Goal: Task Accomplishment & Management: Manage account settings

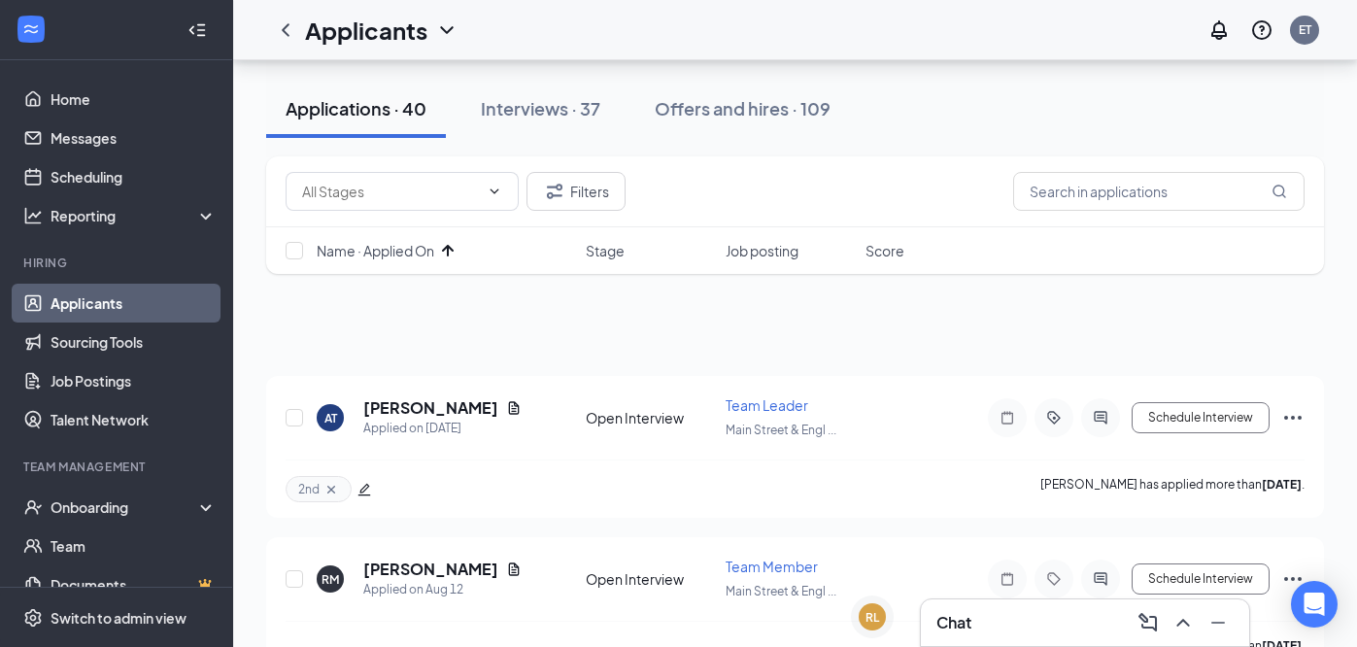
scroll to position [344, 0]
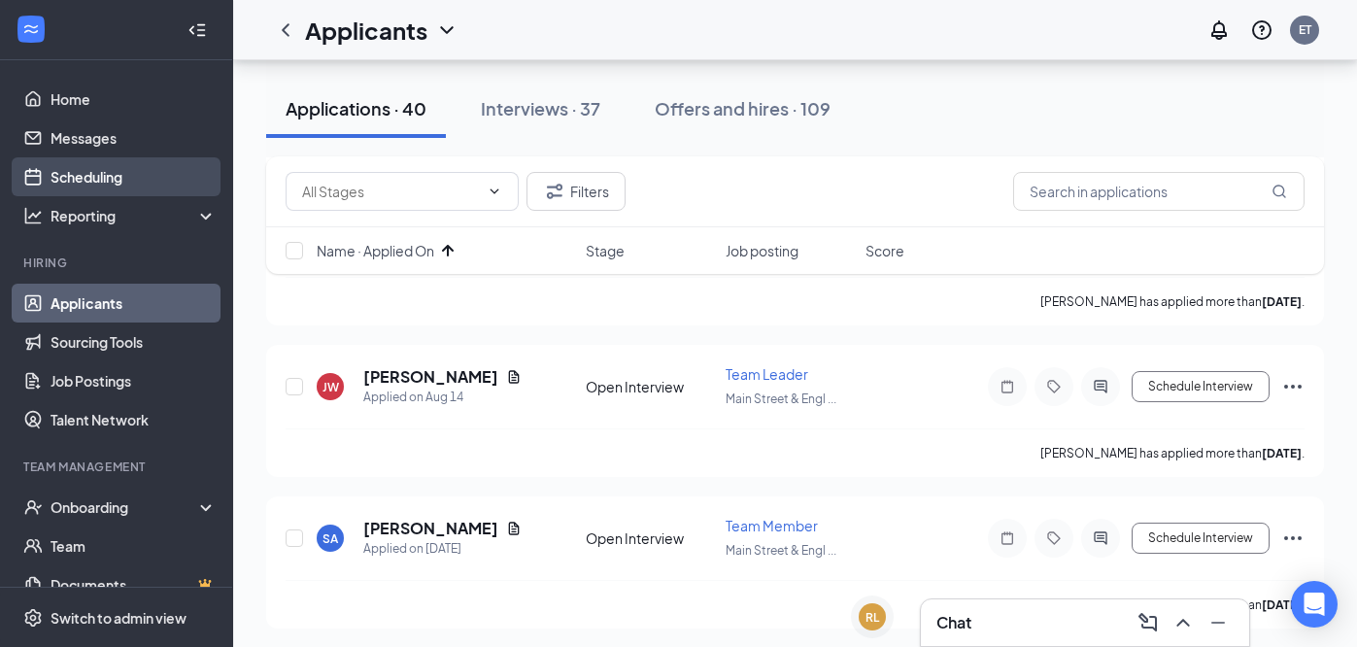
click at [131, 184] on link "Scheduling" at bounding box center [134, 176] width 166 height 39
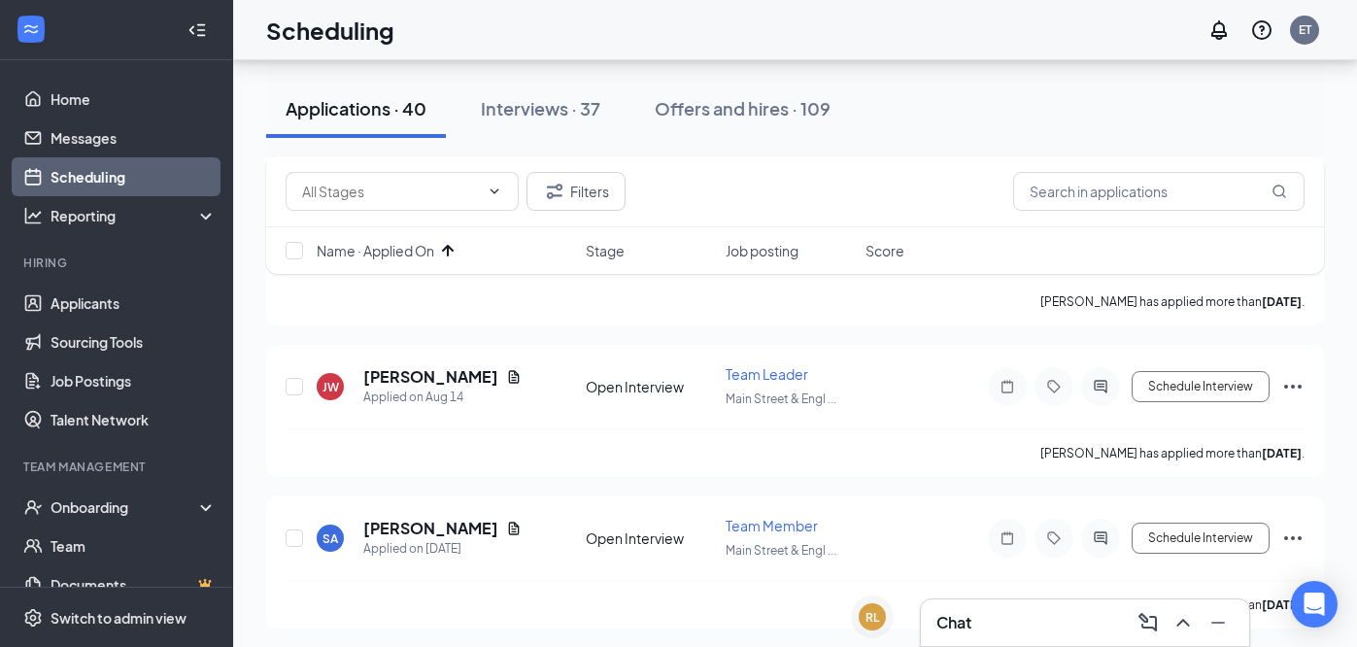
click at [127, 181] on link "Scheduling" at bounding box center [134, 176] width 166 height 39
click at [96, 140] on link "Messages" at bounding box center [134, 138] width 166 height 39
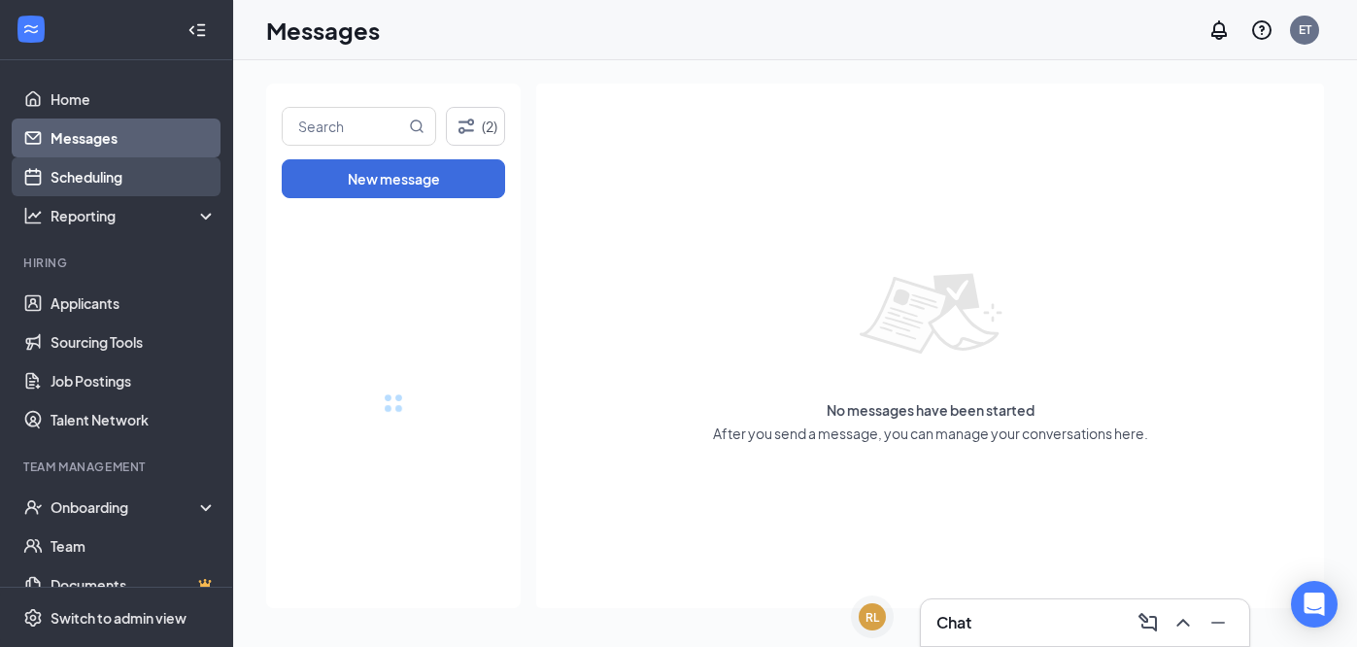
click at [104, 181] on link "Scheduling" at bounding box center [134, 176] width 166 height 39
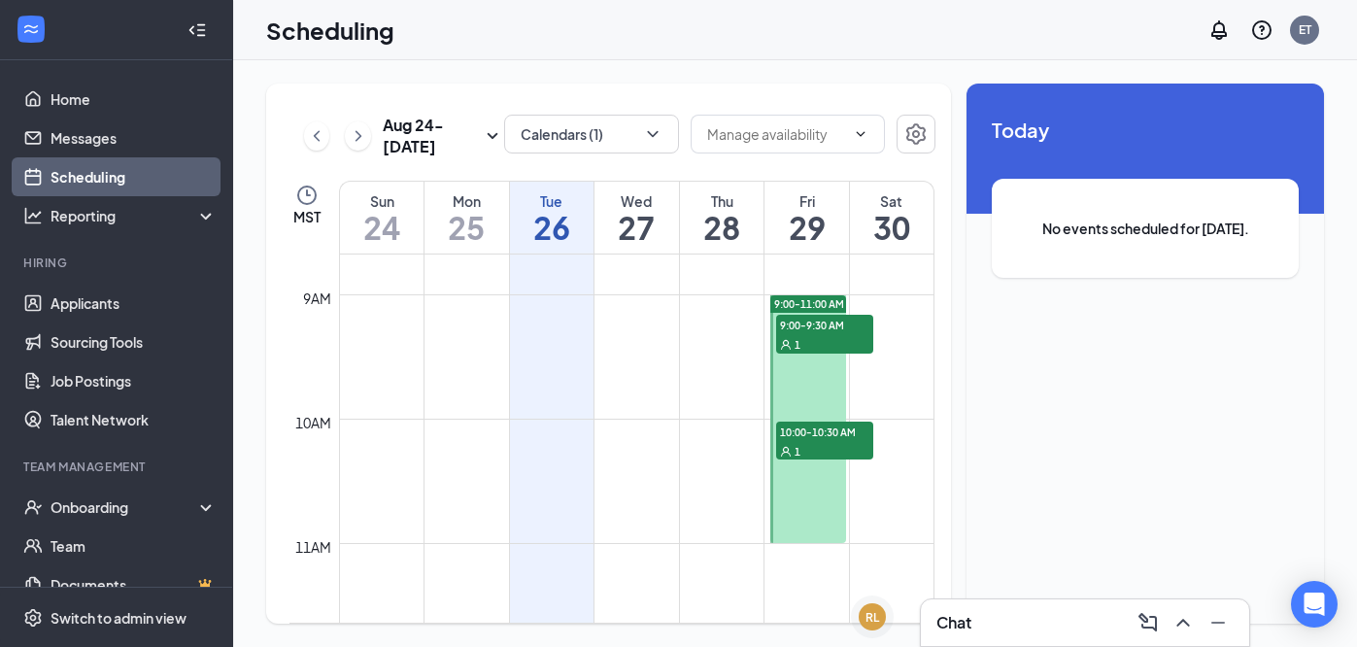
scroll to position [1068, 0]
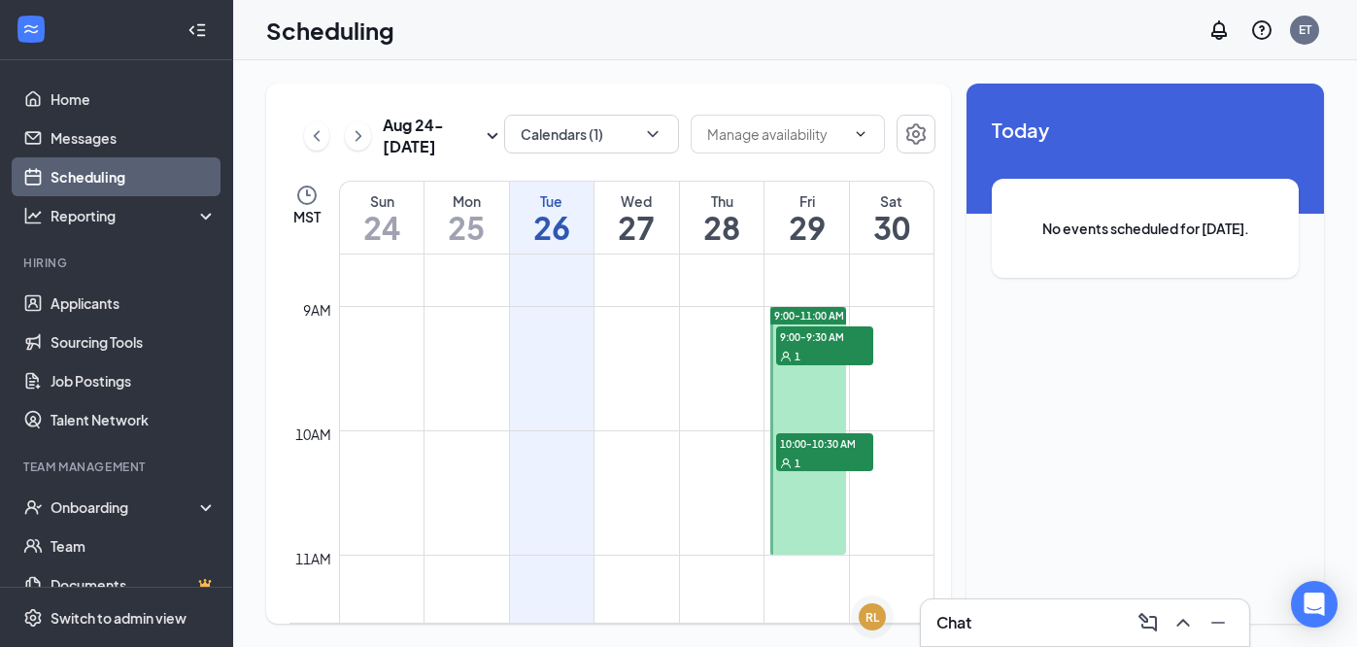
click at [829, 335] on span "9:00-9:30 AM" at bounding box center [824, 335] width 97 height 19
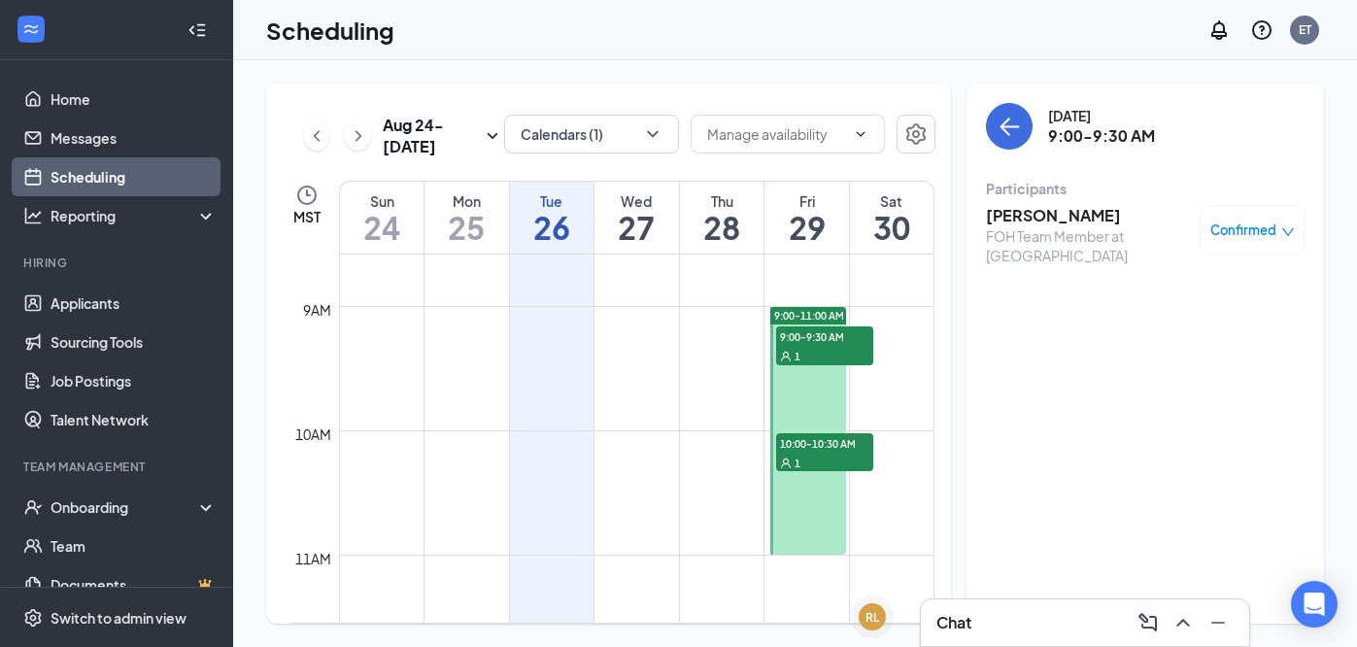
click at [823, 457] on div "1" at bounding box center [824, 462] width 97 height 19
click at [122, 302] on link "Applicants" at bounding box center [134, 303] width 166 height 39
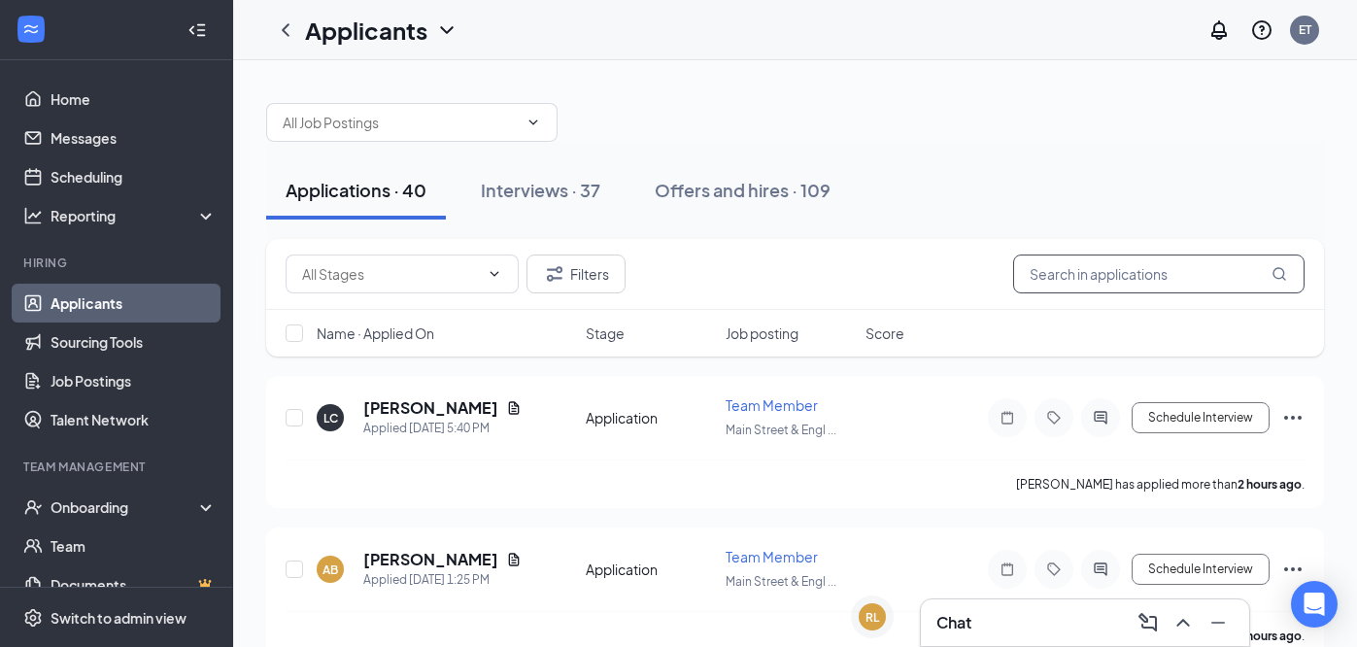
click at [1112, 273] on input "text" at bounding box center [1158, 274] width 291 height 39
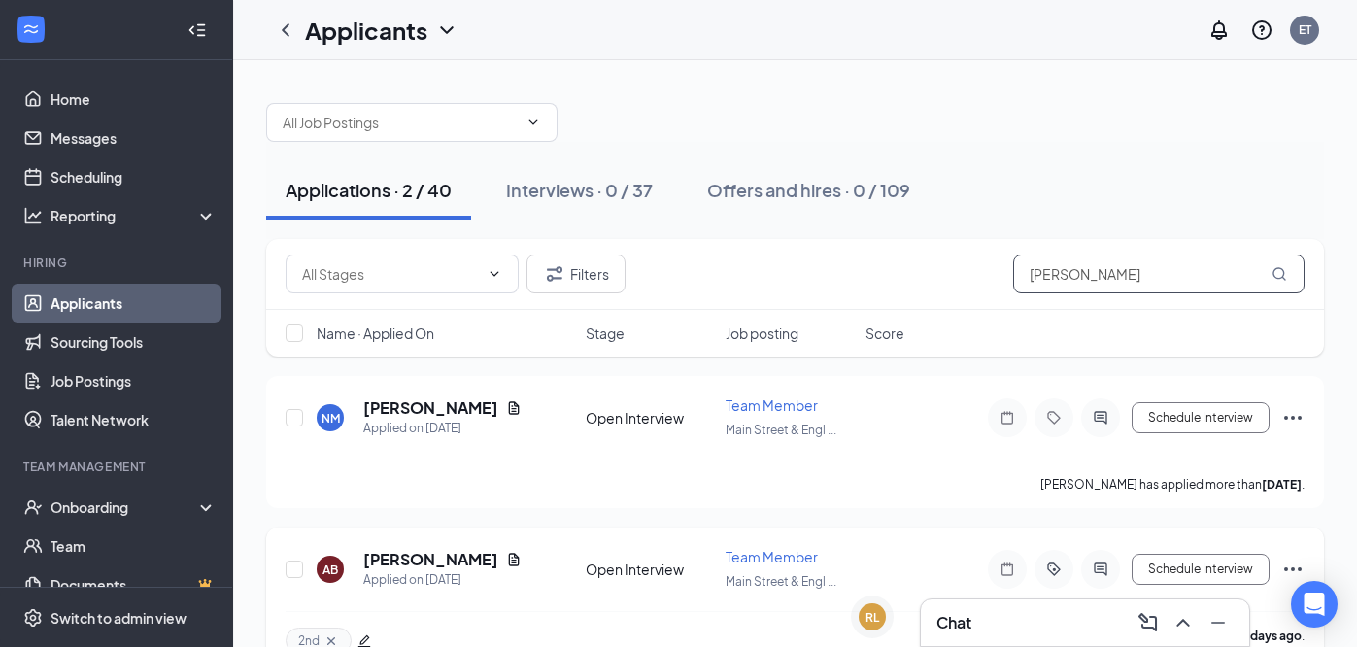
scroll to position [43, 0]
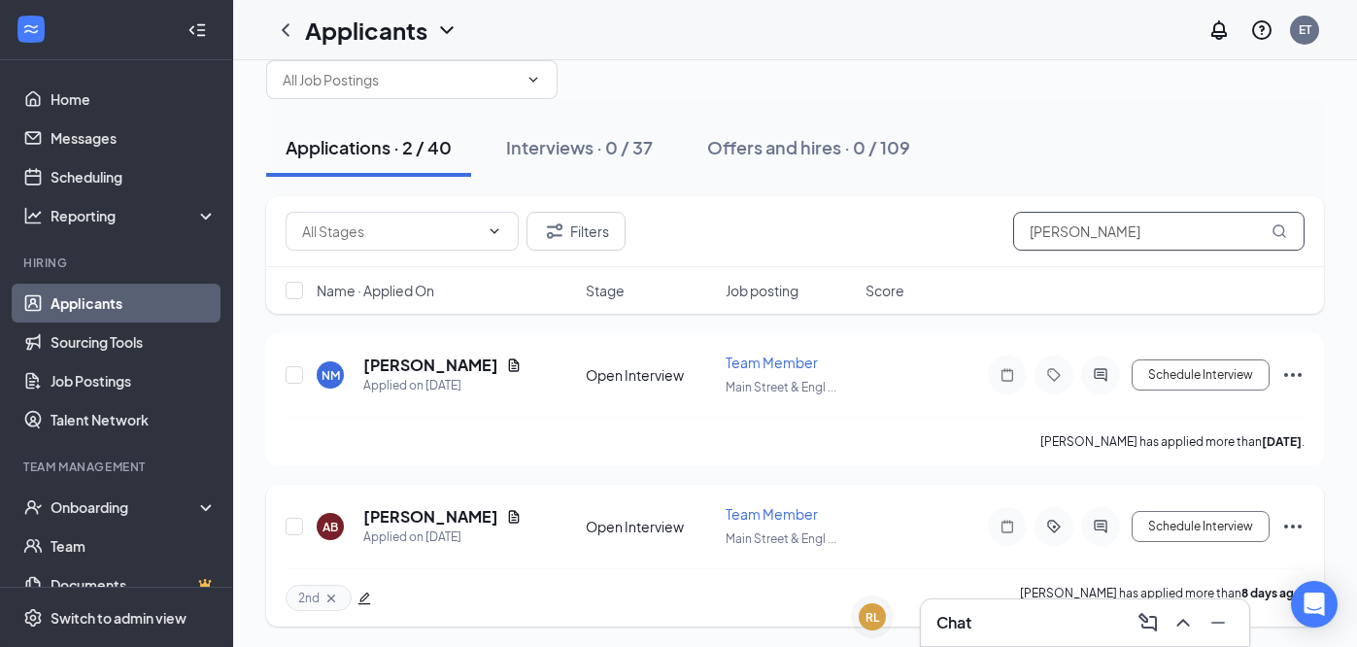
type input "anthony"
click at [1101, 526] on icon "ActiveChat" at bounding box center [1100, 527] width 23 height 16
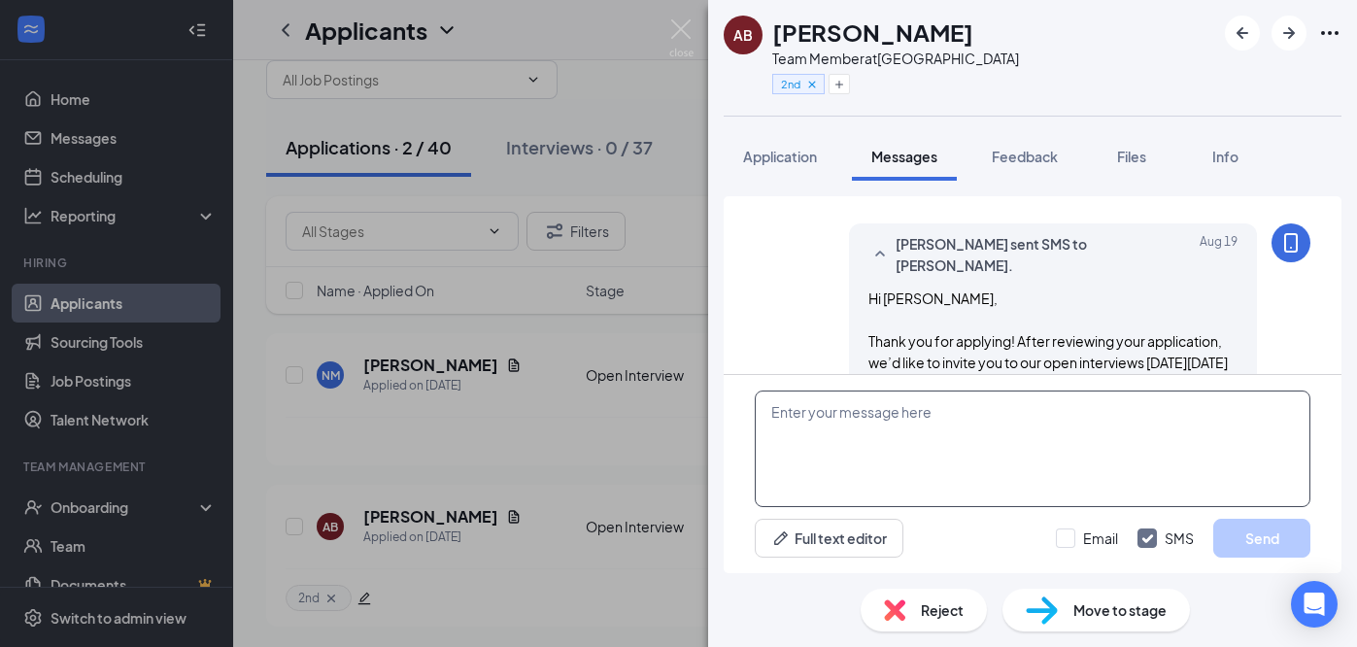
click at [904, 460] on textarea at bounding box center [1033, 449] width 556 height 117
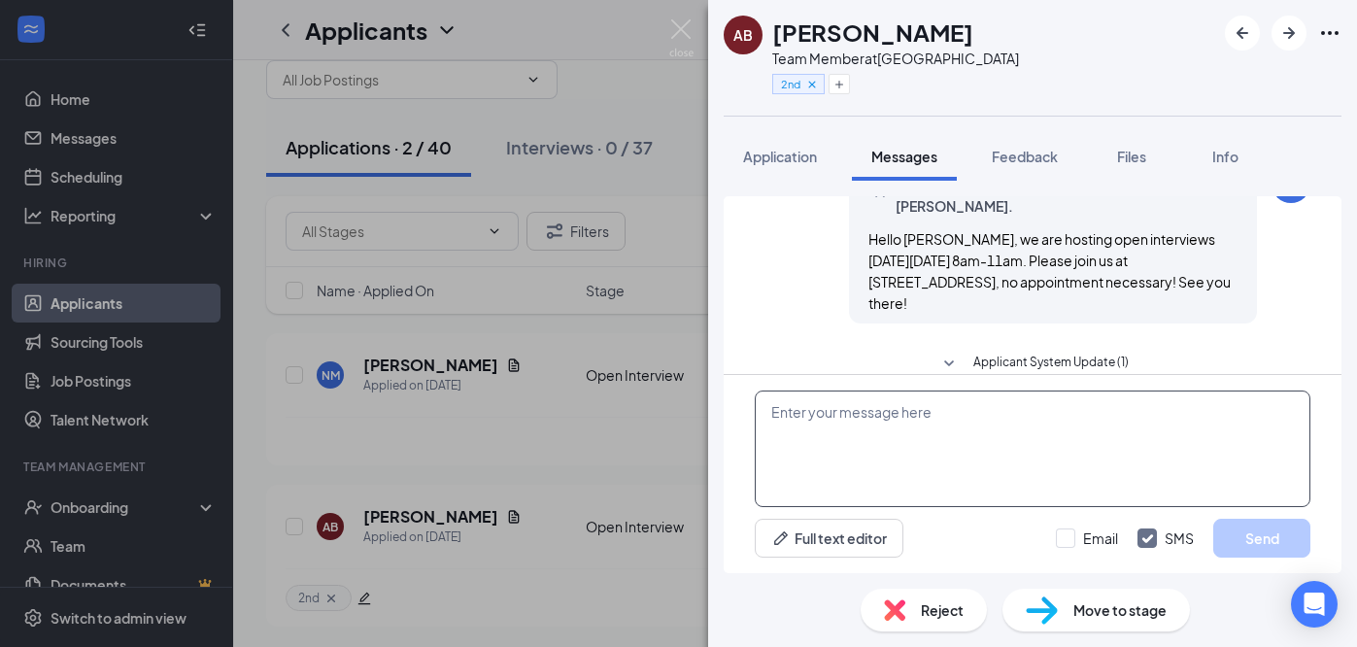
scroll to position [891, 0]
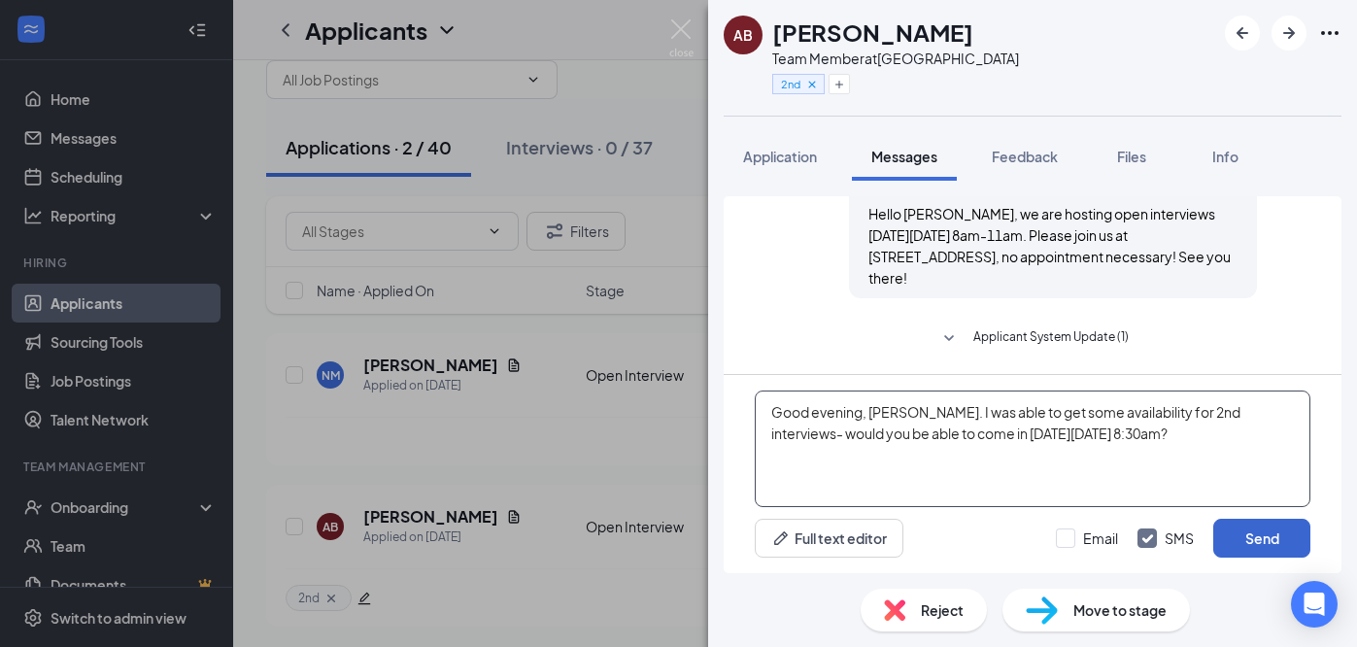
type textarea "Good evening, Anthony. I was able to get some availability for 2nd interviews- …"
click at [1267, 539] on button "Send" at bounding box center [1261, 538] width 97 height 39
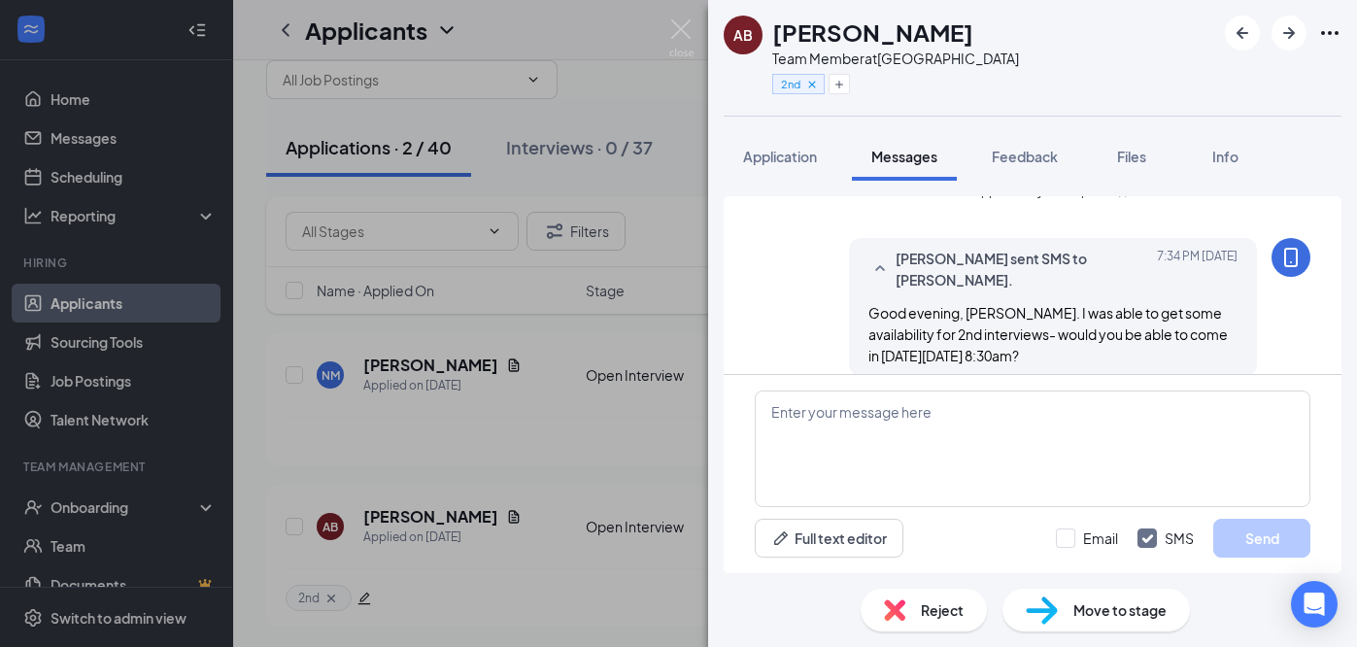
scroll to position [1058, 0]
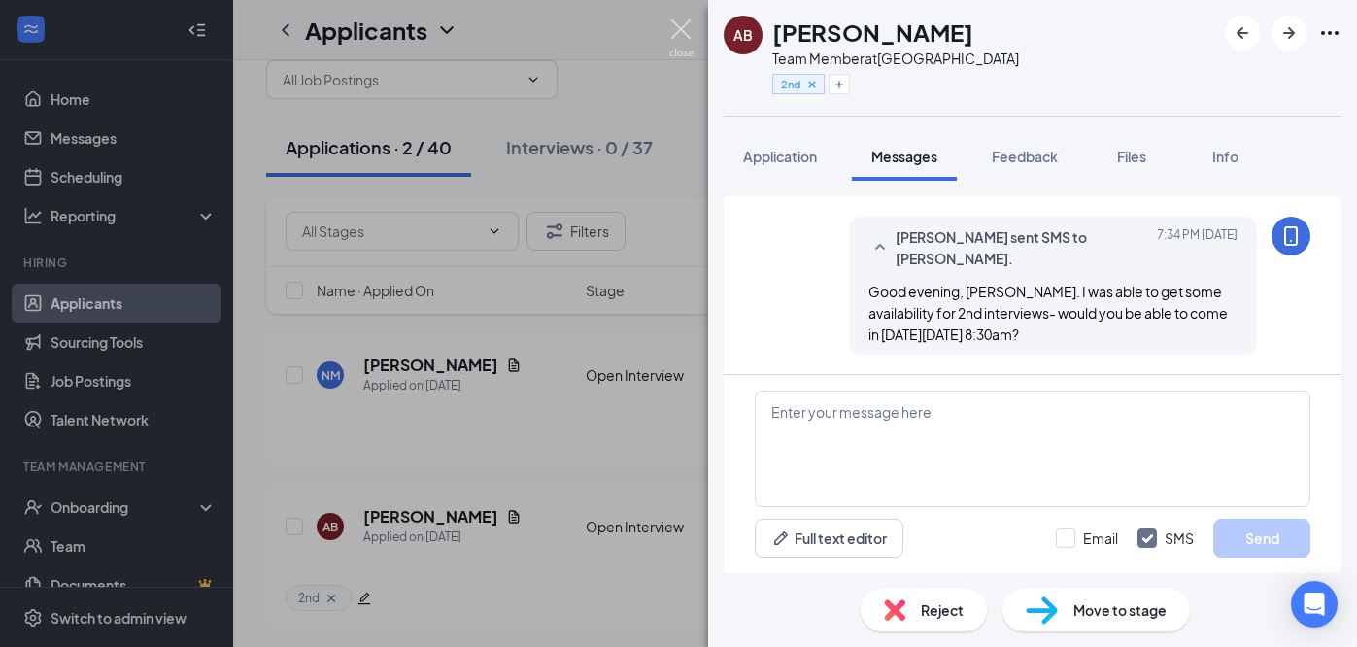
click at [682, 31] on img at bounding box center [681, 38] width 24 height 38
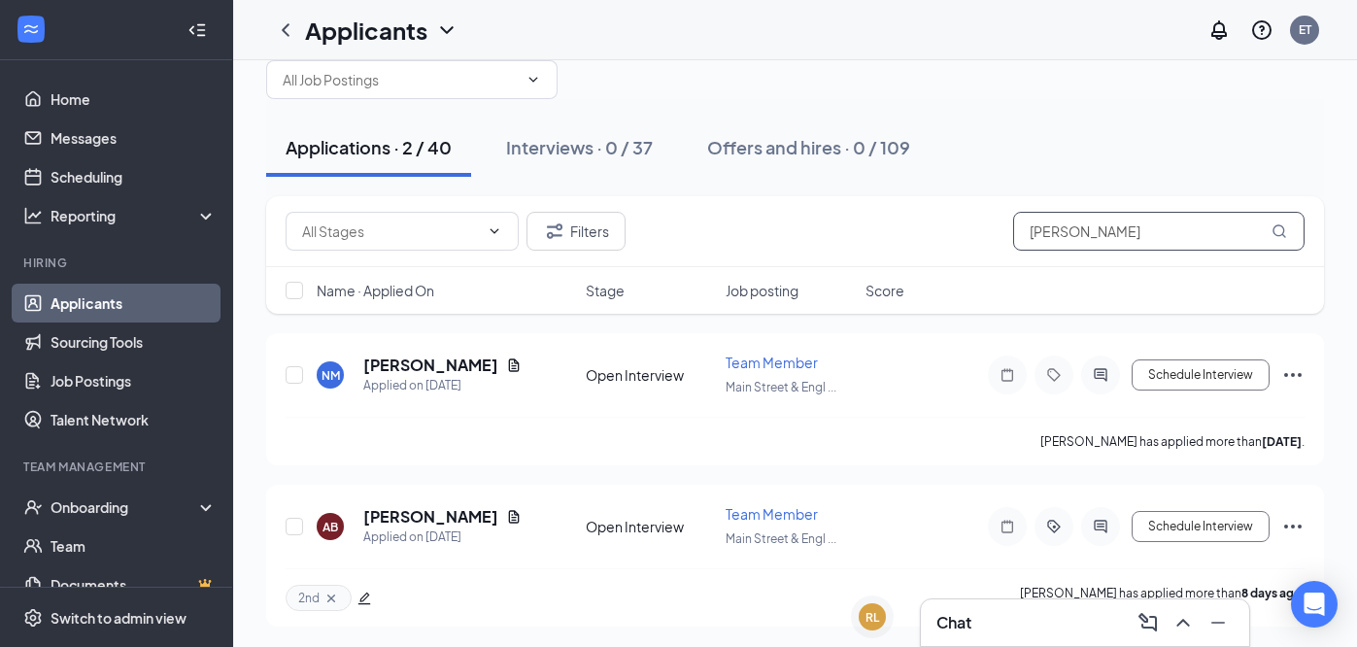
click at [1125, 233] on input "anthony" at bounding box center [1158, 231] width 291 height 39
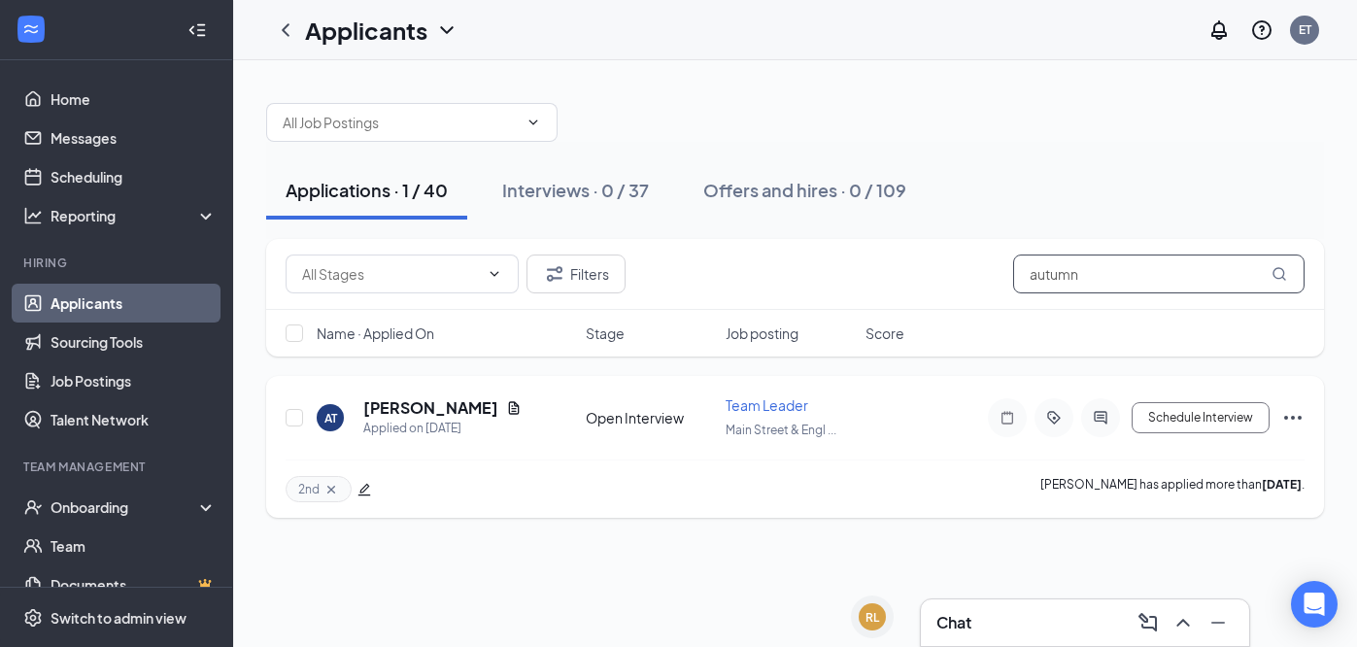
type input "autumn"
click at [1103, 423] on icon "ActiveChat" at bounding box center [1100, 418] width 23 height 16
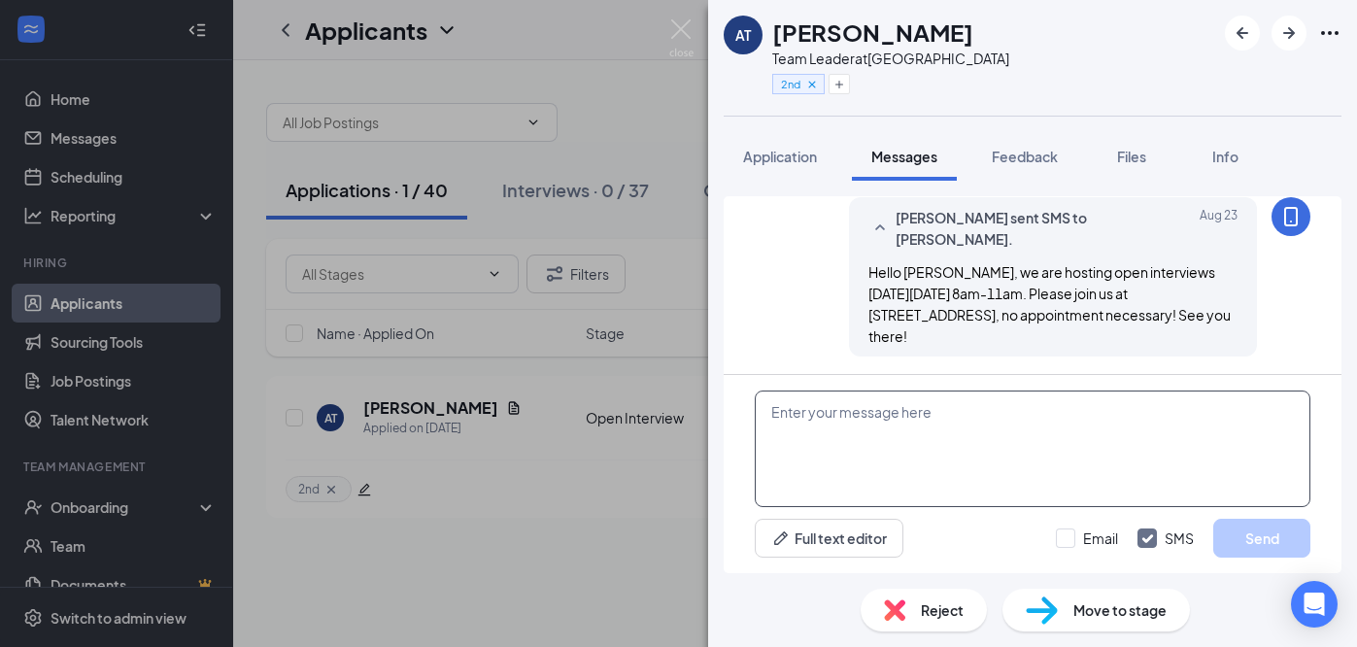
scroll to position [1386, 0]
click at [919, 446] on textarea at bounding box center [1033, 449] width 556 height 117
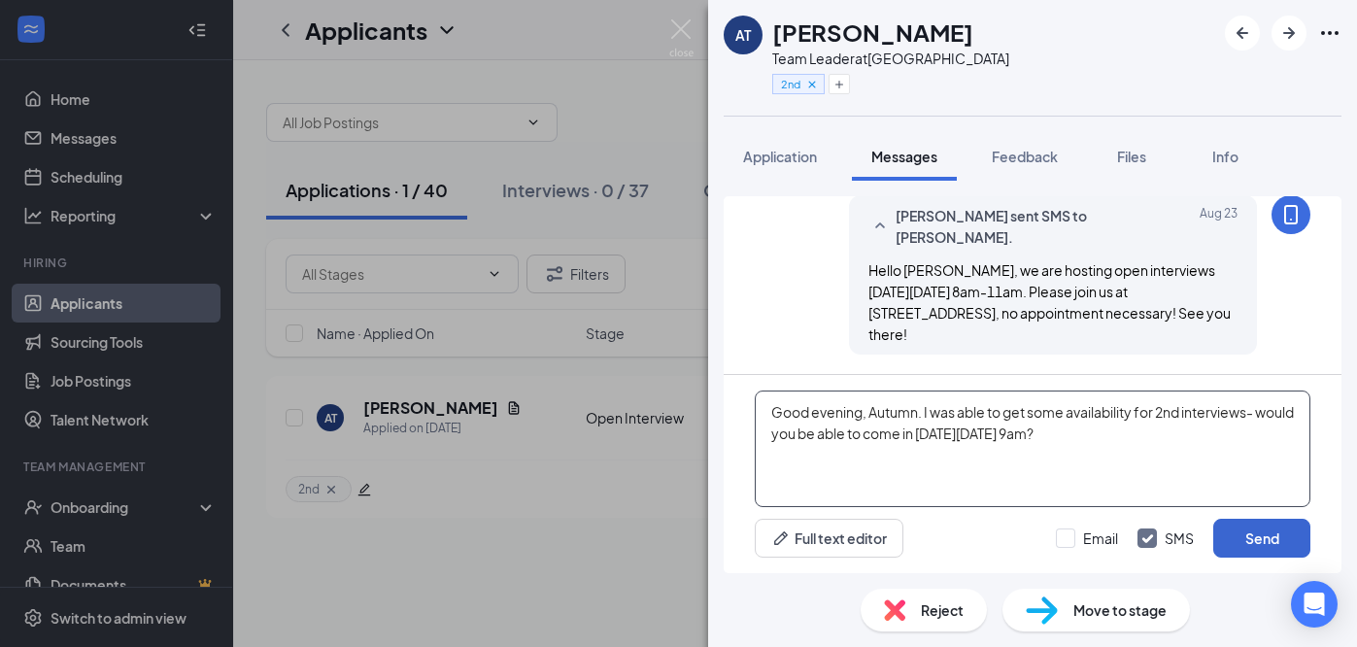
type textarea "Good evening, Autumn. I was able to get some availability for 2nd interviews- w…"
click at [1255, 536] on button "Send" at bounding box center [1261, 538] width 97 height 39
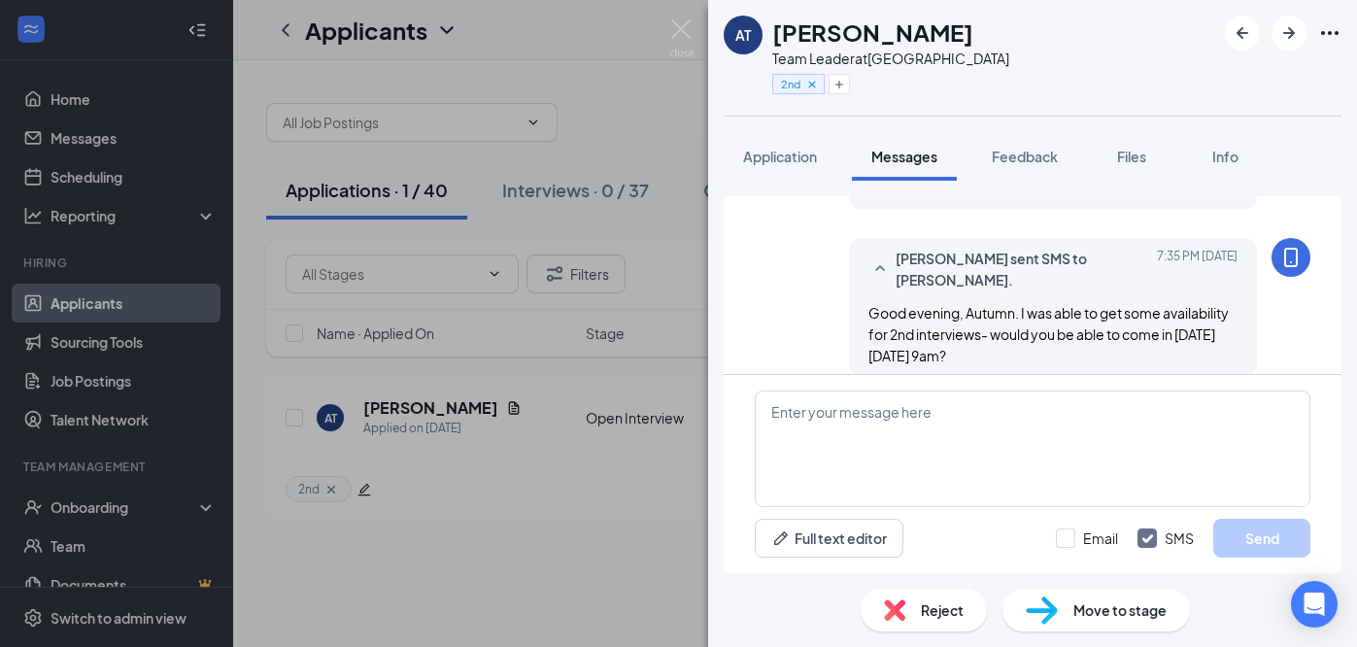
scroll to position [1553, 0]
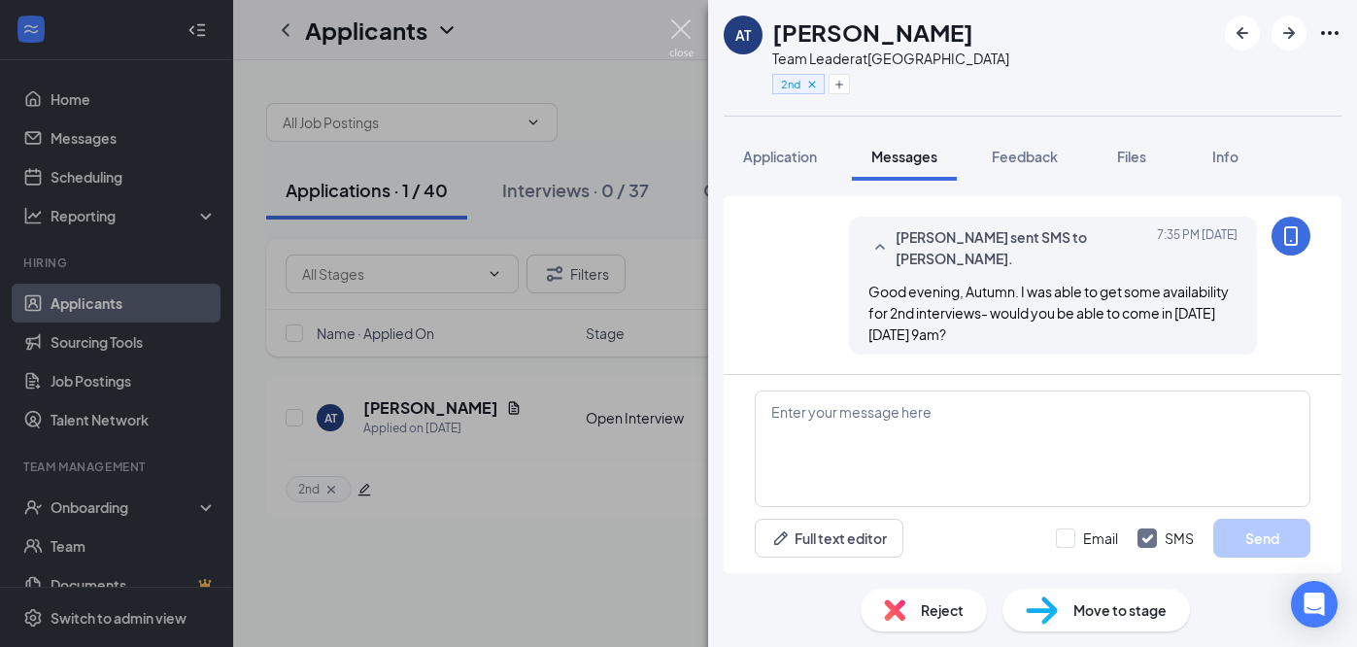
click at [677, 27] on img at bounding box center [681, 38] width 24 height 38
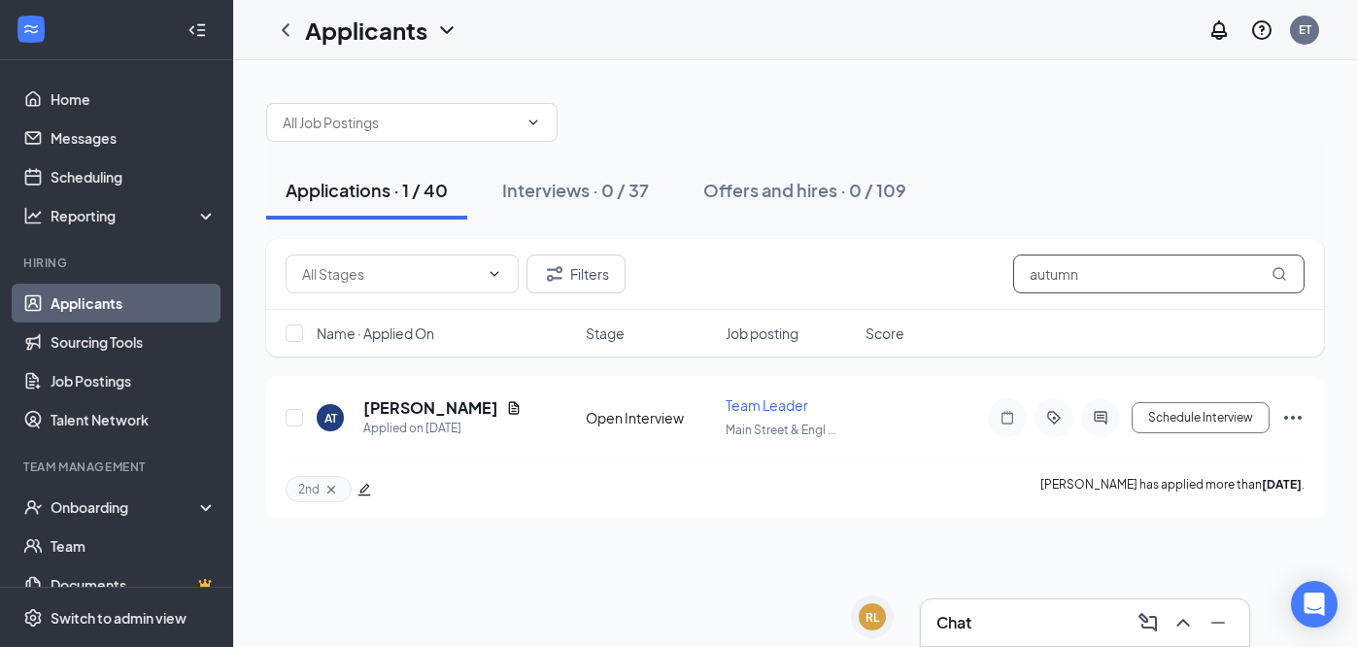
click at [1118, 276] on input "autumn" at bounding box center [1158, 274] width 291 height 39
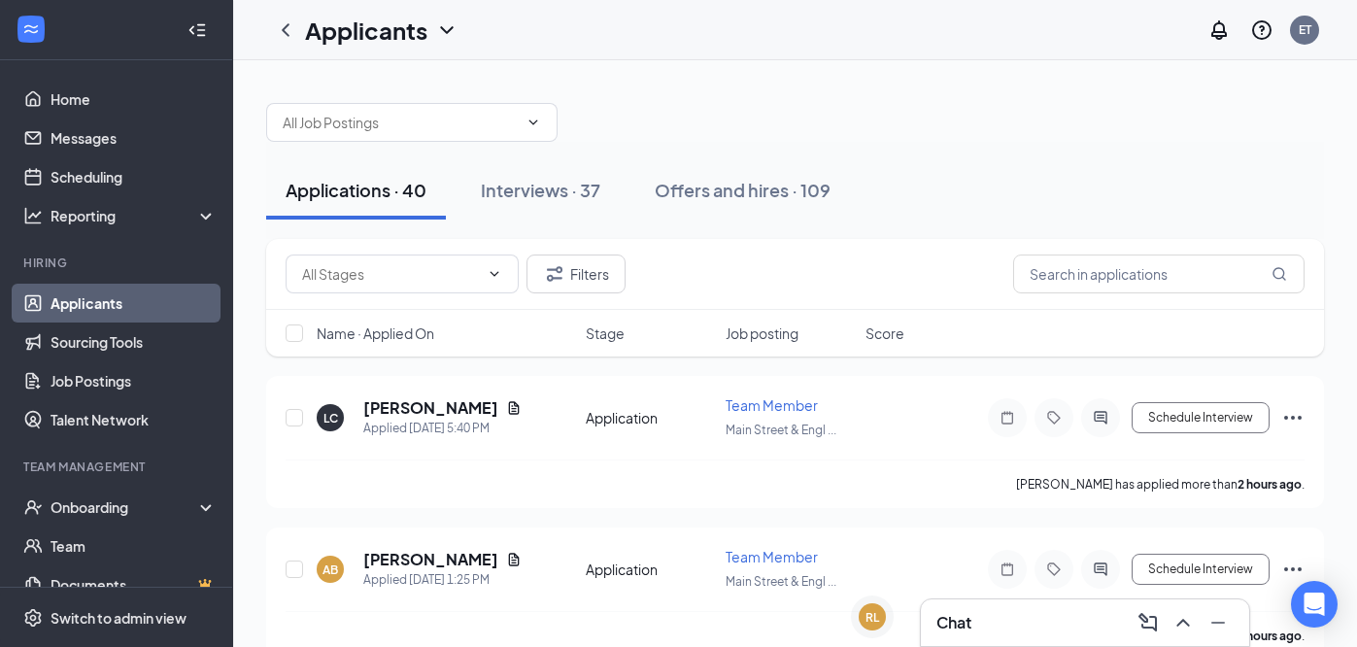
click at [1167, 168] on div "Applications · 40 Interviews · 37 Offers and hires · 109" at bounding box center [795, 190] width 1058 height 58
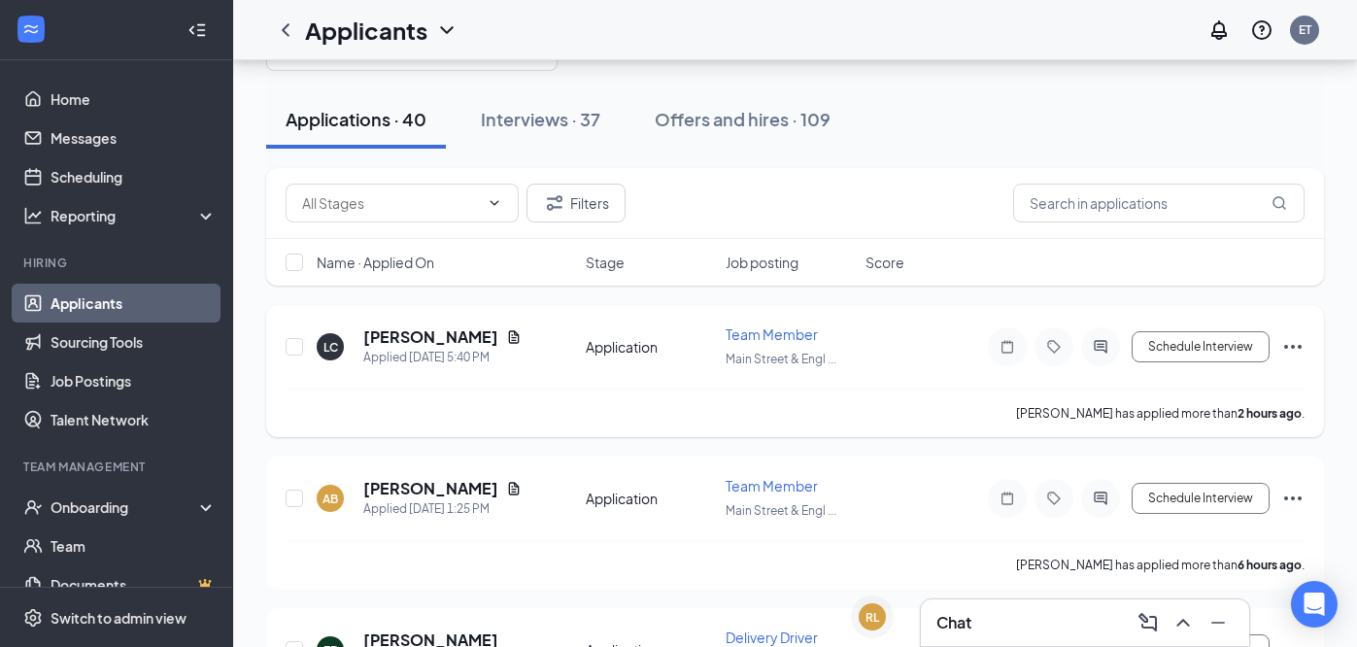
scroll to position [74, 0]
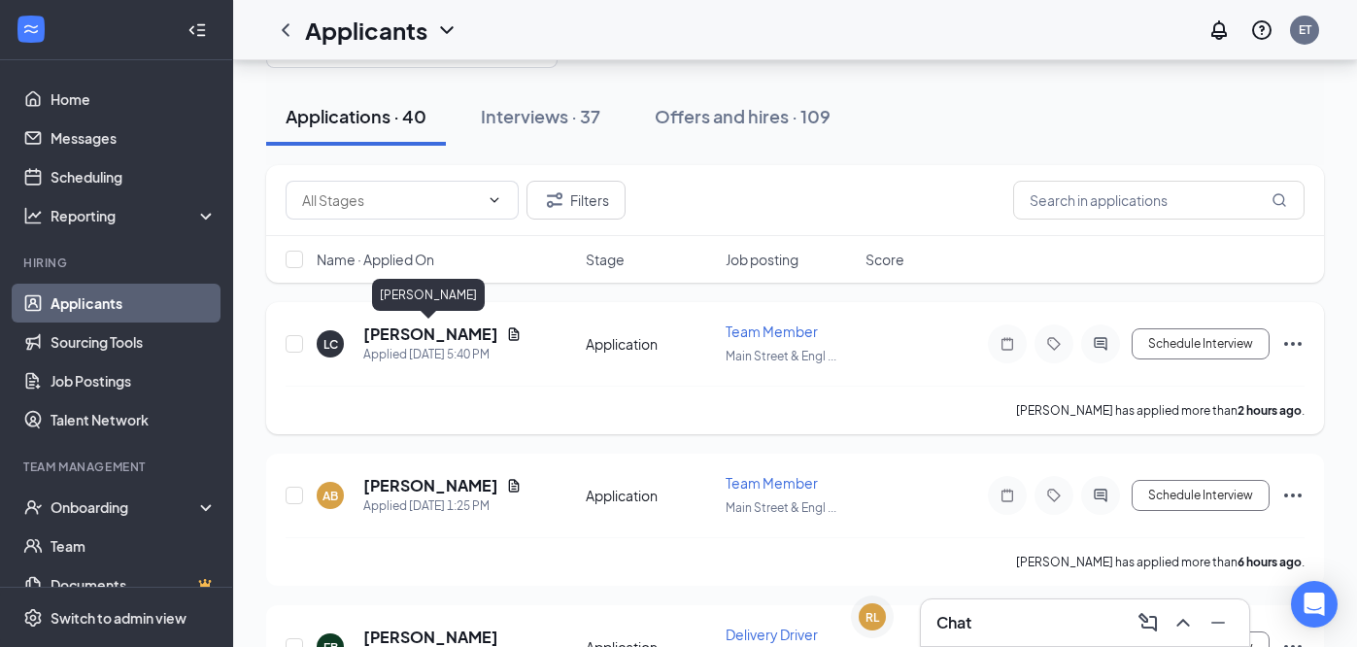
click at [470, 332] on h5 "[PERSON_NAME]" at bounding box center [430, 334] width 135 height 21
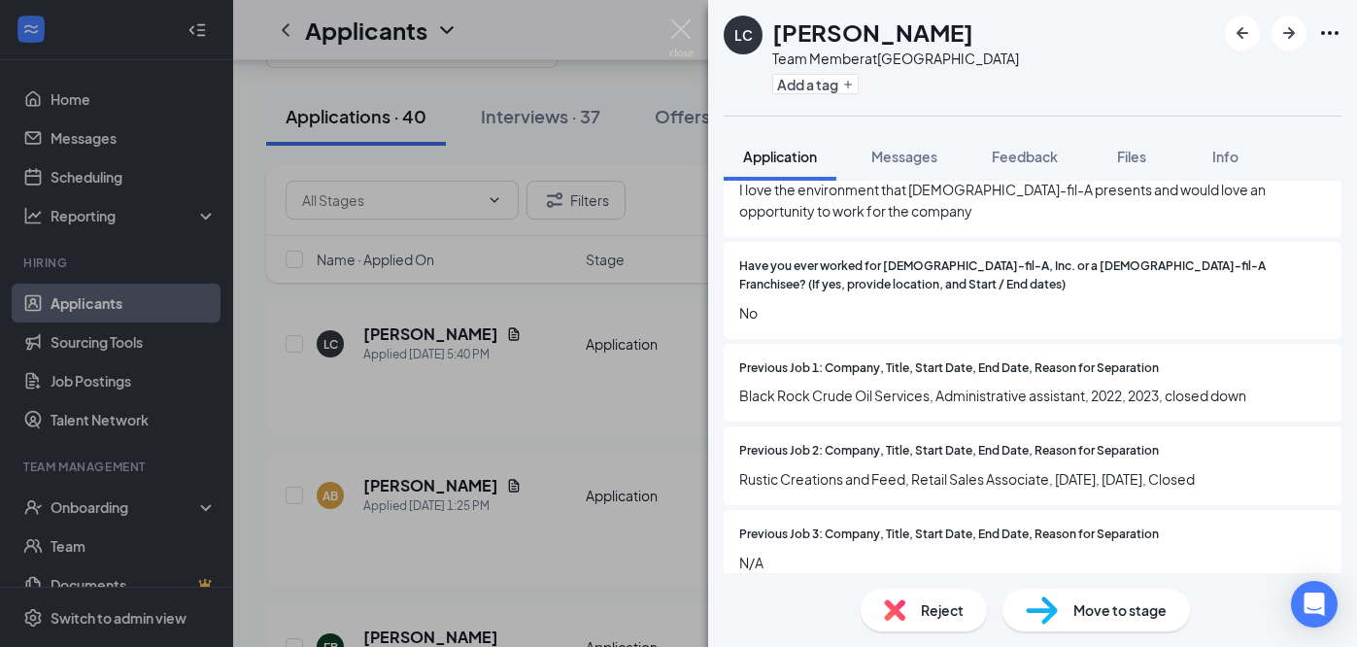
scroll to position [1569, 0]
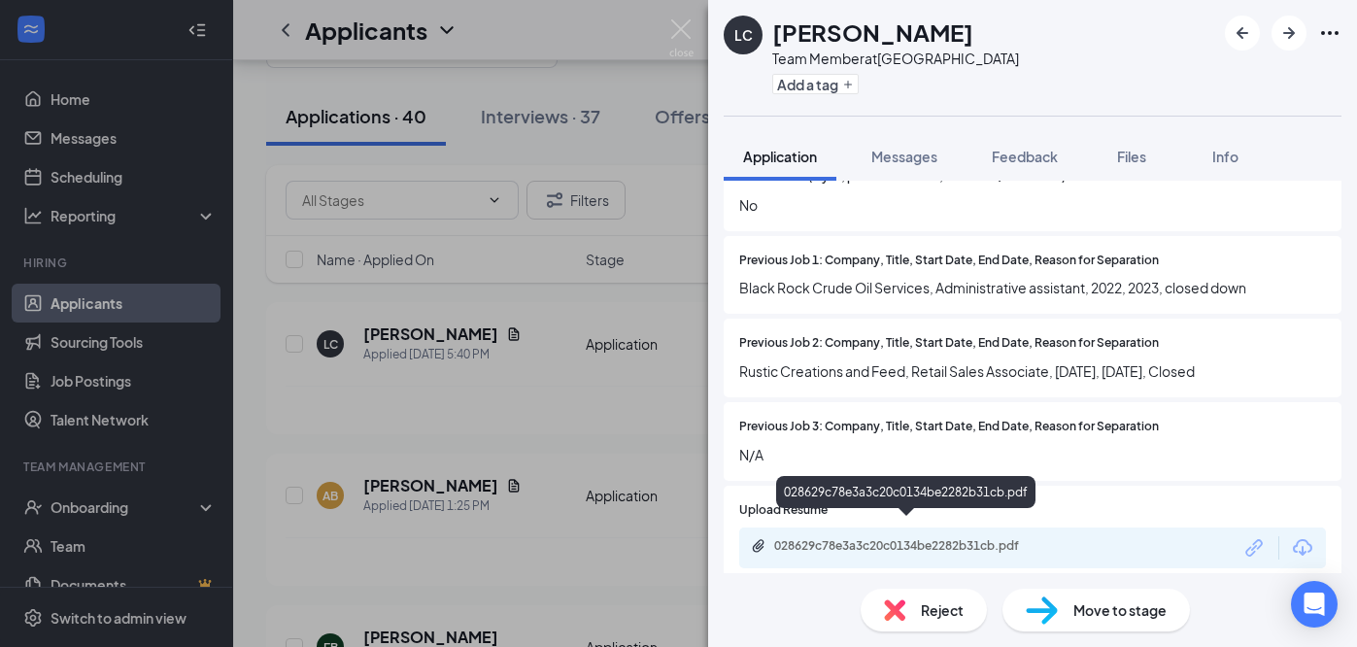
click at [951, 538] on div "028629c78e3a3c20c0134be2282b31cb.pdf" at bounding box center [910, 546] width 272 height 16
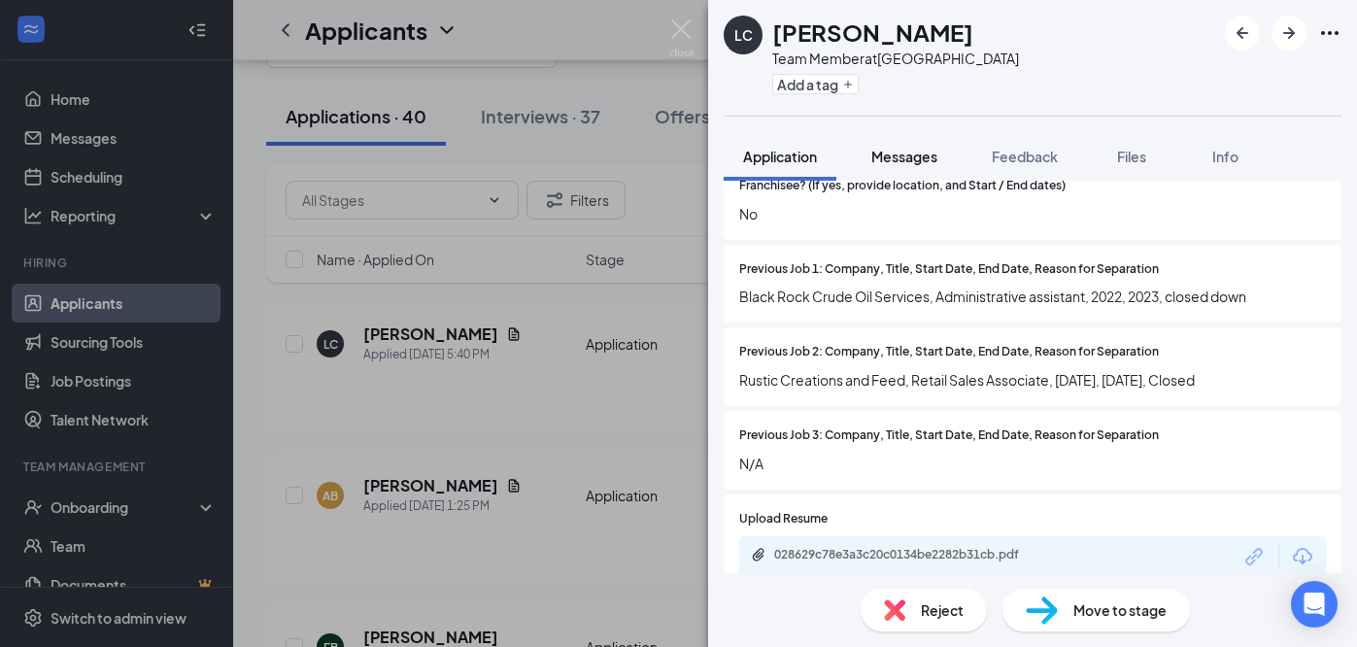
click at [915, 164] on span "Messages" at bounding box center [904, 156] width 66 height 17
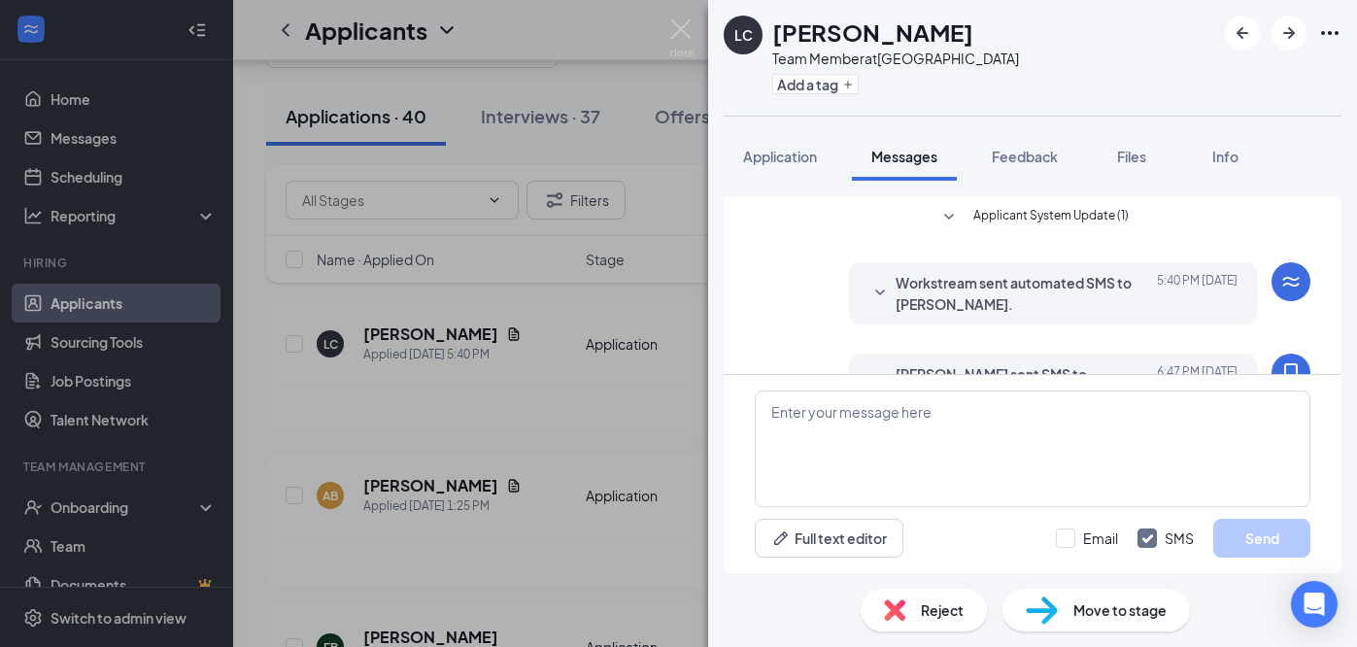
scroll to position [180, 0]
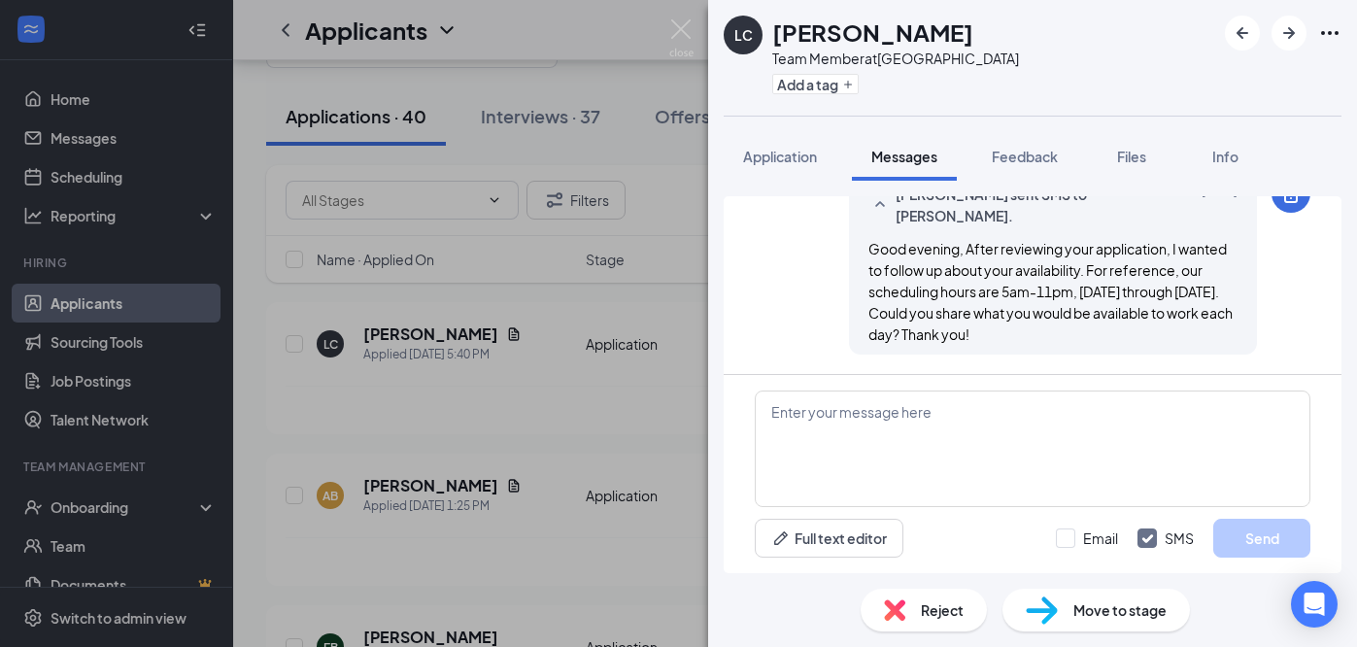
click at [583, 419] on div "LC Lauren Cathcart Team Member at Main Street & English Road Add a tag Applicat…" at bounding box center [678, 323] width 1357 height 647
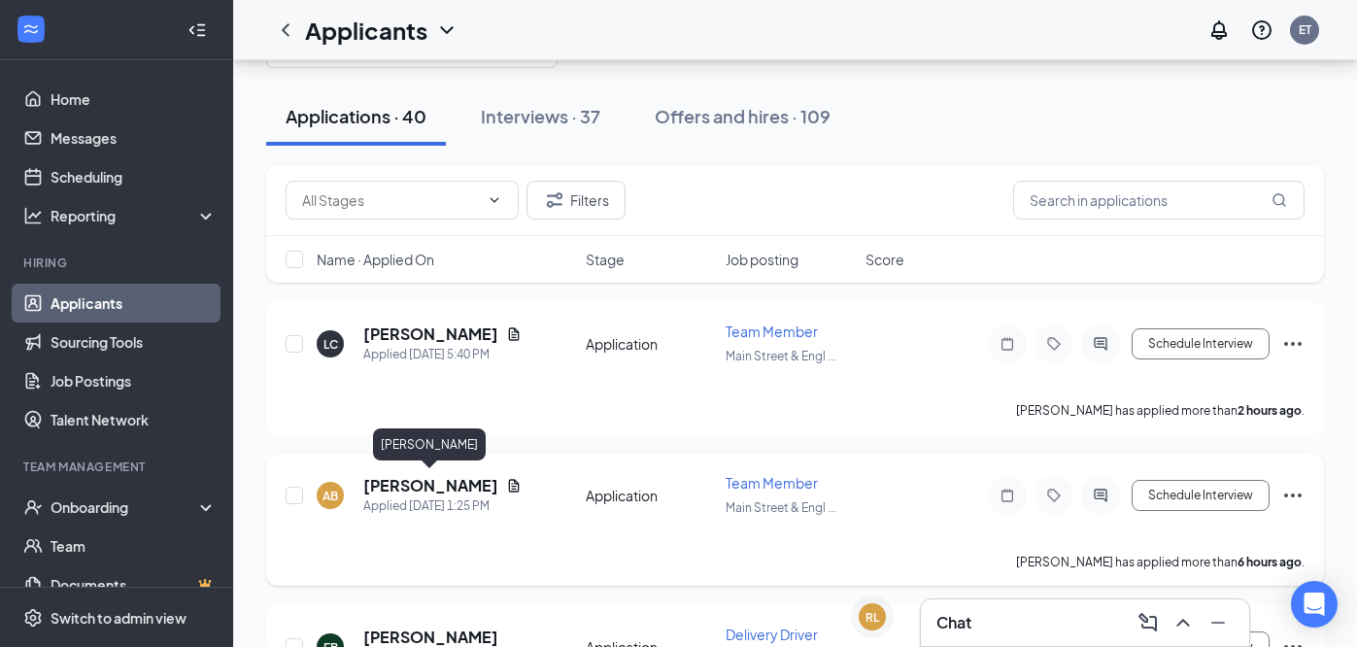
click at [462, 489] on h5 "Alexander Bueno" at bounding box center [430, 485] width 135 height 21
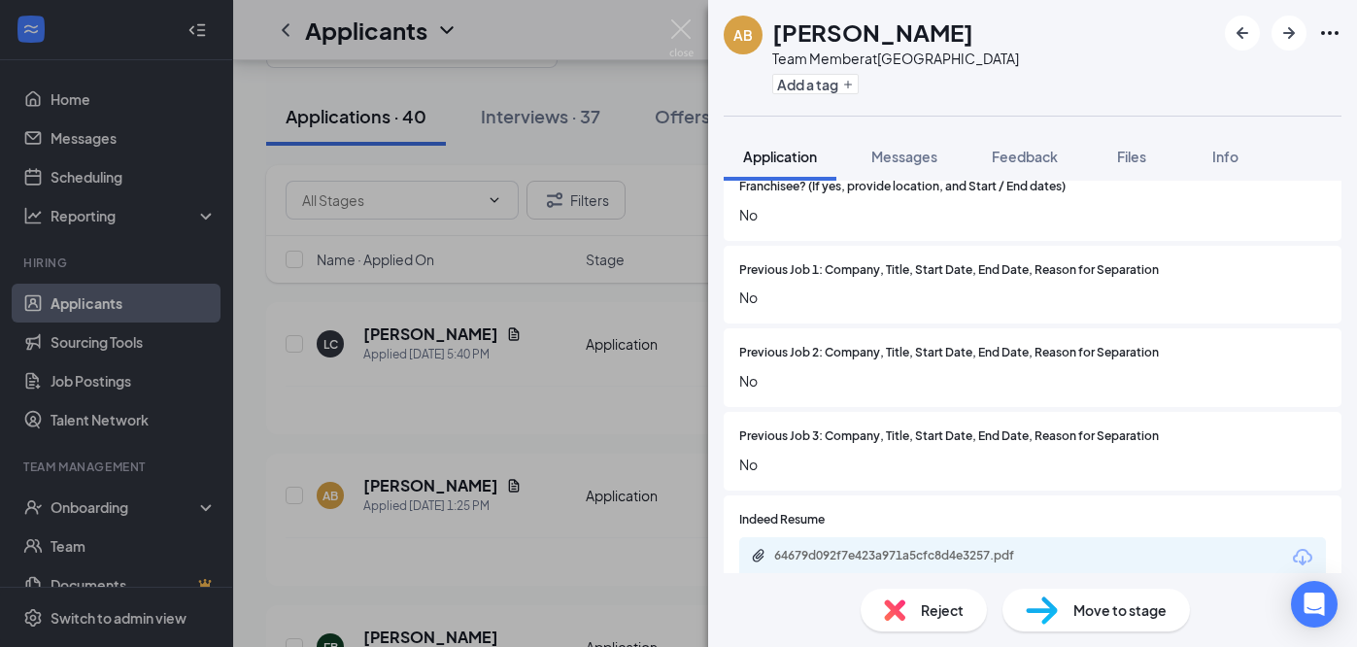
scroll to position [1590, 0]
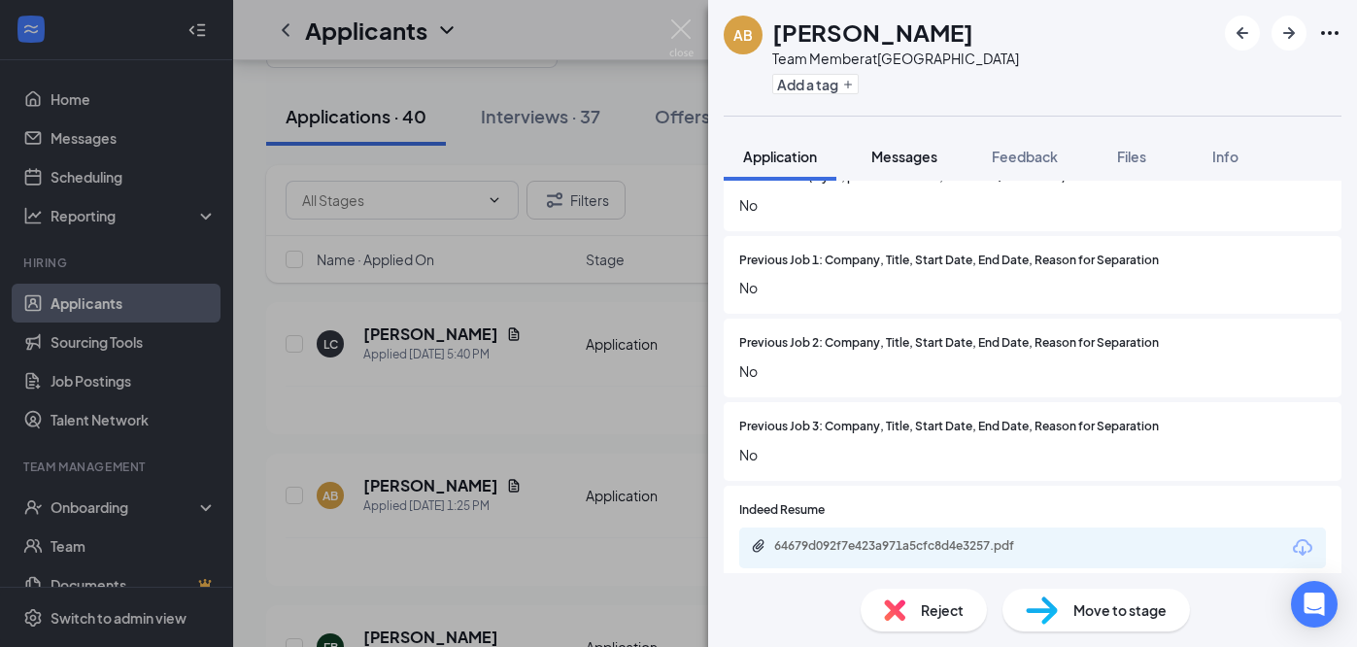
click at [910, 155] on span "Messages" at bounding box center [904, 156] width 66 height 17
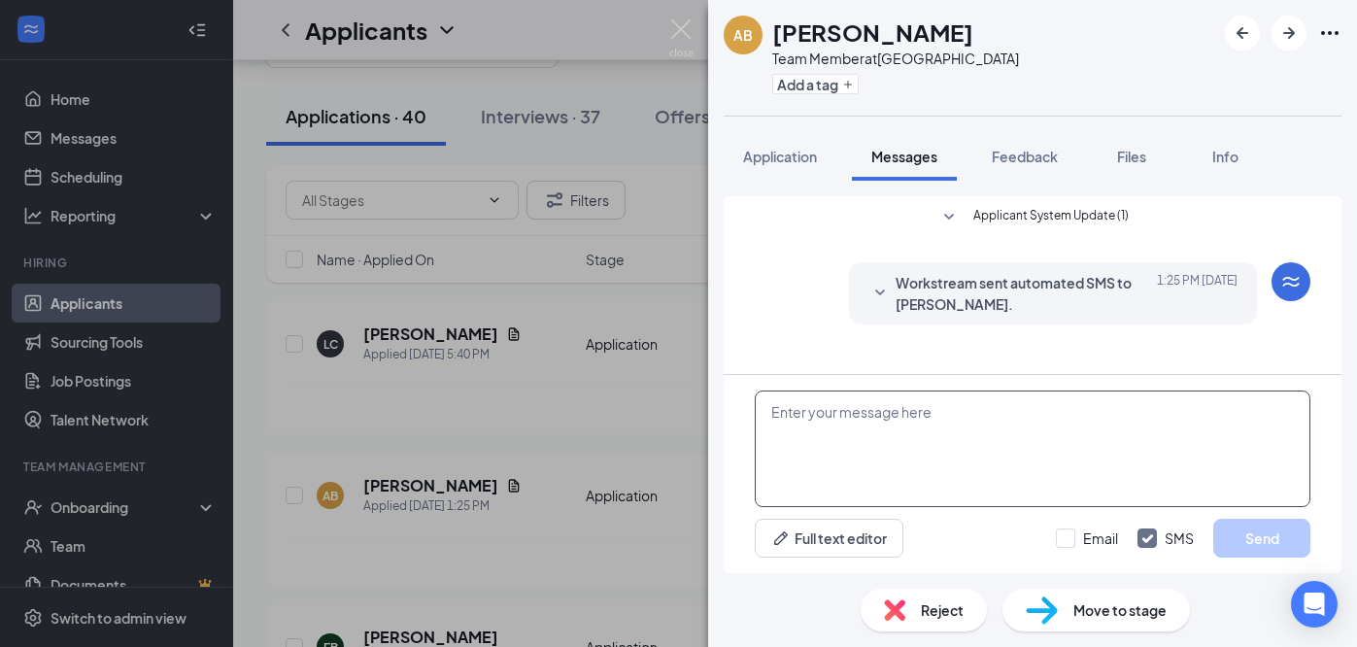
click at [883, 437] on textarea at bounding box center [1033, 449] width 556 height 117
paste textarea "Good evening, After reviewing your application, I wanted to follow up about you…"
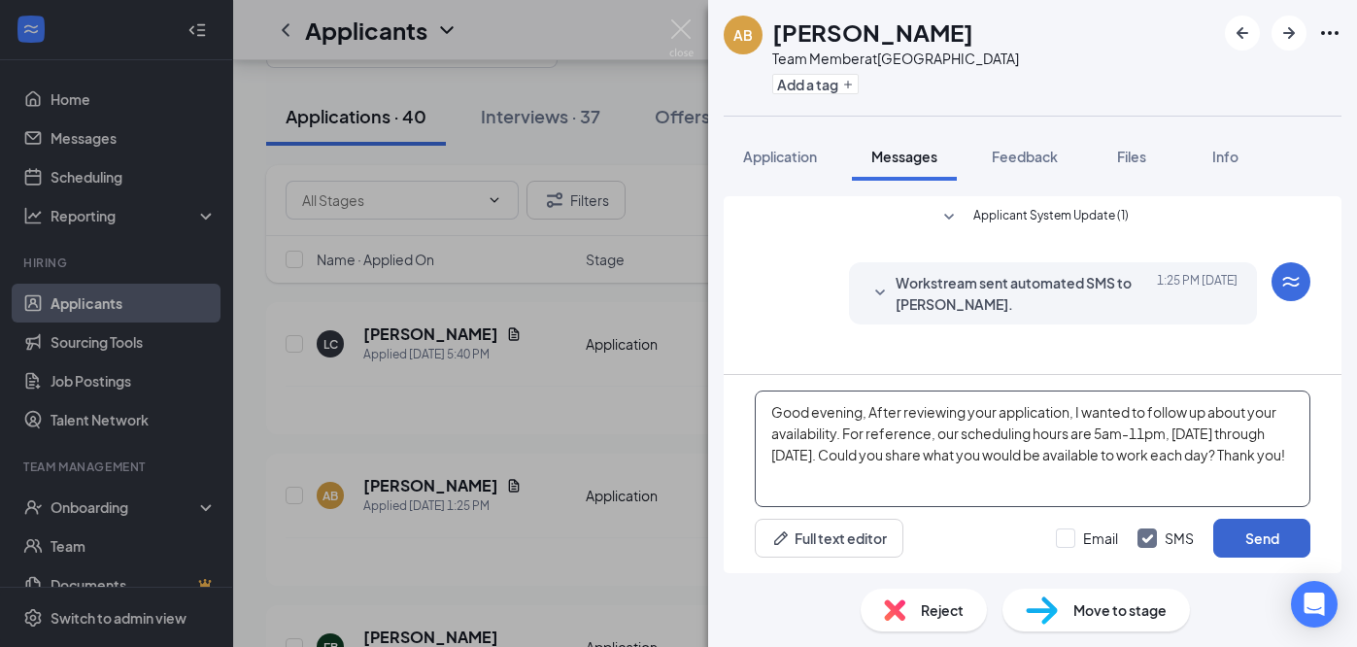
type textarea "Good evening, After reviewing your application, I wanted to follow up about you…"
click at [1246, 536] on button "Send" at bounding box center [1261, 538] width 97 height 39
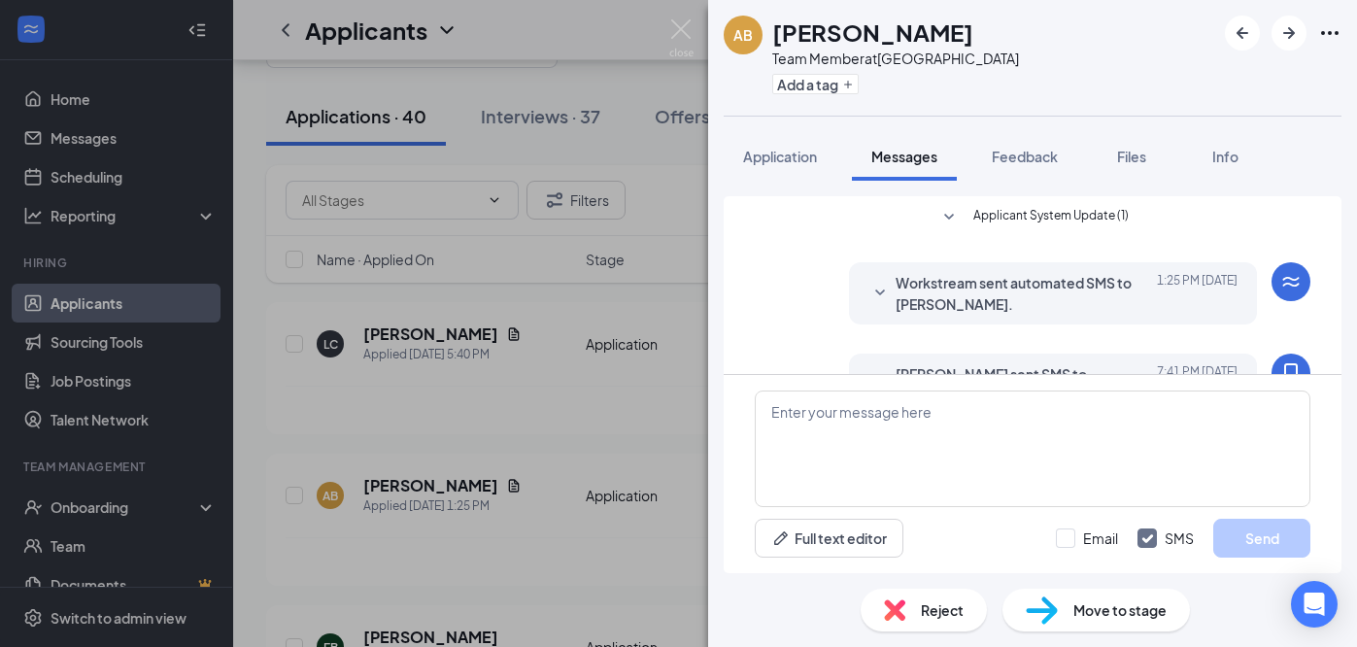
scroll to position [140, 0]
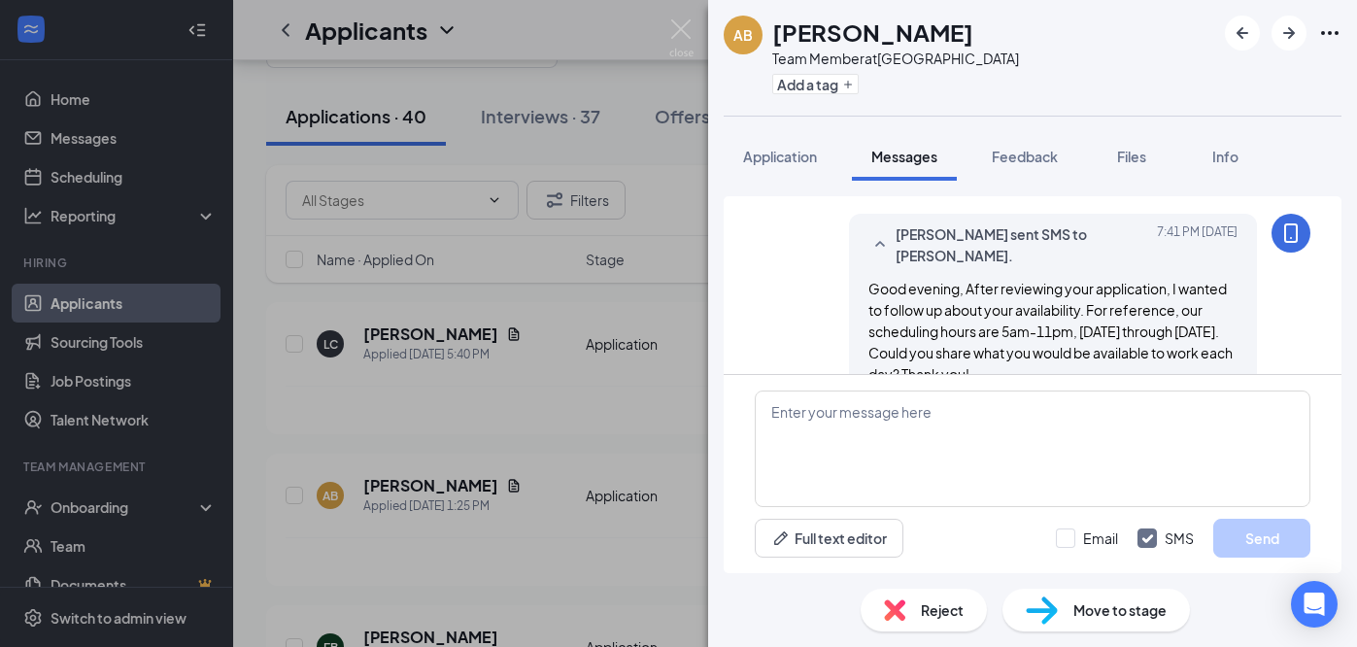
click at [589, 535] on div "AB Alexander Bueno Team Member at Main Street & English Road Add a tag Applicat…" at bounding box center [678, 323] width 1357 height 647
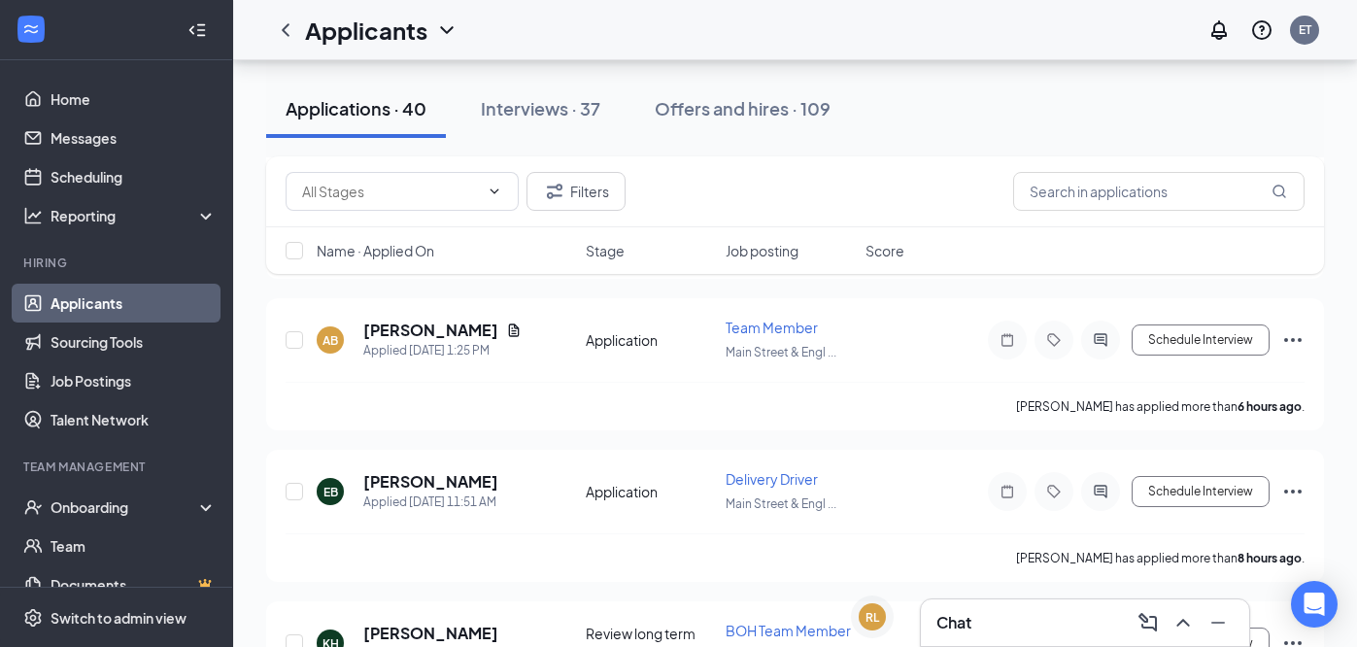
scroll to position [241, 0]
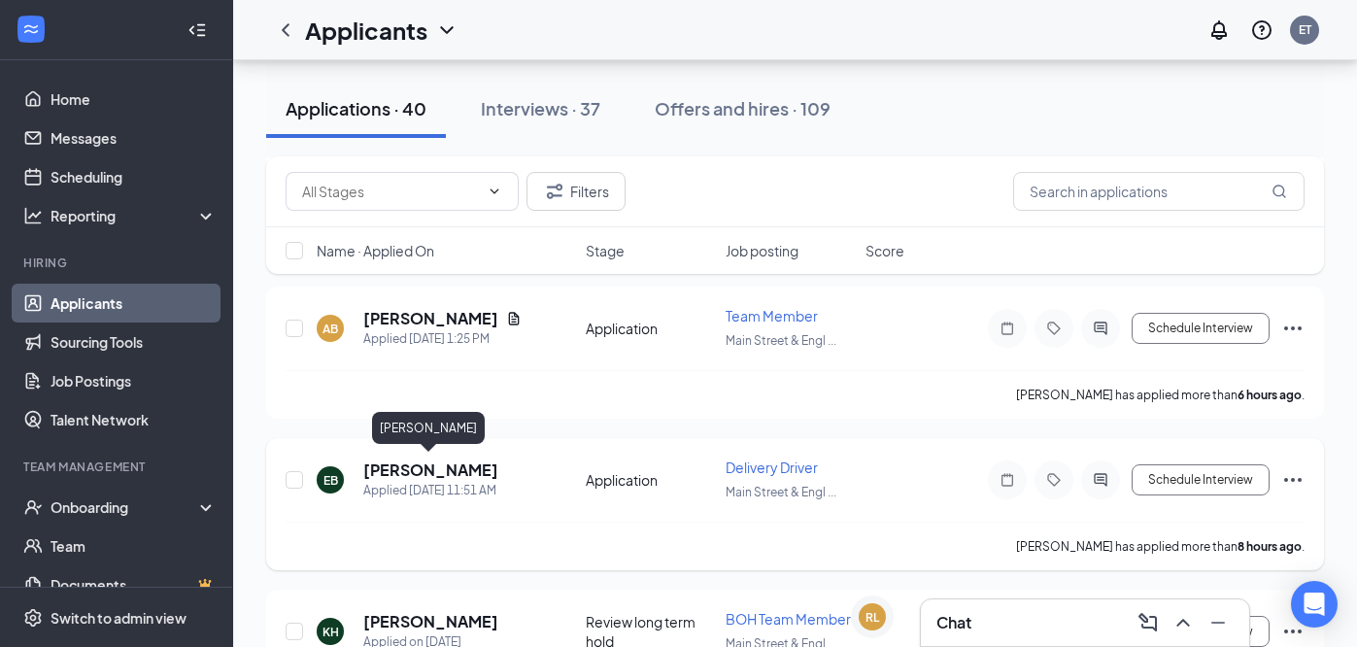
click at [451, 469] on h5 "[PERSON_NAME]" at bounding box center [430, 470] width 135 height 21
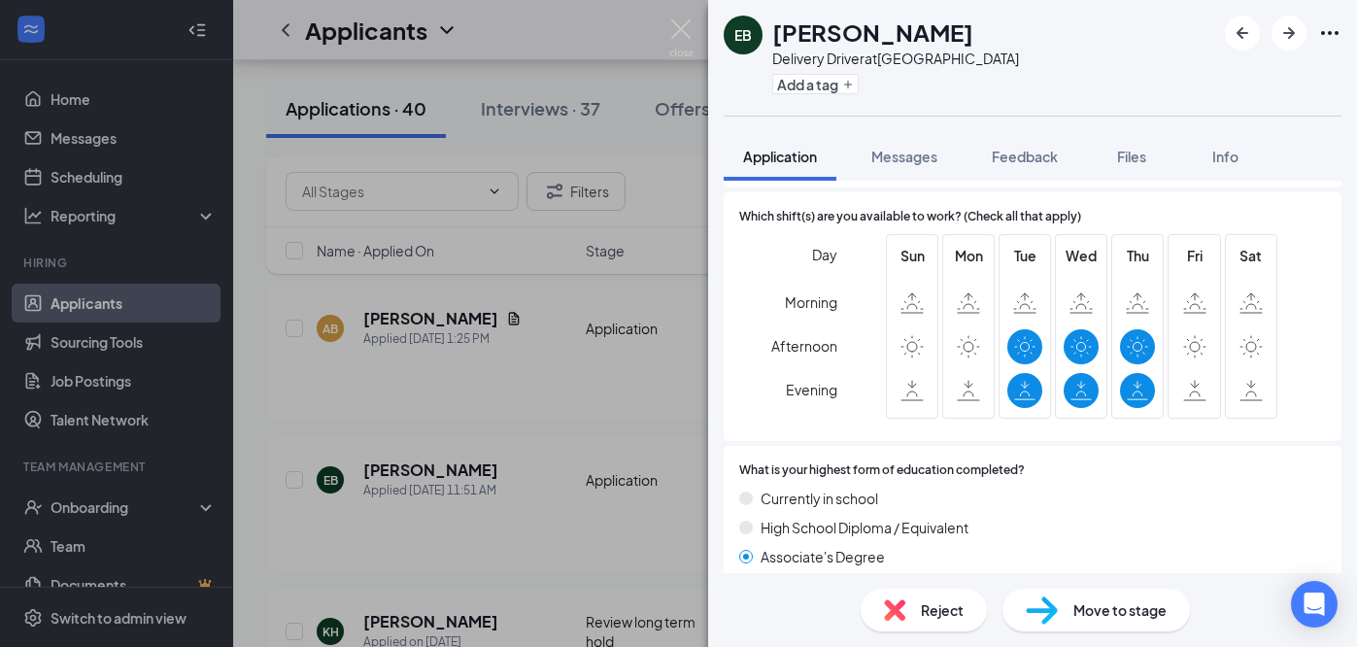
scroll to position [500, 0]
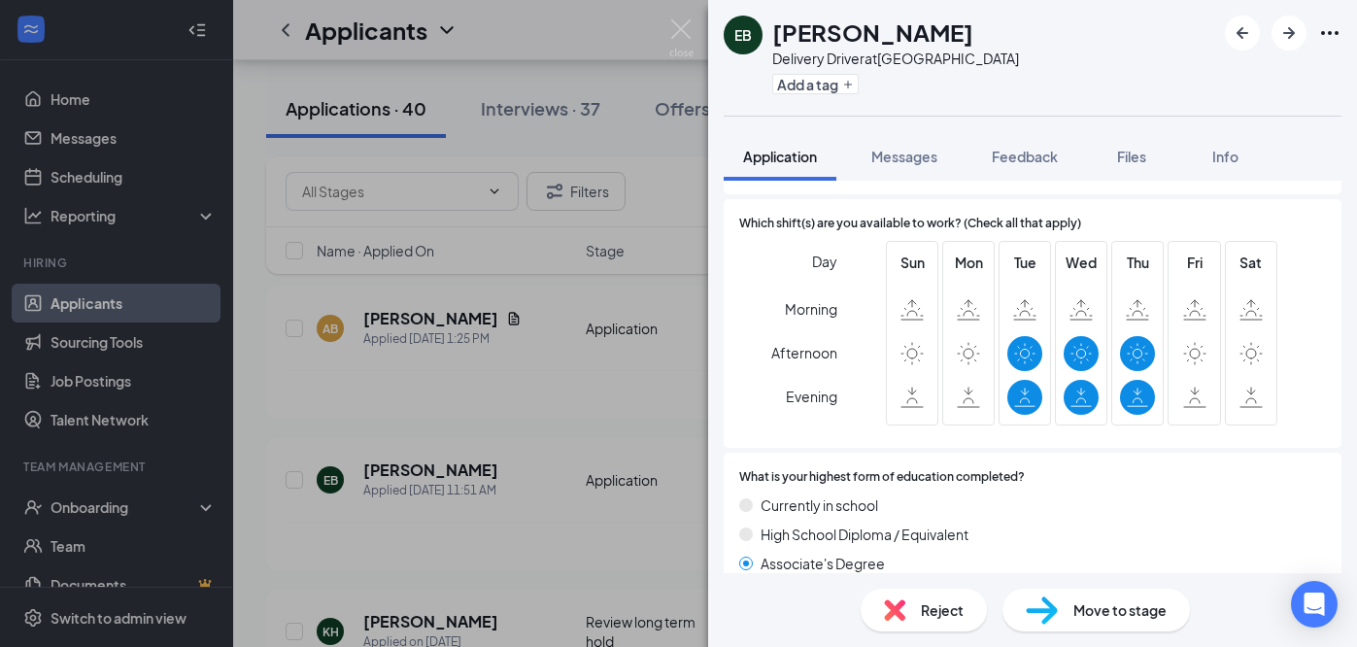
click at [562, 513] on div "EB Edward Bennett Delivery Driver at Main Street & English Road Add a tag Appli…" at bounding box center [678, 323] width 1357 height 647
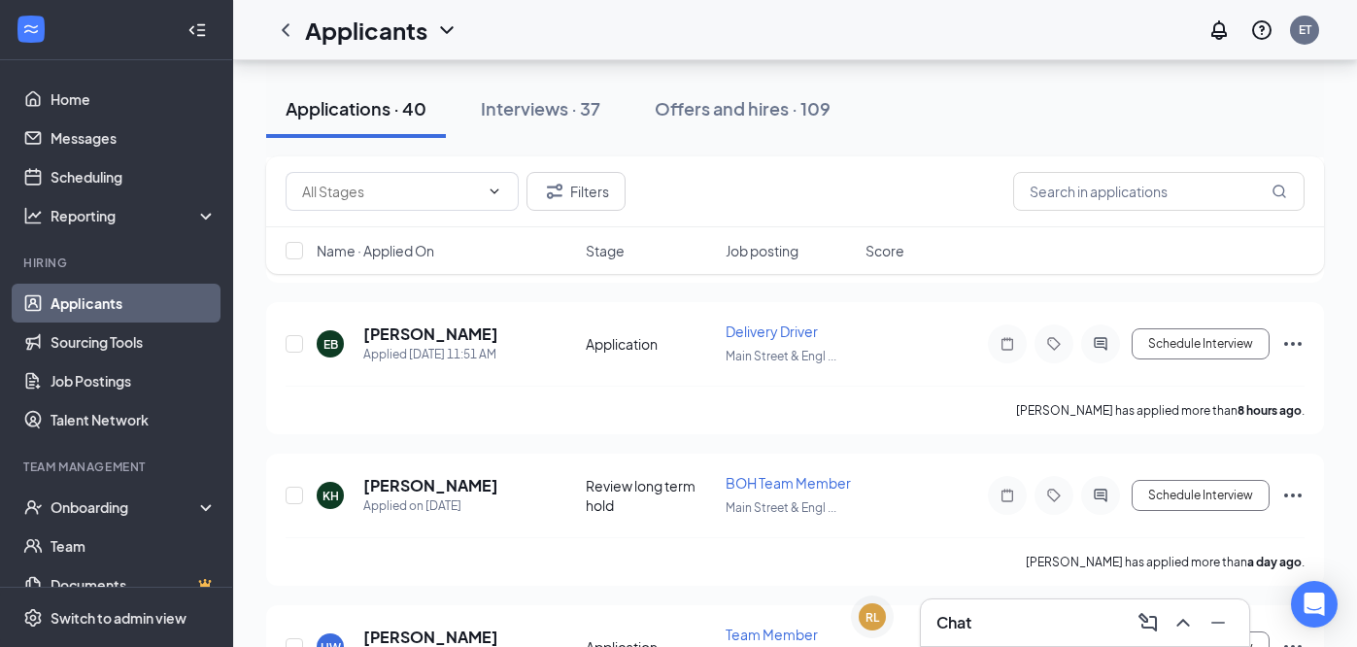
scroll to position [386, 0]
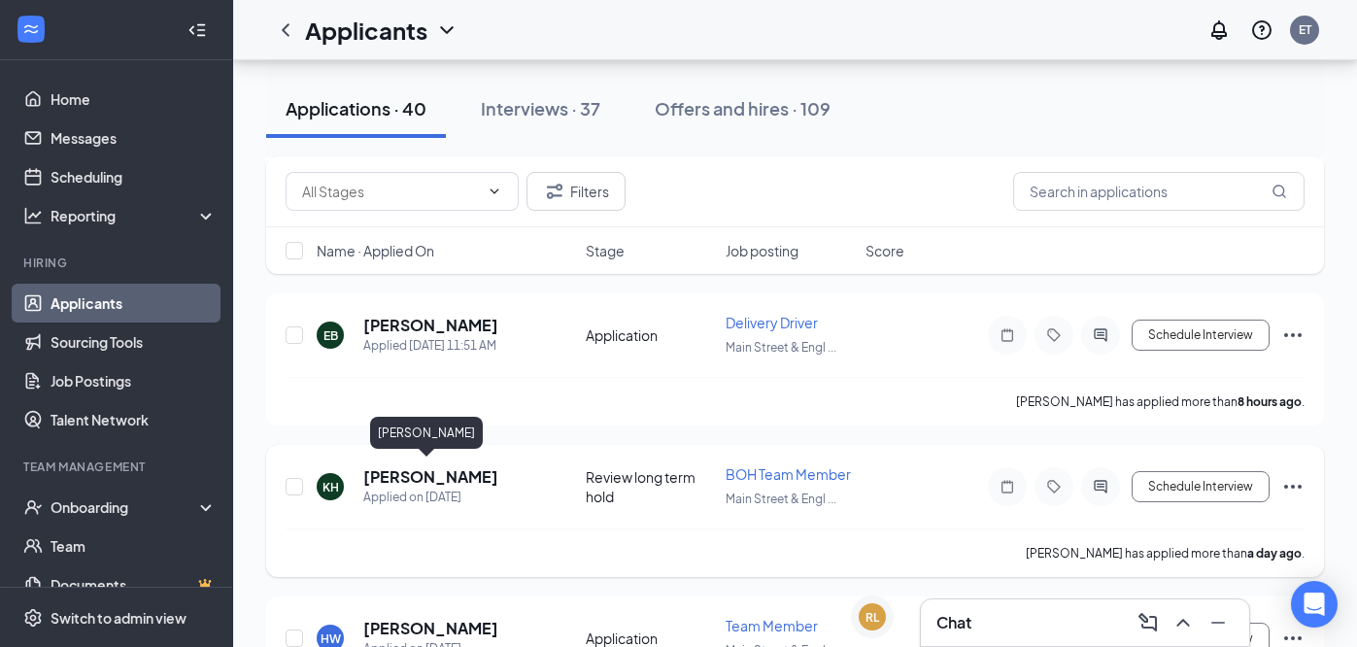
click at [448, 474] on h5 "KESHA Holder" at bounding box center [430, 476] width 135 height 21
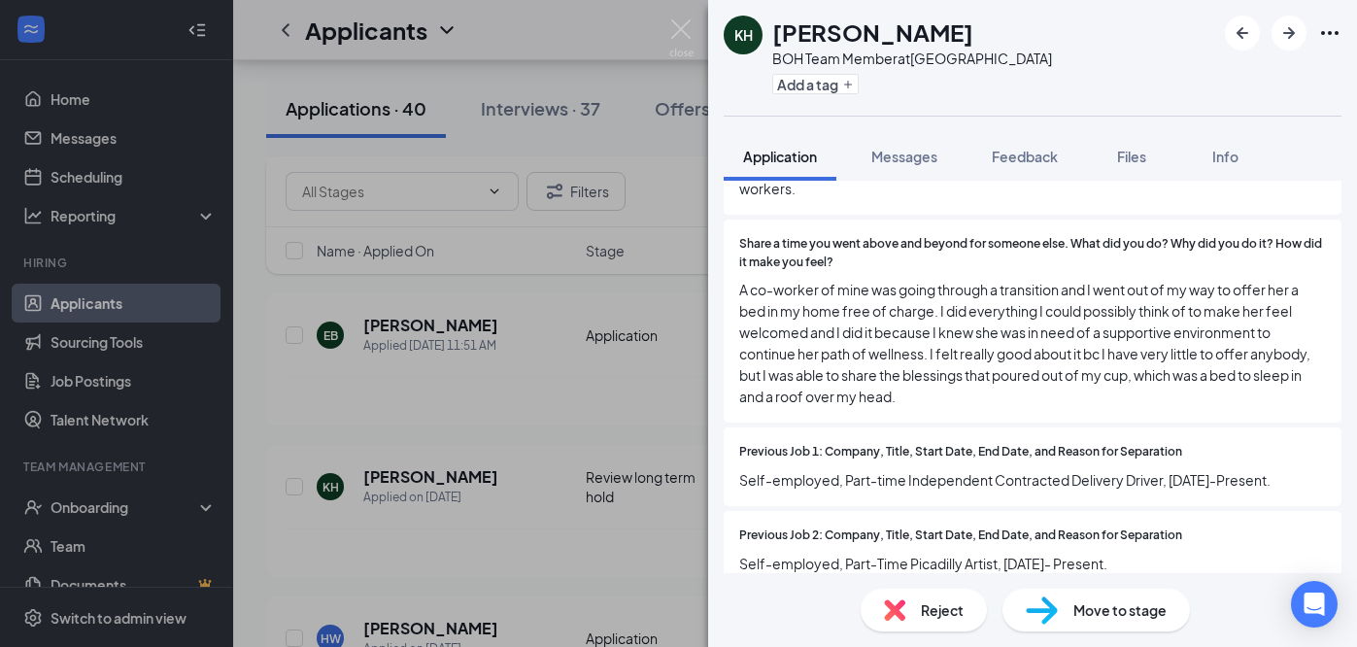
scroll to position [1619, 0]
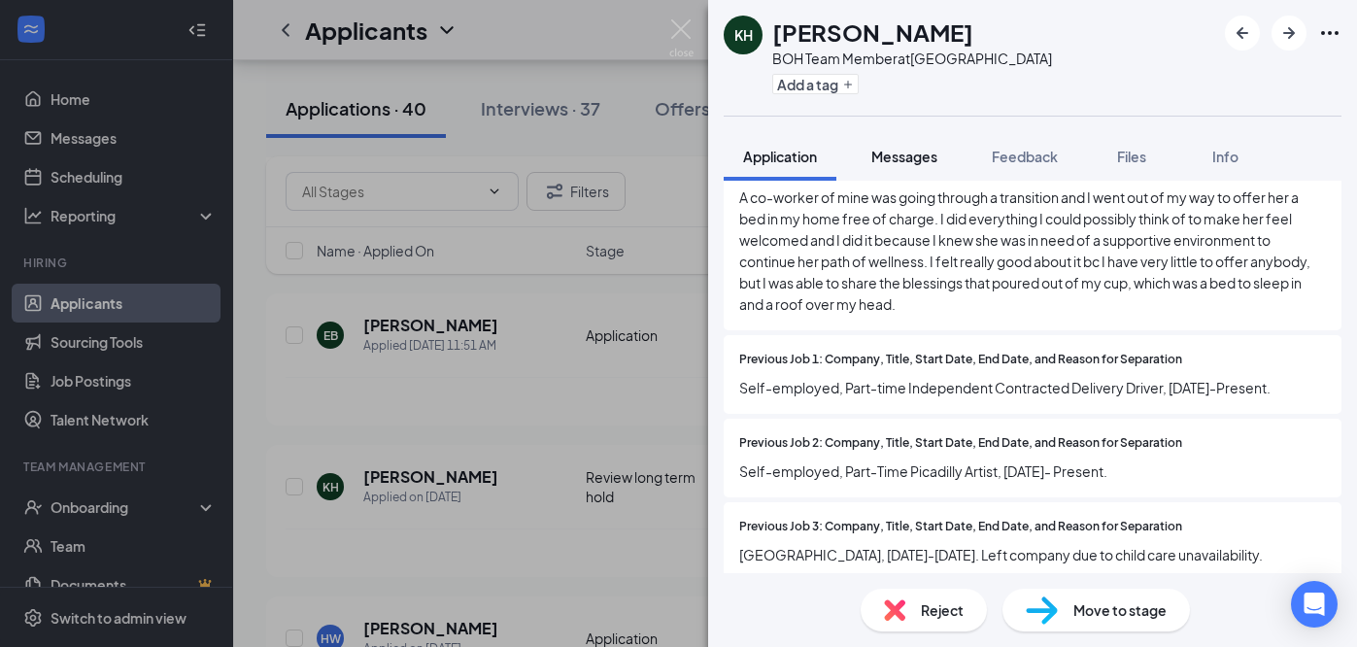
click at [913, 166] on button "Messages" at bounding box center [904, 156] width 105 height 49
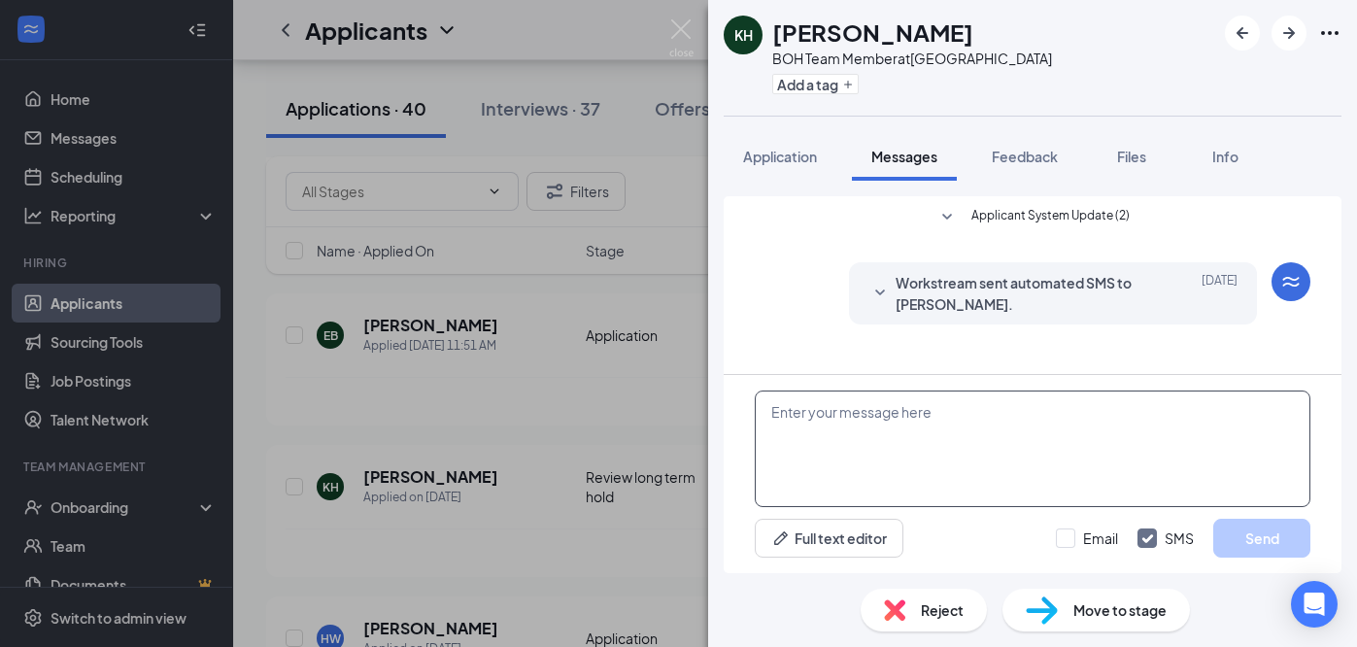
click at [947, 429] on textarea at bounding box center [1033, 449] width 556 height 117
paste textarea "Good evening, After reviewing your application, I wanted to follow up about you…"
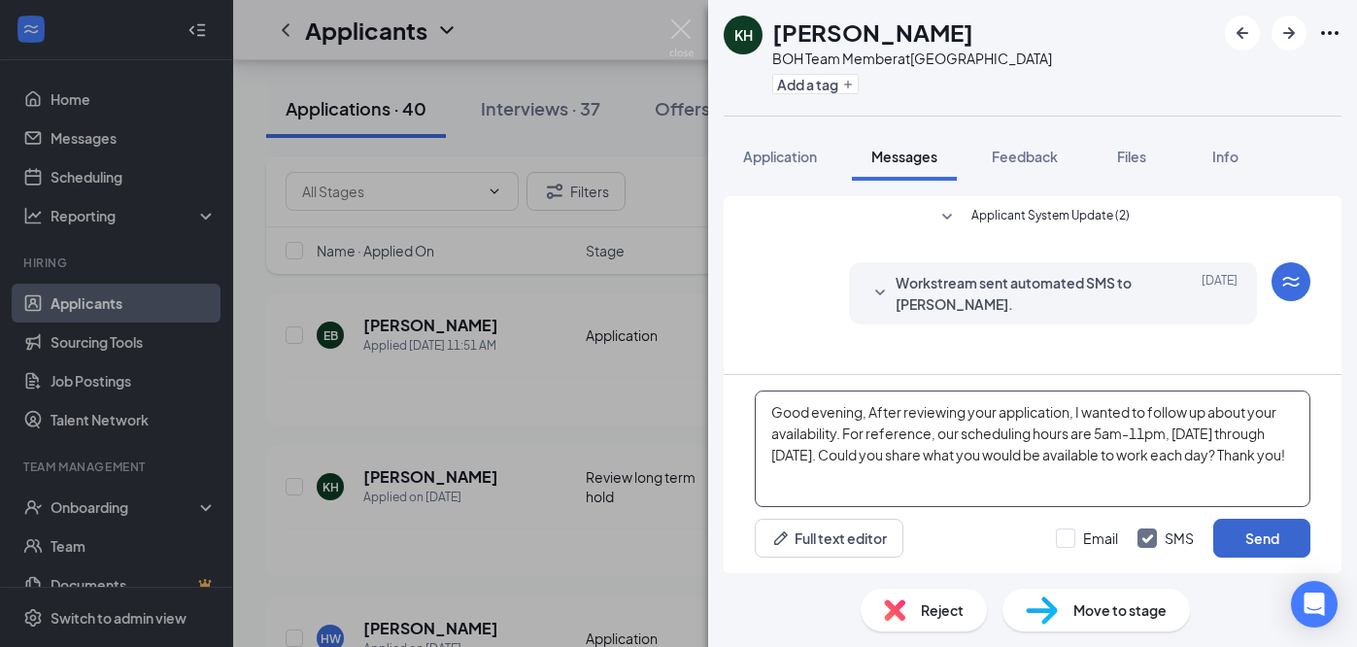
type textarea "Good evening, After reviewing your application, I wanted to follow up about you…"
click at [1260, 532] on button "Send" at bounding box center [1261, 538] width 97 height 39
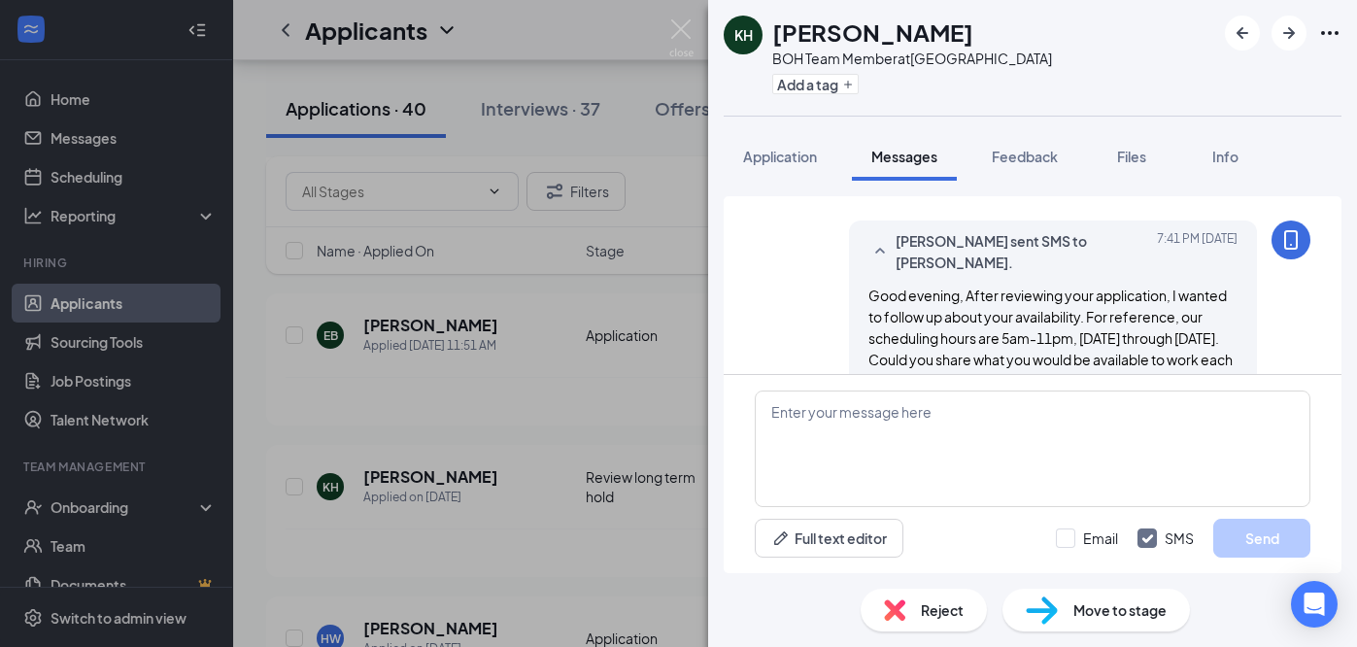
scroll to position [160, 0]
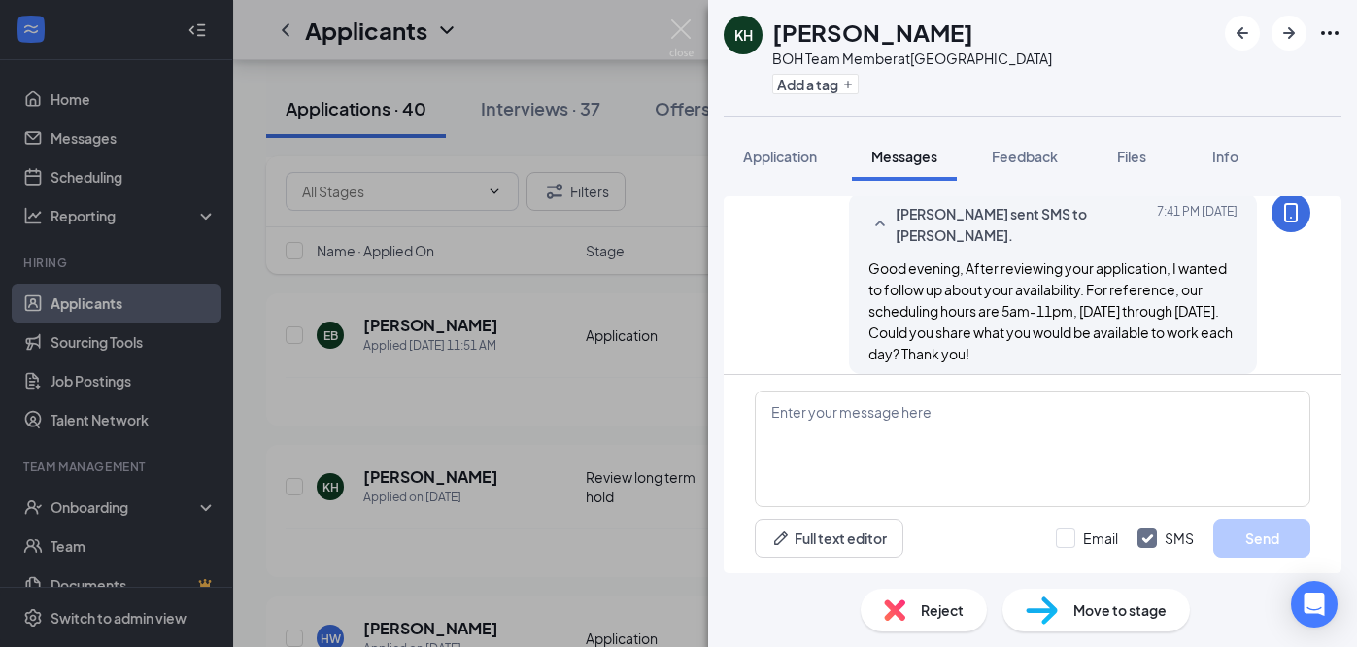
click at [618, 559] on div "KH KESHA Holder BOH Team Member at Main Street & English Road Add a tag Applica…" at bounding box center [678, 323] width 1357 height 647
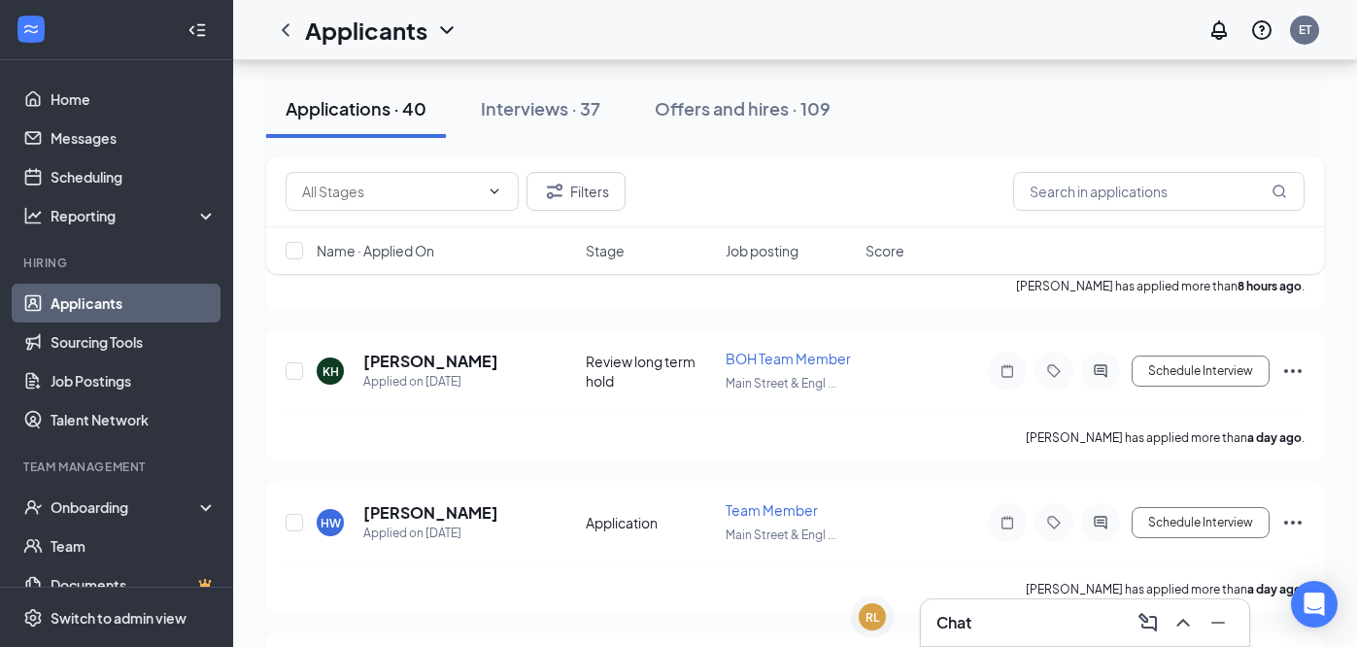
scroll to position [542, 0]
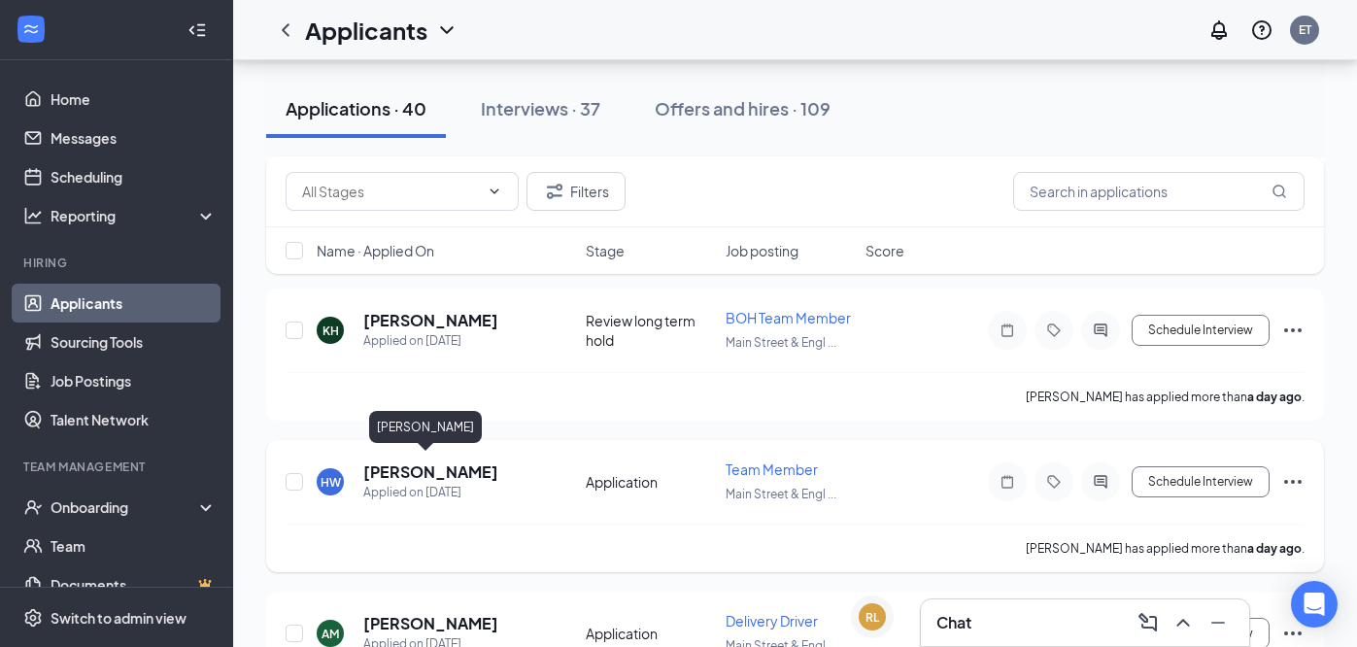
click at [426, 461] on h5 "[PERSON_NAME]" at bounding box center [430, 471] width 135 height 21
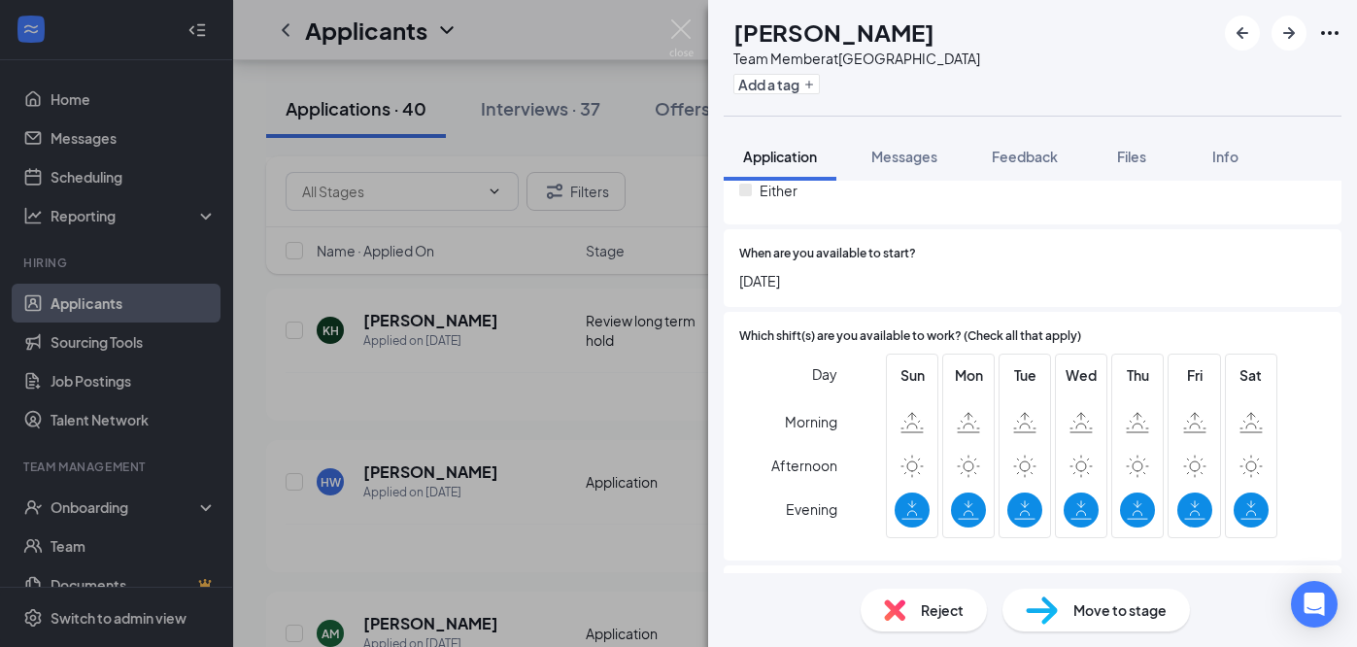
scroll to position [1006, 0]
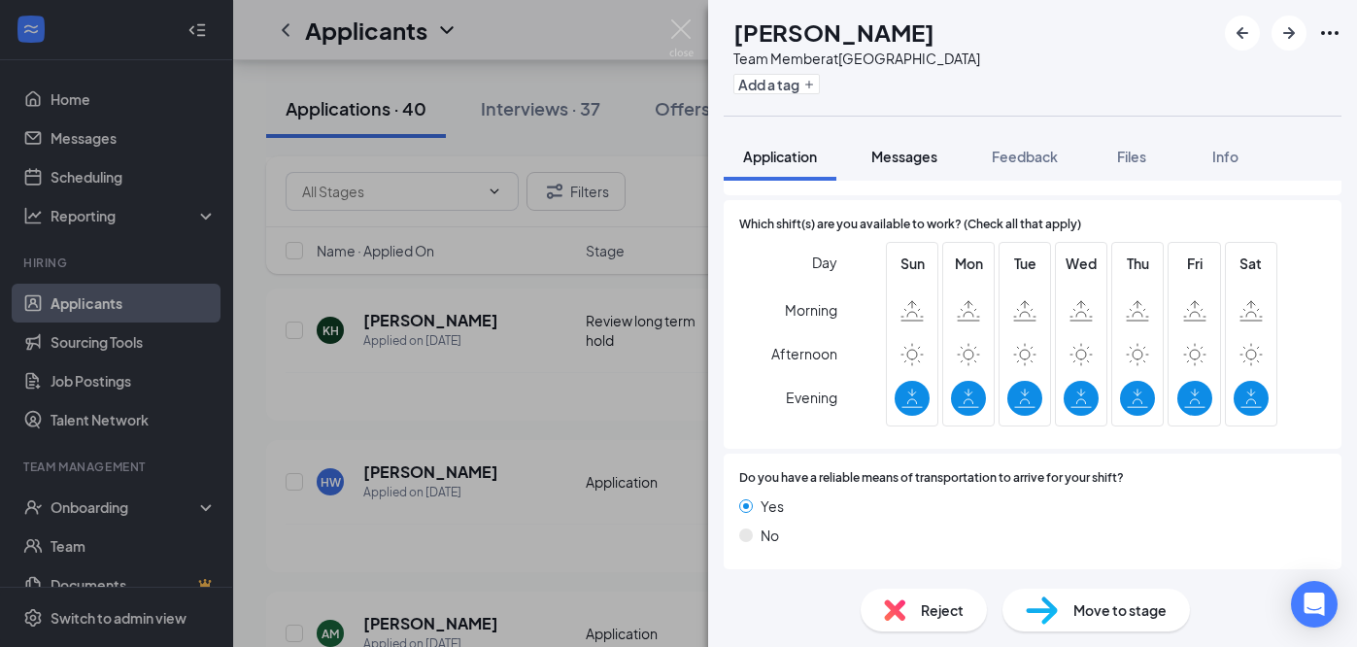
click at [903, 170] on button "Messages" at bounding box center [904, 156] width 105 height 49
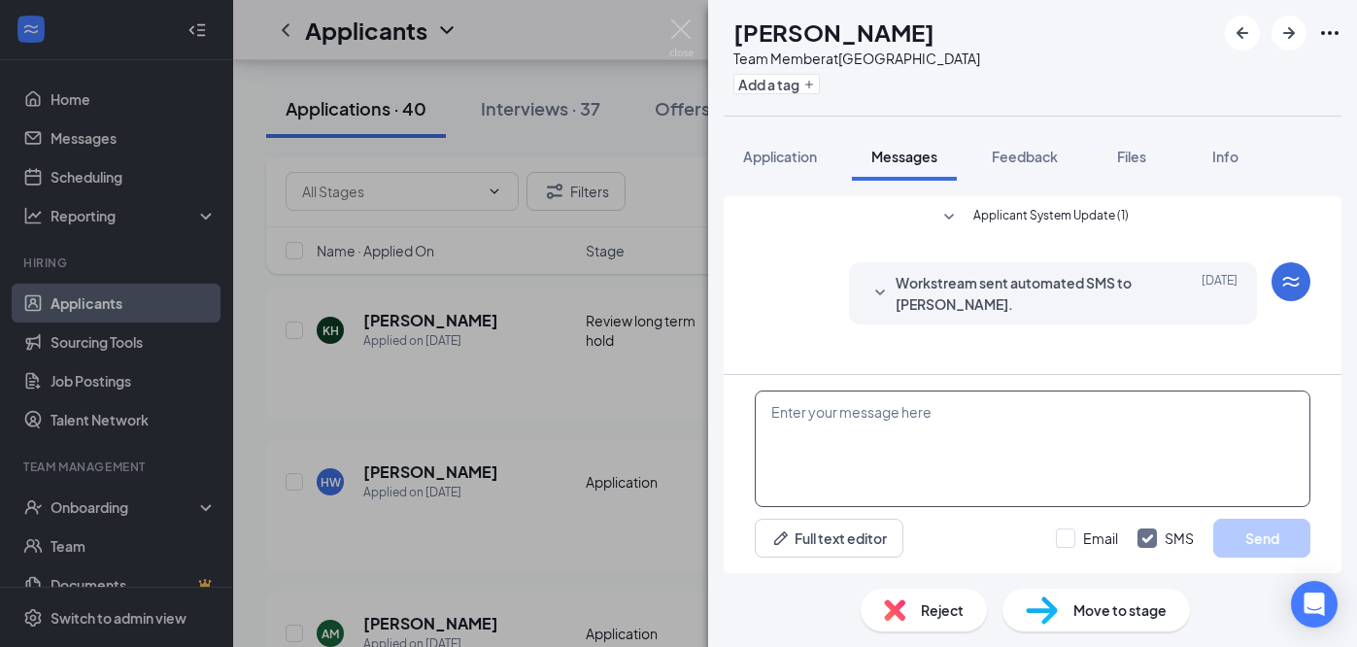
click at [926, 445] on textarea at bounding box center [1033, 449] width 556 height 117
paste textarea "Good evening, After reviewing your application, I wanted to follow up about you…"
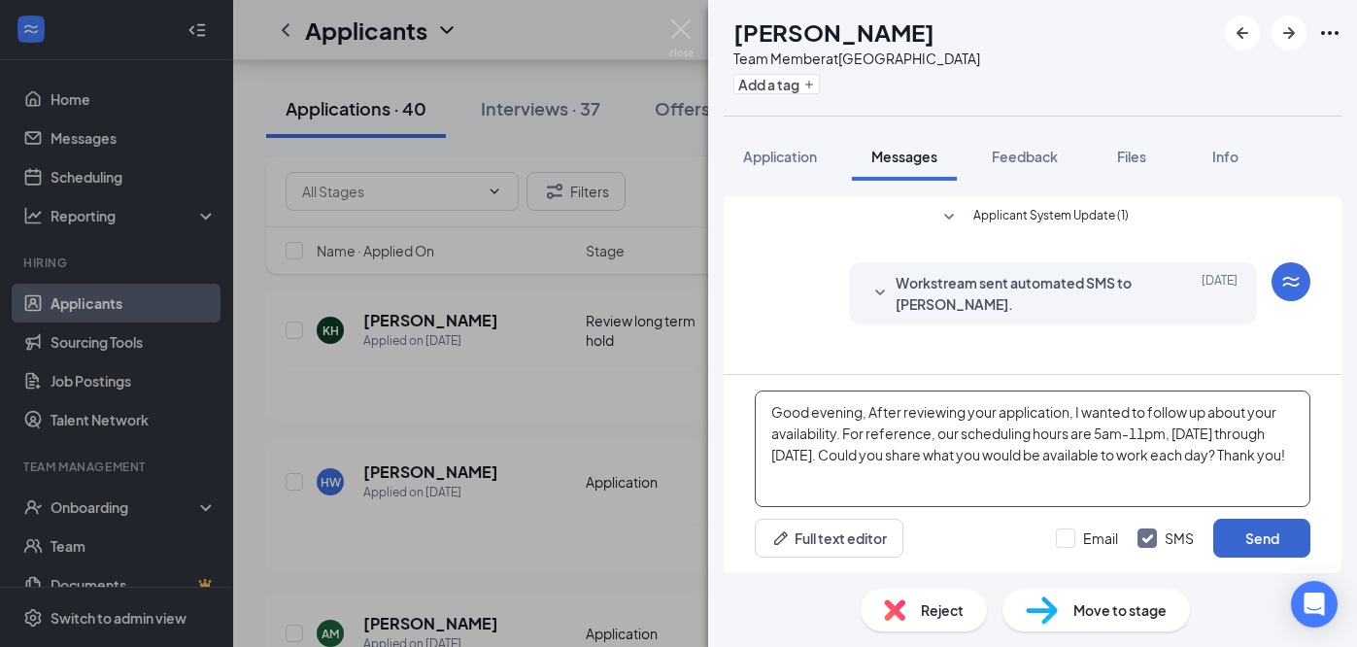
type textarea "Good evening, After reviewing your application, I wanted to follow up about you…"
click at [1267, 539] on button "Send" at bounding box center [1261, 538] width 97 height 39
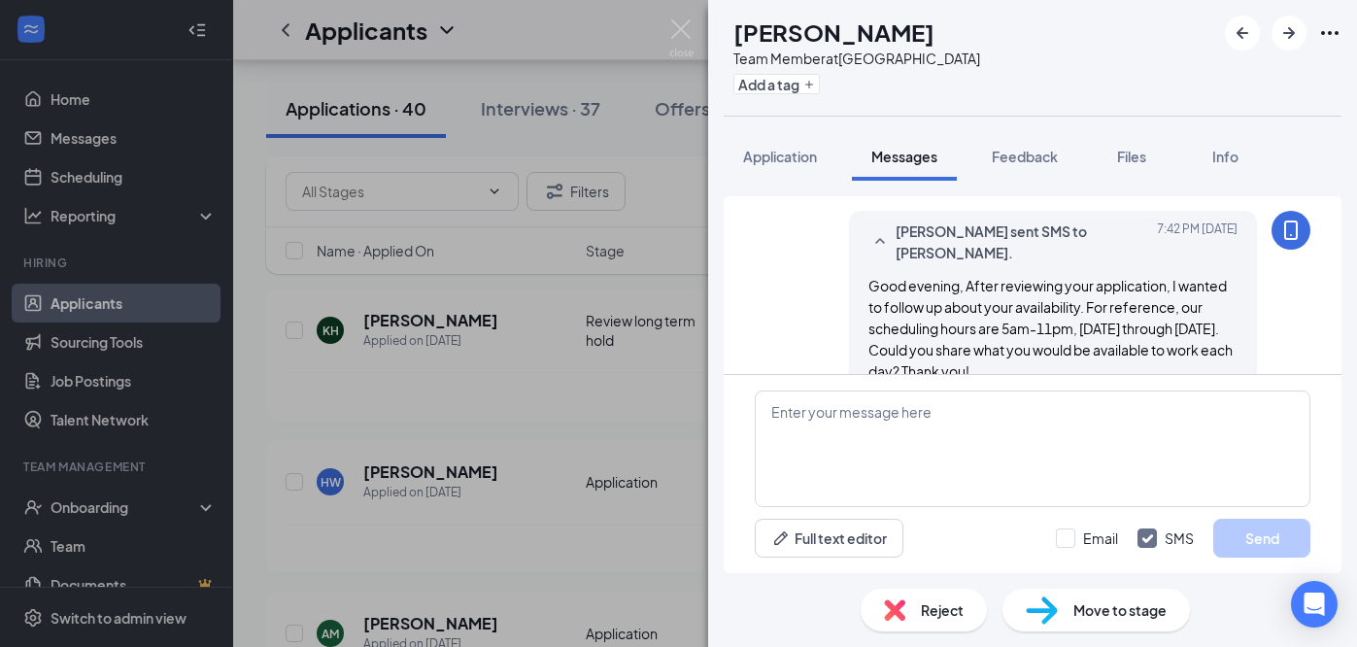
scroll to position [160, 0]
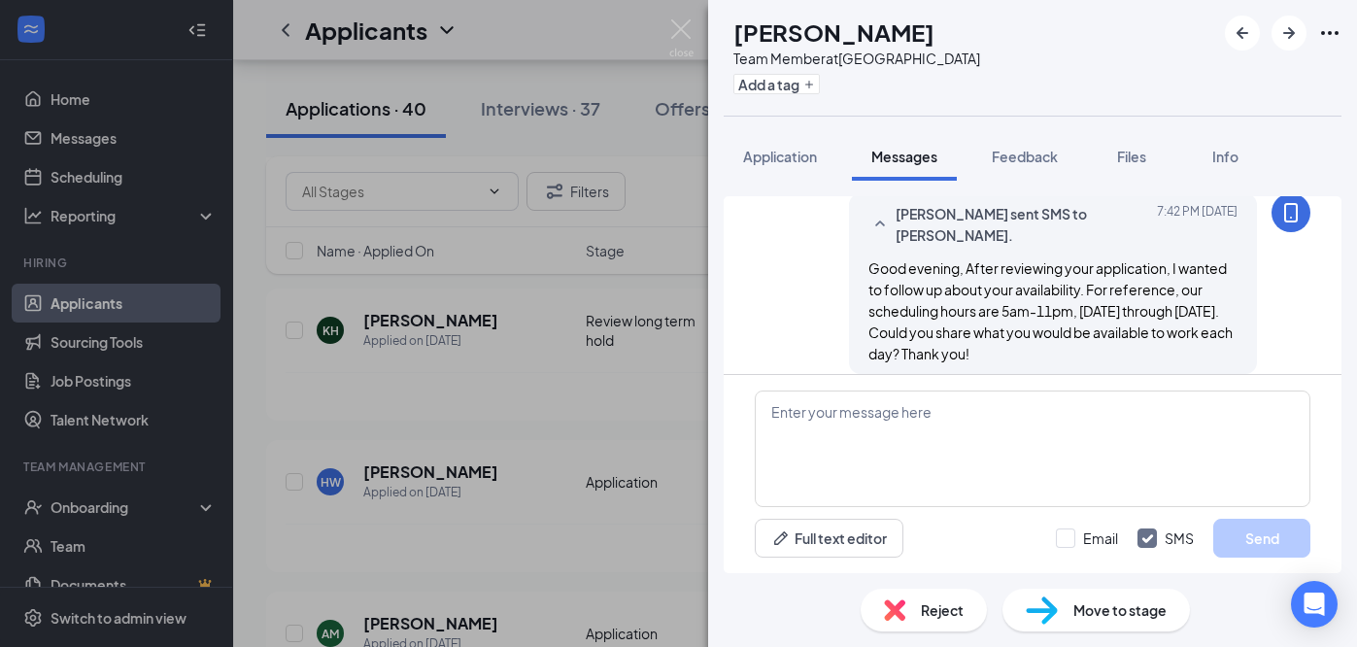
click at [550, 546] on div "HW Hunter Willis Team Member at Main Street & English Road Add a tag Applicatio…" at bounding box center [678, 323] width 1357 height 647
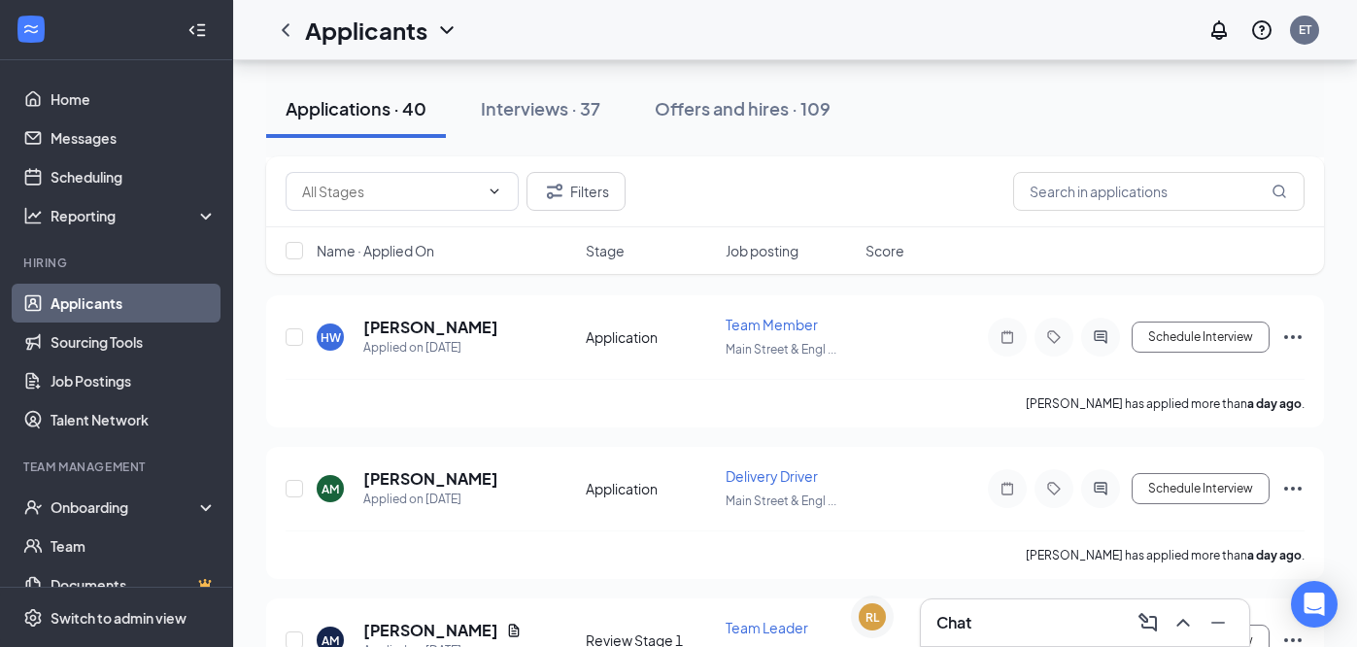
scroll to position [723, 0]
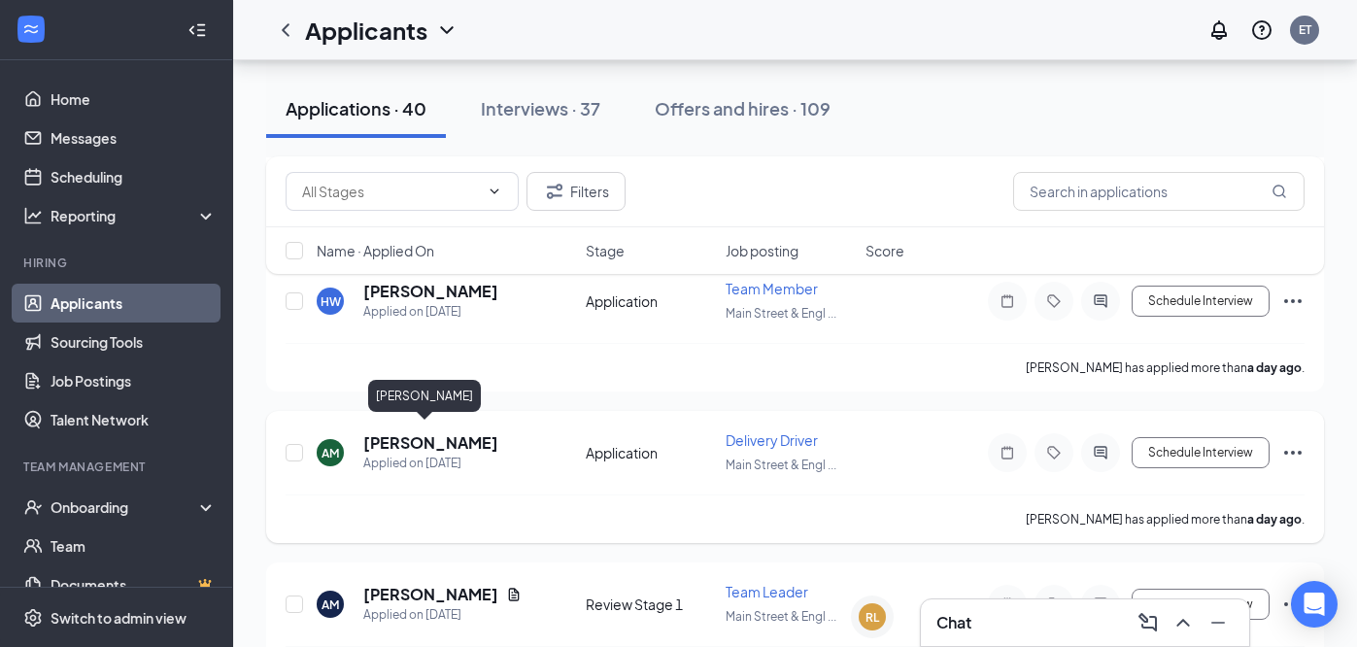
click at [432, 438] on h5 "[PERSON_NAME]" at bounding box center [430, 442] width 135 height 21
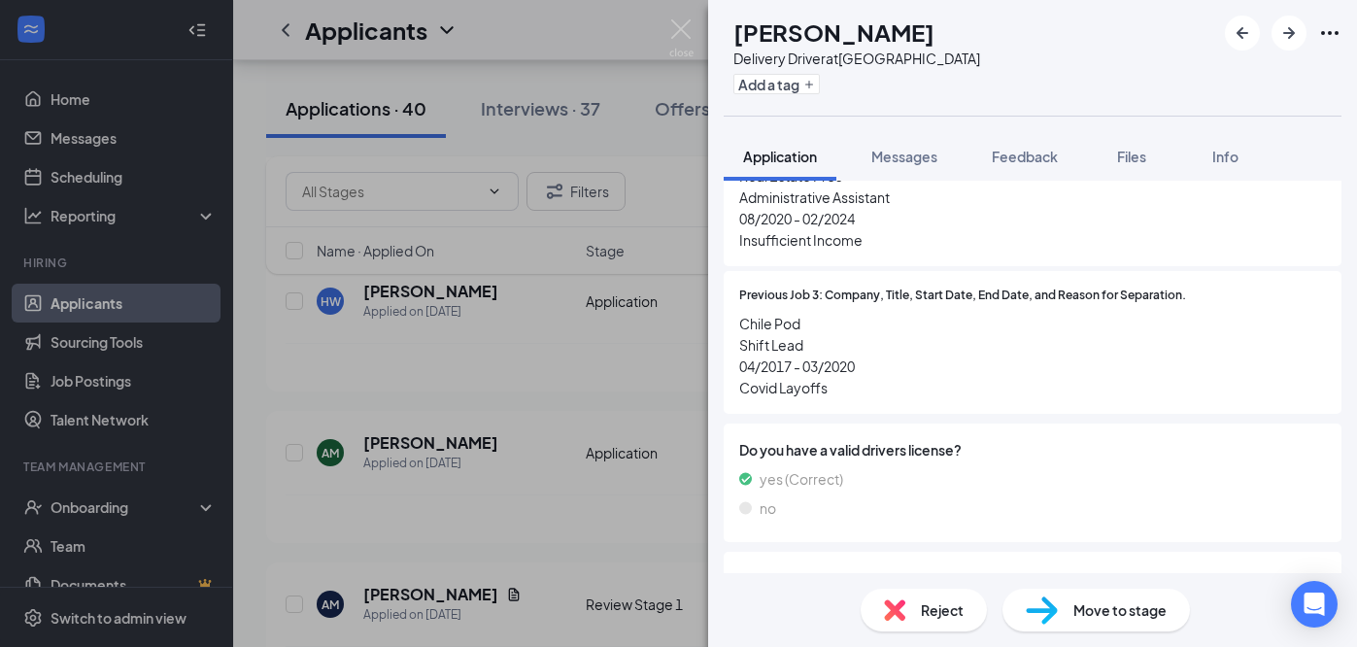
scroll to position [1680, 0]
click at [540, 517] on div "AM Annie Miller Delivery Driver at Main Street & English Road Add a tag Applica…" at bounding box center [678, 323] width 1357 height 647
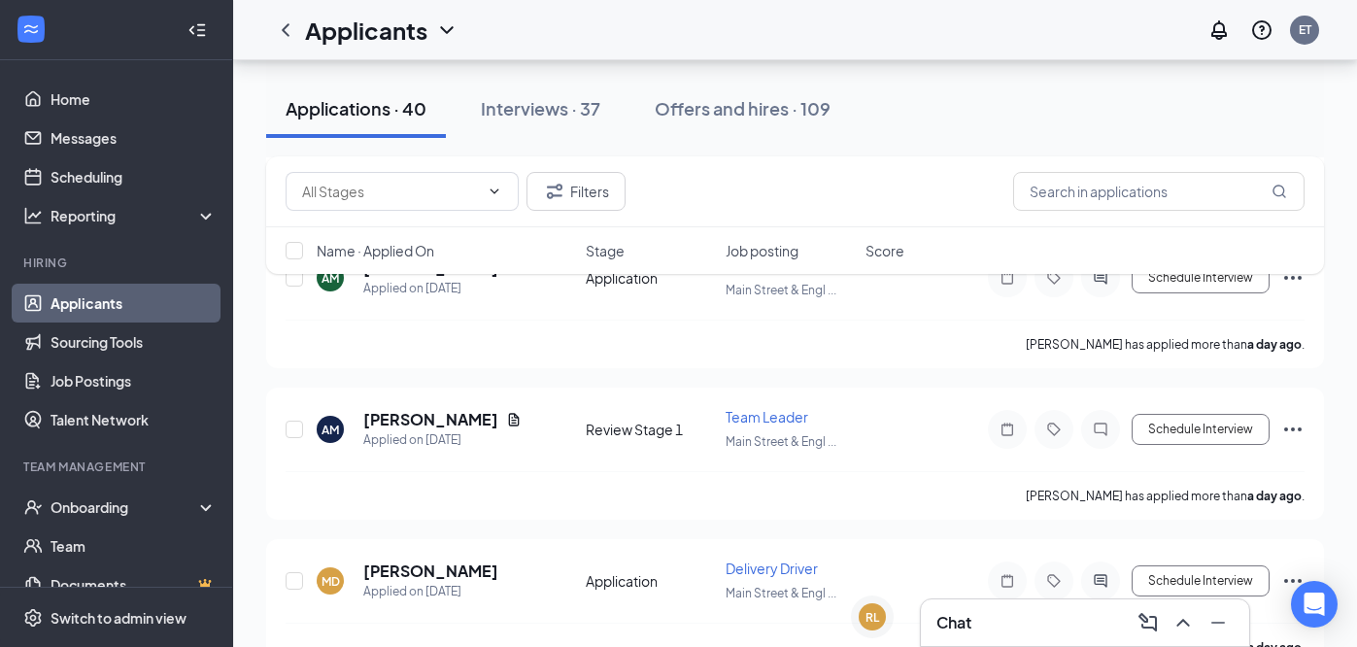
scroll to position [900, 0]
click at [474, 408] on h5 "Alicia Maldonado" at bounding box center [430, 417] width 135 height 21
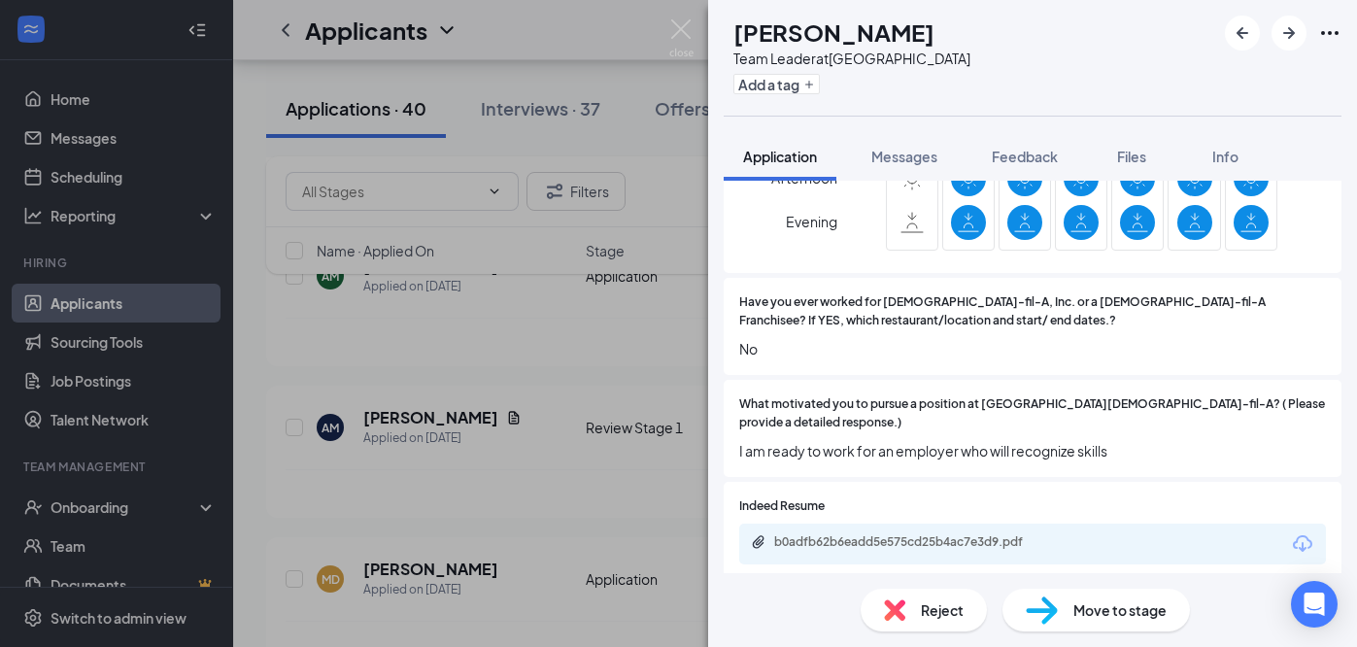
scroll to position [973, 0]
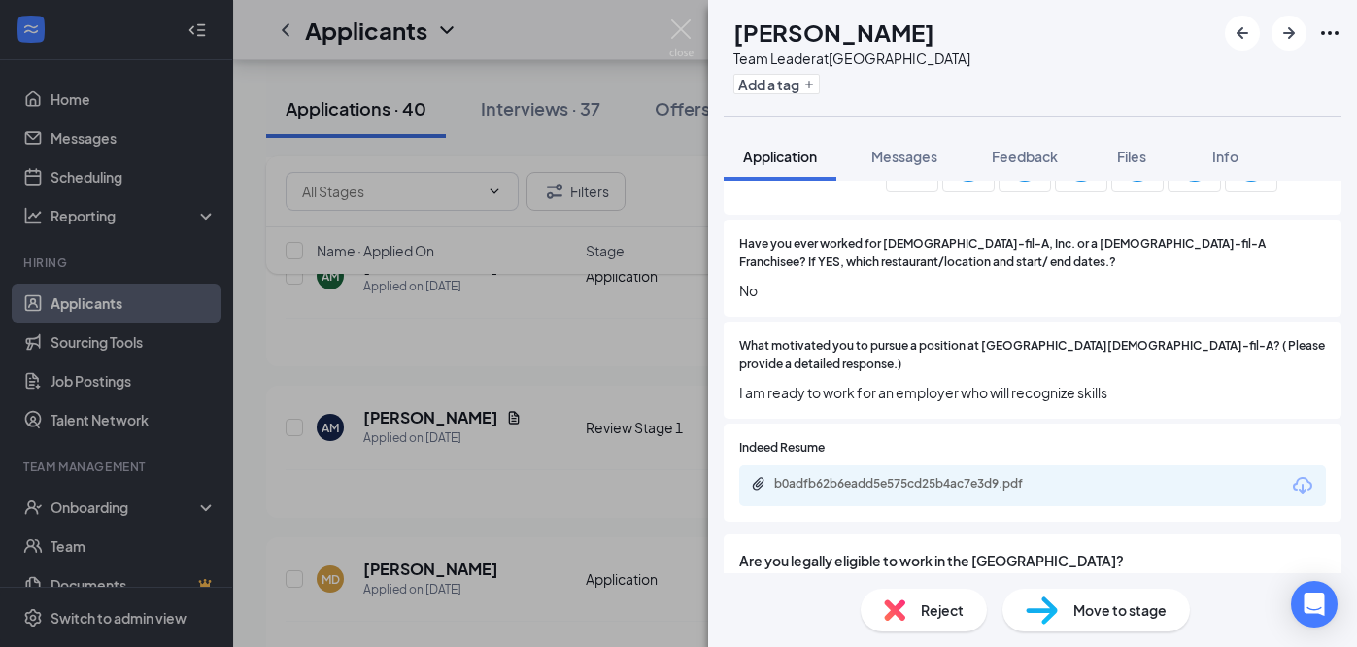
click at [1091, 614] on span "Move to stage" at bounding box center [1120, 609] width 93 height 21
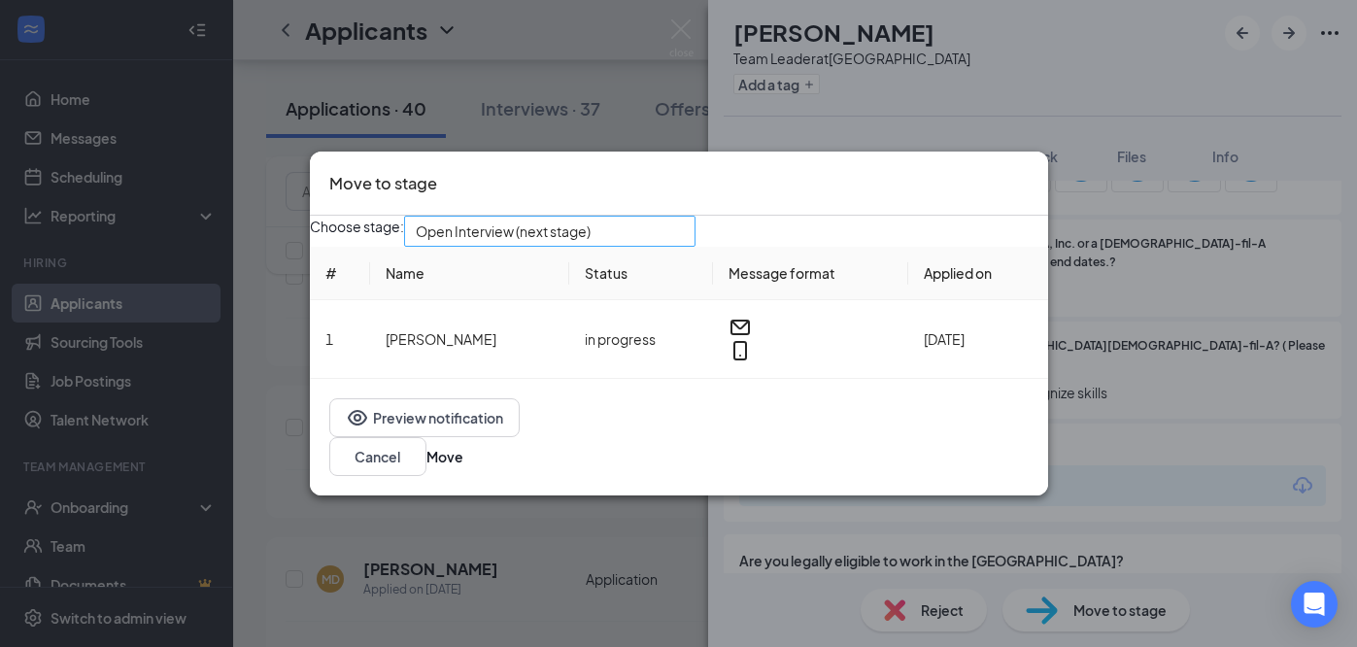
click at [660, 233] on div "Open Interview (next stage)" at bounding box center [549, 231] width 291 height 31
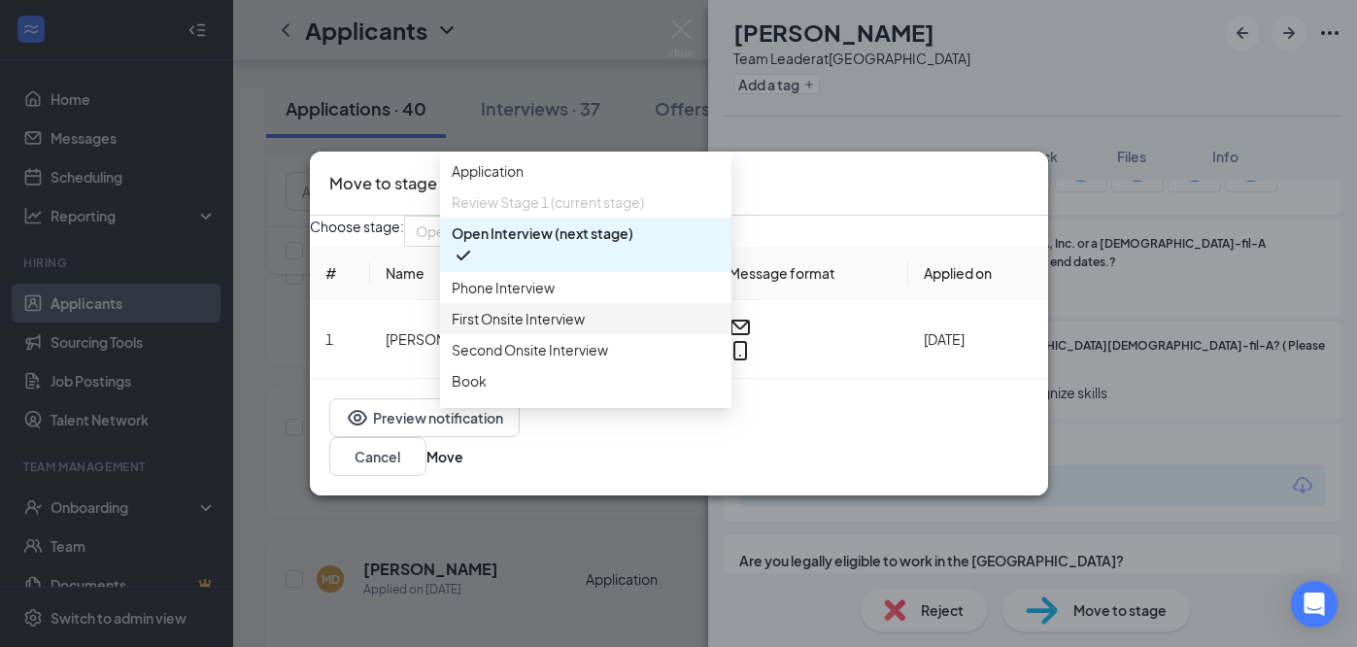
click at [559, 329] on span "First Onsite Interview" at bounding box center [518, 318] width 133 height 21
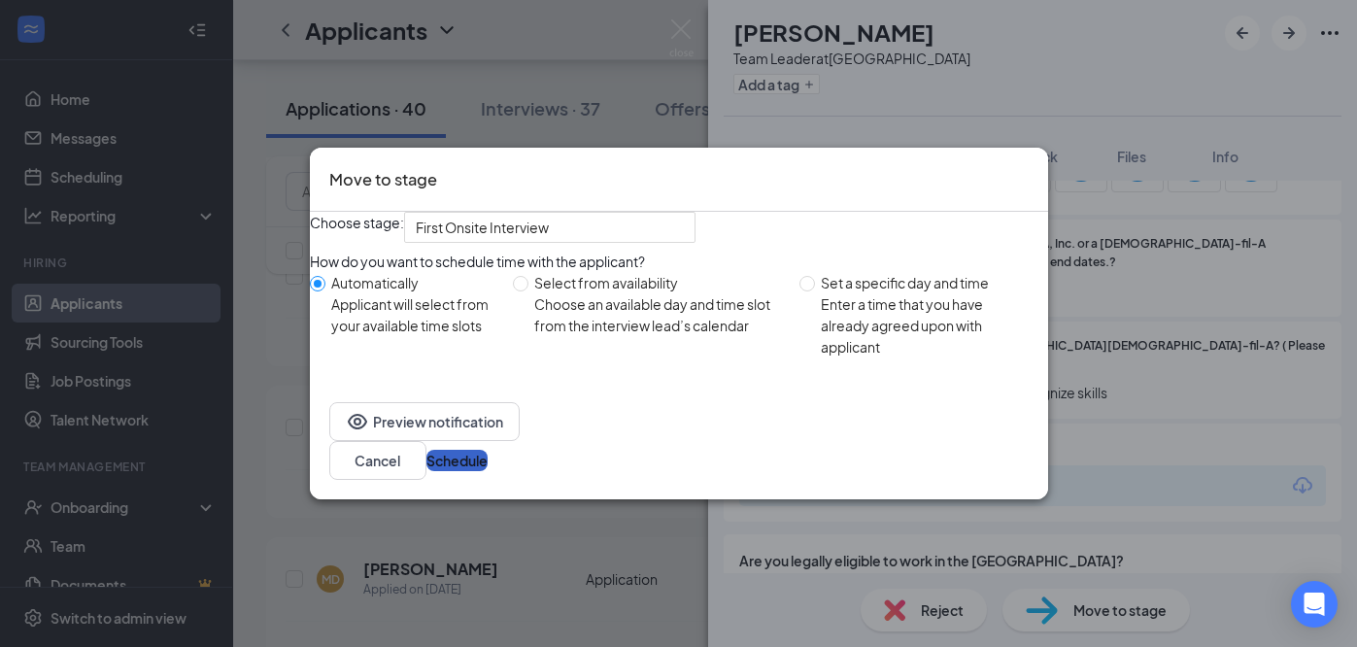
click at [488, 471] on button "Schedule" at bounding box center [456, 460] width 61 height 21
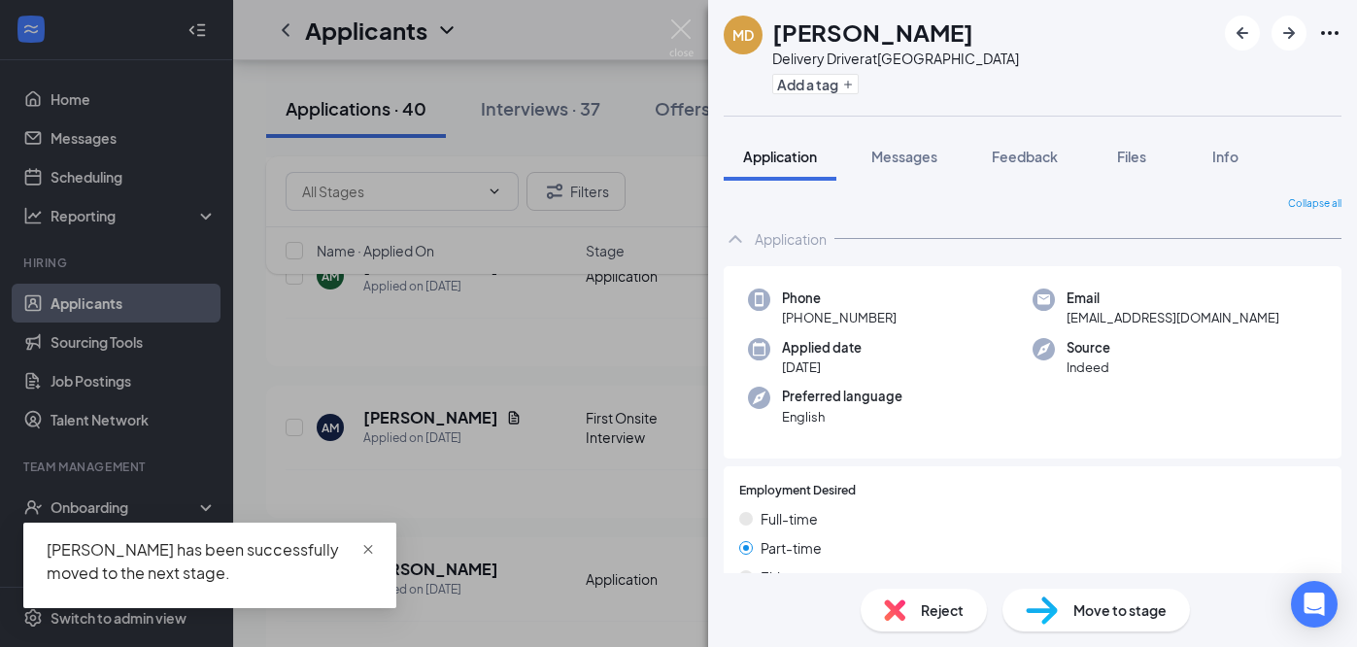
click at [369, 548] on span "close" at bounding box center [368, 550] width 14 height 14
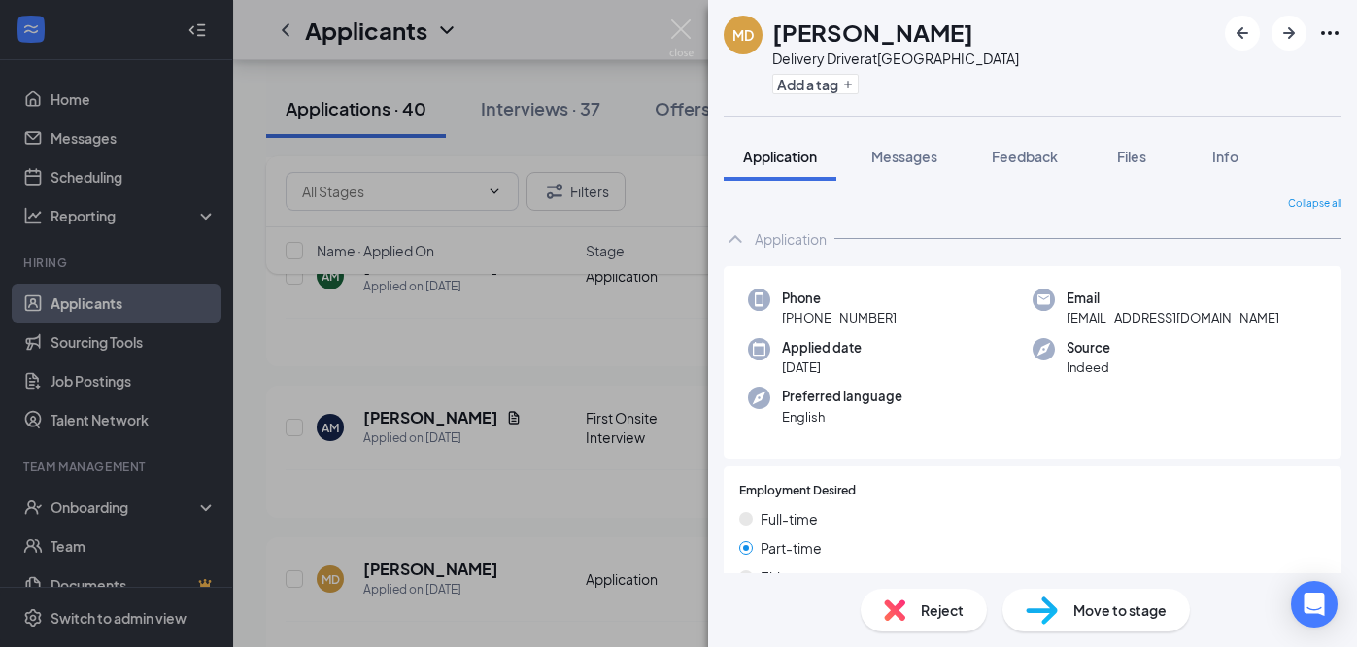
click at [570, 517] on div "MD Monica Desherlia Delivery Driver at Main Street & English Road Add a tag App…" at bounding box center [678, 323] width 1357 height 647
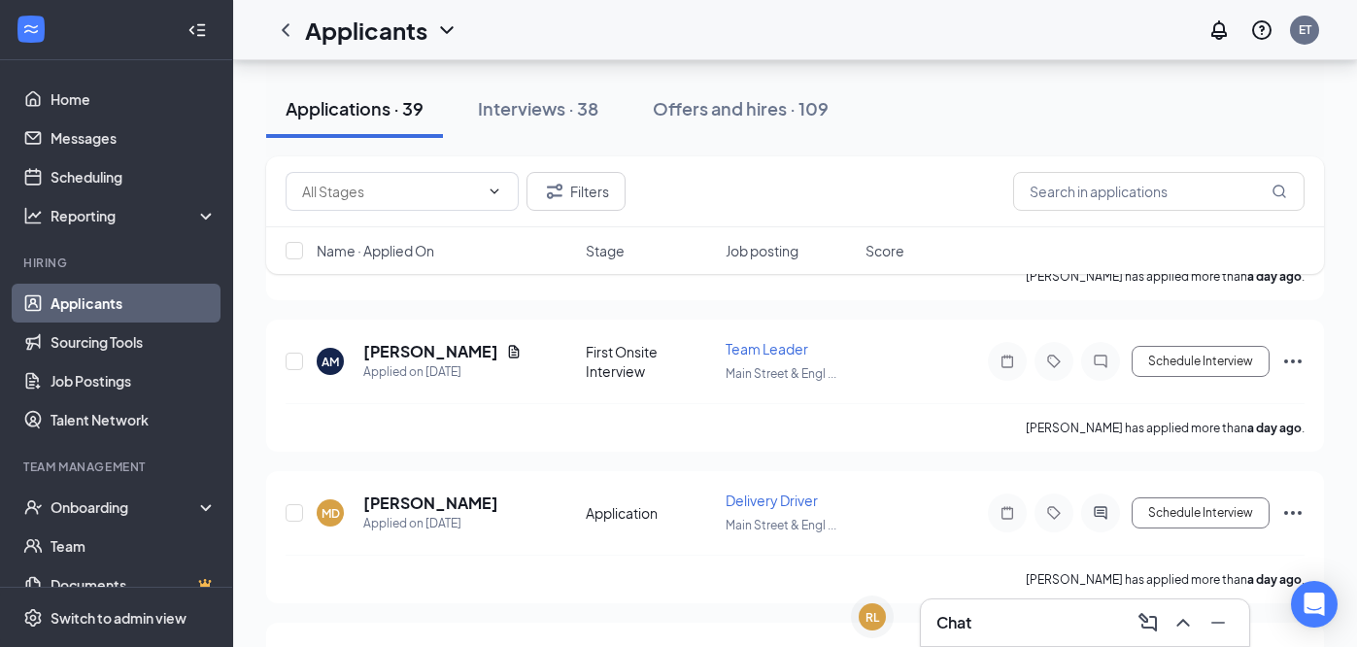
scroll to position [1004, 0]
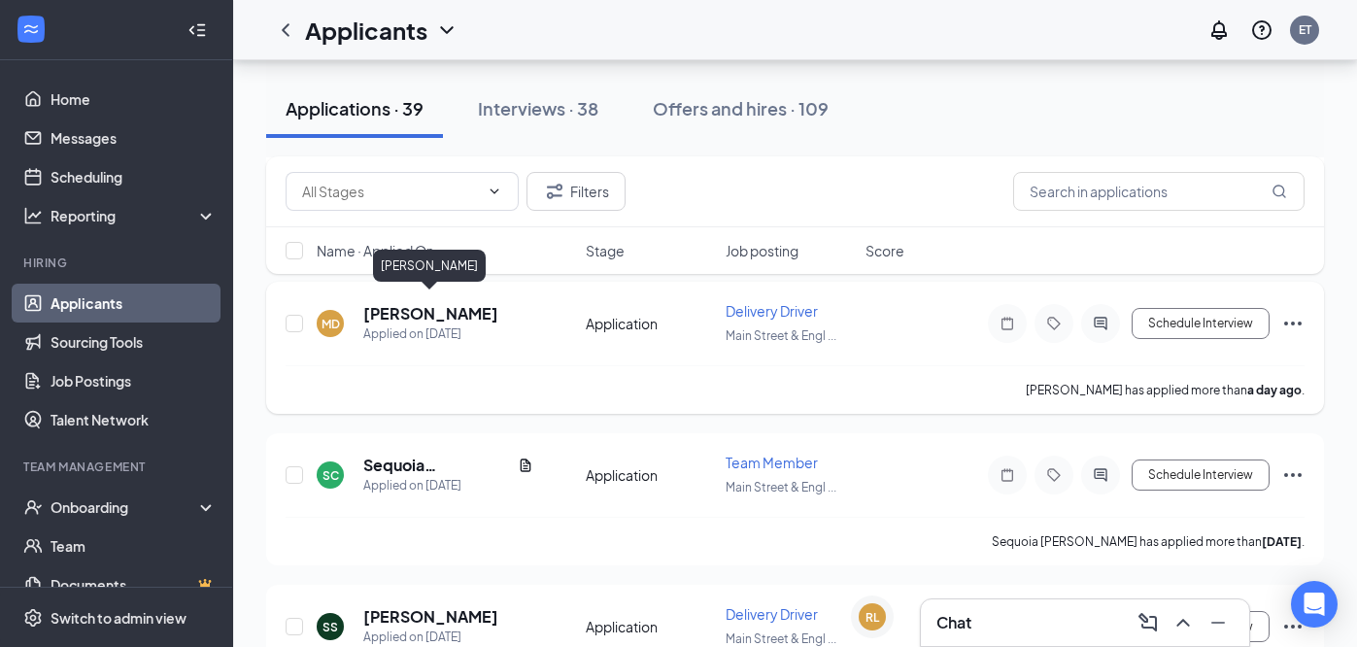
click at [455, 307] on h5 "[PERSON_NAME]" at bounding box center [430, 313] width 135 height 21
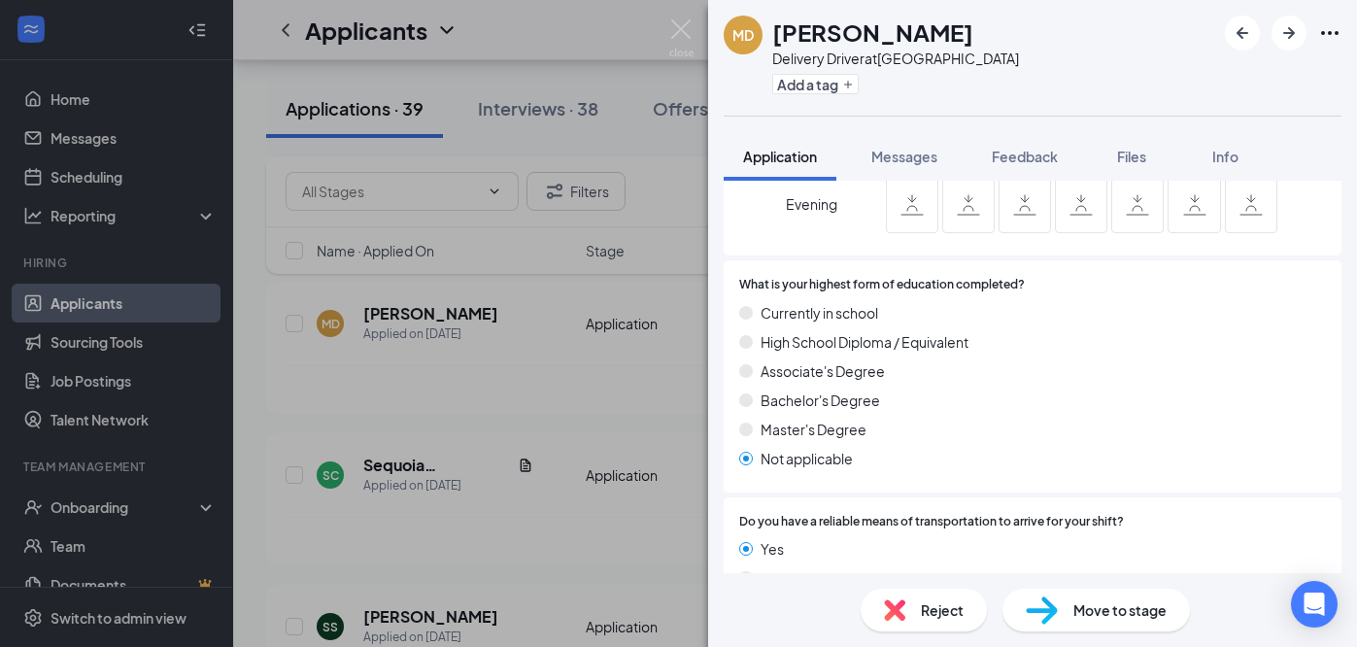
scroll to position [694, 0]
click at [631, 506] on div "MD Monica Desherlia Delivery Driver at Main Street & English Road Add a tag App…" at bounding box center [678, 323] width 1357 height 647
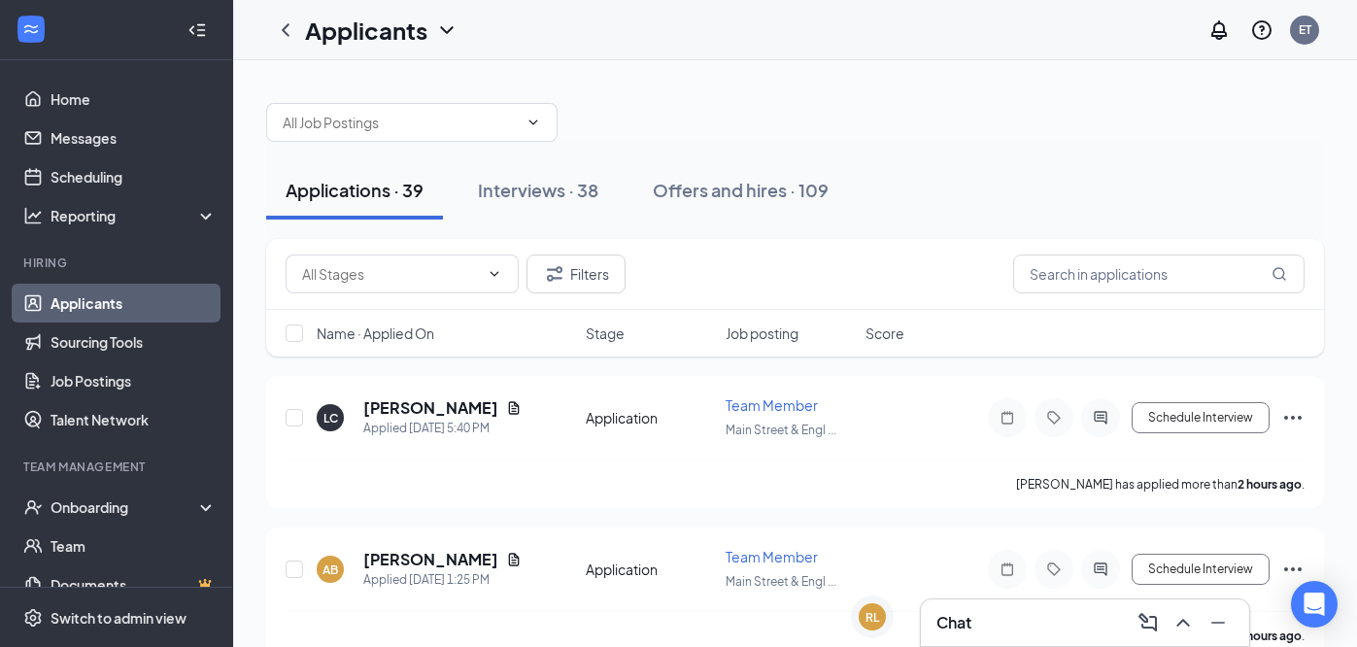
click at [420, 333] on span "Name · Applied On" at bounding box center [376, 333] width 118 height 19
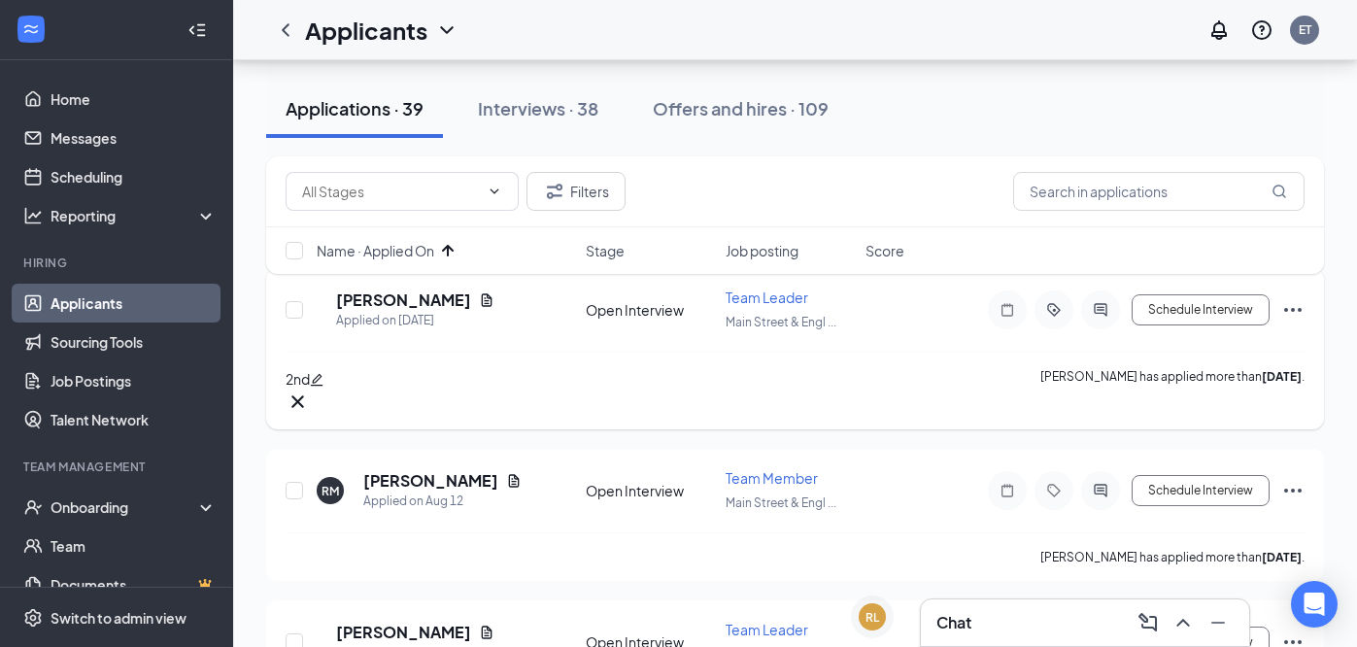
scroll to position [109, 0]
click at [439, 469] on h5 "Rachel Michal" at bounding box center [430, 479] width 135 height 21
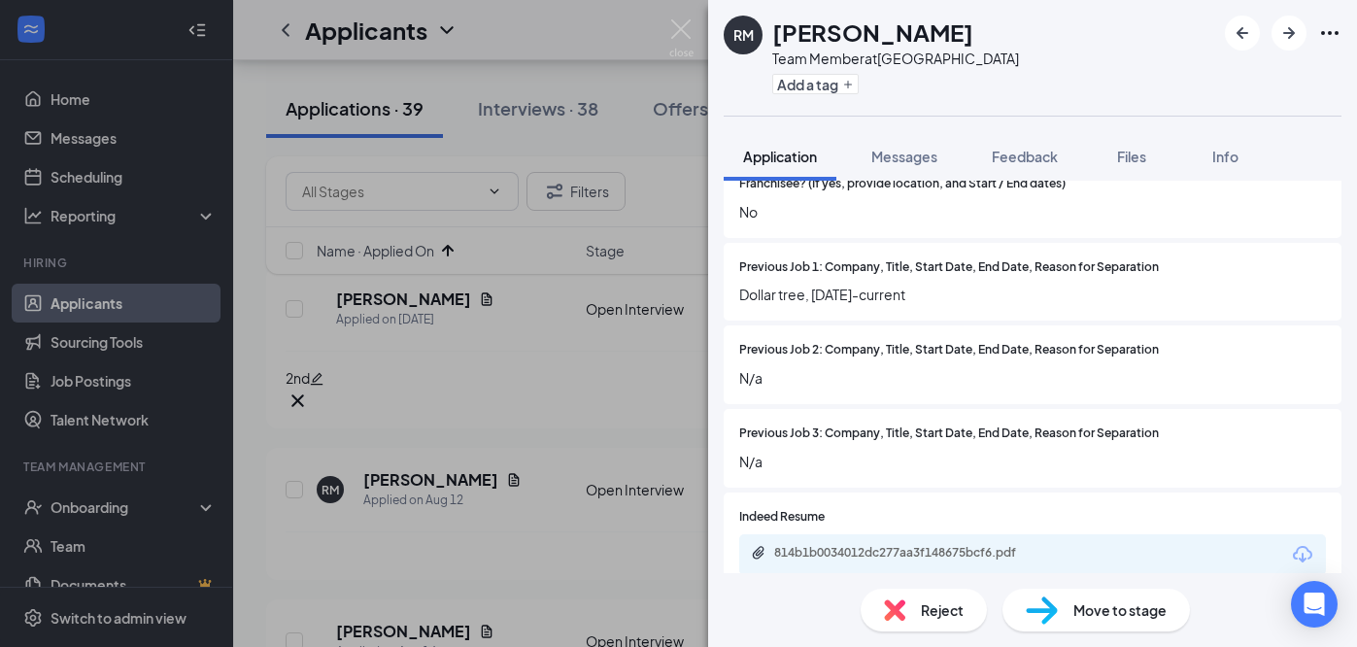
scroll to position [1548, 0]
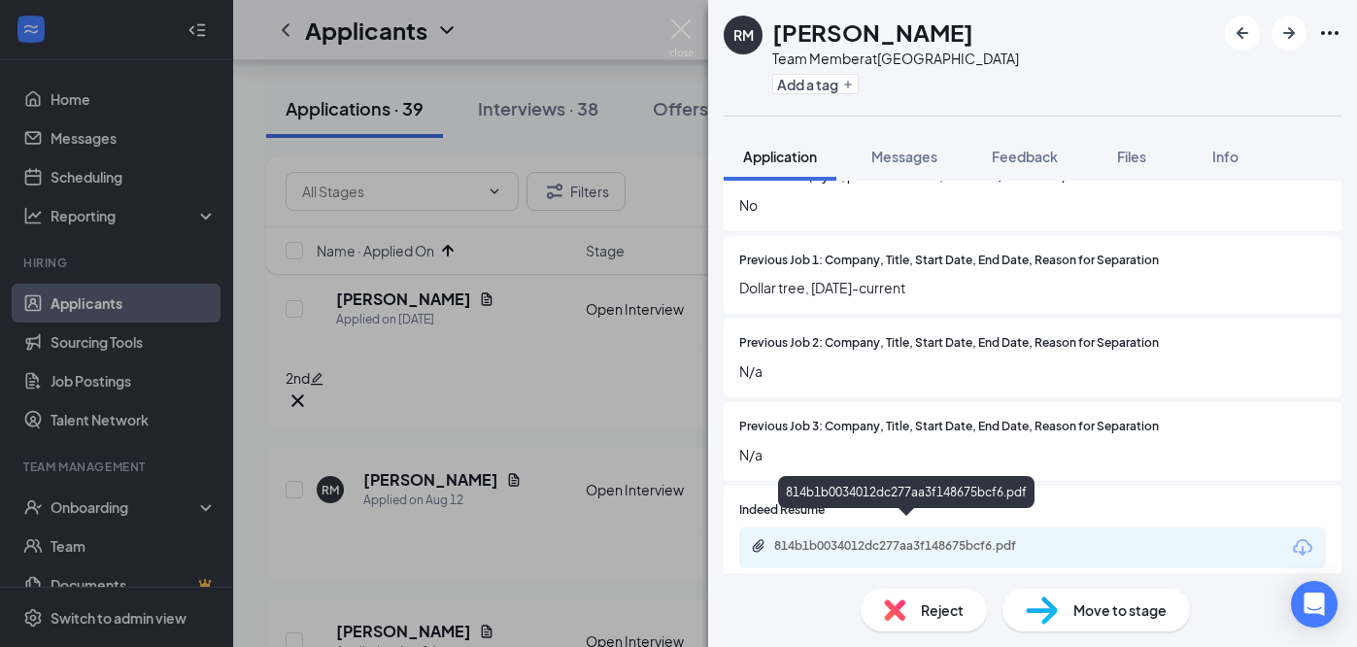
click at [944, 538] on div "814b1b0034012dc277aa3f148675bcf6.pdf" at bounding box center [910, 546] width 272 height 16
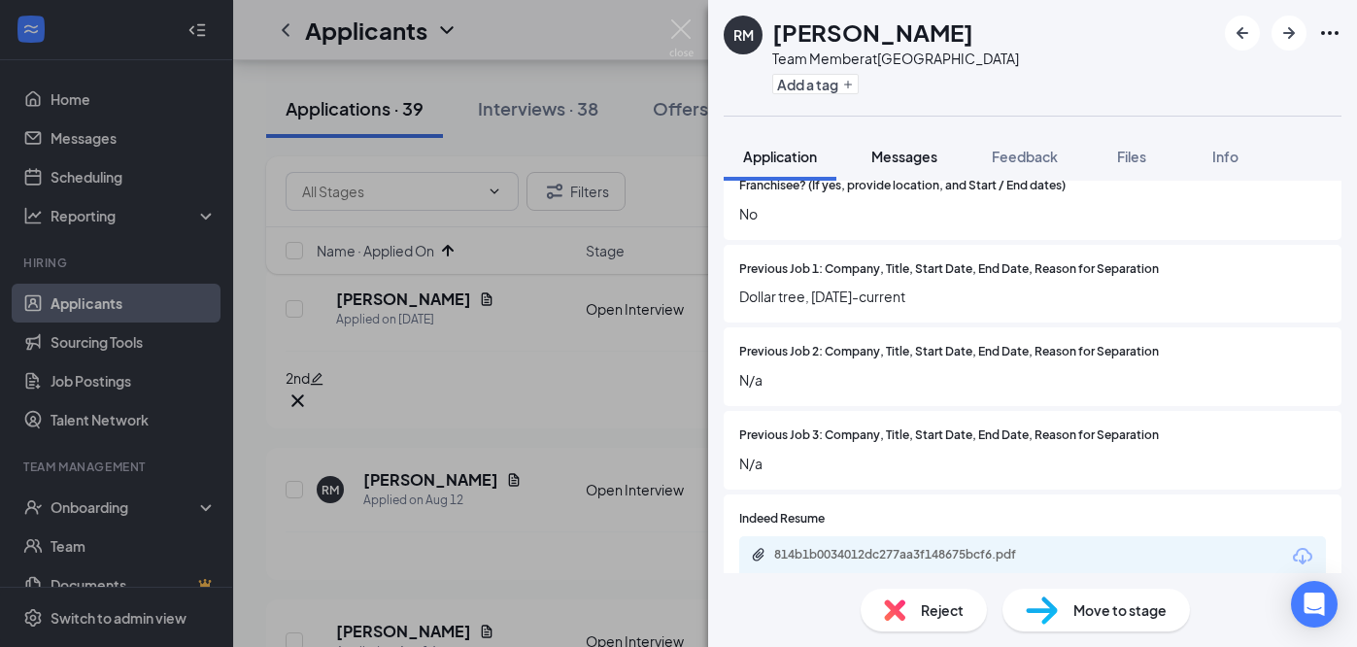
click at [924, 151] on span "Messages" at bounding box center [904, 156] width 66 height 17
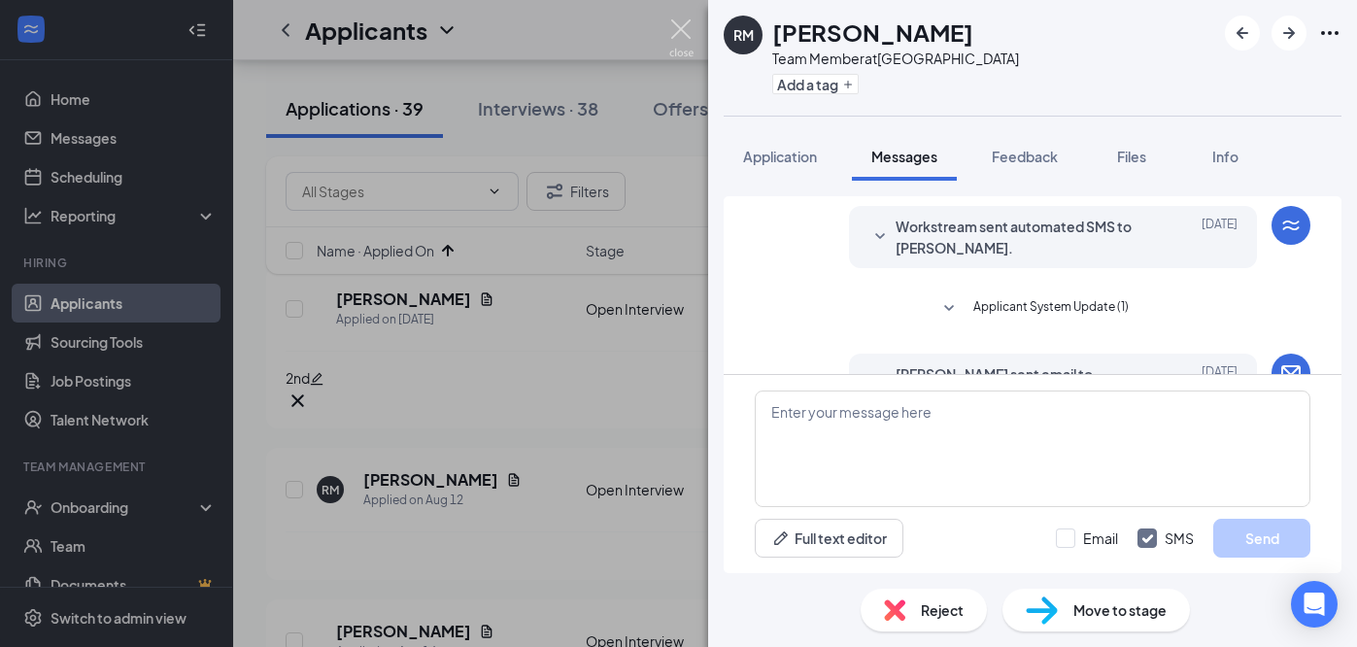
click at [676, 27] on img at bounding box center [681, 38] width 24 height 38
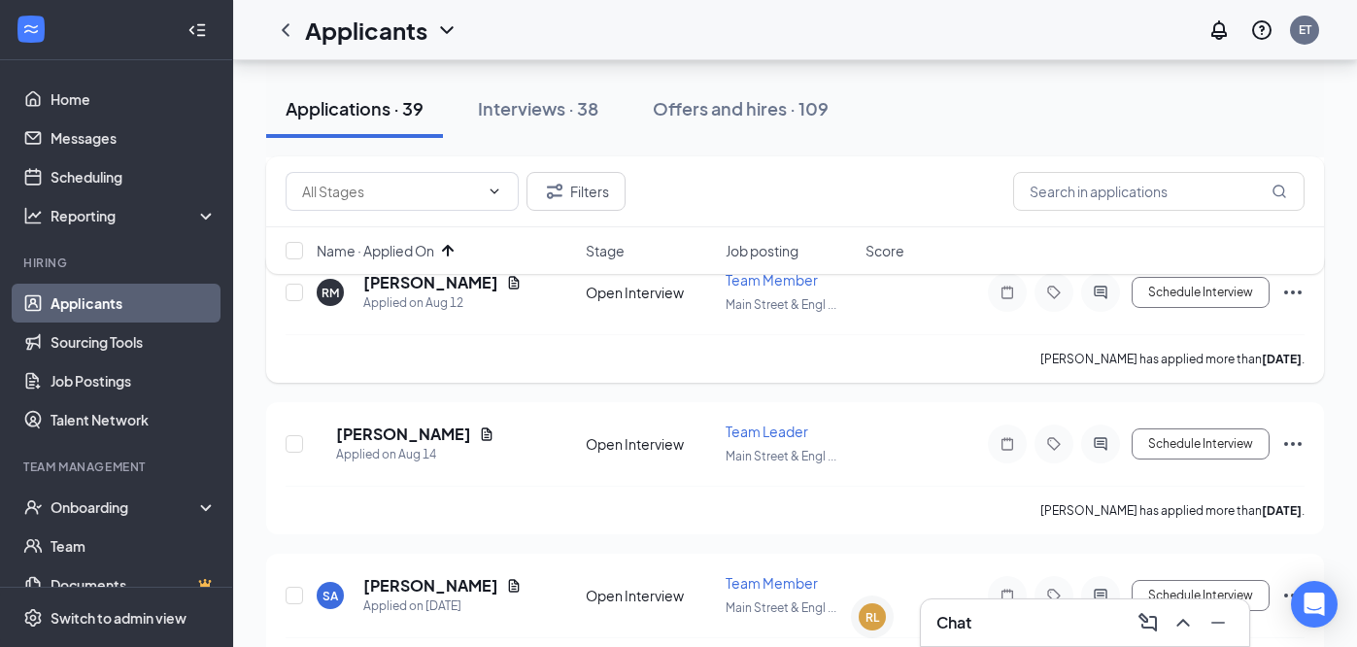
scroll to position [307, 0]
click at [426, 423] on h5 "Julie Welch" at bounding box center [403, 433] width 135 height 21
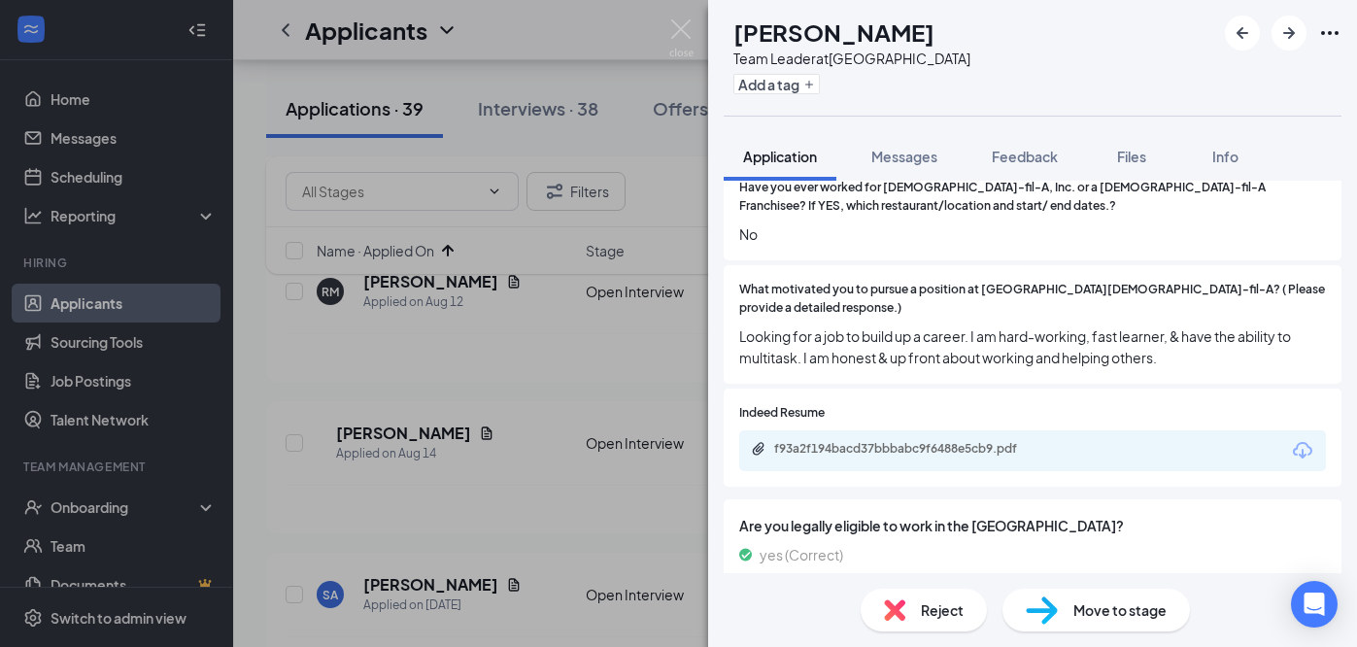
scroll to position [1079, 0]
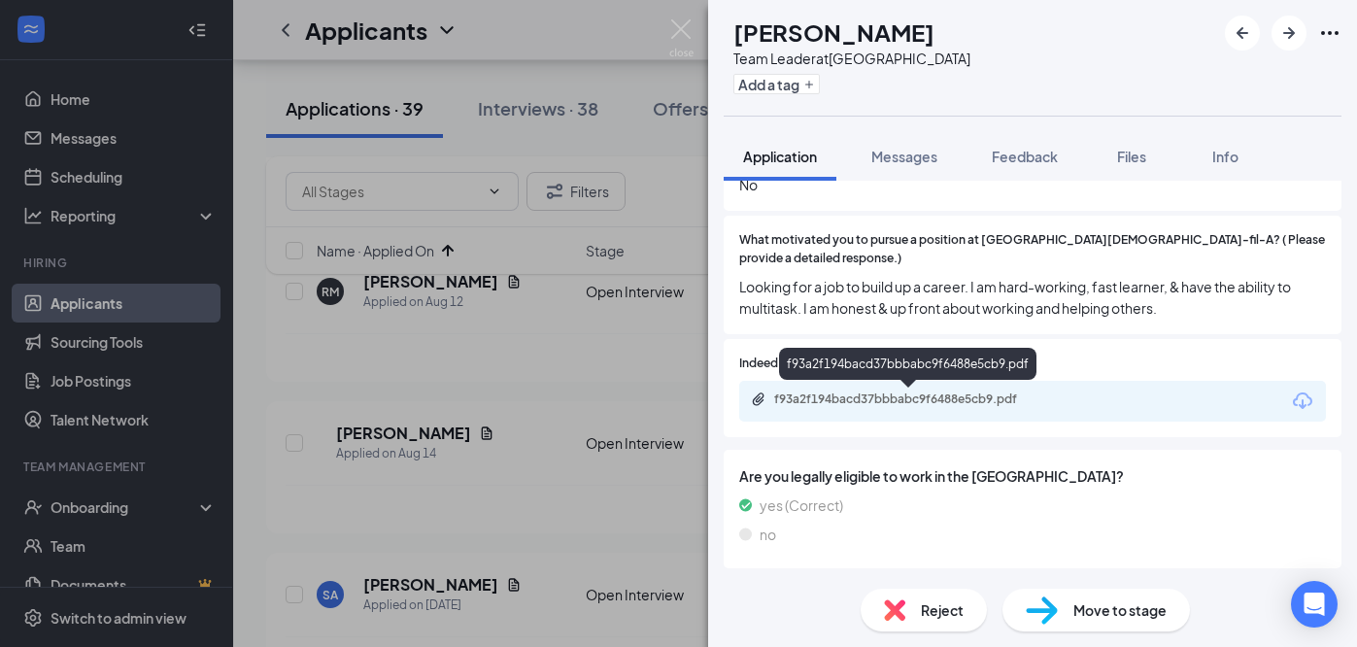
click at [844, 400] on div "f93a2f194bacd37bbbabc9f6488e5cb9.pdf" at bounding box center [910, 400] width 272 height 16
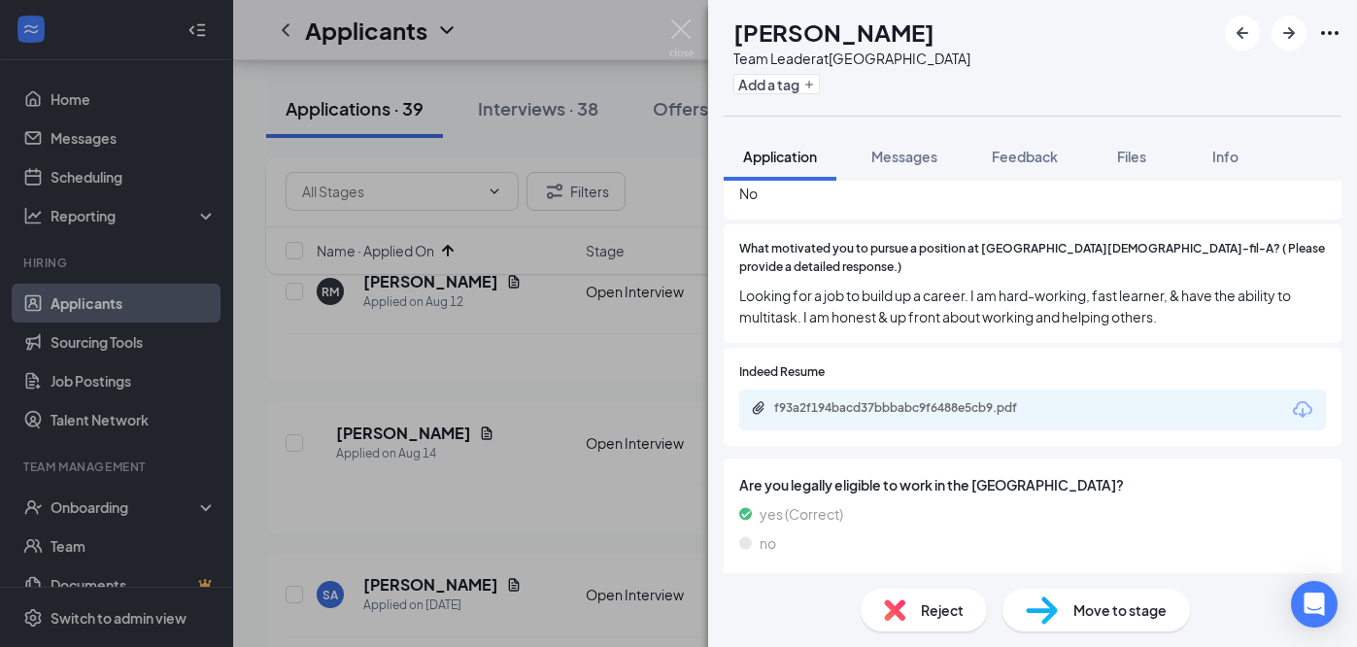
click at [1108, 609] on span "Move to stage" at bounding box center [1120, 609] width 93 height 21
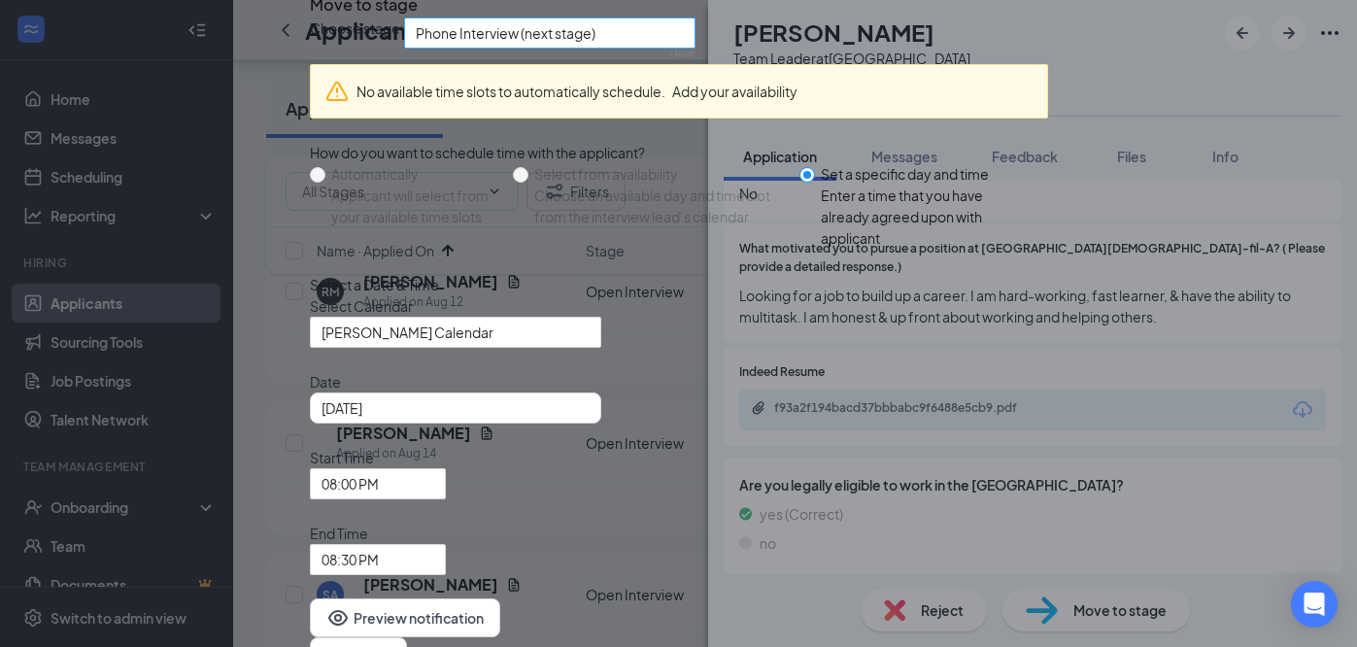
click at [664, 71] on span "Phone Interview (next stage)" at bounding box center [541, 44] width 251 height 52
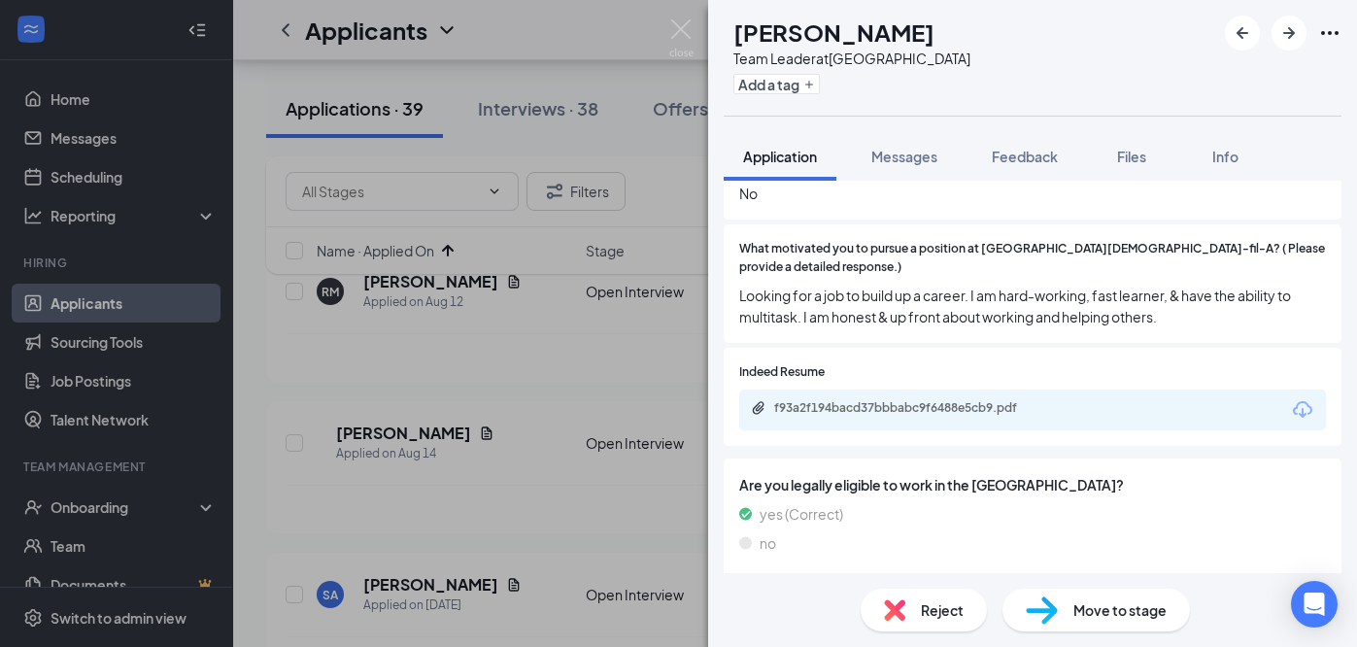
click at [1048, 616] on img at bounding box center [1042, 611] width 32 height 28
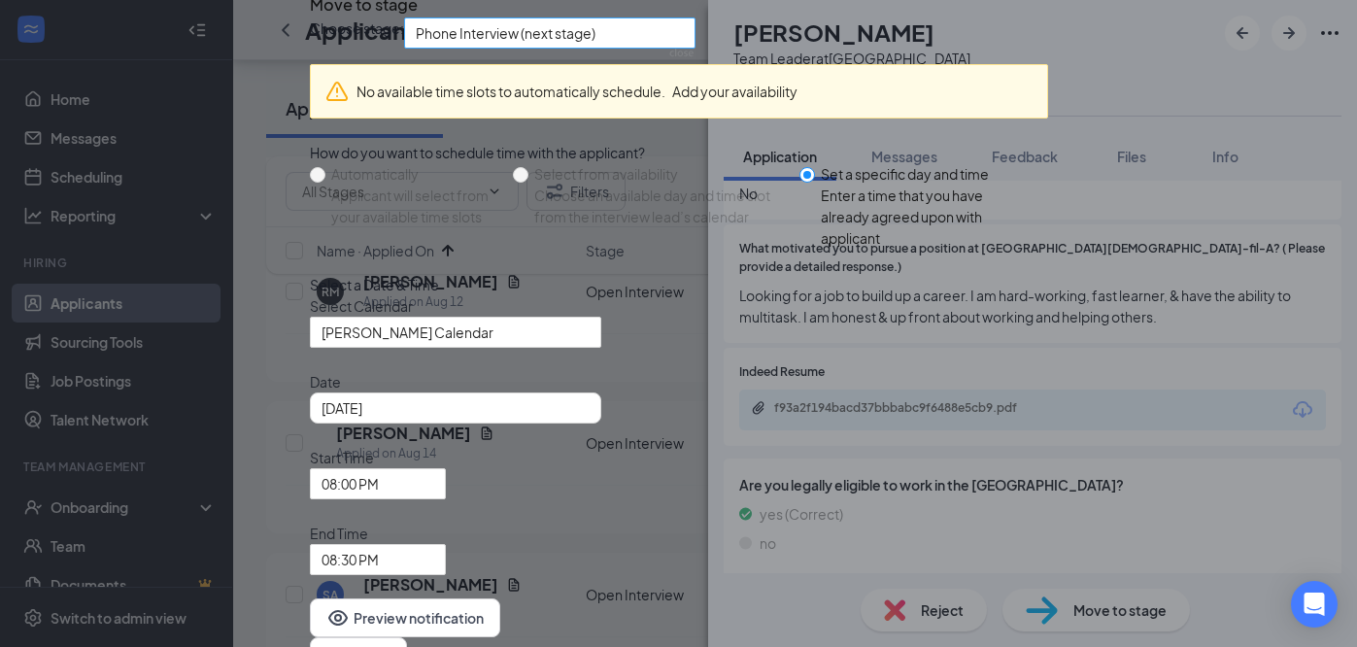
click at [666, 71] on span "Phone Interview (next stage)" at bounding box center [541, 44] width 251 height 52
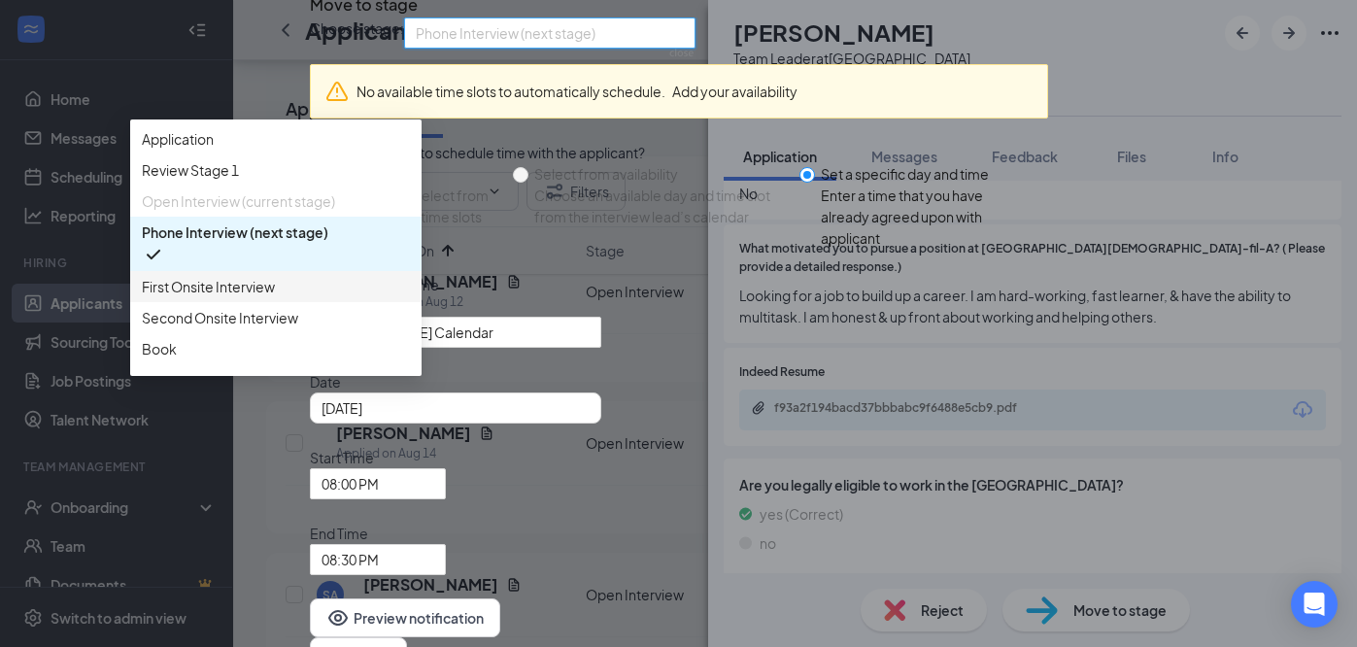
click at [275, 297] on span "First Onsite Interview" at bounding box center [208, 286] width 133 height 21
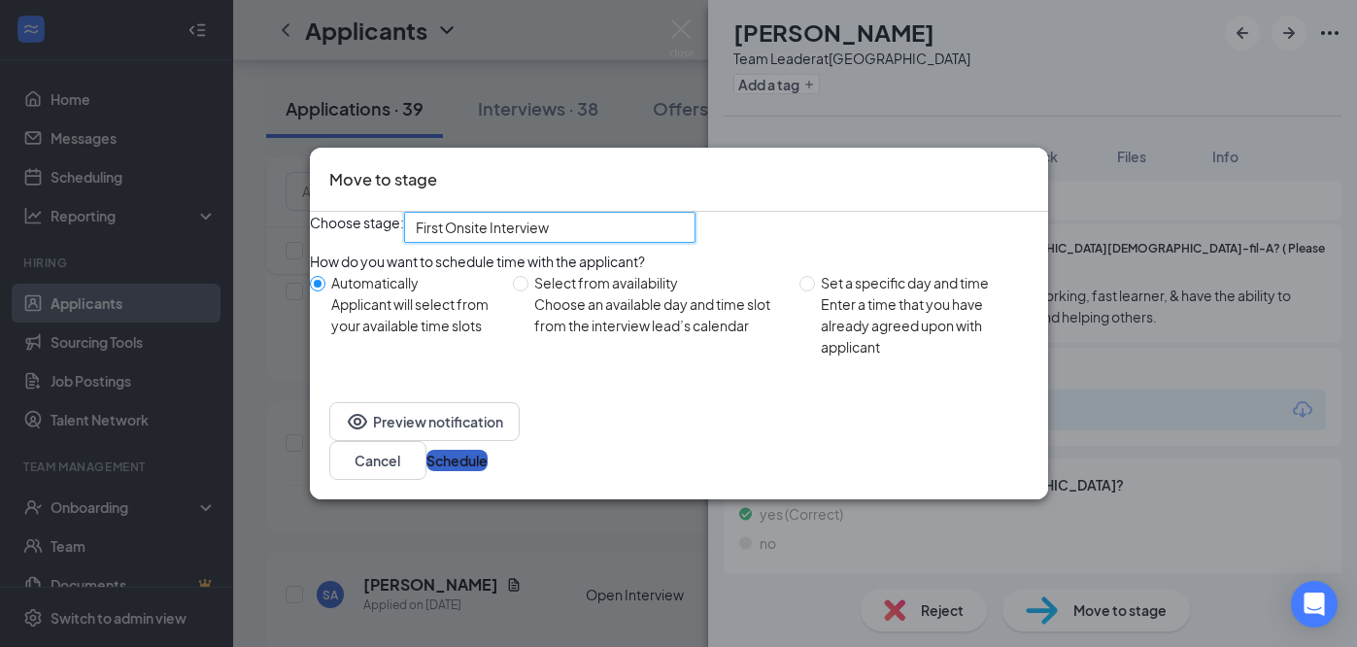
click at [488, 471] on button "Schedule" at bounding box center [456, 460] width 61 height 21
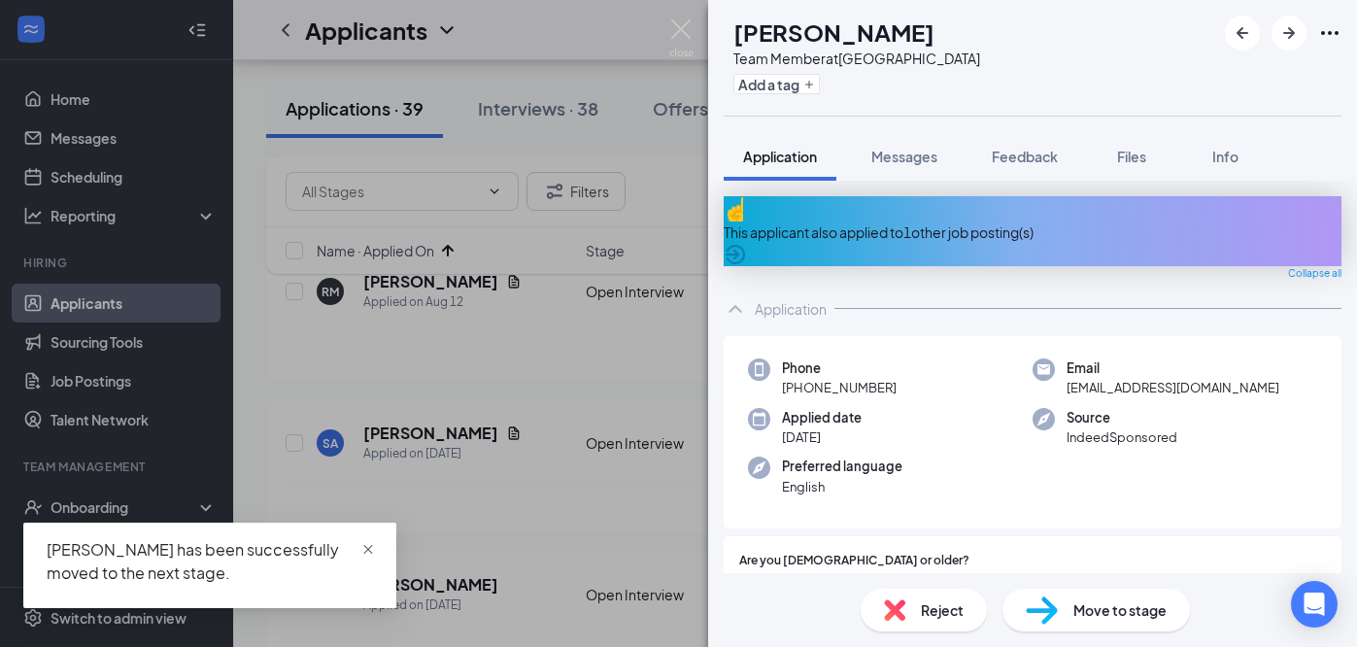
click at [369, 546] on span "close" at bounding box center [368, 550] width 14 height 14
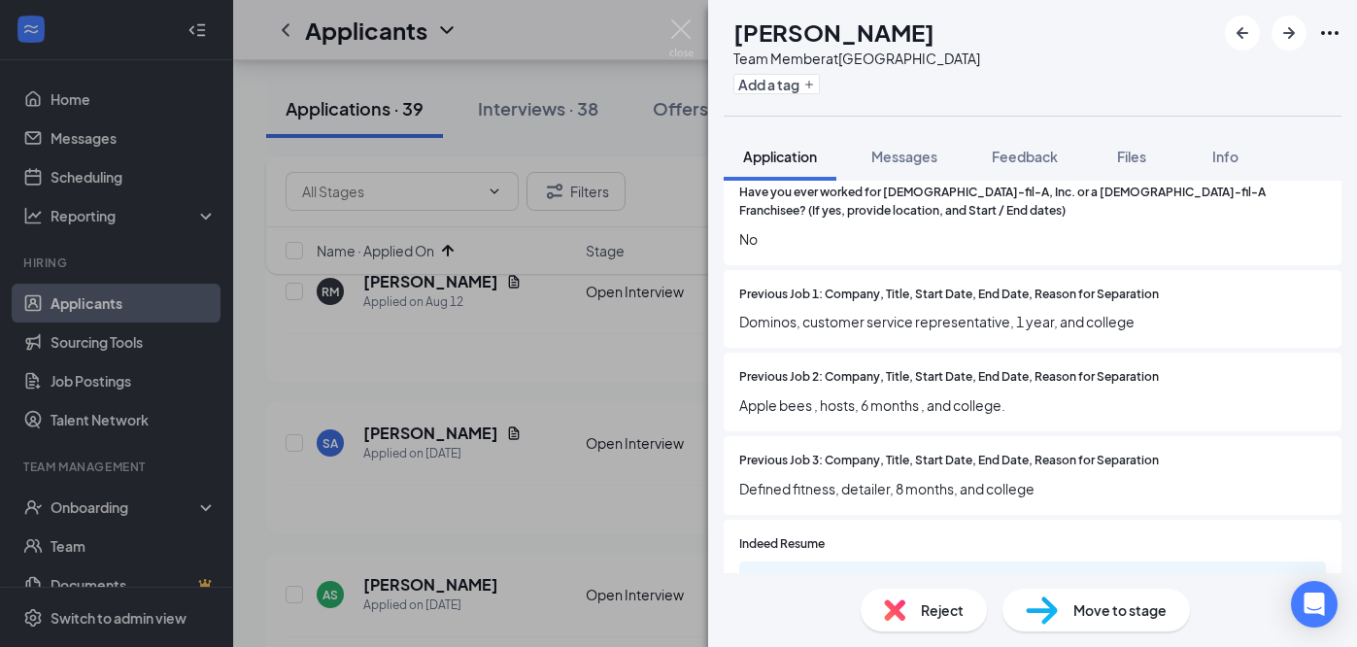
scroll to position [1602, 0]
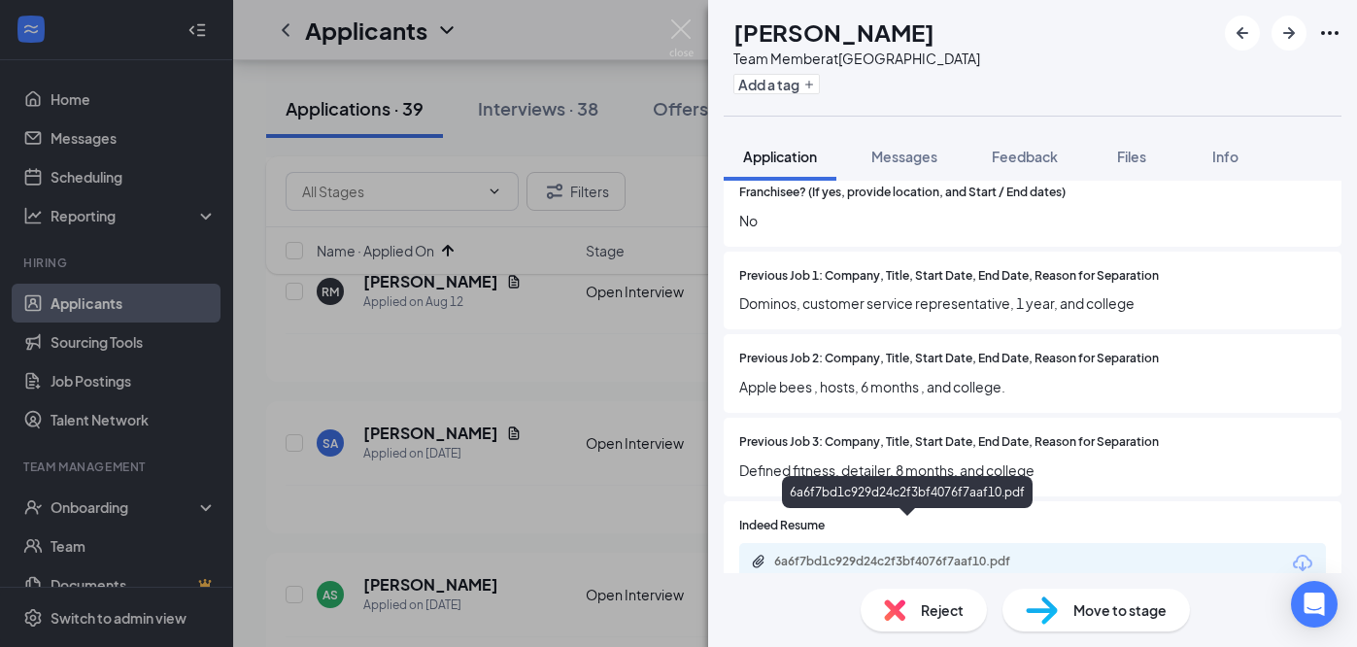
click at [959, 554] on div "6a6f7bd1c929d24c2f3bf4076f7aaf10.pdf" at bounding box center [910, 562] width 272 height 16
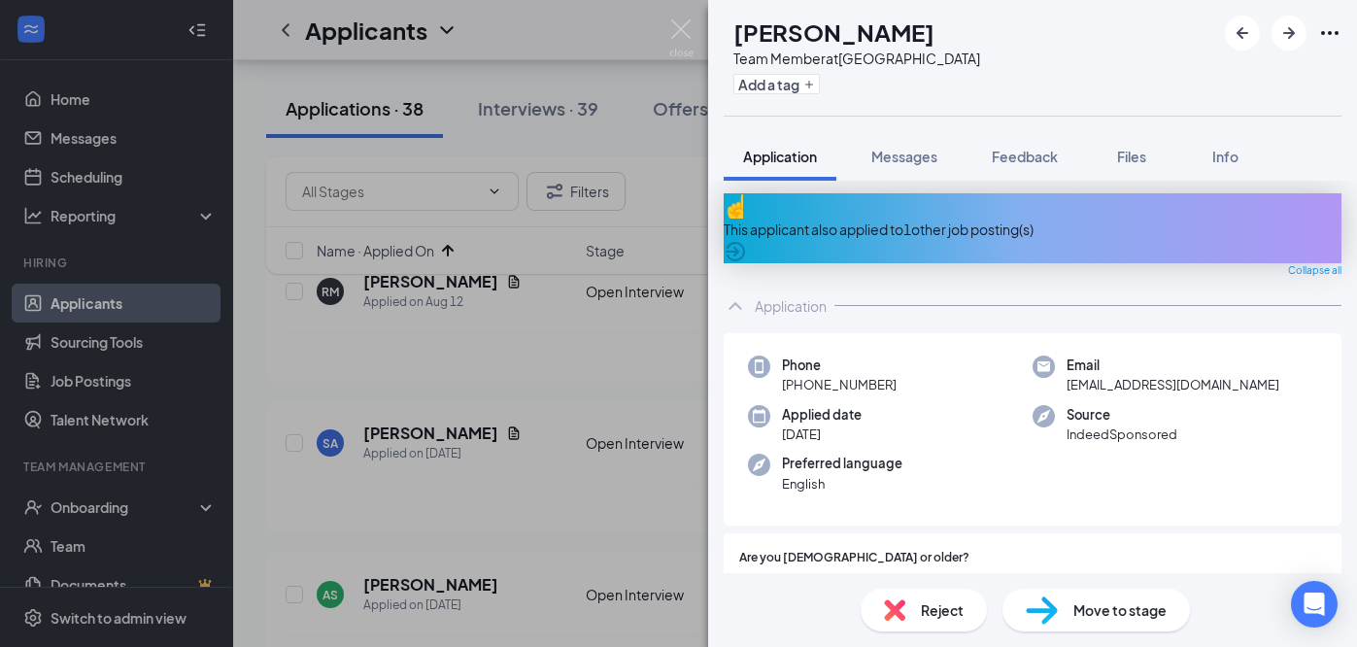
scroll to position [0, 0]
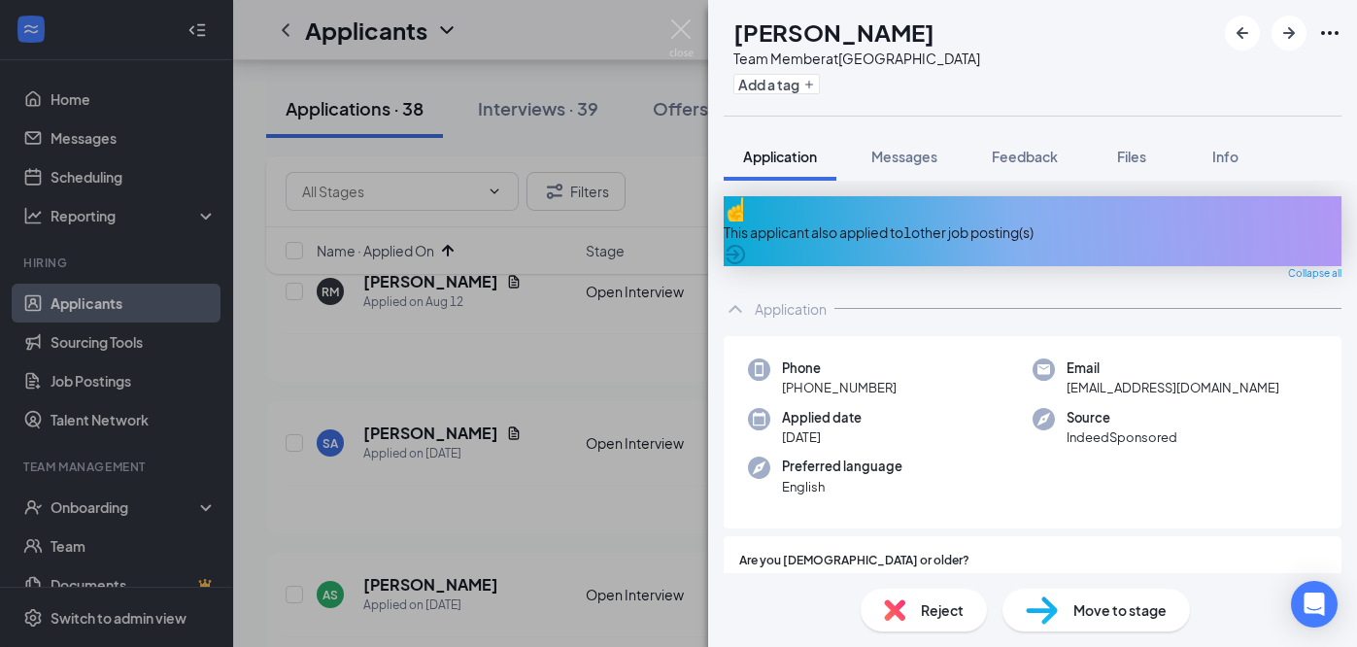
click at [1060, 210] on div "This applicant also applied to 1 other job posting(s)" at bounding box center [1033, 231] width 618 height 70
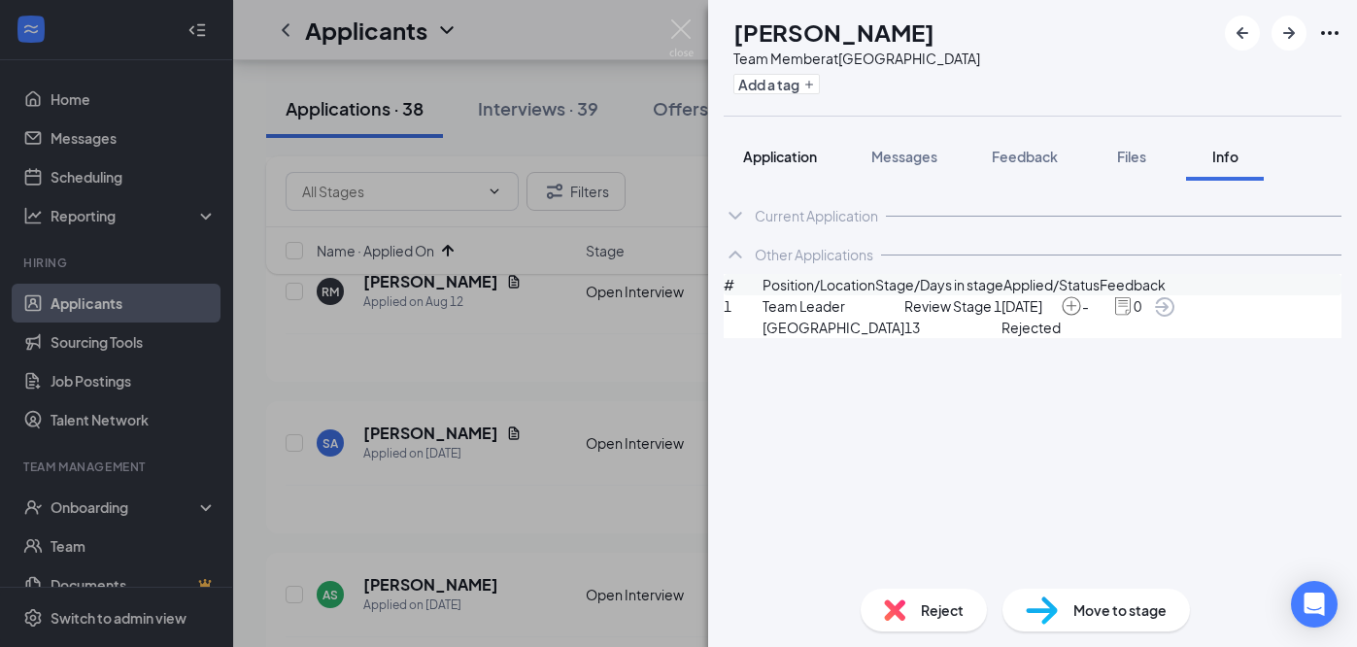
click at [768, 153] on span "Application" at bounding box center [780, 156] width 74 height 17
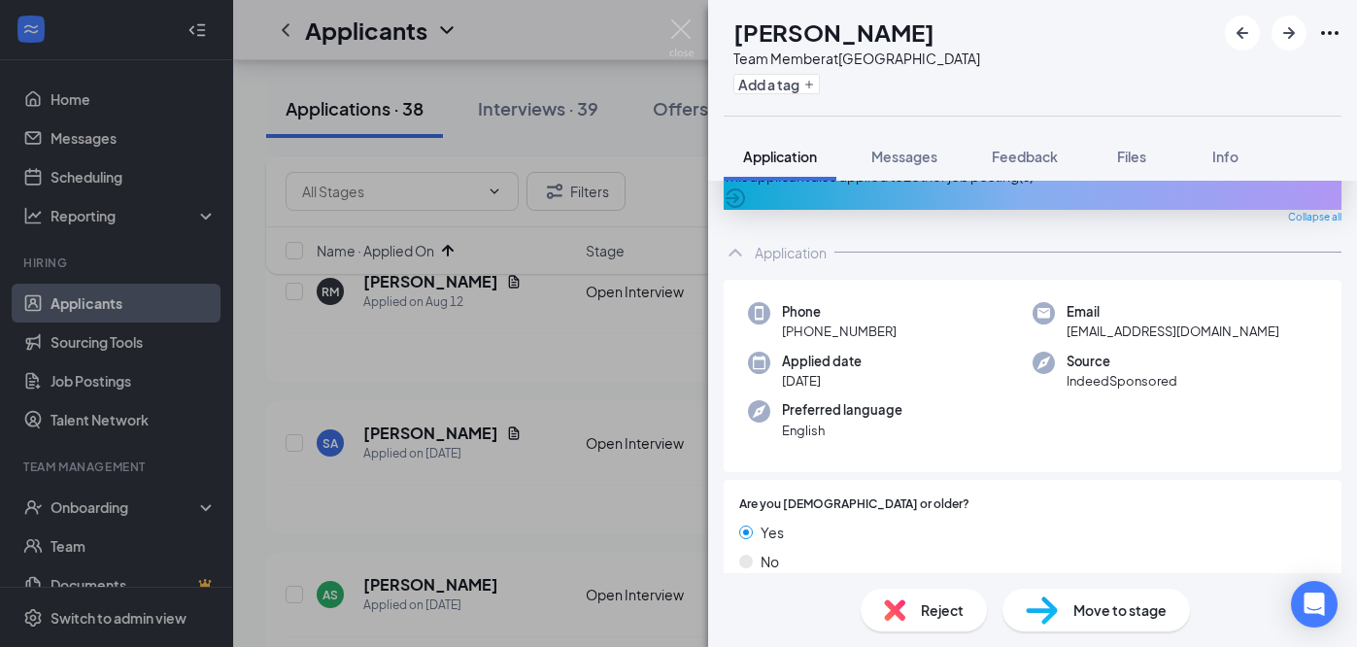
scroll to position [58, 0]
click at [1078, 616] on span "Move to stage" at bounding box center [1120, 609] width 93 height 21
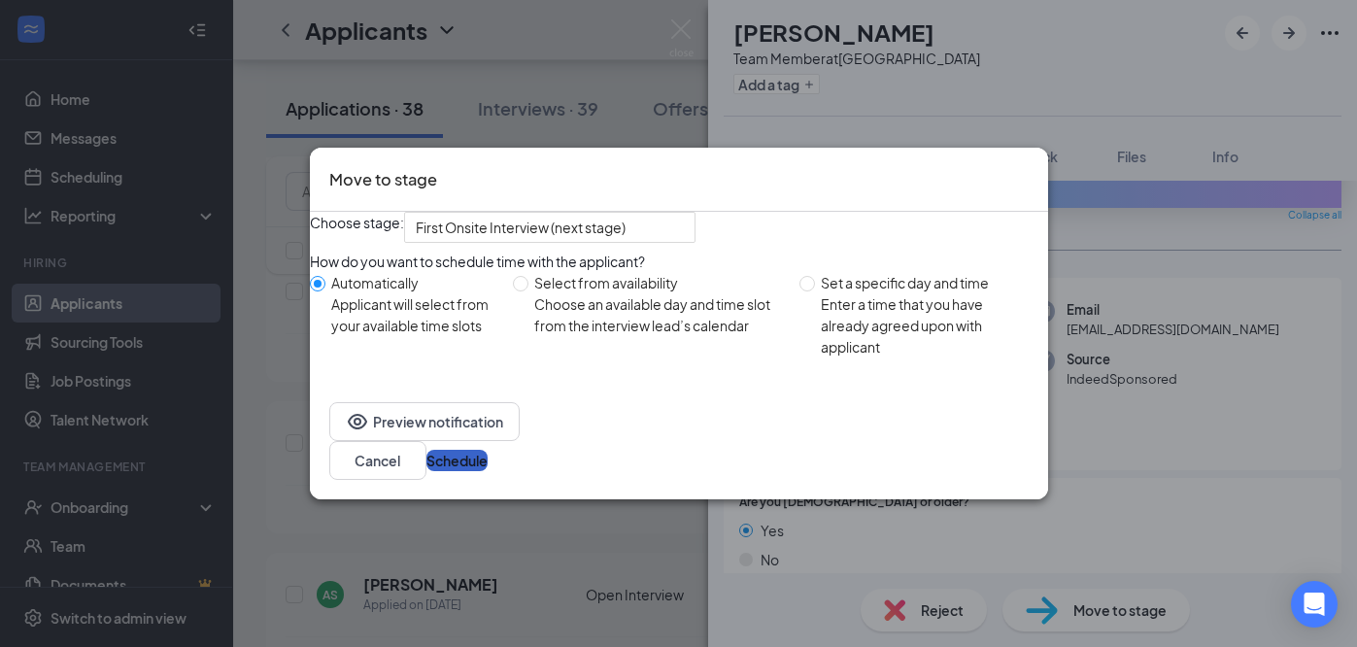
click at [488, 467] on button "Schedule" at bounding box center [456, 460] width 61 height 21
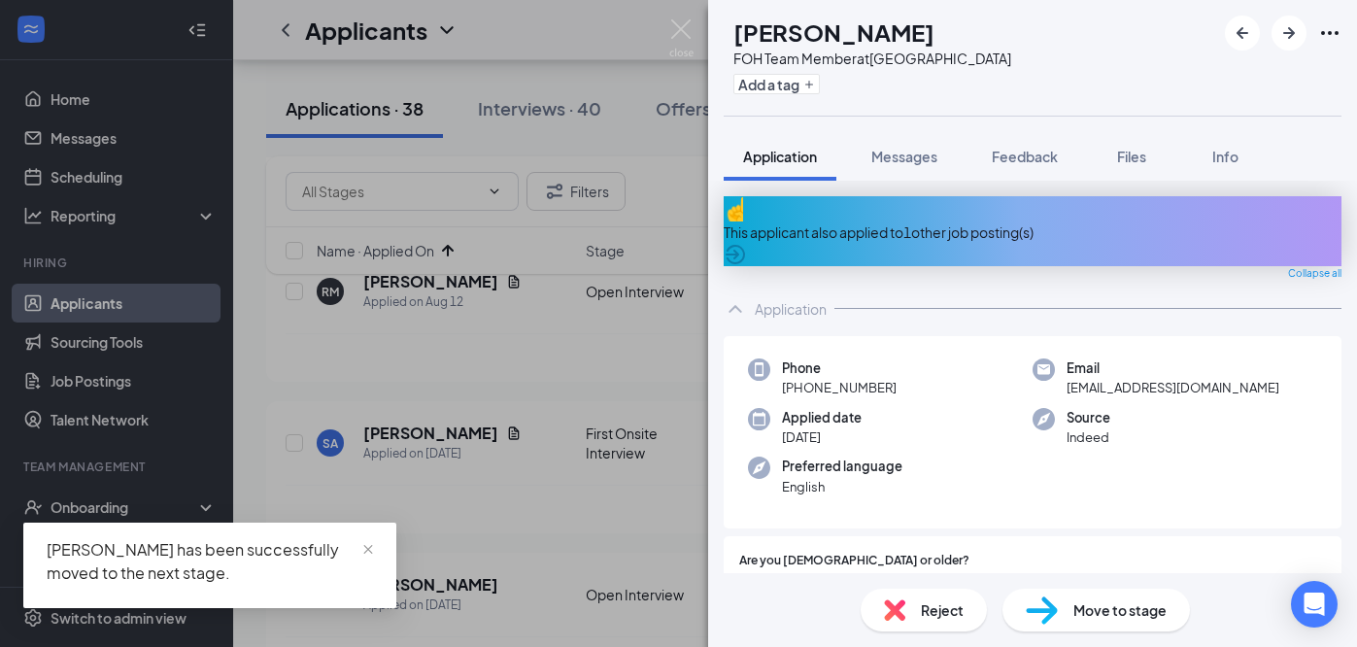
click at [494, 467] on div "AS Alijah Salas FOH Team Member at Main Street & English Road Add a tag Applica…" at bounding box center [678, 323] width 1357 height 647
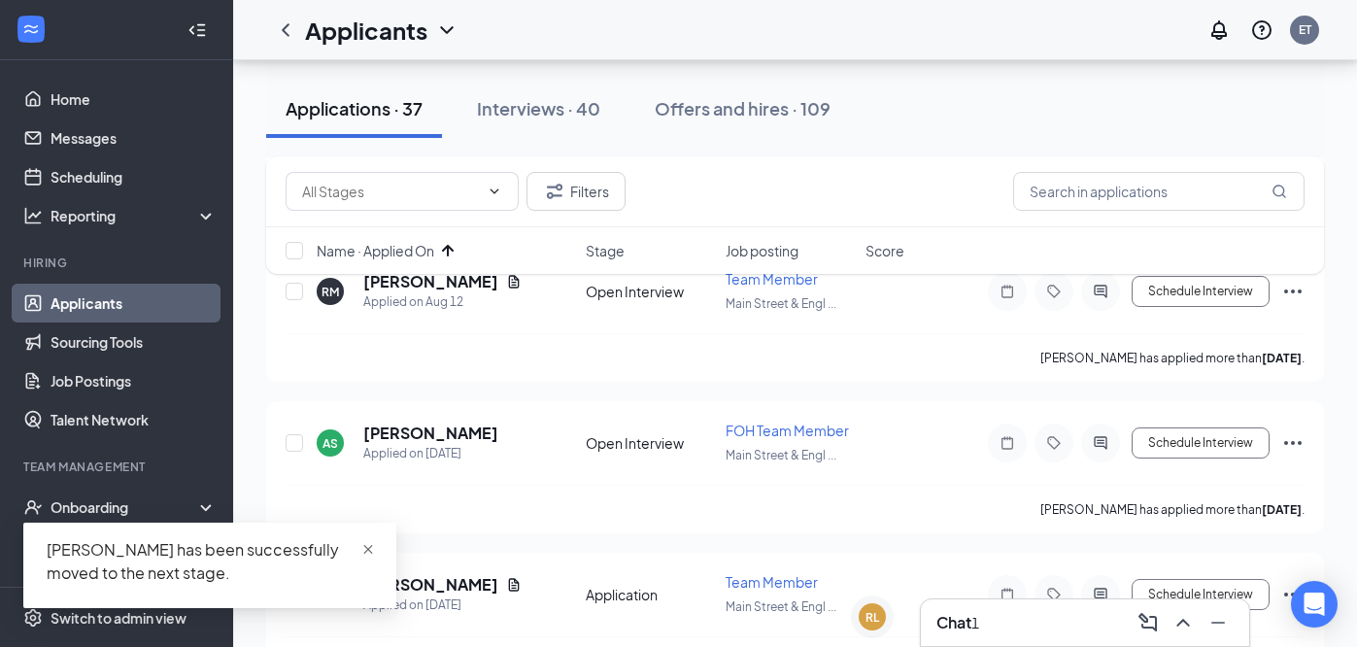
click at [372, 547] on span "close" at bounding box center [368, 550] width 14 height 14
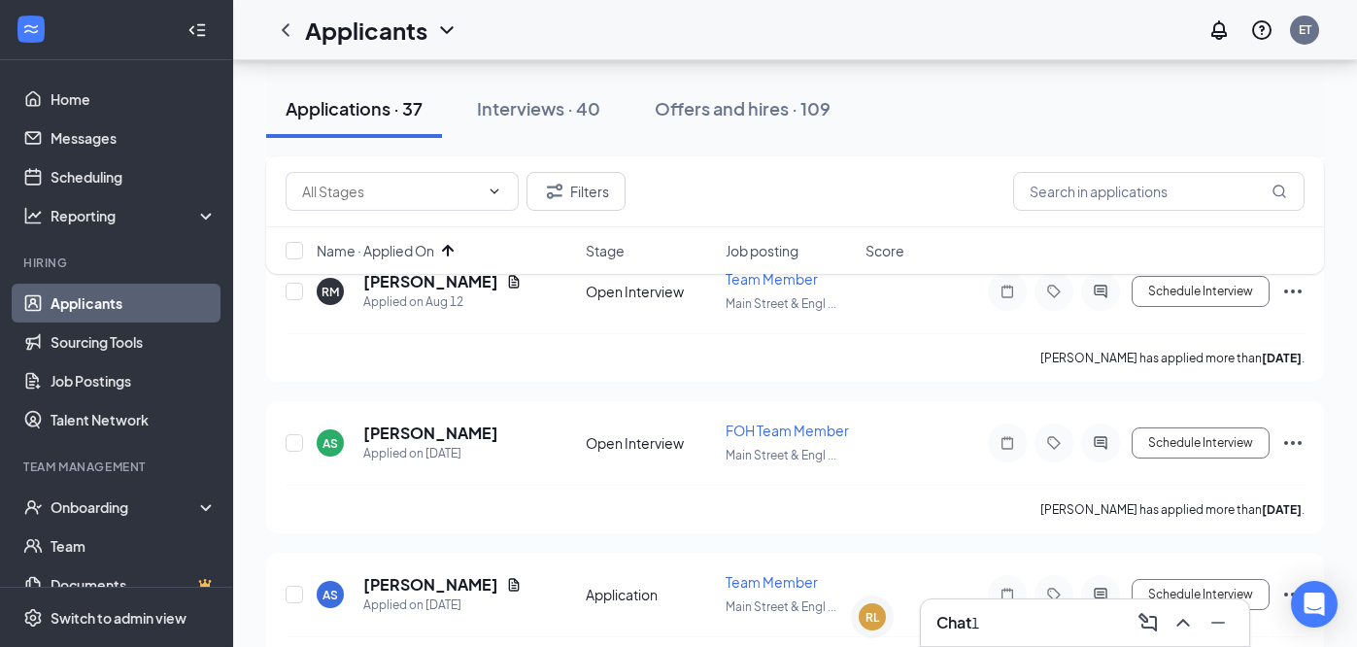
click at [976, 612] on div "Chat 1" at bounding box center [958, 622] width 43 height 21
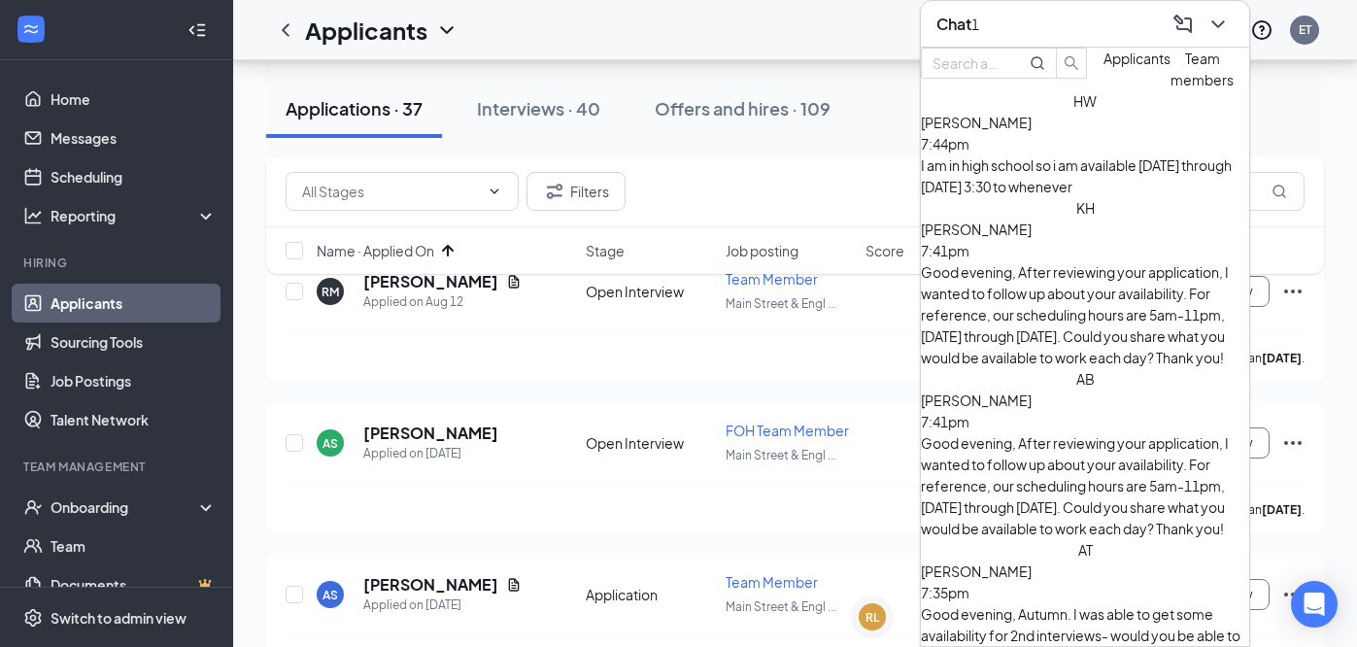
click at [1074, 197] on div "I am in high school so i am available [DATE] through [DATE] 3:30 to whenever" at bounding box center [1085, 175] width 328 height 43
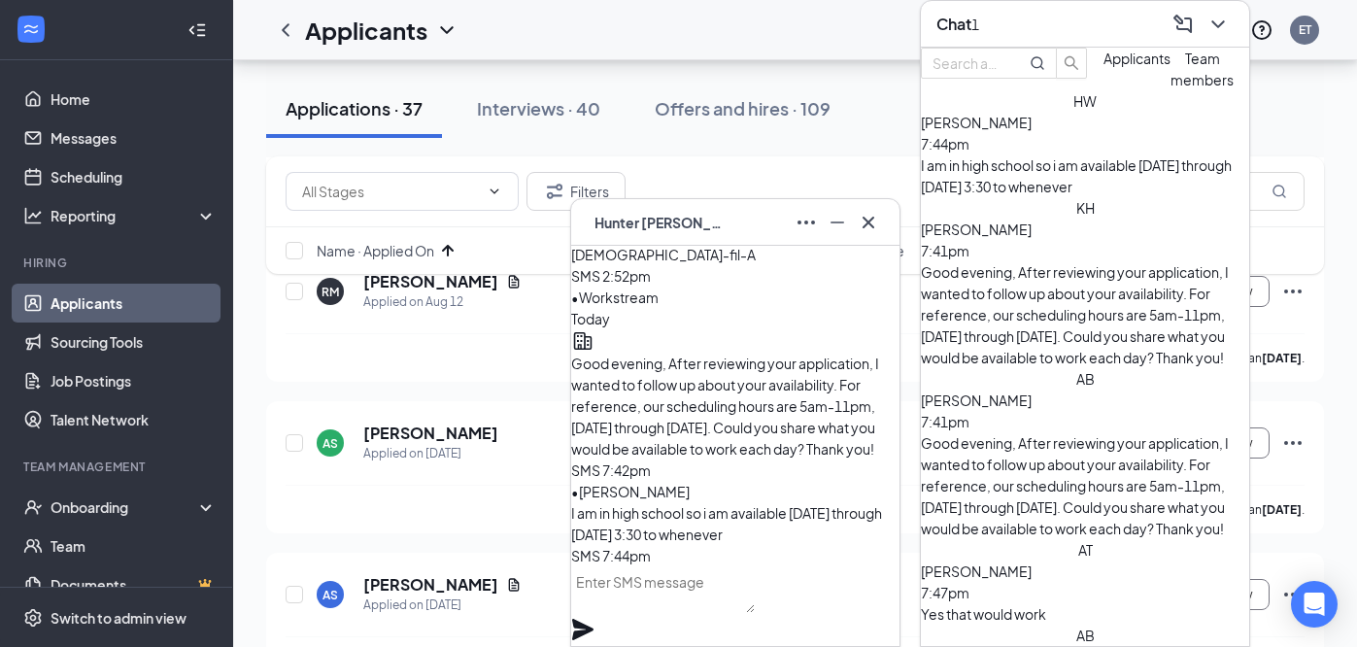
click at [751, 607] on textarea at bounding box center [663, 589] width 184 height 47
type textarea "Are you available to work until 11pm?"
click at [594, 619] on icon "Plane" at bounding box center [582, 629] width 21 height 21
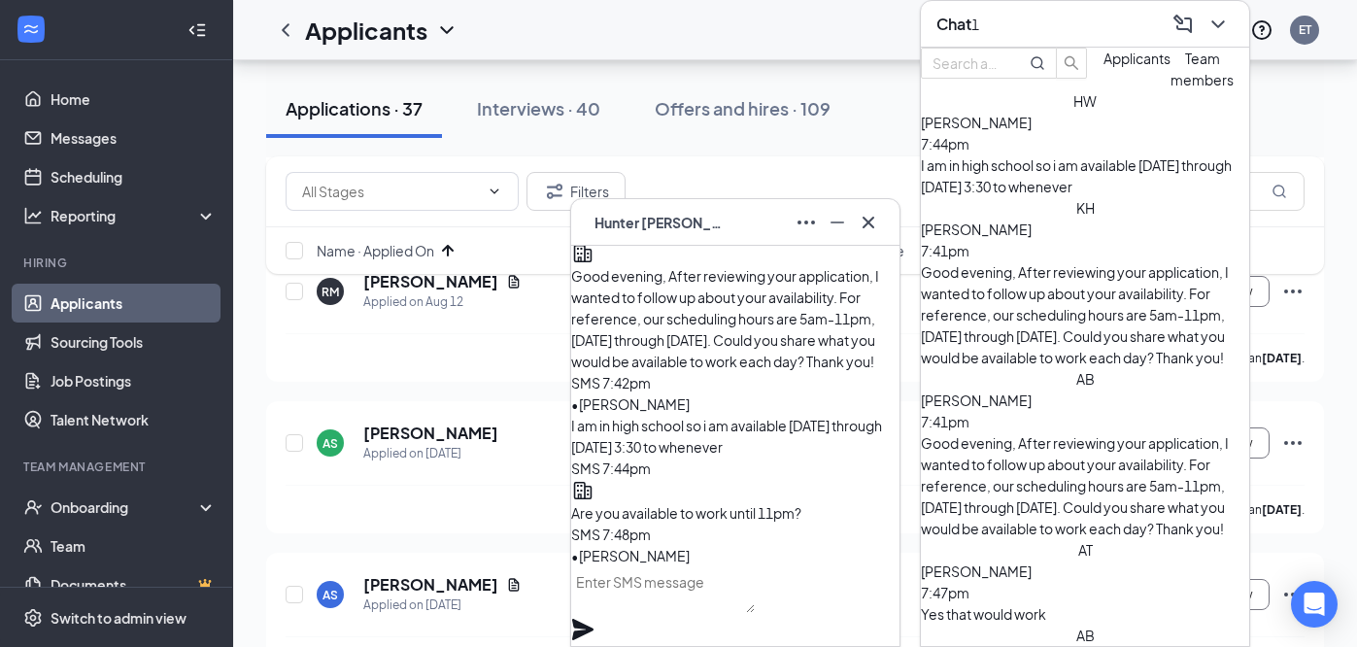
click at [760, 214] on div "HW Hunter Willis" at bounding box center [735, 222] width 297 height 31
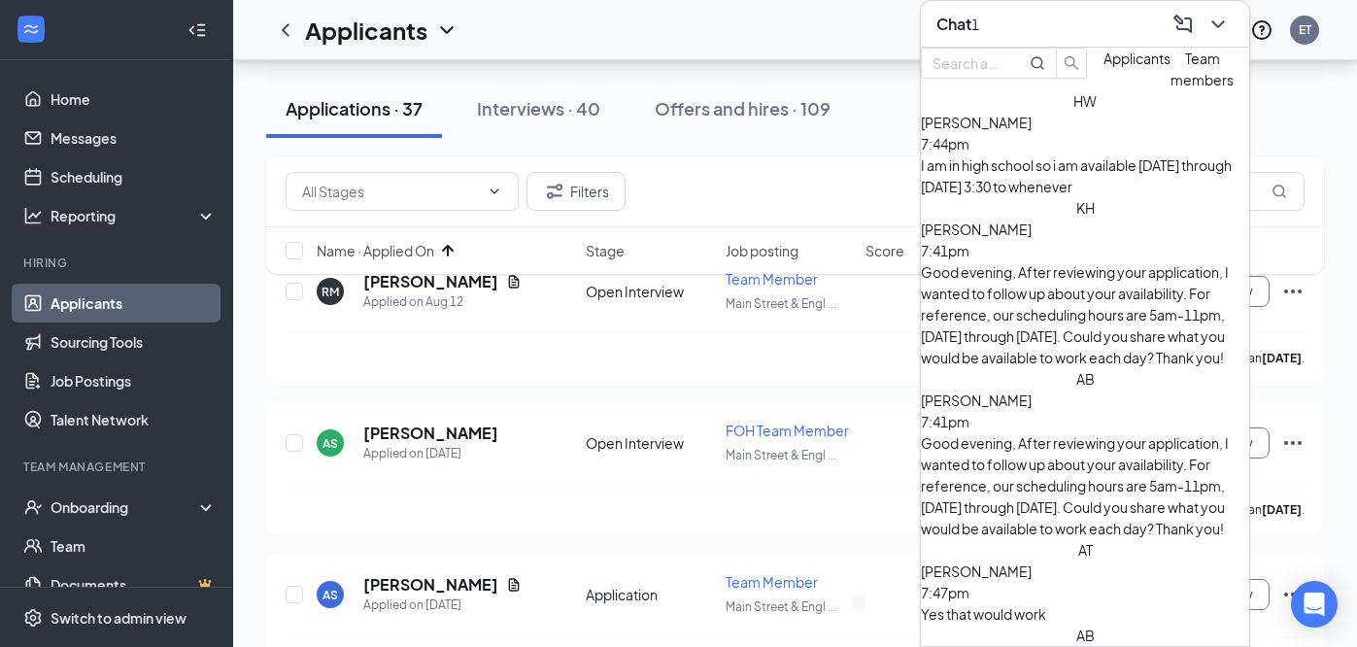
click at [1099, 603] on div "Yes that would work" at bounding box center [1085, 613] width 328 height 21
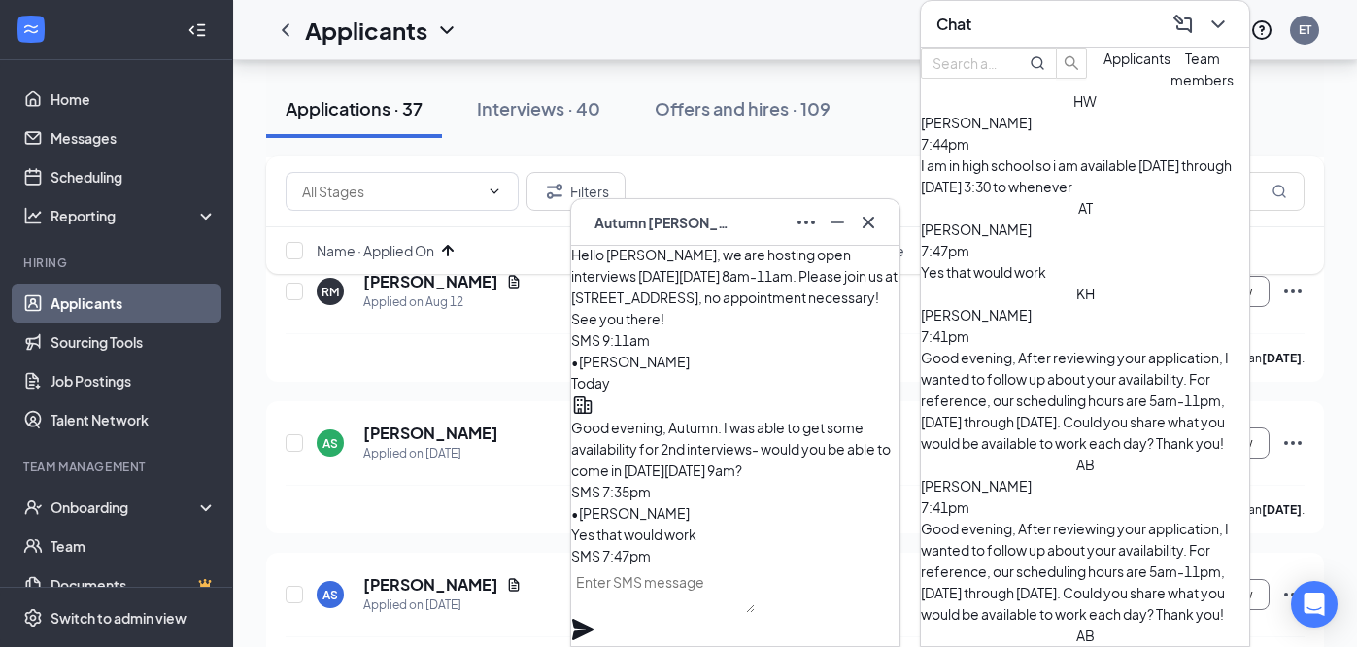
click at [1040, 45] on div "Chat" at bounding box center [1085, 24] width 328 height 47
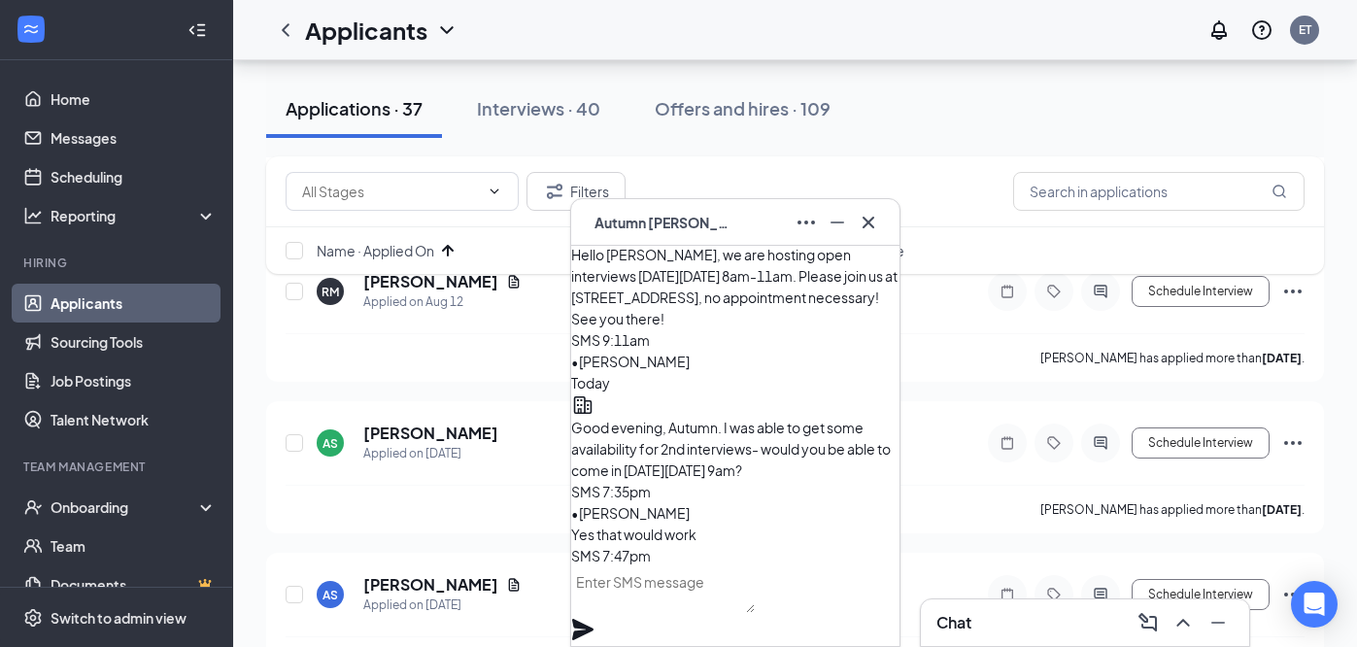
click at [773, 228] on div "AT Autumn Tompkins" at bounding box center [735, 222] width 297 height 31
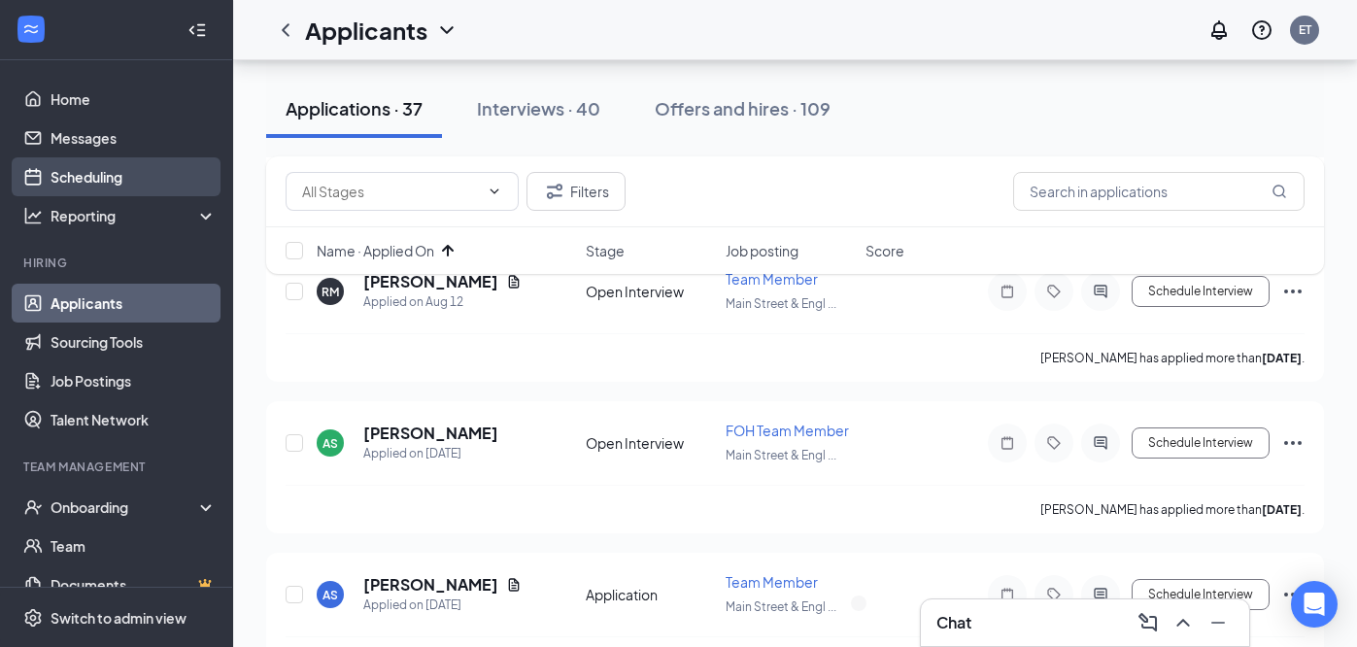
click at [138, 177] on link "Scheduling" at bounding box center [134, 176] width 166 height 39
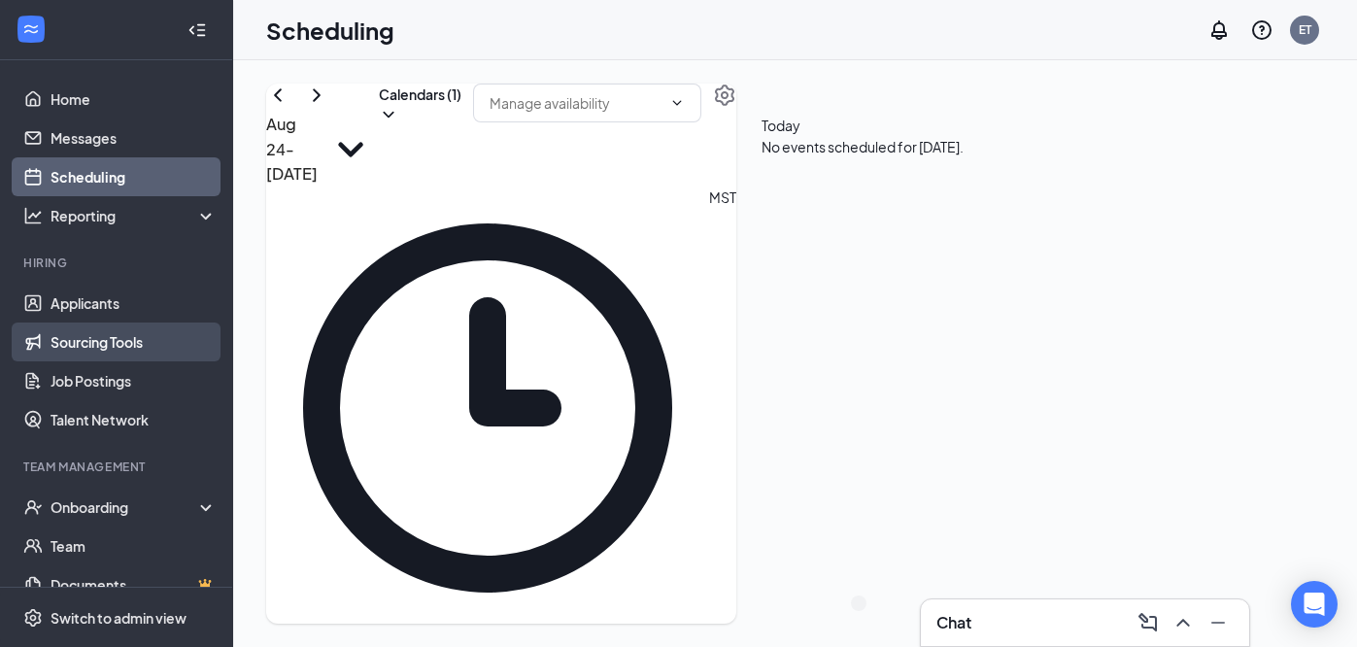
scroll to position [955, 0]
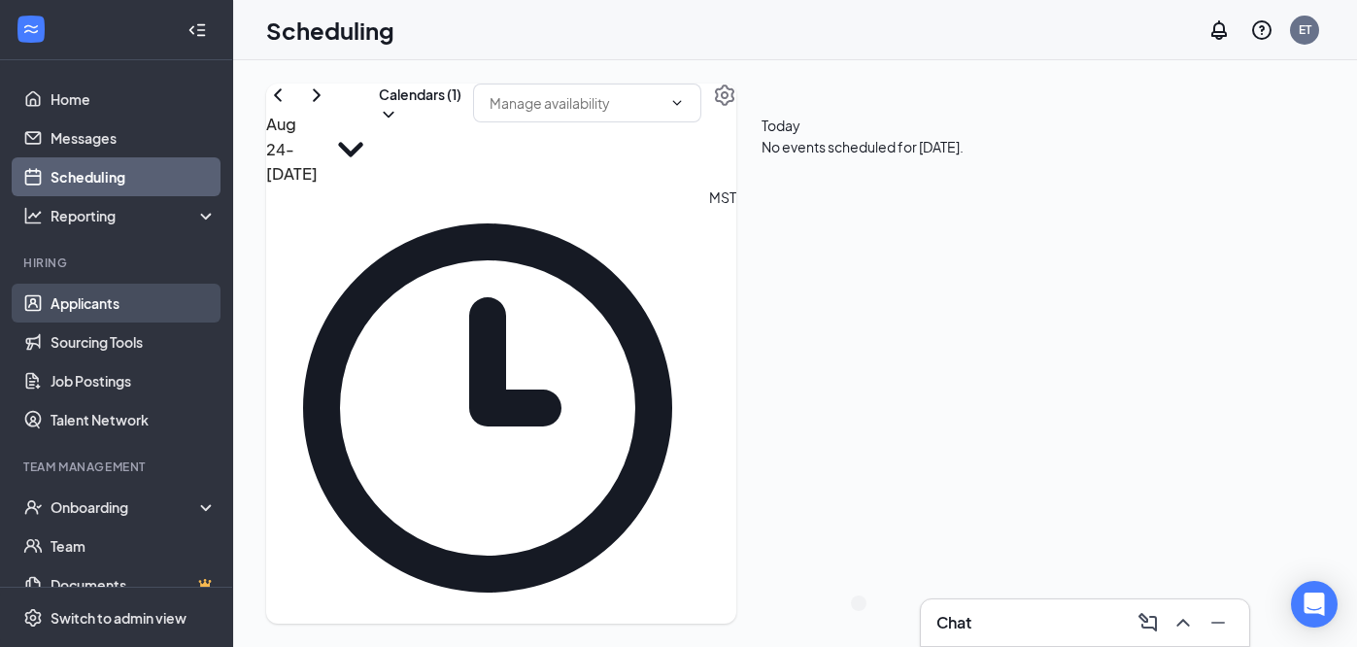
click at [128, 302] on link "Applicants" at bounding box center [134, 303] width 166 height 39
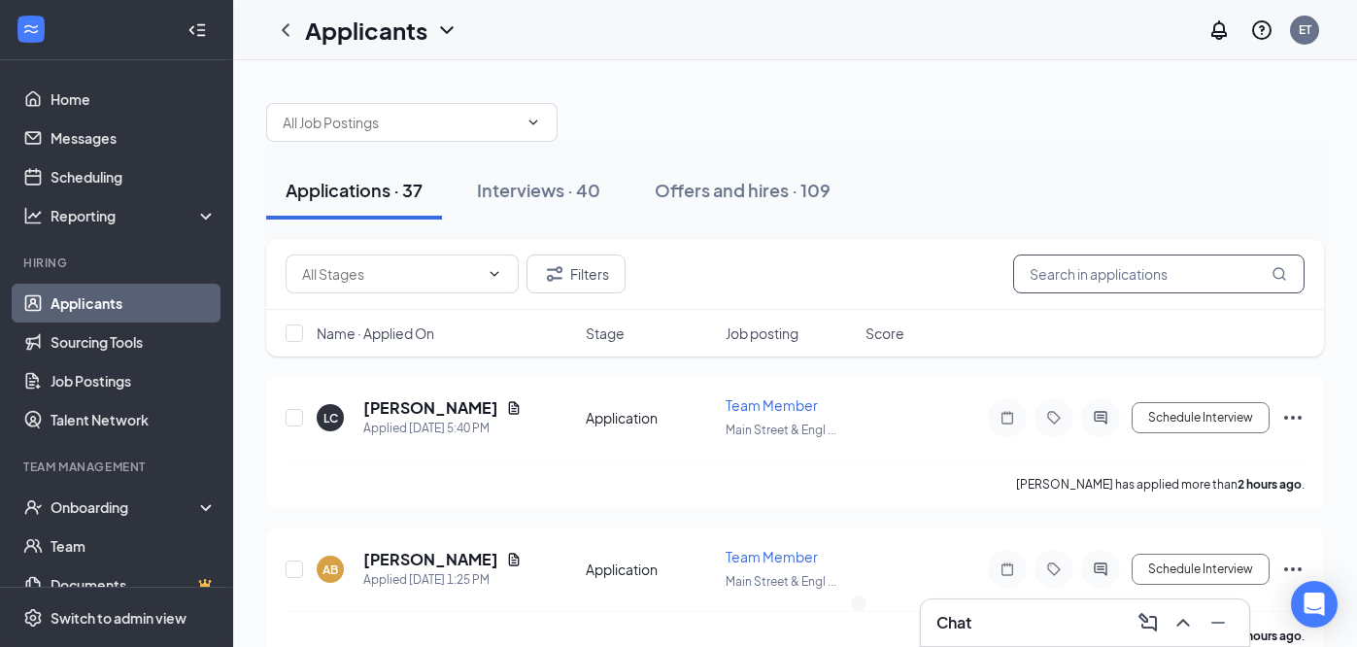
click at [1116, 276] on input "text" at bounding box center [1158, 274] width 291 height 39
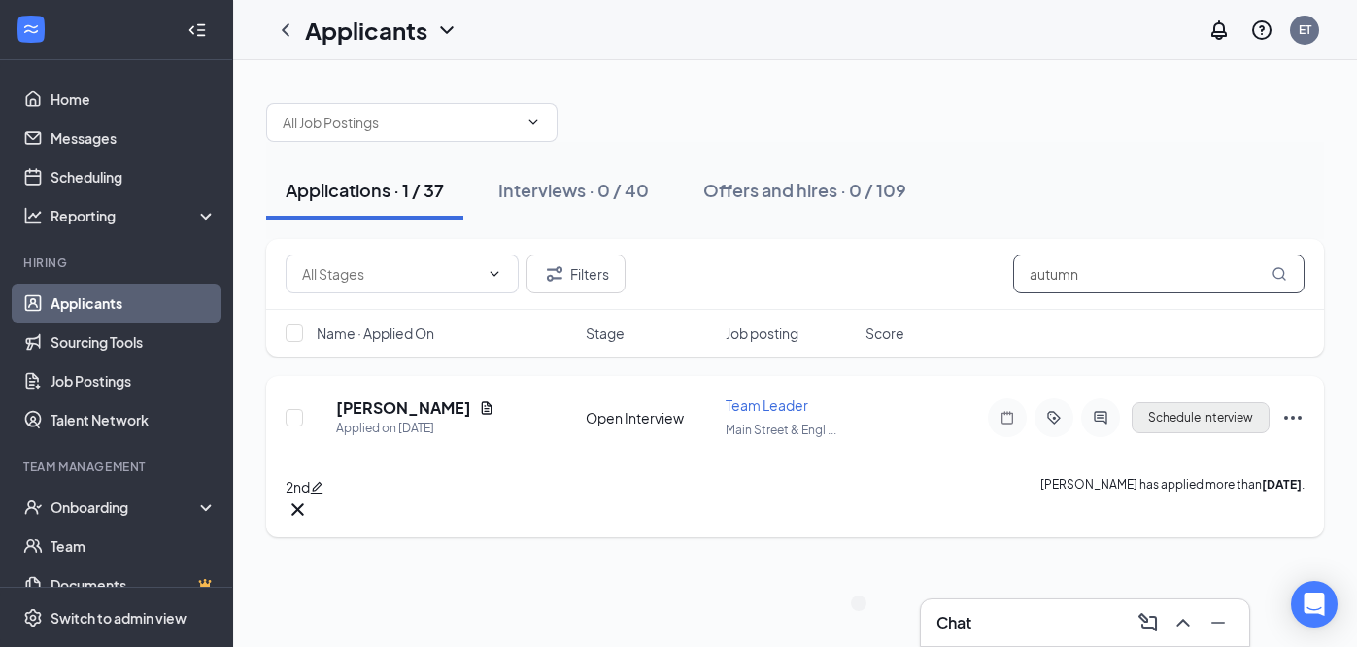
type input "autumn"
click at [1175, 426] on button "Schedule Interview" at bounding box center [1201, 417] width 138 height 31
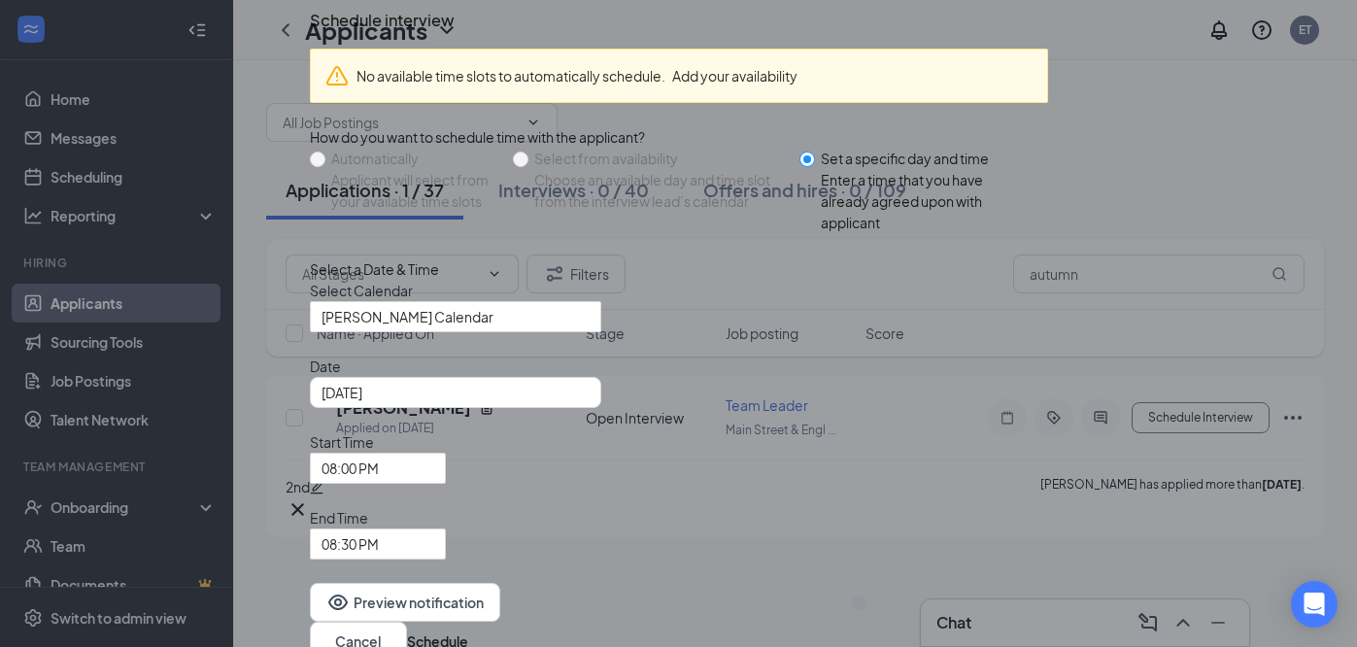
scroll to position [79, 0]
click at [556, 355] on span "Emily Talley's Calendar" at bounding box center [447, 328] width 251 height 52
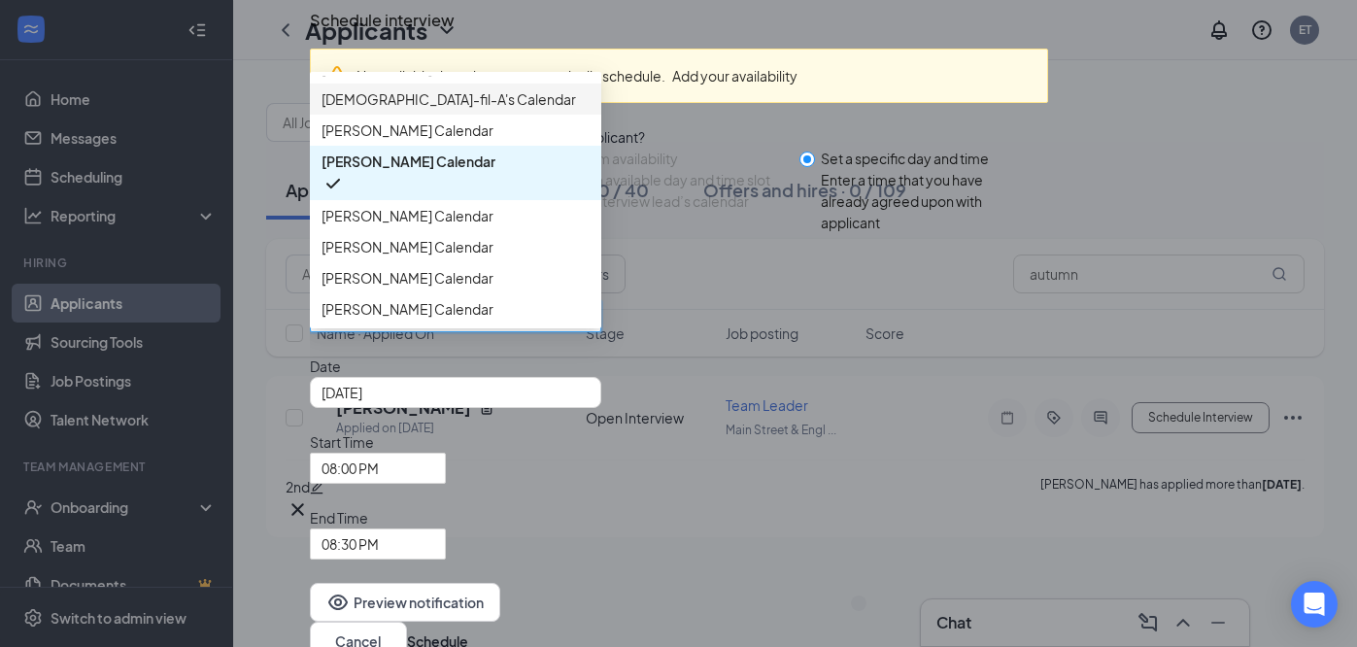
scroll to position [155, 0]
click at [490, 289] on span "Kelley Weir's Calendar" at bounding box center [456, 277] width 268 height 21
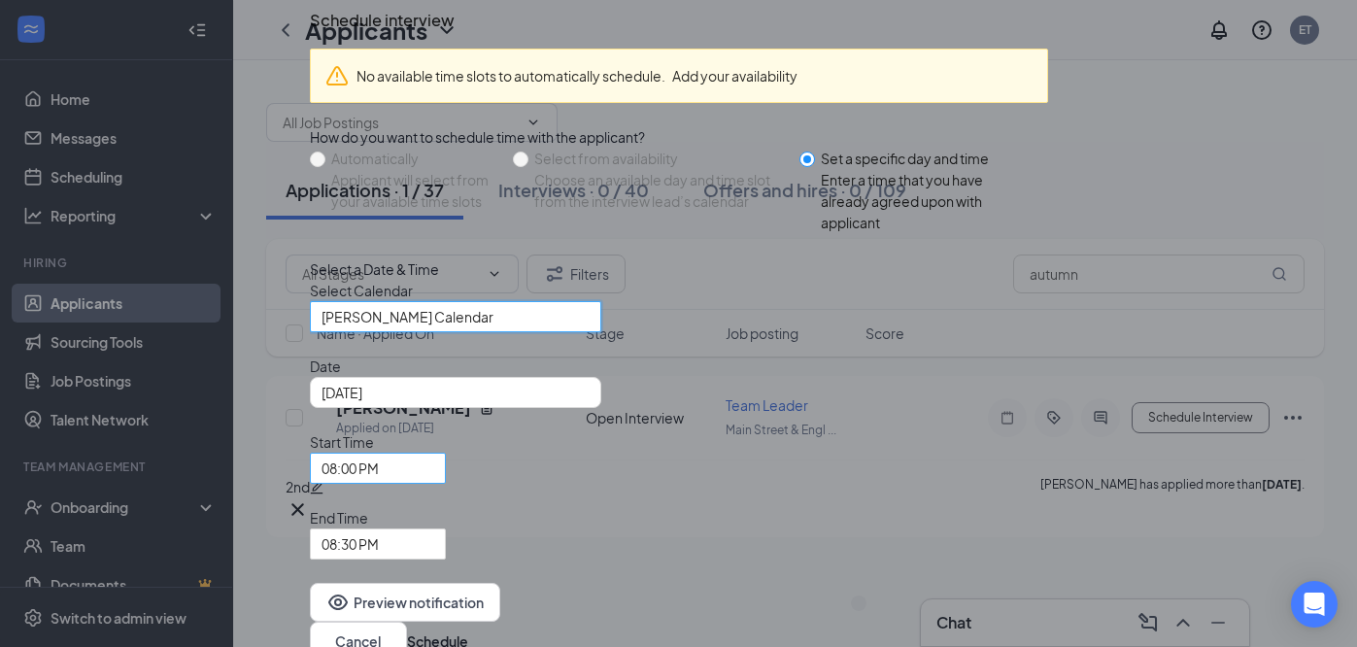
click at [417, 456] on span "08:00 PM" at bounding box center [369, 480] width 95 height 52
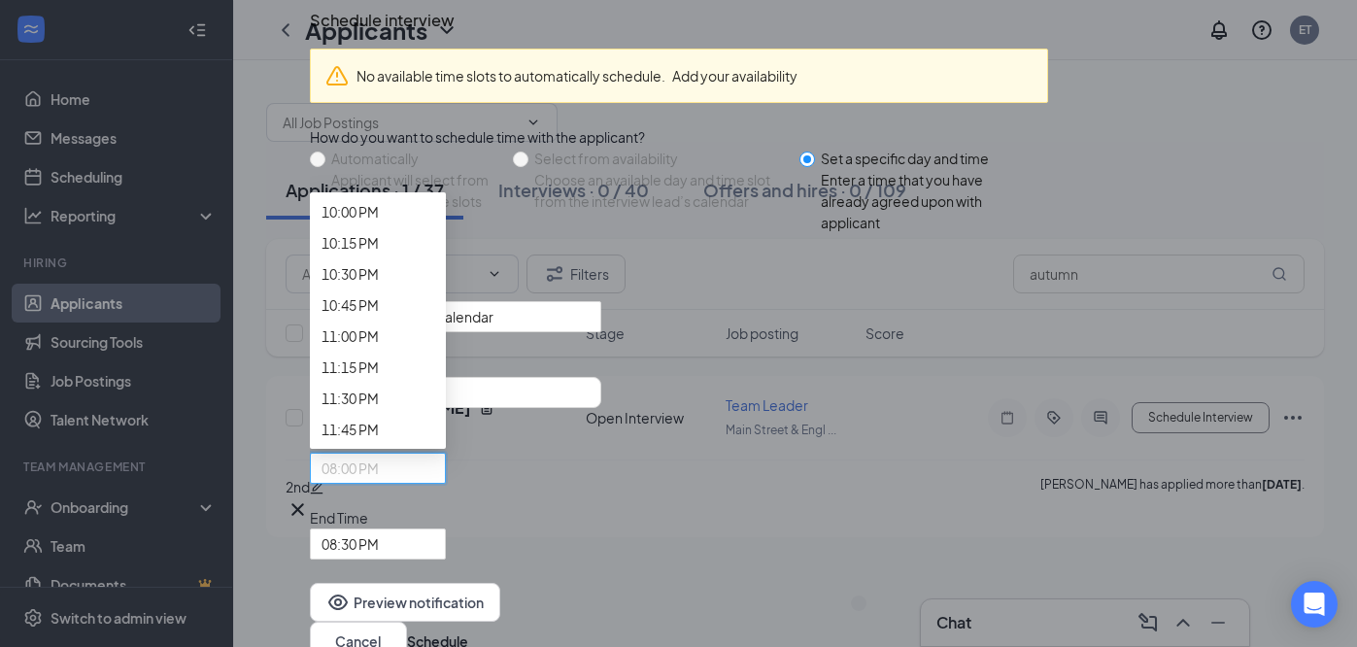
scroll to position [3601, 0]
click at [379, 98] on span "09:00 PM" at bounding box center [350, 87] width 57 height 21
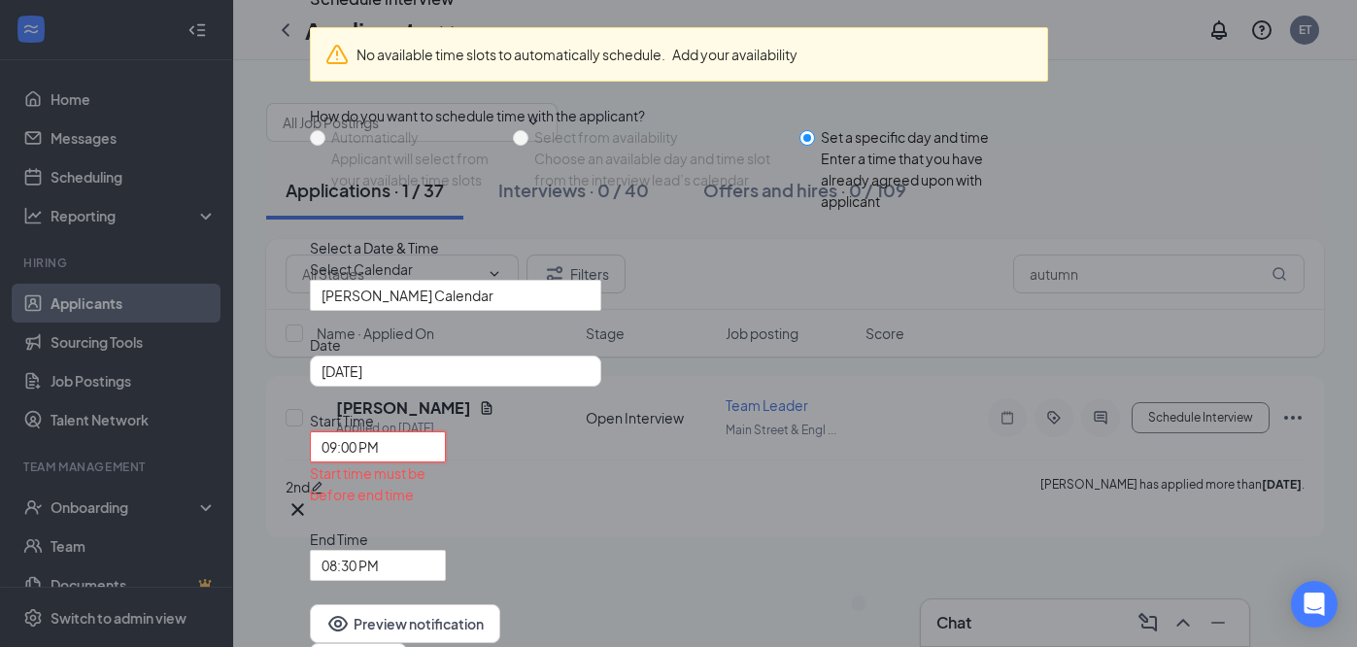
click at [417, 448] on span "09:00 PM" at bounding box center [369, 458] width 95 height 52
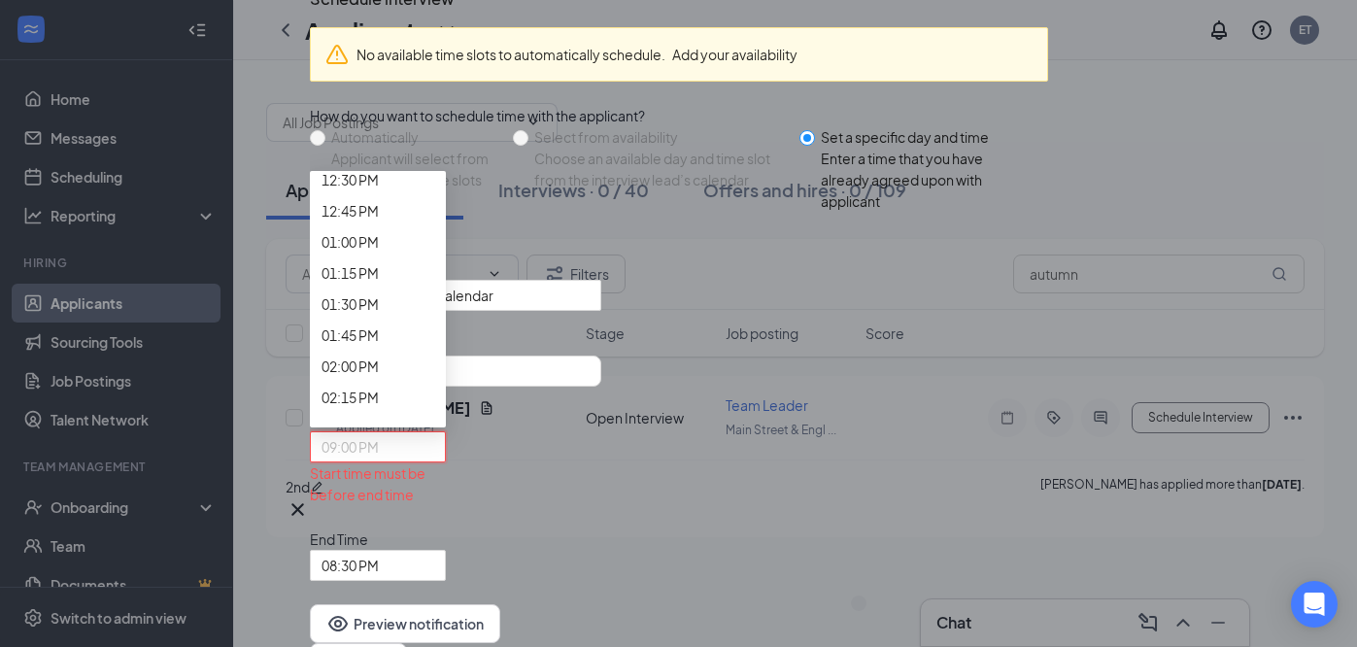
scroll to position [1543, 0]
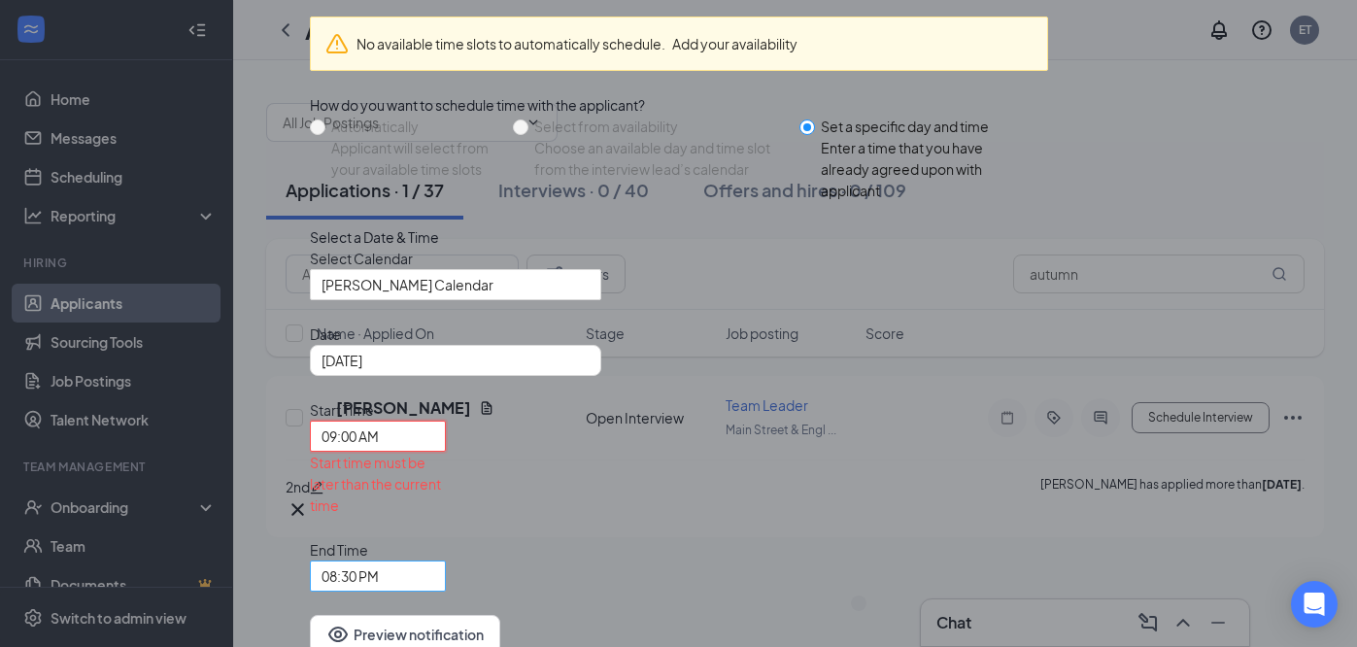
click at [417, 562] on span "08:30 PM" at bounding box center [369, 588] width 95 height 52
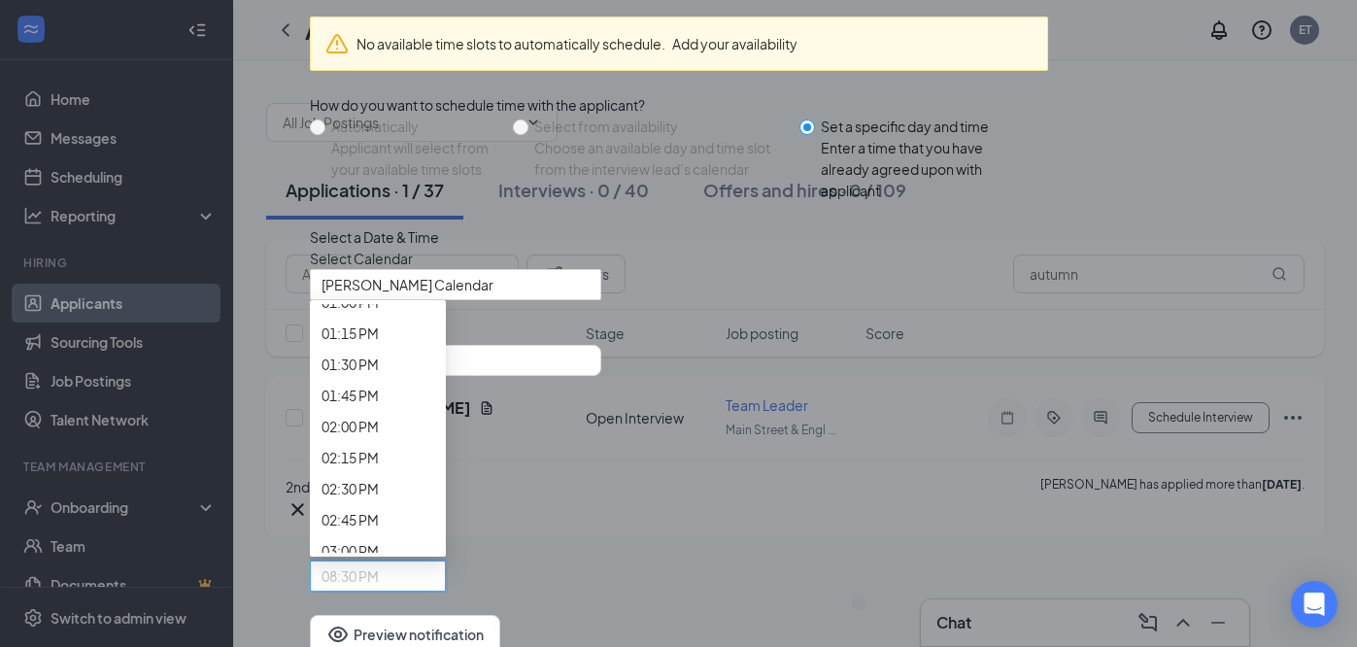
scroll to position [1626, 0]
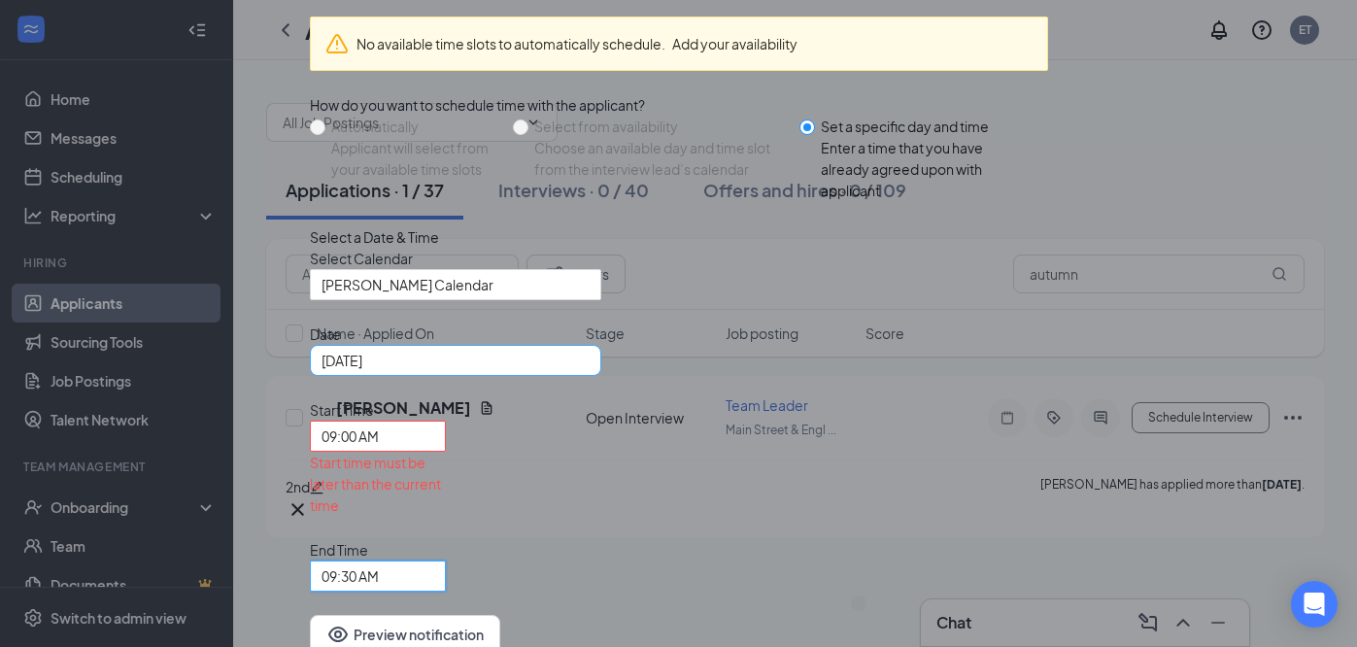
click at [470, 371] on input "Aug 26, 2025" at bounding box center [454, 360] width 264 height 21
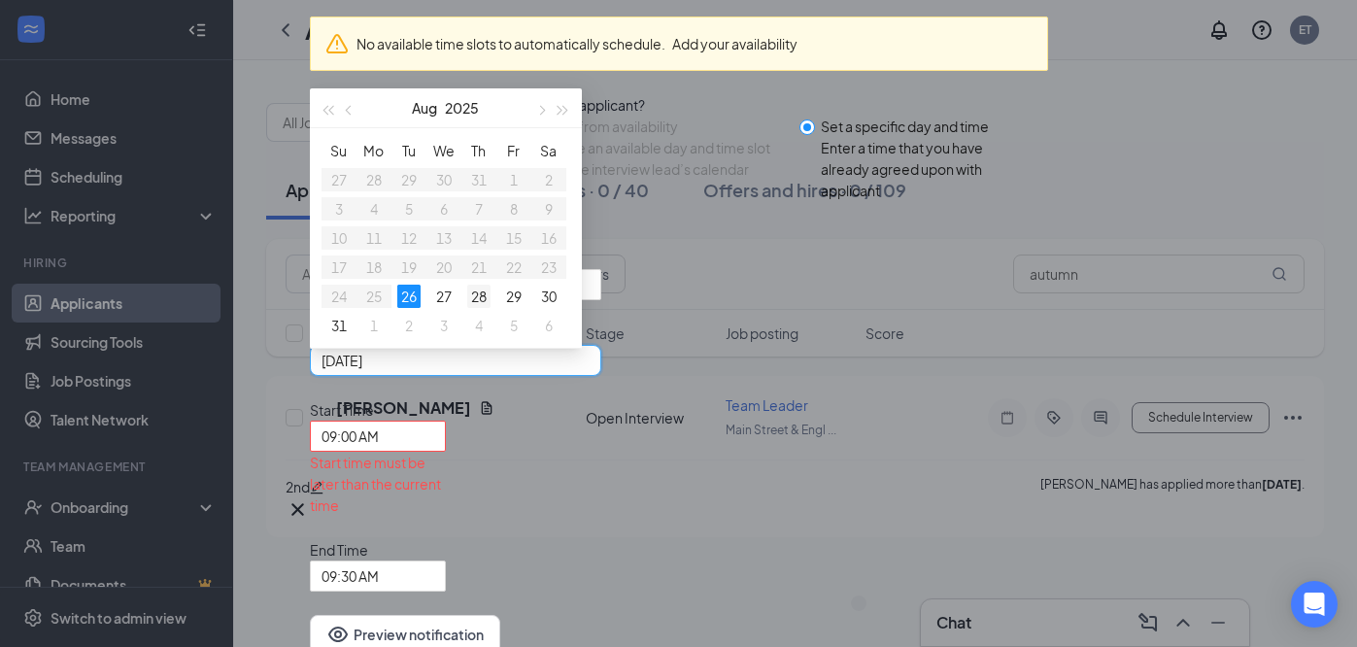
type input "Aug 28, 2025"
click at [491, 308] on div "28" at bounding box center [478, 296] width 23 height 23
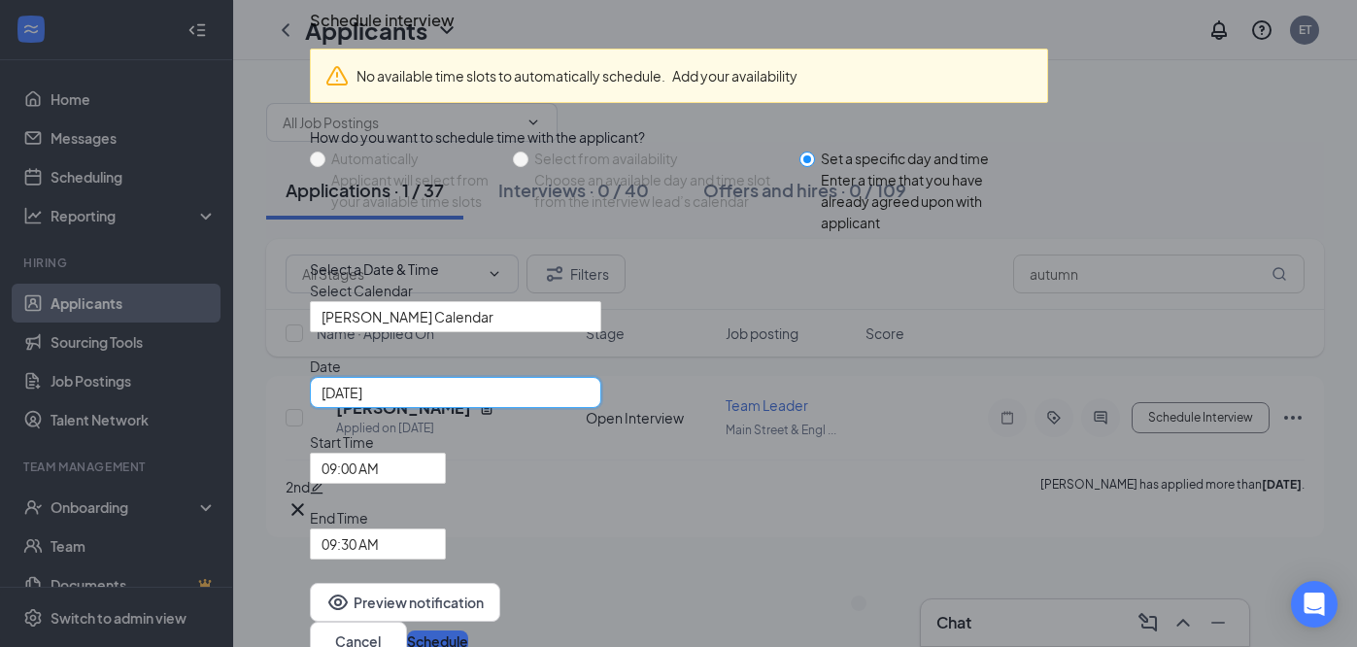
click at [468, 631] on button "Schedule" at bounding box center [437, 641] width 61 height 21
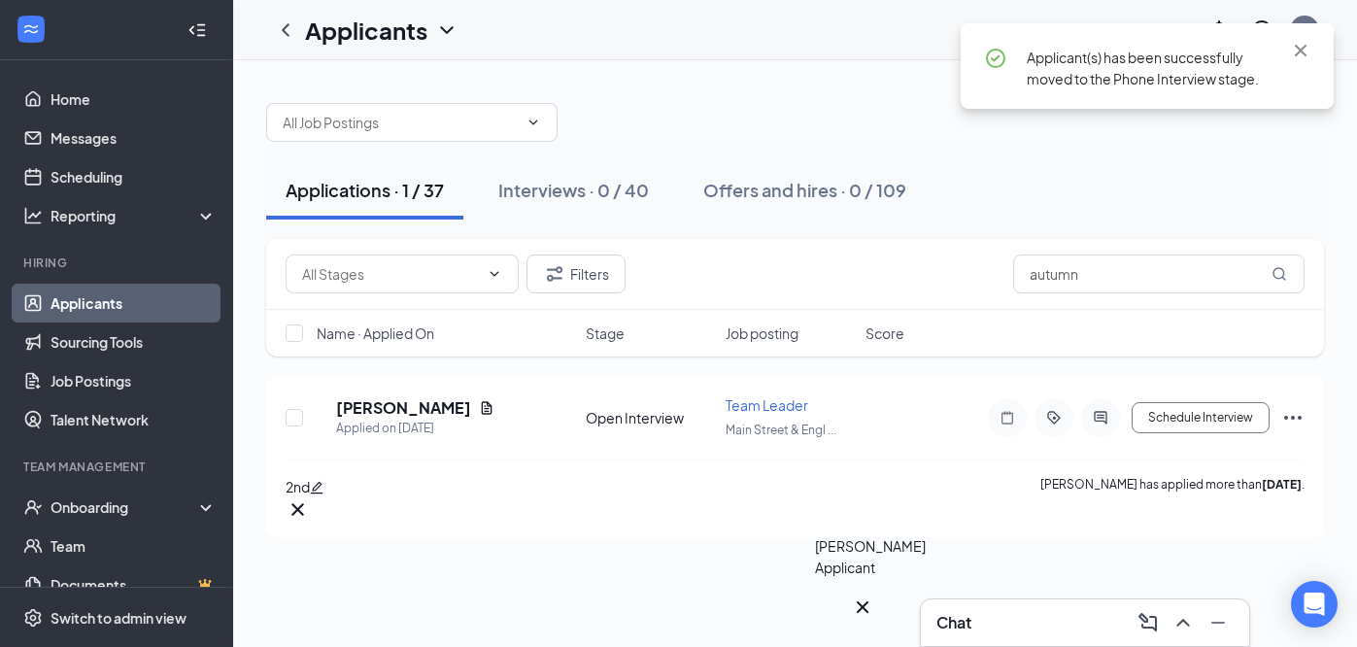
click at [869, 624] on div "AT" at bounding box center [863, 624] width 13 height 17
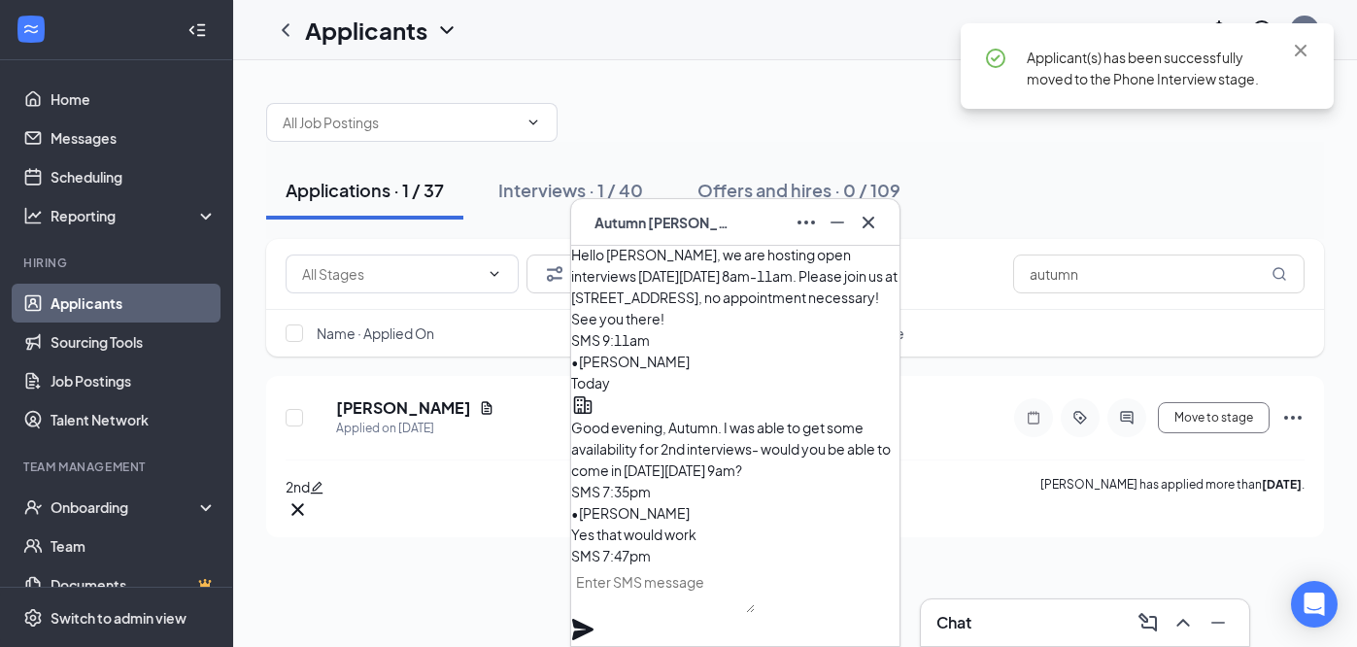
click at [699, 609] on textarea at bounding box center [663, 589] width 184 height 47
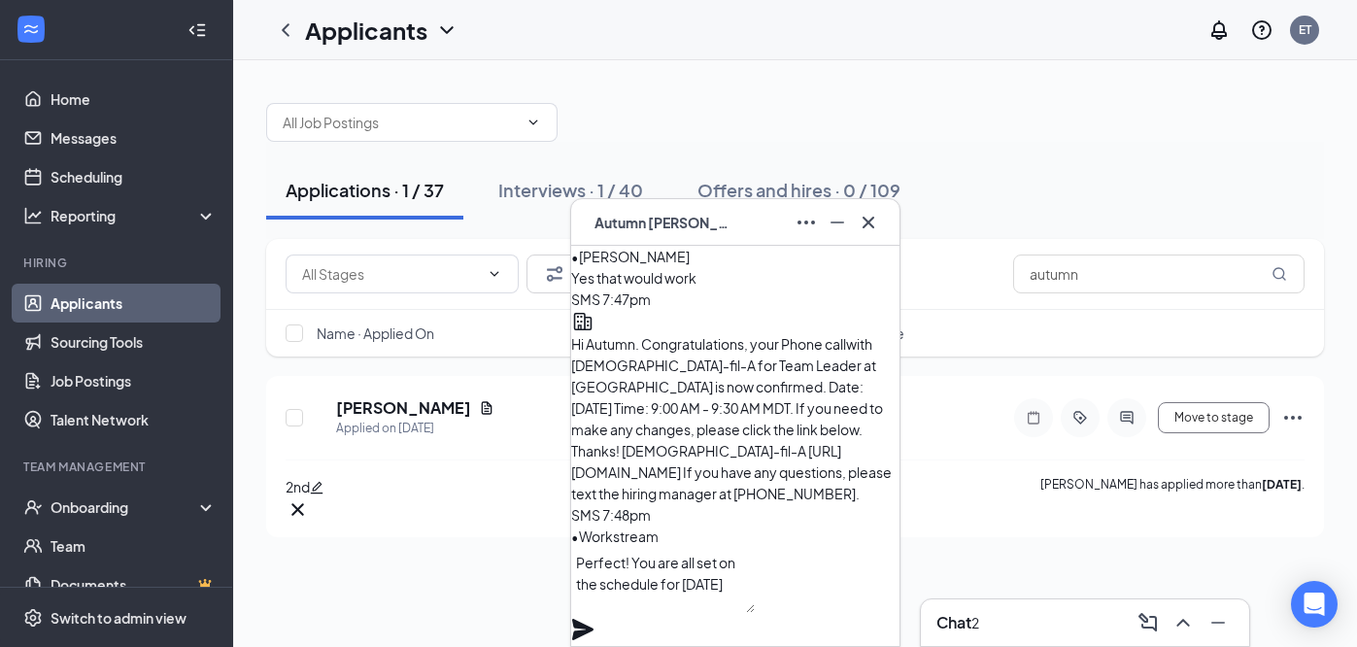
type textarea "Perfect! You are all set on the schedule for Thursday"
drag, startPoint x: 777, startPoint y: 607, endPoint x: 612, endPoint y: 563, distance: 170.8
click at [612, 563] on div "Perfect! You are all set on the schedule for Thursday" at bounding box center [735, 596] width 328 height 99
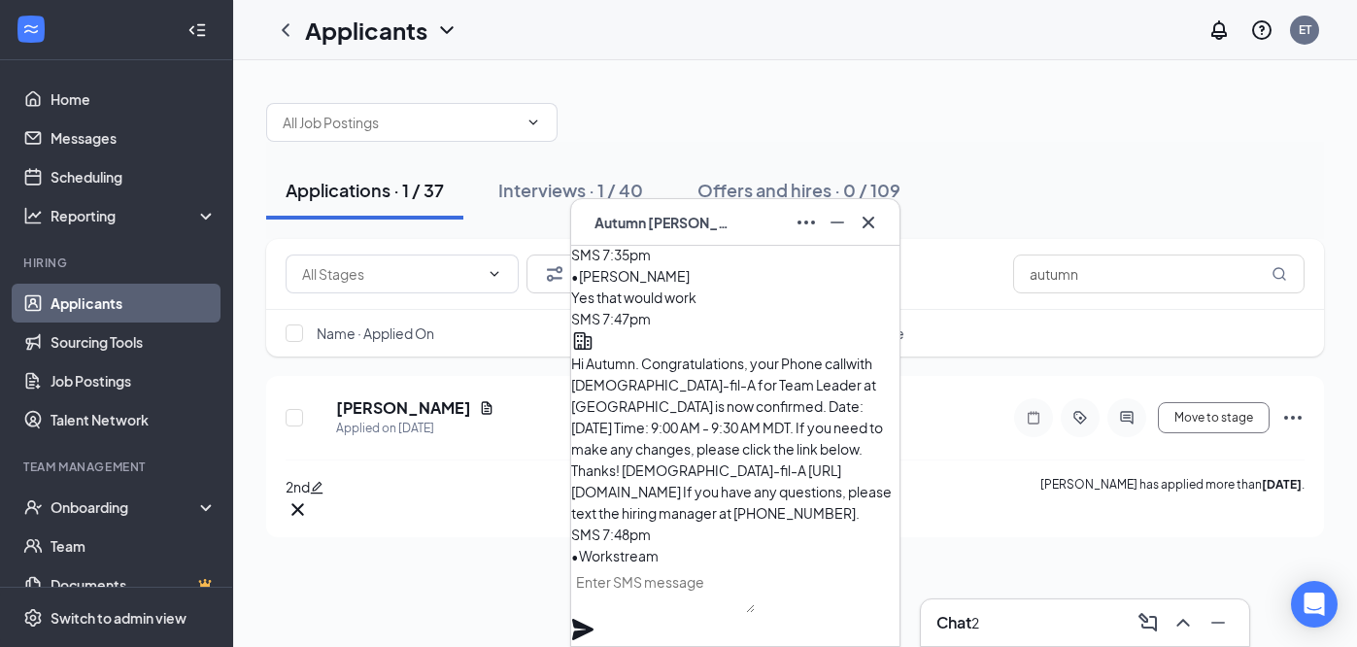
scroll to position [1, 0]
click at [758, 234] on div "AT Autumn Tompkins" at bounding box center [735, 222] width 297 height 31
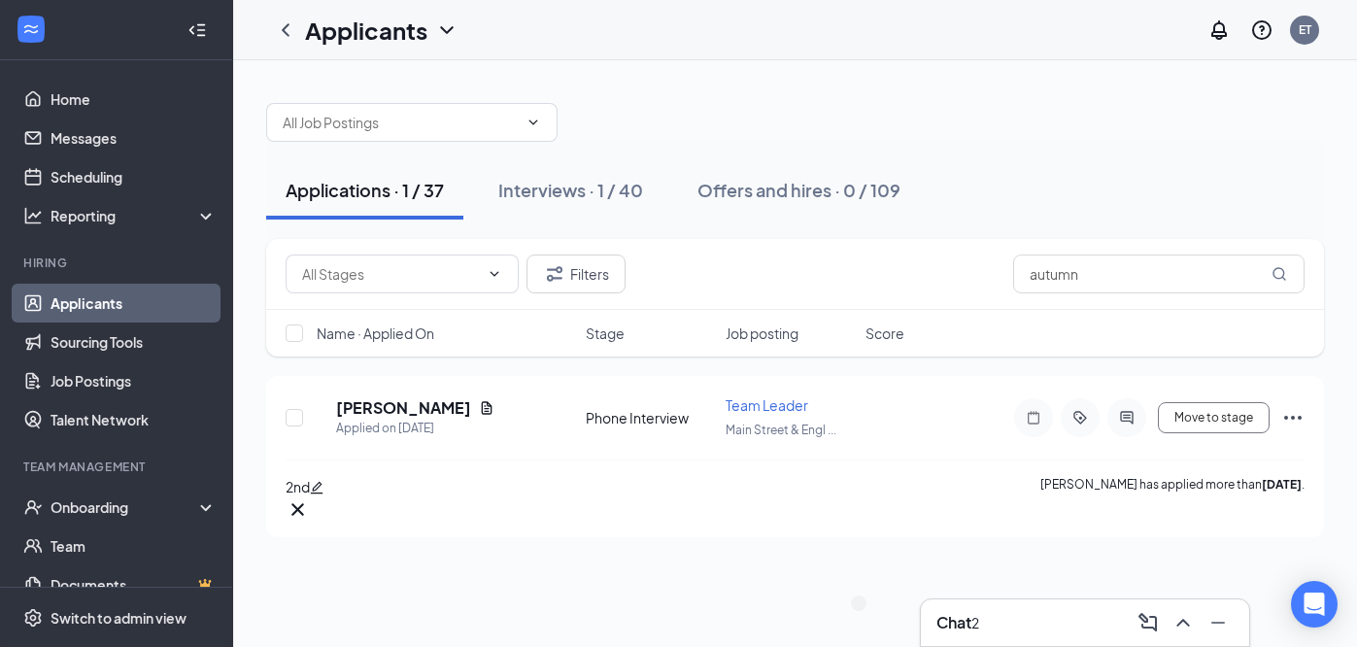
click at [1017, 609] on div "Chat 2" at bounding box center [1085, 622] width 297 height 31
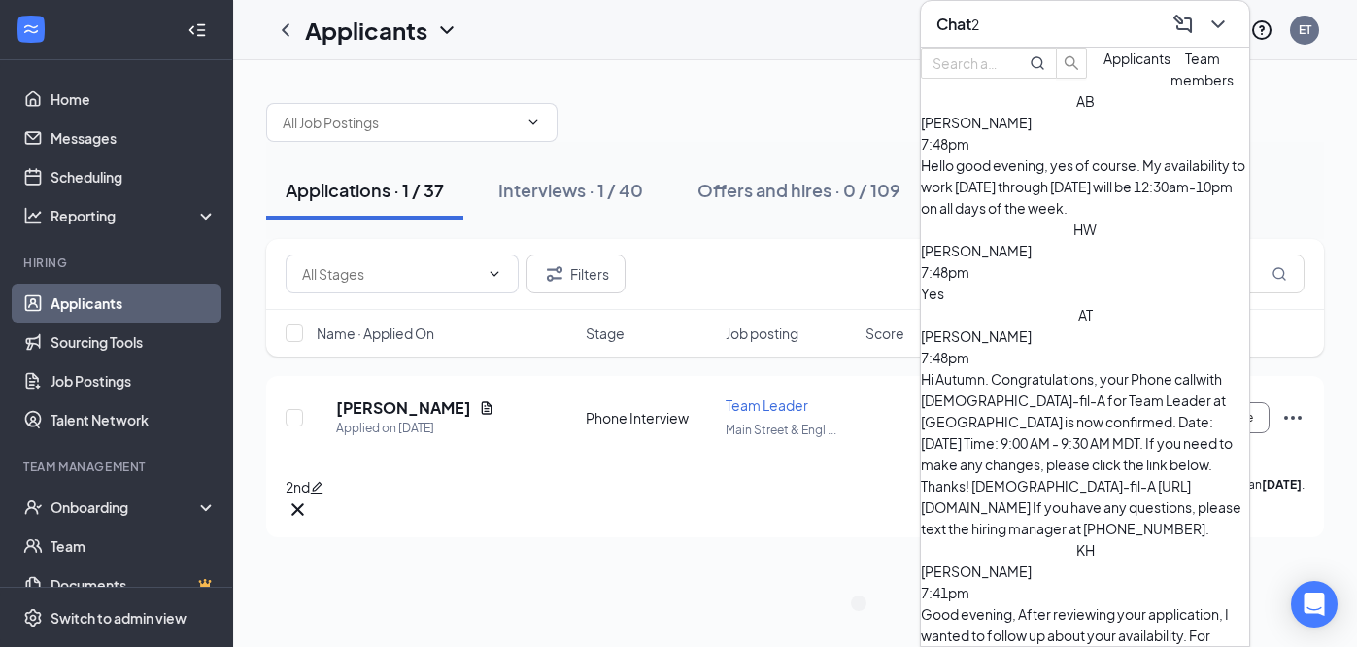
click at [1032, 131] on span "Alexander Bueno" at bounding box center [976, 122] width 111 height 17
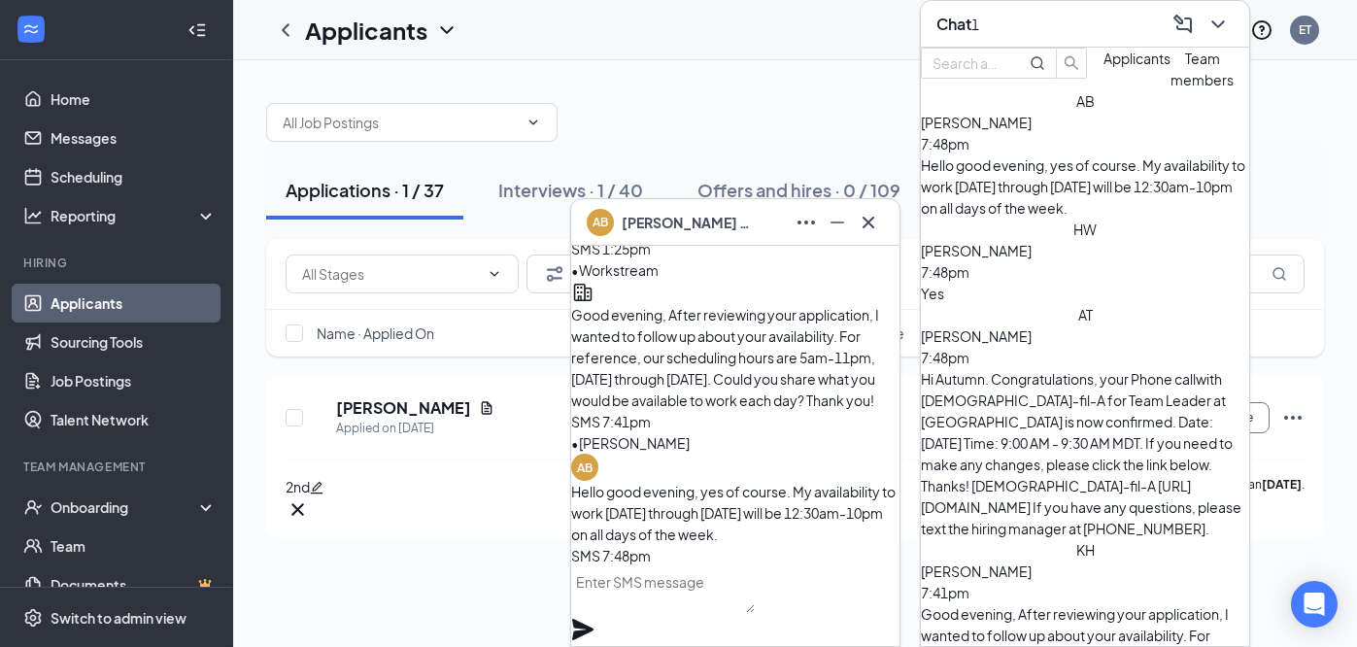
click at [764, 233] on div "AB Alexander Bueno" at bounding box center [735, 222] width 297 height 31
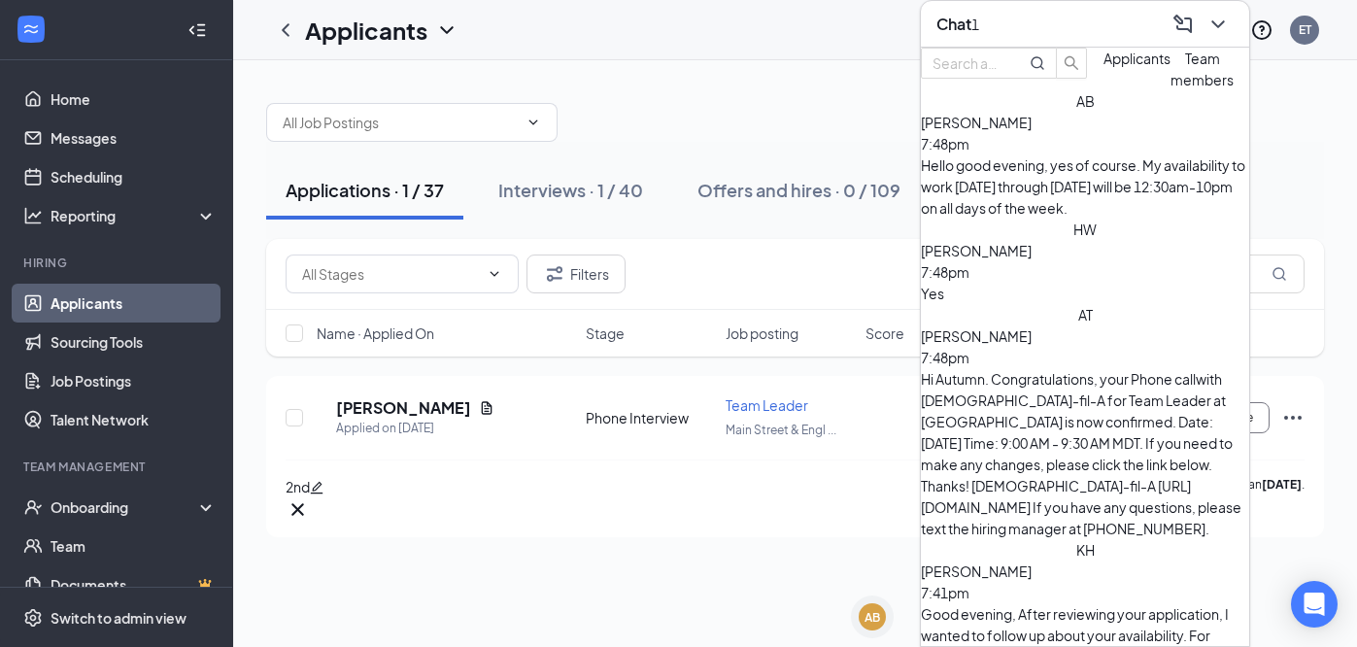
click at [1081, 240] on div "Hunter Willis 7:48pm" at bounding box center [1085, 261] width 328 height 43
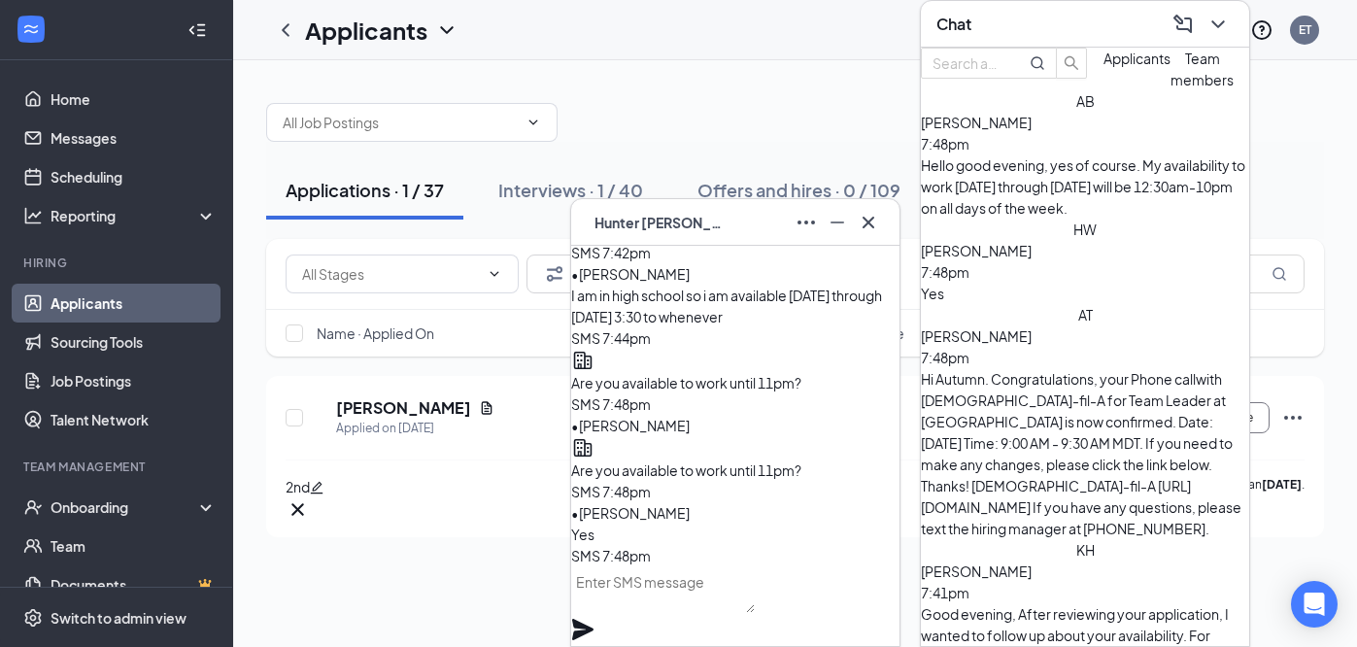
click at [717, 603] on textarea at bounding box center [663, 589] width 184 height 47
click at [727, 610] on textarea "Perfect, you'll recieve a link" at bounding box center [663, 589] width 184 height 47
click at [755, 609] on textarea "Perfect, you'll receive a link" at bounding box center [663, 589] width 184 height 47
click at [752, 611] on textarea "Perfect, you'll receive a link" at bounding box center [663, 589] width 184 height 47
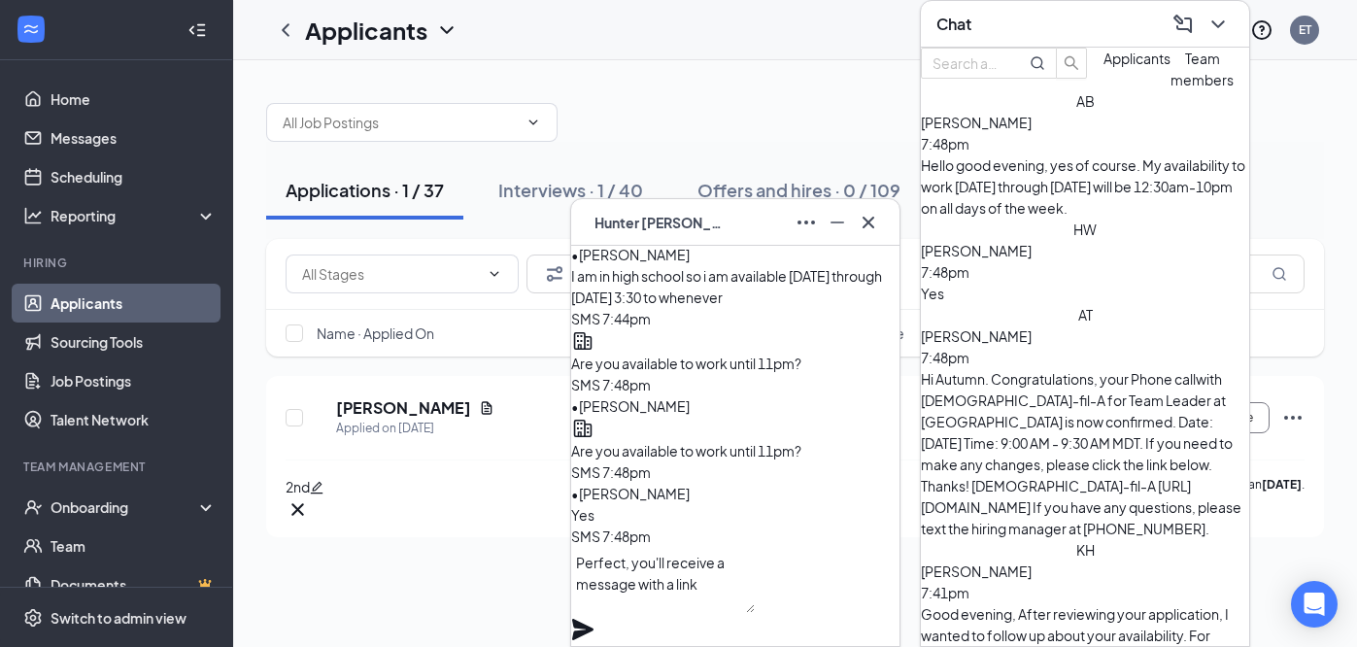
click at [733, 613] on textarea "Perfect, you'll receive a message with a link" at bounding box center [663, 580] width 184 height 66
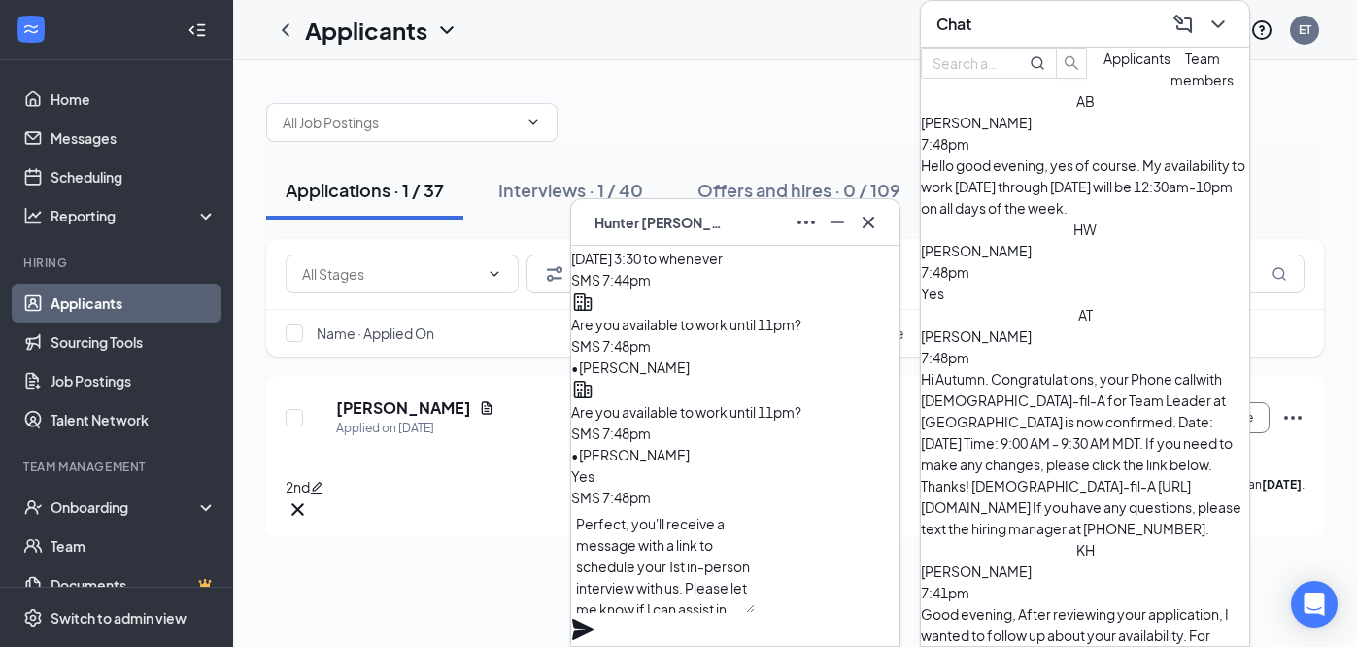
scroll to position [19, 0]
type textarea "Perfect, you'll receive a message with a link to schedule your 1st in-person in…"
click at [595, 618] on icon "Plane" at bounding box center [582, 629] width 23 height 23
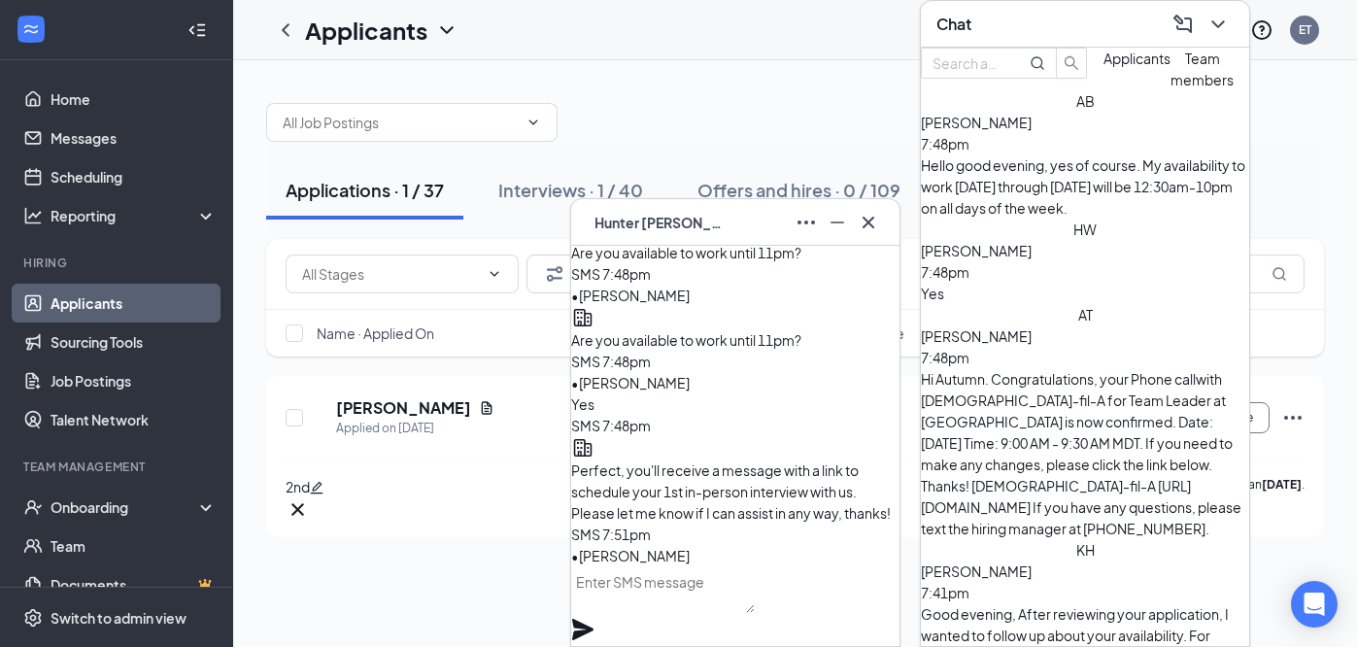
scroll to position [0, 0]
click at [668, 217] on span "Hunter Willis" at bounding box center [663, 222] width 136 height 21
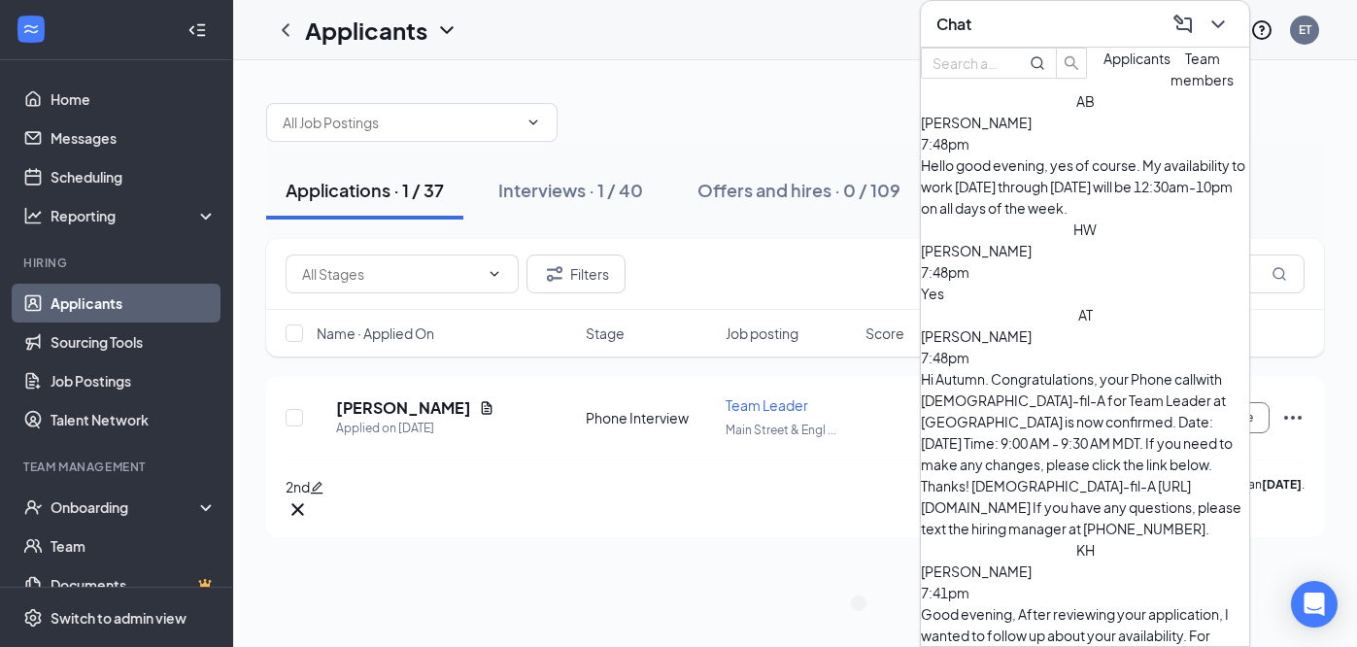
click at [1087, 27] on div "Chat" at bounding box center [1085, 24] width 297 height 30
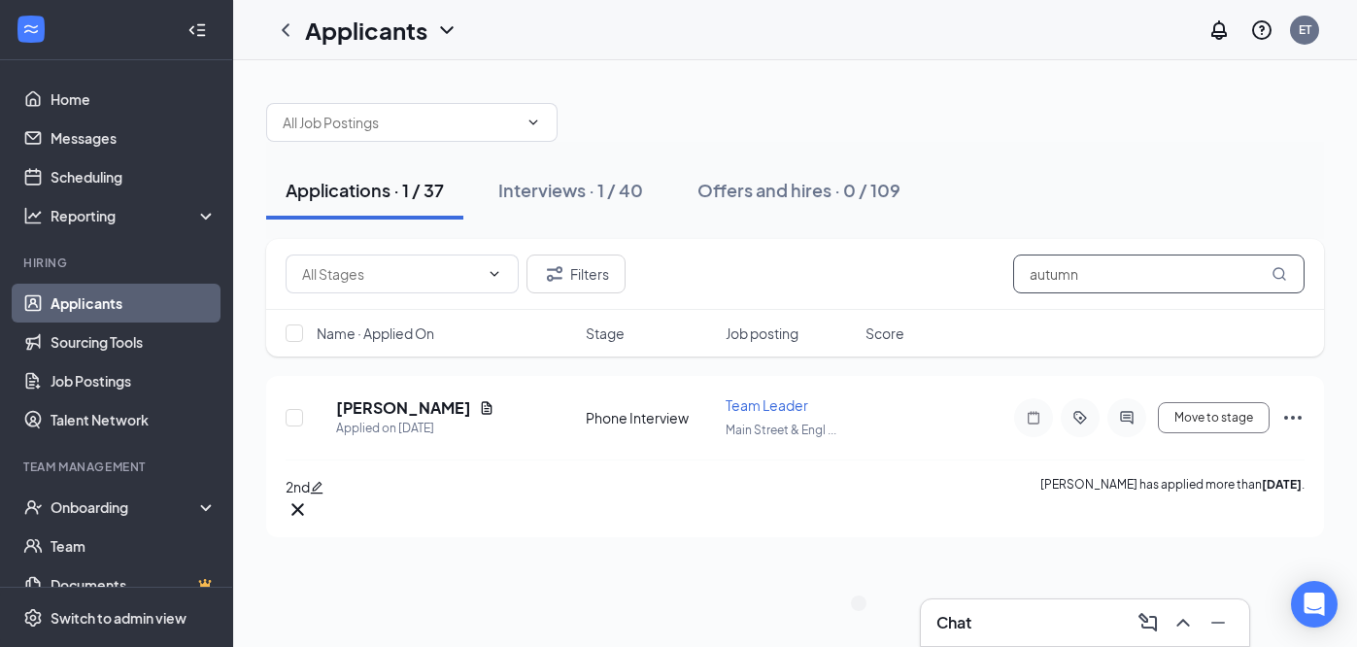
click at [1130, 287] on input "autumn" at bounding box center [1158, 274] width 291 height 39
type input "hunter"
click at [1296, 411] on icon "Ellipses" at bounding box center [1292, 417] width 23 height 23
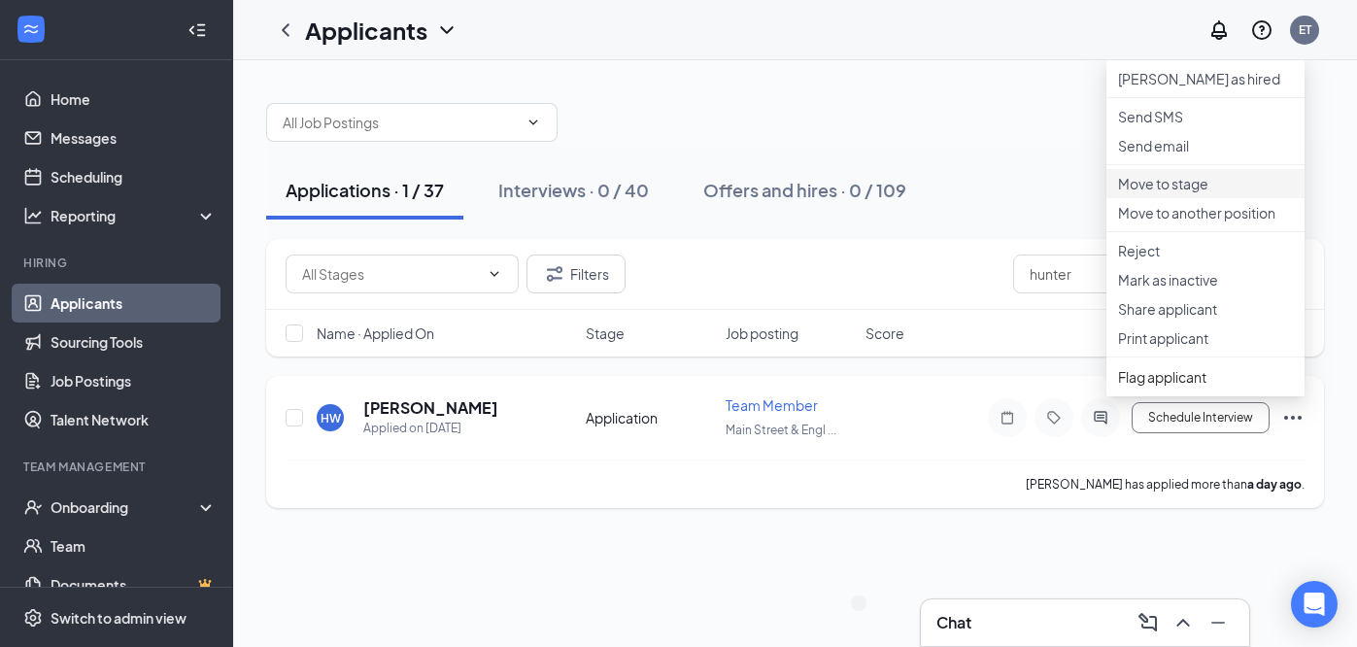
click at [1176, 193] on p "Move to stage" at bounding box center [1205, 183] width 175 height 19
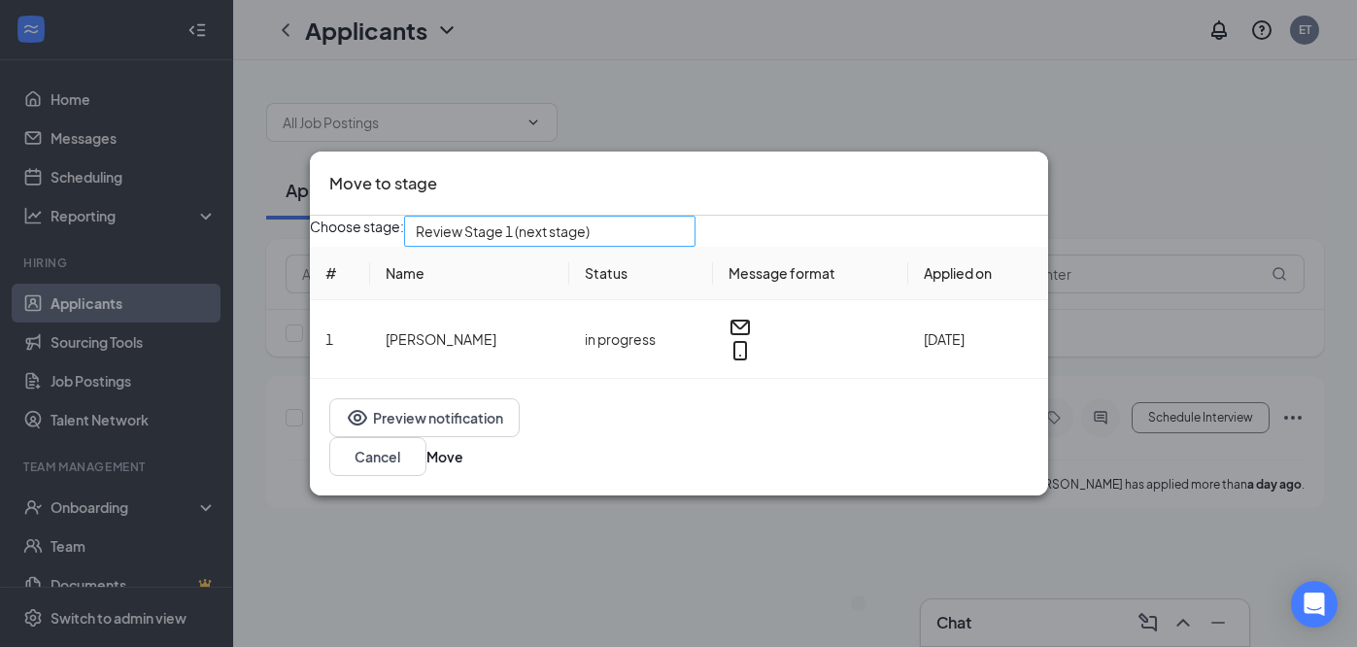
click at [590, 246] on span "Review Stage 1 (next stage)" at bounding box center [503, 231] width 174 height 29
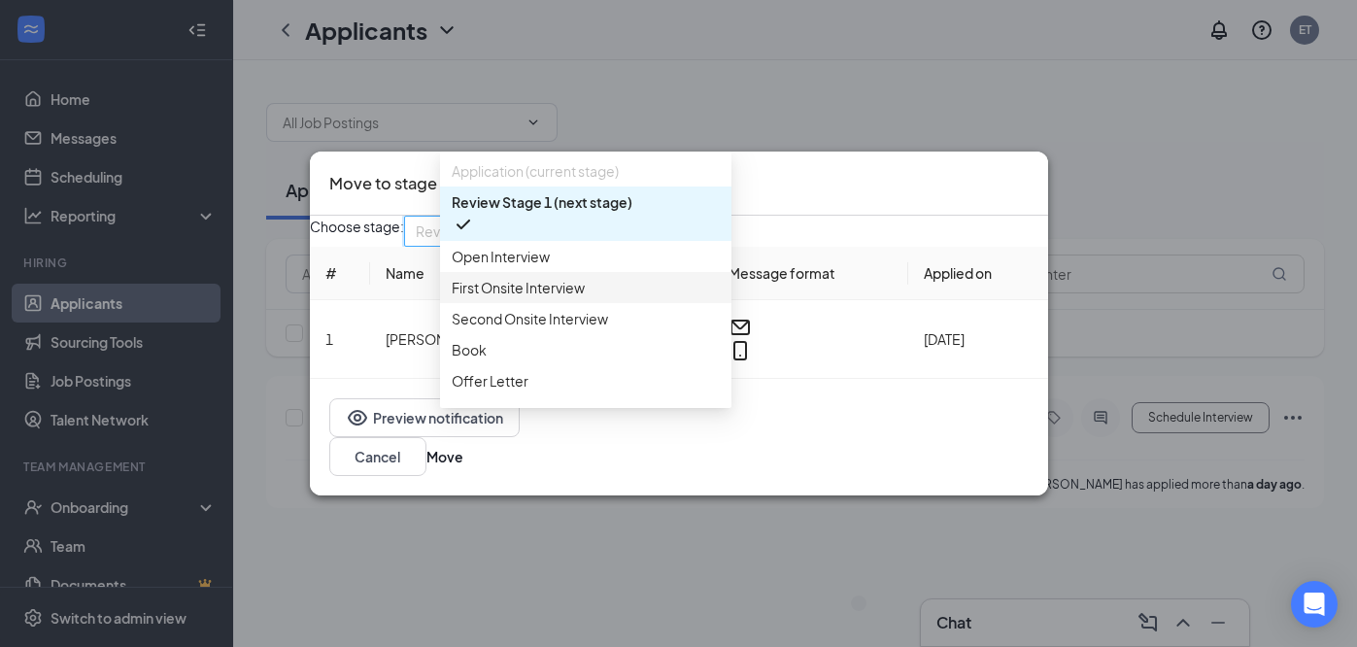
click at [582, 298] on span "First Onsite Interview" at bounding box center [518, 287] width 133 height 21
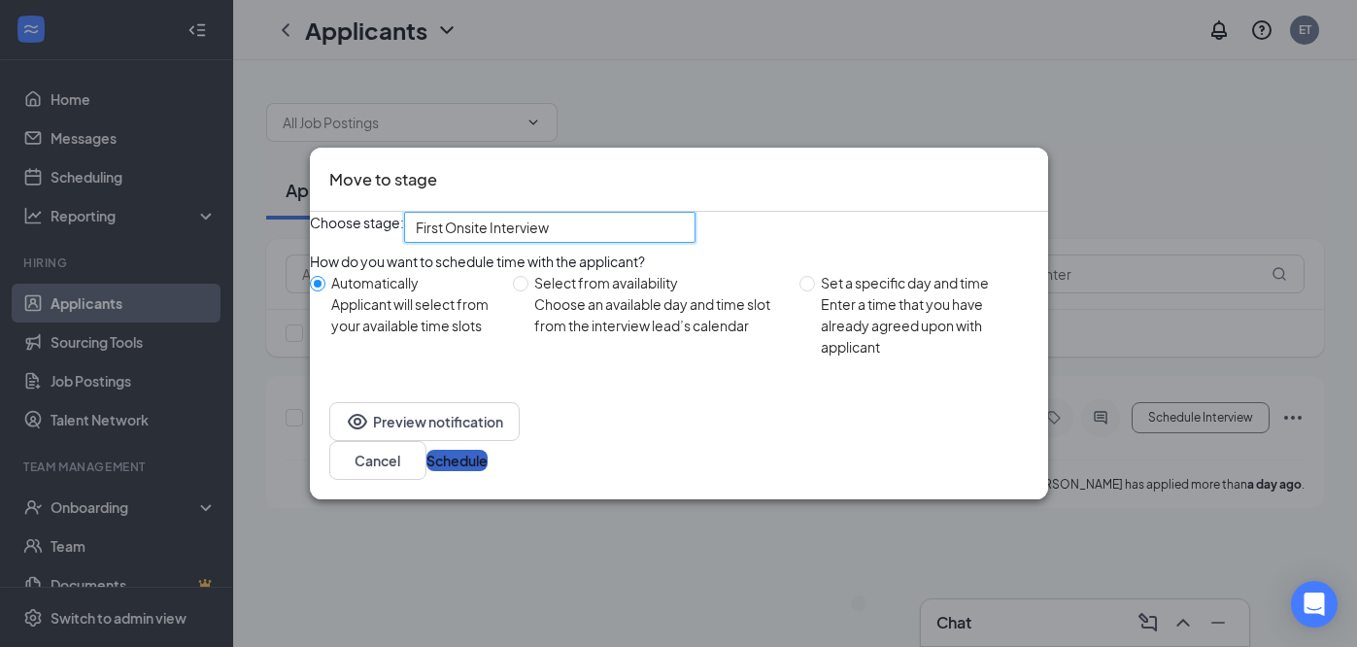
click at [488, 471] on button "Schedule" at bounding box center [456, 460] width 61 height 21
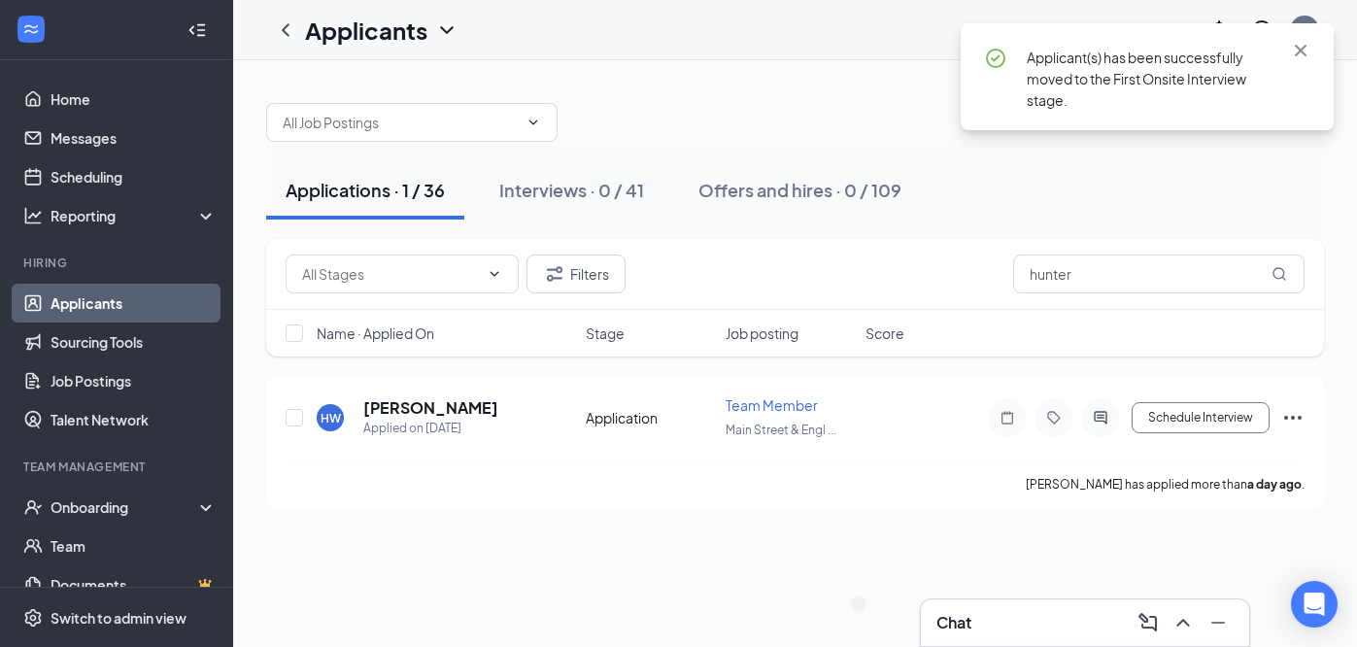
click at [768, 573] on div "Applications · 1 / 36 Interviews · 0 / 41 Offers and hires · 0 / 109 Filters hu…" at bounding box center [795, 353] width 1124 height 587
click at [960, 608] on div "Chat" at bounding box center [1085, 622] width 297 height 31
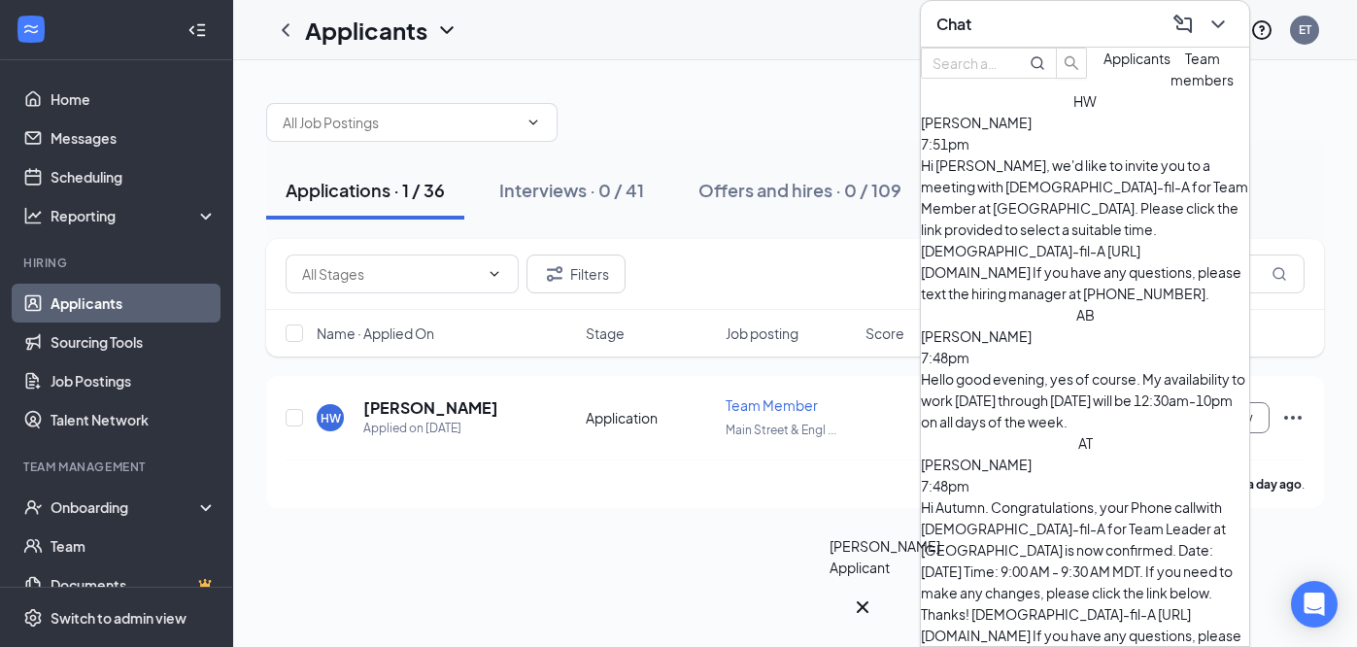
click at [869, 601] on icon "Cross" at bounding box center [863, 607] width 12 height 12
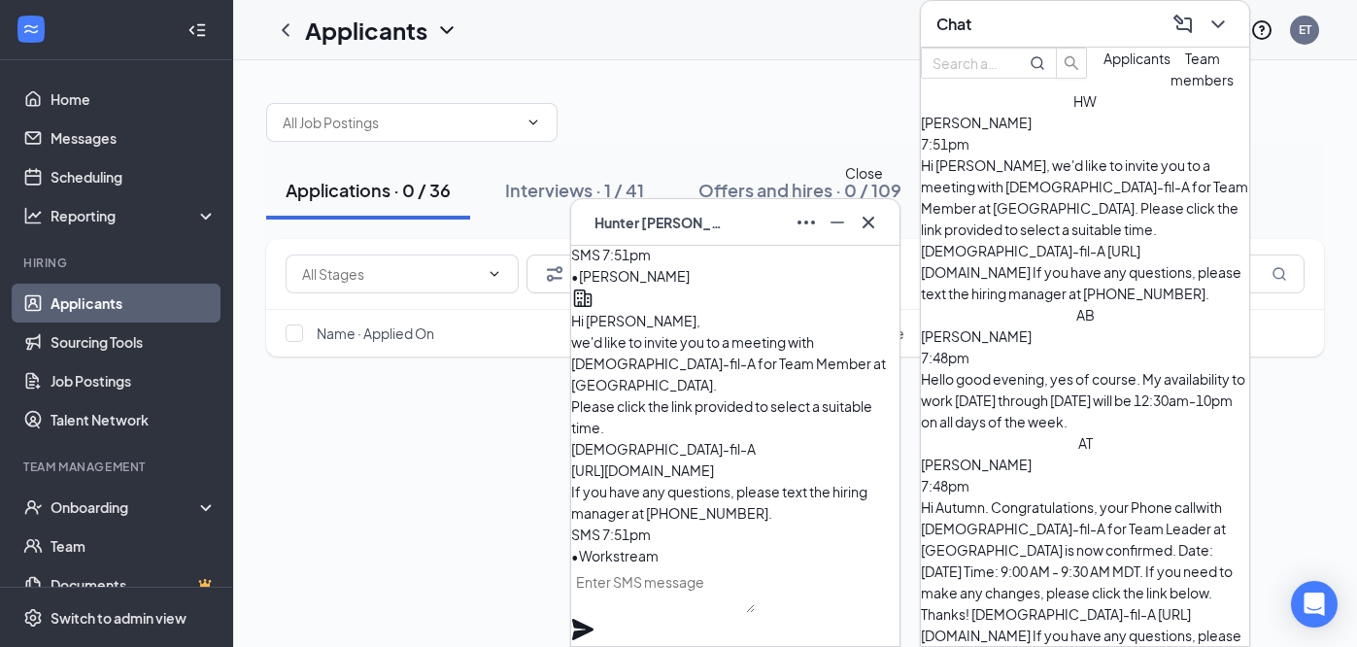
click at [870, 223] on icon "Cross" at bounding box center [869, 222] width 12 height 12
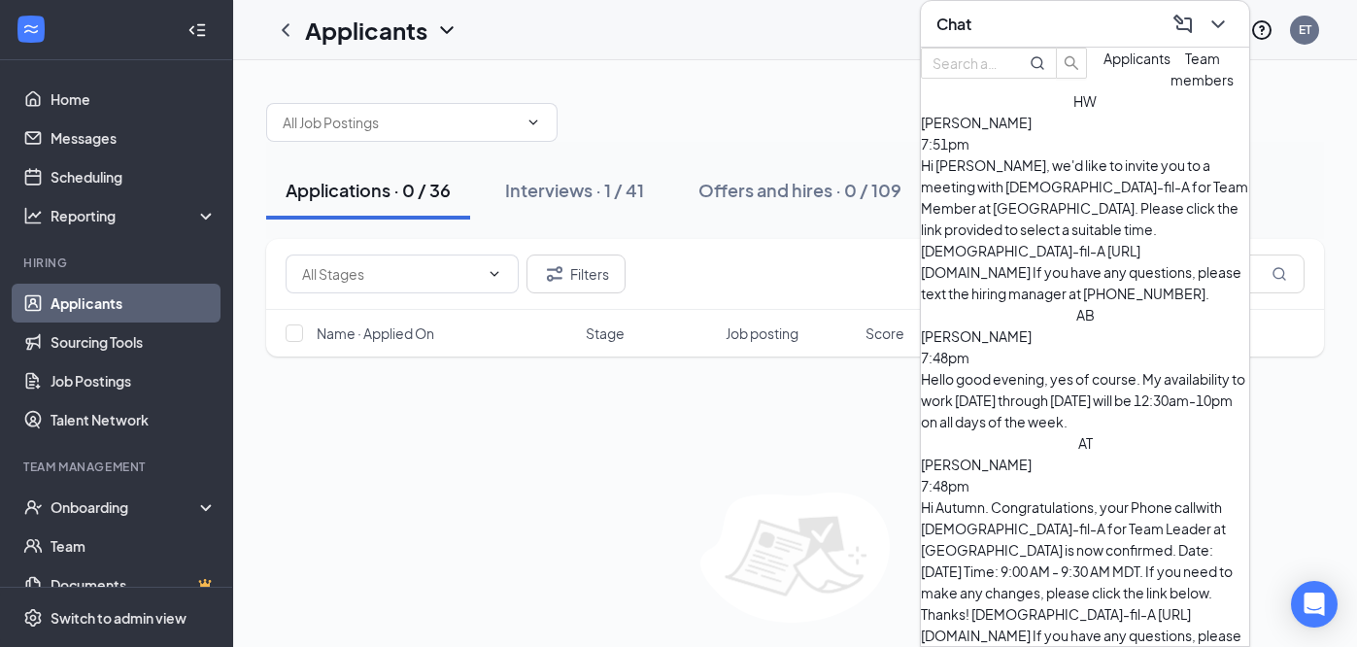
click at [1108, 4] on div "Chat" at bounding box center [1085, 24] width 328 height 47
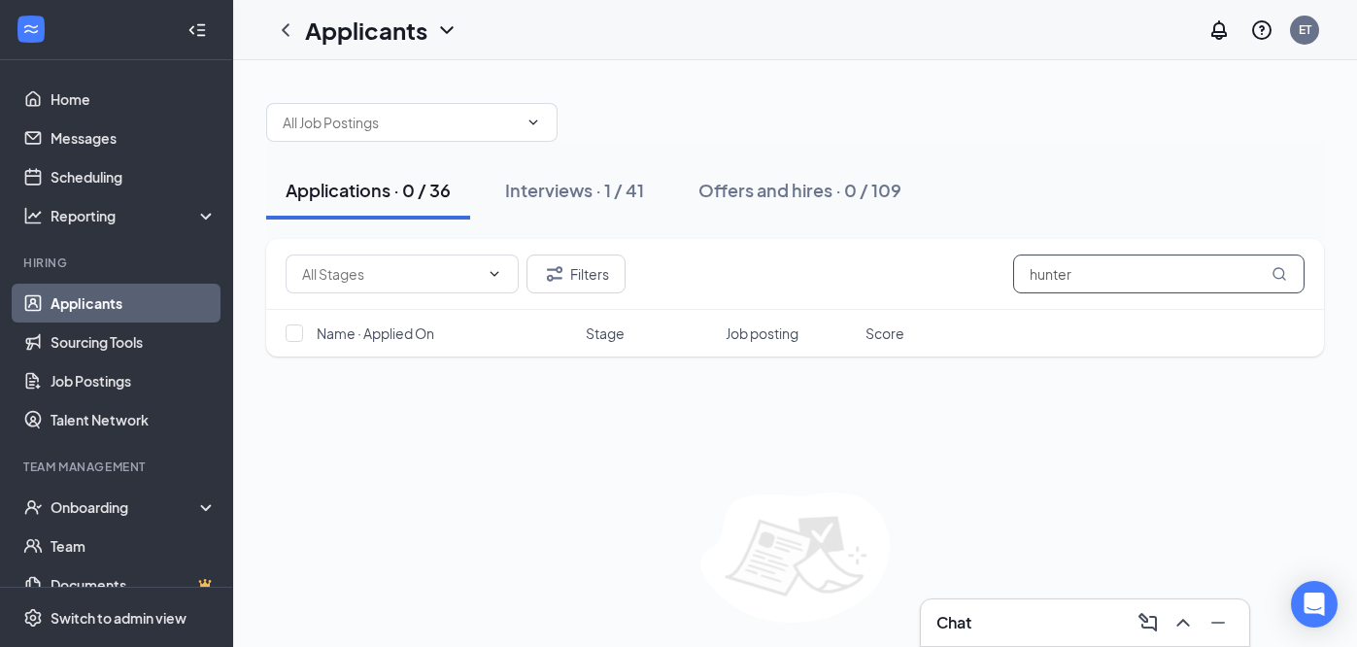
click at [1100, 256] on input "hunter" at bounding box center [1158, 274] width 291 height 39
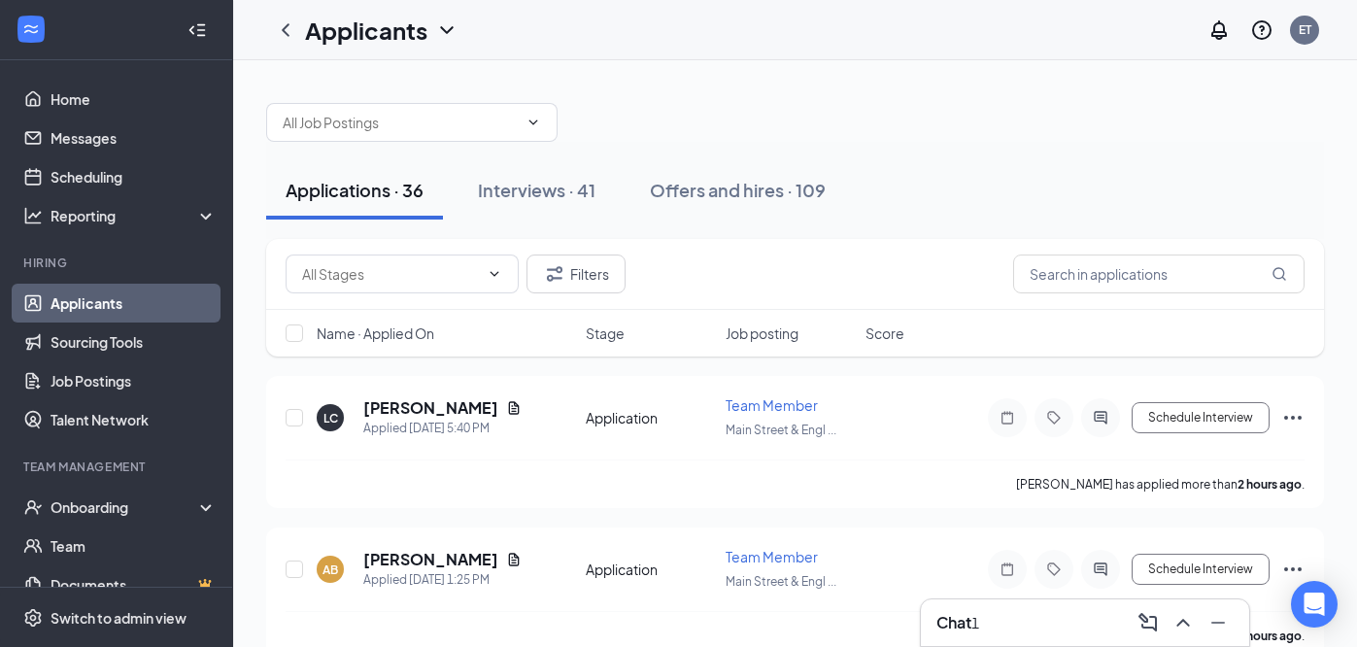
click at [1049, 631] on div "Chat 1" at bounding box center [1085, 622] width 297 height 31
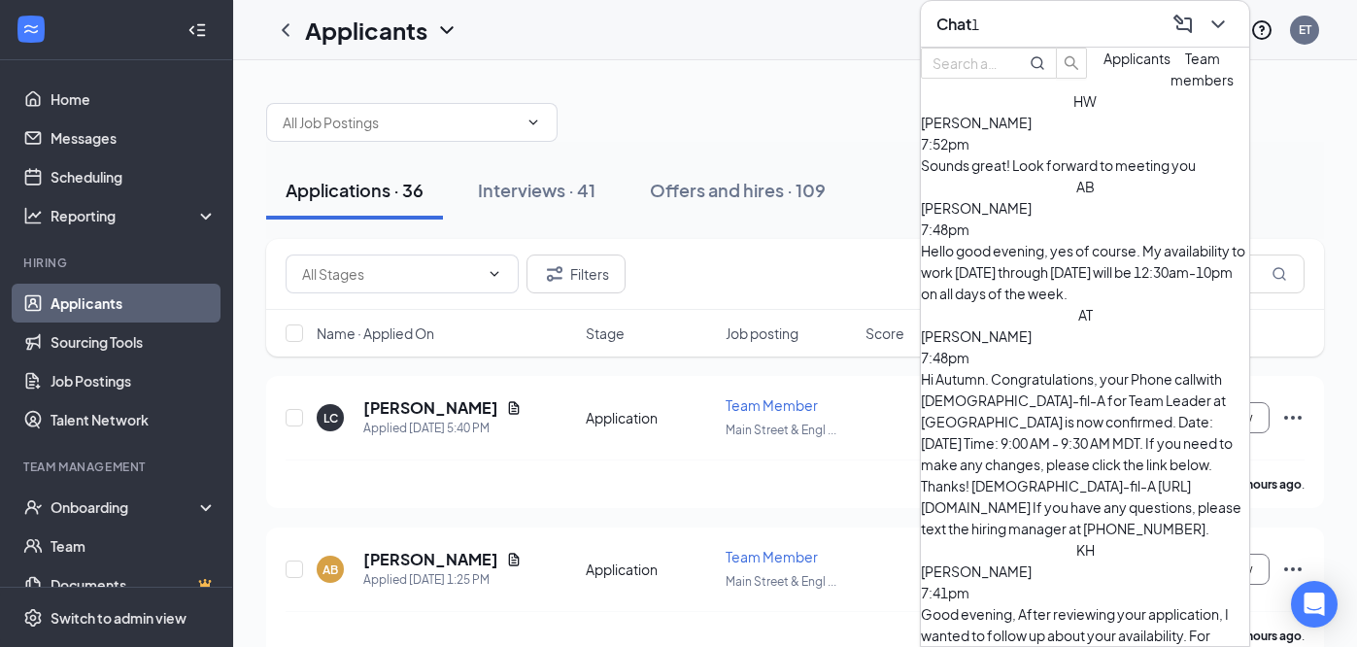
click at [1103, 154] on div "Hunter Willis 7:52pm" at bounding box center [1085, 133] width 328 height 43
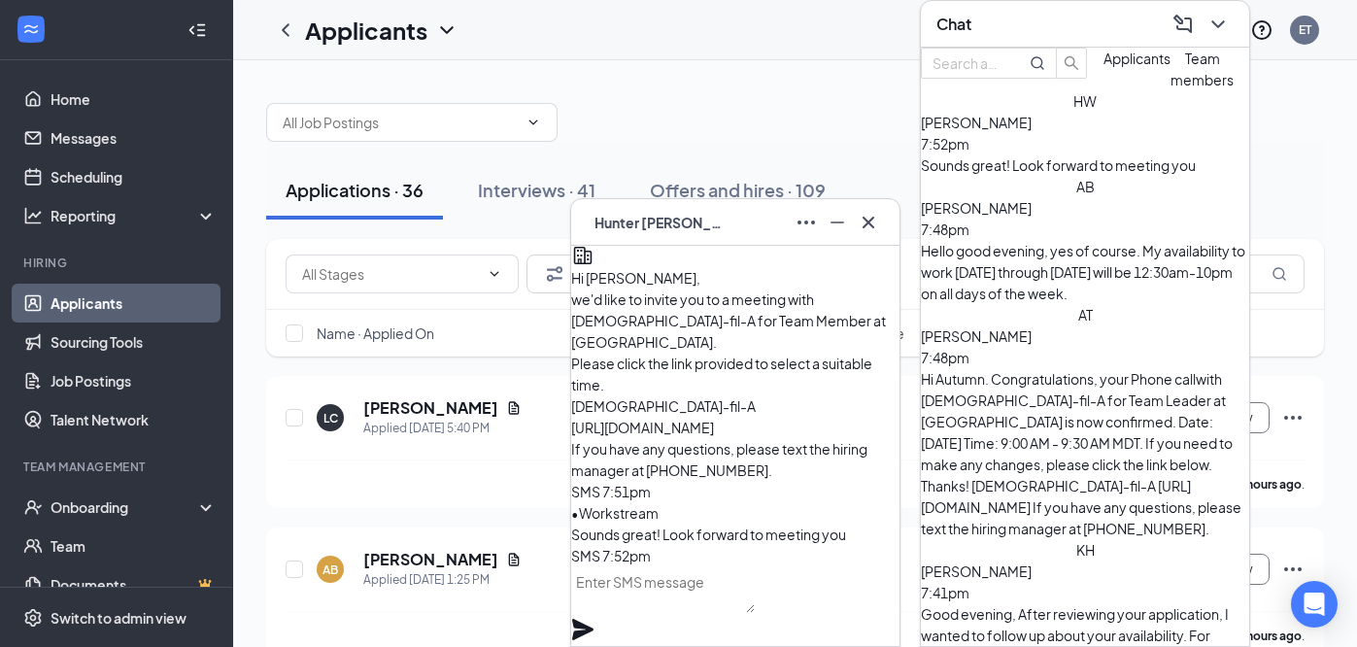
click at [769, 230] on div "HW Hunter Willis" at bounding box center [735, 222] width 297 height 31
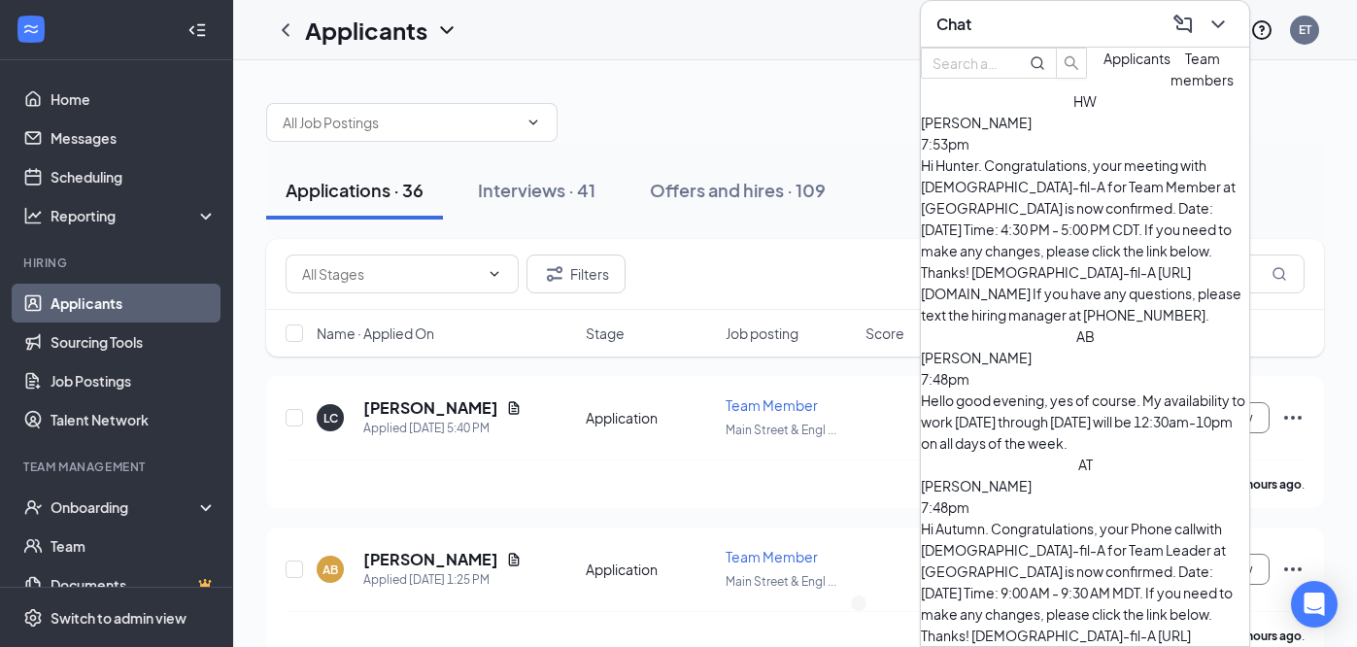
click at [1094, 13] on div "Chat" at bounding box center [1085, 24] width 297 height 30
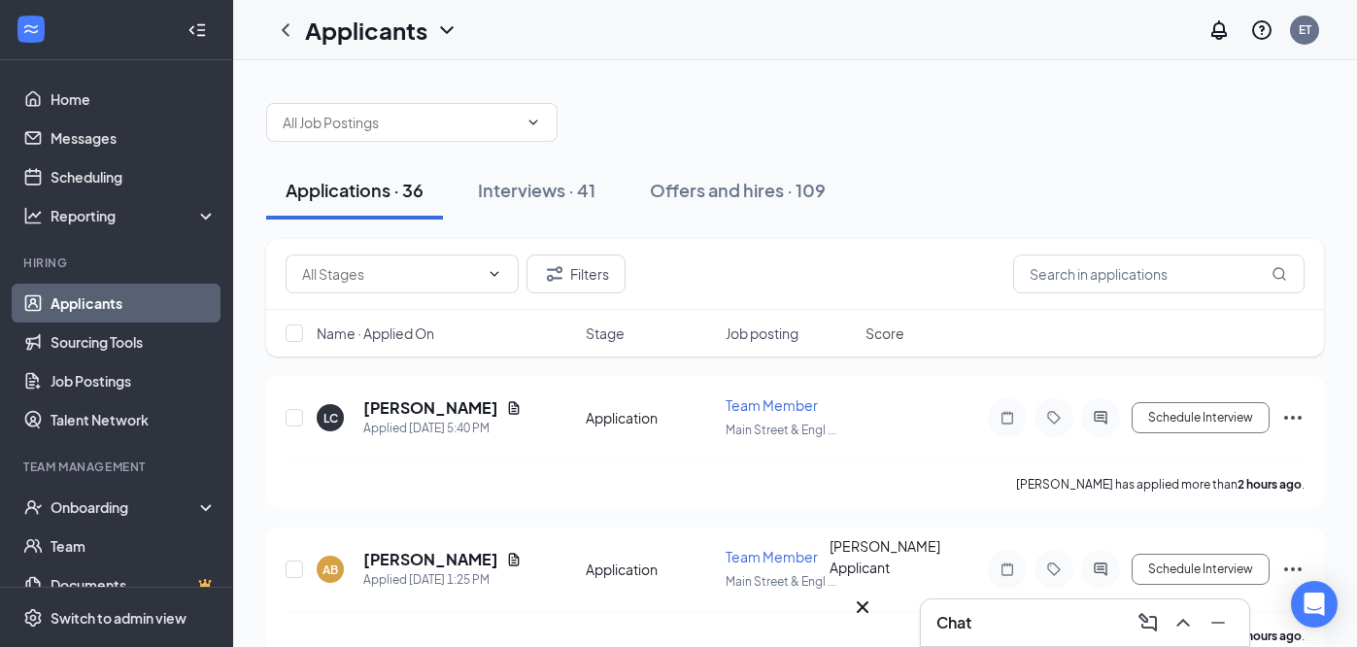
click at [869, 601] on icon "Cross" at bounding box center [863, 607] width 12 height 12
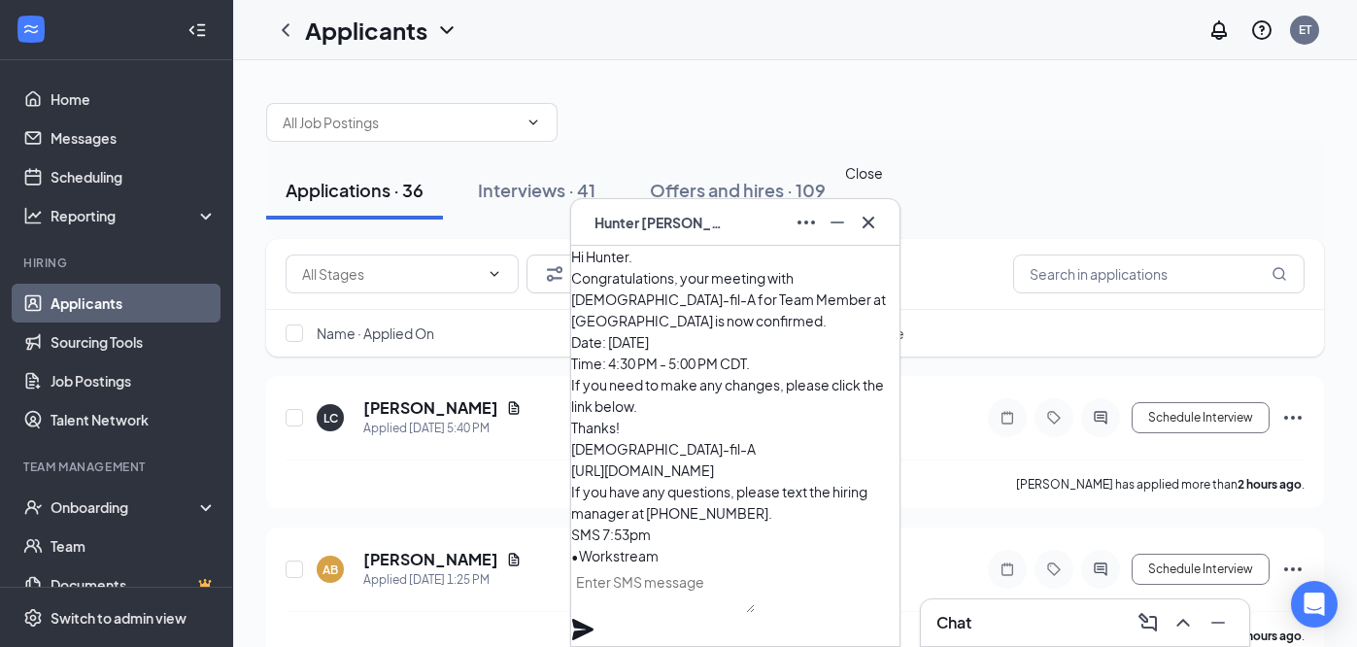
click at [872, 222] on icon "Cross" at bounding box center [868, 222] width 23 height 23
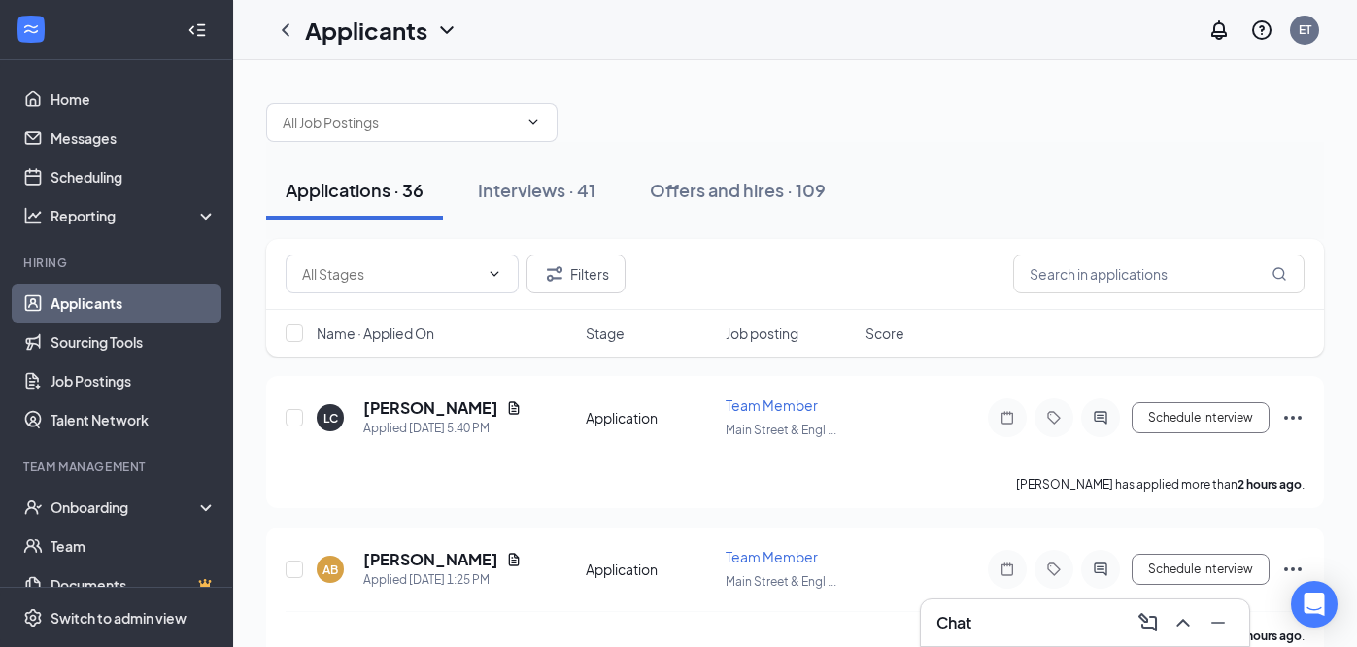
click at [959, 623] on h3 "Chat" at bounding box center [954, 622] width 35 height 21
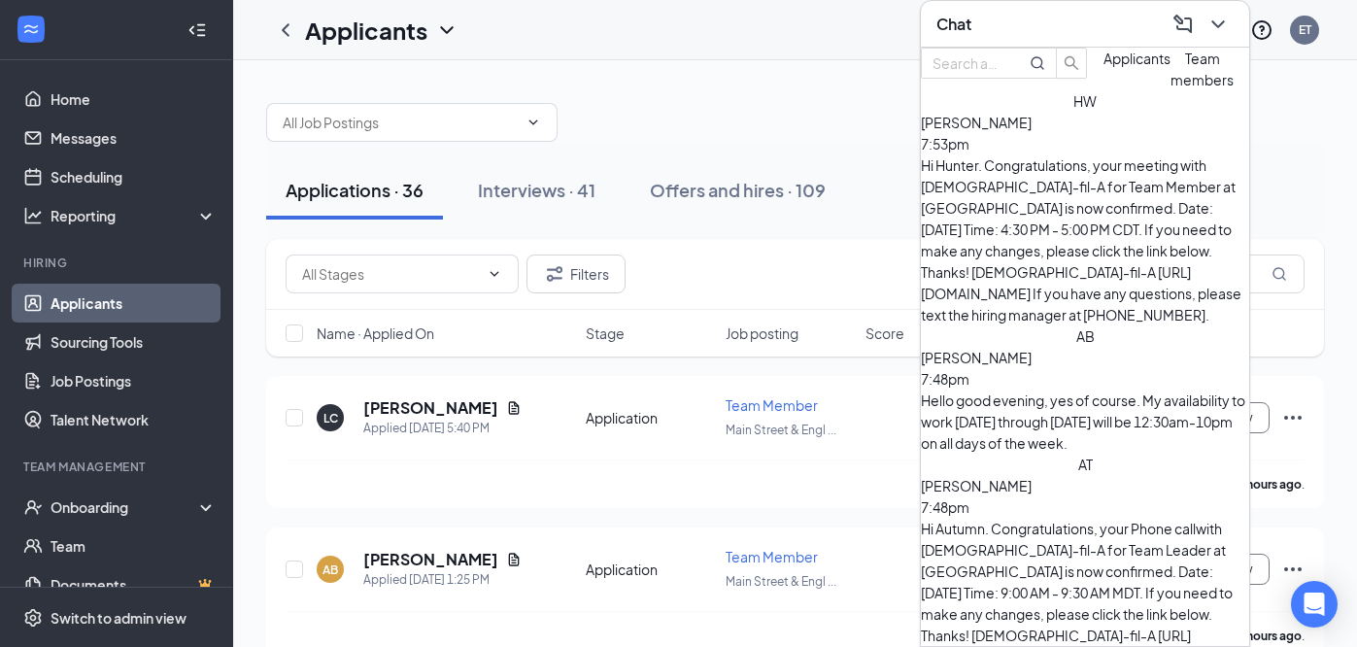
click at [1123, 390] on div "Hello good evening, yes of course. My availability to work Monday through Satur…" at bounding box center [1085, 422] width 328 height 64
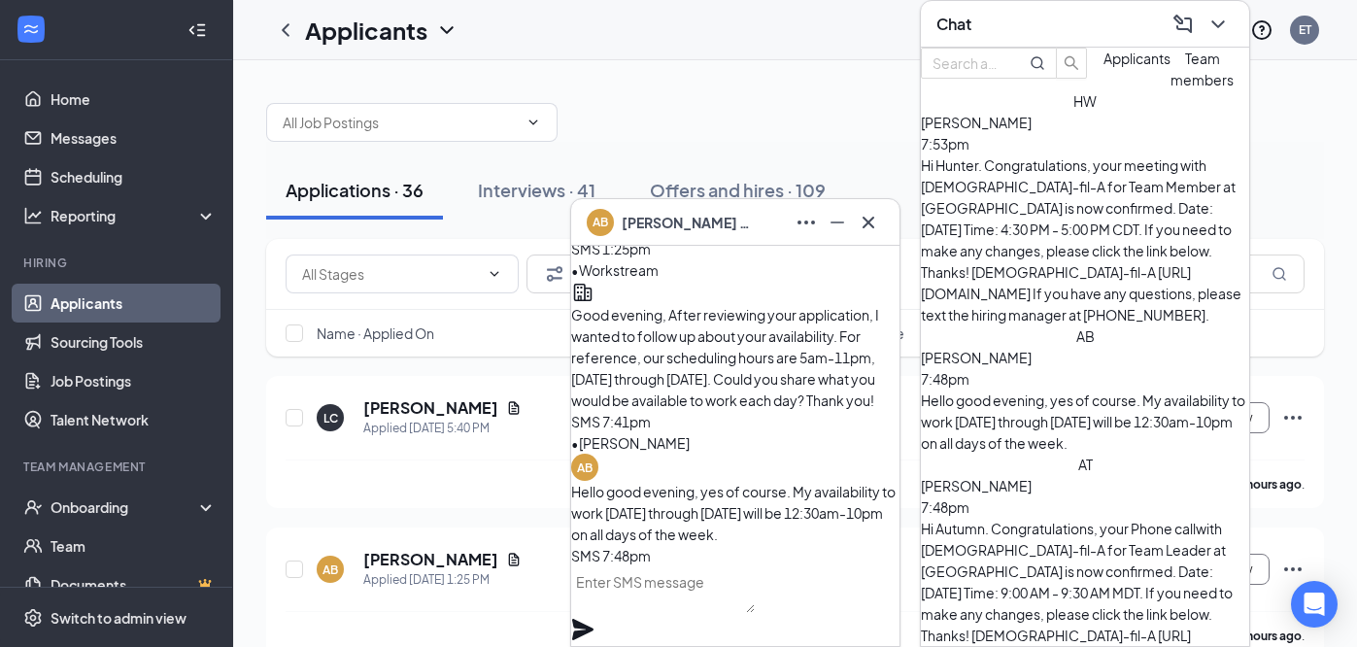
click at [1057, 33] on div "Chat" at bounding box center [1085, 24] width 297 height 30
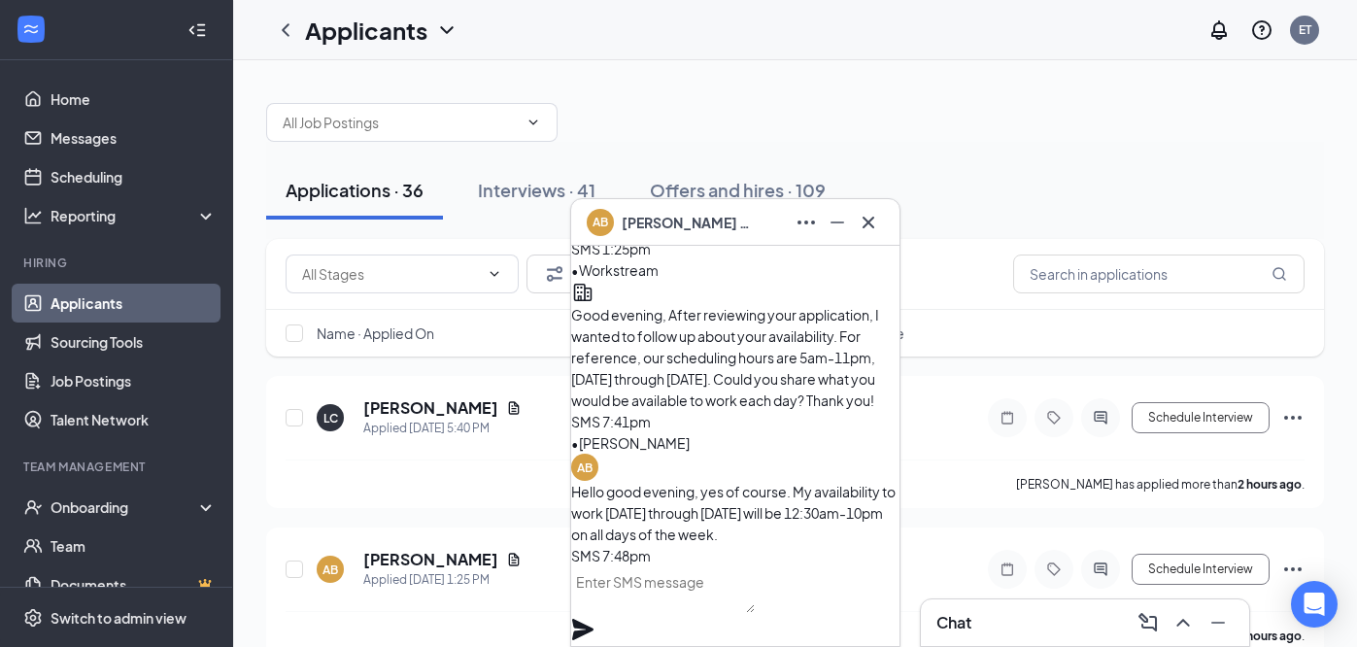
click at [765, 235] on div "AB Alexander Bueno" at bounding box center [735, 222] width 297 height 31
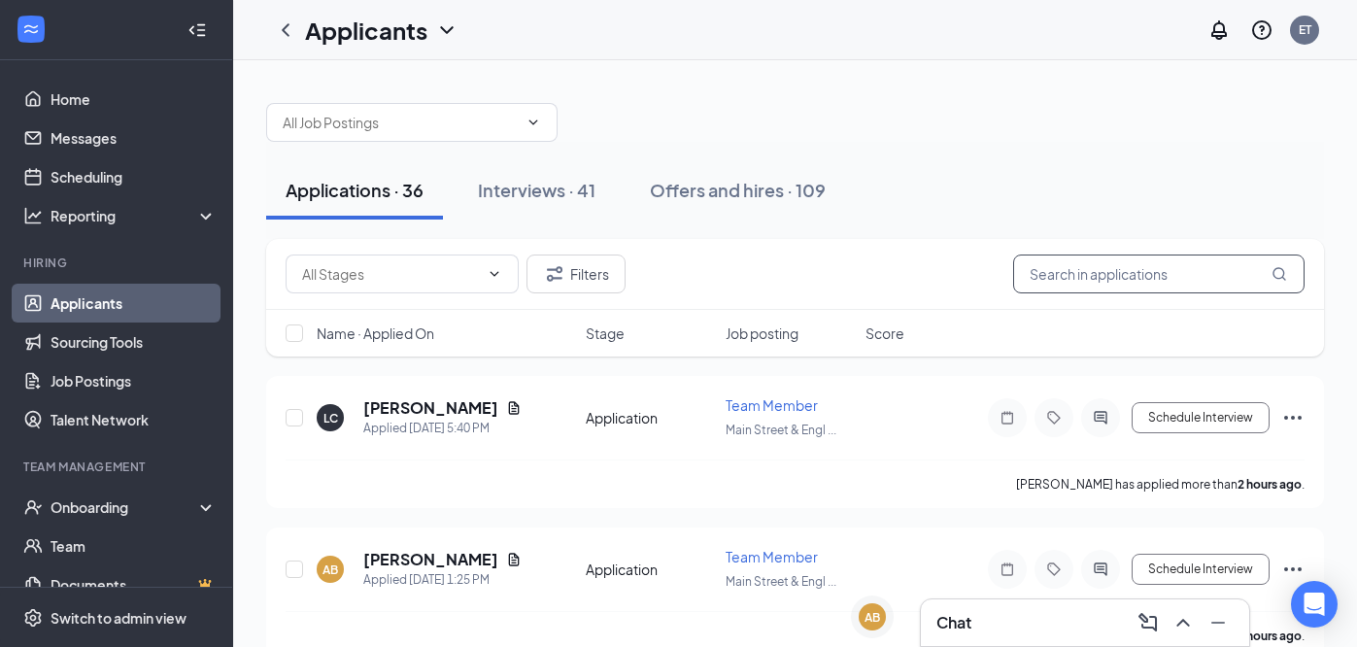
click at [1098, 270] on input "text" at bounding box center [1158, 274] width 291 height 39
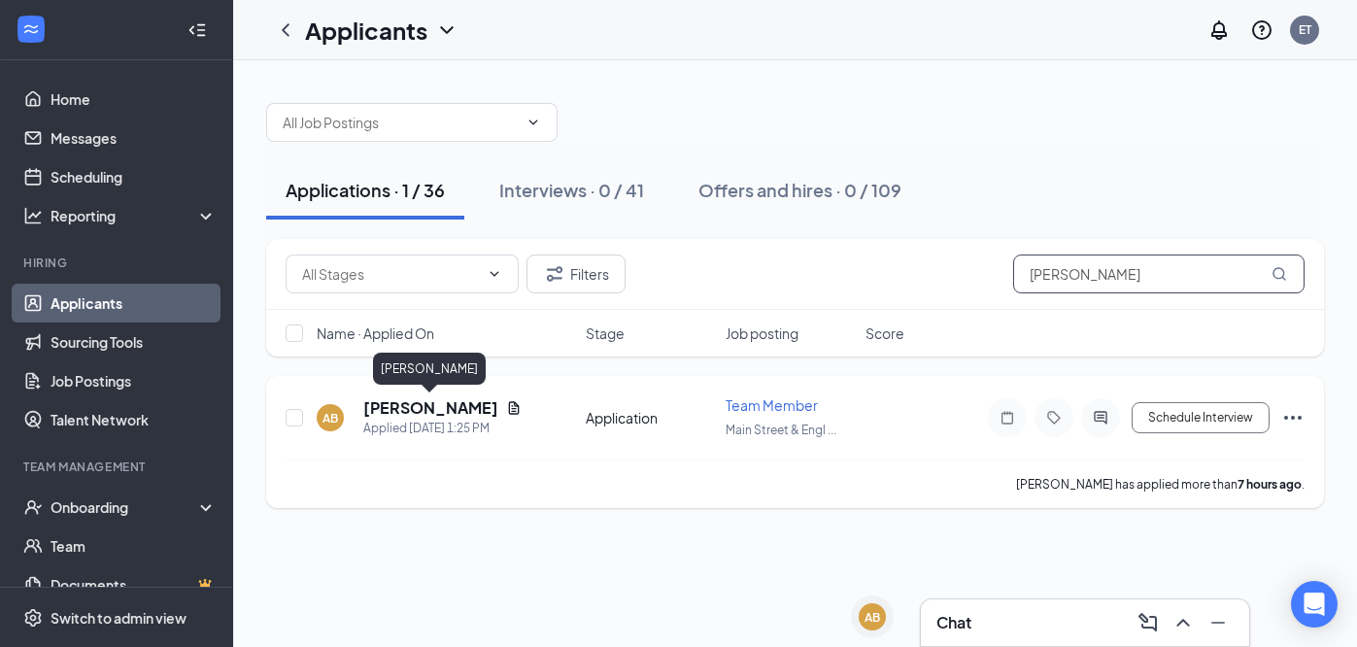
type input "Alexander"
click at [447, 403] on h5 "Alexander Bueno" at bounding box center [430, 407] width 135 height 21
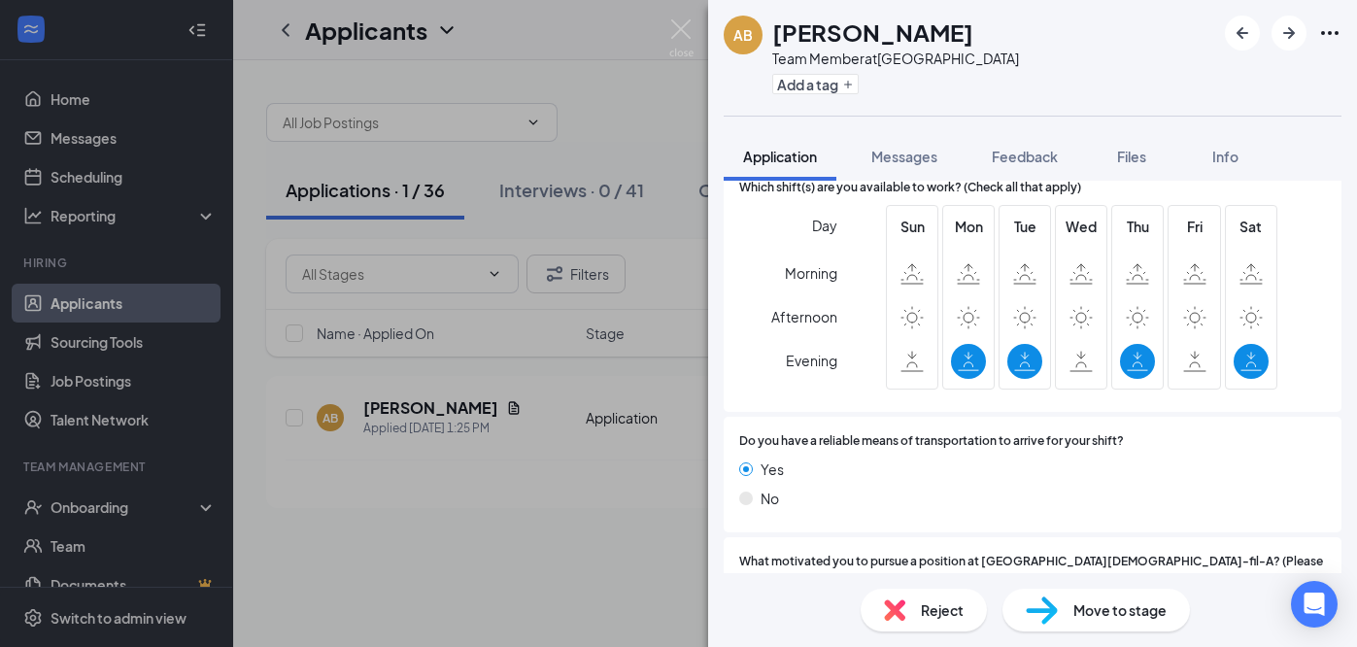
scroll to position [1035, 0]
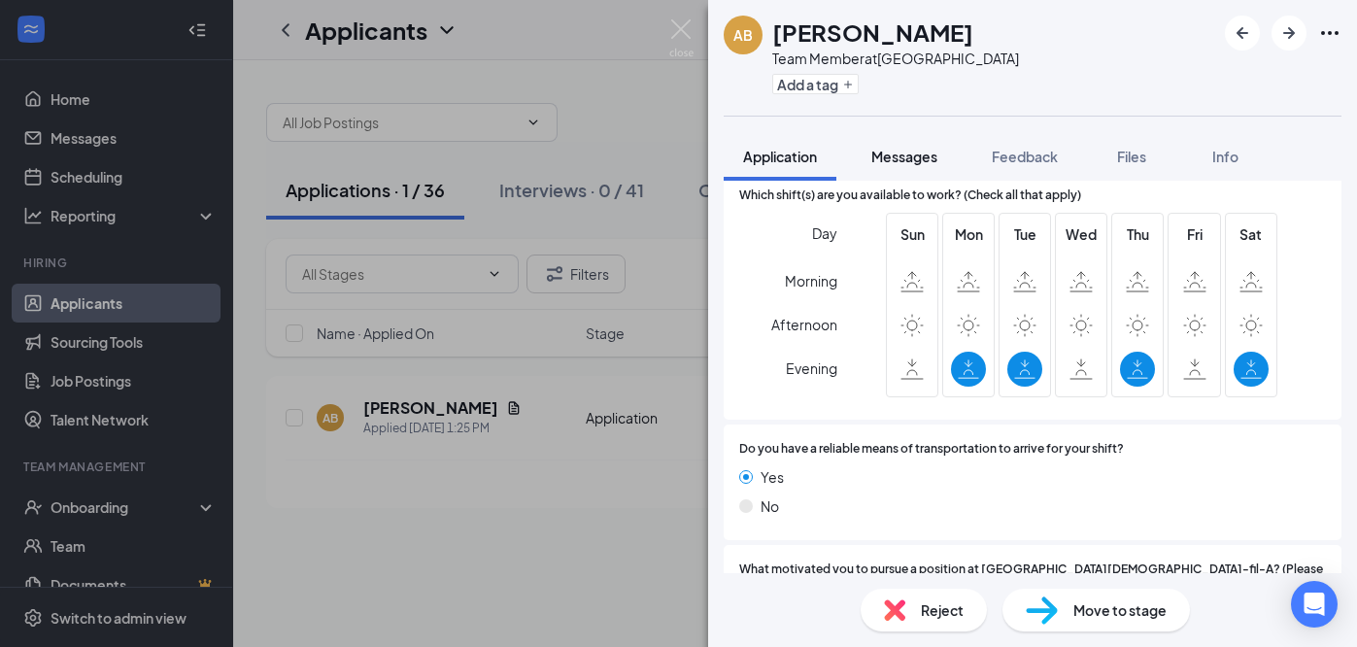
click at [886, 151] on span "Messages" at bounding box center [904, 156] width 66 height 17
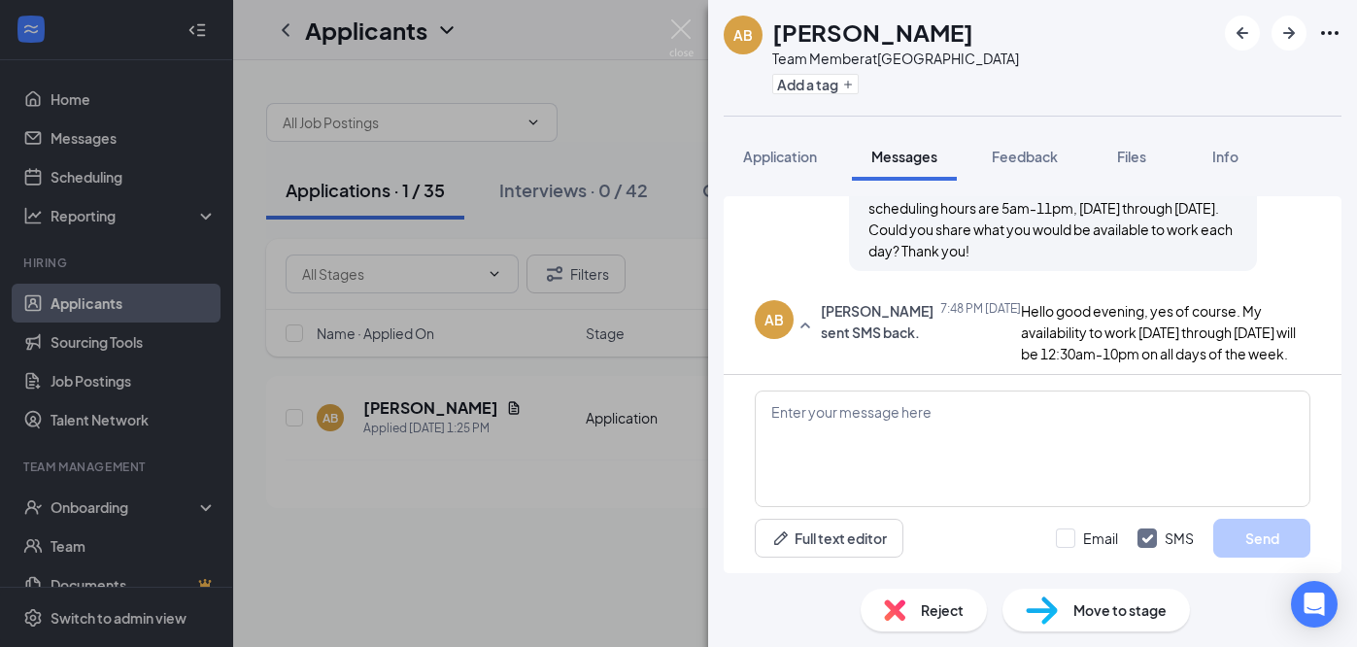
scroll to position [327, 0]
click at [1029, 428] on textarea at bounding box center [1033, 449] width 556 height 117
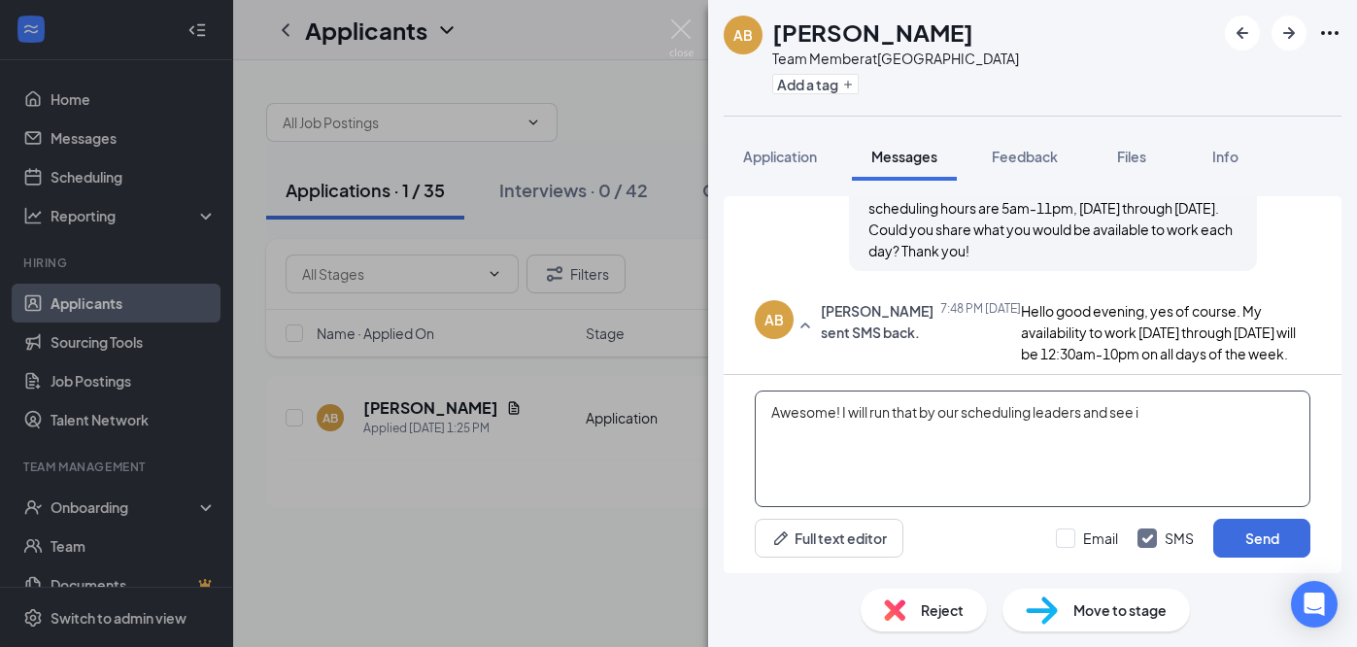
drag, startPoint x: 1147, startPoint y: 410, endPoint x: 842, endPoint y: 414, distance: 305.1
click at [842, 414] on textarea "Awesome! I will run that by our scheduling leaders and see i" at bounding box center [1033, 449] width 556 height 117
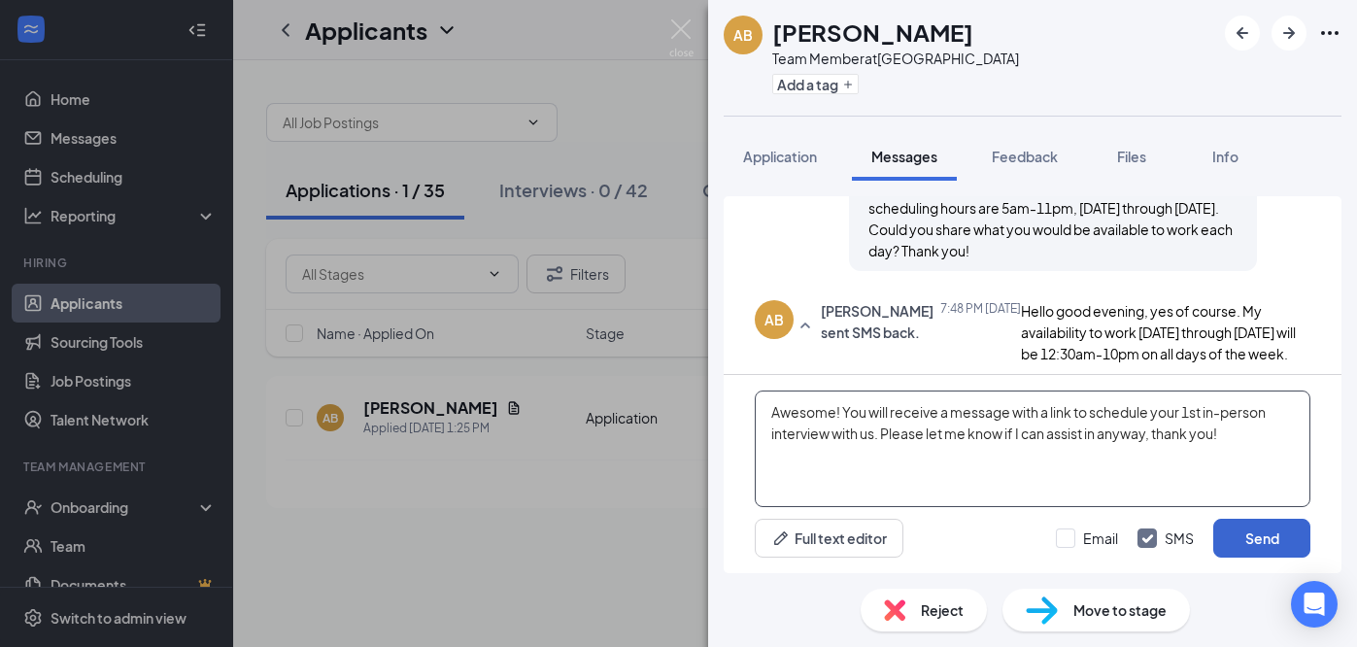
type textarea "Awesome! You will receive a message with a link to schedule your 1st in-person …"
click at [1254, 548] on button "Send" at bounding box center [1261, 538] width 97 height 39
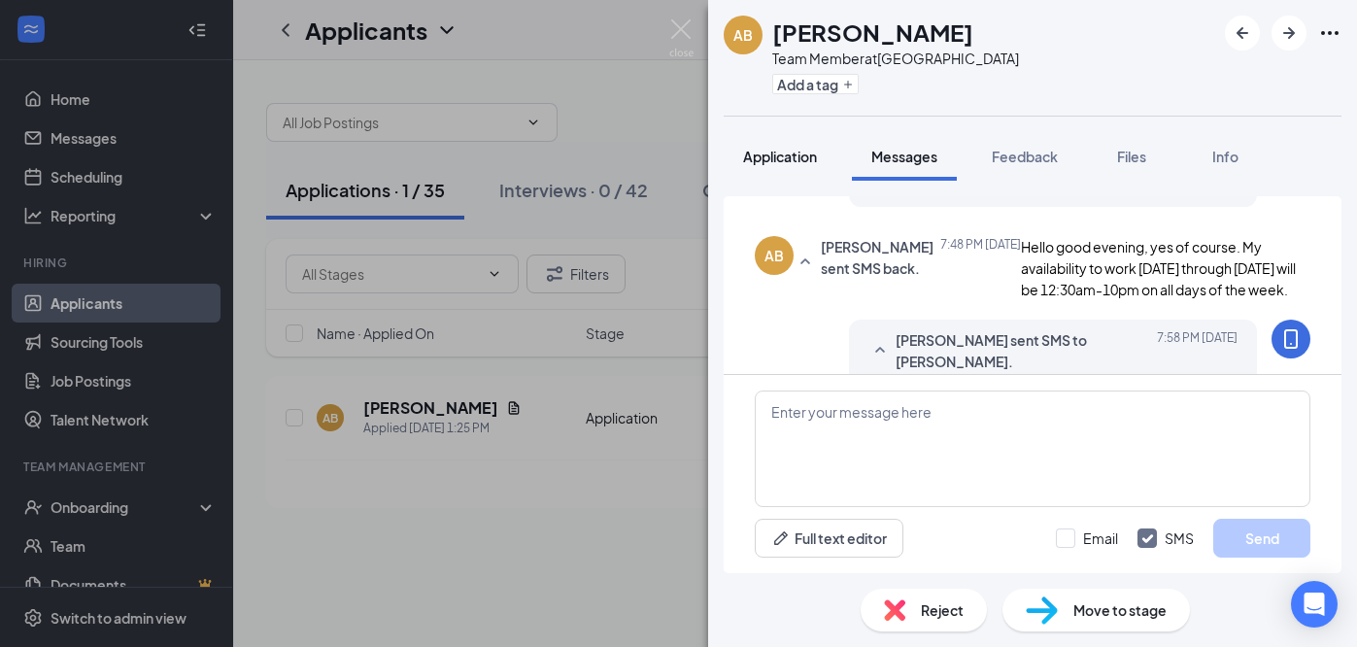
scroll to position [377, 0]
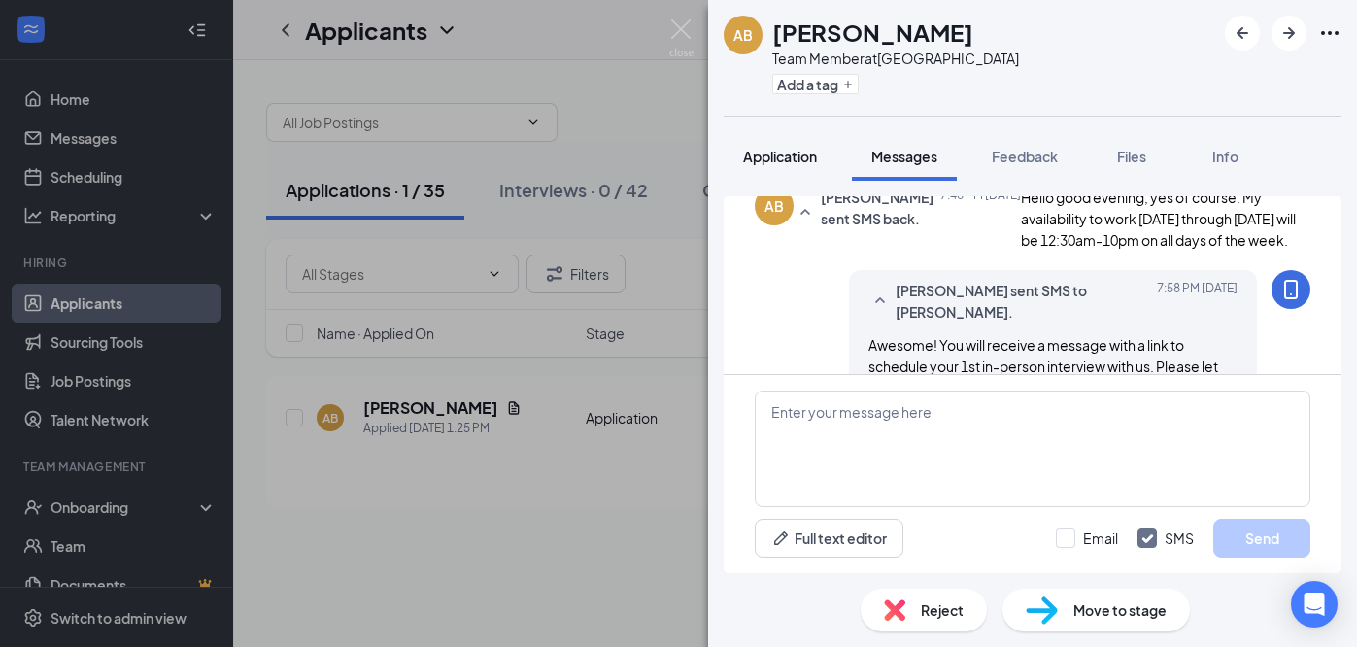
click at [795, 171] on button "Application" at bounding box center [780, 156] width 113 height 49
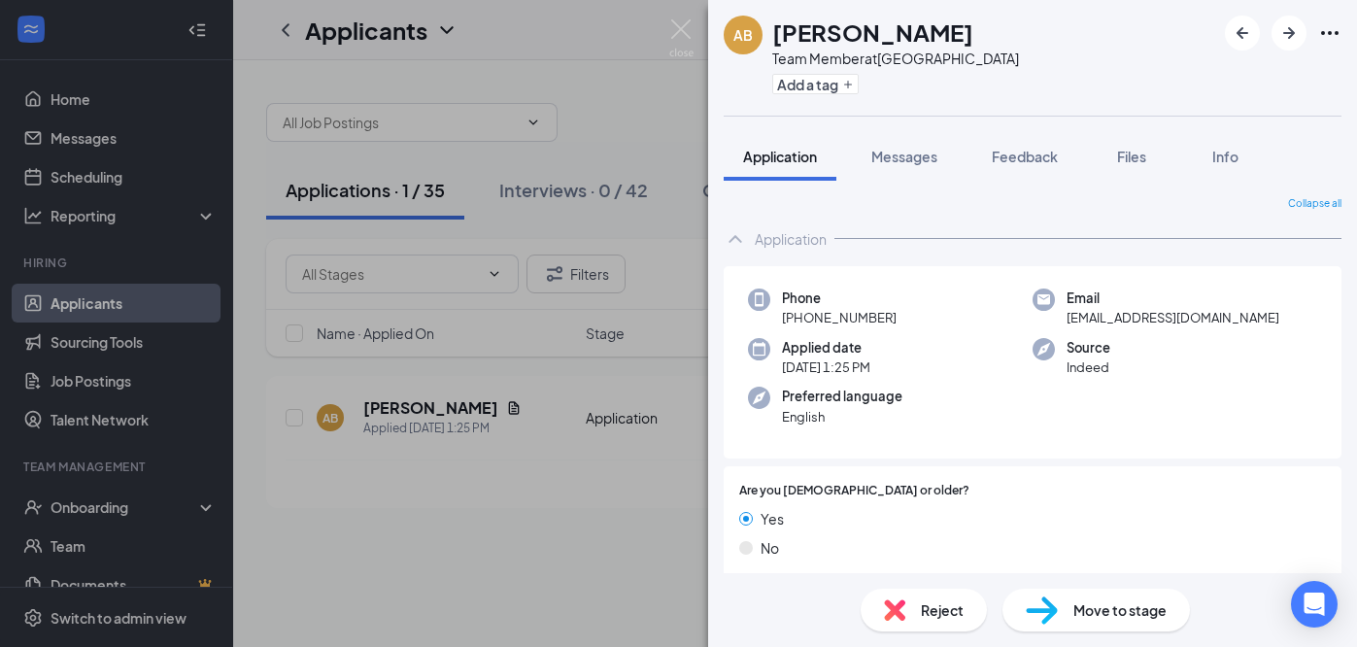
click at [1053, 610] on img at bounding box center [1042, 611] width 32 height 28
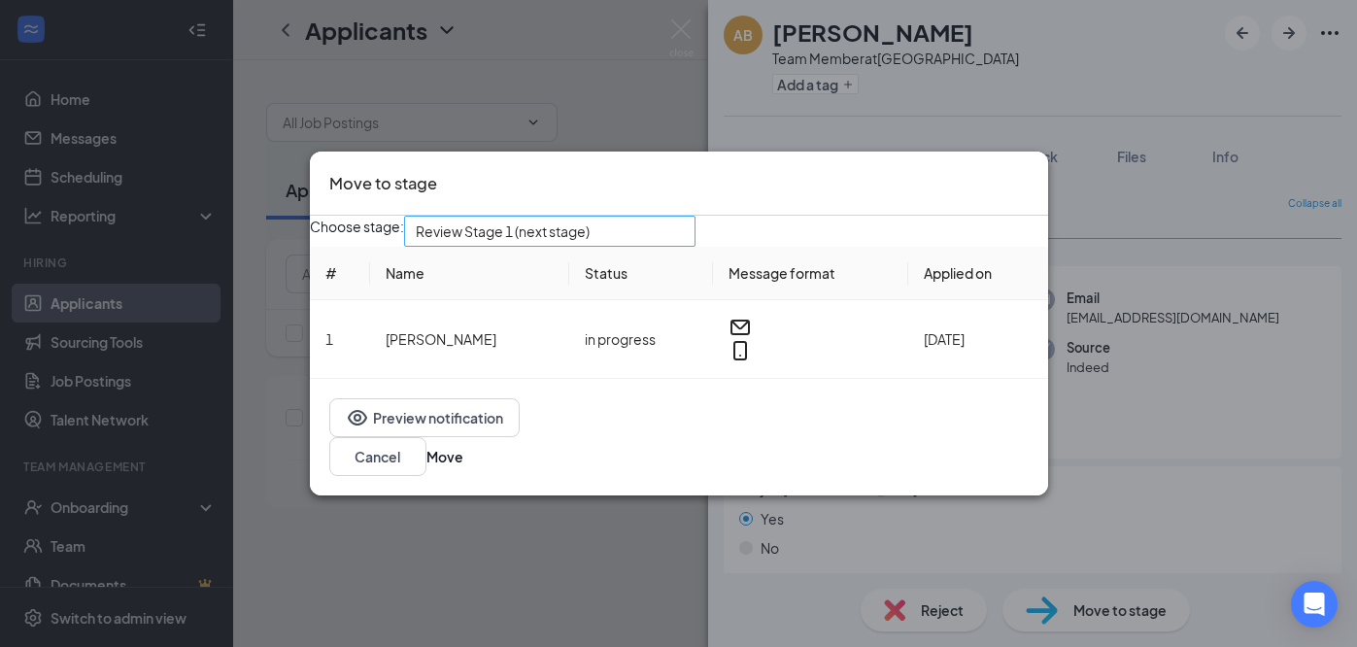
click at [666, 244] on span "Review Stage 1 (next stage)" at bounding box center [541, 243] width 251 height 52
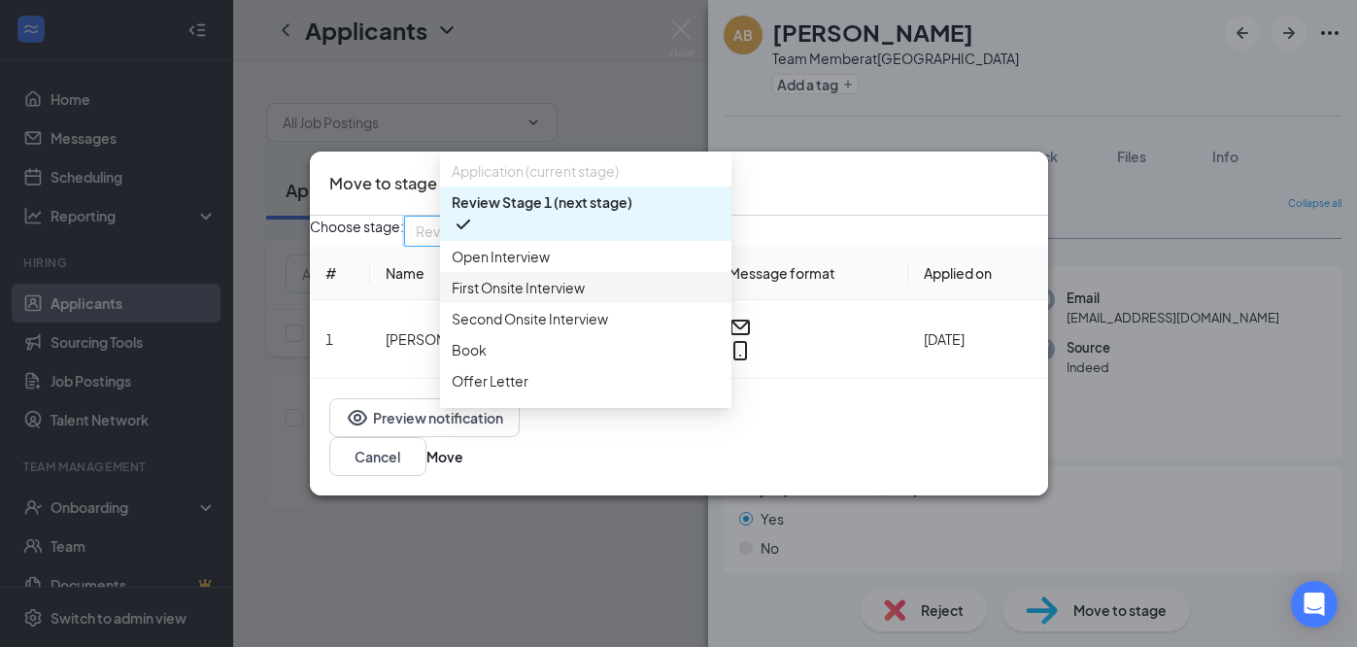
click at [567, 298] on span "First Onsite Interview" at bounding box center [518, 287] width 133 height 21
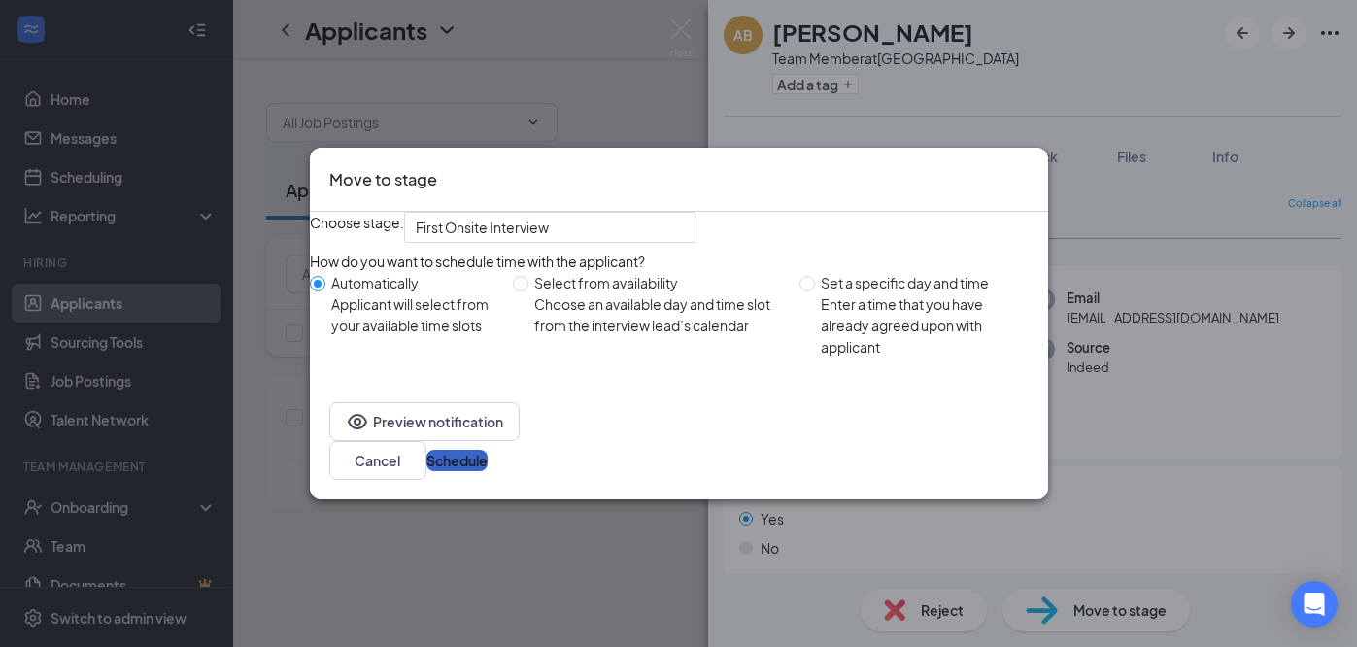
click at [488, 471] on button "Schedule" at bounding box center [456, 460] width 61 height 21
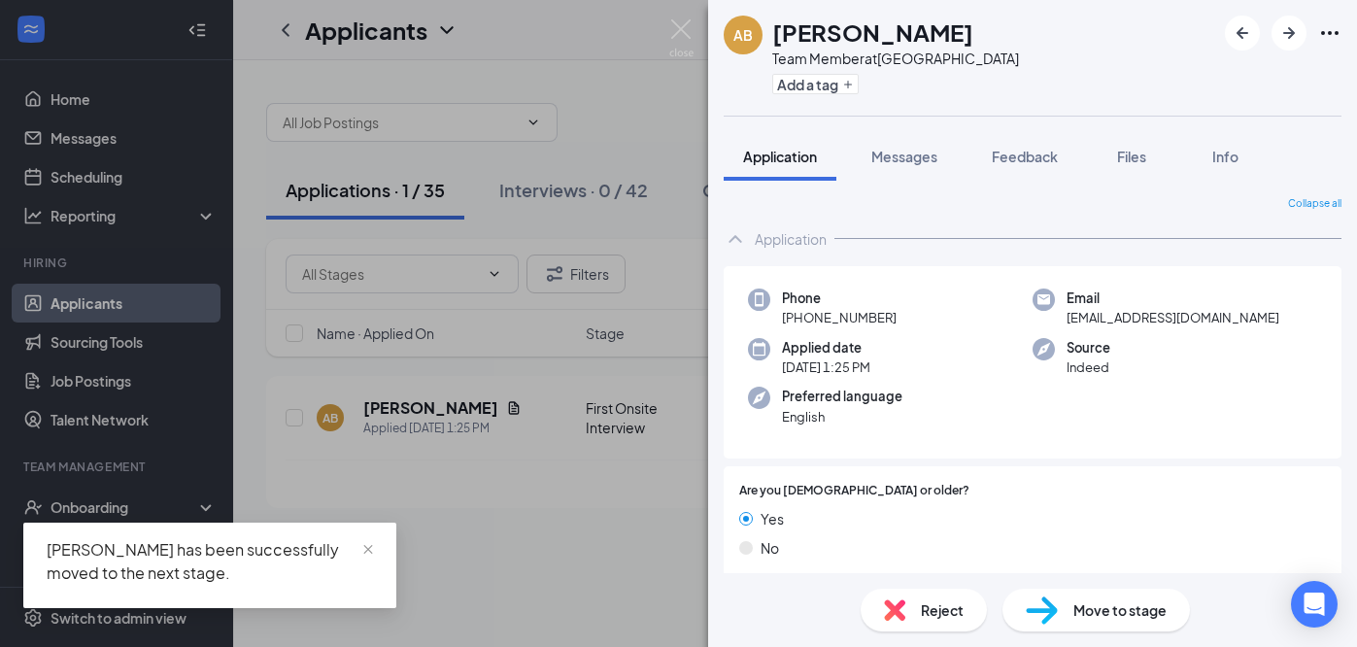
click at [564, 586] on div "AB Alexander Bueno Team Member at Main Street & English Road Add a tag Applicat…" at bounding box center [678, 323] width 1357 height 647
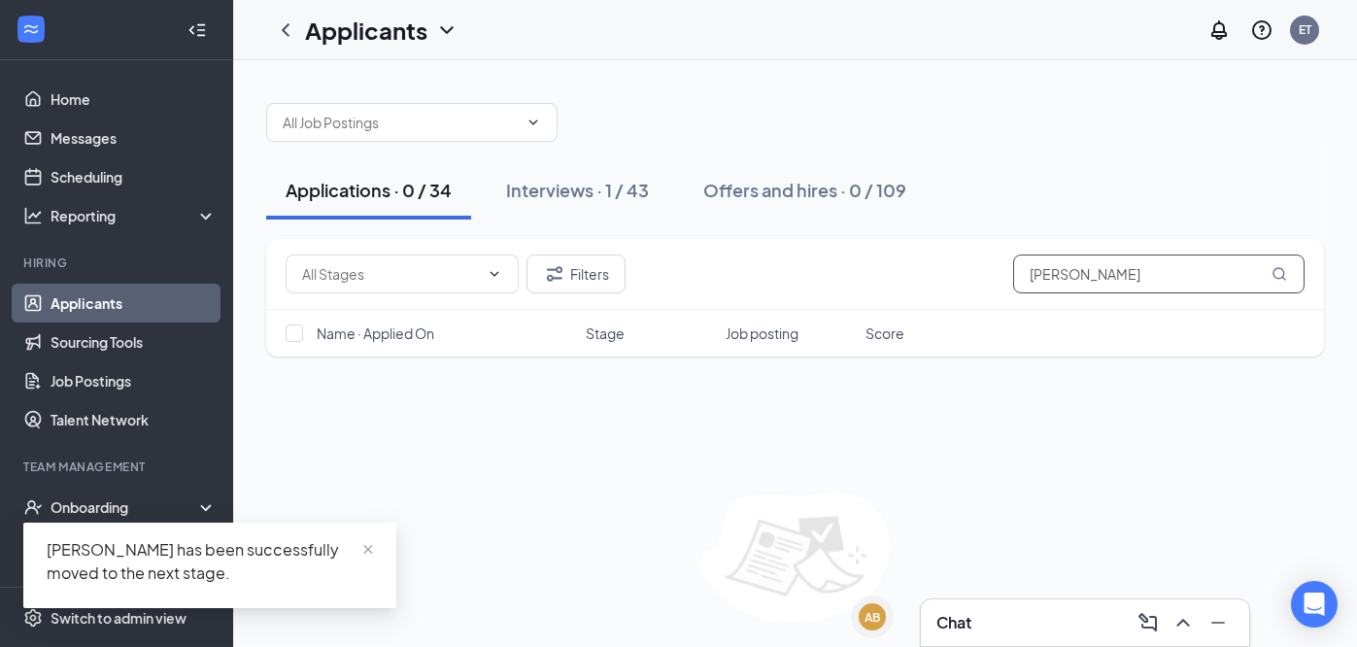
click at [1129, 279] on input "Alexander" at bounding box center [1158, 274] width 291 height 39
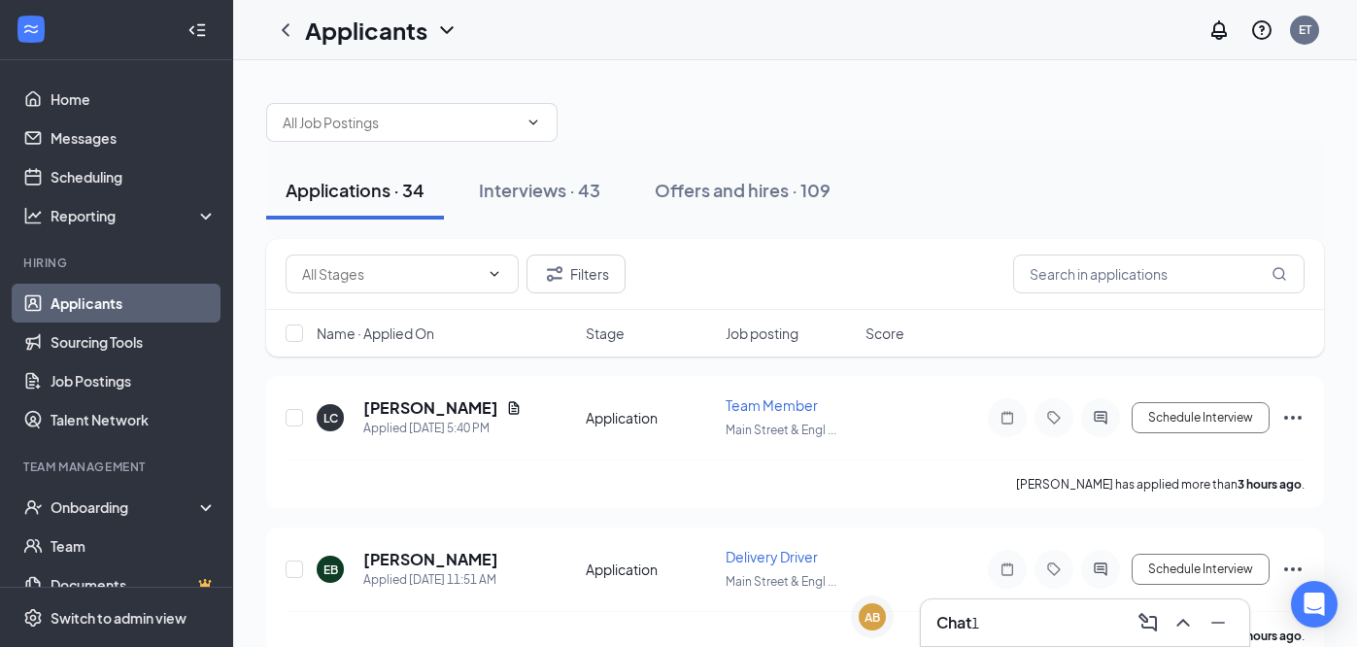
click at [973, 615] on div "Chat 1" at bounding box center [958, 622] width 43 height 21
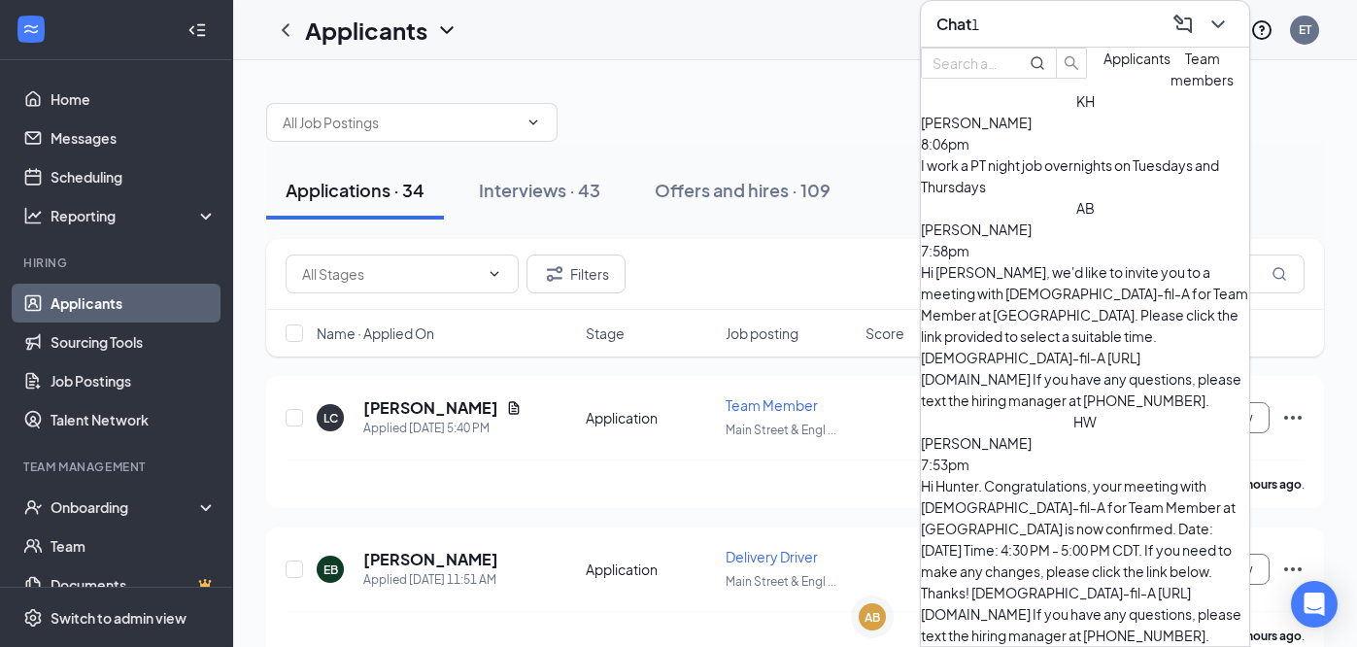
click at [1079, 197] on div "I work a PT night job overnights on Tuesdays and Thursdays" at bounding box center [1085, 175] width 328 height 43
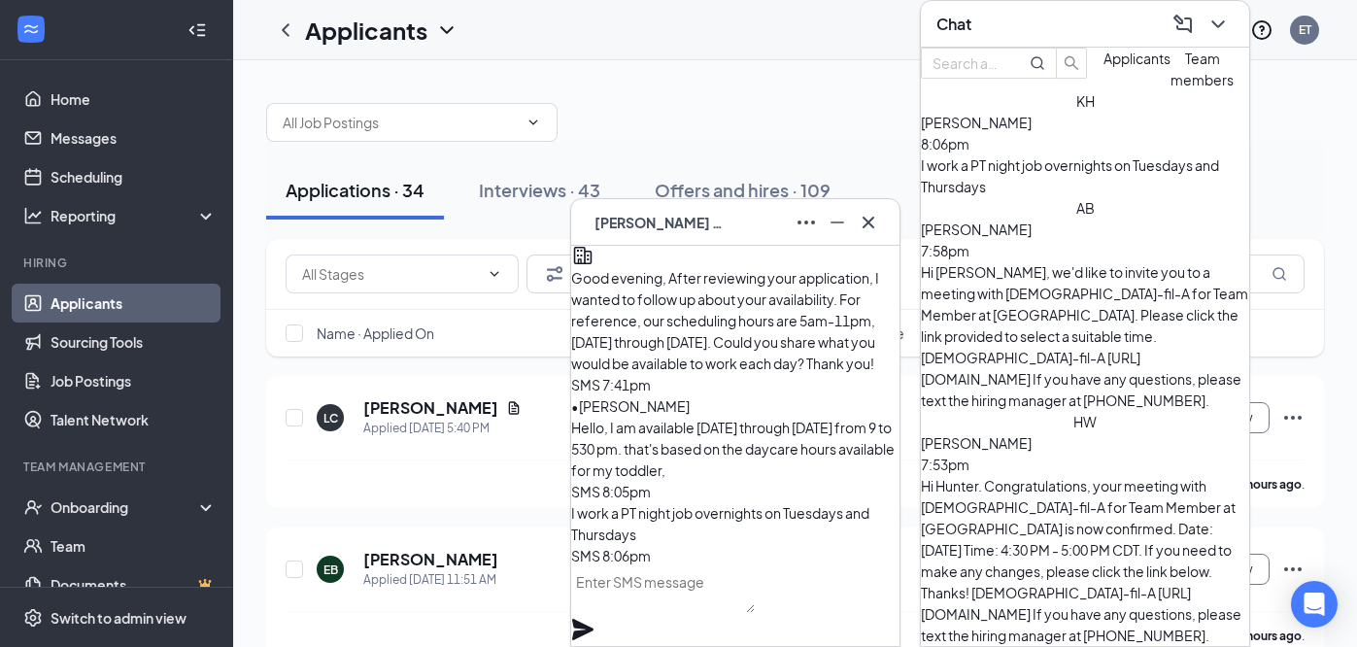
click at [850, 417] on div "Hello, I am available Monday through Friday from 9 to 530 pm. that's based on t…" at bounding box center [735, 449] width 328 height 64
click at [1047, 30] on div "Chat" at bounding box center [1085, 24] width 297 height 30
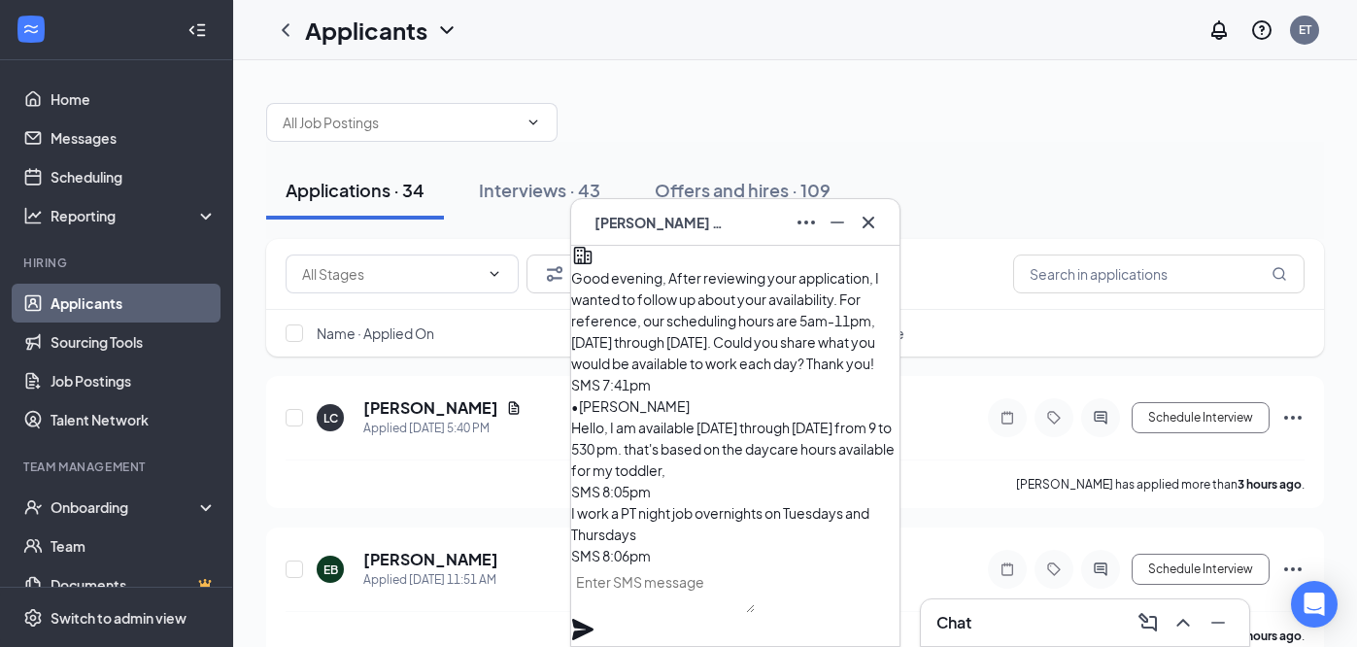
click at [698, 613] on textarea at bounding box center [663, 589] width 184 height 47
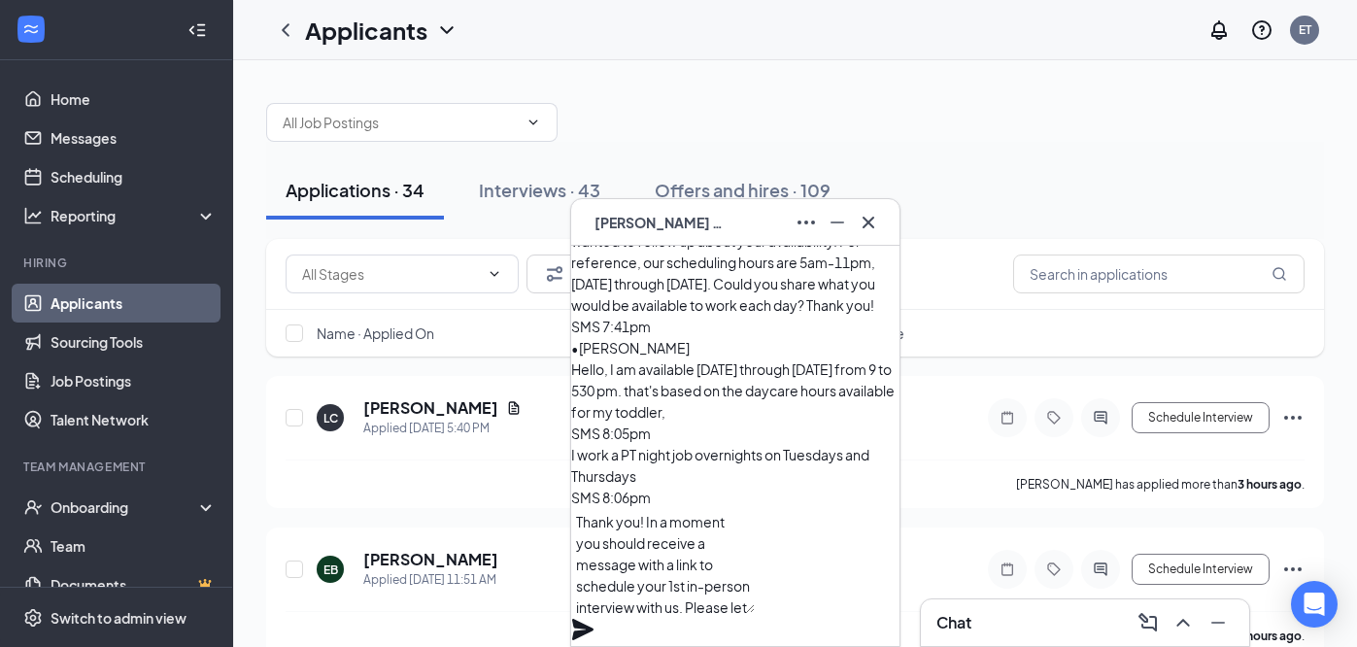
scroll to position [19, 0]
type textarea "Thank you! In a moment you should receive a message with a link to schedule you…"
click at [595, 618] on icon "Plane" at bounding box center [582, 629] width 23 height 23
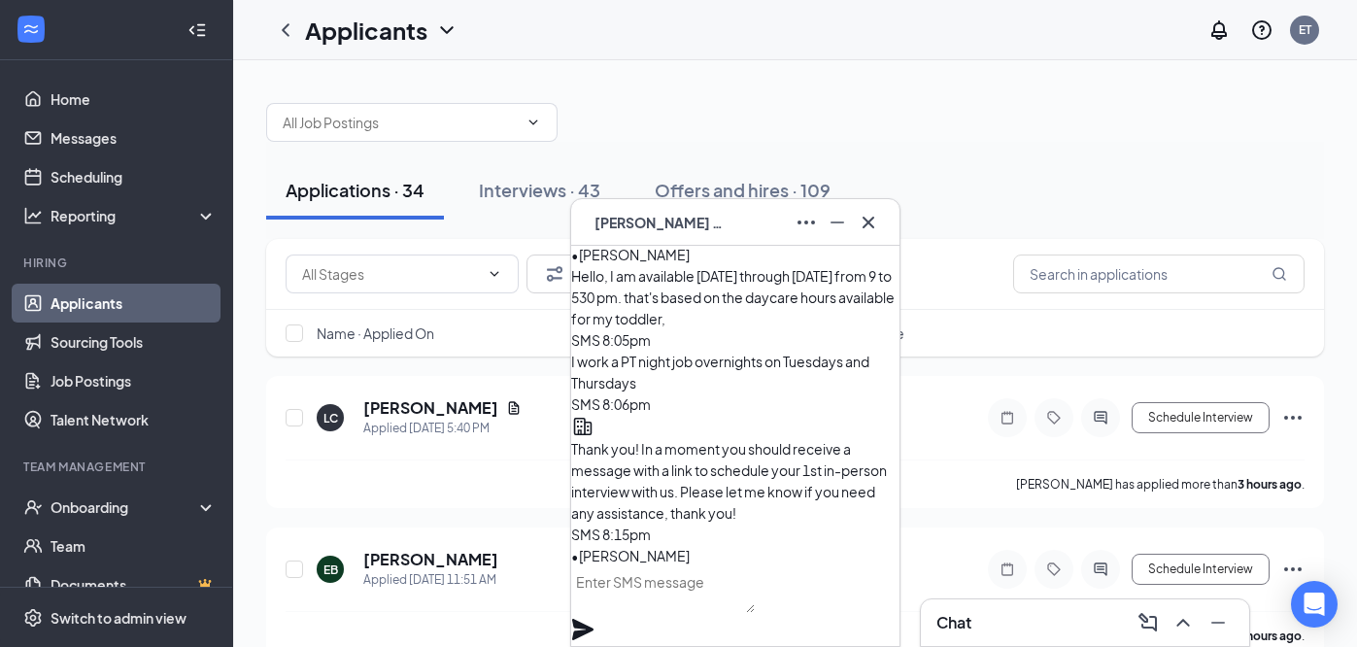
scroll to position [0, 0]
click at [740, 228] on div "KH KESHA Holder" at bounding box center [735, 222] width 297 height 31
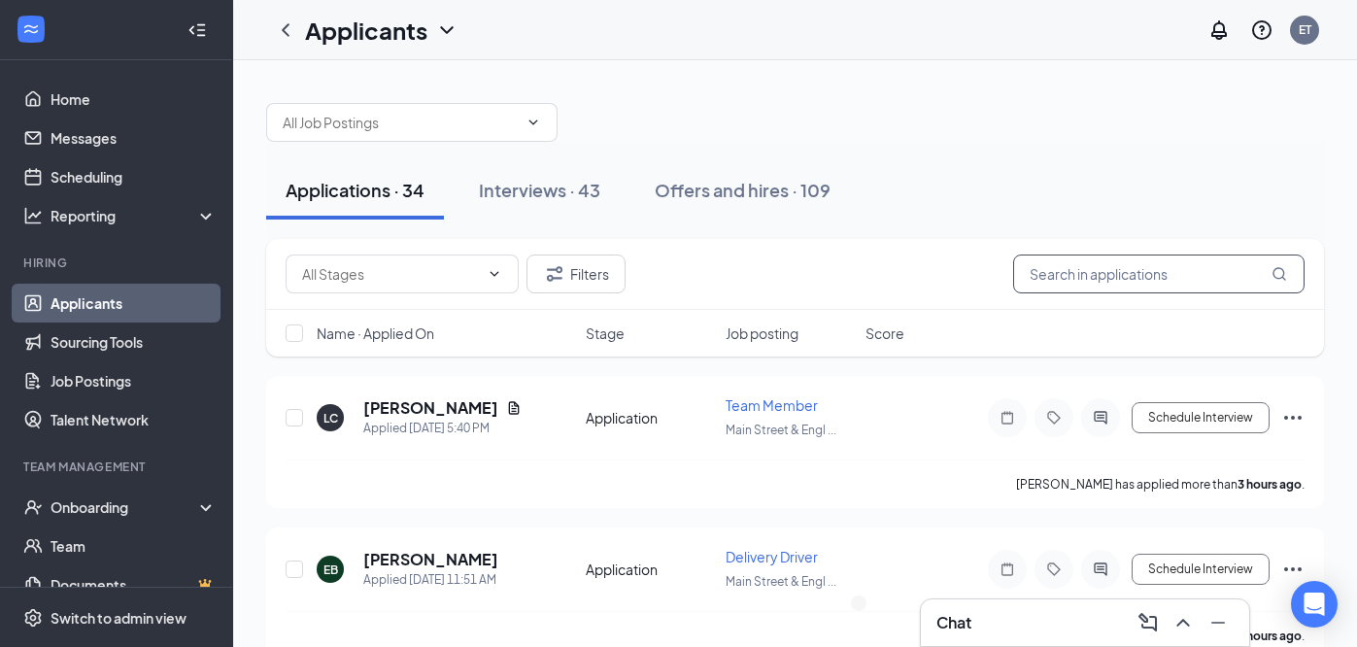
click at [1071, 264] on input "text" at bounding box center [1158, 274] width 291 height 39
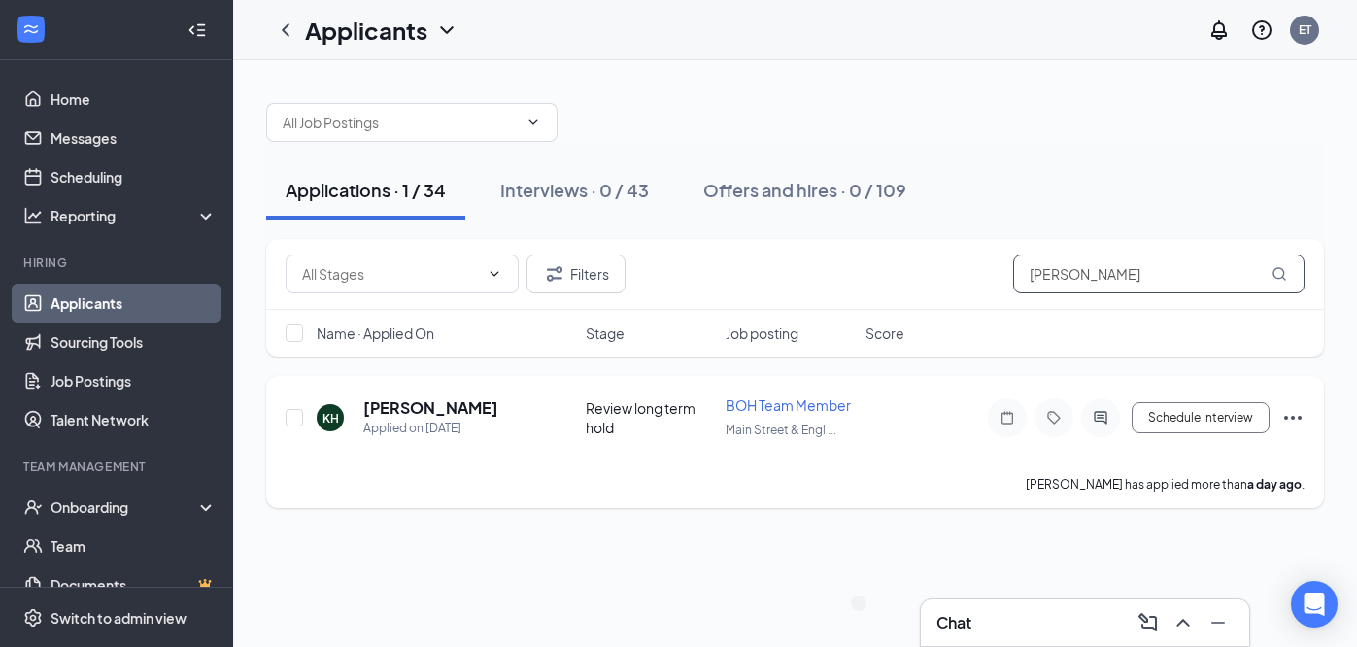
type input "kesha"
click at [1299, 412] on icon "Ellipses" at bounding box center [1292, 417] width 23 height 23
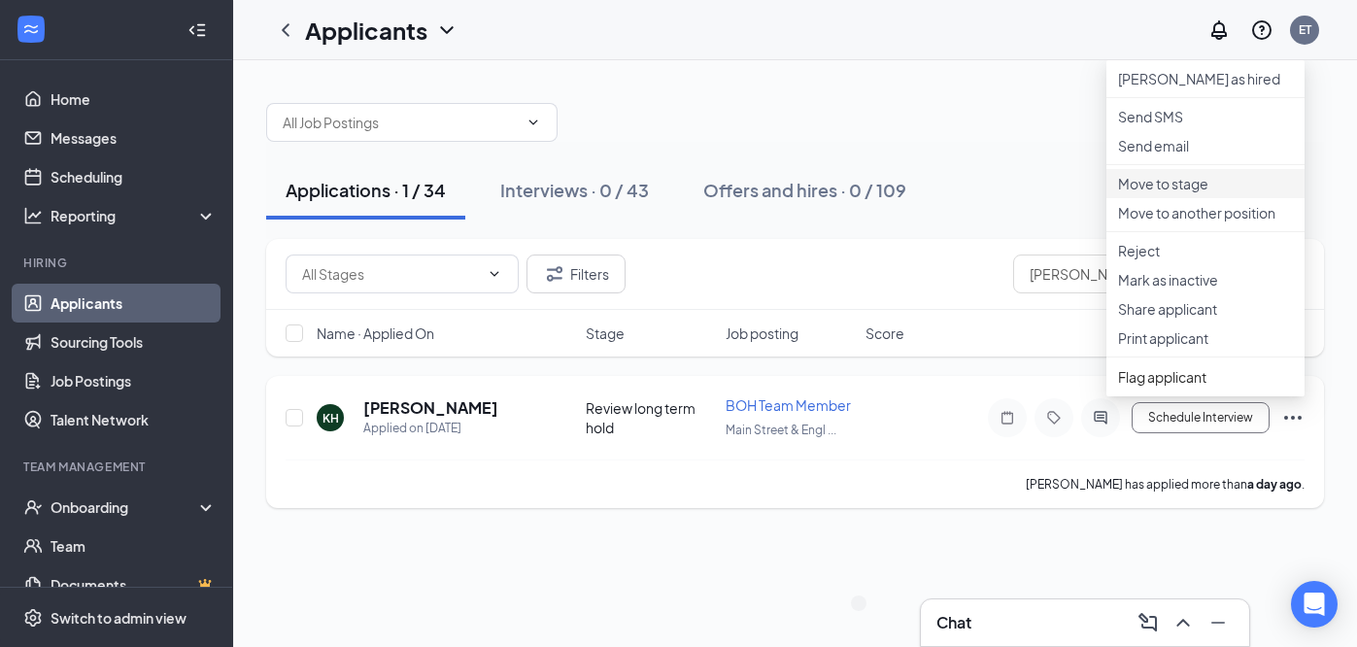
click at [1198, 193] on p "Move to stage" at bounding box center [1205, 183] width 175 height 19
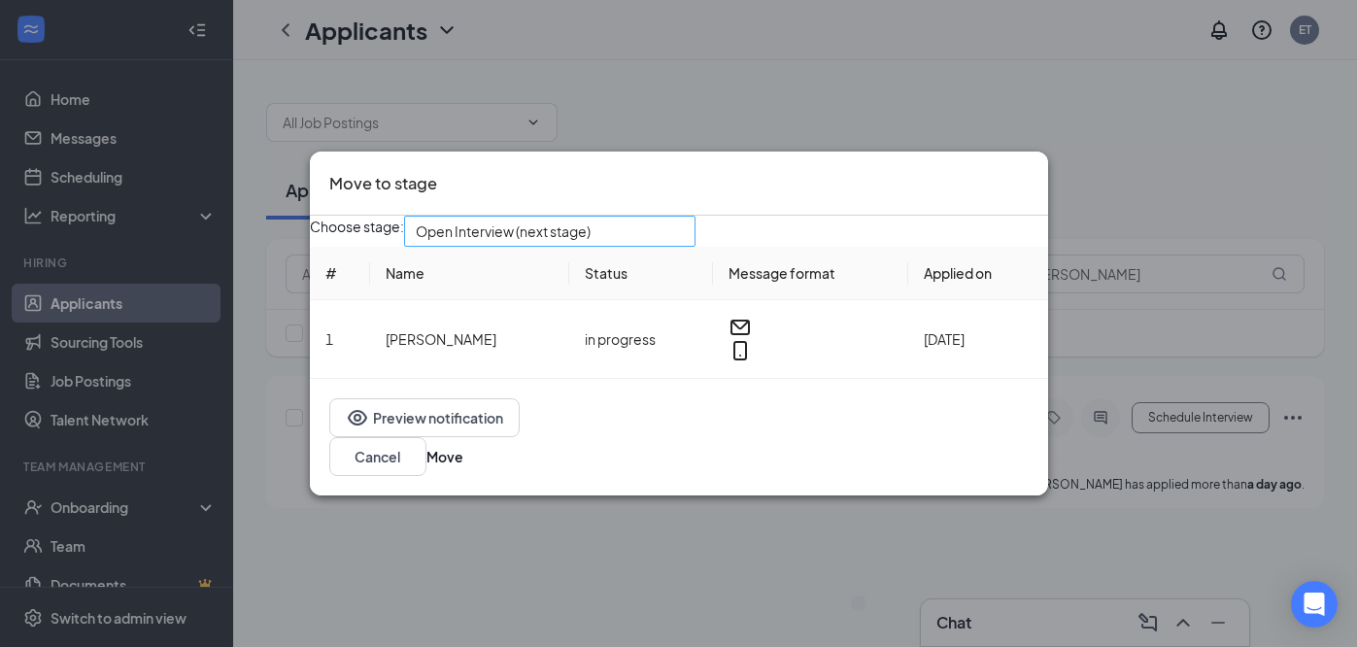
click at [633, 247] on span "Open Interview (next stage)" at bounding box center [541, 243] width 251 height 52
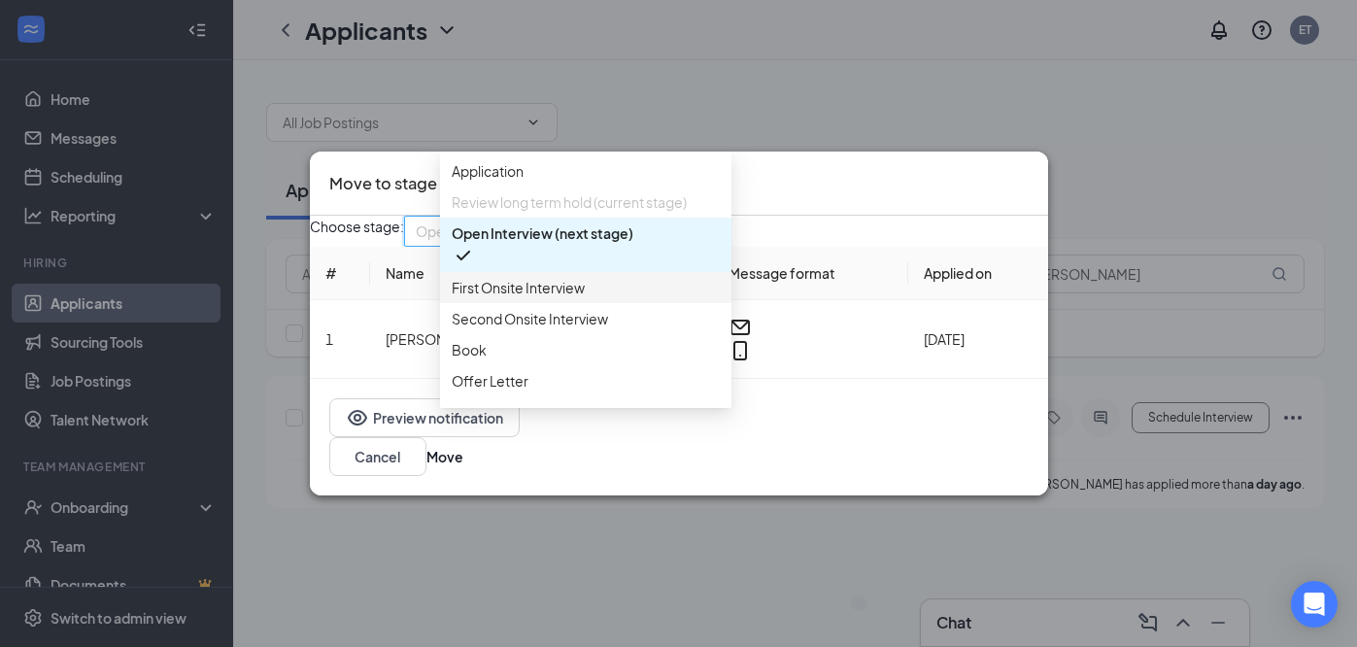
click at [562, 303] on div "First Onsite Interview" at bounding box center [585, 287] width 291 height 31
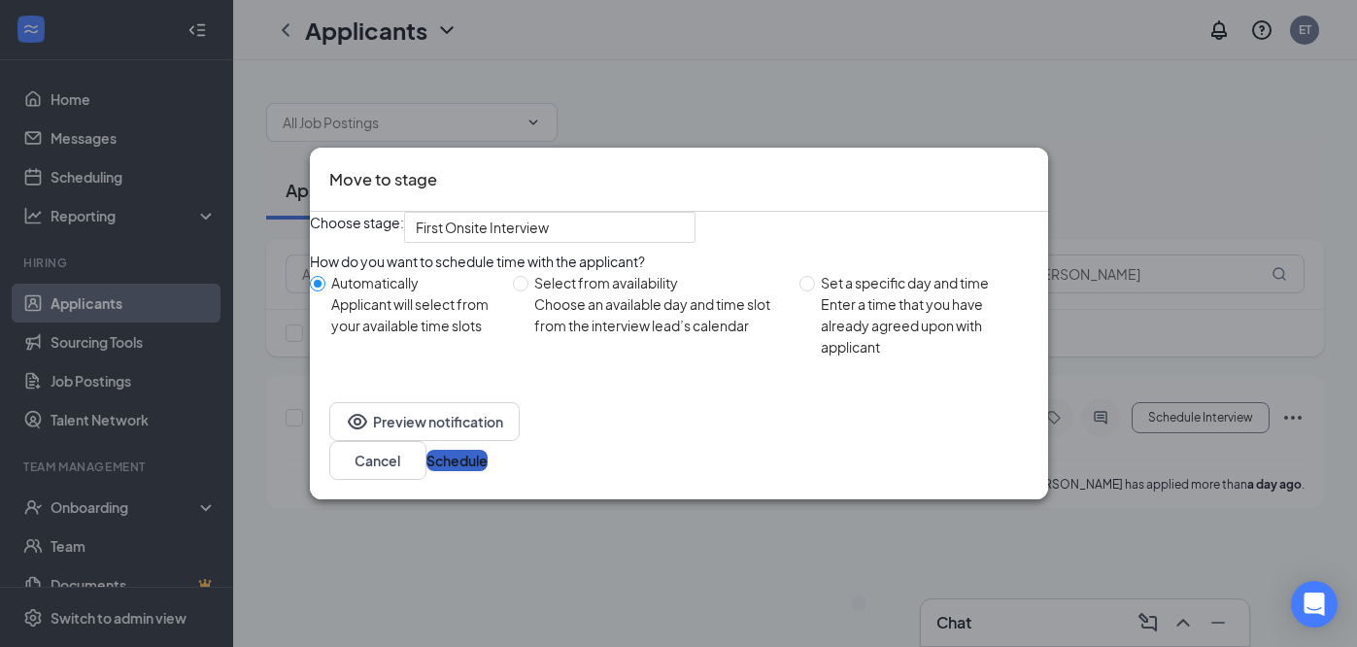
click at [488, 461] on button "Schedule" at bounding box center [456, 460] width 61 height 21
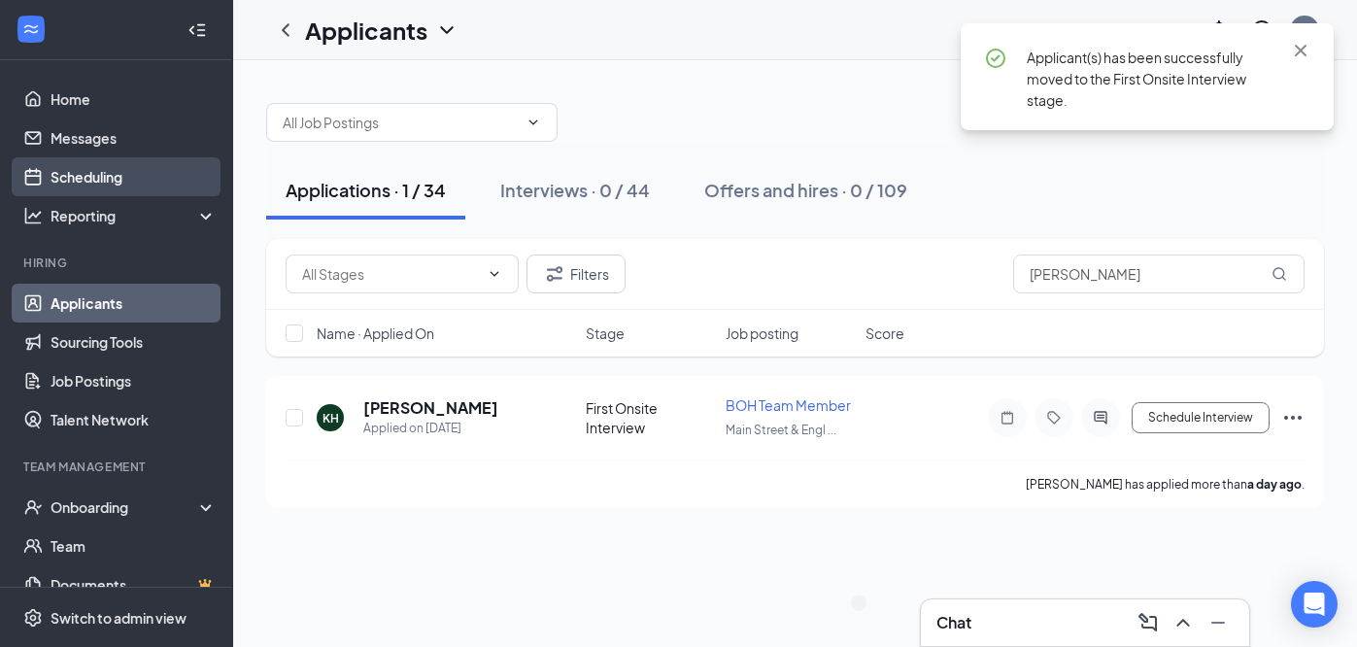
click at [89, 181] on link "Scheduling" at bounding box center [134, 176] width 166 height 39
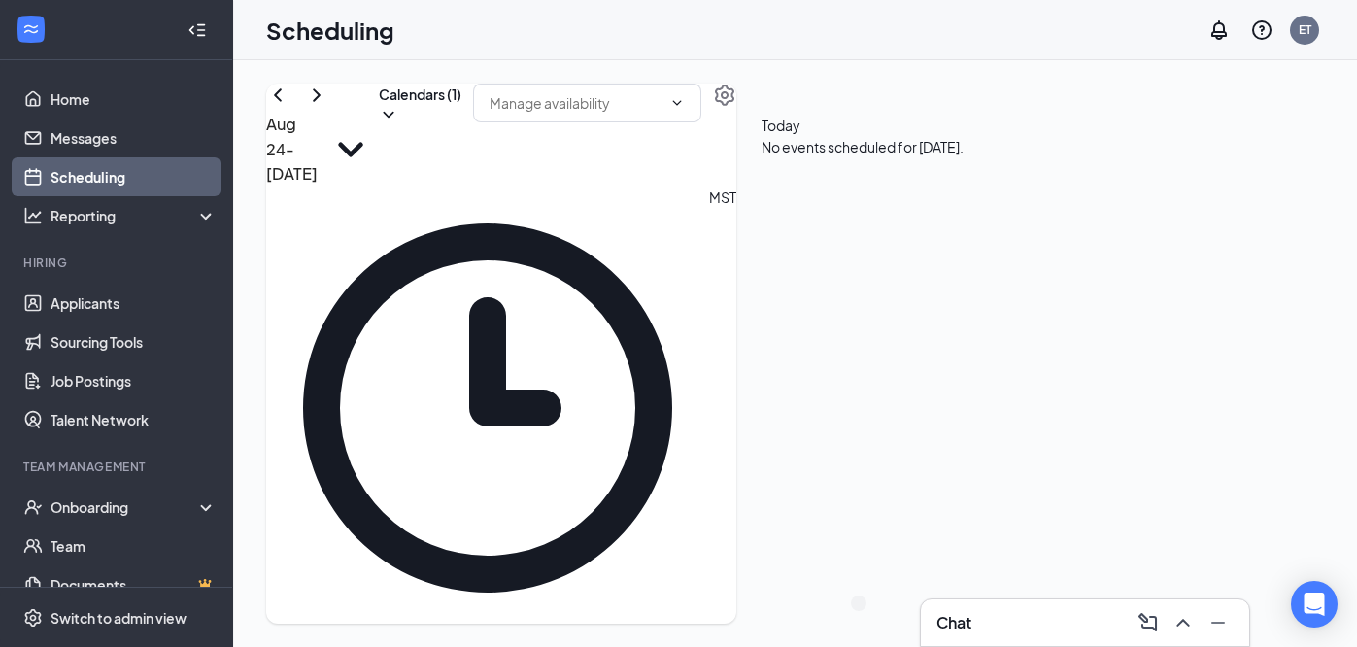
scroll to position [872, 0]
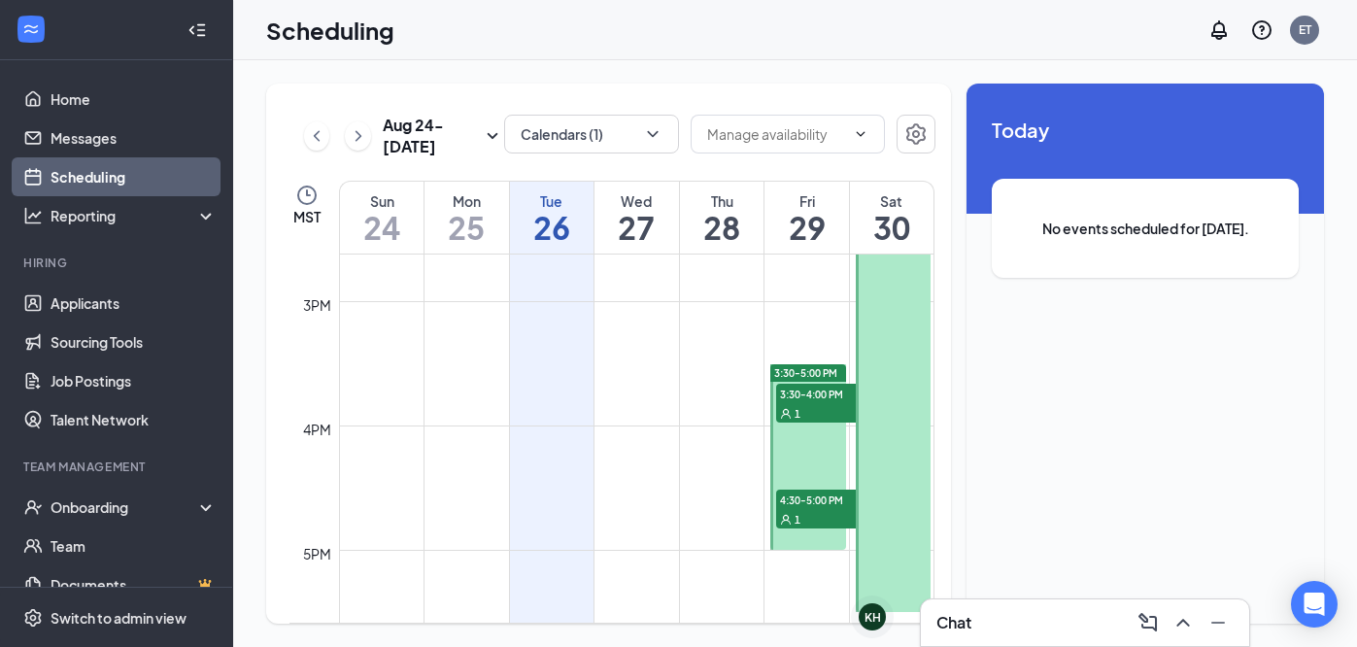
scroll to position [1821, 0]
click at [820, 413] on div "1" at bounding box center [824, 410] width 97 height 19
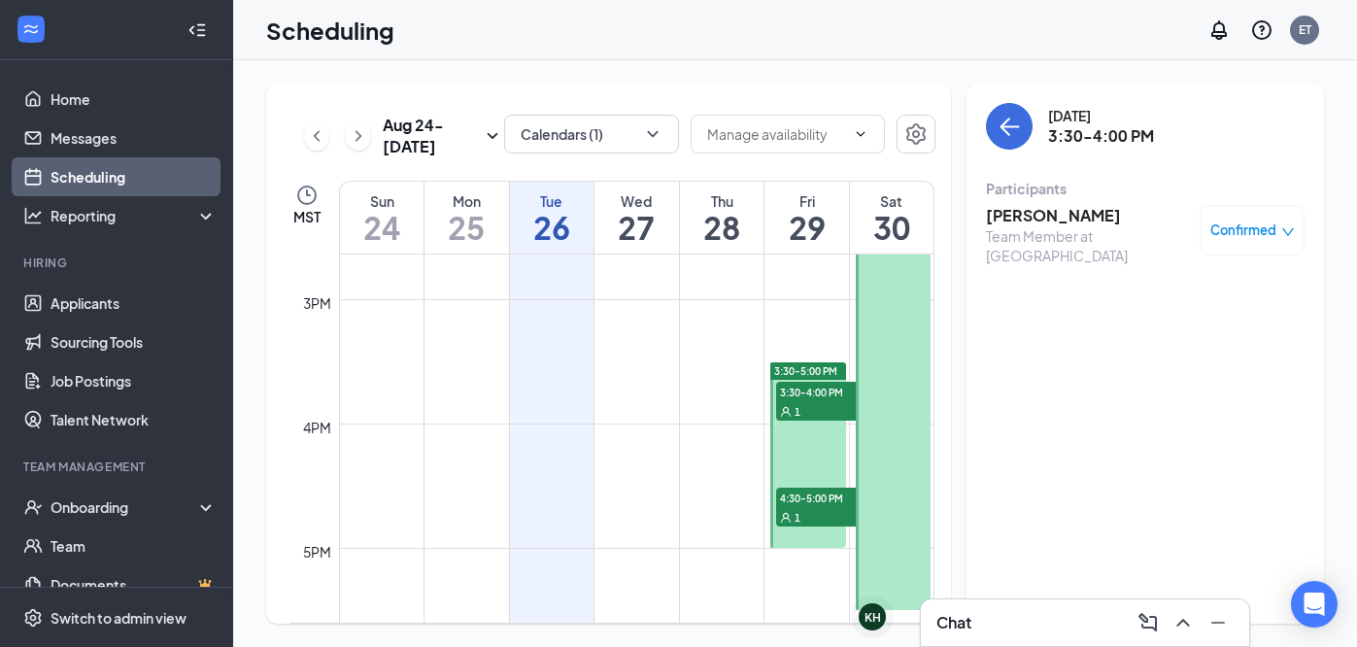
click at [816, 499] on span "4:30-5:00 PM" at bounding box center [824, 497] width 97 height 19
click at [671, 459] on td at bounding box center [637, 470] width 596 height 31
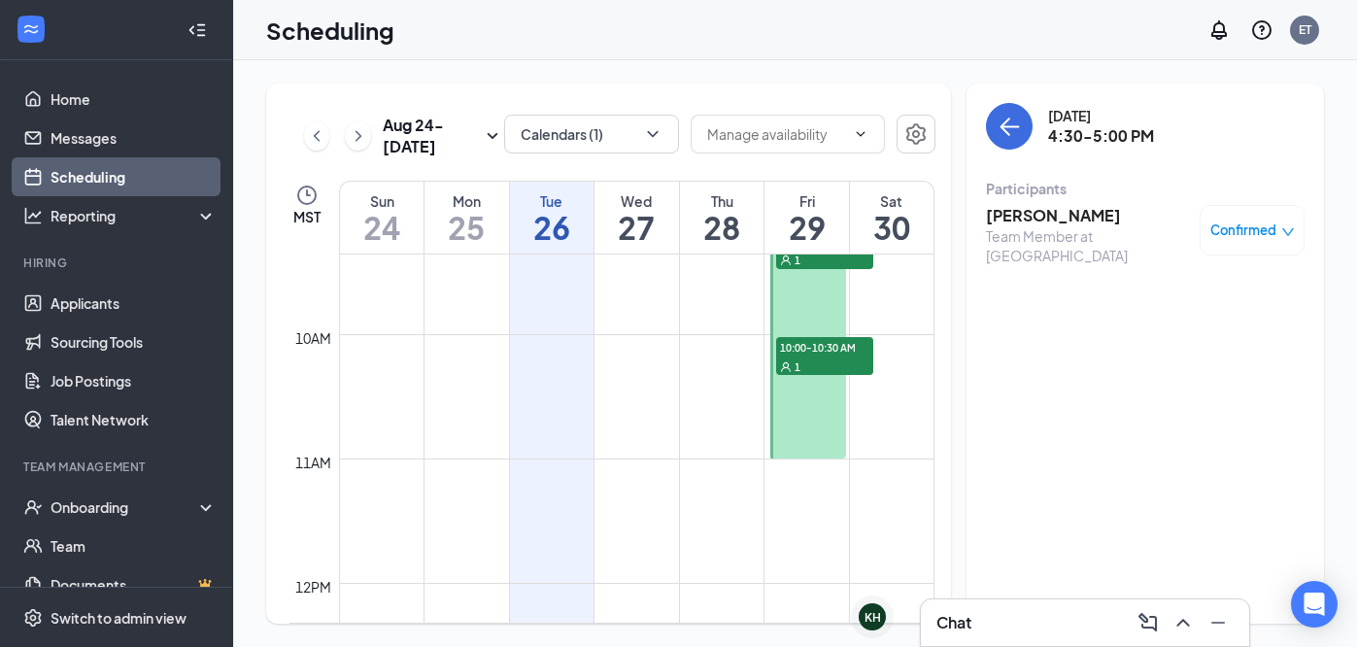
scroll to position [1160, 0]
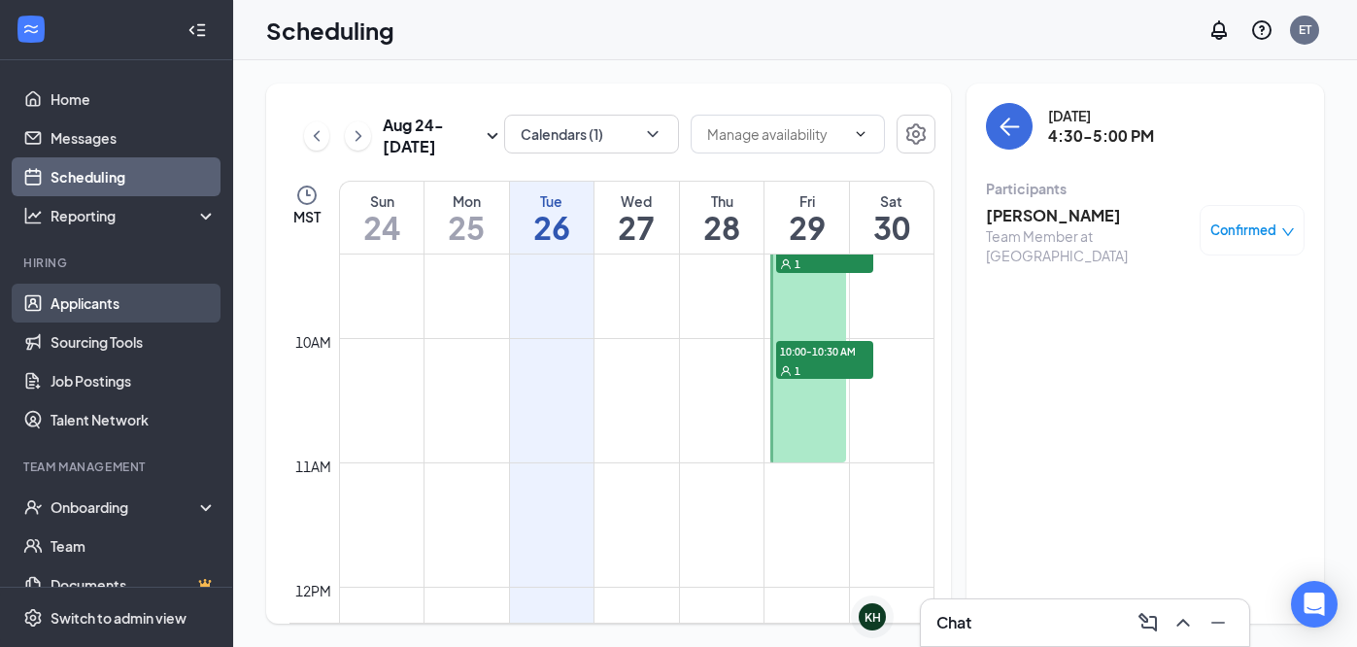
click at [55, 295] on link "Applicants" at bounding box center [134, 303] width 166 height 39
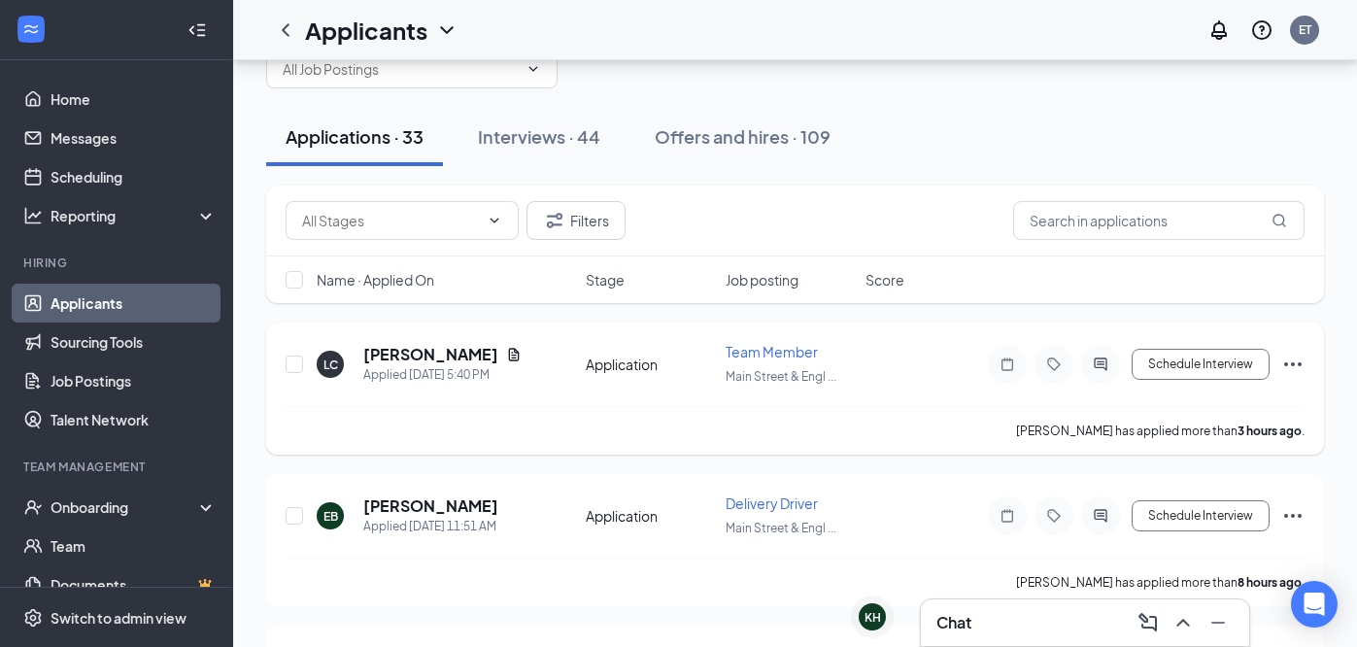
scroll to position [59, 0]
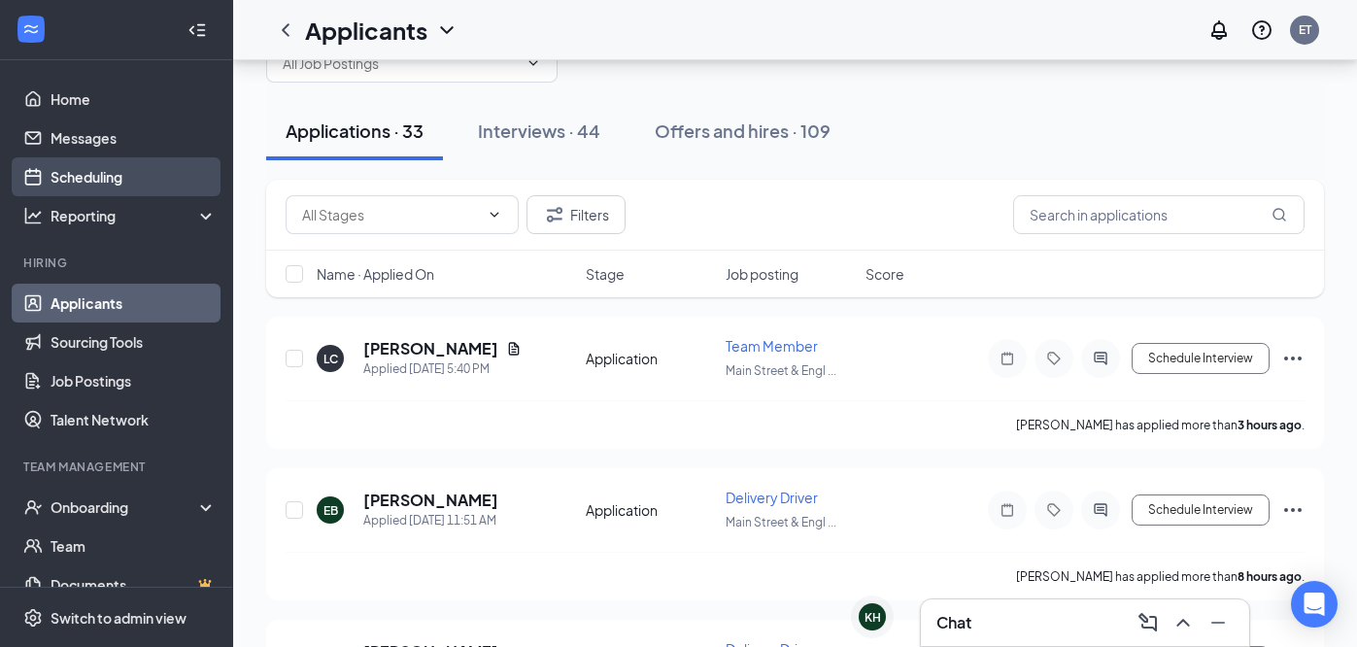
click at [131, 172] on link "Scheduling" at bounding box center [134, 176] width 166 height 39
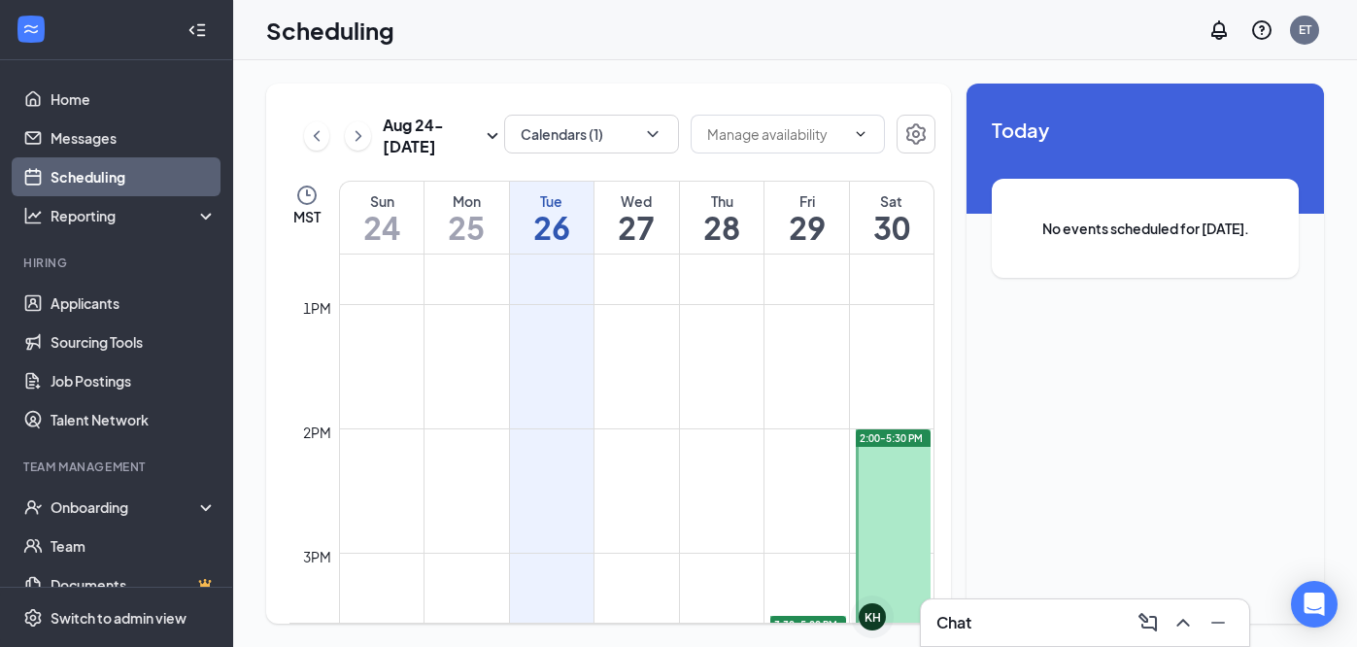
scroll to position [1561, 0]
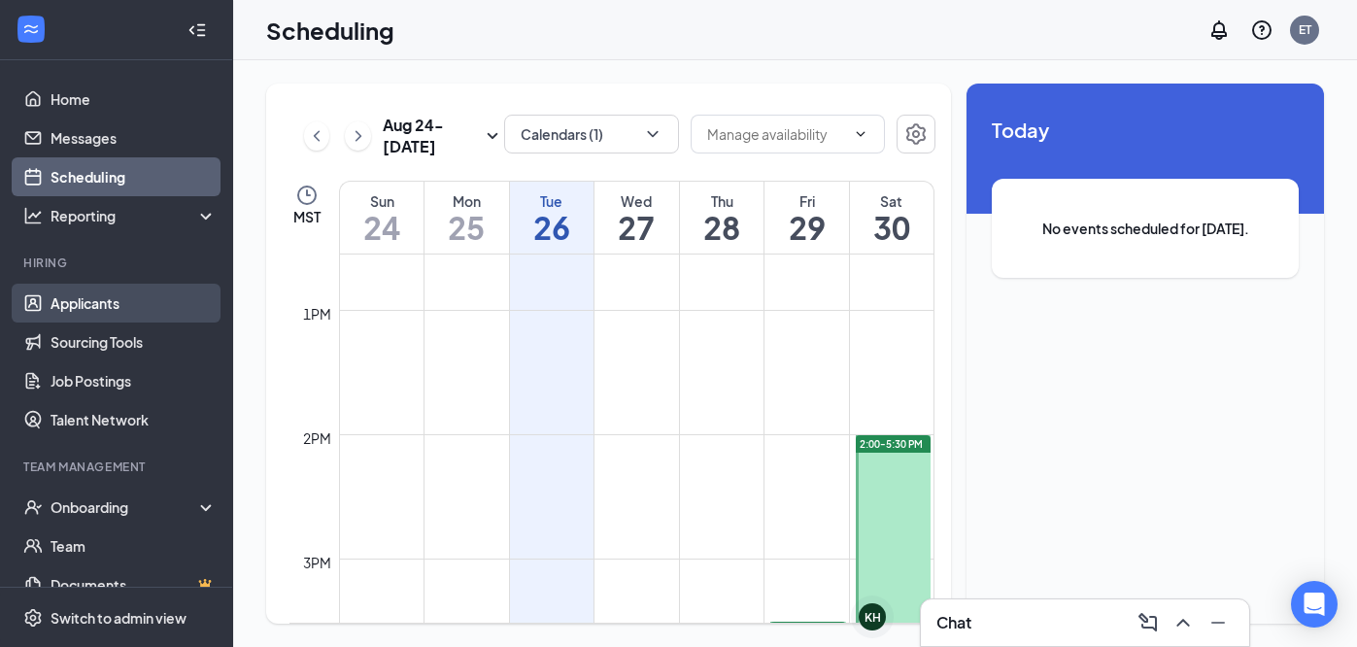
click at [103, 316] on link "Applicants" at bounding box center [134, 303] width 166 height 39
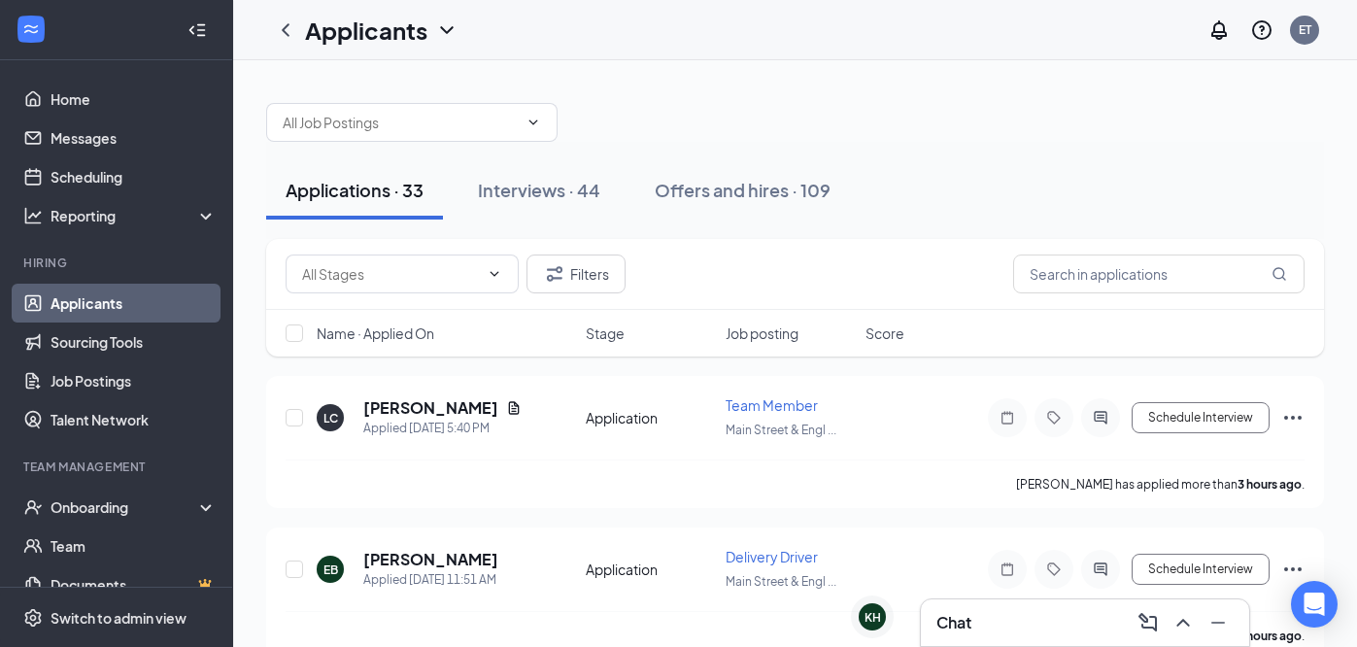
click at [400, 326] on span "Name · Applied On" at bounding box center [376, 333] width 118 height 19
click at [894, 595] on icon "Cross" at bounding box center [893, 600] width 19 height 19
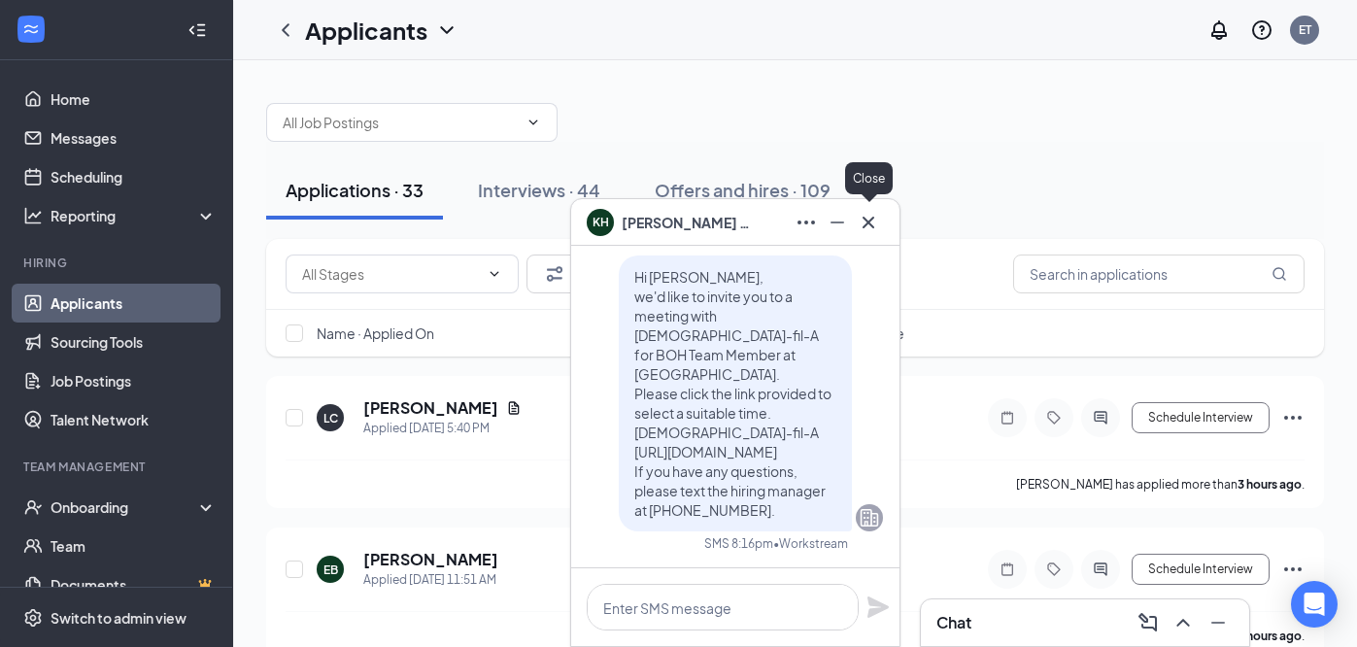
click at [880, 225] on button at bounding box center [868, 222] width 31 height 31
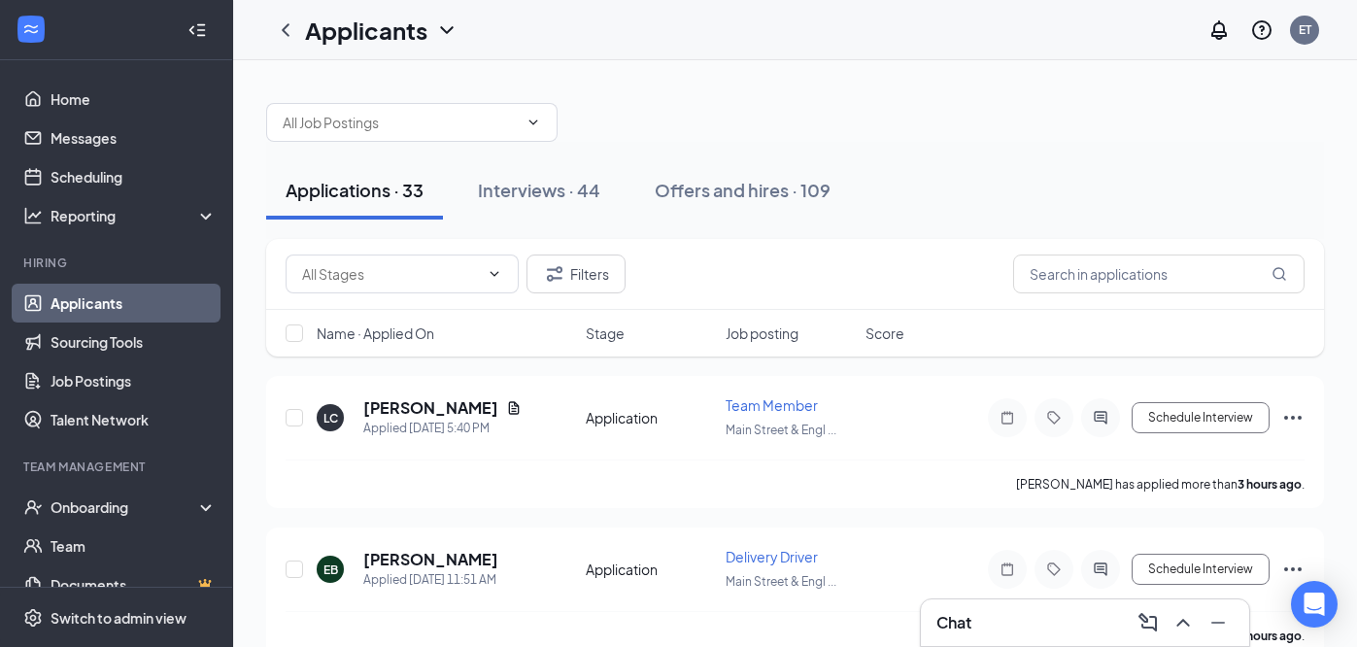
click at [986, 623] on div "Chat" at bounding box center [1085, 622] width 297 height 31
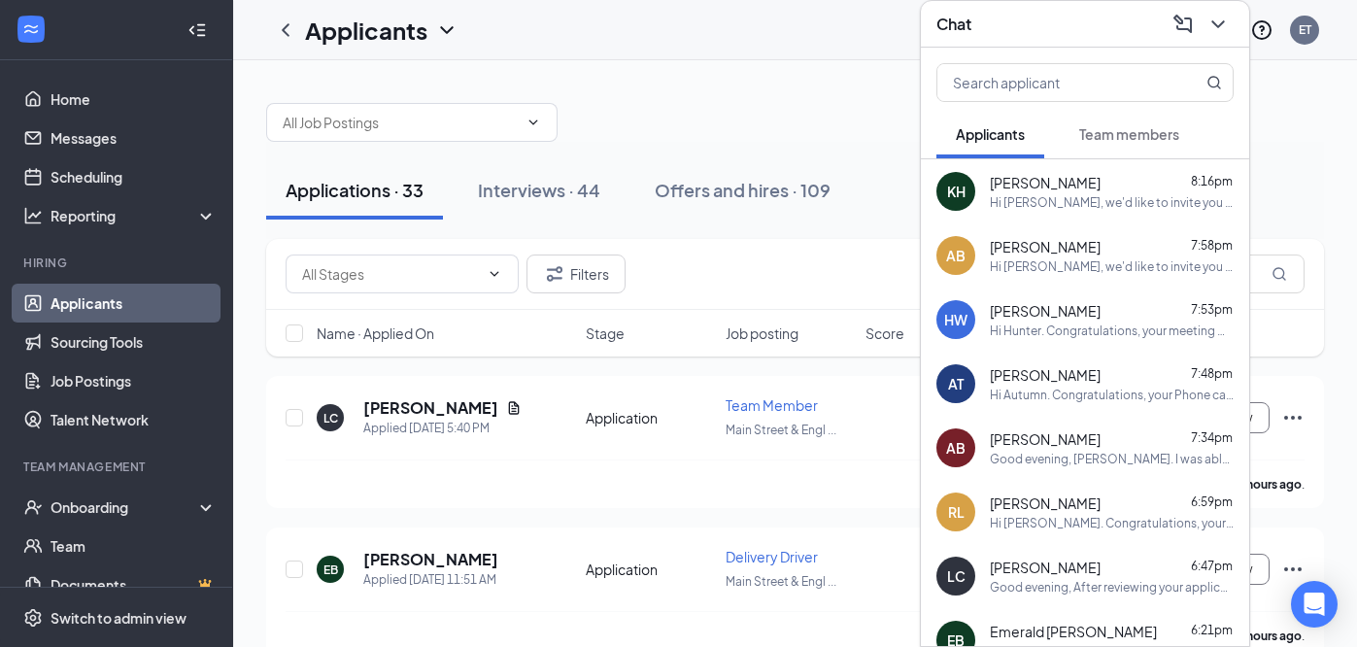
click at [1076, 378] on span "[PERSON_NAME]" at bounding box center [1045, 374] width 111 height 19
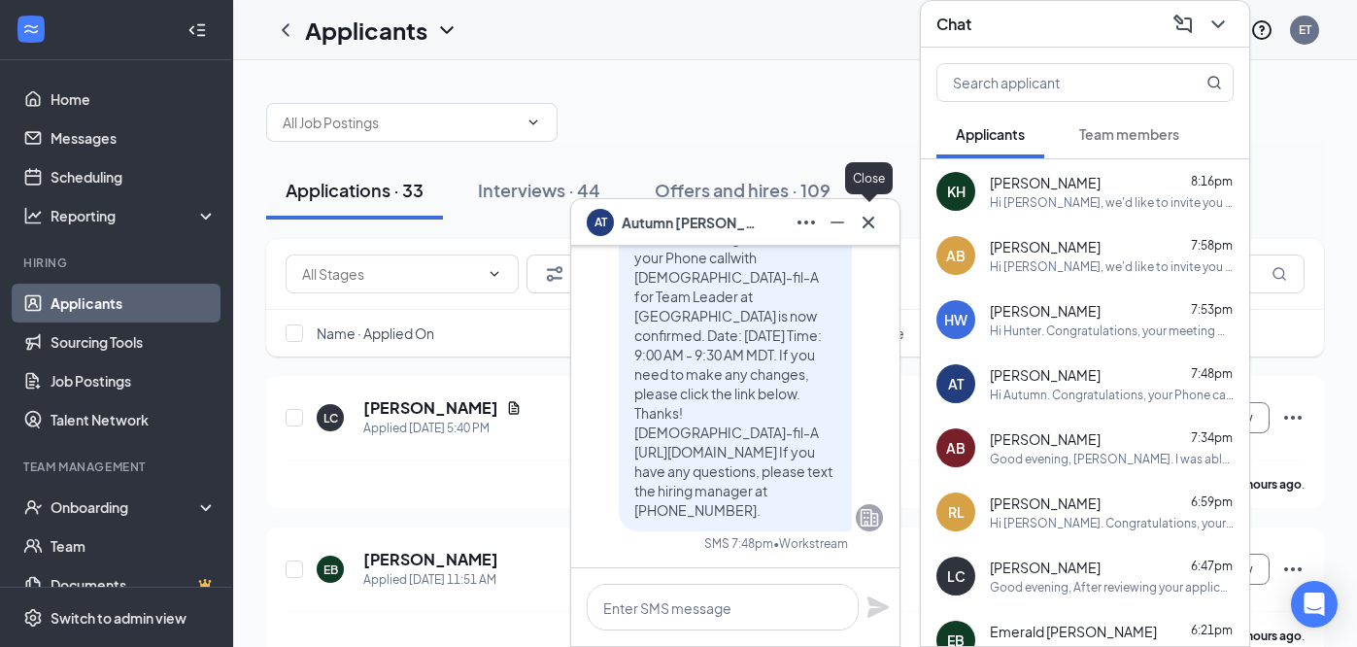
click at [871, 225] on icon "Cross" at bounding box center [869, 222] width 12 height 12
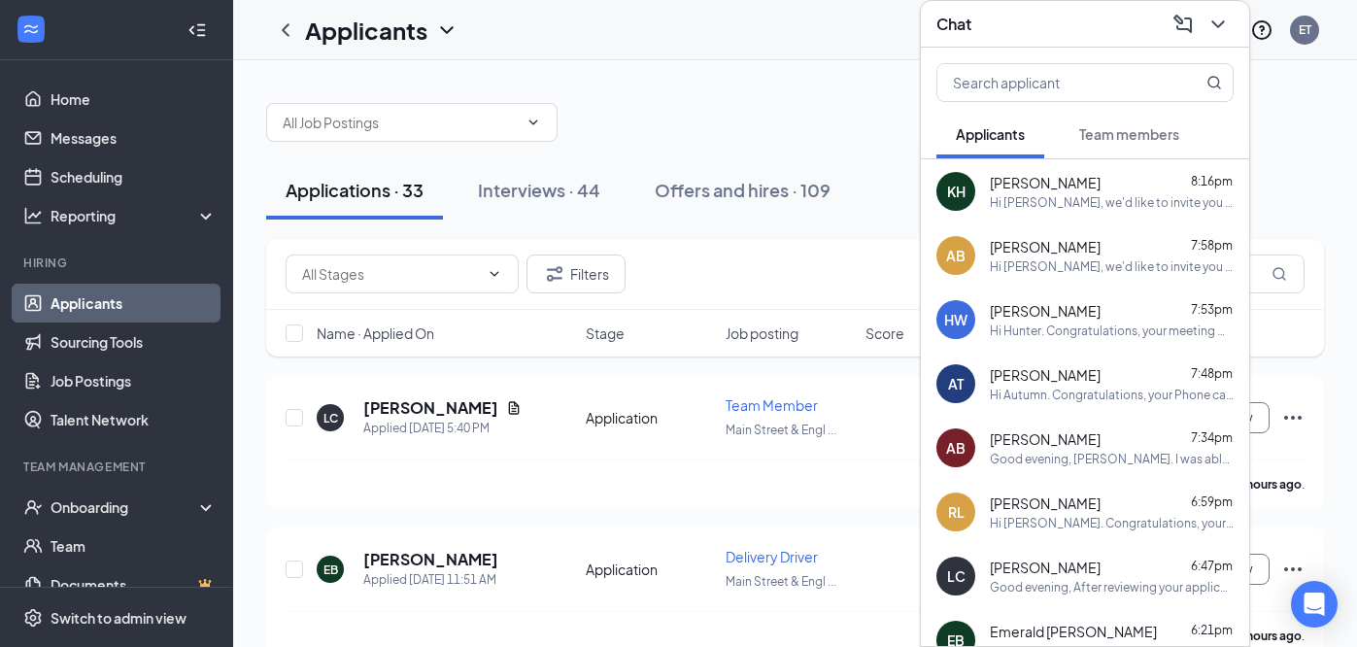
click at [1027, 44] on div "Chat" at bounding box center [1085, 24] width 328 height 47
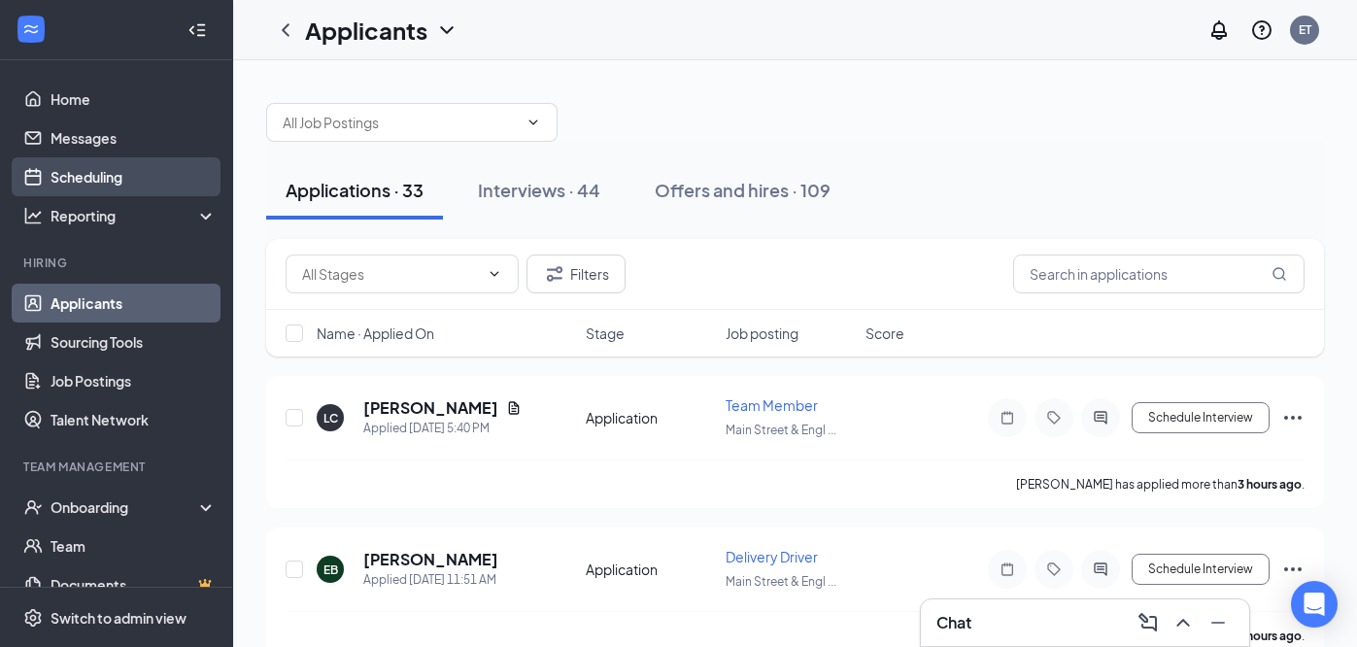
click at [81, 175] on link "Scheduling" at bounding box center [134, 176] width 166 height 39
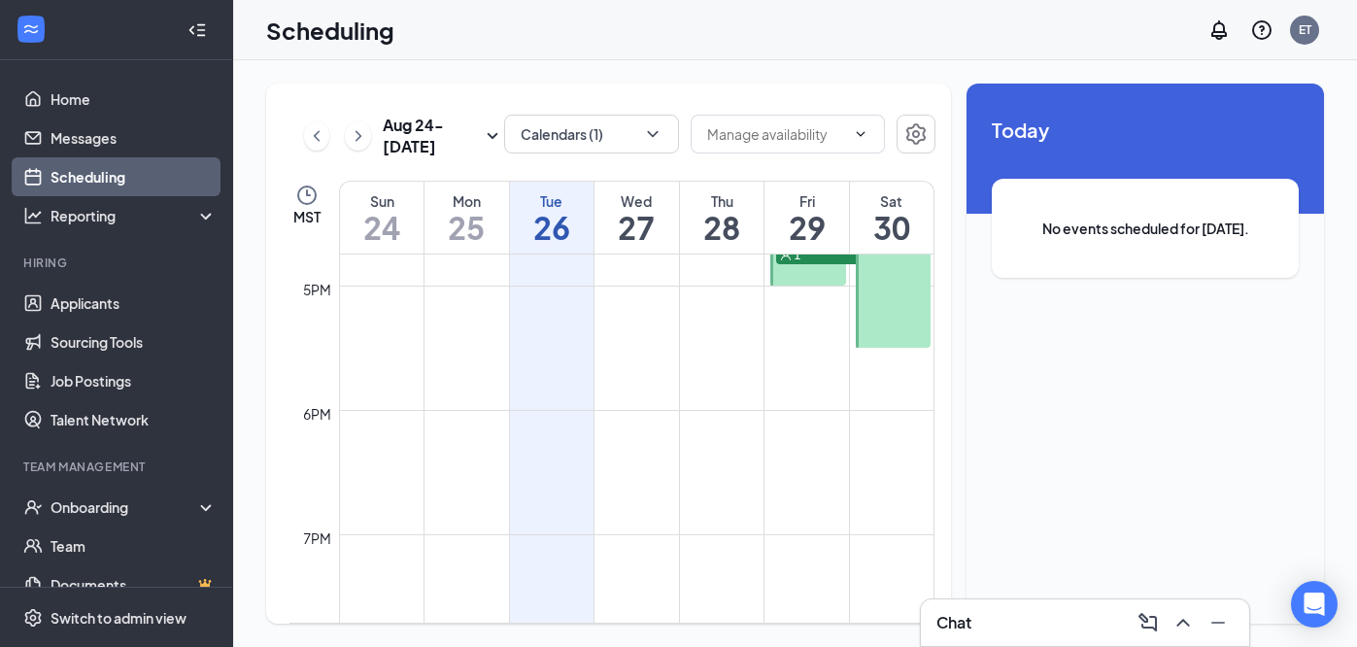
scroll to position [2090, 0]
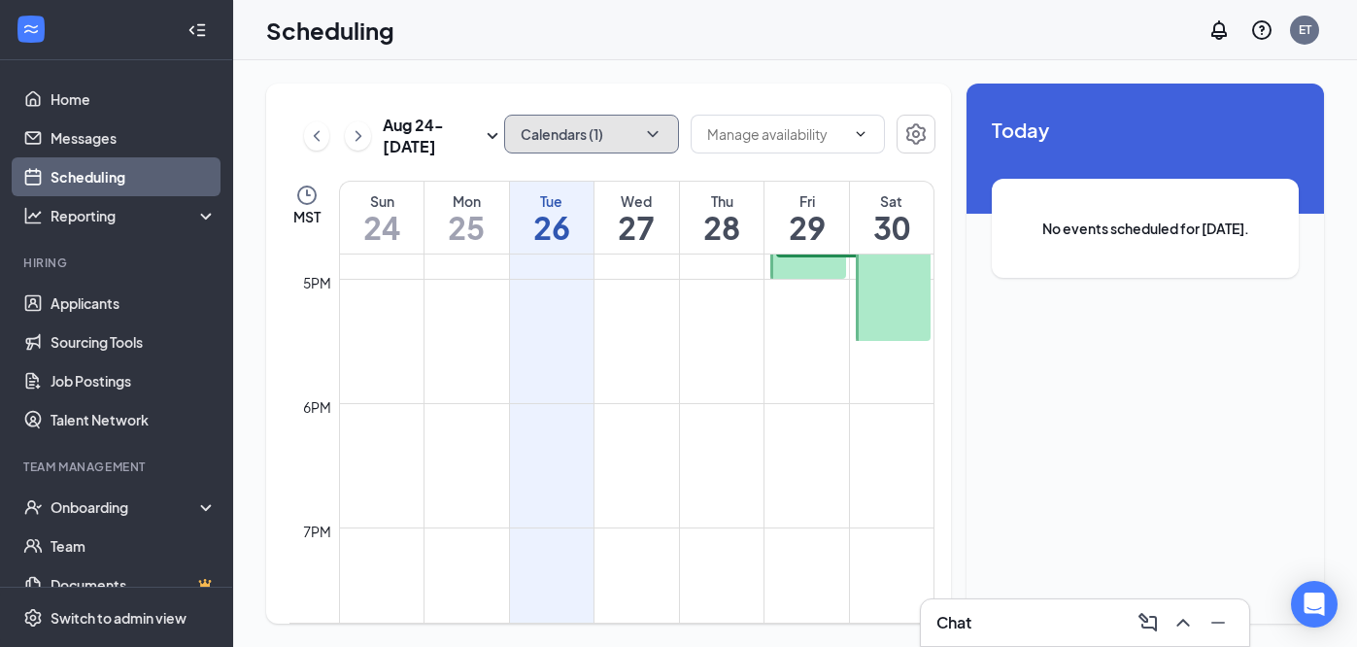
click at [607, 129] on button "Calendars (1)" at bounding box center [591, 134] width 175 height 39
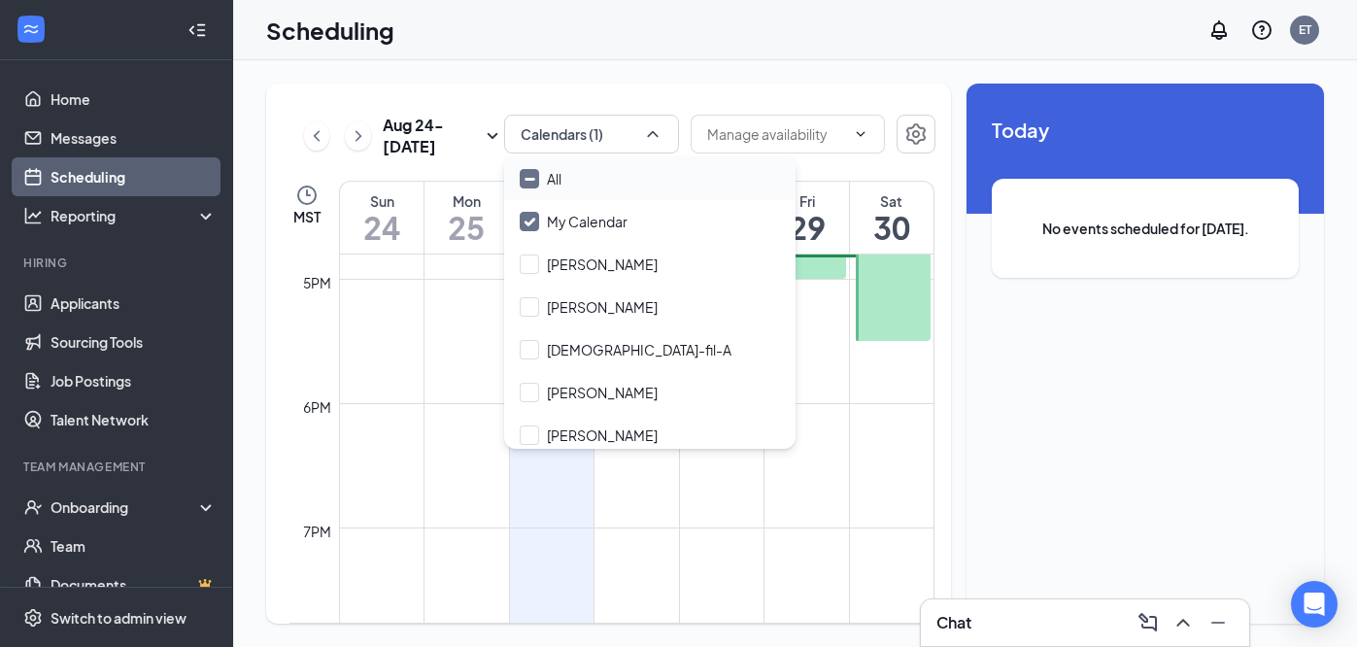
click at [566, 177] on div "All" at bounding box center [649, 178] width 291 height 43
checkbox input "true"
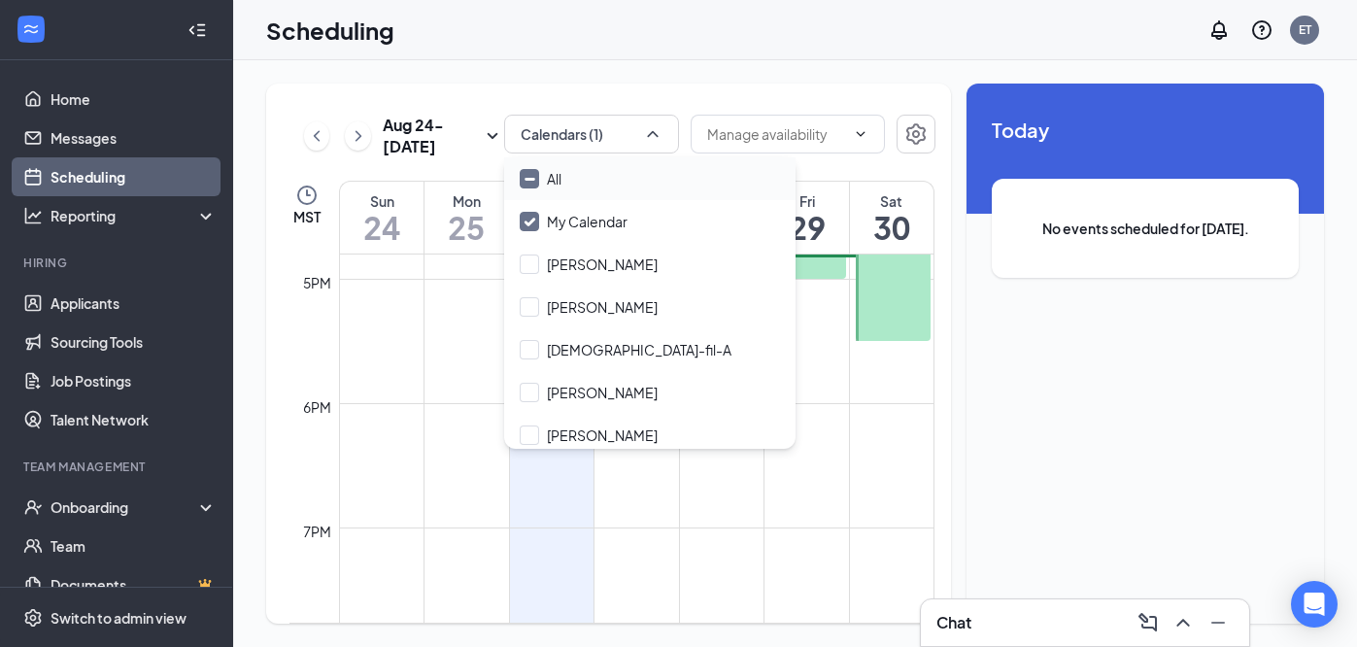
checkbox input "true"
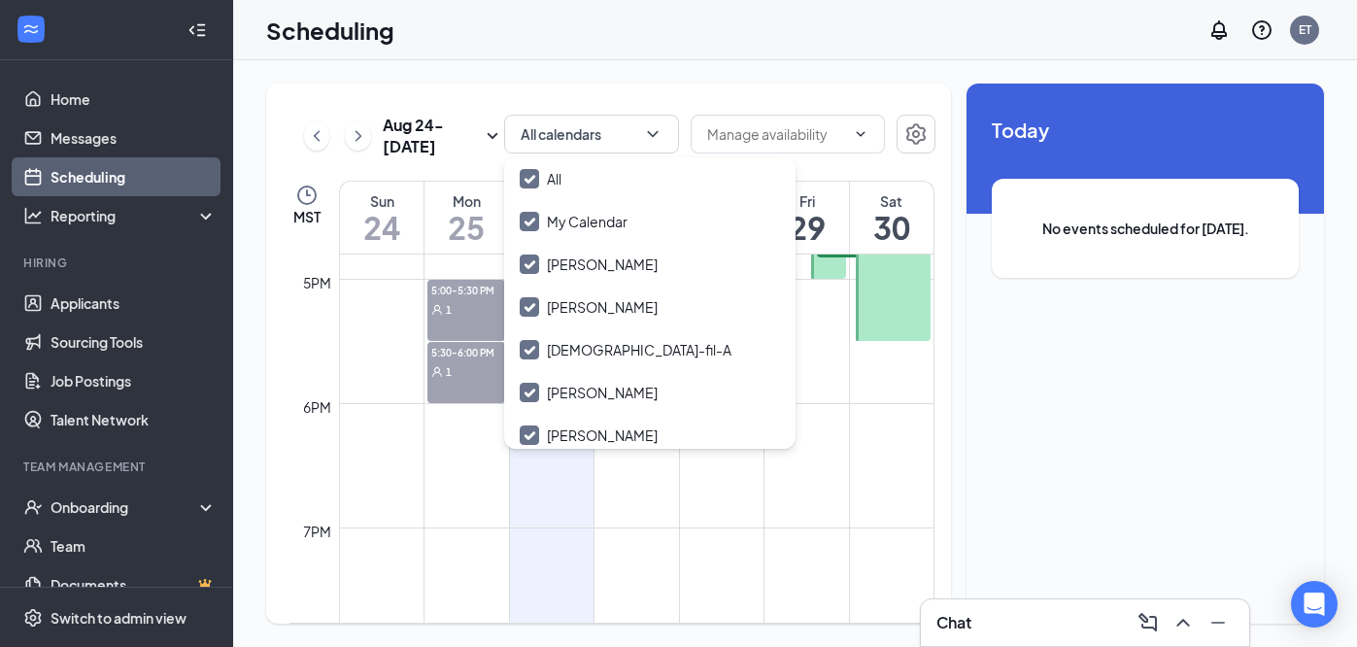
click at [767, 70] on div "Aug 24 - Aug 30 All calendars MST Sun 24 Mon 25 Tue 26 Wed 27 Thu 28 Fri 29 Sat…" at bounding box center [795, 353] width 1124 height 587
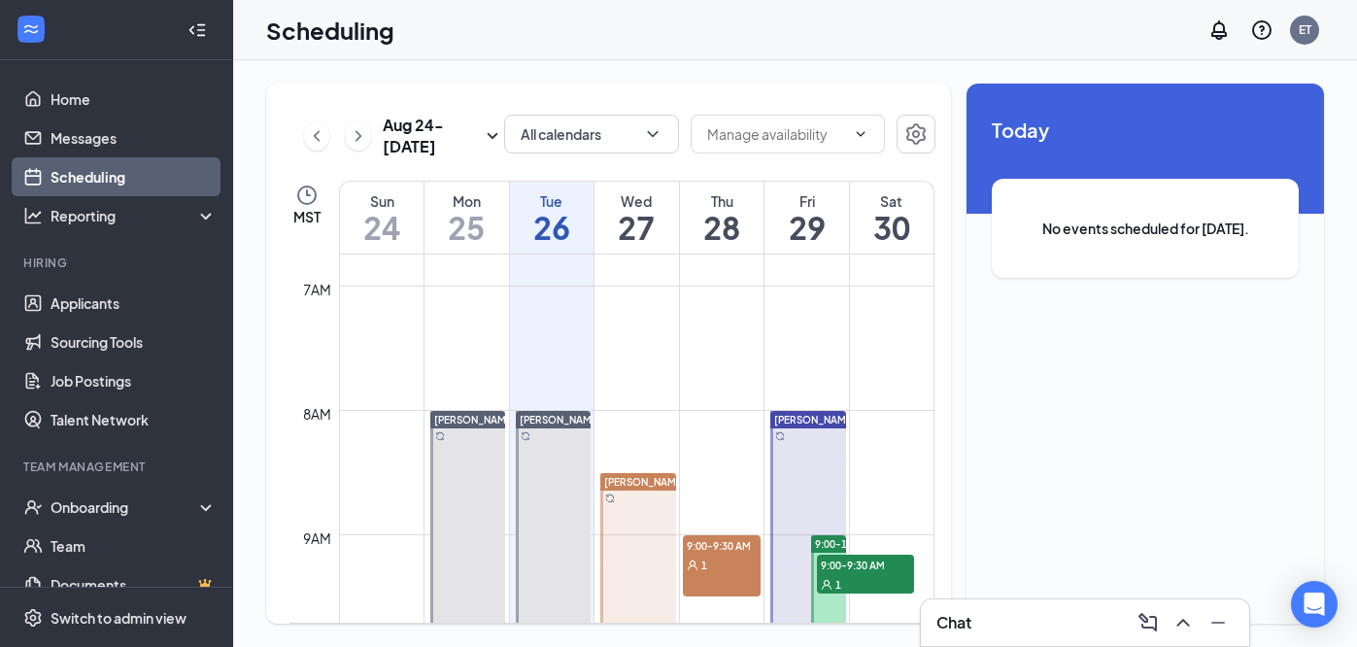
scroll to position [929, 0]
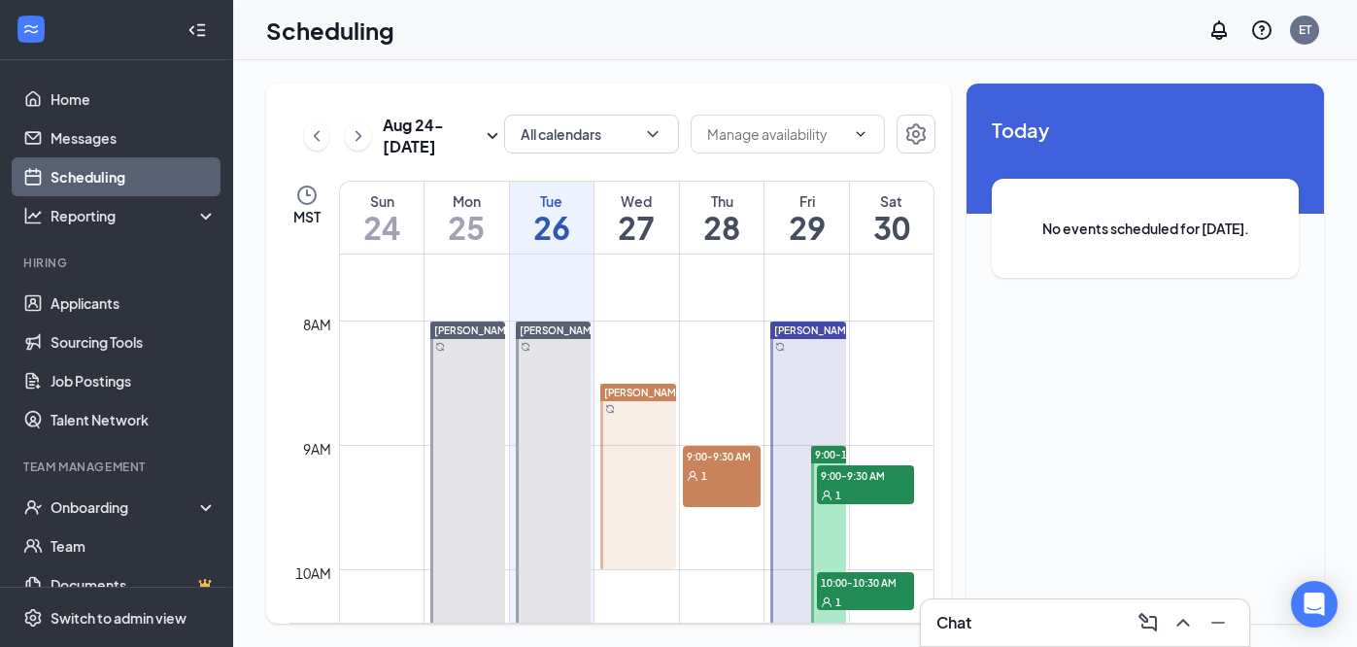
click at [711, 476] on div "1" at bounding box center [722, 474] width 78 height 19
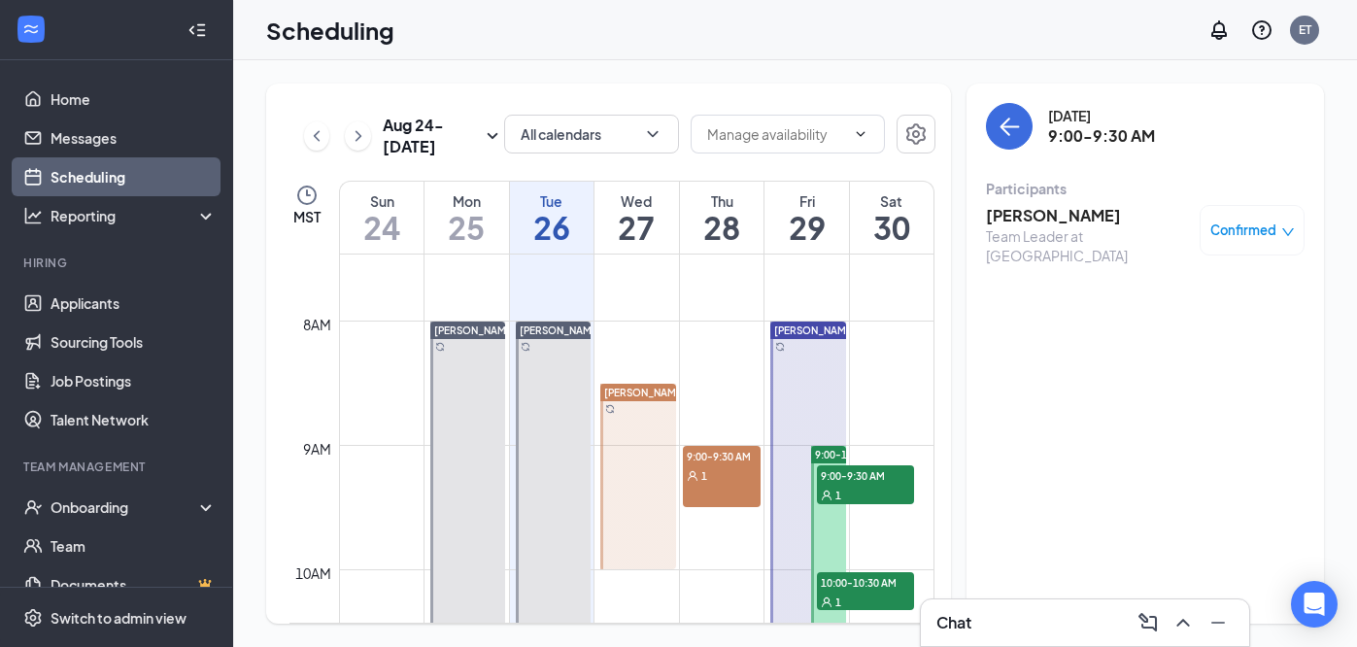
click at [1100, 216] on h3 "Autumn Tompkins" at bounding box center [1088, 215] width 204 height 21
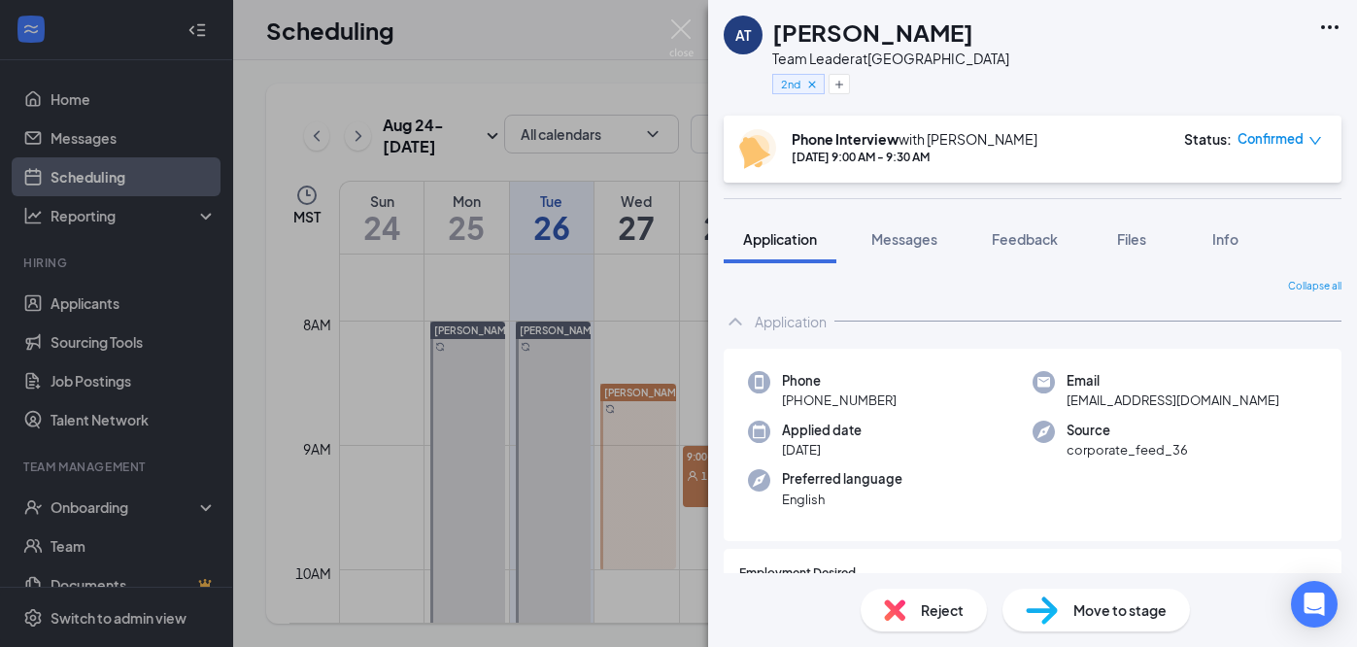
click at [1323, 26] on icon "Ellipses" at bounding box center [1329, 27] width 17 height 4
click at [1149, 30] on div "AT Autumn Tompkins Team Leader at Main Street & English Road 2nd" at bounding box center [1032, 58] width 649 height 116
click at [1070, 594] on div "Move to stage" at bounding box center [1096, 610] width 187 height 43
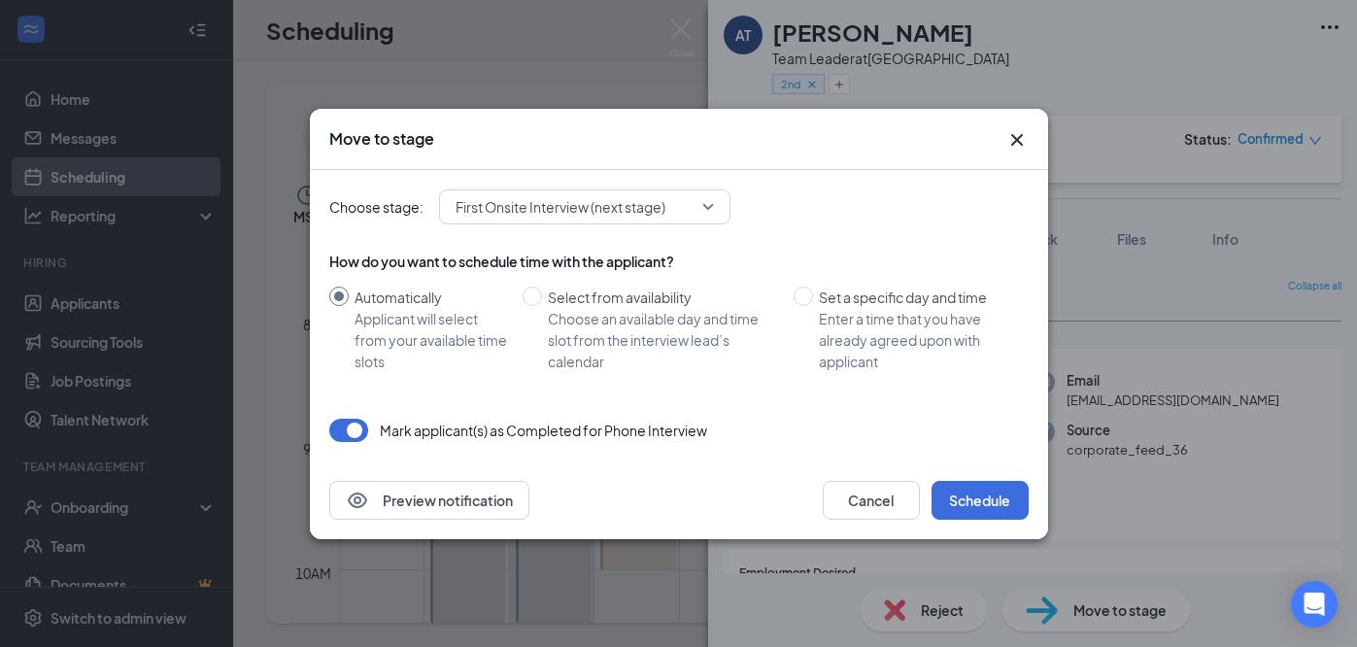
click at [683, 224] on div "Choose stage: First Onsite Interview (next stage) How do you want to schedule t…" at bounding box center [678, 315] width 699 height 291
click at [675, 205] on span "First Onsite Interview (next stage)" at bounding box center [576, 206] width 241 height 29
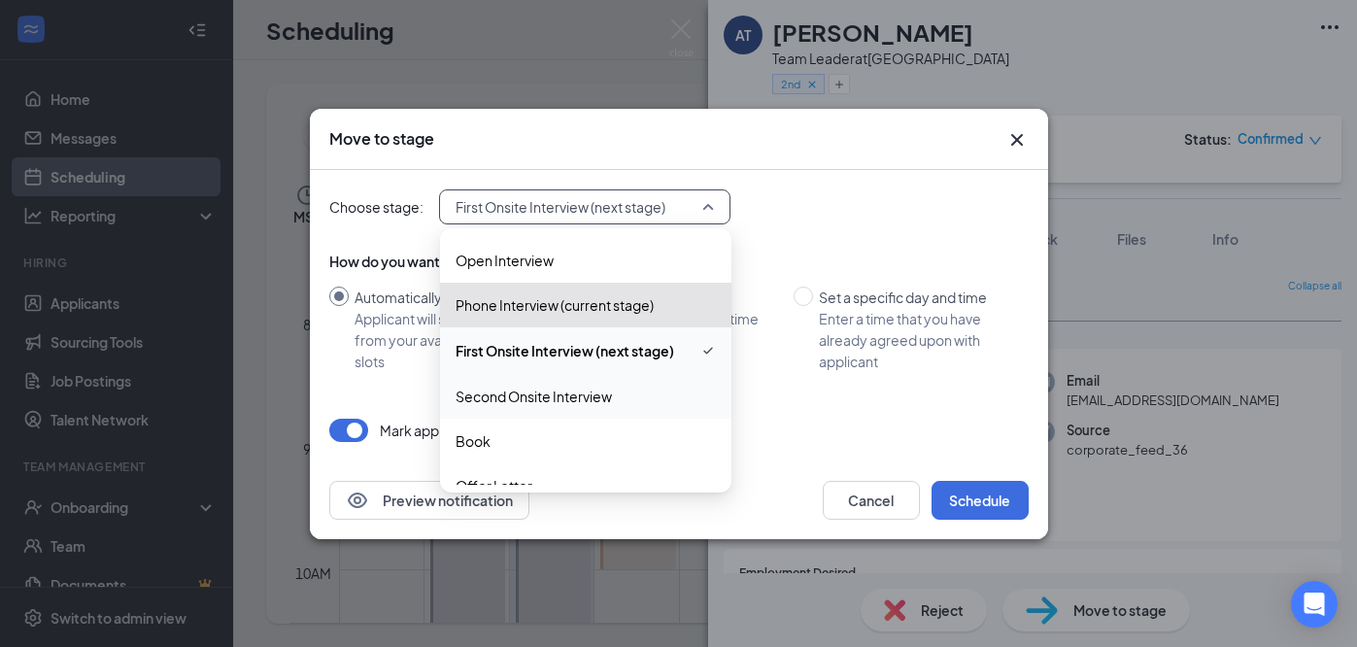
scroll to position [88, 0]
click at [589, 388] on span "Second Onsite Interview" at bounding box center [534, 395] width 156 height 21
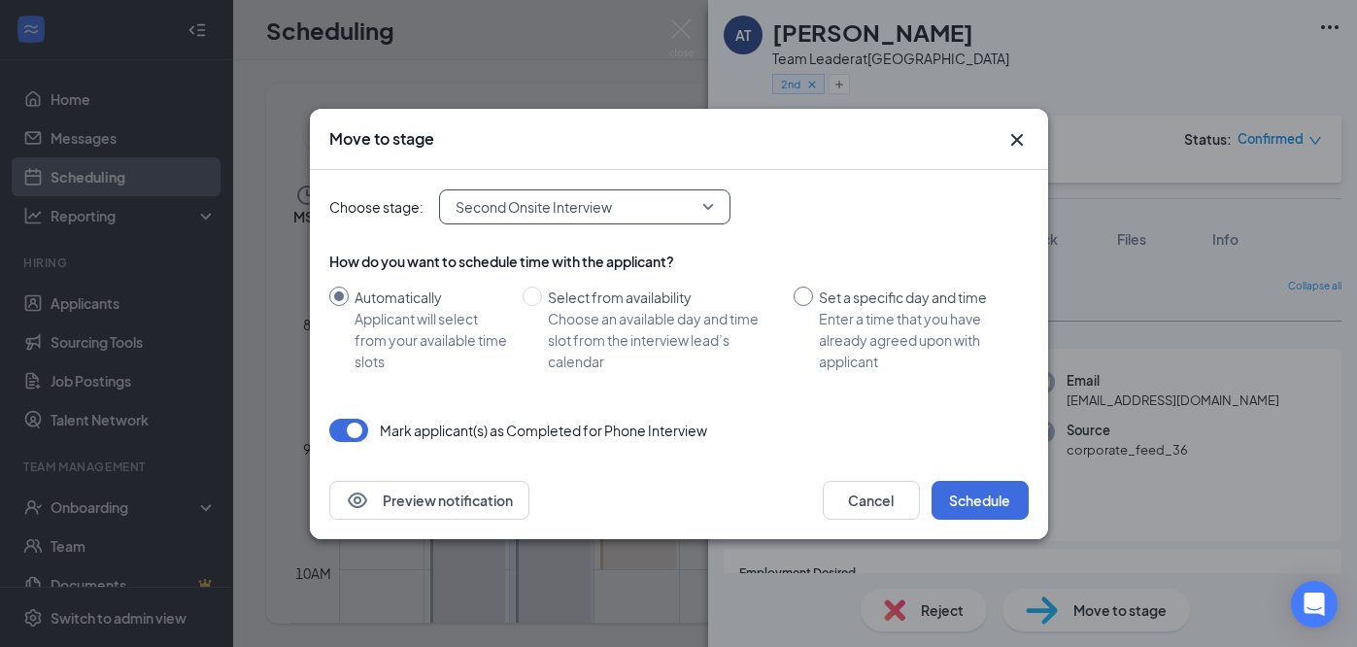
click at [803, 294] on input "Set a specific day and time Enter a time that you have already agreed upon with…" at bounding box center [803, 296] width 19 height 19
radio input "true"
radio input "false"
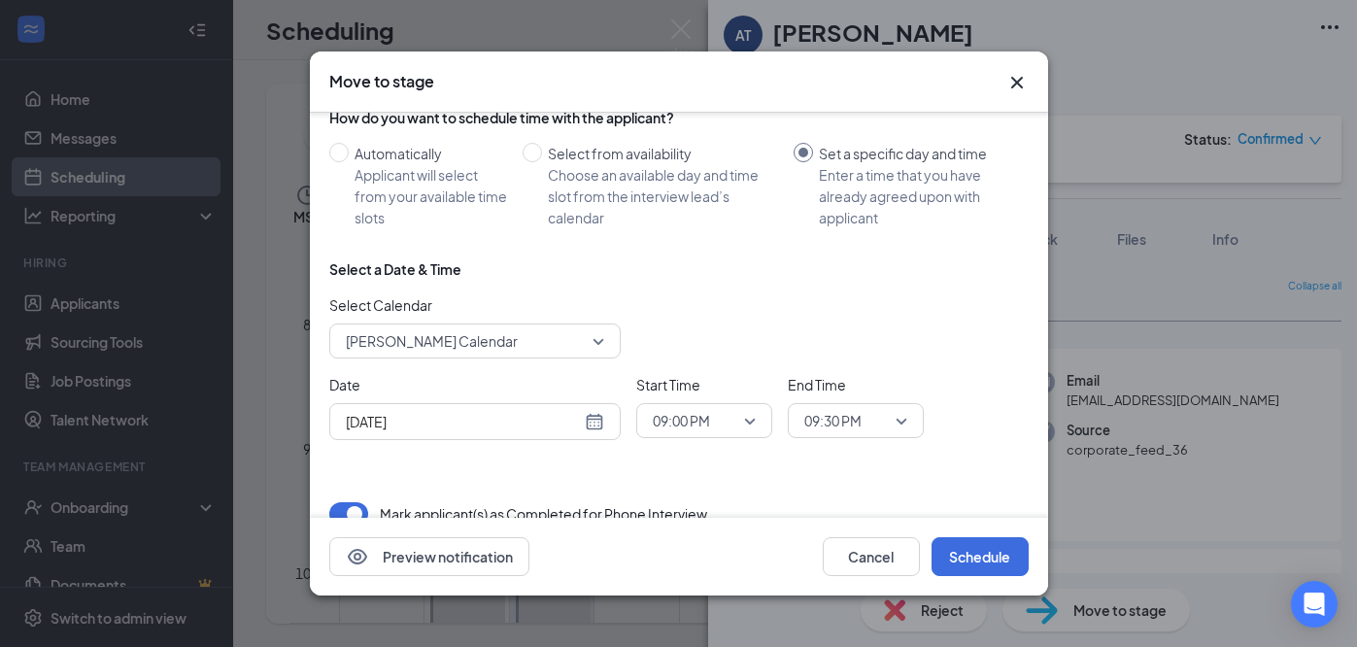
scroll to position [90, 0]
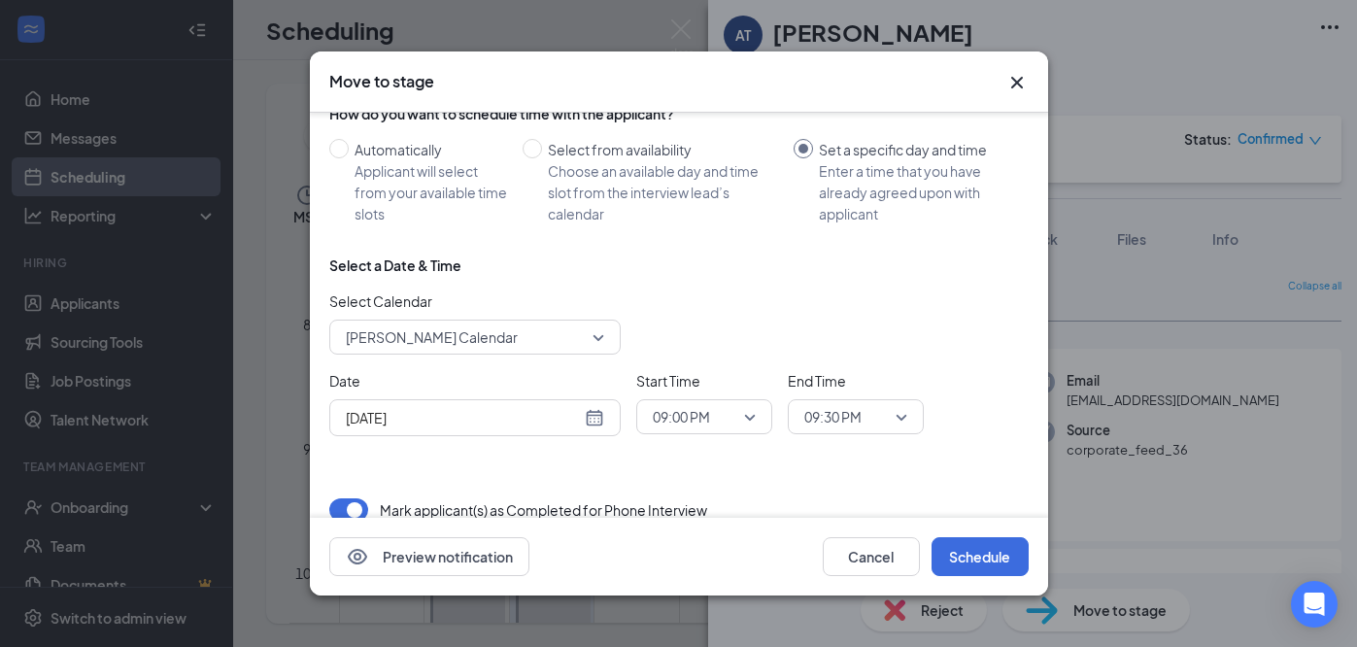
click at [591, 344] on span "Emily Talley's Calendar" at bounding box center [475, 337] width 258 height 29
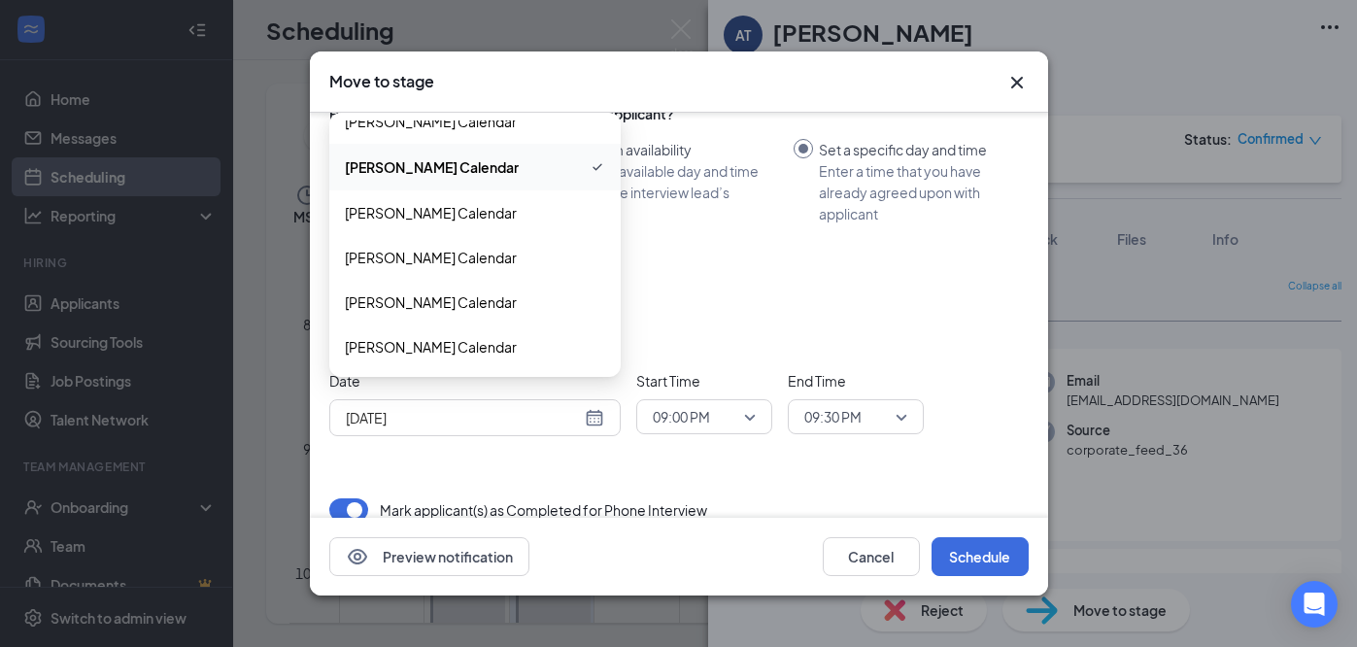
scroll to position [114, 0]
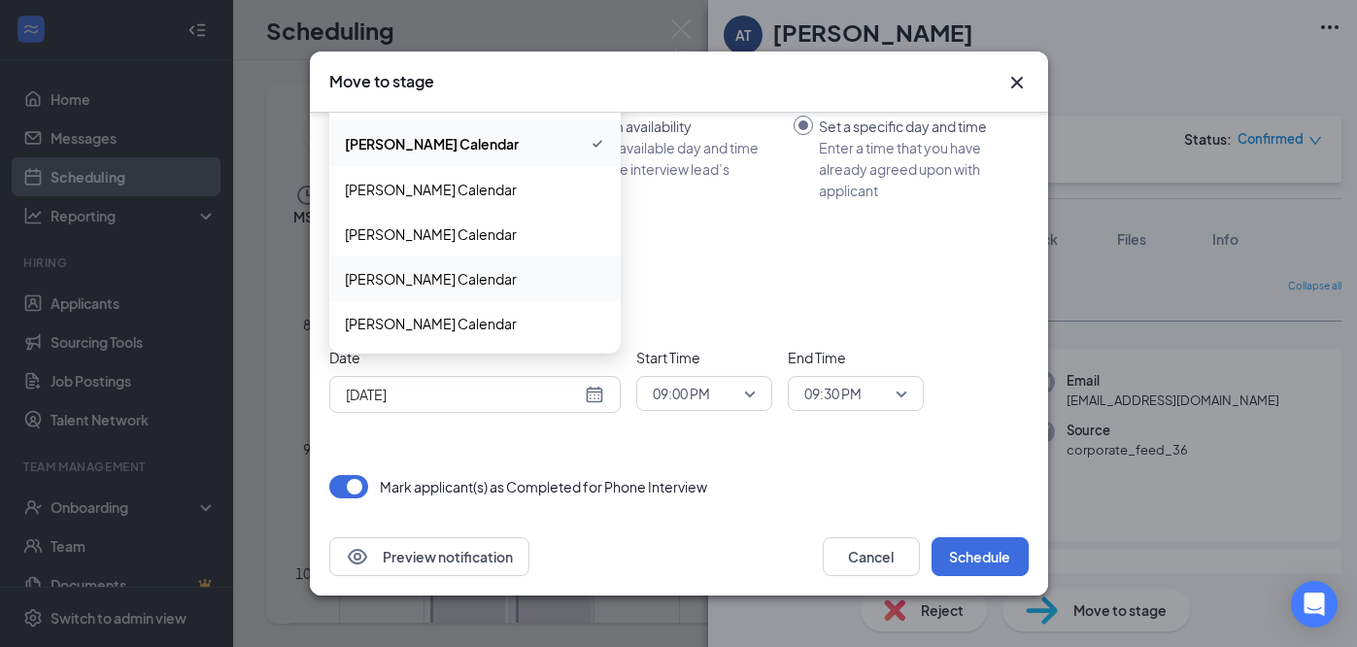
click at [455, 275] on span "Kelley Weir's Calendar" at bounding box center [431, 278] width 172 height 21
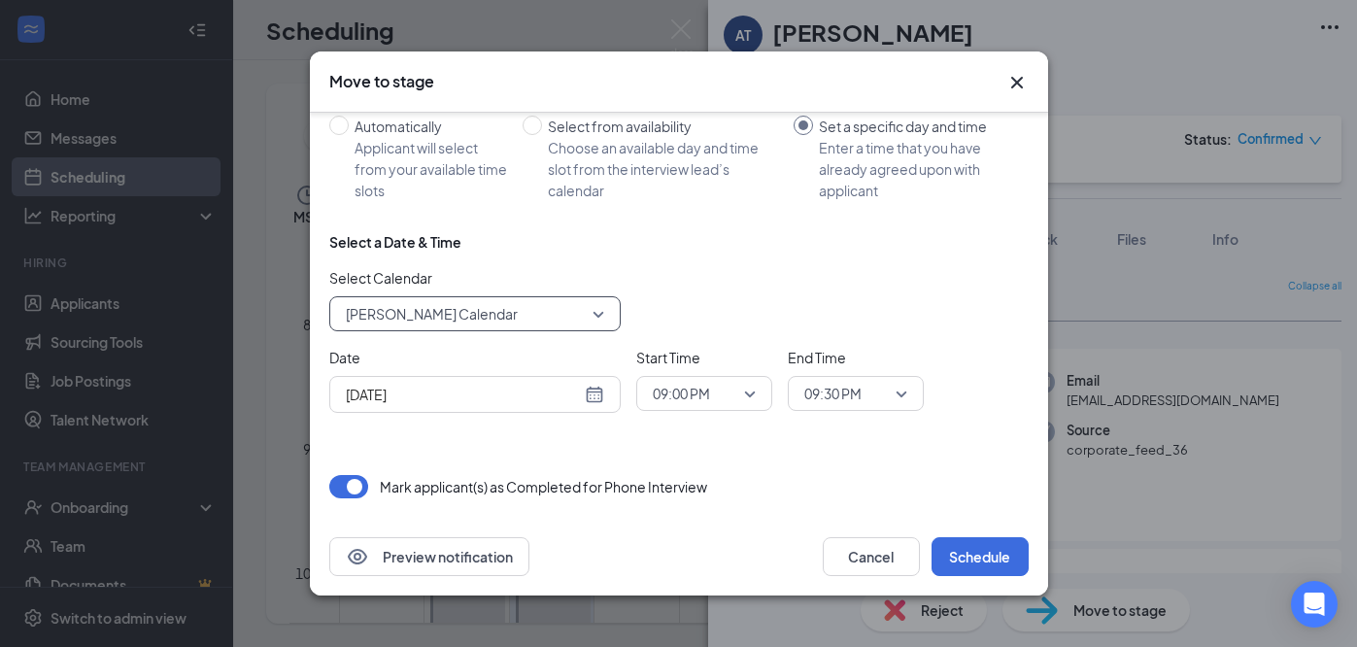
click at [751, 387] on span "09:00 PM" at bounding box center [704, 393] width 103 height 29
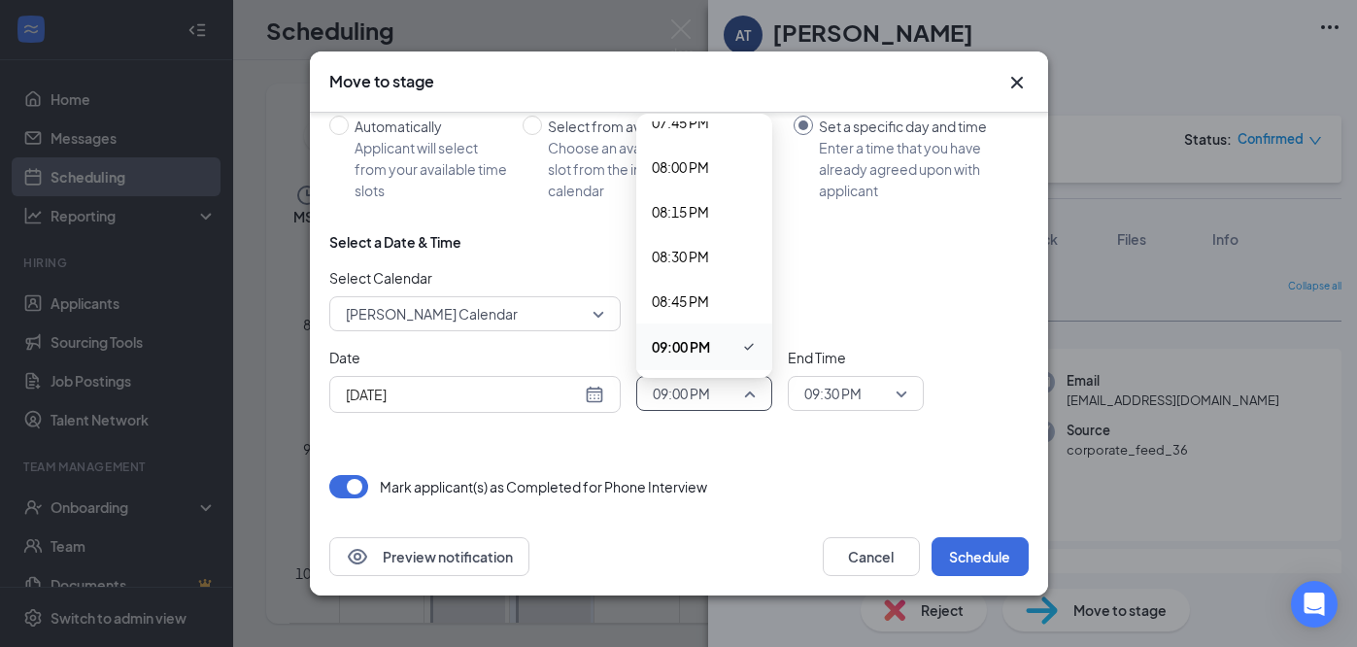
click at [769, 467] on div "Choose stage: Second Onsite Interview 3965077 3968330 3998800 Application Revie…" at bounding box center [678, 258] width 699 height 519
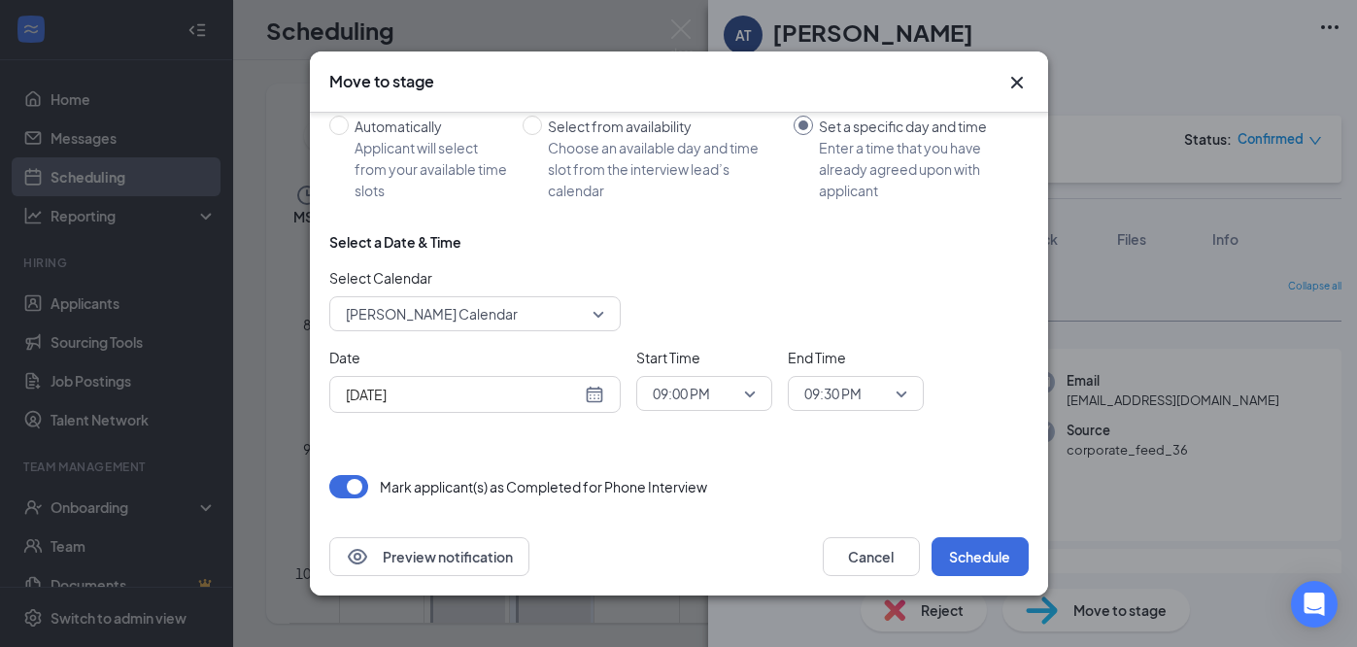
click at [691, 387] on span "09:00 PM" at bounding box center [681, 393] width 57 height 29
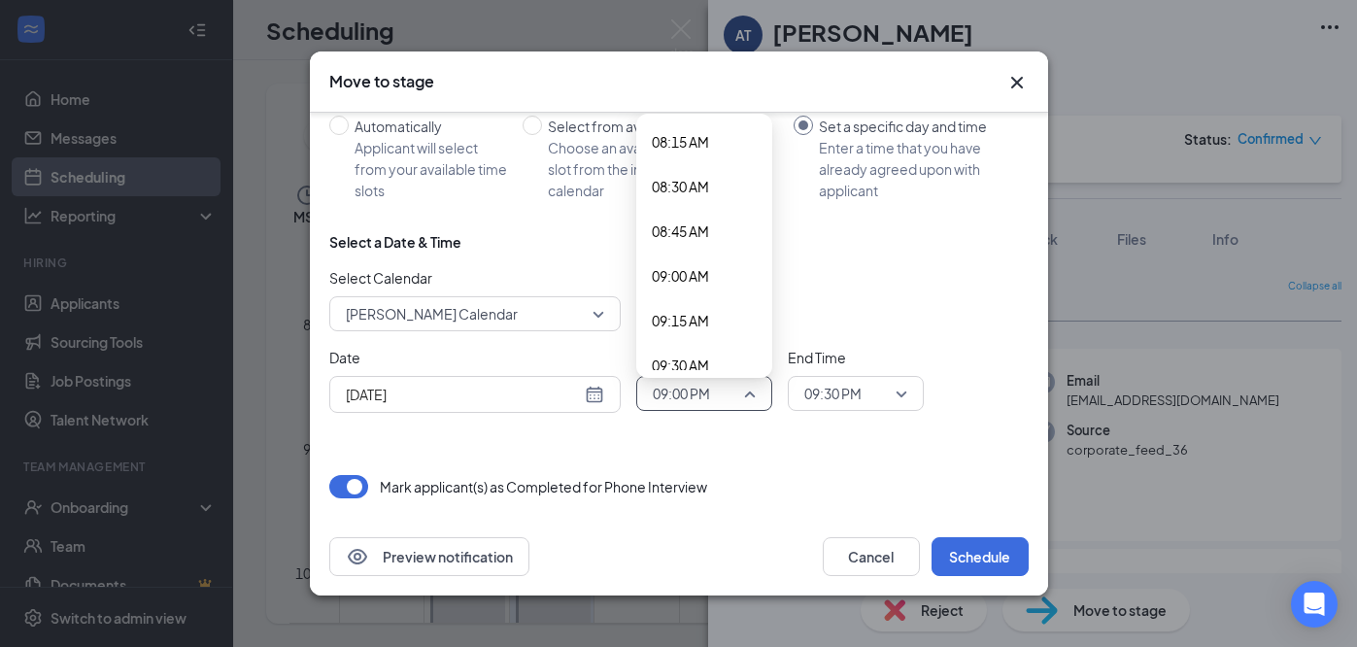
scroll to position [1463, 0]
click at [701, 287] on span "09:00 AM" at bounding box center [680, 289] width 57 height 21
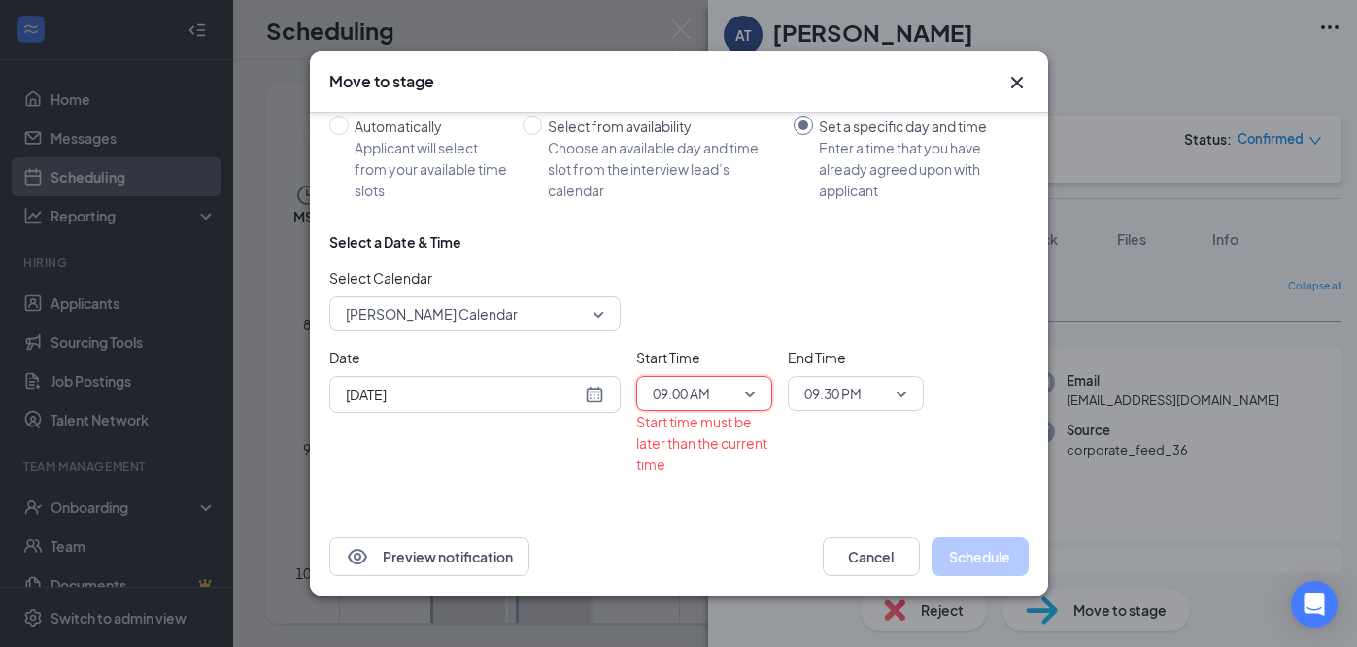
click at [882, 386] on span "09:30 PM" at bounding box center [846, 393] width 85 height 29
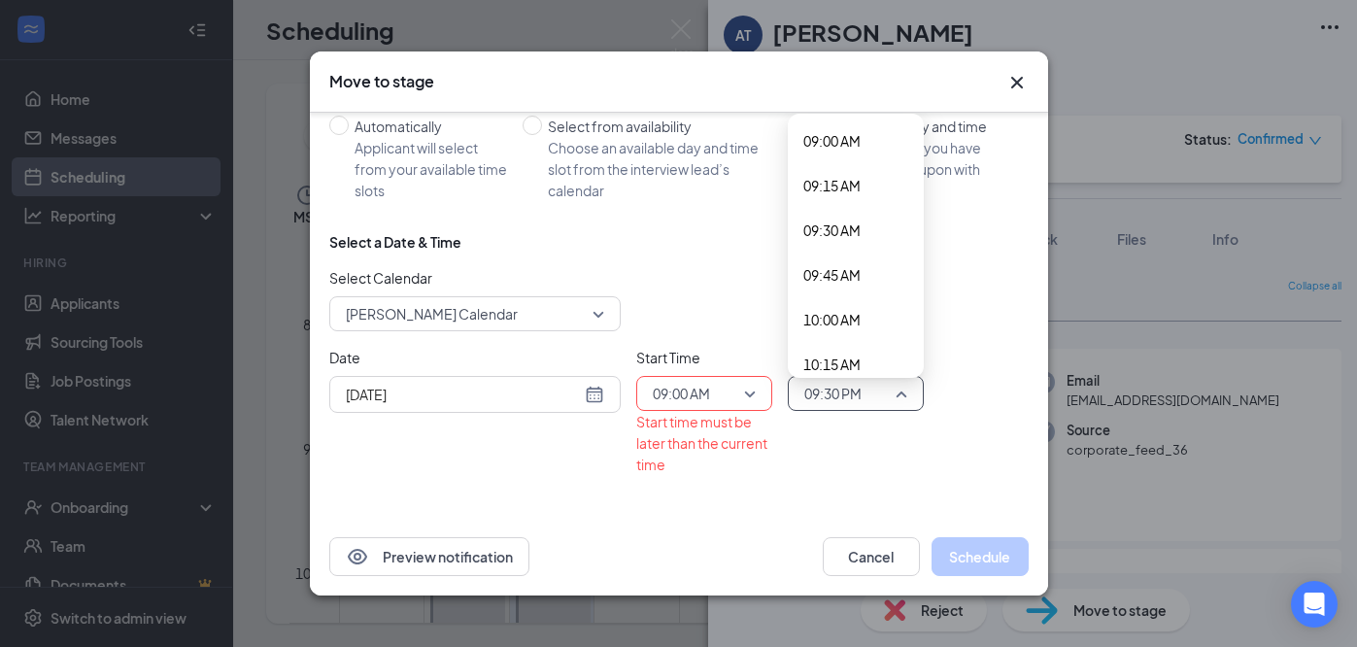
scroll to position [1615, 0]
click at [853, 225] on span "09:30 AM" at bounding box center [831, 227] width 57 height 21
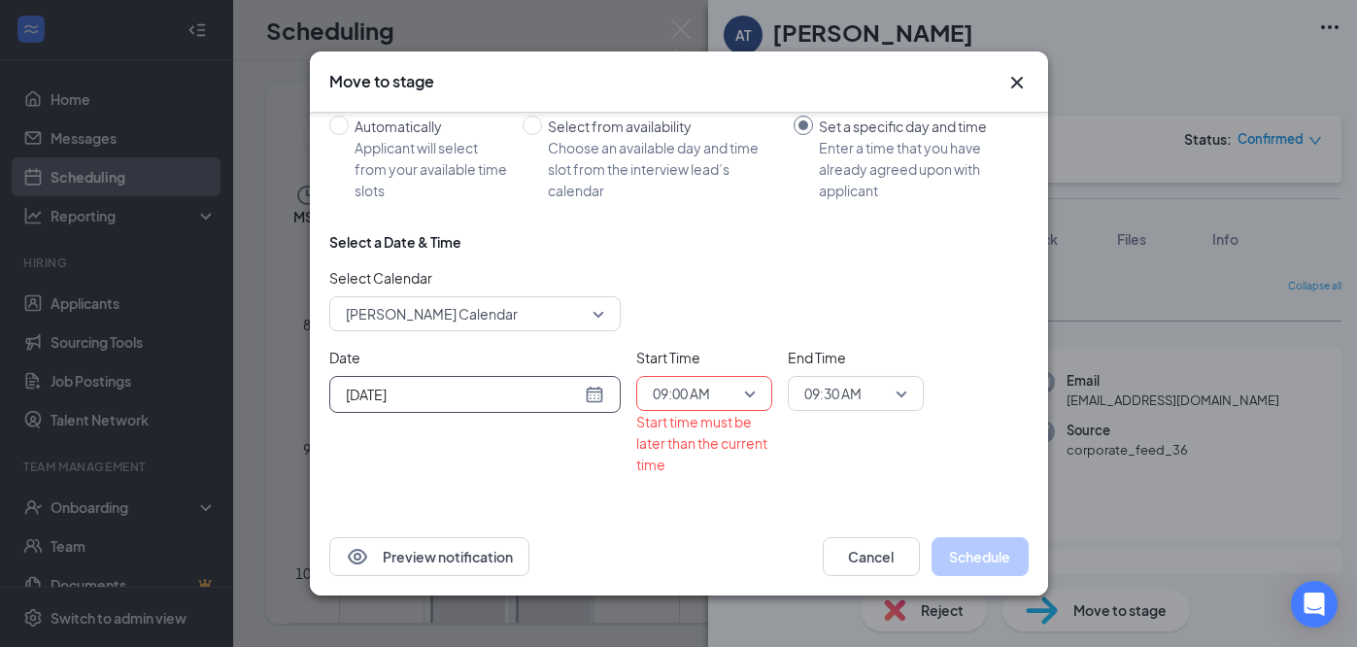
click at [452, 394] on input "Aug 26, 2025" at bounding box center [463, 394] width 235 height 21
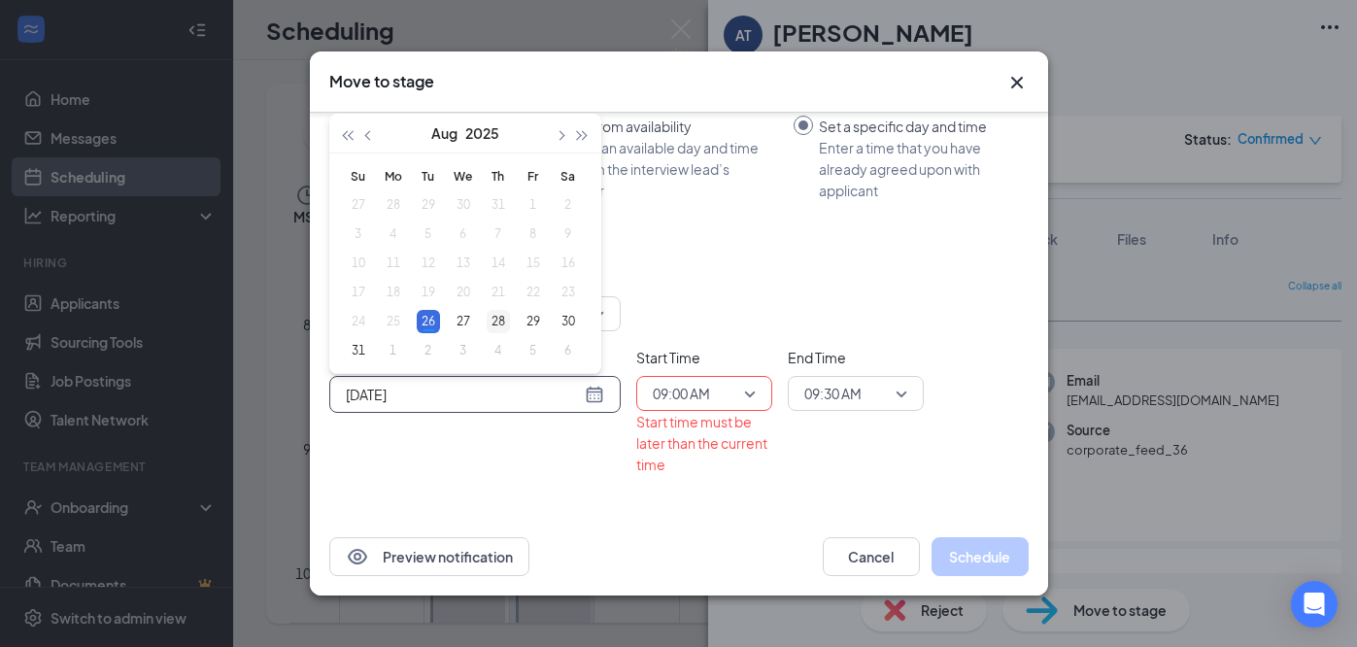
type input "Aug 28, 2025"
click at [505, 321] on div "28" at bounding box center [498, 321] width 23 height 23
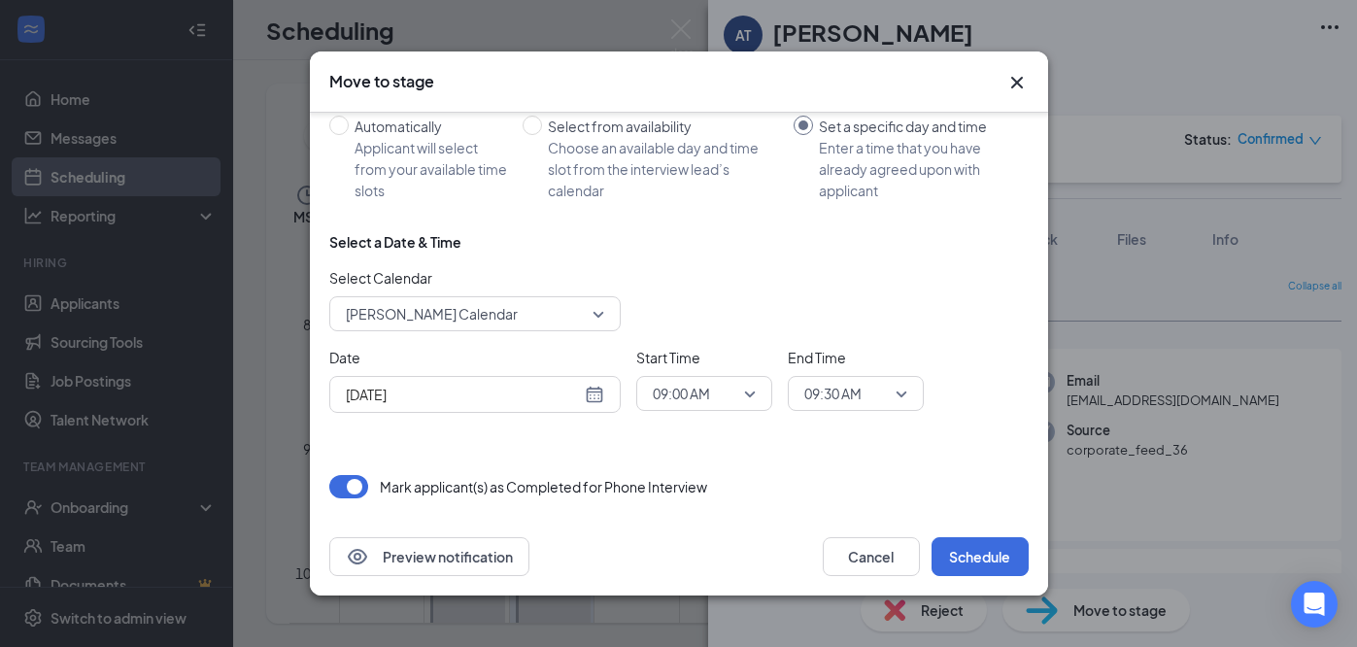
click at [772, 481] on div "Mark applicant(s) as Completed for Phone Interview" at bounding box center [678, 486] width 699 height 23
click at [970, 555] on button "Schedule" at bounding box center [980, 556] width 97 height 39
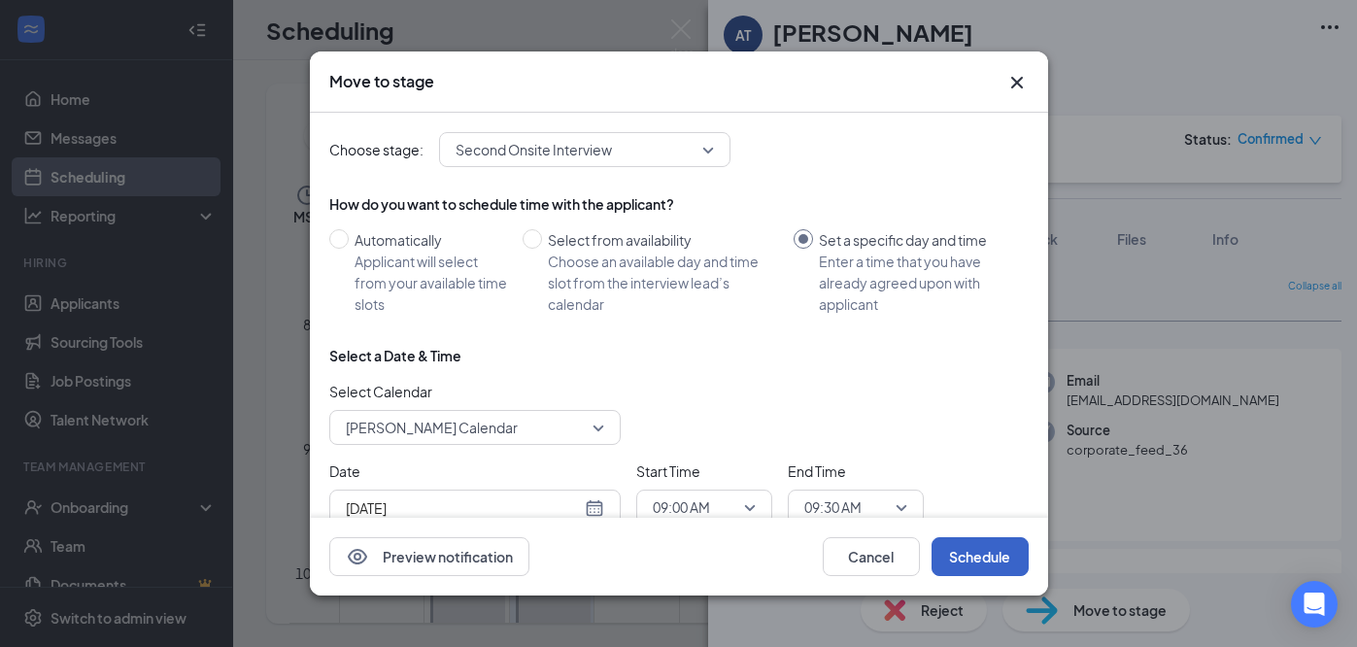
scroll to position [114, 0]
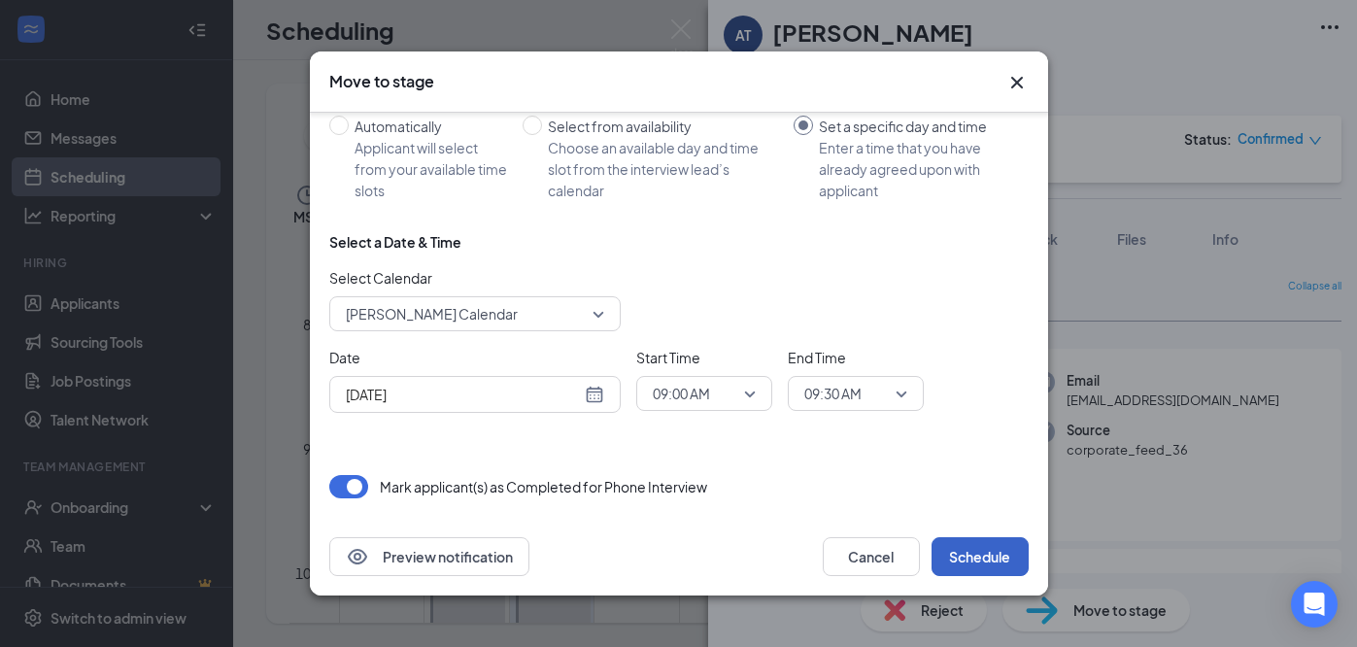
click at [969, 546] on button "Schedule" at bounding box center [980, 556] width 97 height 39
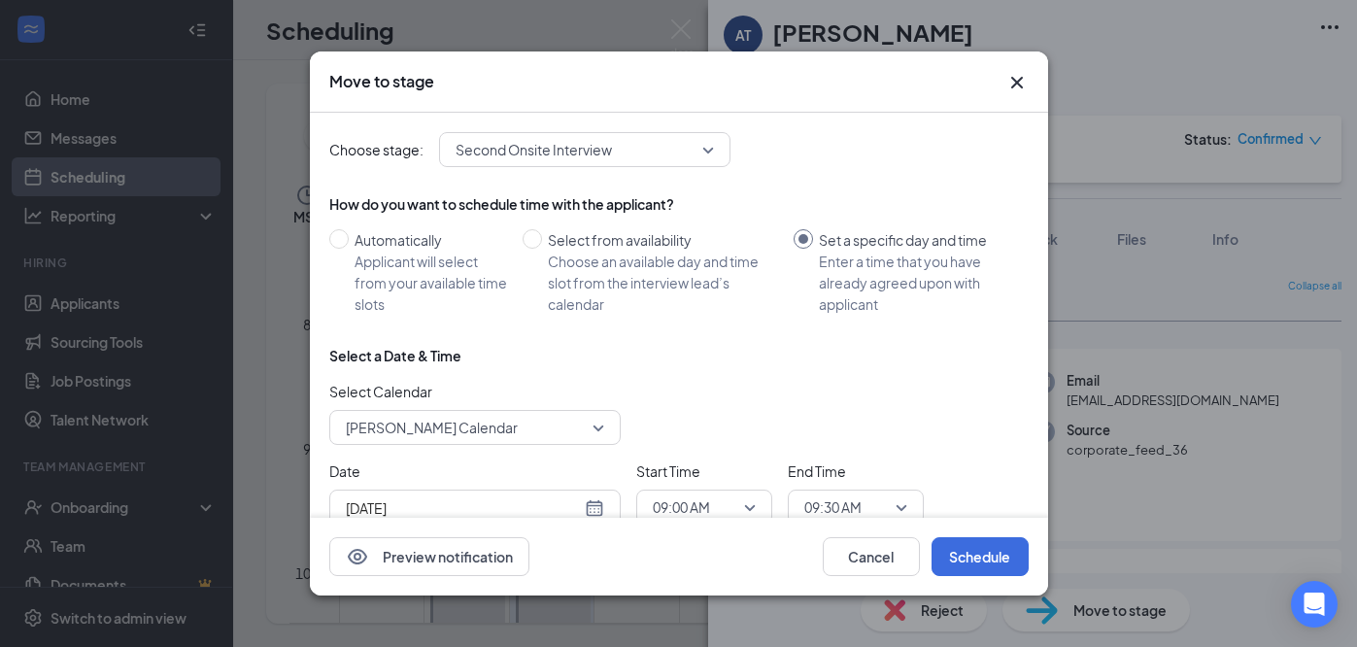
click at [1019, 86] on icon "Cross" at bounding box center [1017, 82] width 23 height 23
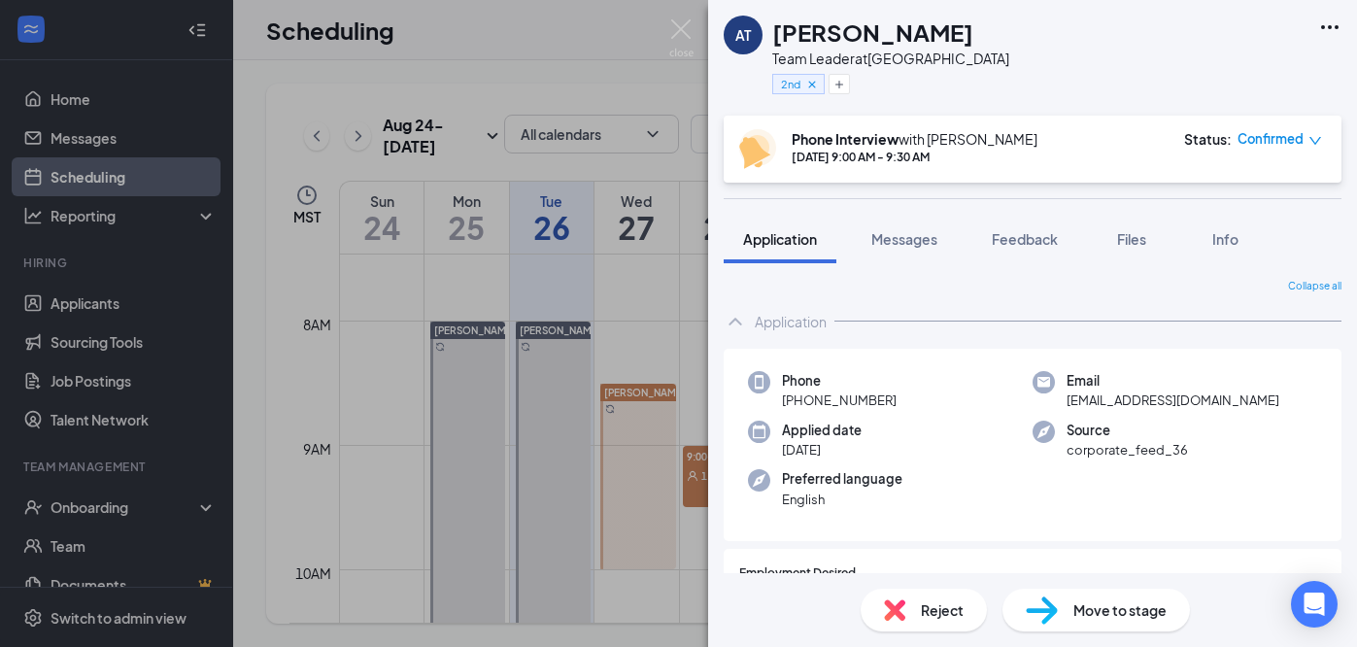
click at [1329, 29] on icon "Ellipses" at bounding box center [1329, 27] width 23 height 23
click at [677, 37] on img at bounding box center [681, 38] width 24 height 38
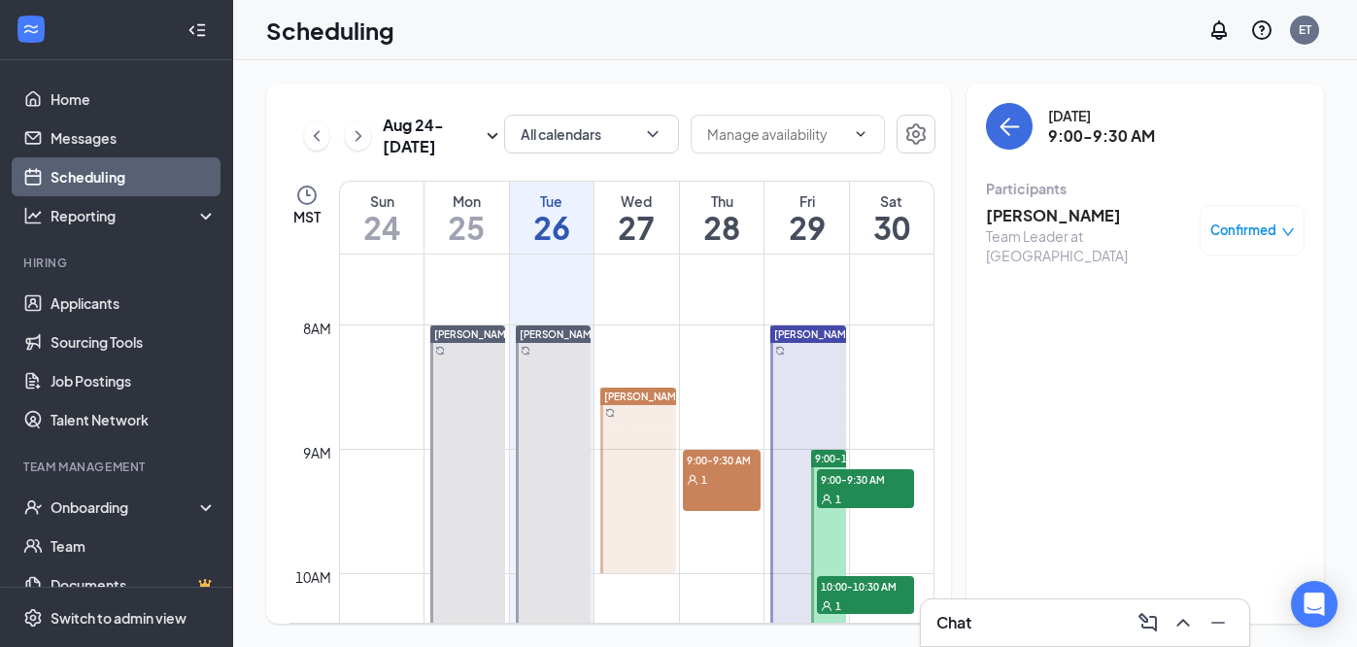
scroll to position [888, 0]
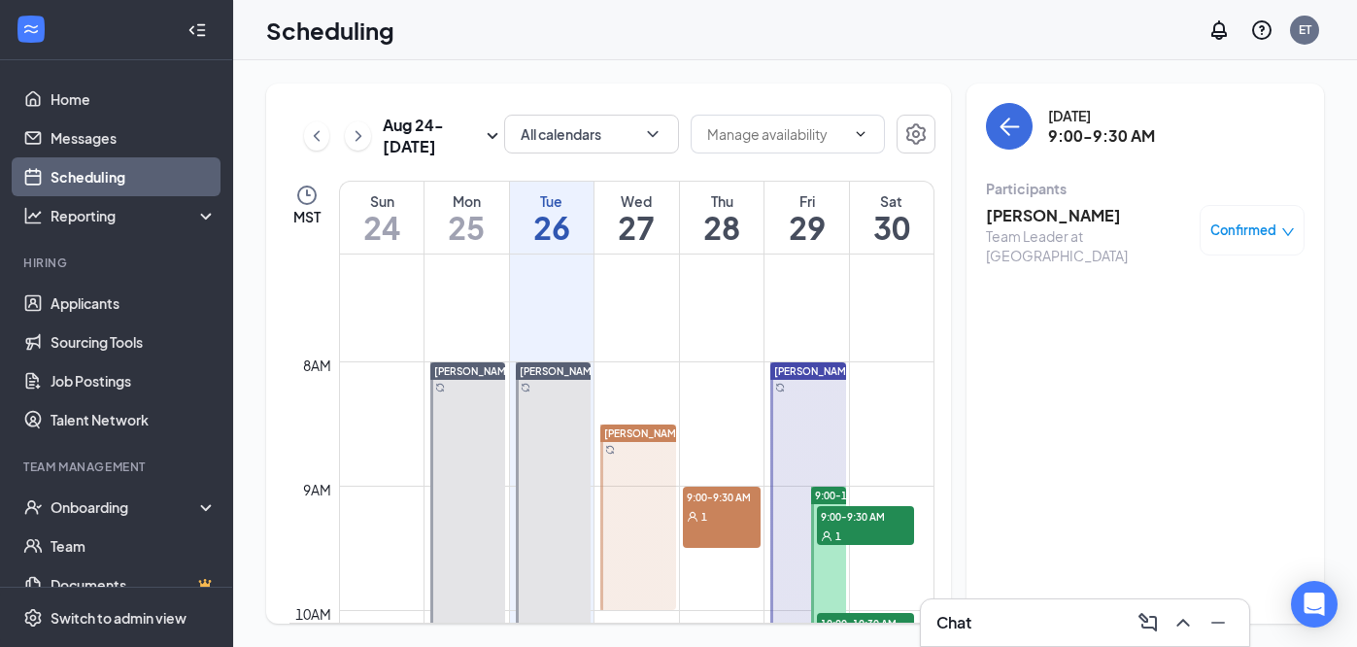
click at [730, 515] on div "1" at bounding box center [722, 515] width 78 height 19
click at [1075, 208] on h3 "Autumn Tompkins" at bounding box center [1088, 215] width 204 height 21
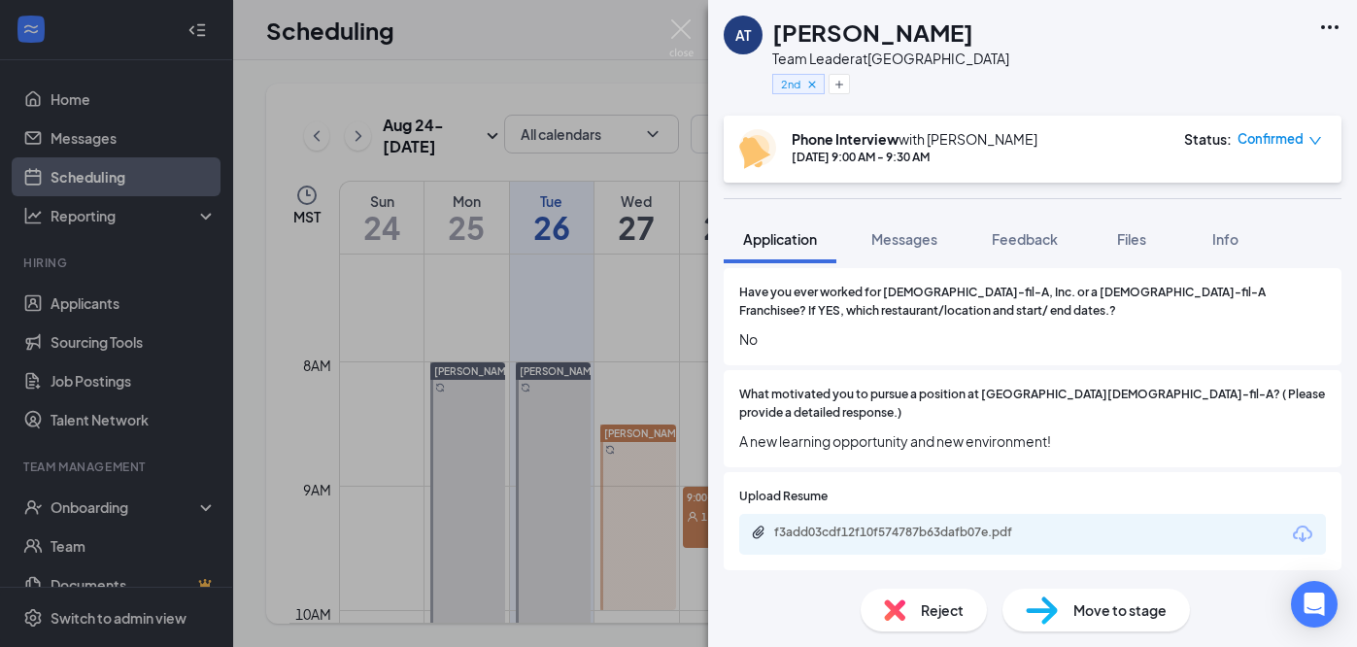
scroll to position [1011, 0]
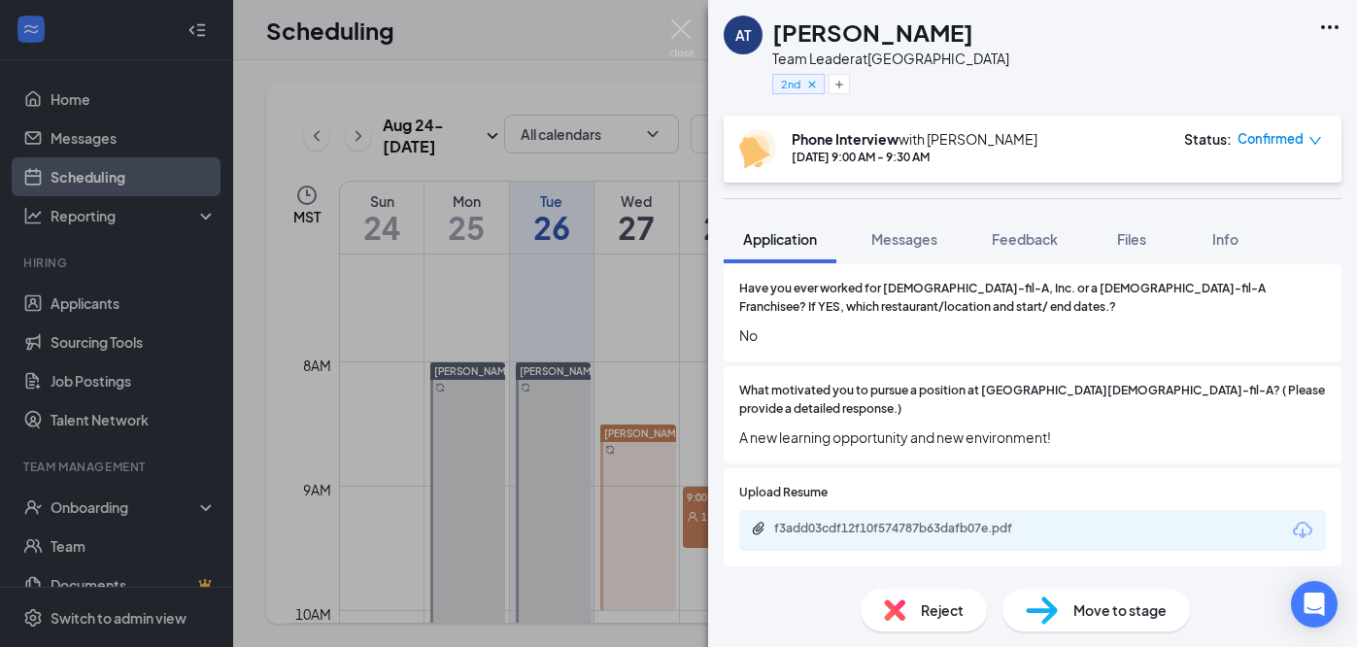
click at [1108, 610] on span "Move to stage" at bounding box center [1120, 609] width 93 height 21
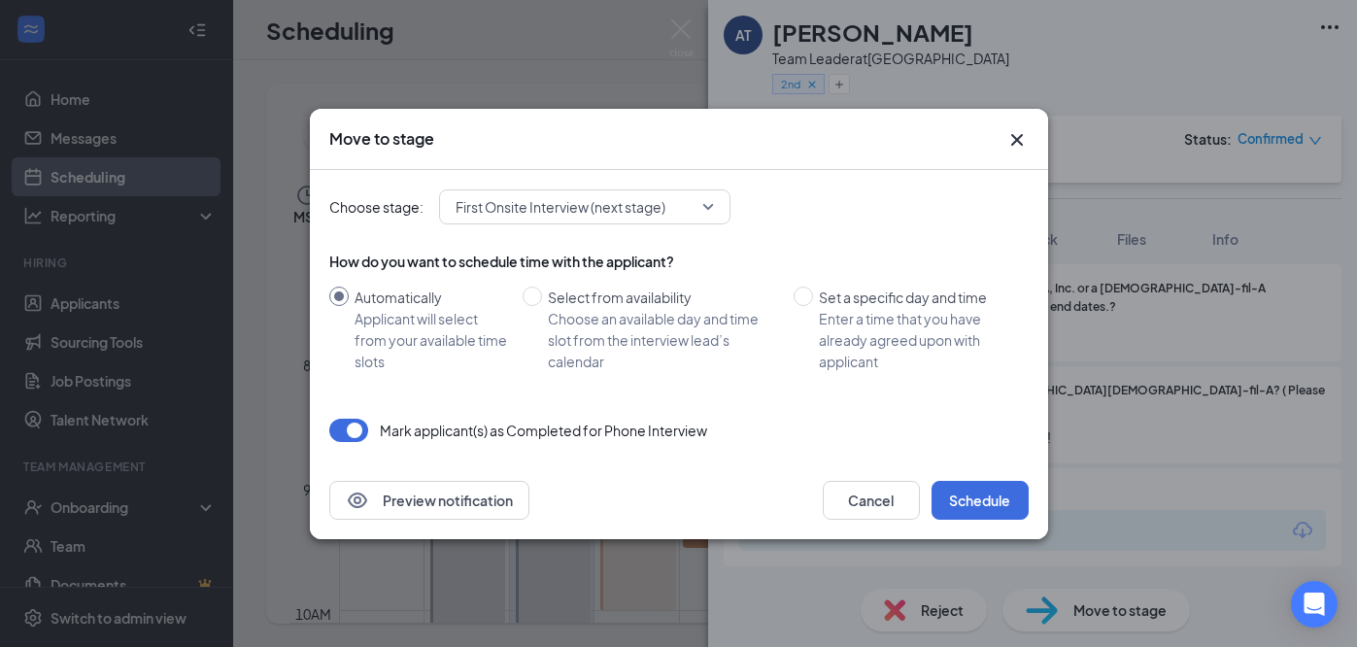
click at [659, 201] on span "First Onsite Interview (next stage)" at bounding box center [561, 206] width 210 height 29
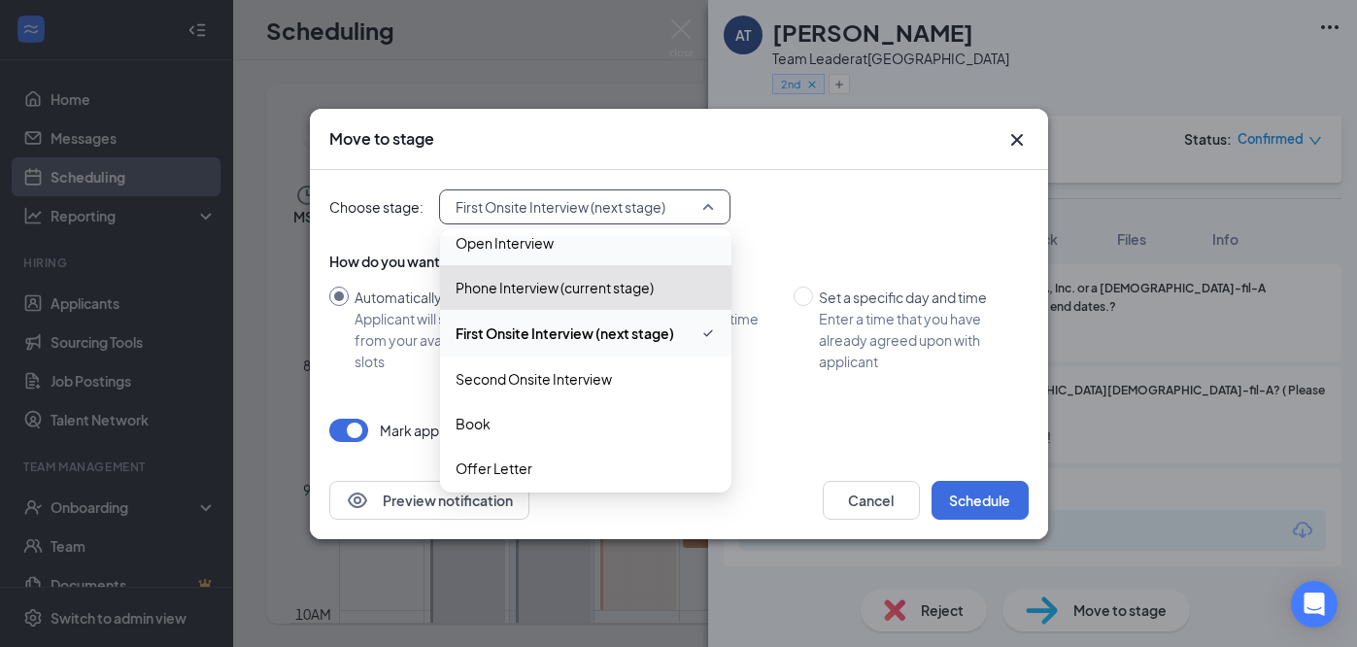
scroll to position [139, 0]
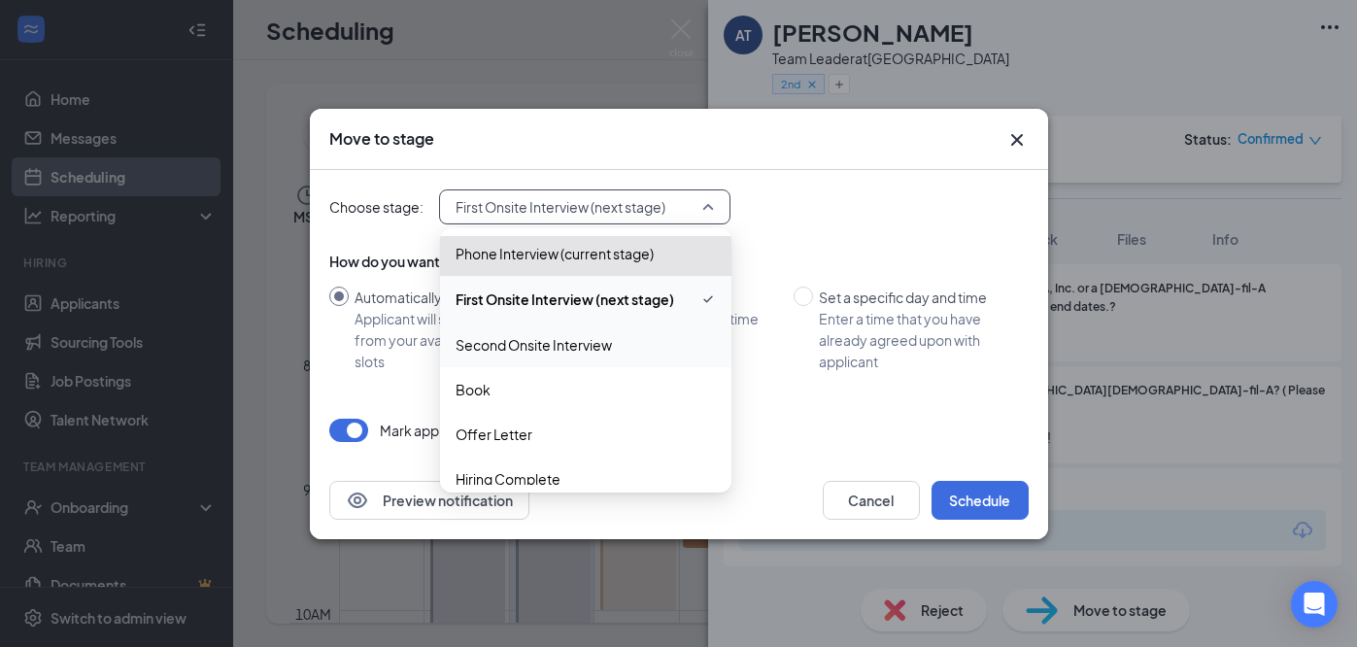
click at [579, 342] on span "Second Onsite Interview" at bounding box center [534, 344] width 156 height 21
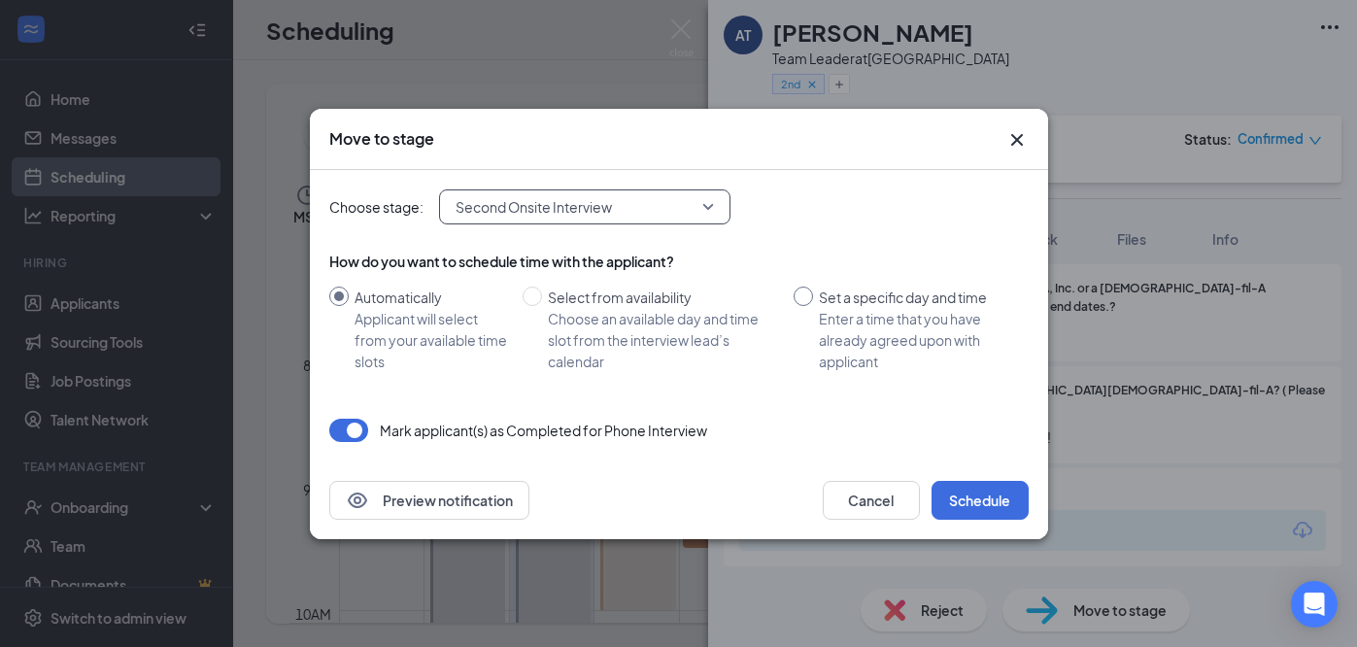
click at [802, 297] on input "Set a specific day and time Enter a time that you have already agreed upon with…" at bounding box center [803, 296] width 19 height 19
radio input "true"
radio input "false"
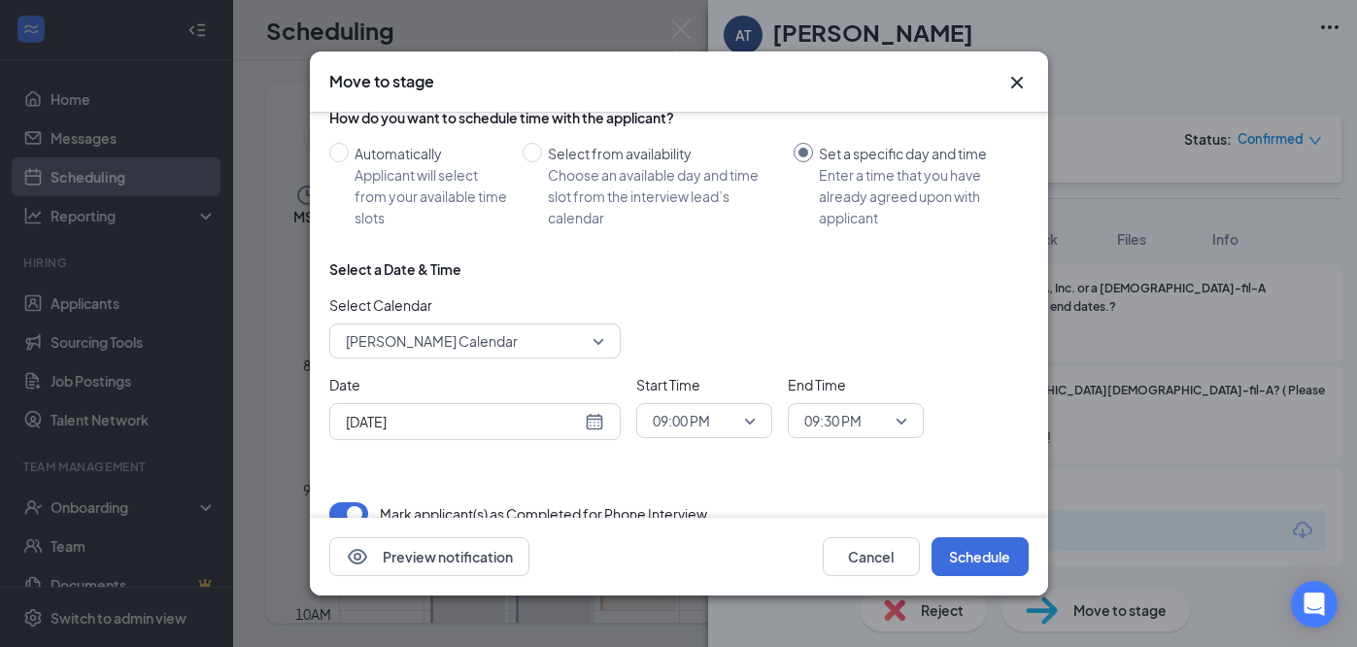
scroll to position [114, 0]
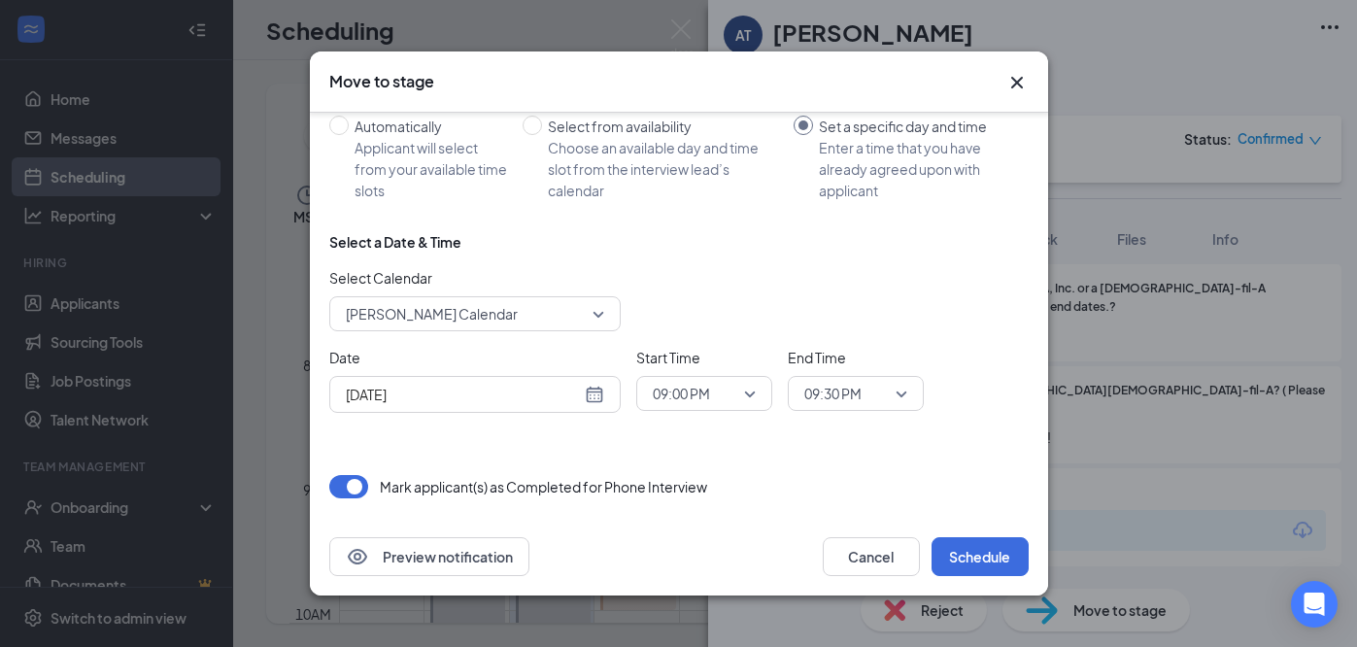
click at [581, 324] on span "Emily Talley's Calendar" at bounding box center [466, 313] width 241 height 29
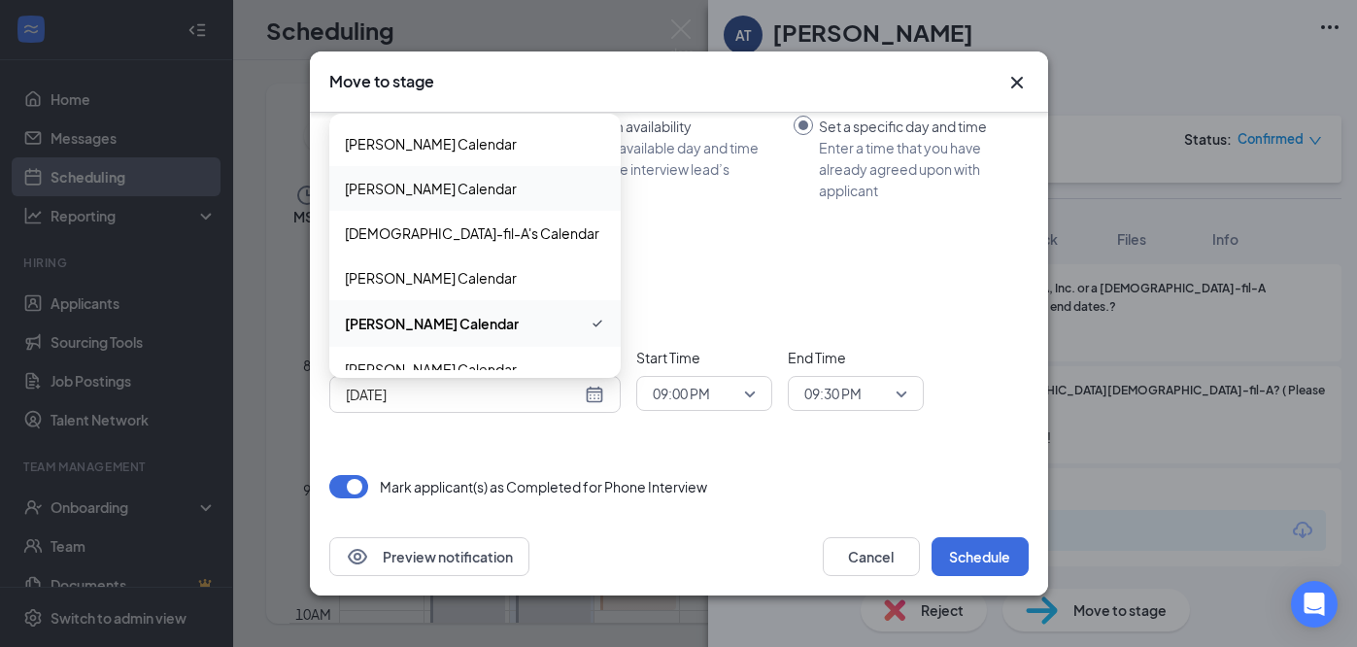
scroll to position [155, 0]
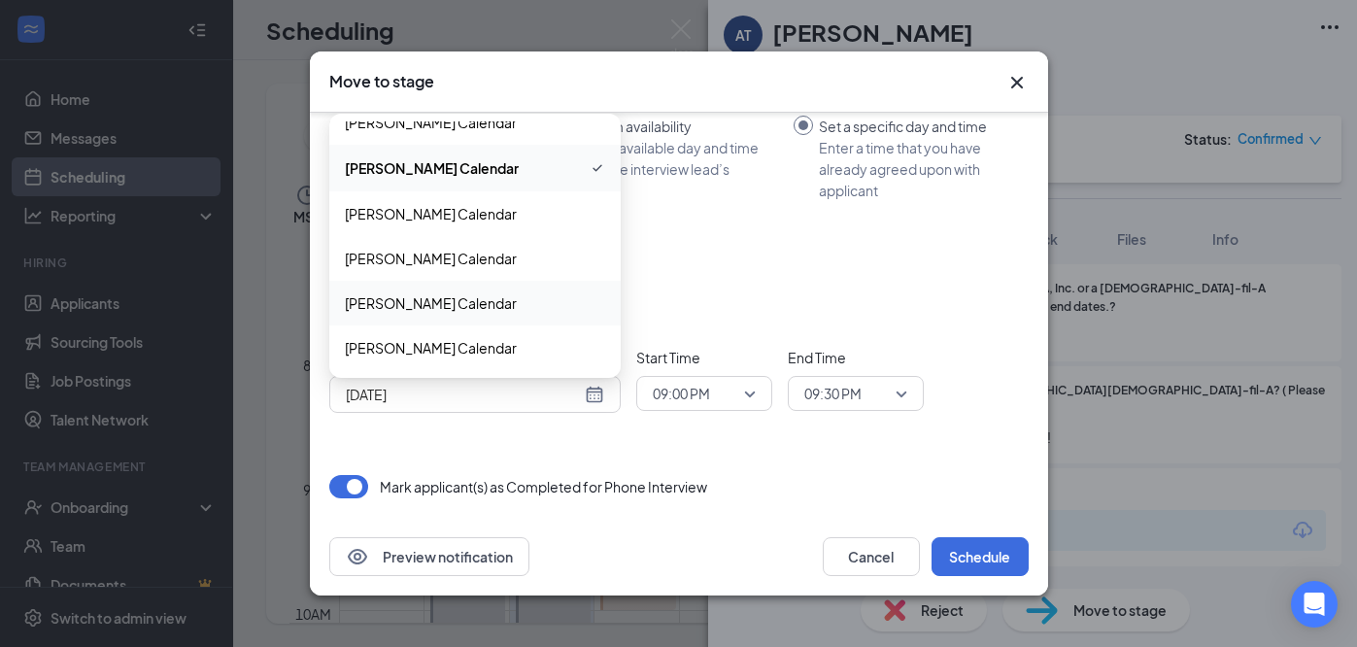
click at [455, 298] on span "Kelley Weir's Calendar" at bounding box center [431, 302] width 172 height 21
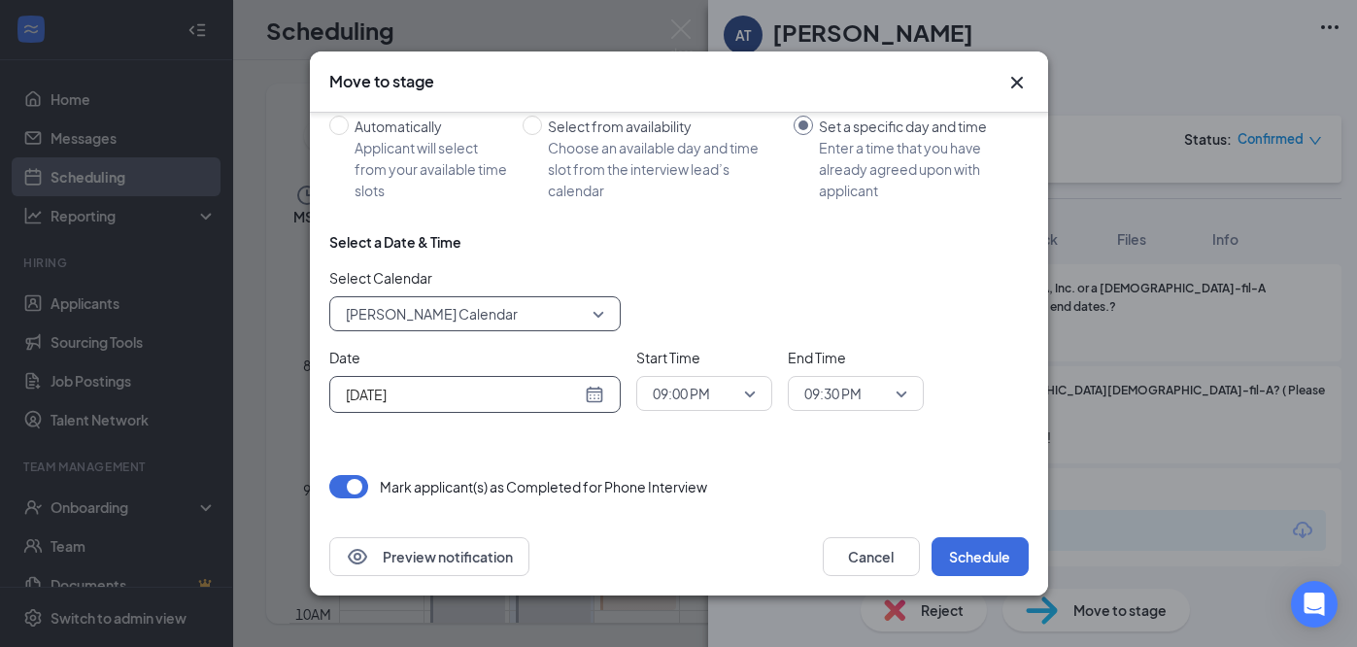
click at [485, 403] on input "Aug 26, 2025" at bounding box center [463, 394] width 235 height 21
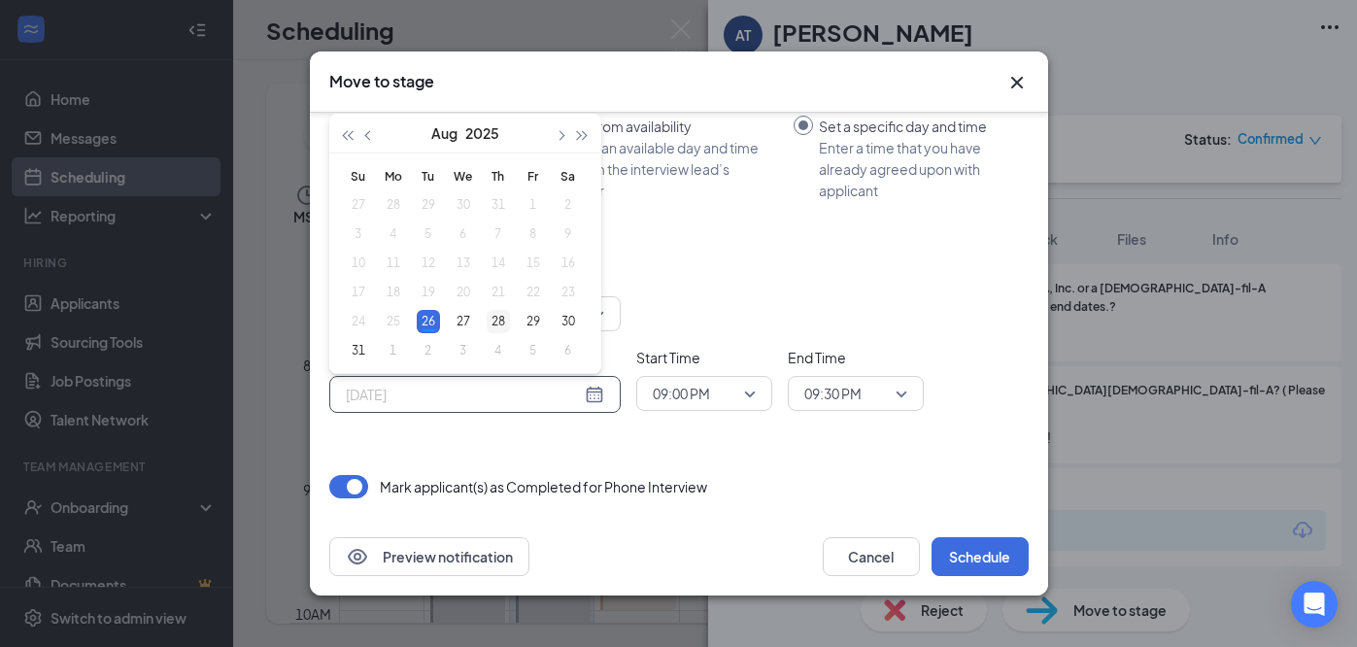
type input "Aug 28, 2025"
click at [502, 316] on div "28" at bounding box center [498, 321] width 23 height 23
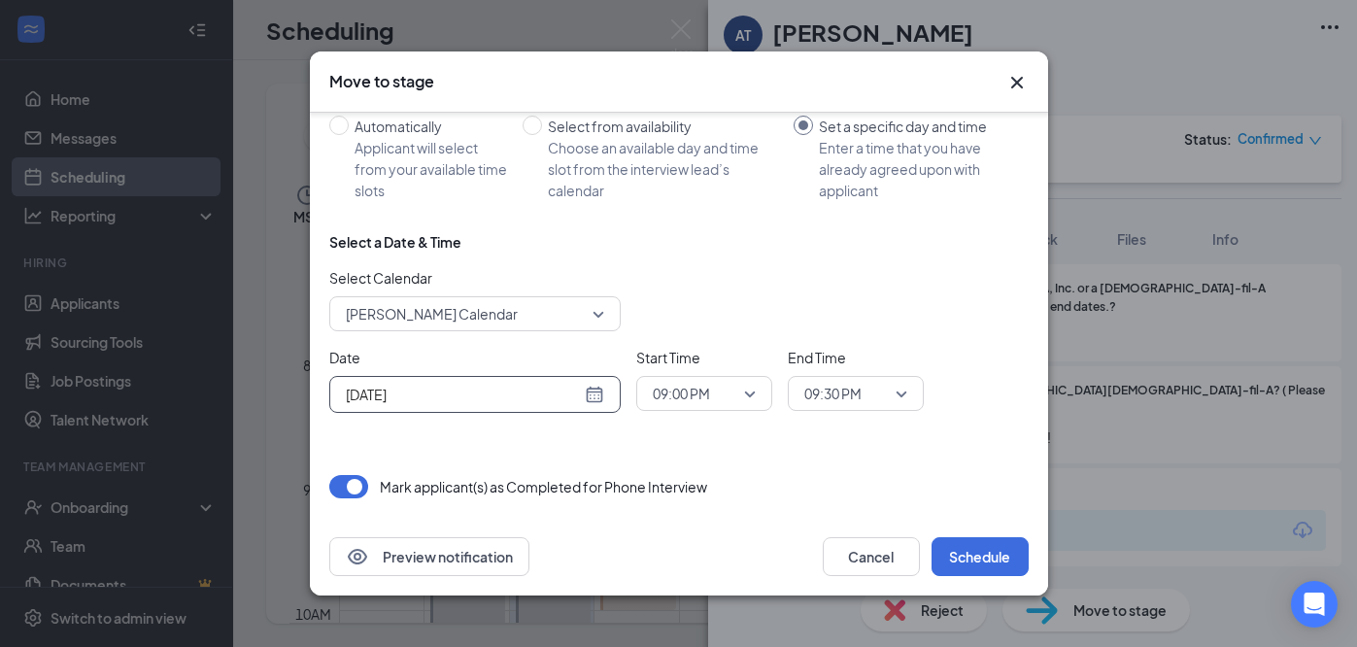
click at [736, 393] on span "09:00 PM" at bounding box center [695, 393] width 85 height 29
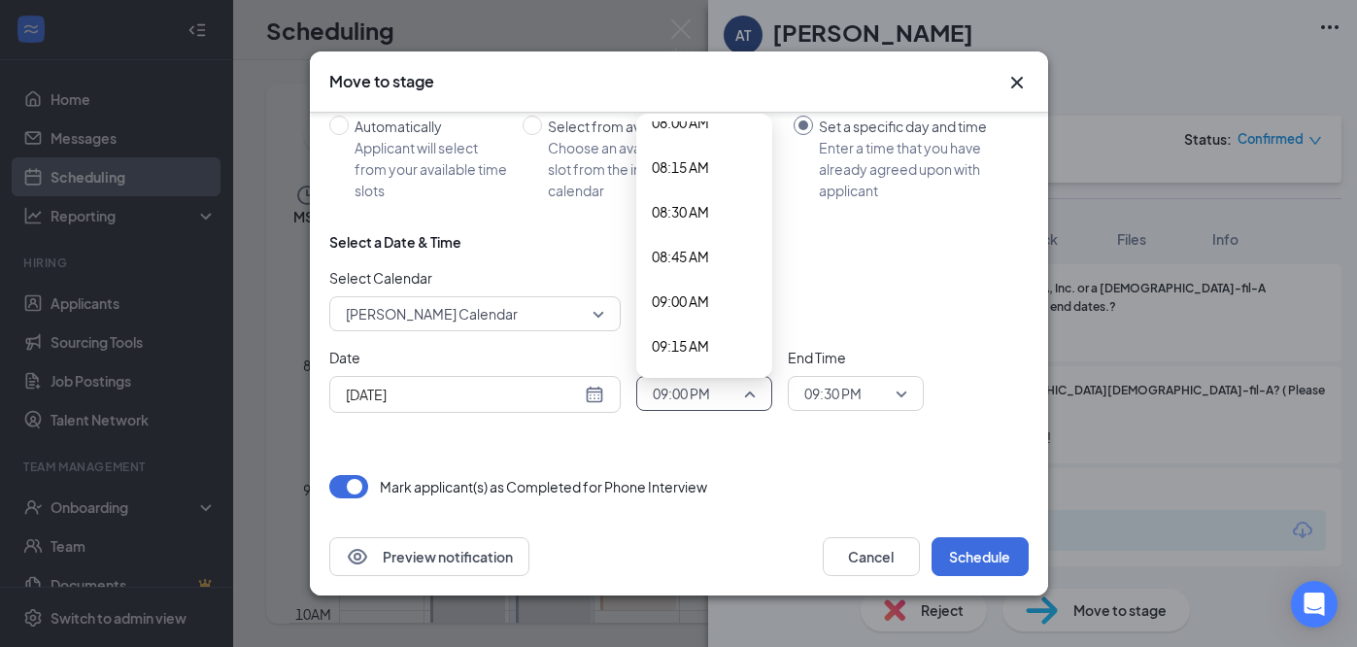
scroll to position [1452, 0]
click at [721, 303] on span "09:00 AM" at bounding box center [704, 300] width 105 height 21
click at [890, 392] on span "09:30 PM" at bounding box center [855, 393] width 103 height 29
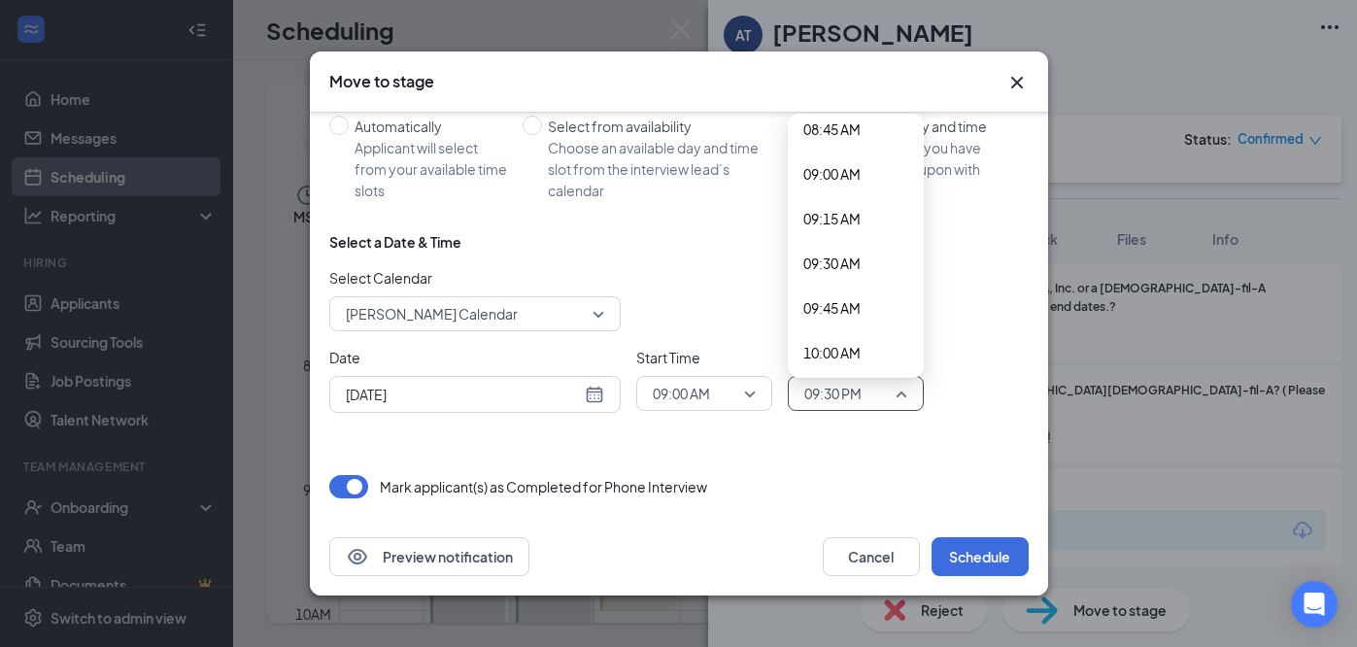
scroll to position [1581, 0]
click at [851, 257] on span "09:30 AM" at bounding box center [831, 261] width 57 height 21
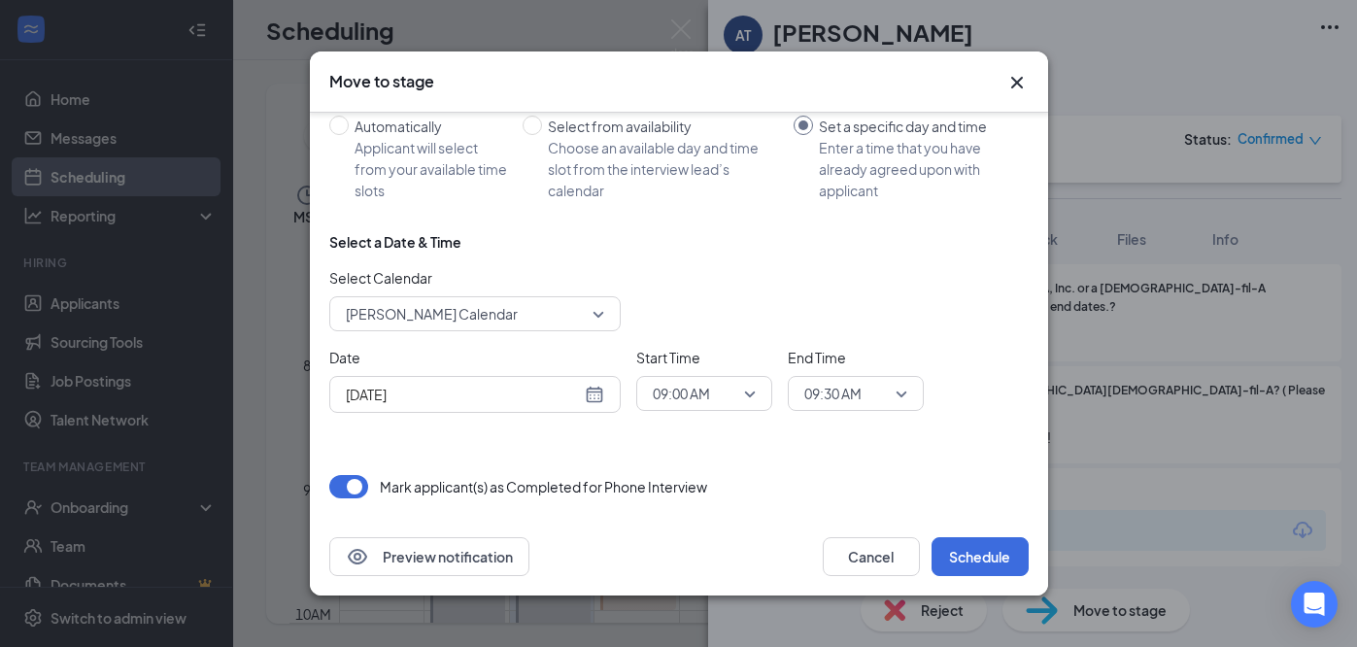
click at [899, 464] on div "Choose stage: Second Onsite Interview 3965077 3968330 3998800 Application Revie…" at bounding box center [678, 258] width 699 height 519
click at [977, 558] on button "Schedule" at bounding box center [980, 556] width 97 height 39
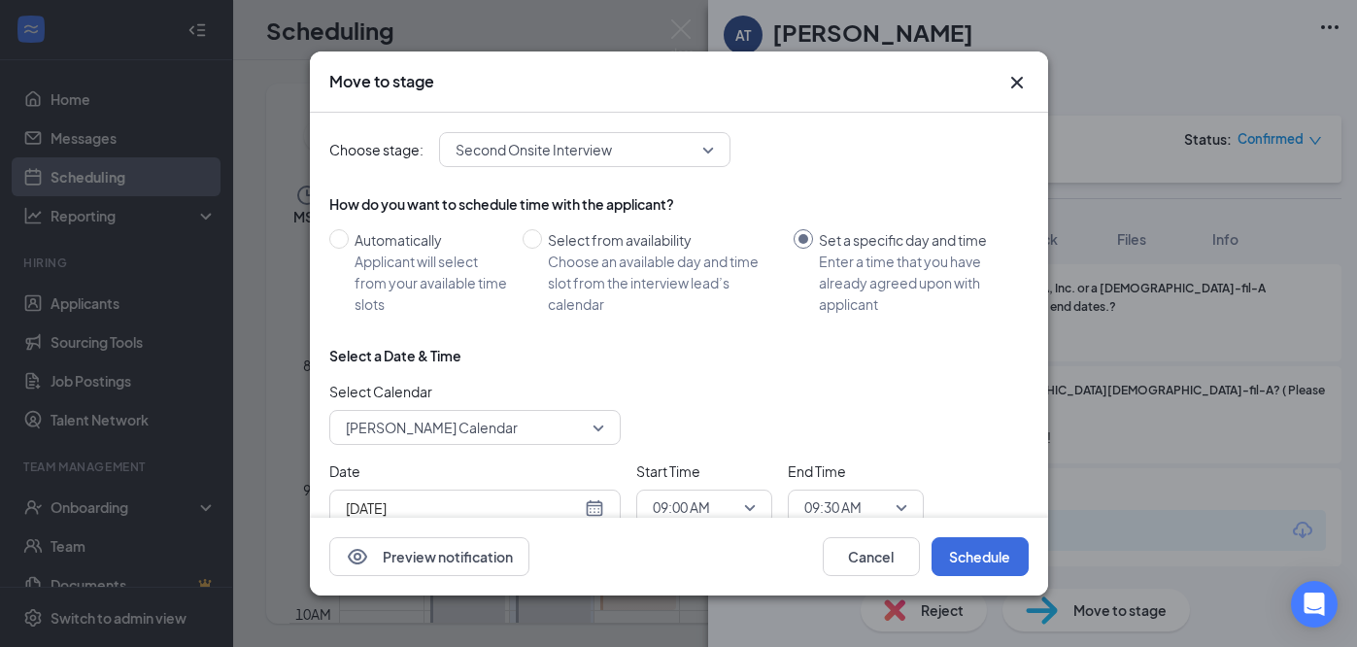
click at [1012, 79] on icon "Cross" at bounding box center [1016, 83] width 12 height 12
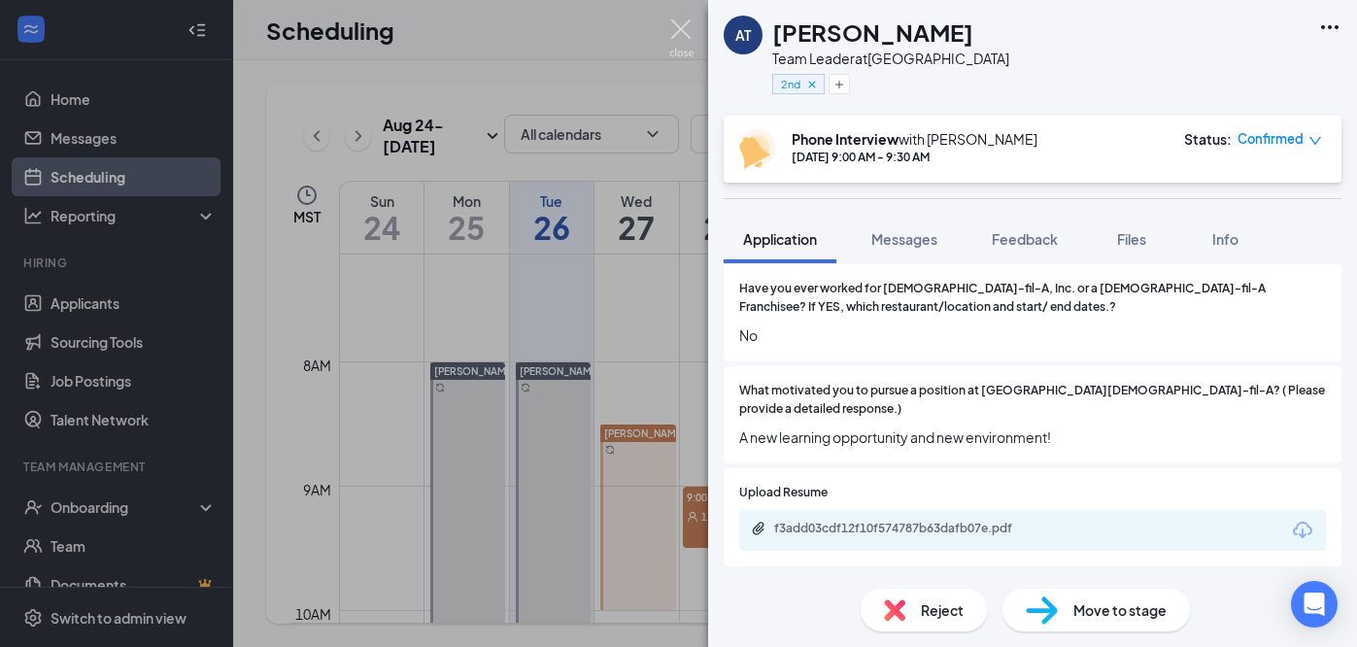
click at [684, 31] on img at bounding box center [681, 38] width 24 height 38
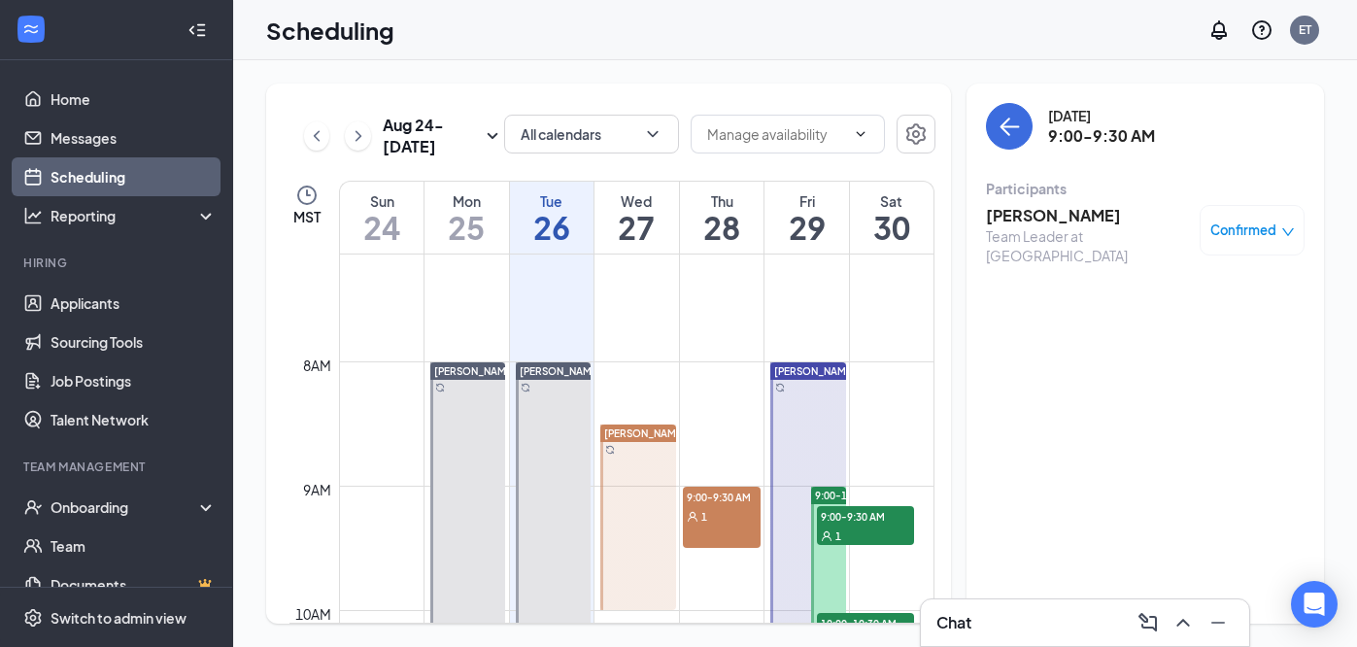
click at [726, 512] on div "1" at bounding box center [722, 515] width 78 height 19
click at [1258, 237] on span "Confirmed" at bounding box center [1243, 230] width 66 height 19
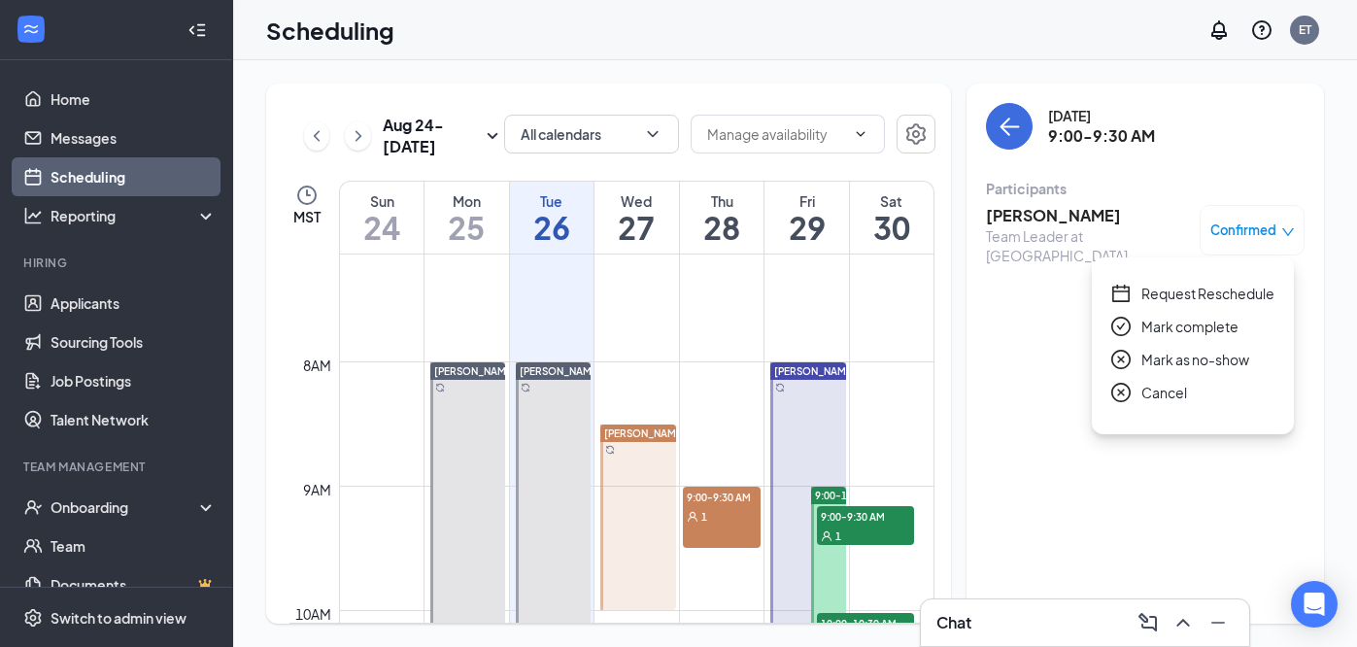
click at [1120, 393] on icon "close-circle" at bounding box center [1120, 392] width 19 height 19
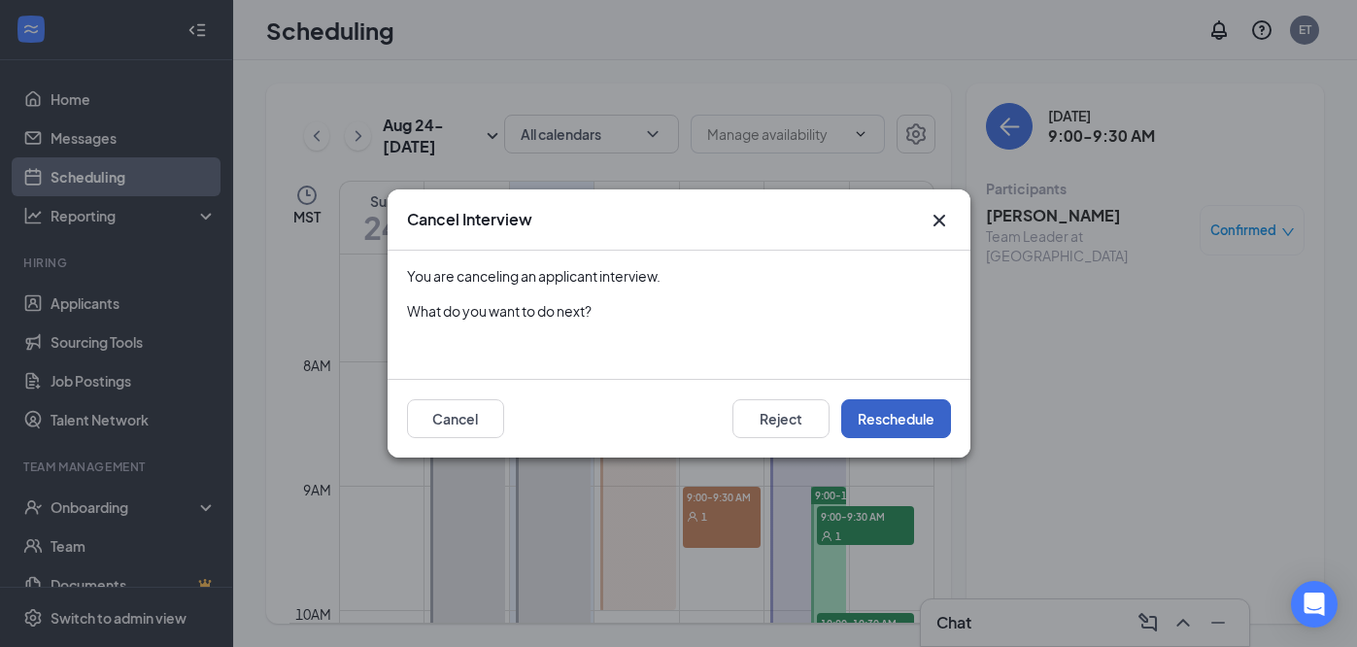
click at [873, 423] on button "Reschedule" at bounding box center [896, 418] width 110 height 39
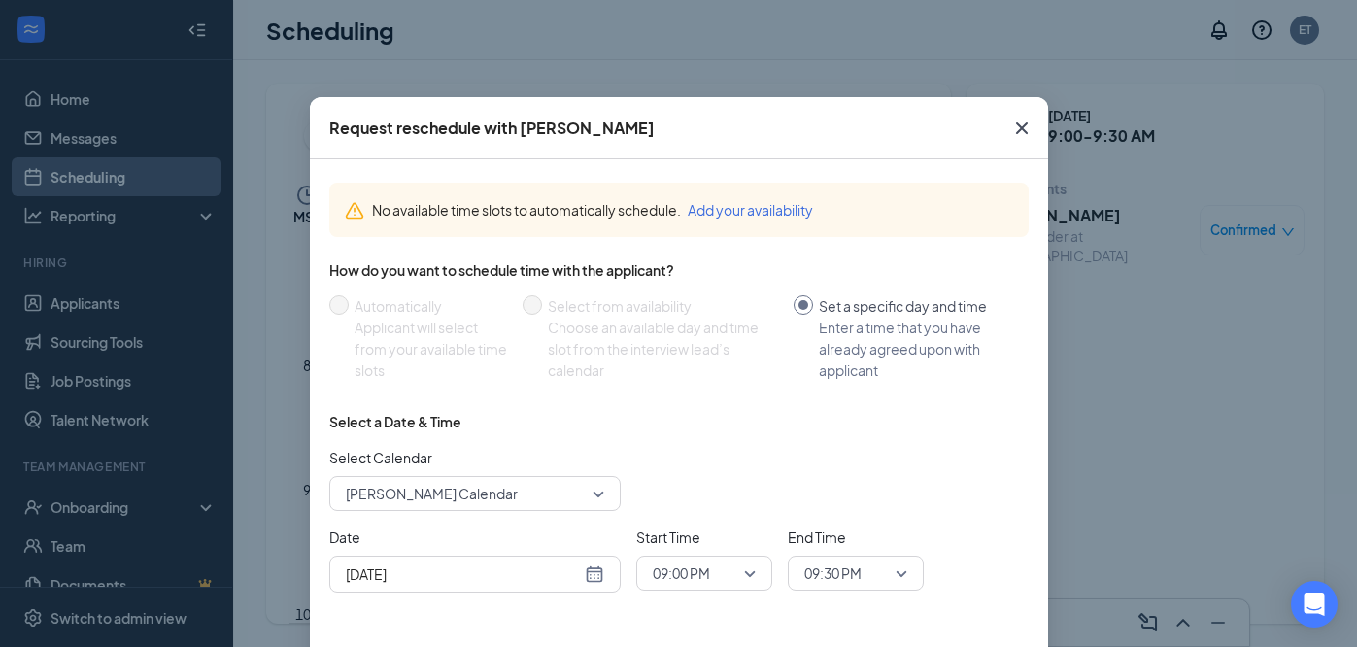
click at [1012, 123] on icon "Cross" at bounding box center [1021, 128] width 23 height 23
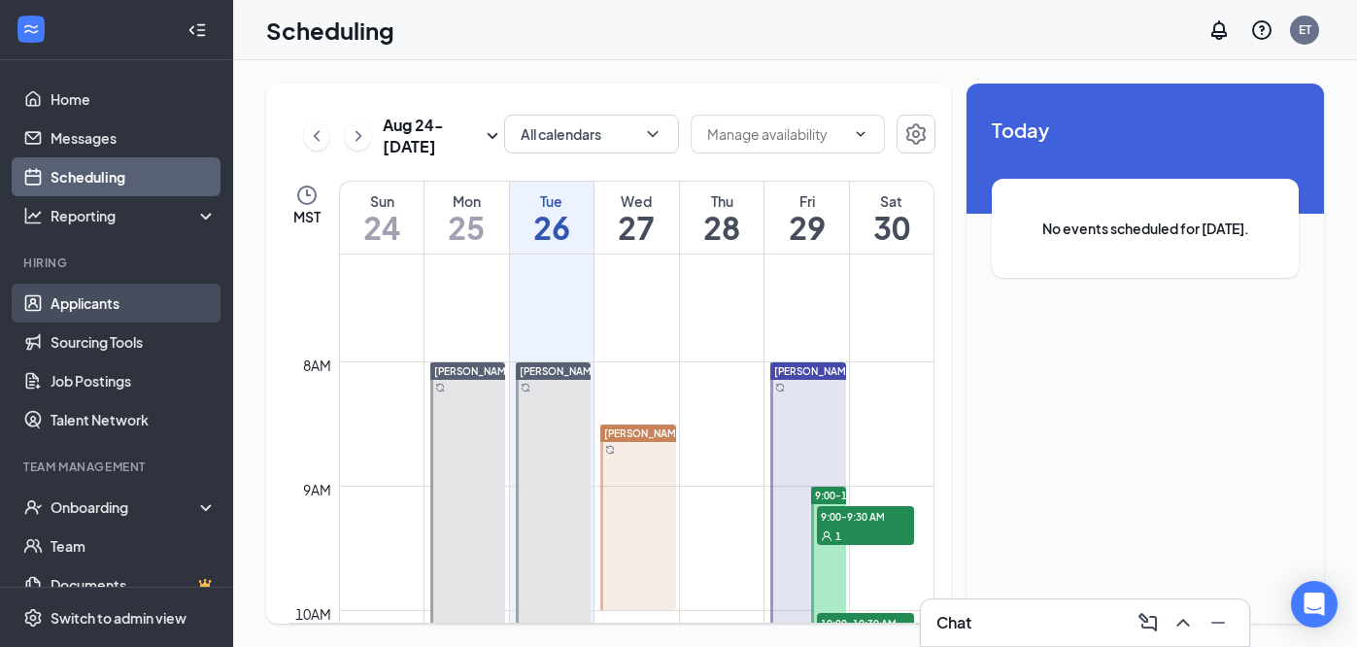
click at [104, 295] on link "Applicants" at bounding box center [134, 303] width 166 height 39
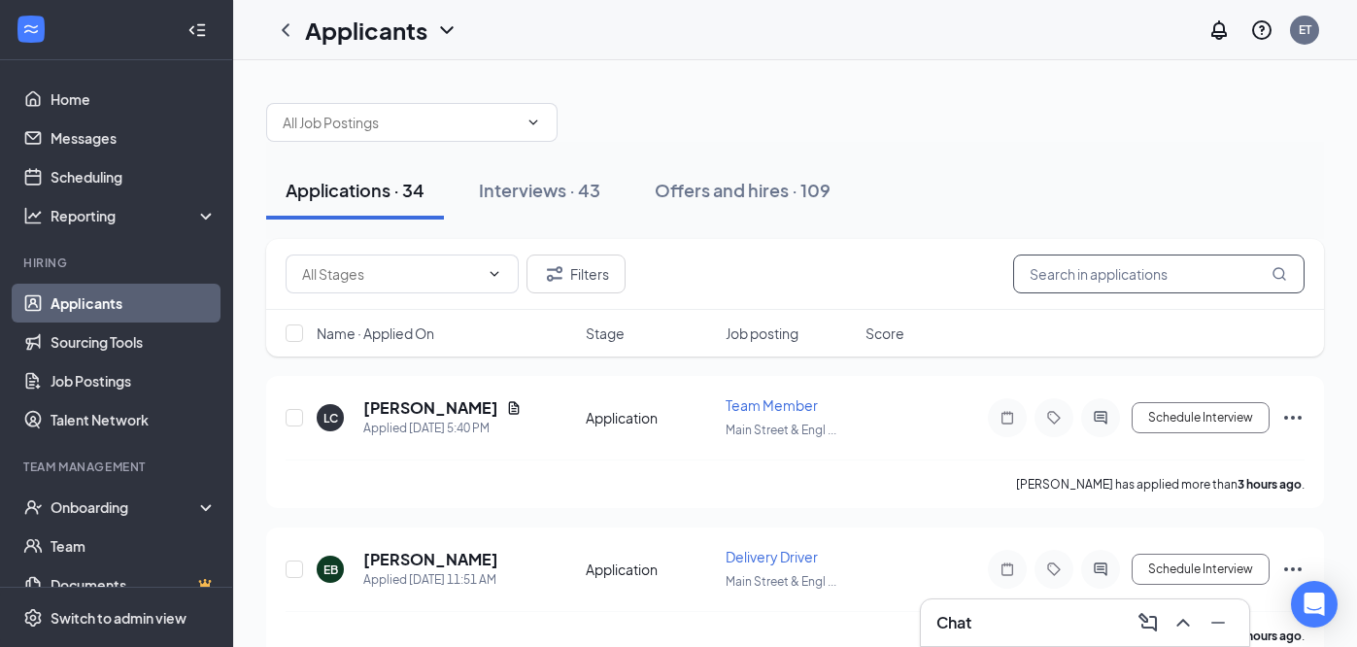
click at [1058, 282] on input "text" at bounding box center [1158, 274] width 291 height 39
type input "autumn"
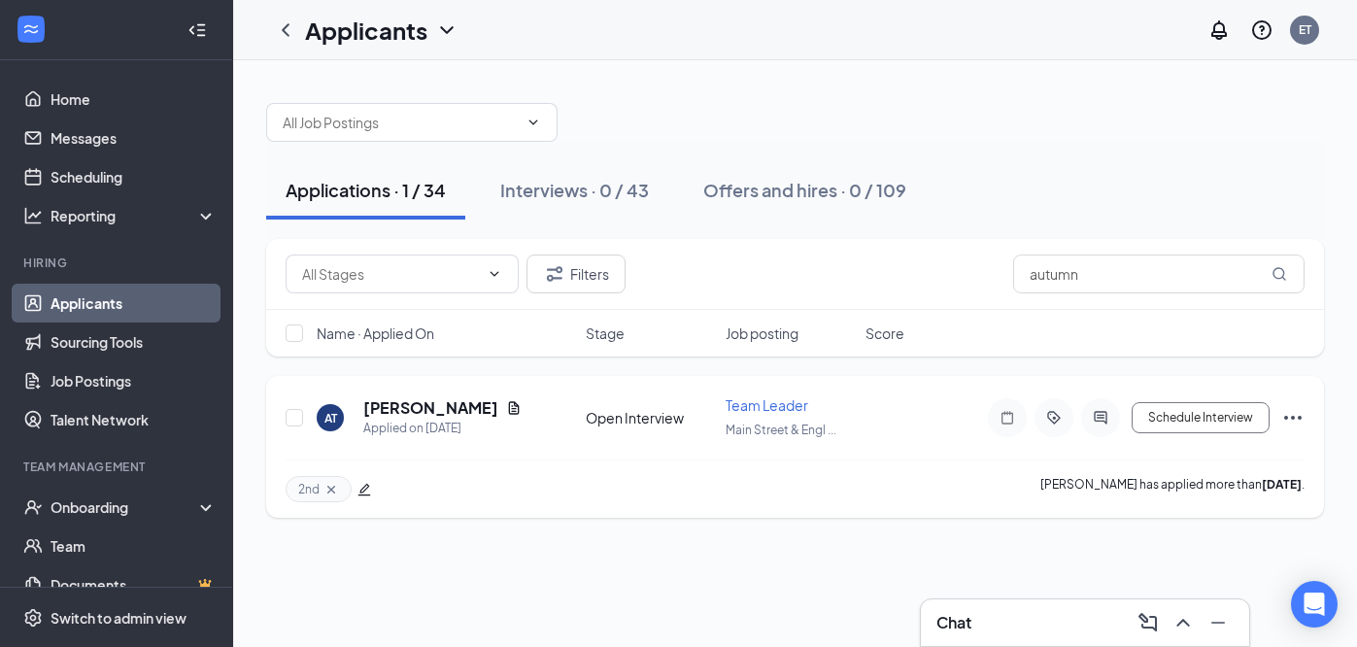
click at [1294, 417] on icon "Ellipses" at bounding box center [1292, 418] width 17 height 4
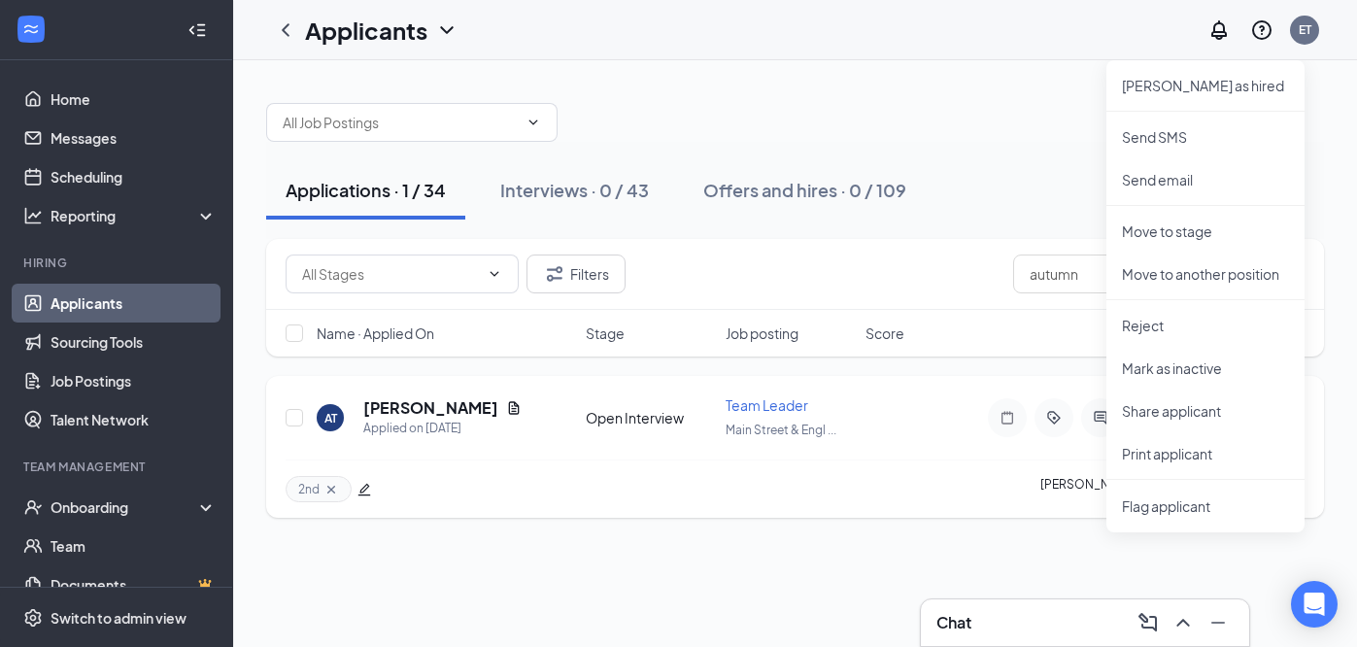
click at [912, 475] on div "2nd Autumn Tompkins has applied more than 18 days ago ." at bounding box center [795, 489] width 1019 height 58
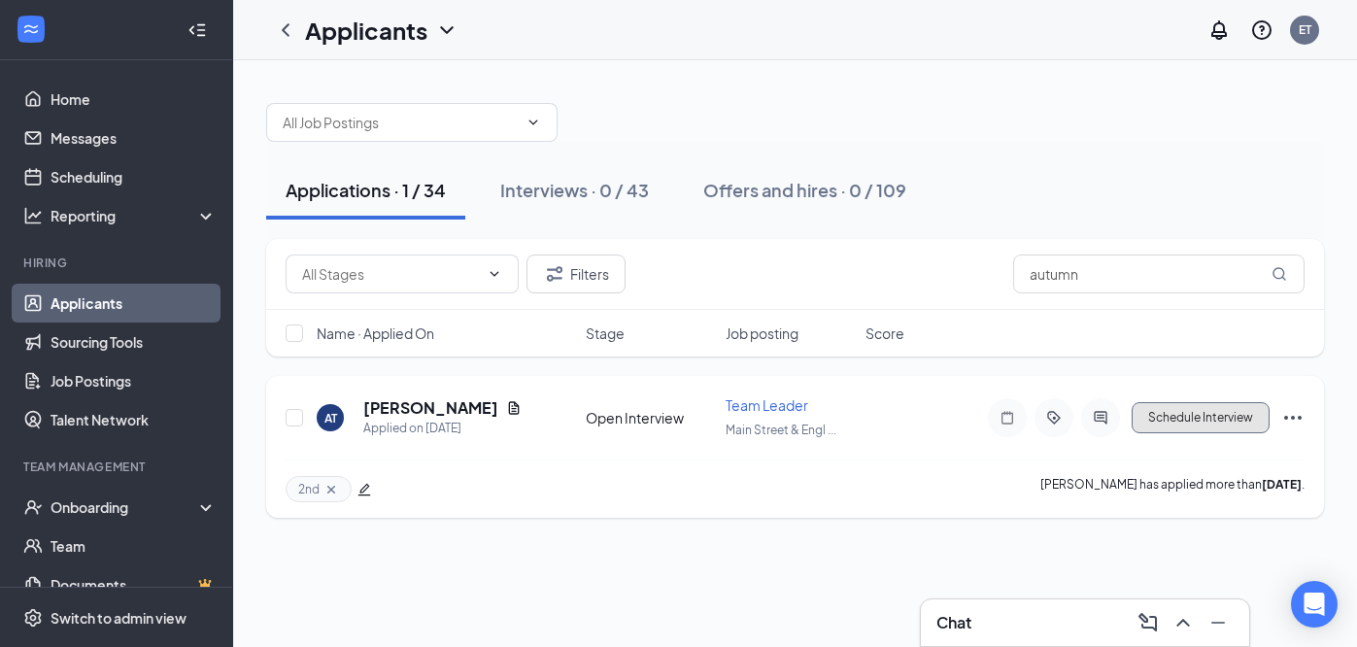
click at [1227, 414] on button "Schedule Interview" at bounding box center [1201, 417] width 138 height 31
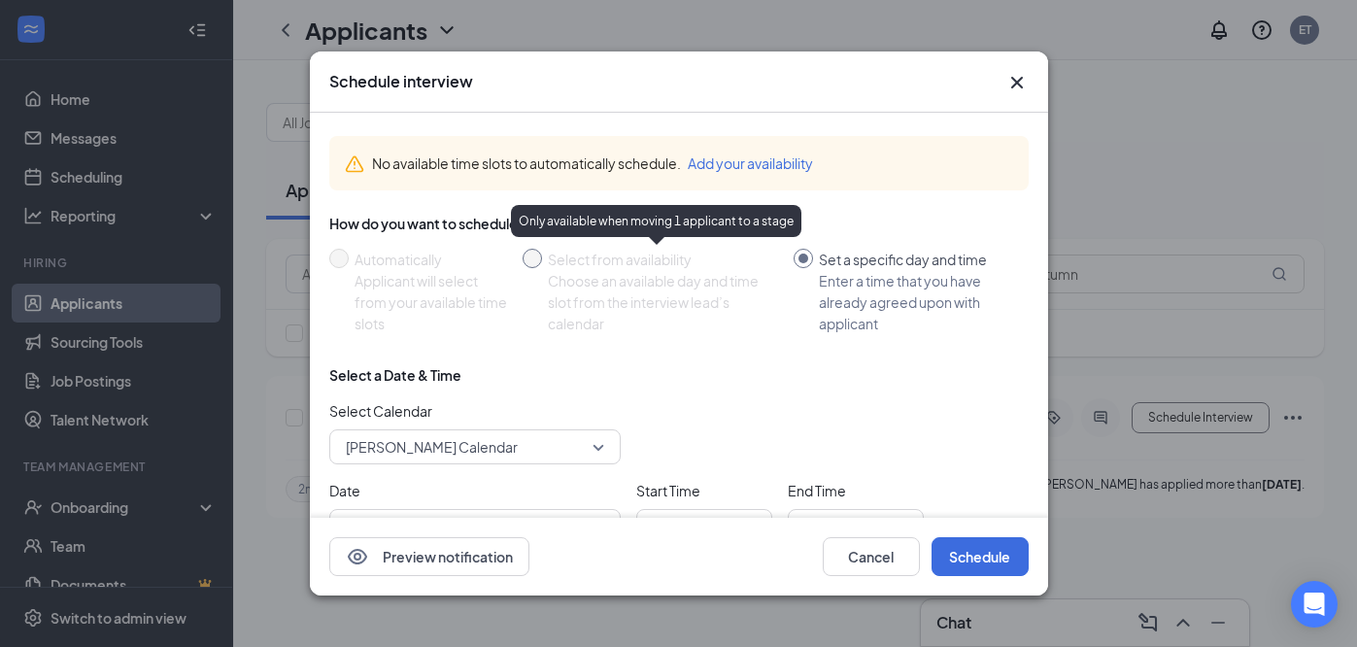
scroll to position [5, 0]
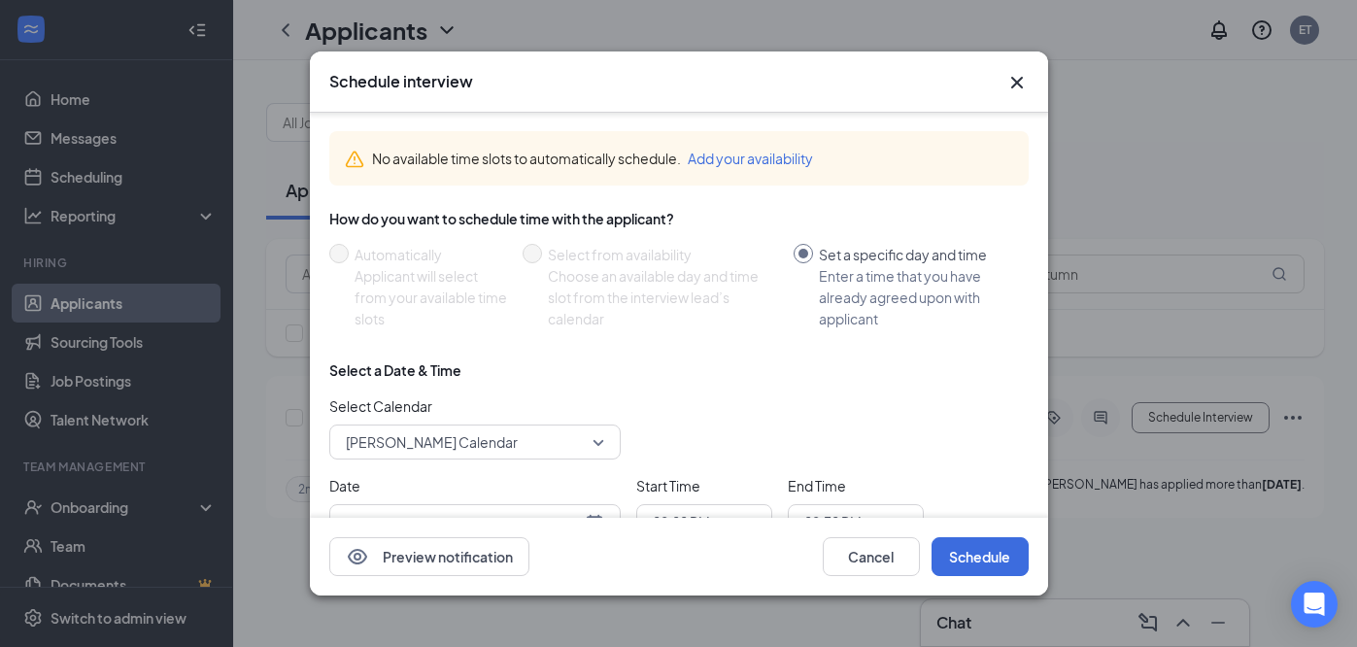
click at [1016, 79] on icon "Cross" at bounding box center [1017, 82] width 23 height 23
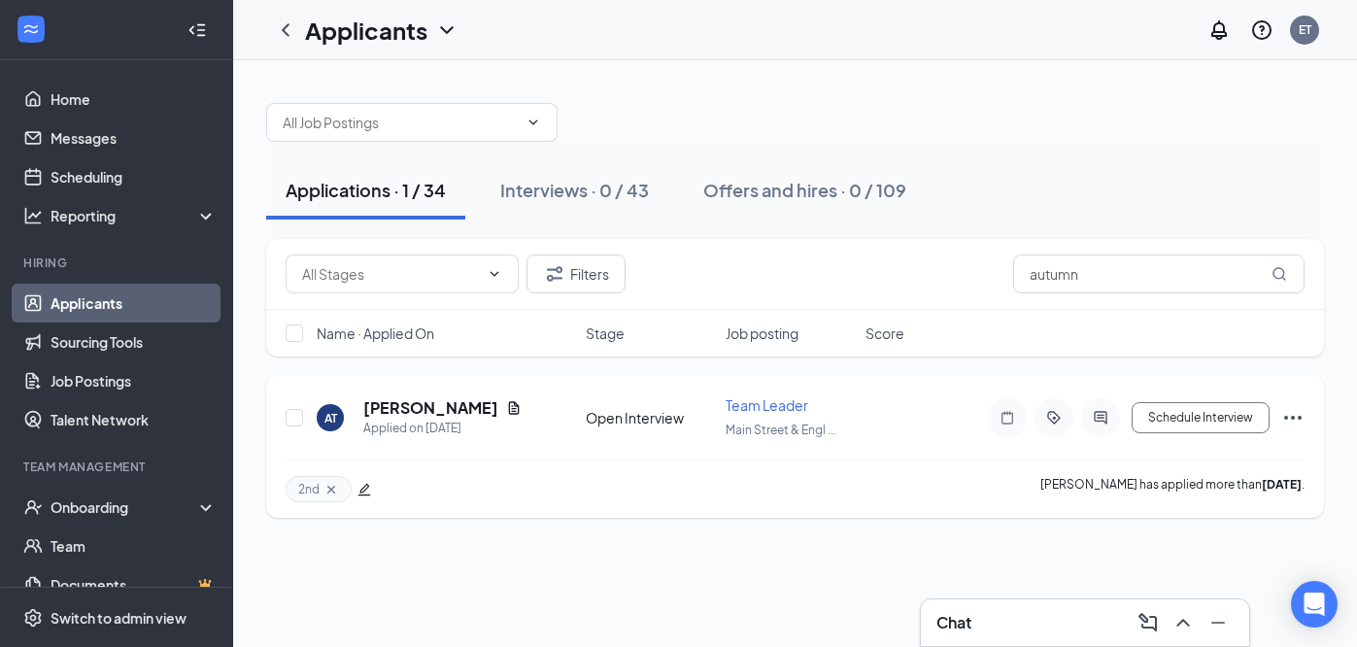
click at [1290, 419] on icon "Ellipses" at bounding box center [1292, 417] width 23 height 23
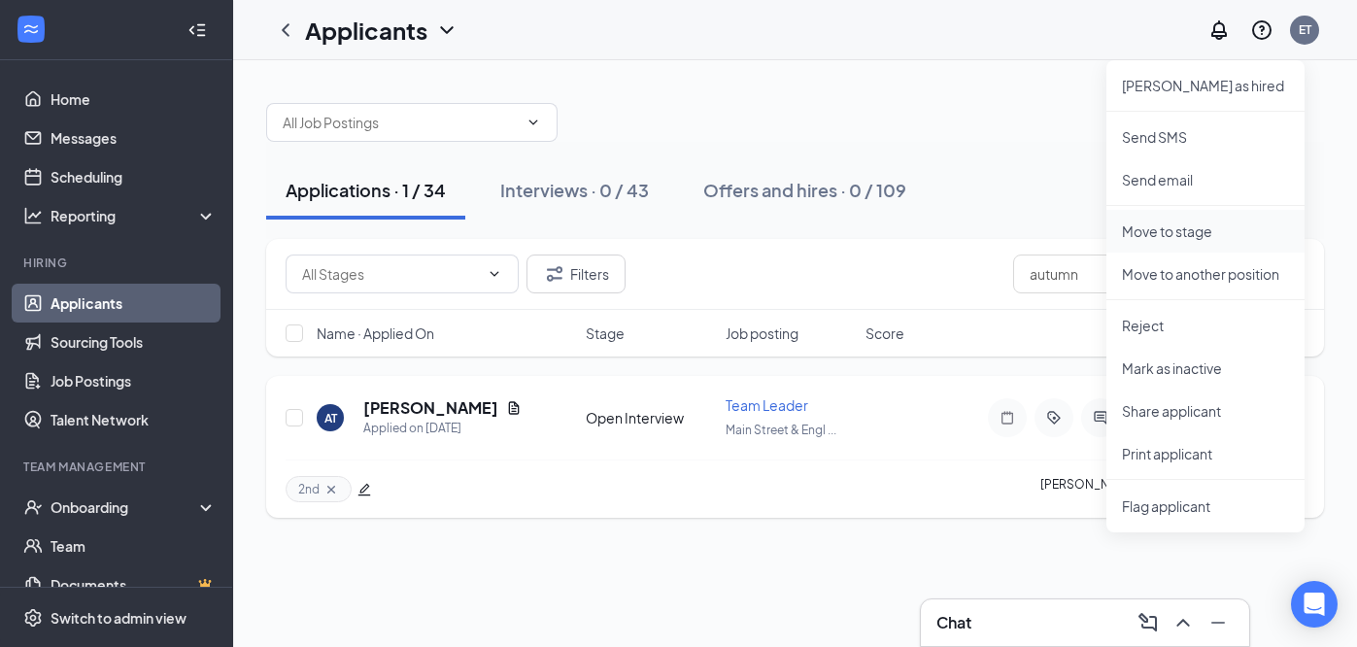
click at [1218, 229] on p "Move to stage" at bounding box center [1205, 231] width 167 height 19
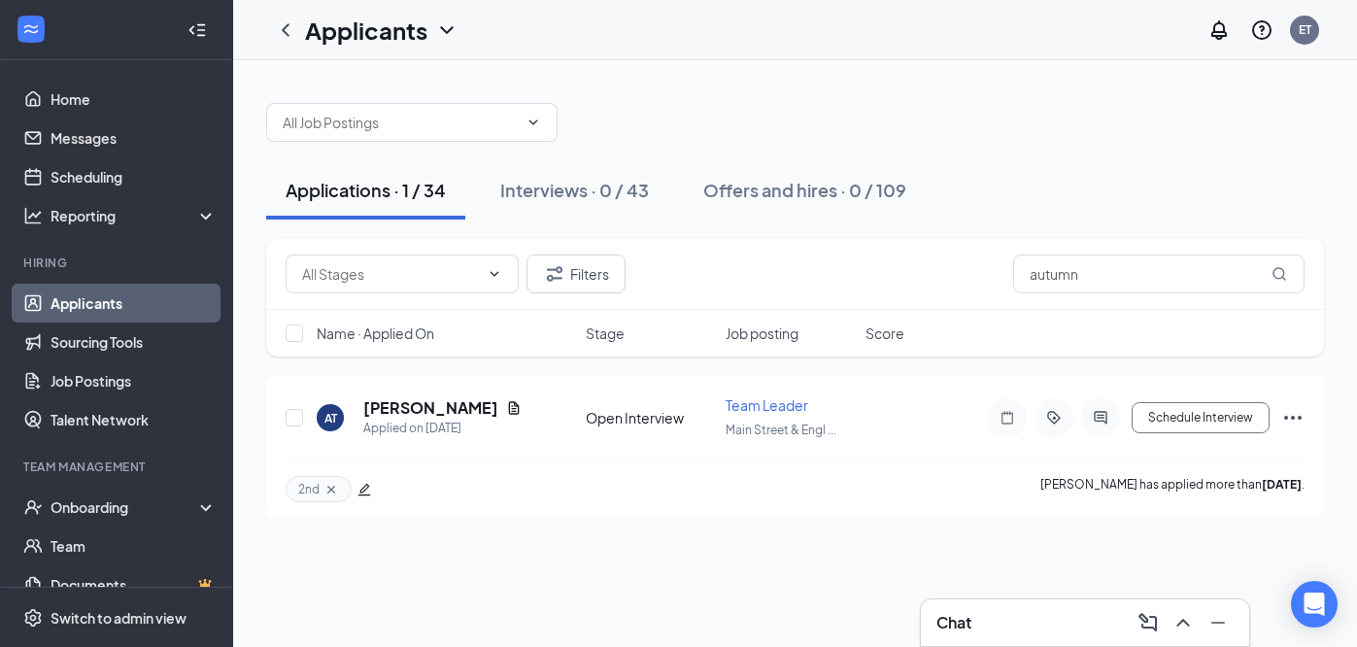
type input "Aug 26, 2025"
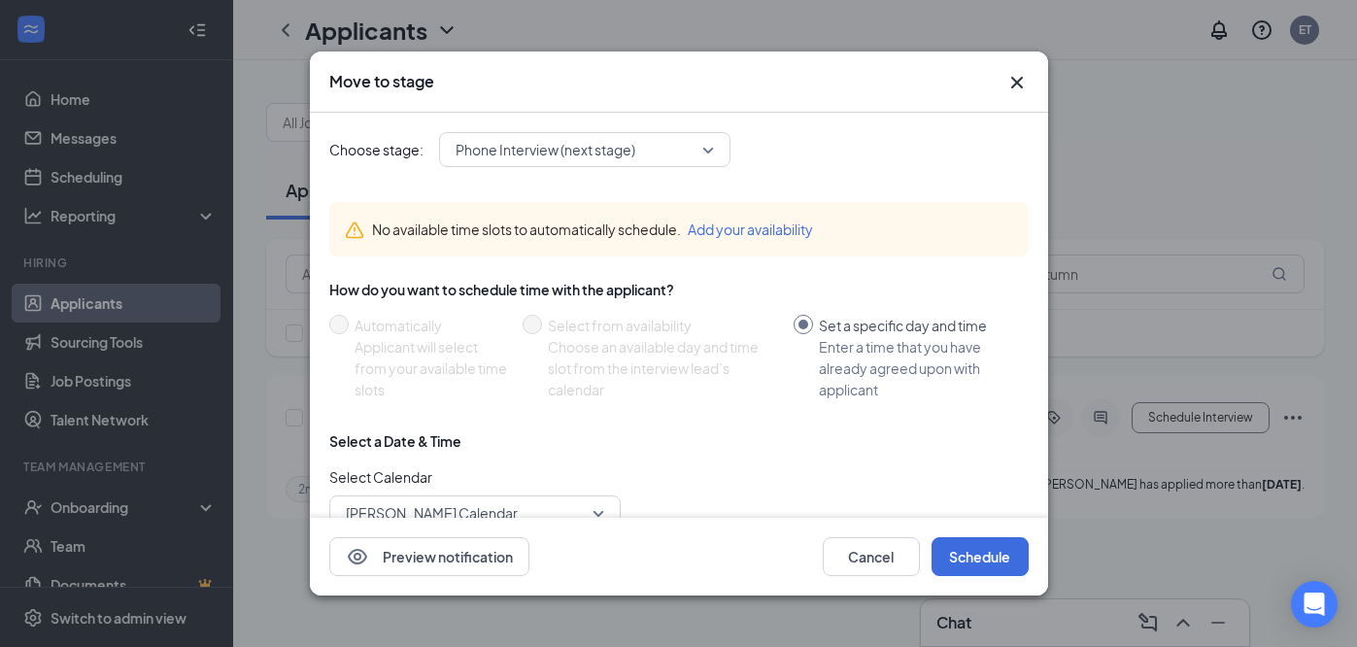
click at [660, 153] on span "Phone Interview (next stage)" at bounding box center [576, 149] width 241 height 29
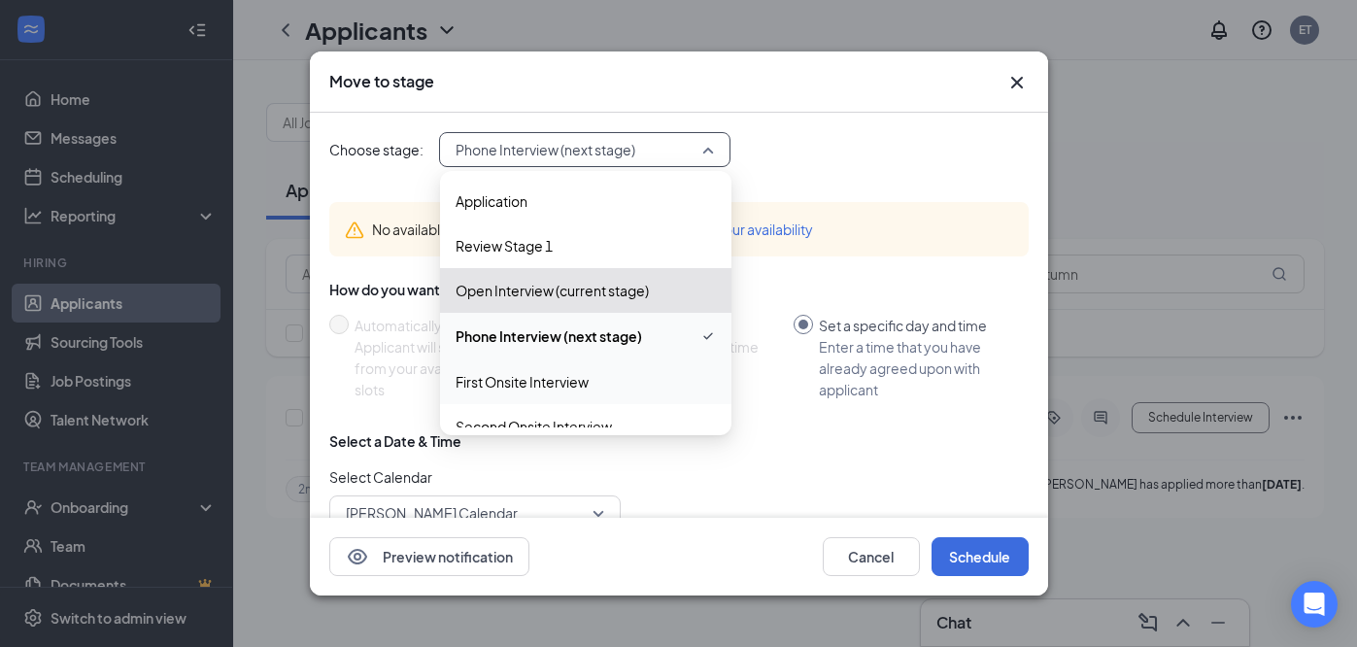
scroll to position [72, 0]
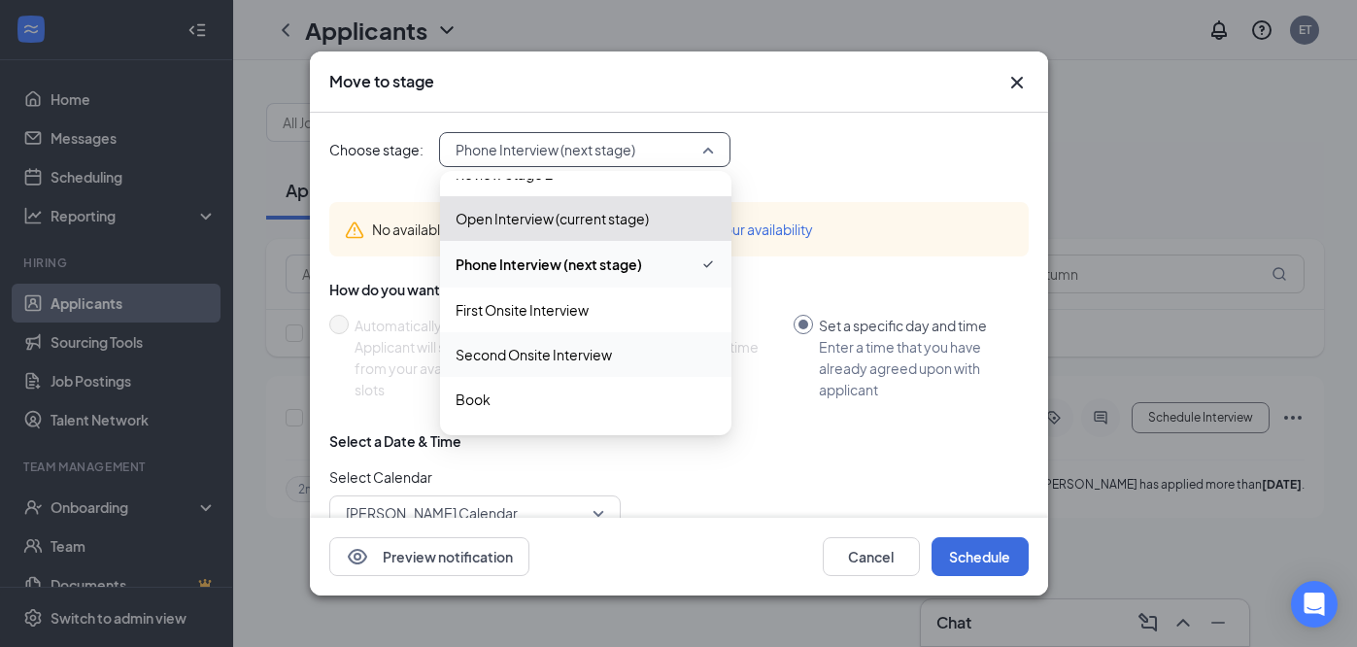
click at [602, 355] on span "Second Onsite Interview" at bounding box center [534, 354] width 156 height 21
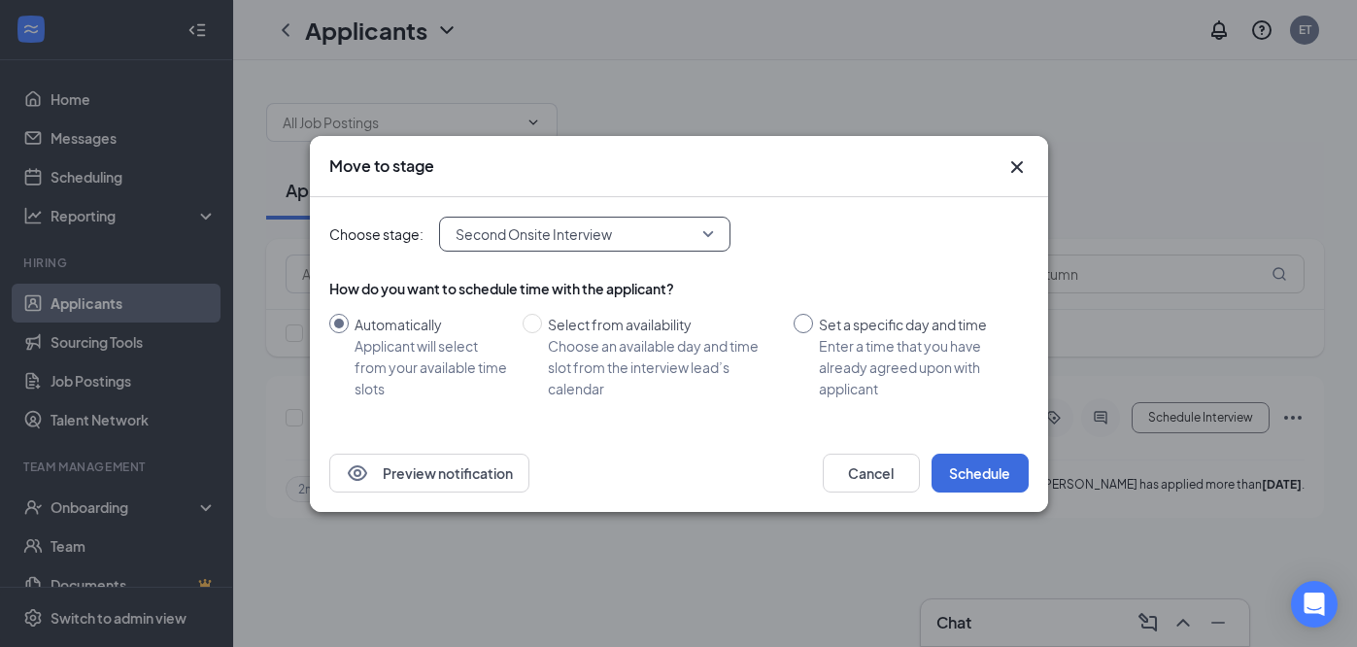
click at [802, 322] on input "Set a specific day and time Enter a time that you have already agreed upon with…" at bounding box center [803, 323] width 19 height 19
radio input "true"
radio input "false"
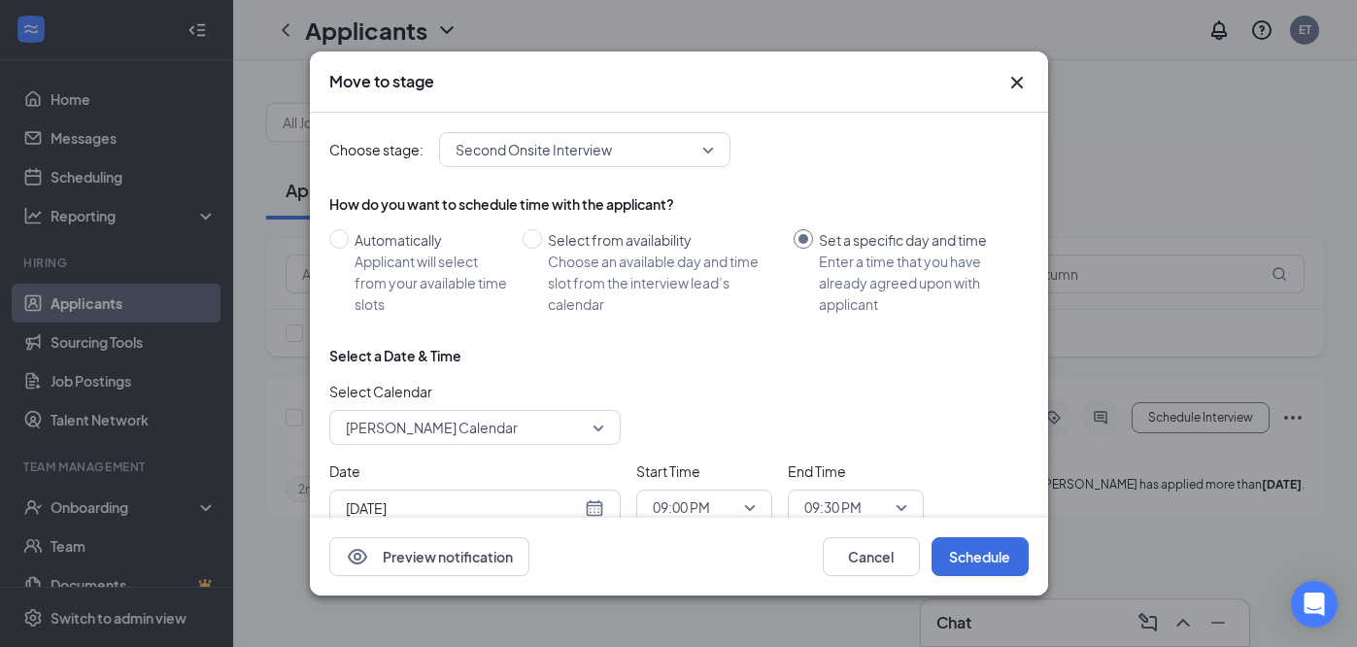
scroll to position [59, 0]
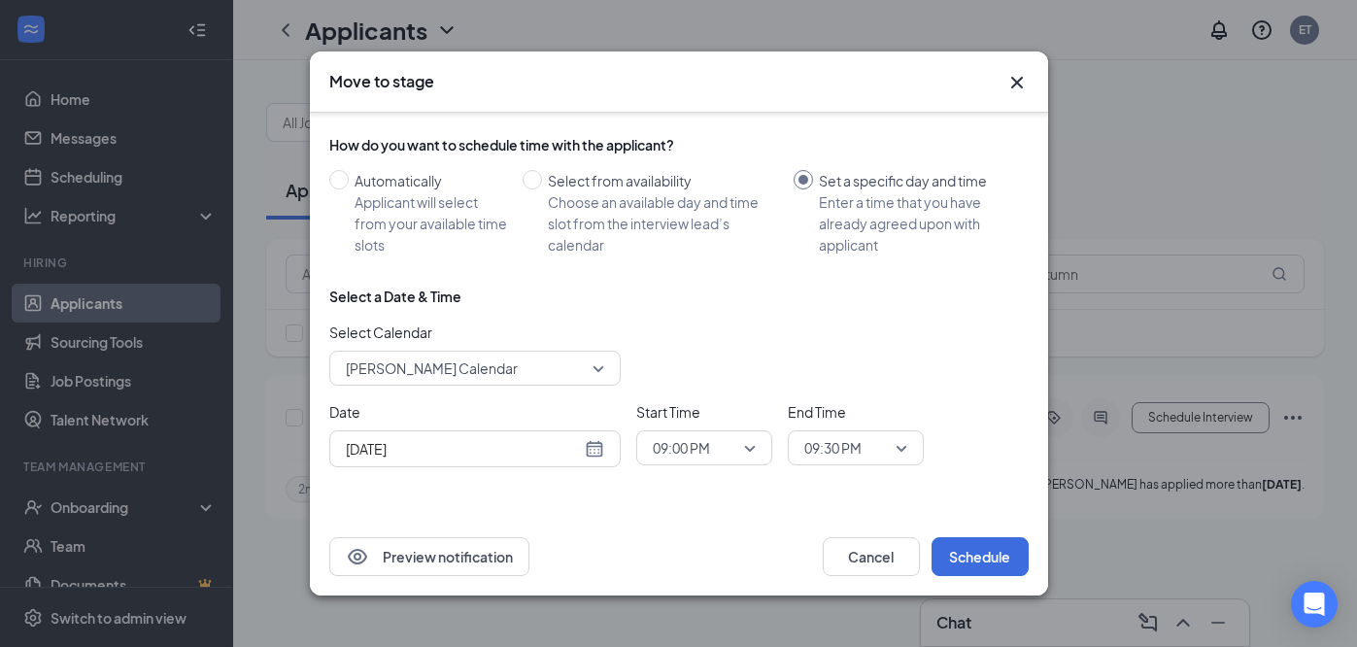
click at [538, 367] on span "Emily Talley's Calendar" at bounding box center [466, 368] width 241 height 29
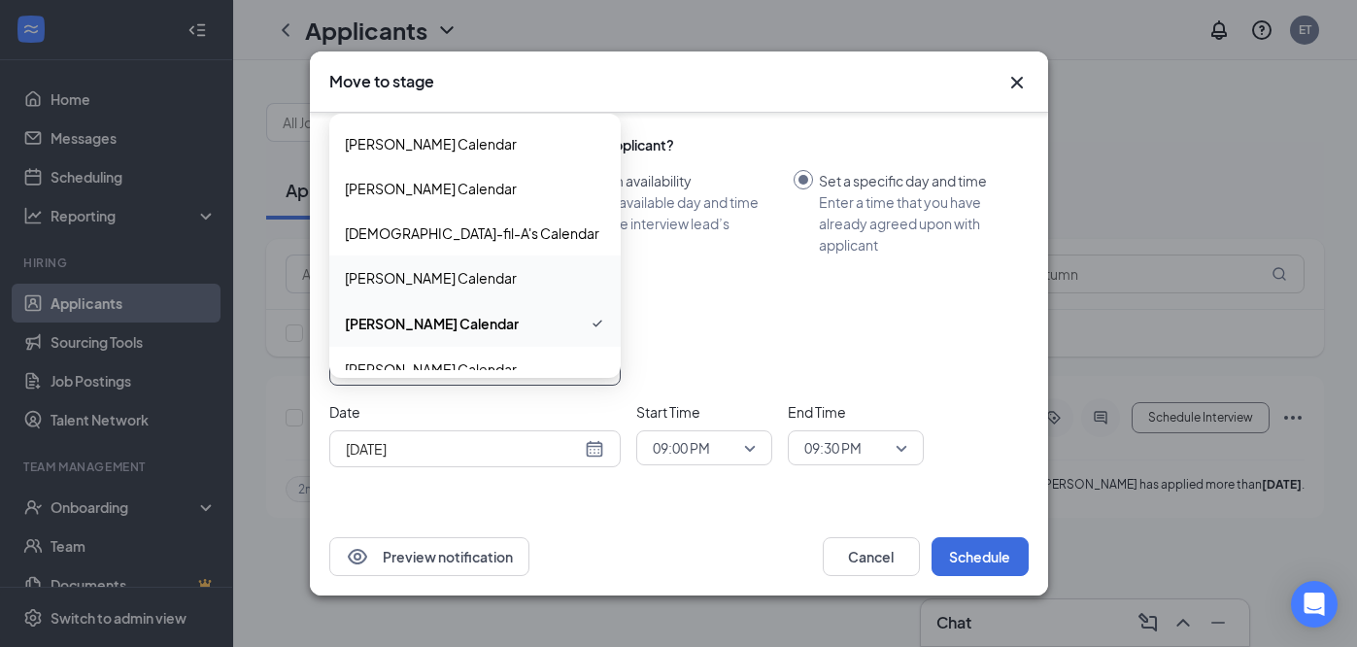
scroll to position [155, 0]
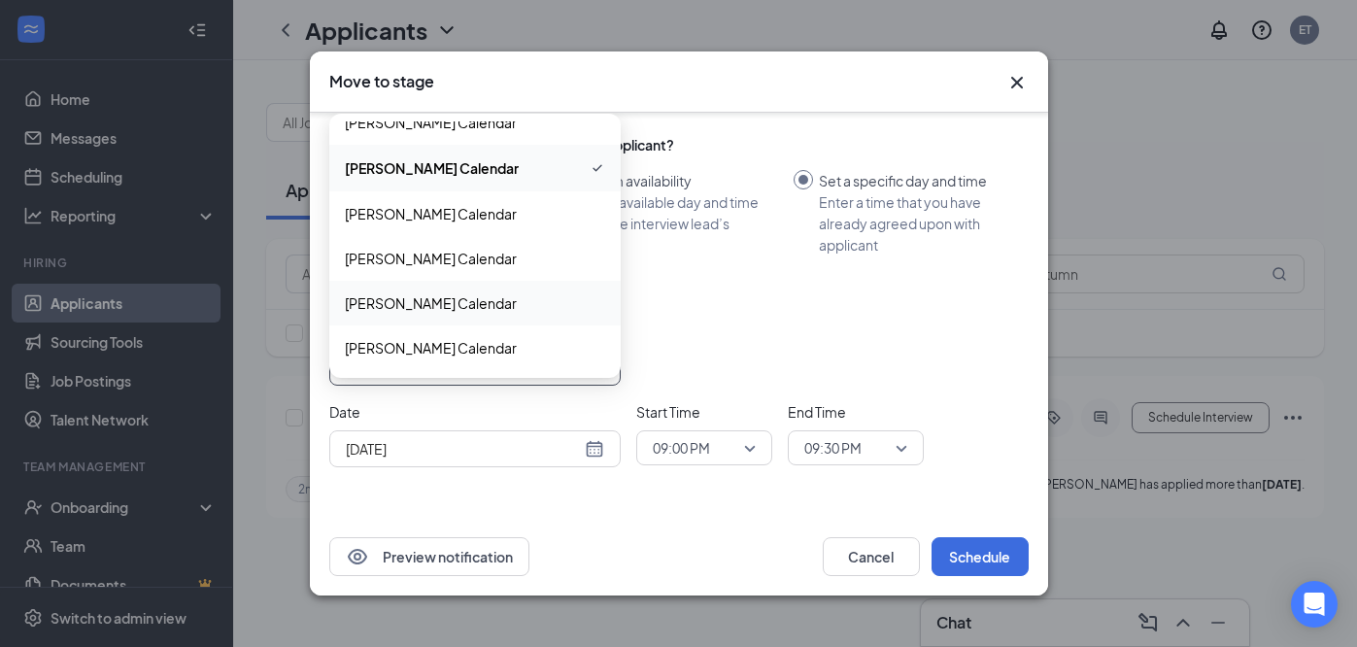
click at [463, 303] on span "Kelley Weir's Calendar" at bounding box center [431, 302] width 172 height 21
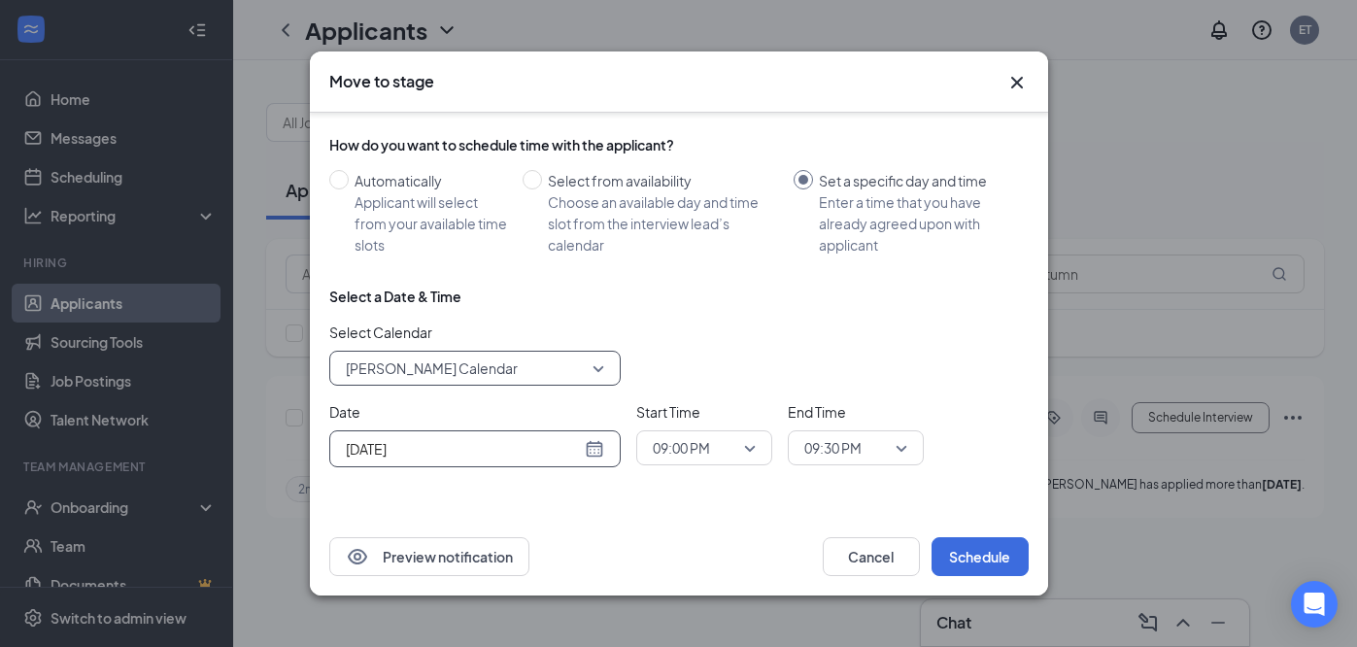
click at [476, 454] on input "Aug 26, 2025" at bounding box center [463, 448] width 235 height 21
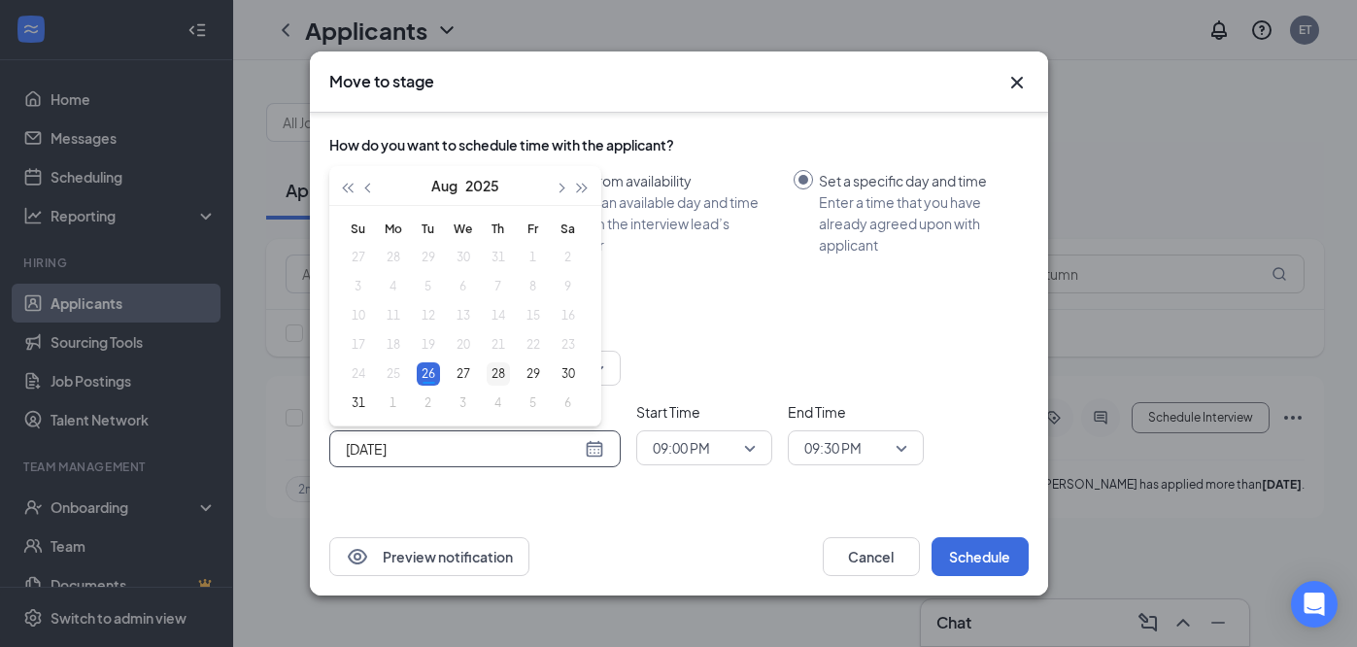
type input "Aug 28, 2025"
click at [503, 374] on div "28" at bounding box center [498, 373] width 23 height 23
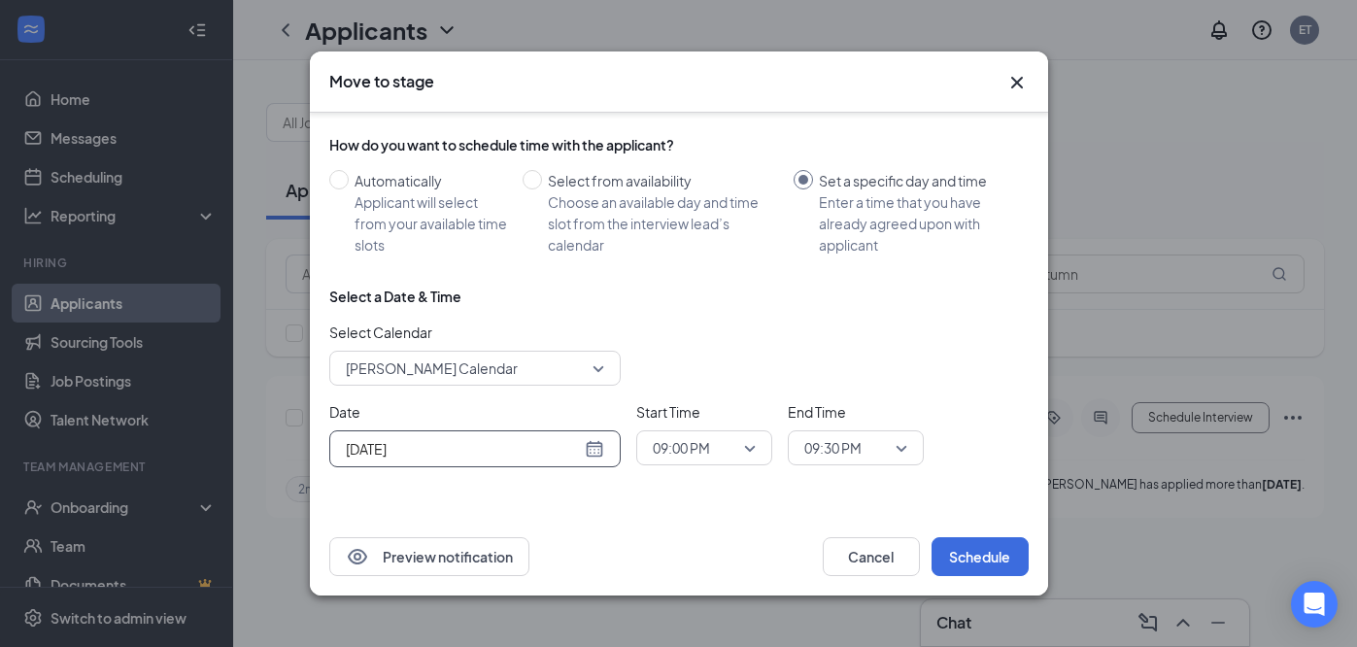
click at [701, 450] on span "09:00 PM" at bounding box center [681, 447] width 57 height 29
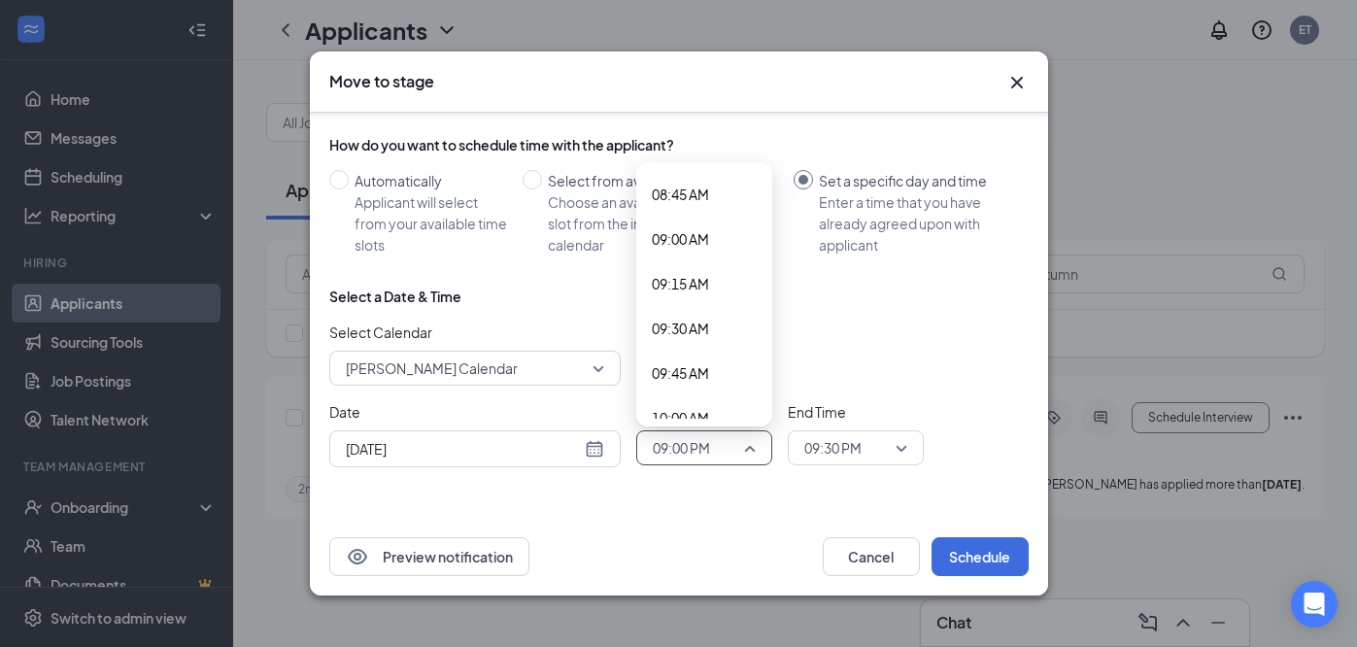
scroll to position [1563, 0]
click at [699, 239] on span "09:00 AM" at bounding box center [680, 237] width 57 height 21
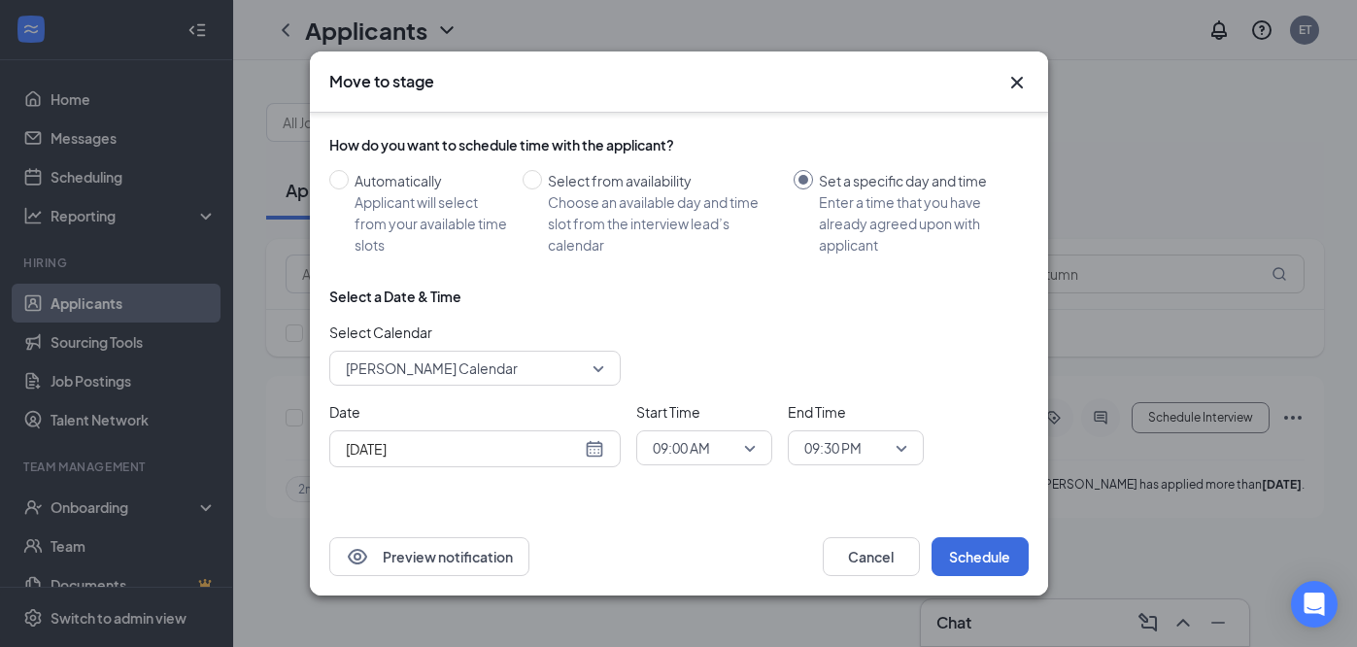
click at [871, 465] on div "End Time 09:30 PM" at bounding box center [856, 434] width 136 height 66
click at [870, 450] on span "09:30 PM" at bounding box center [846, 447] width 85 height 29
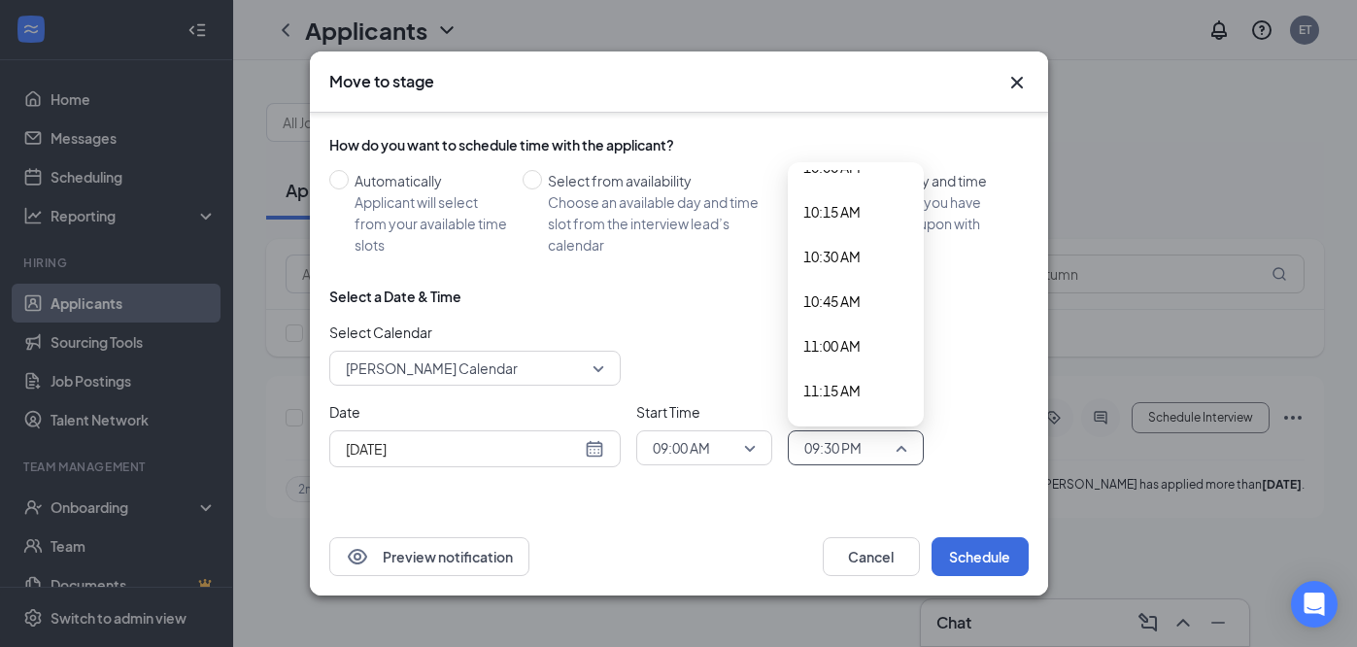
scroll to position [1805, 0]
click at [1020, 82] on icon "Cross" at bounding box center [1017, 82] width 23 height 23
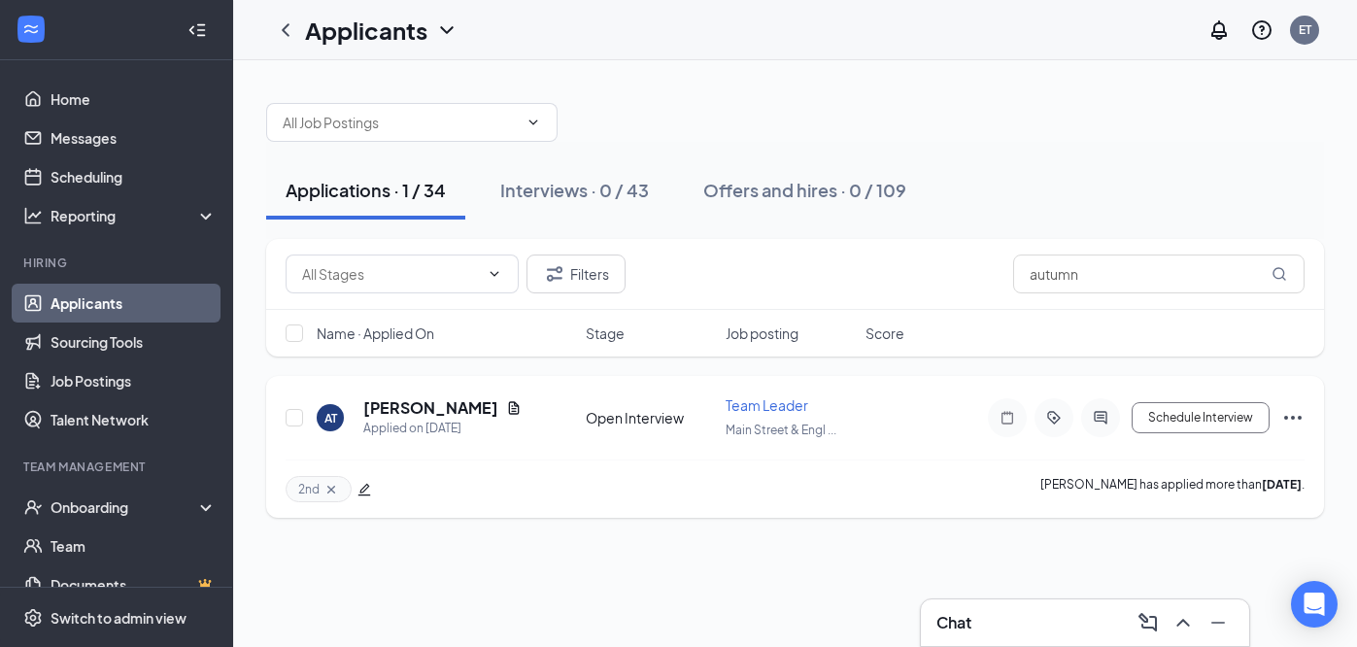
click at [1108, 415] on icon "ActiveChat" at bounding box center [1100, 418] width 23 height 16
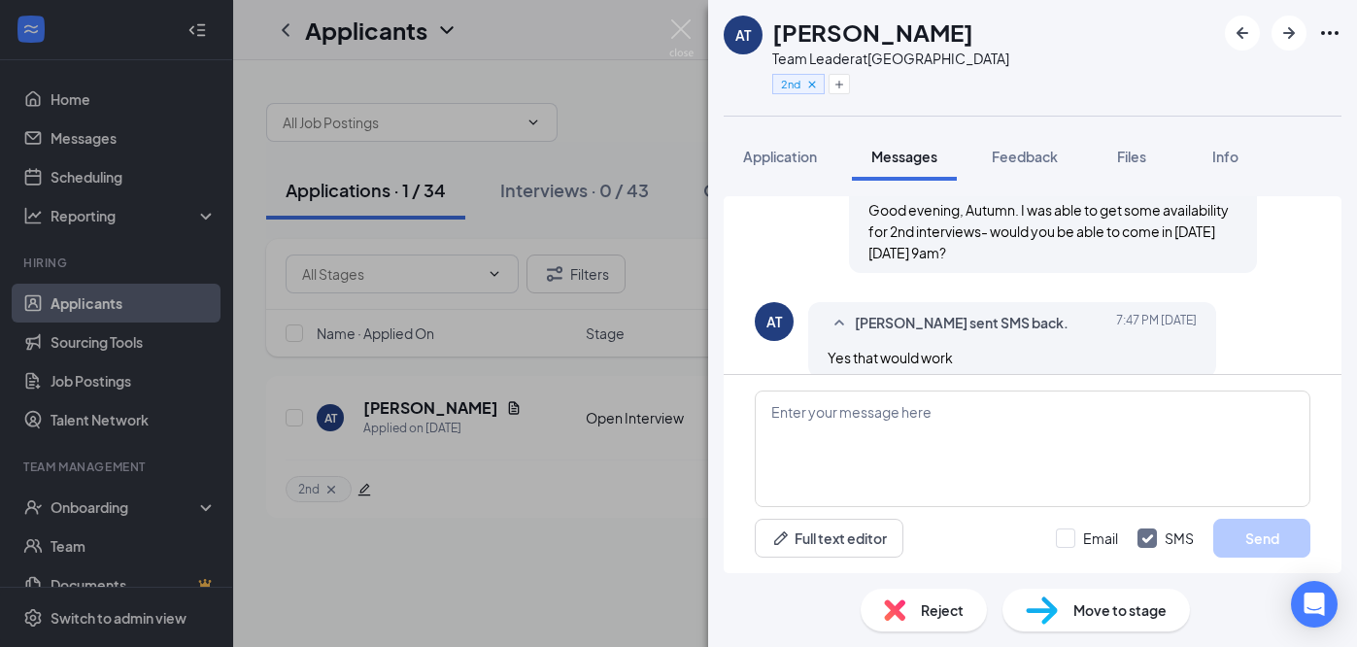
scroll to position [453, 0]
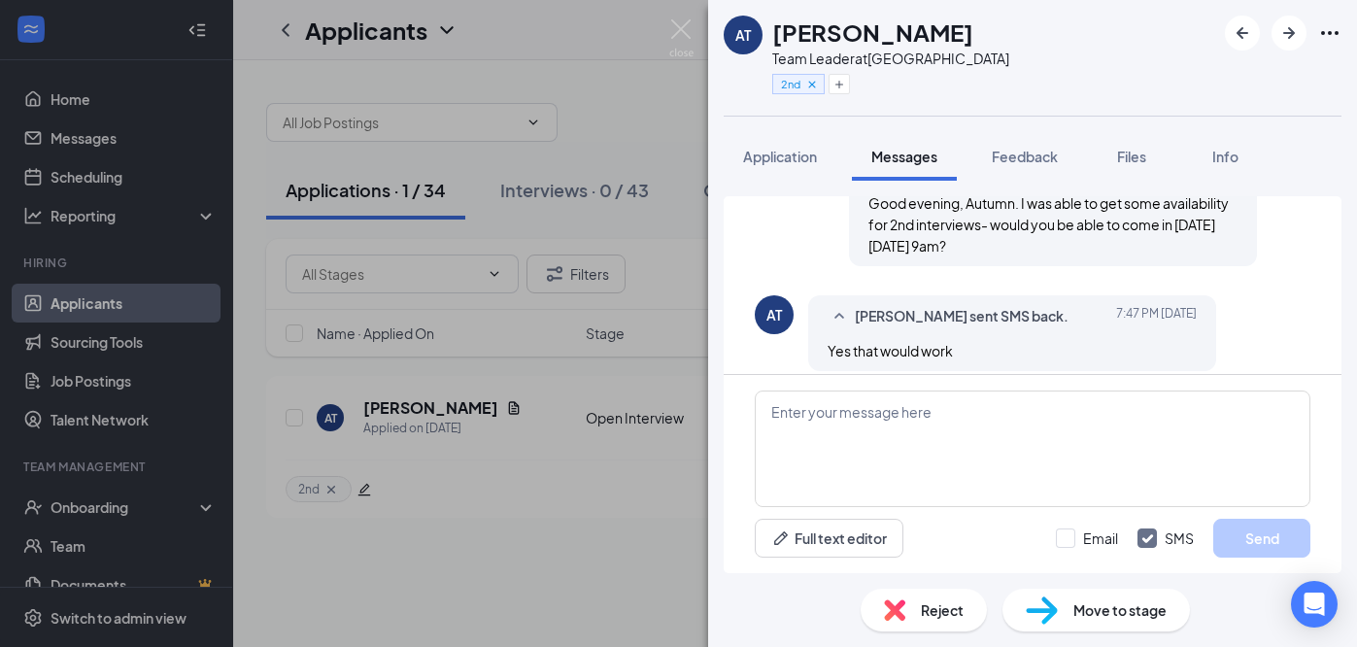
click at [562, 607] on div "AT Autumn Tompkins Team Leader at Main Street & English Road 2nd Application Me…" at bounding box center [678, 323] width 1357 height 647
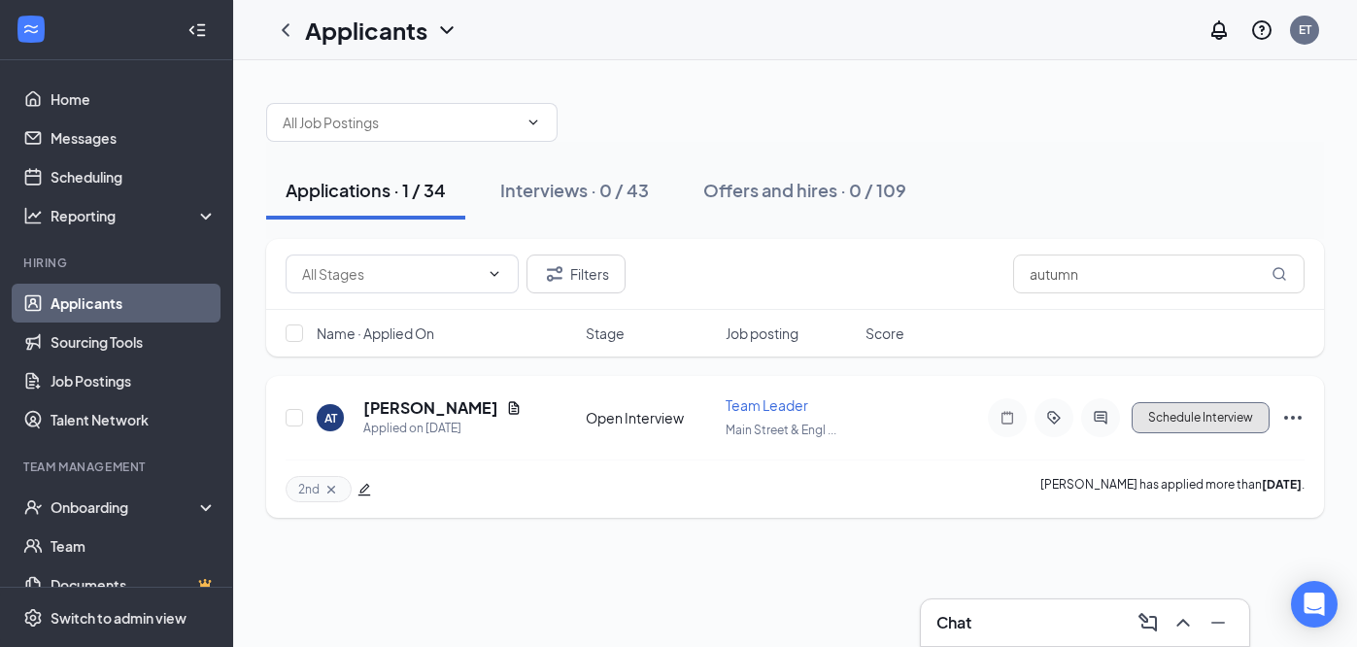
click at [1227, 424] on button "Schedule Interview" at bounding box center [1201, 417] width 138 height 31
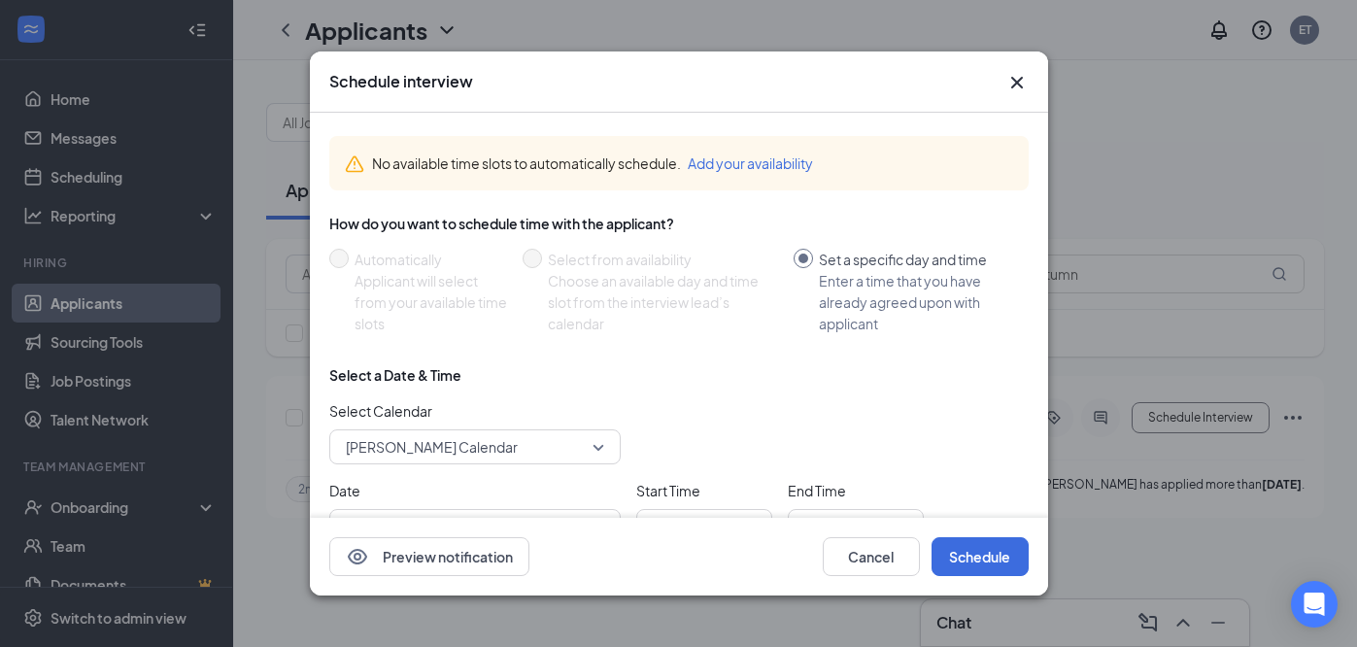
scroll to position [79, 0]
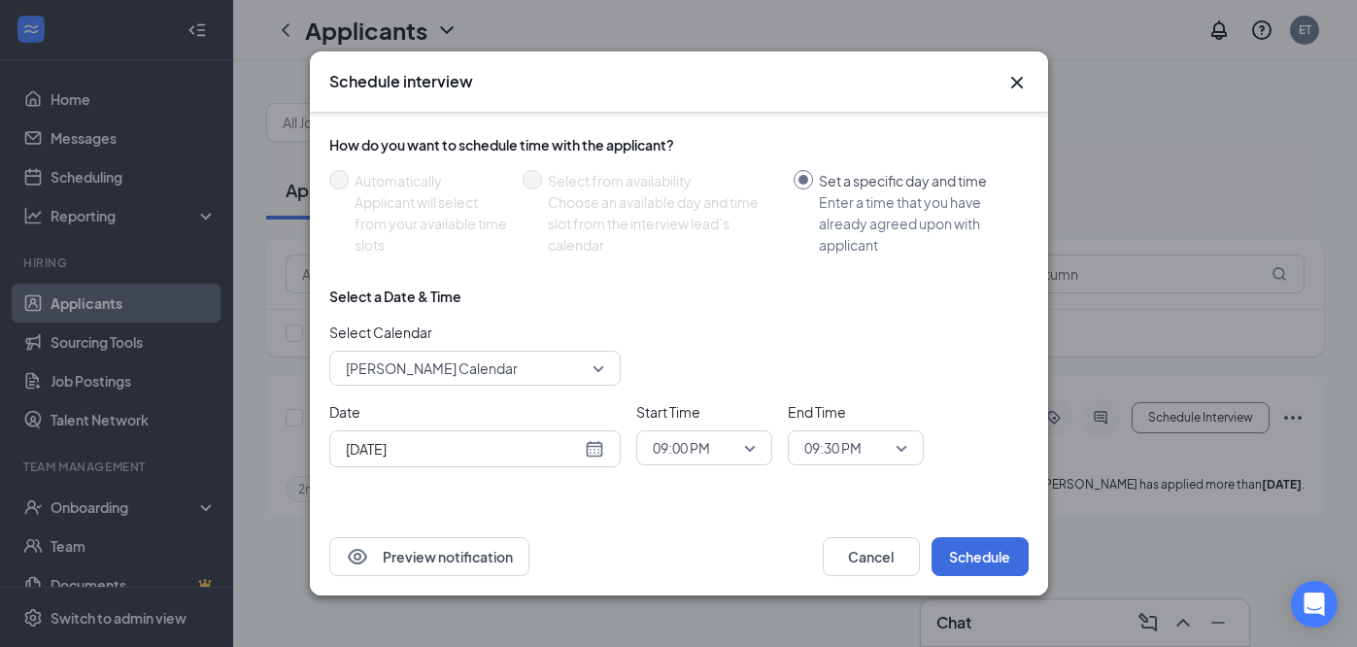
click at [540, 368] on span "Emily Talley's Calendar" at bounding box center [466, 368] width 241 height 29
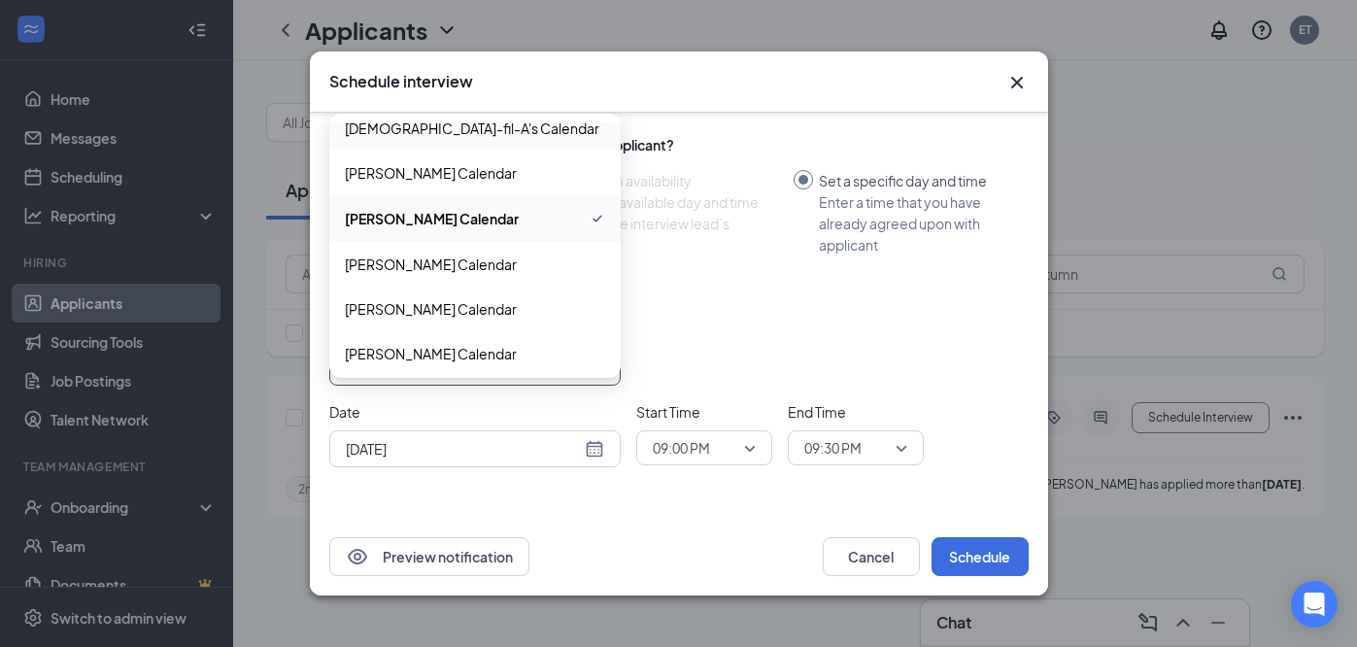
scroll to position [155, 0]
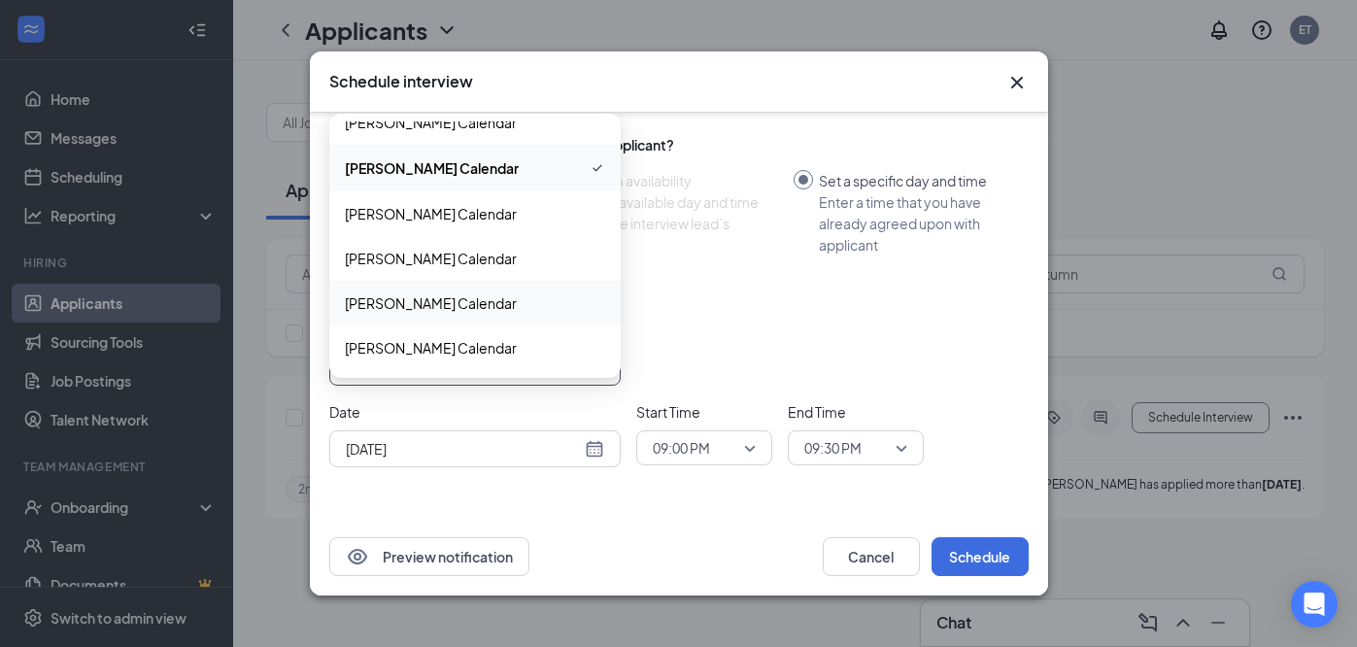
click at [471, 303] on span "Kelley Weir's Calendar" at bounding box center [431, 302] width 172 height 21
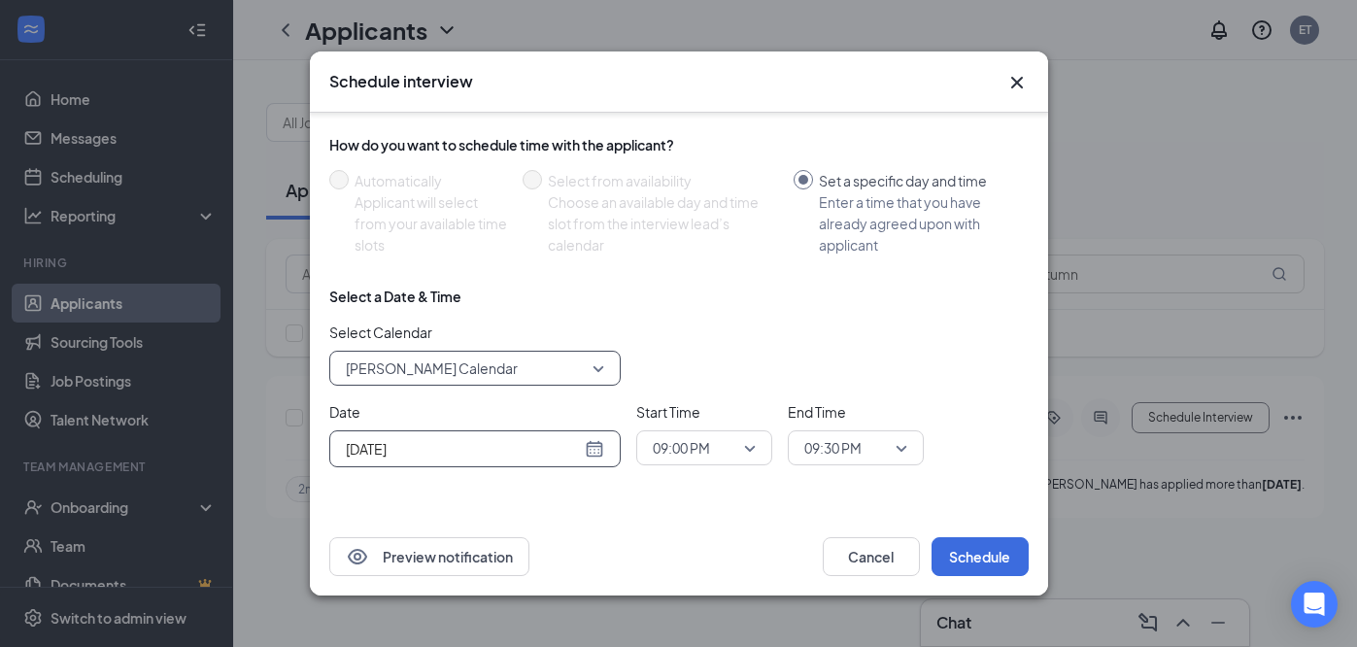
click at [477, 447] on input "Aug 26, 2025" at bounding box center [463, 448] width 235 height 21
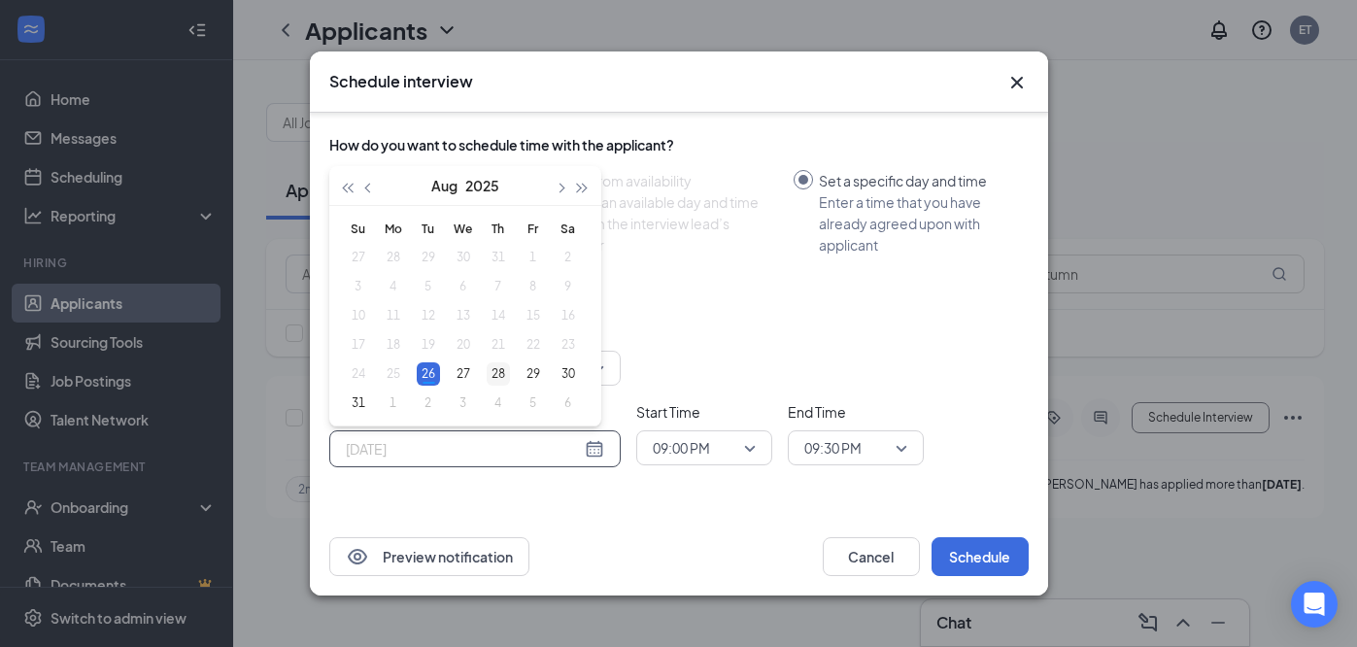
type input "Aug 28, 2025"
click at [504, 372] on div "28" at bounding box center [498, 373] width 23 height 23
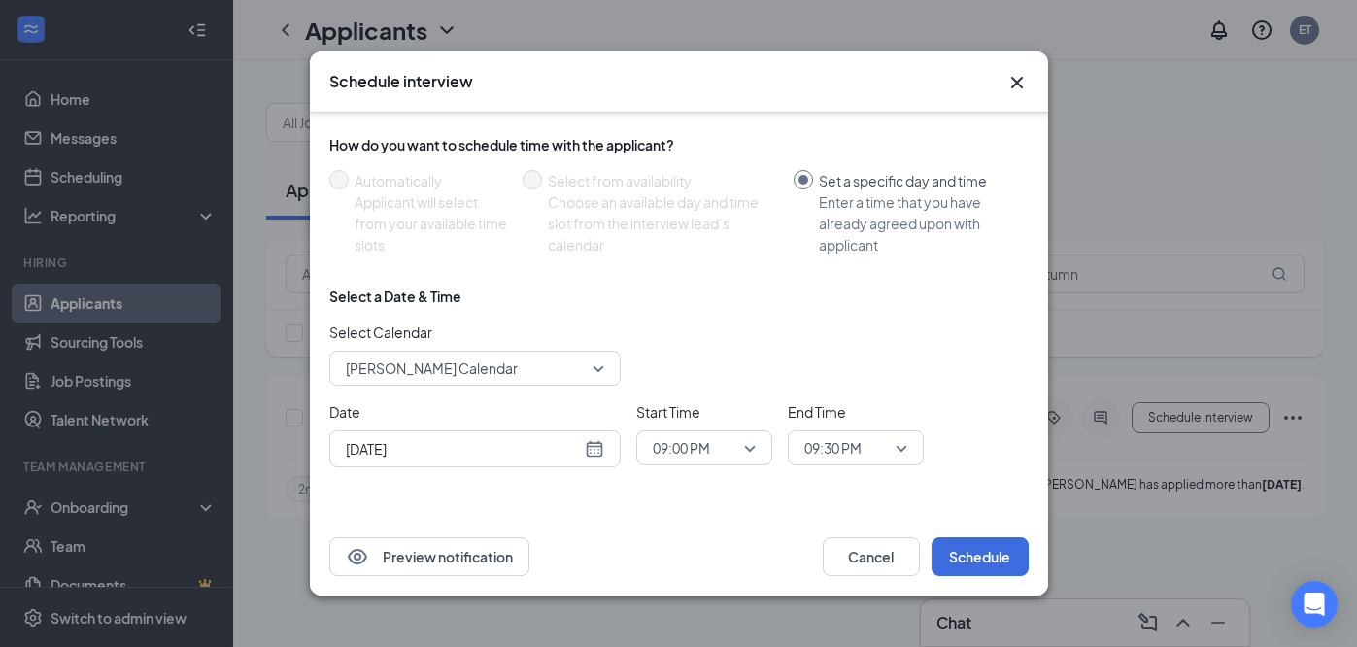
click at [711, 465] on div "Start Time 09:00 PM" at bounding box center [704, 434] width 136 height 66
click at [715, 446] on span "09:00 PM" at bounding box center [695, 447] width 85 height 29
click at [706, 212] on span "09:00 AM" at bounding box center [680, 207] width 57 height 21
click at [853, 441] on span "09:30 PM" at bounding box center [832, 447] width 57 height 29
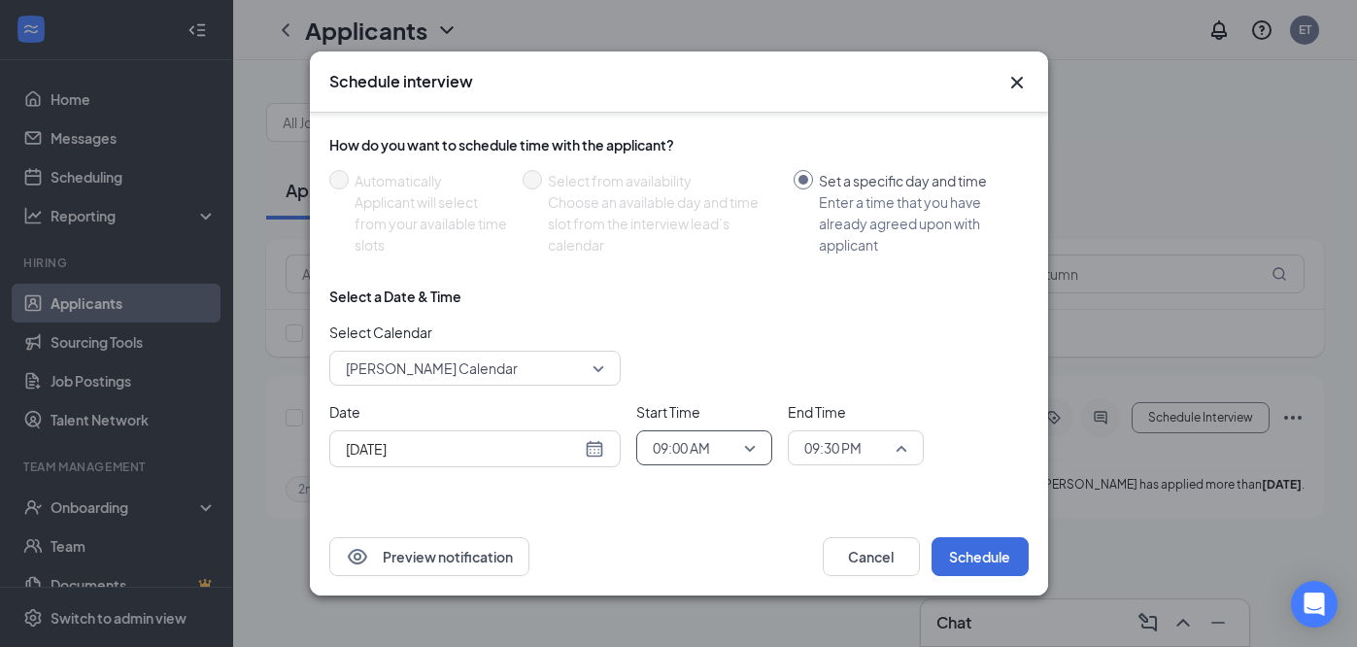
scroll to position [3641, 0]
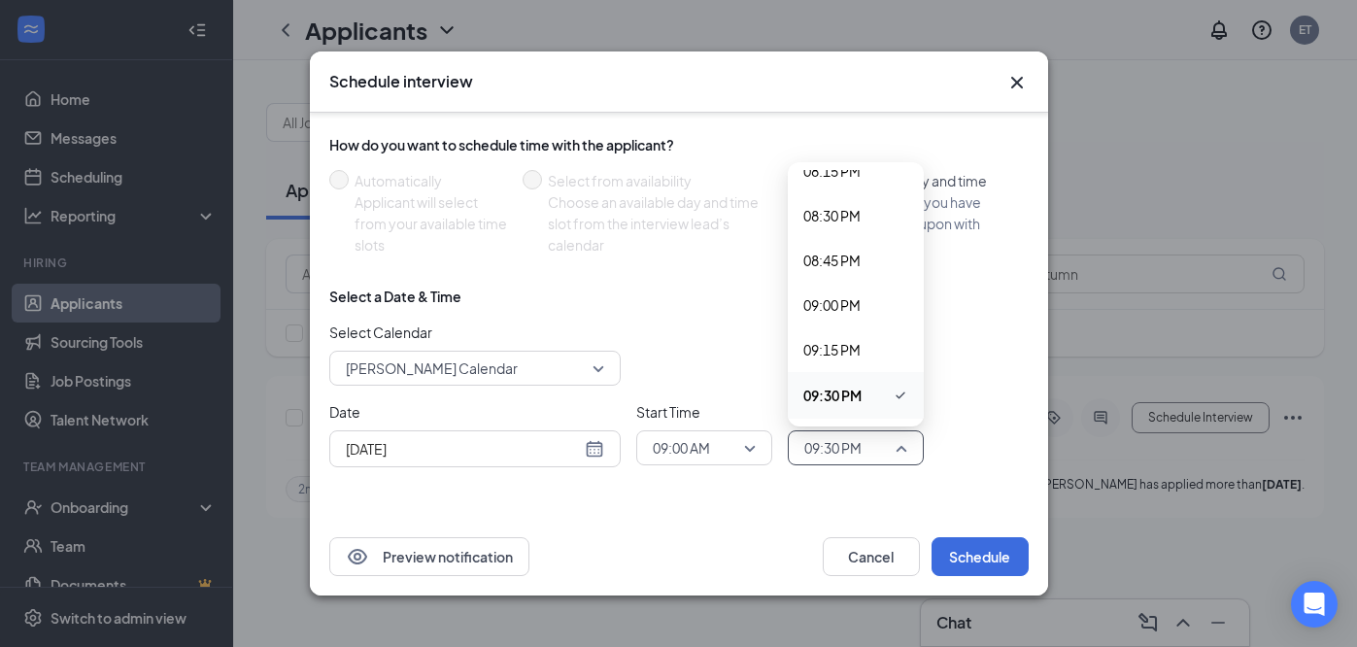
click at [839, 399] on span "09:30 PM" at bounding box center [832, 395] width 58 height 21
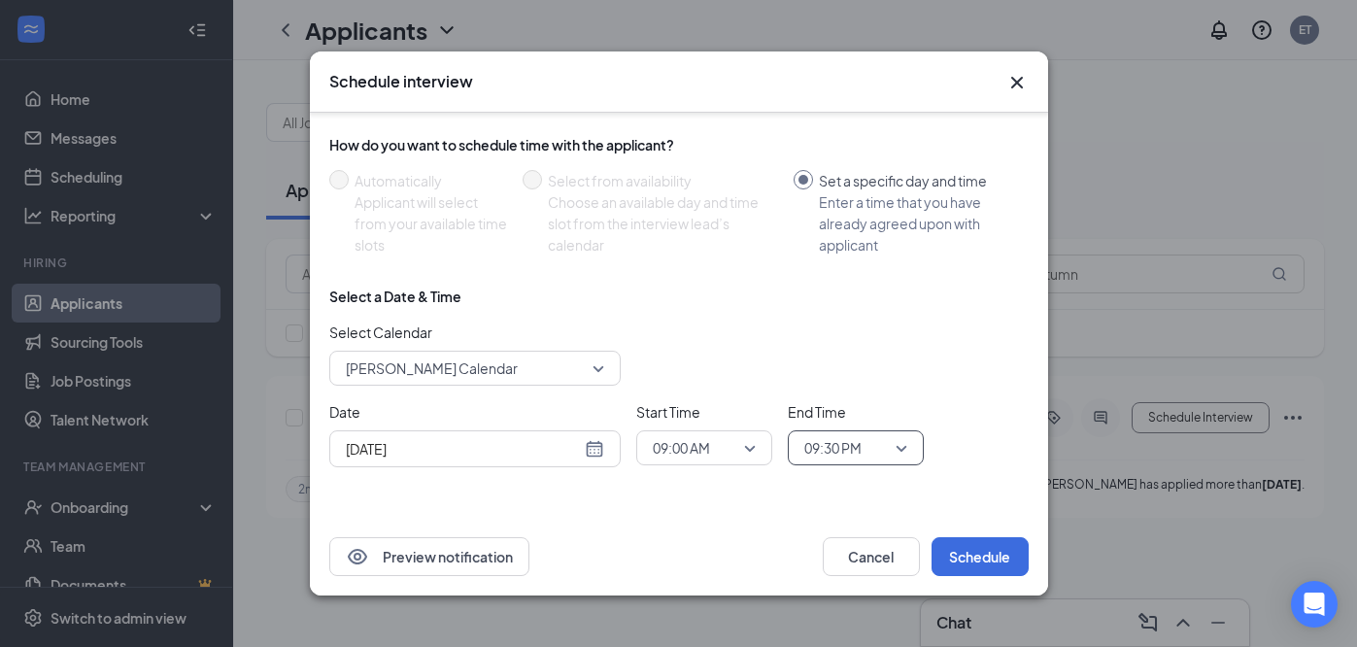
click at [848, 303] on div "Select a Date & Time" at bounding box center [678, 296] width 699 height 19
click at [880, 452] on span "09:30 PM" at bounding box center [846, 447] width 85 height 29
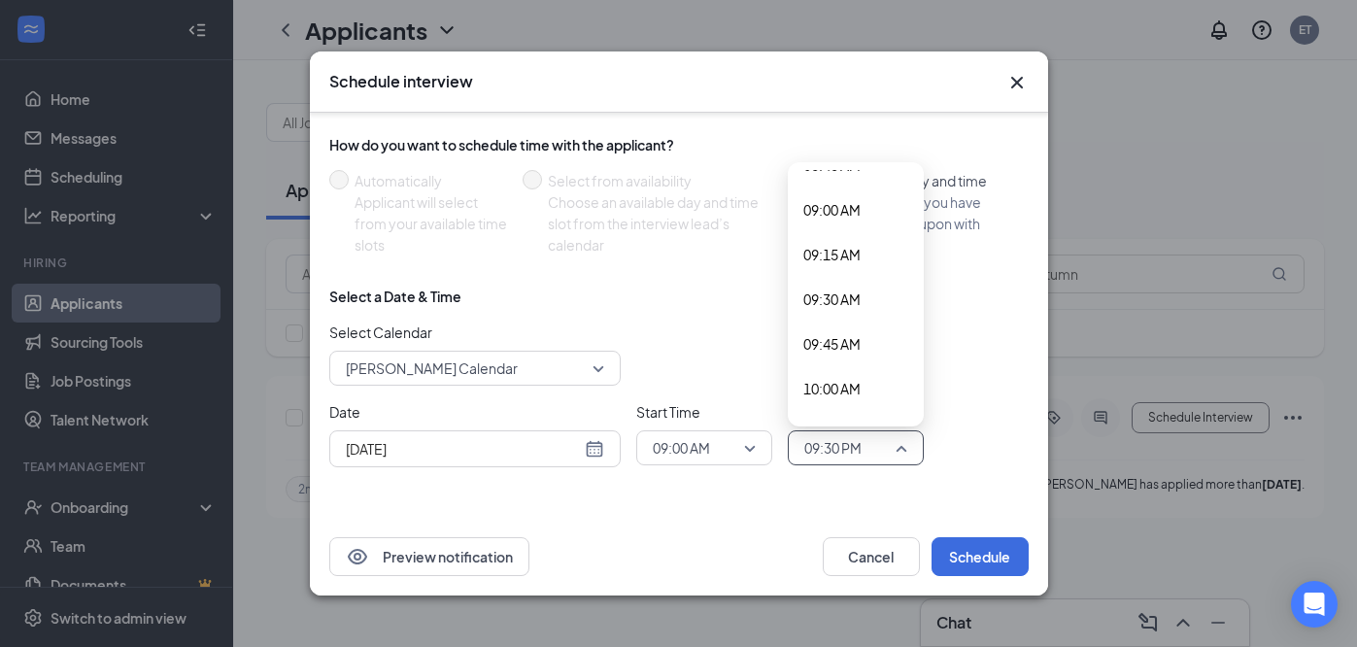
scroll to position [1581, 0]
click at [860, 313] on span "09:30 AM" at bounding box center [831, 309] width 57 height 21
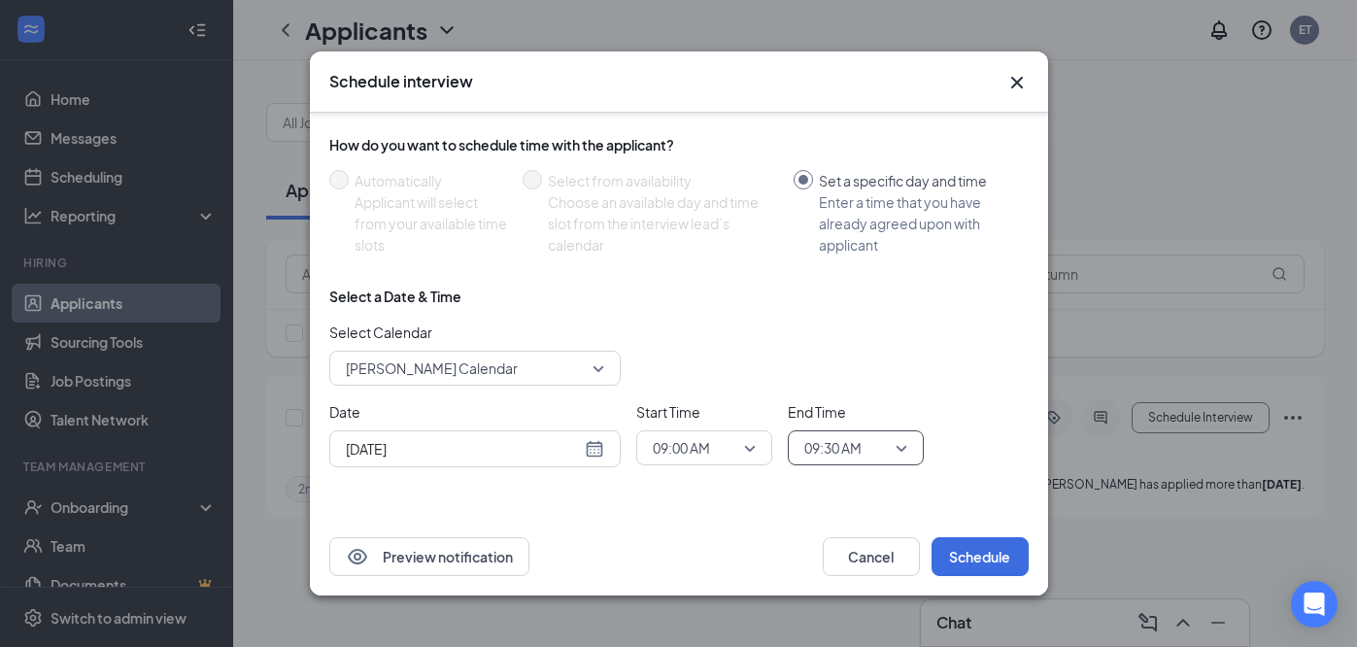
click at [959, 449] on div "Date Aug 28, 2025 Aug 2025 Su Mo Tu We Th Fr Sa 27 28 29 30 31 1 2 3 4 5 6 7 8 …" at bounding box center [678, 434] width 699 height 66
click at [968, 563] on button "Schedule" at bounding box center [980, 556] width 97 height 39
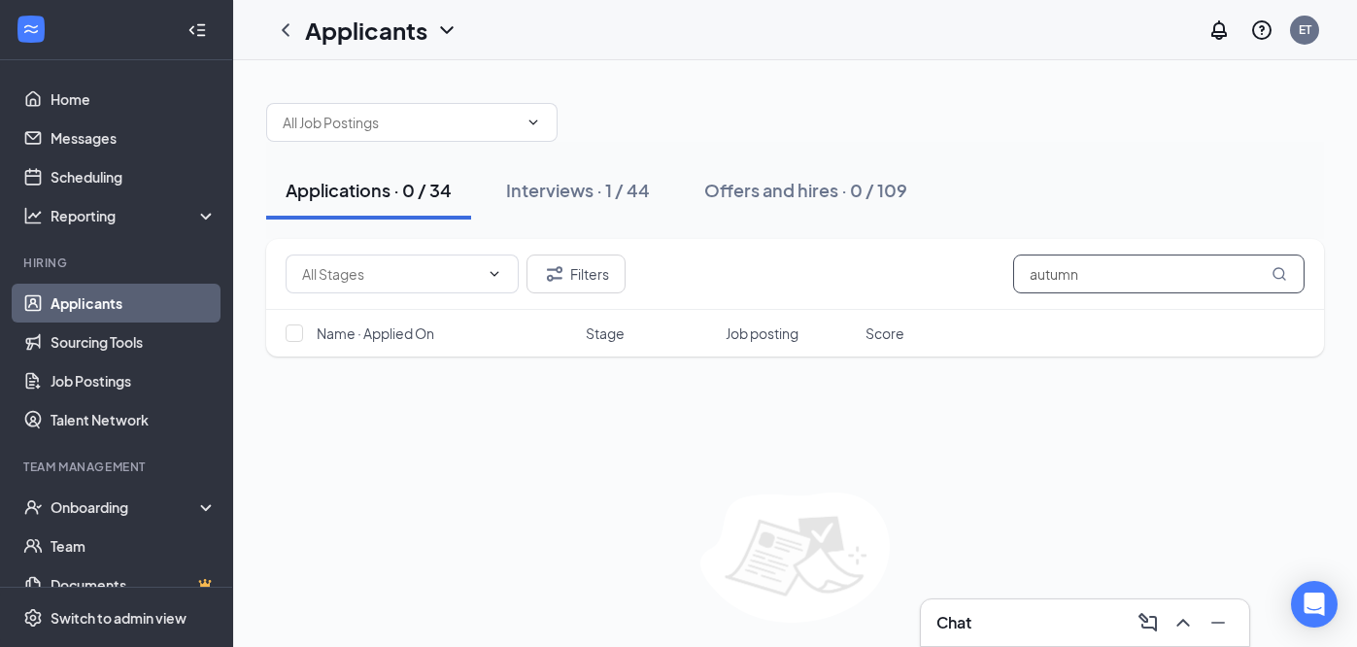
click at [1162, 277] on input "autumn" at bounding box center [1158, 274] width 291 height 39
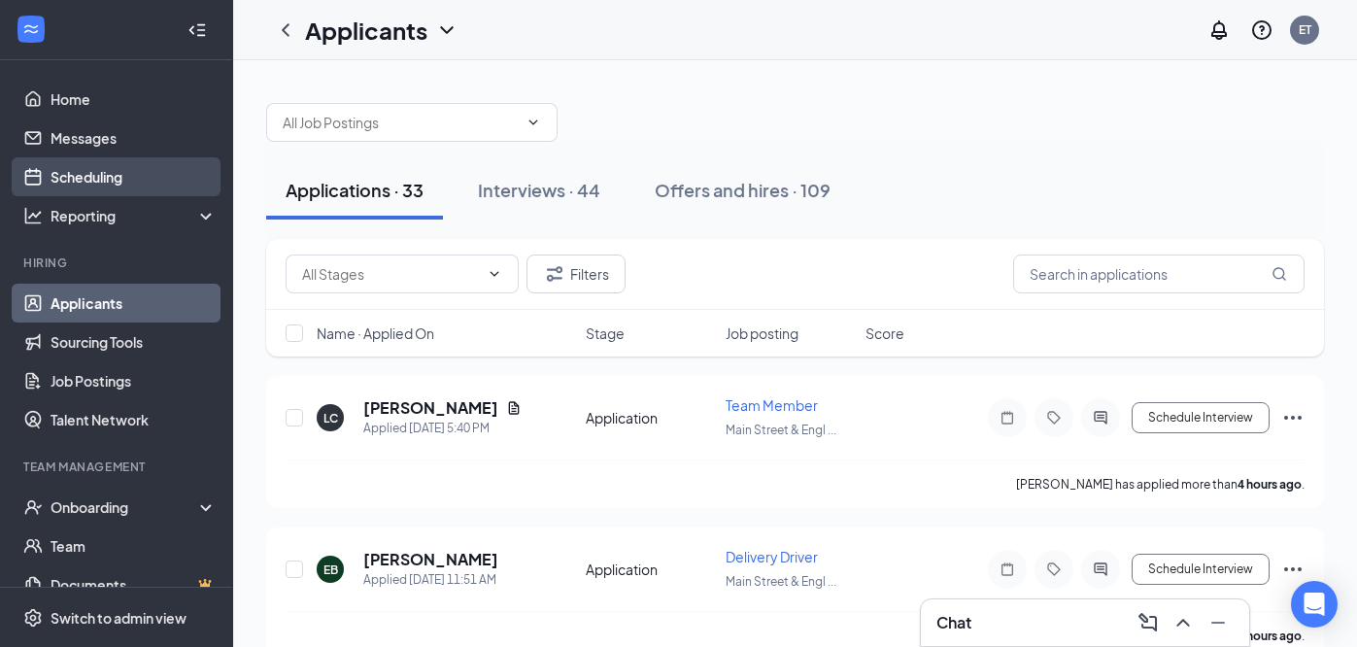
click at [60, 173] on link "Scheduling" at bounding box center [134, 176] width 166 height 39
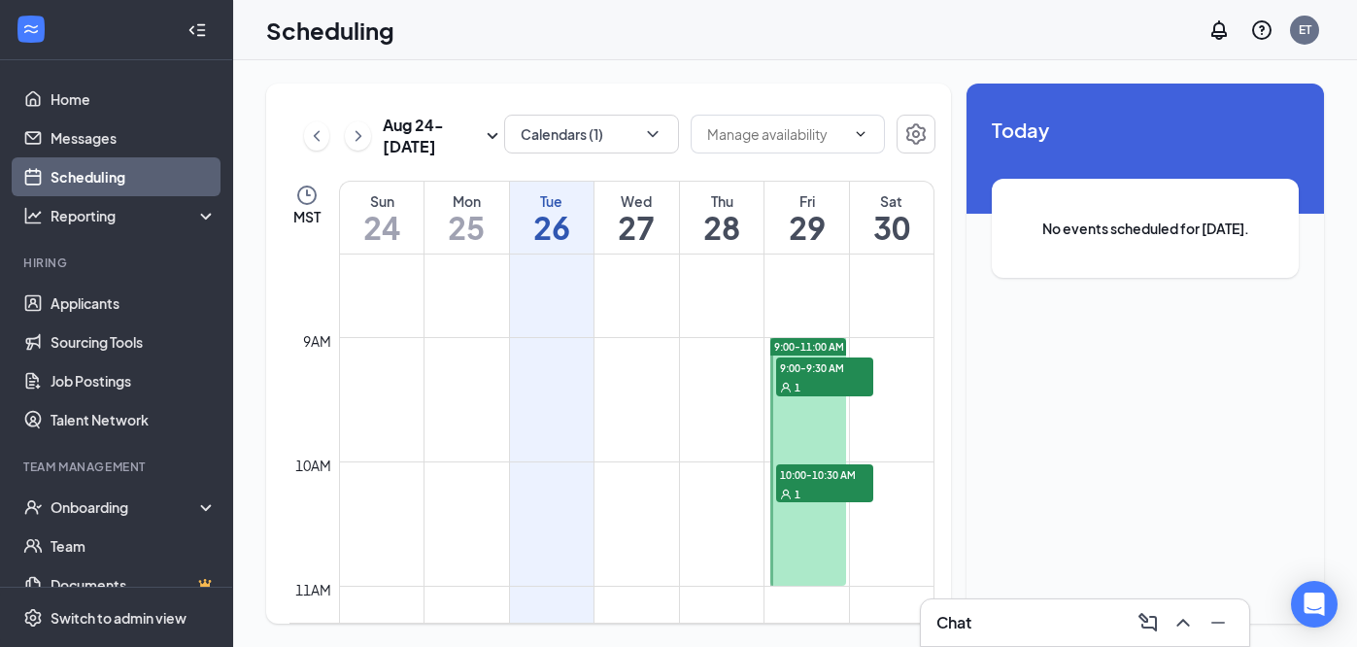
scroll to position [1038, 0]
click at [822, 379] on div "1" at bounding box center [824, 385] width 97 height 19
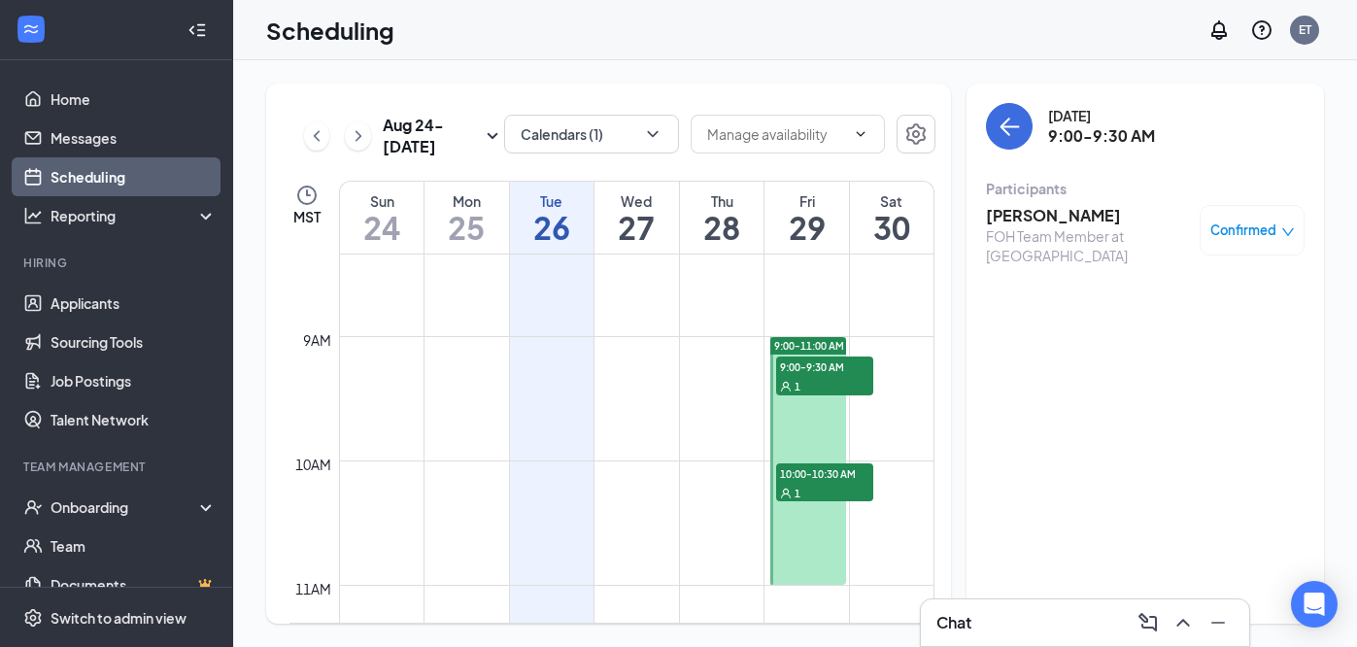
click at [1046, 222] on h3 "[PERSON_NAME]" at bounding box center [1088, 215] width 204 height 21
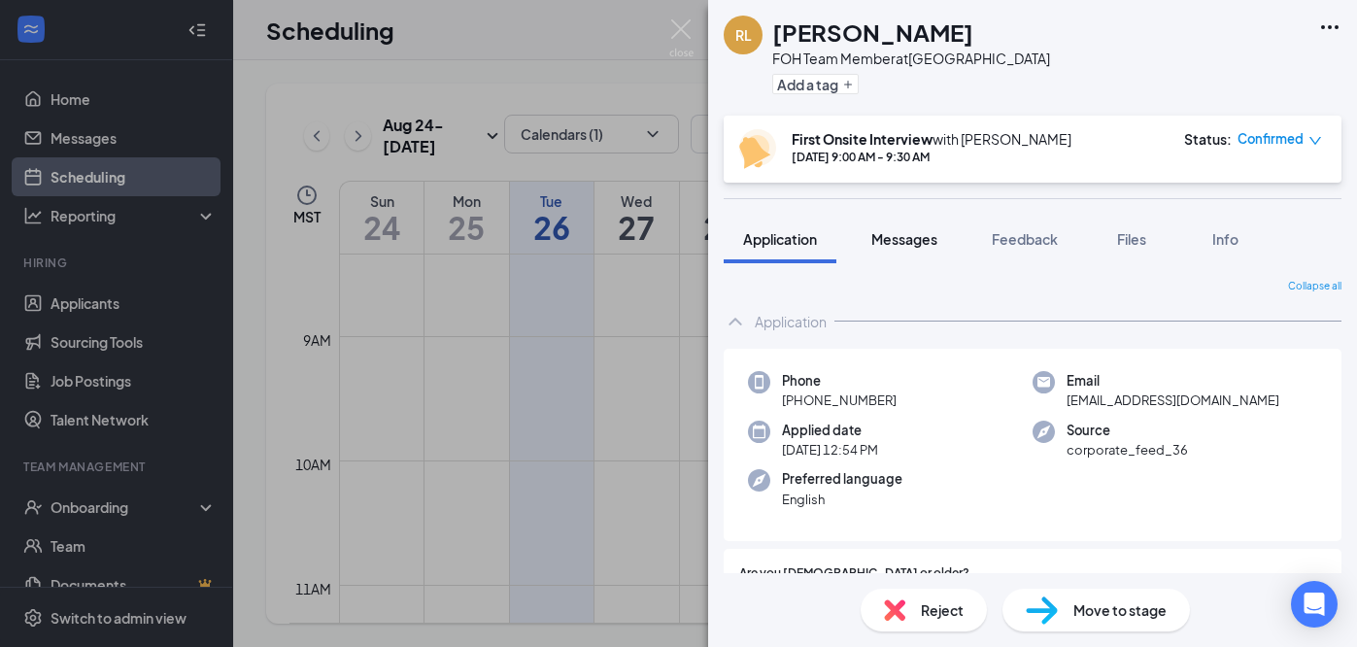
click at [936, 240] on span "Messages" at bounding box center [904, 238] width 66 height 17
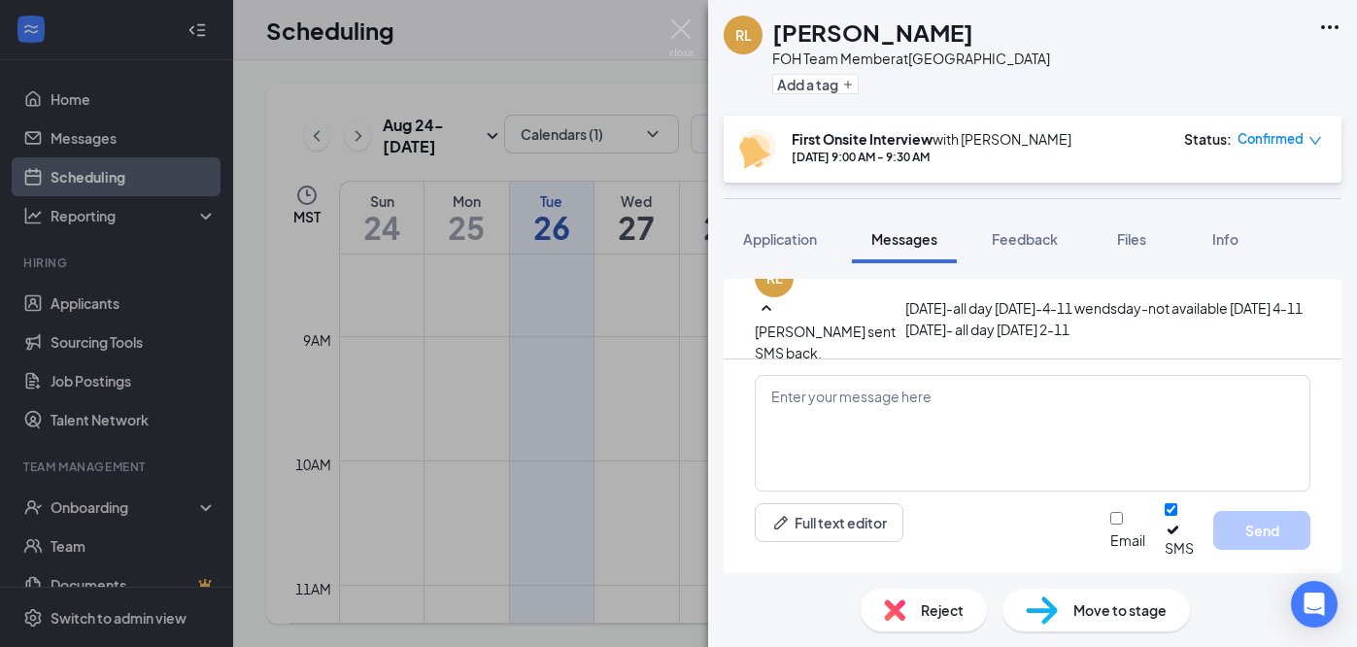
scroll to position [411, 0]
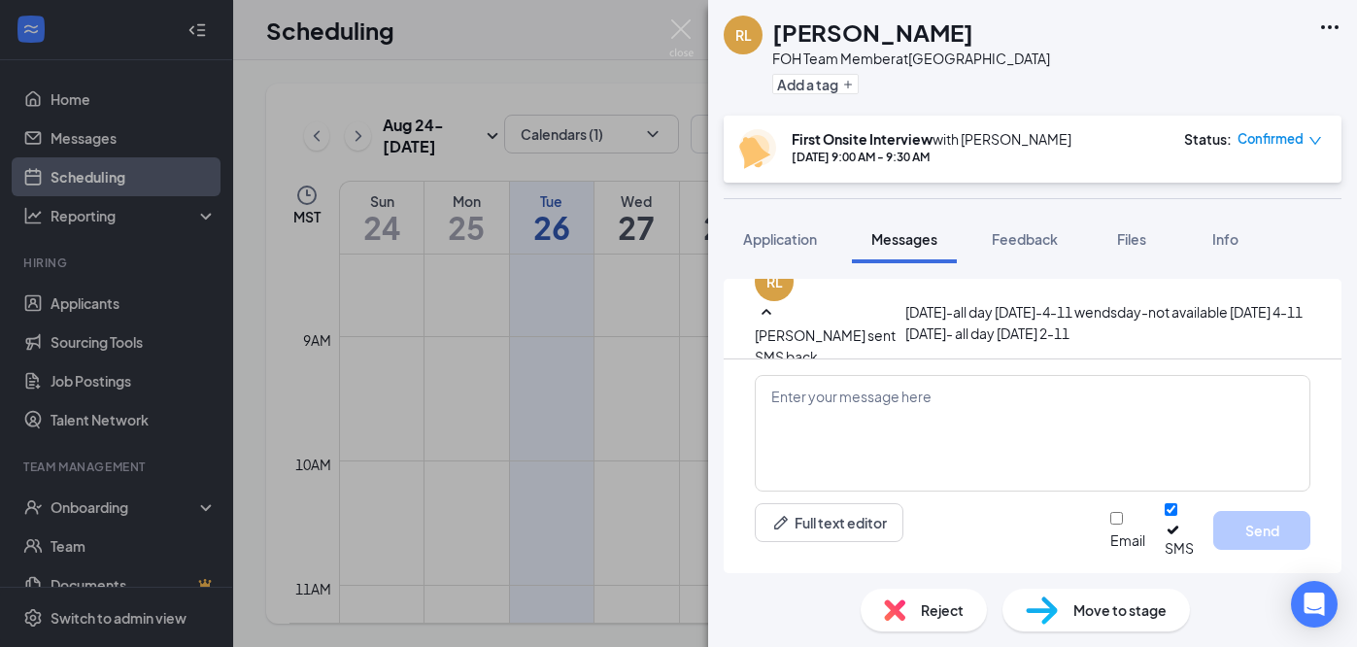
click at [668, 342] on div "[PERSON_NAME] [PERSON_NAME] FOH Team Member at [GEOGRAPHIC_DATA] Add a tag Firs…" at bounding box center [678, 323] width 1357 height 647
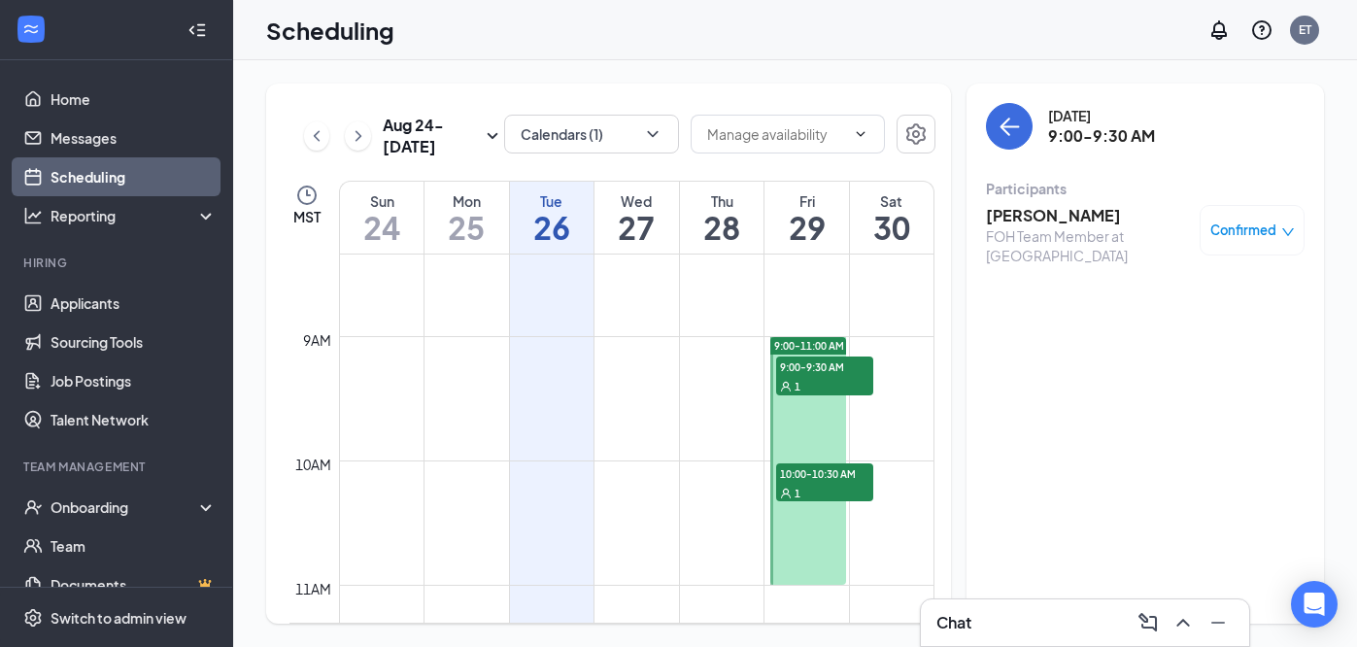
click at [823, 471] on span "10:00-10:30 AM" at bounding box center [824, 472] width 97 height 19
click at [1085, 213] on h3 "[PERSON_NAME]" at bounding box center [1088, 215] width 204 height 21
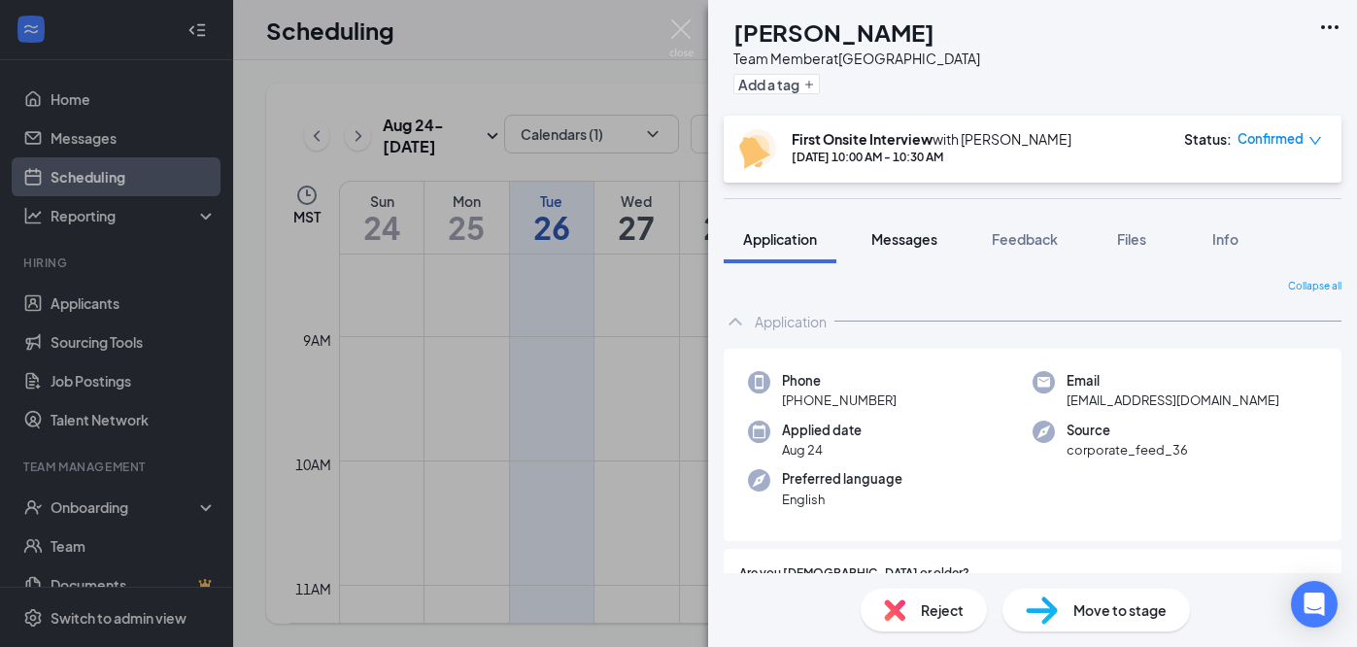
click at [902, 246] on span "Messages" at bounding box center [904, 238] width 66 height 17
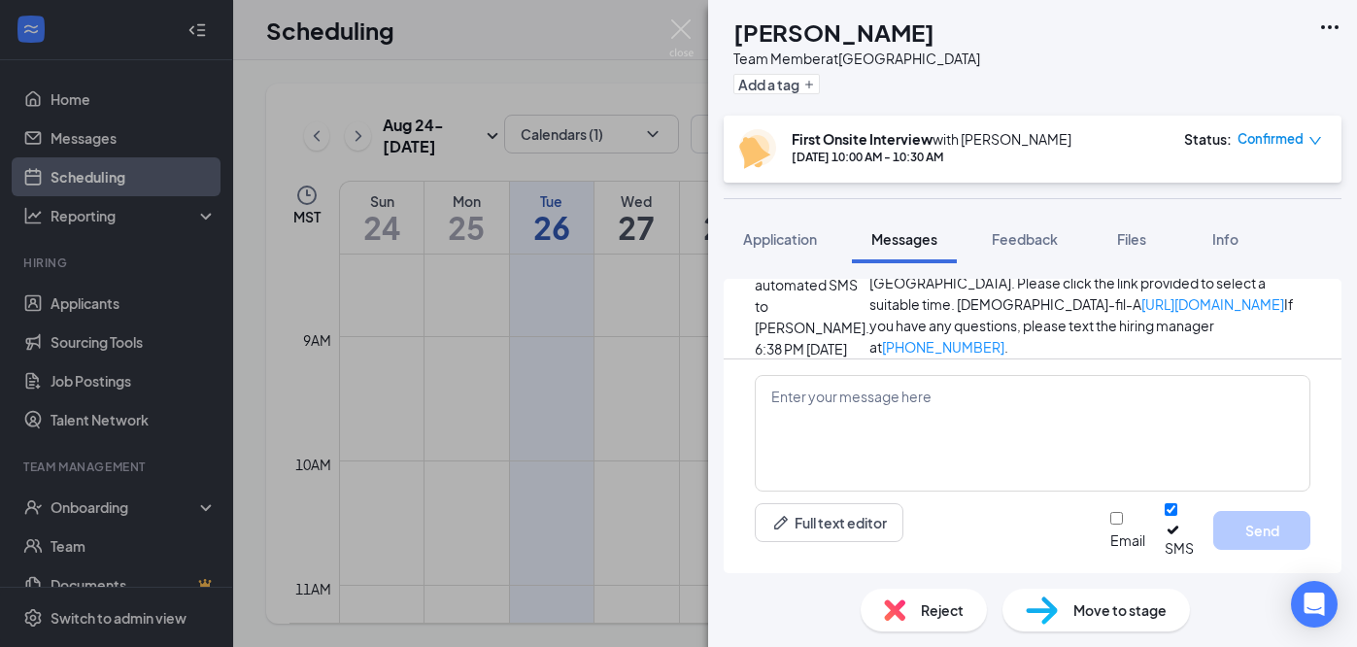
scroll to position [291, 0]
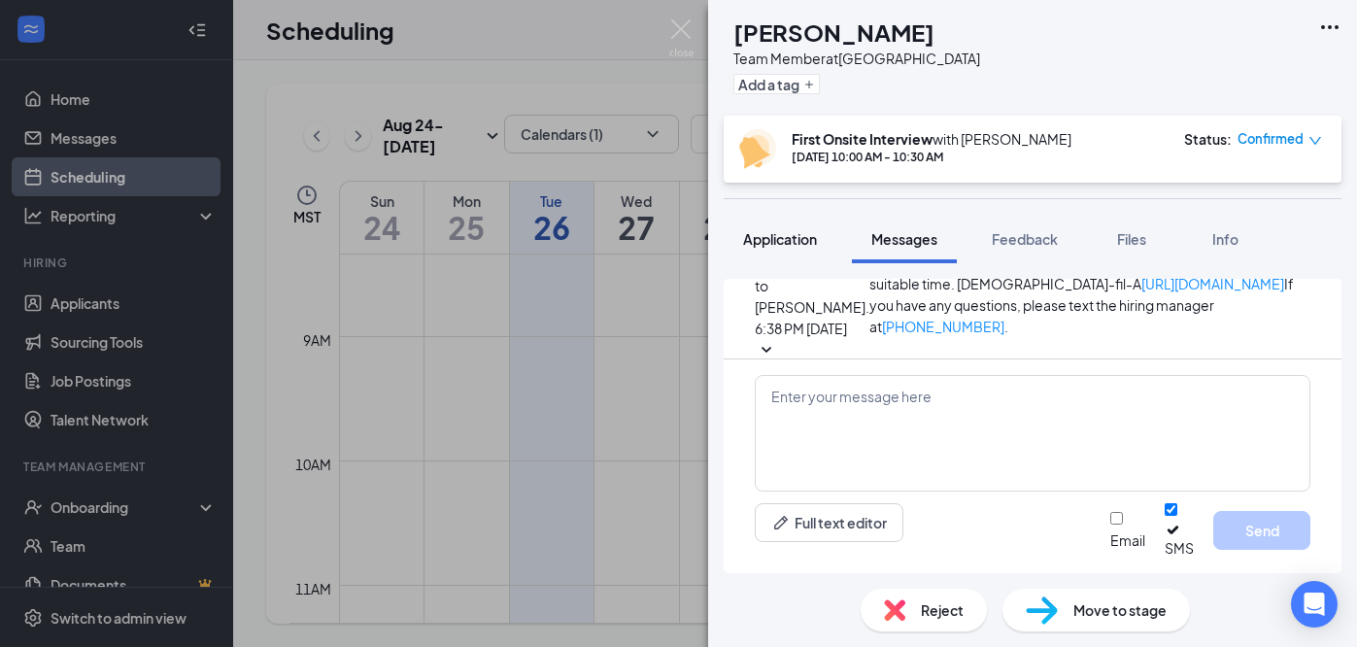
click at [803, 235] on span "Application" at bounding box center [780, 238] width 74 height 17
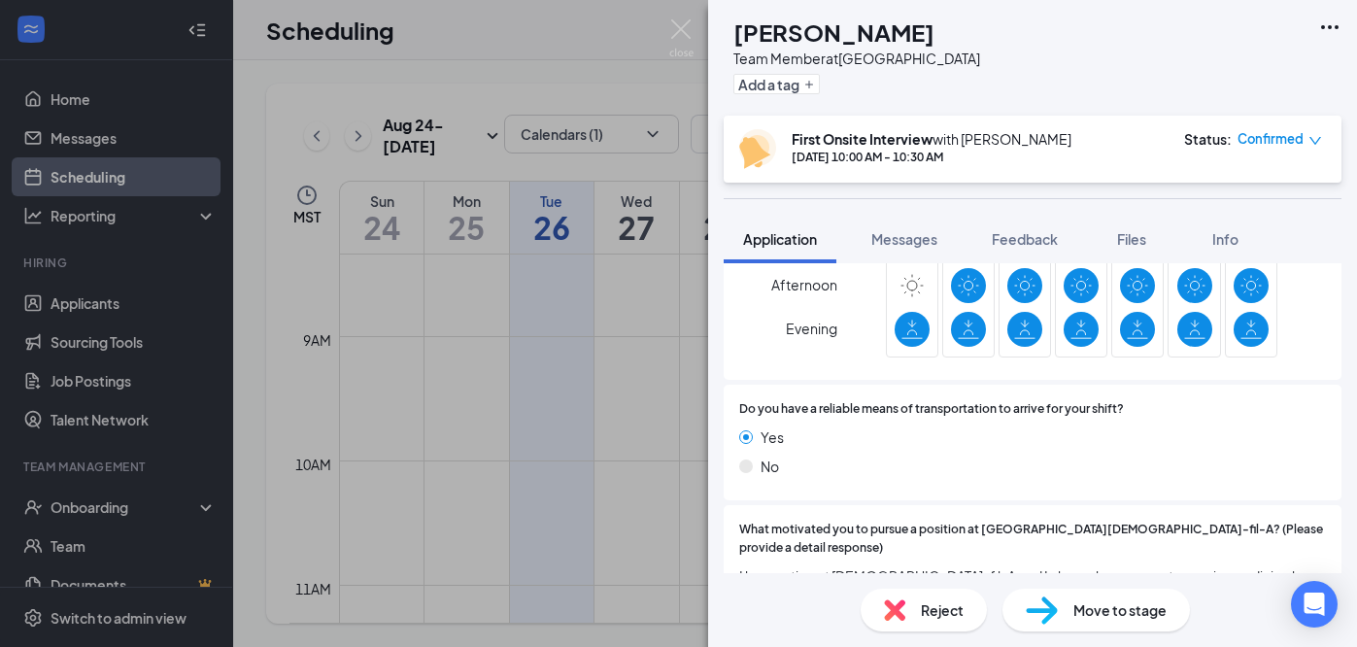
scroll to position [1156, 0]
click at [581, 495] on div "[PERSON_NAME] [PERSON_NAME] Team Member at [GEOGRAPHIC_DATA] Add a tag First On…" at bounding box center [678, 323] width 1357 height 647
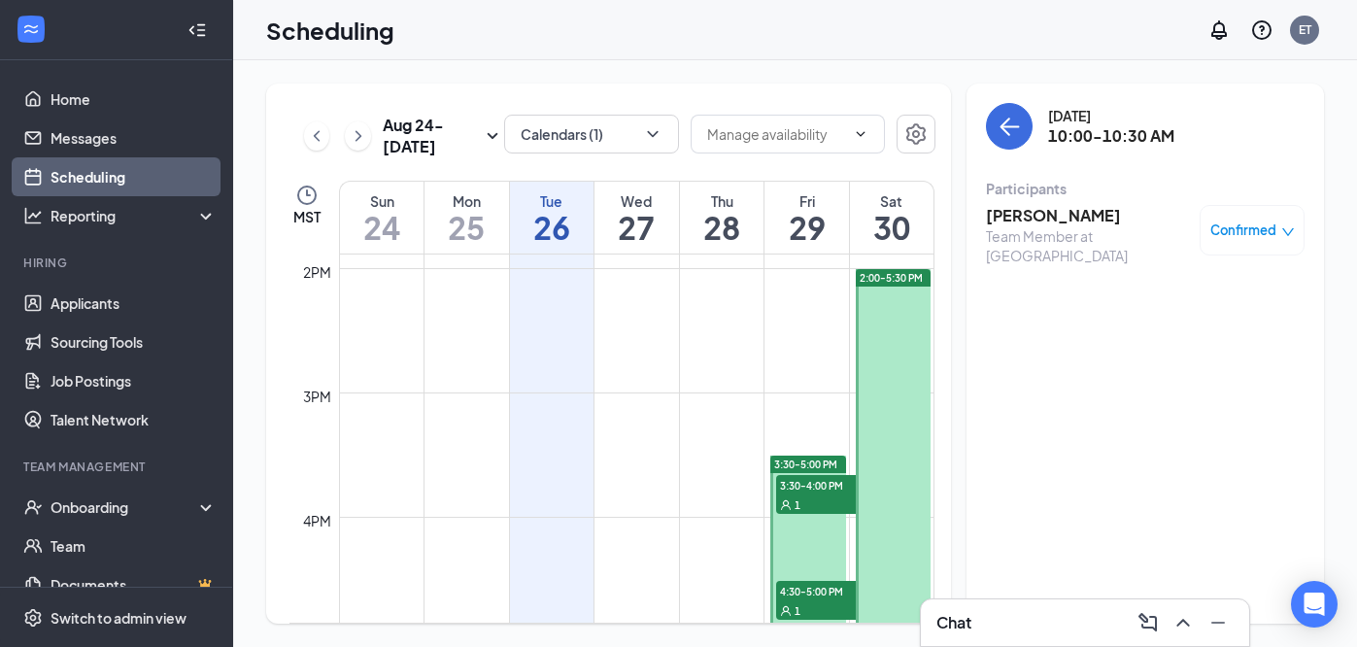
scroll to position [1743, 0]
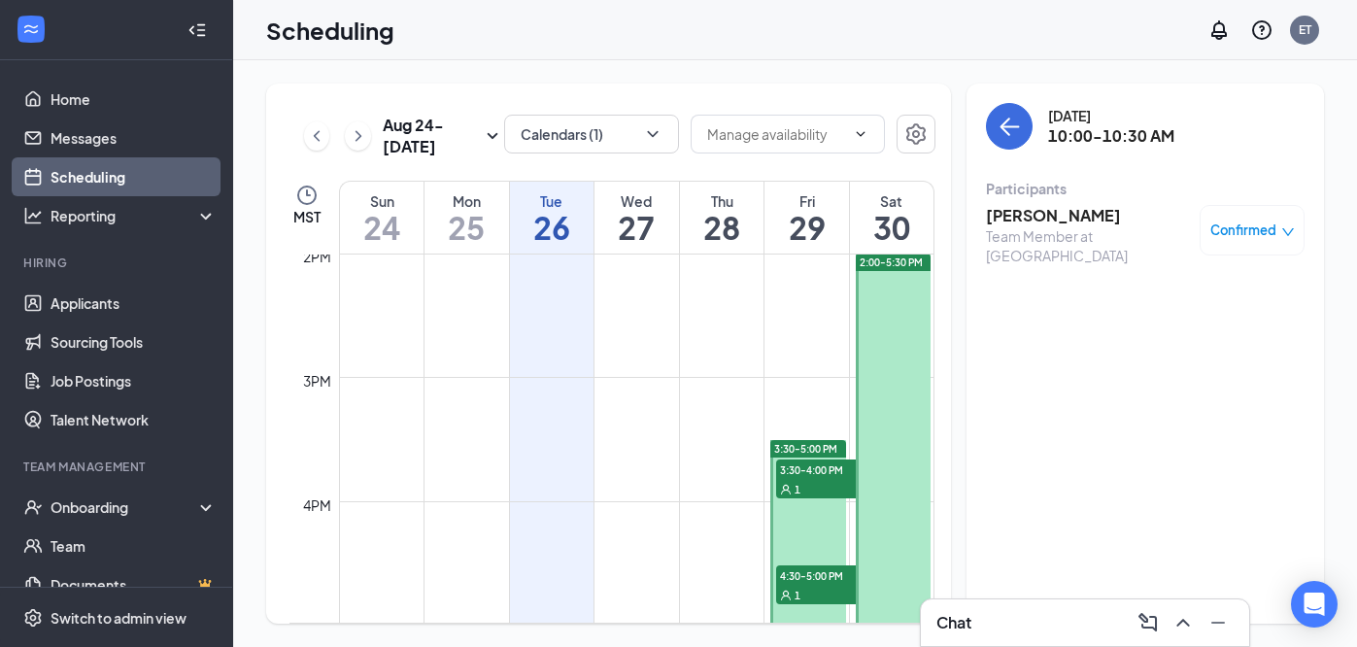
click at [809, 479] on div "1" at bounding box center [824, 488] width 97 height 19
click at [1047, 213] on h3 "[PERSON_NAME]" at bounding box center [1088, 215] width 204 height 21
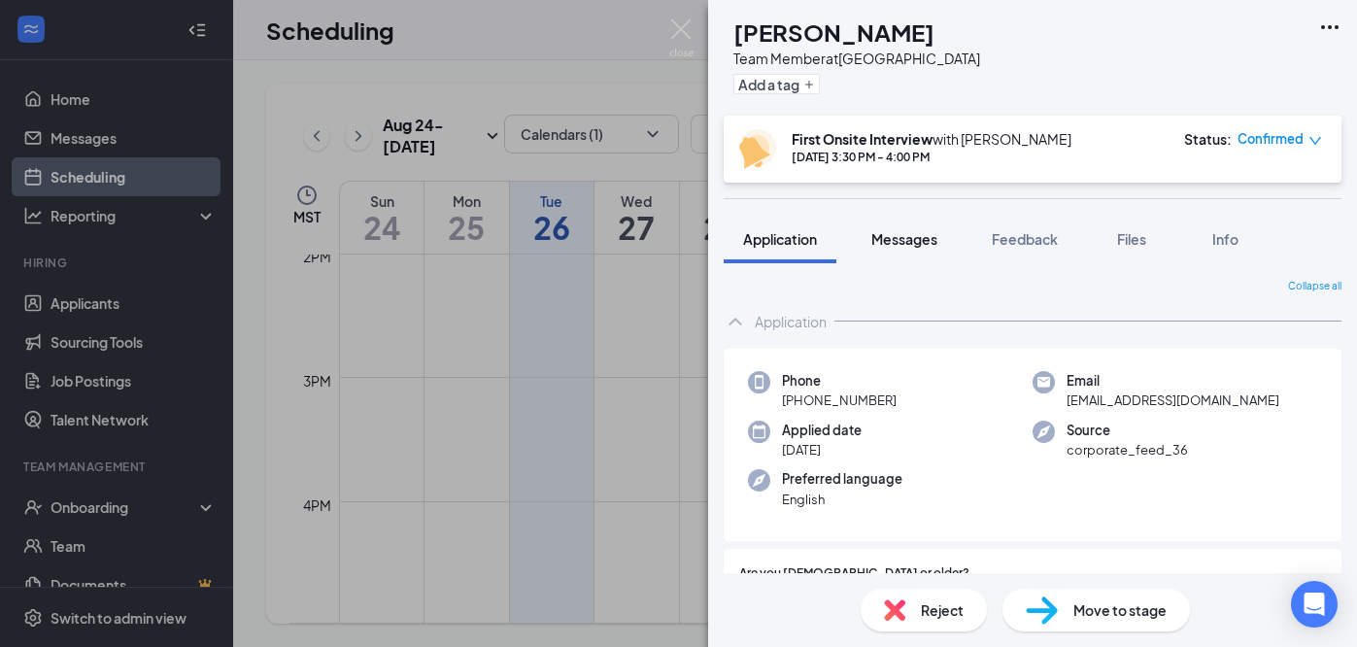
click at [920, 249] on button "Messages" at bounding box center [904, 239] width 105 height 49
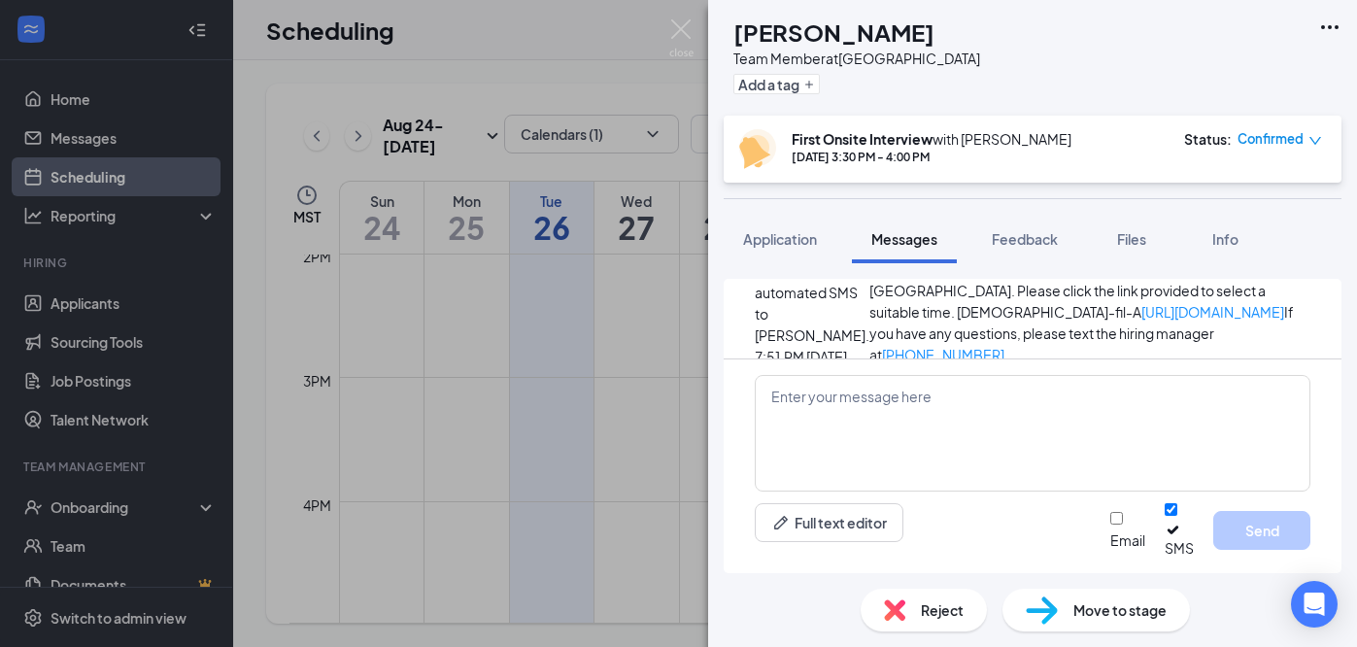
scroll to position [639, 0]
click at [661, 408] on div "[PERSON_NAME] Team Member at [GEOGRAPHIC_DATA] Add a tag First Onsite Interview…" at bounding box center [678, 323] width 1357 height 647
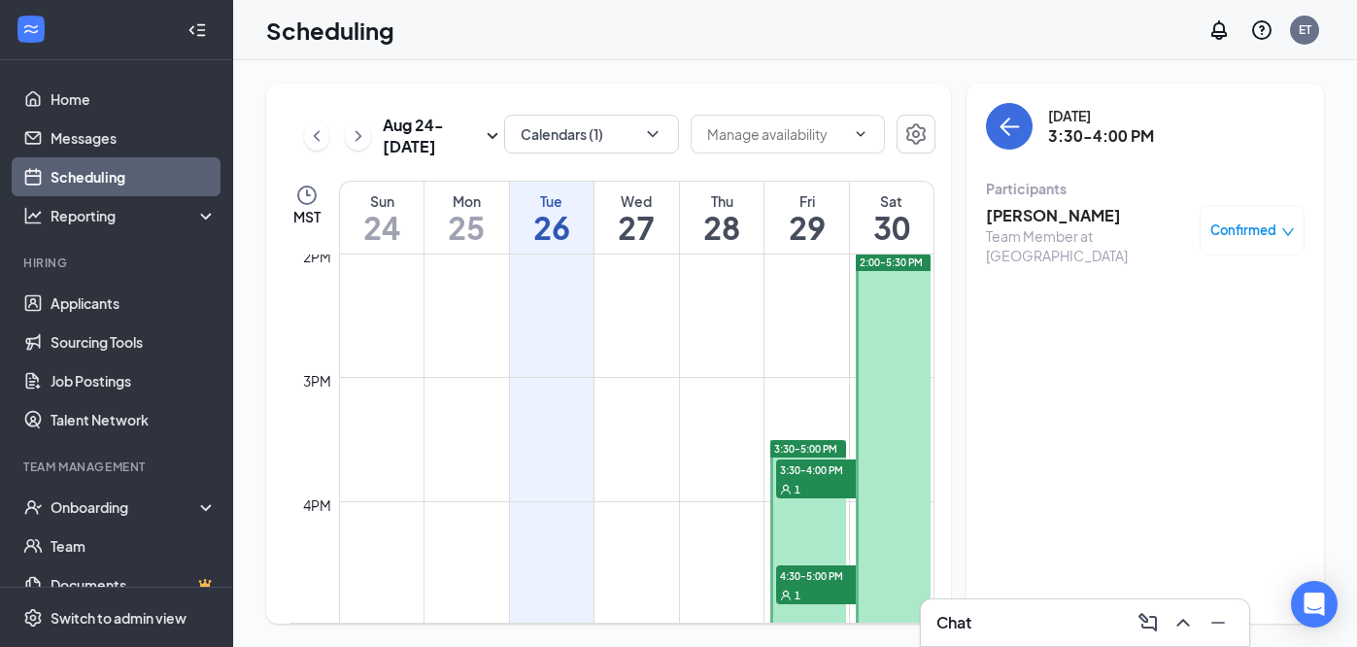
click at [796, 574] on span "4:30-5:00 PM" at bounding box center [824, 574] width 97 height 19
click at [1030, 222] on h3 "[PERSON_NAME]" at bounding box center [1088, 215] width 204 height 21
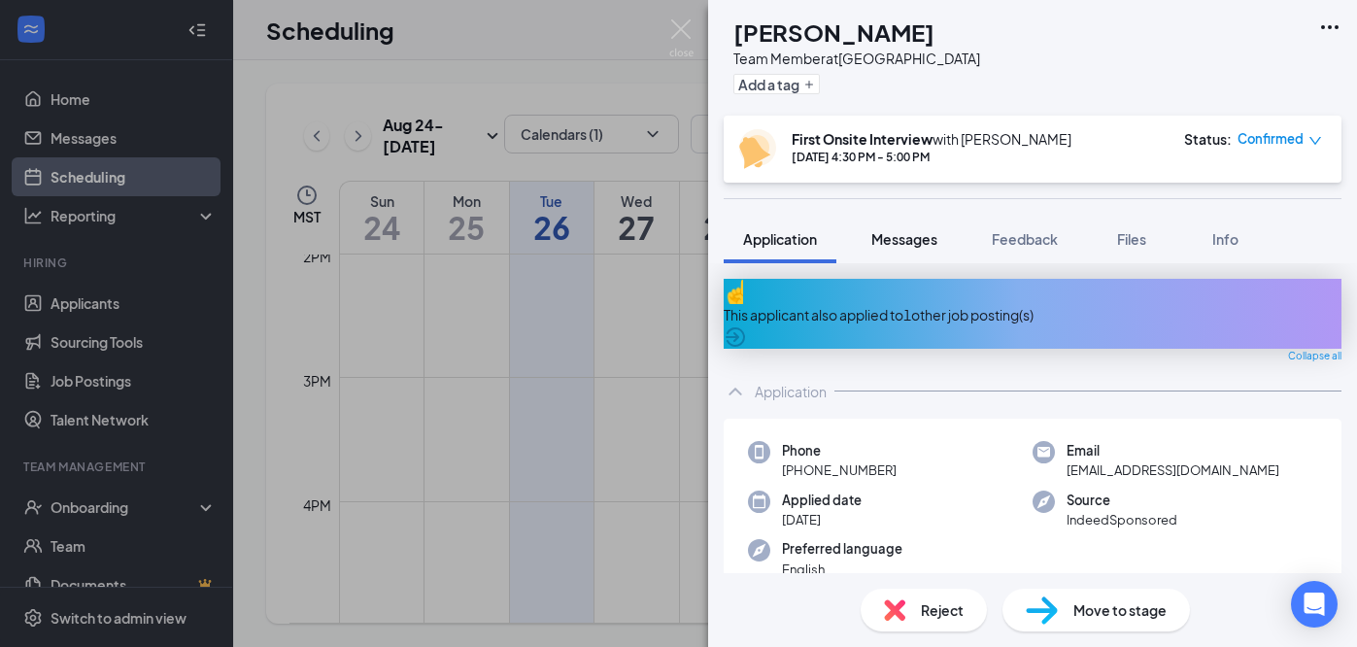
click at [908, 241] on span "Messages" at bounding box center [904, 238] width 66 height 17
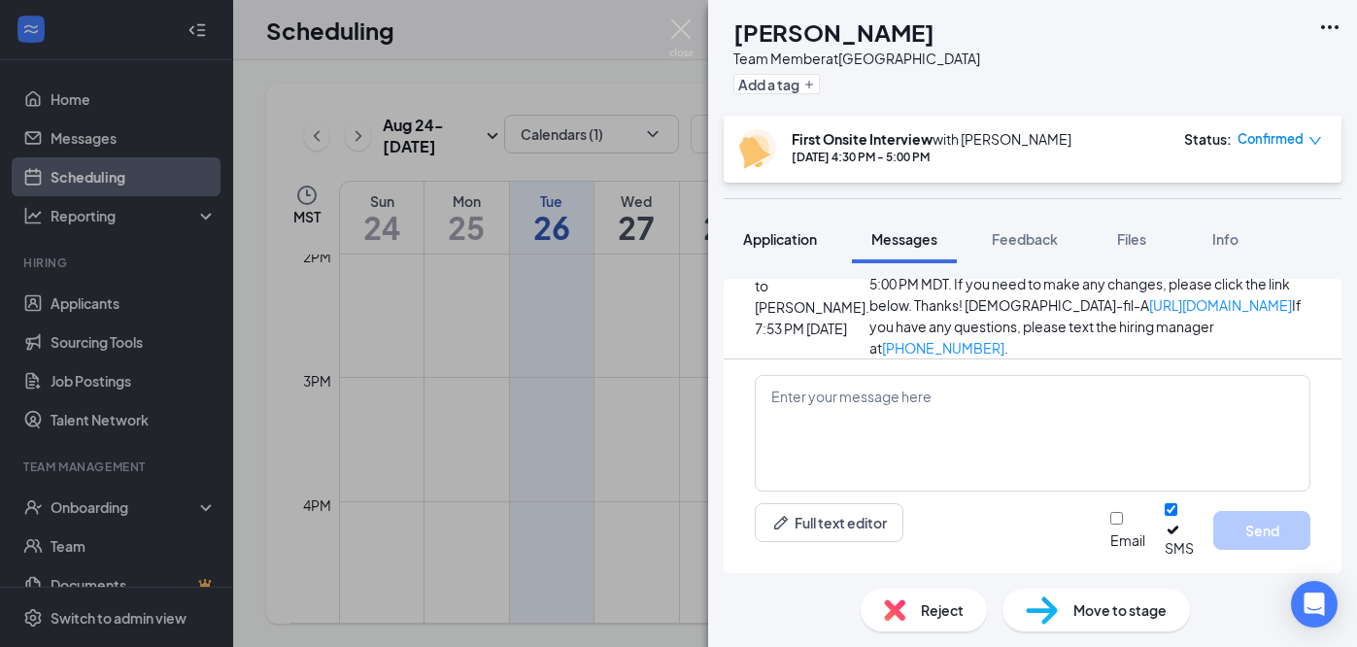
scroll to position [1181, 0]
click at [787, 242] on span "Application" at bounding box center [780, 238] width 74 height 17
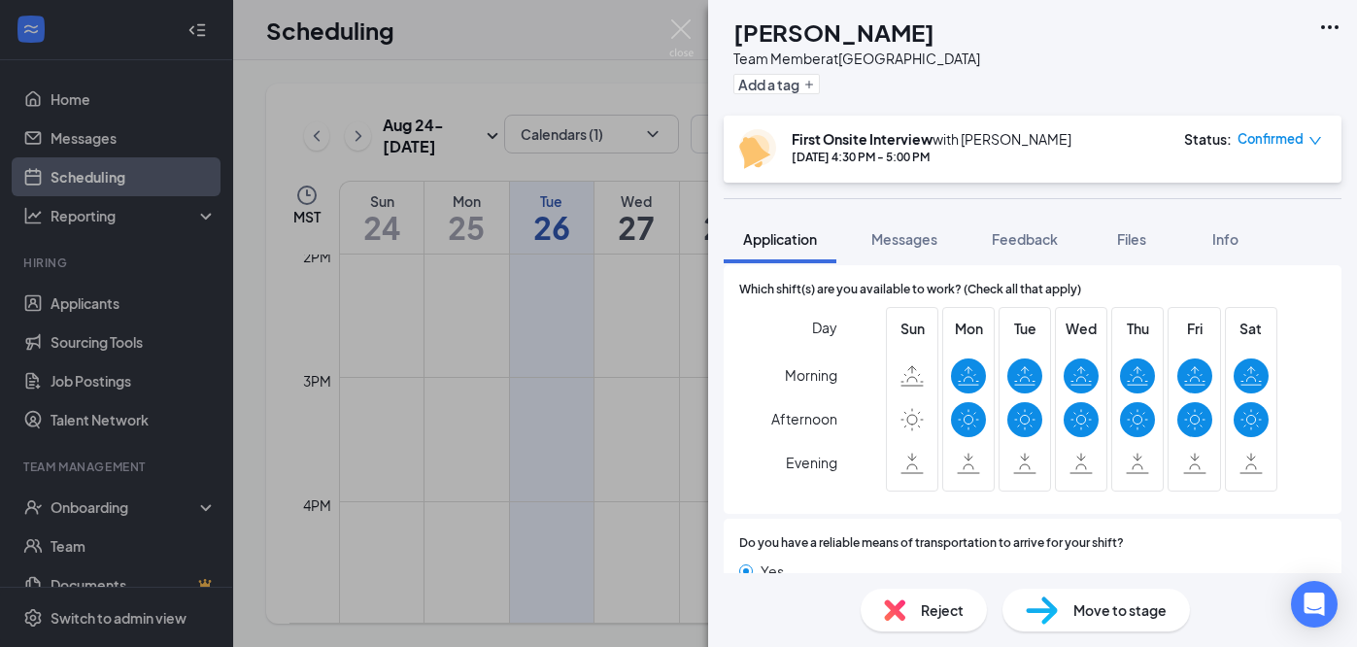
scroll to position [1092, 0]
click at [632, 453] on div "[PERSON_NAME] Team Member at [GEOGRAPHIC_DATA] Add a tag First Onsite Interview…" at bounding box center [678, 323] width 1357 height 647
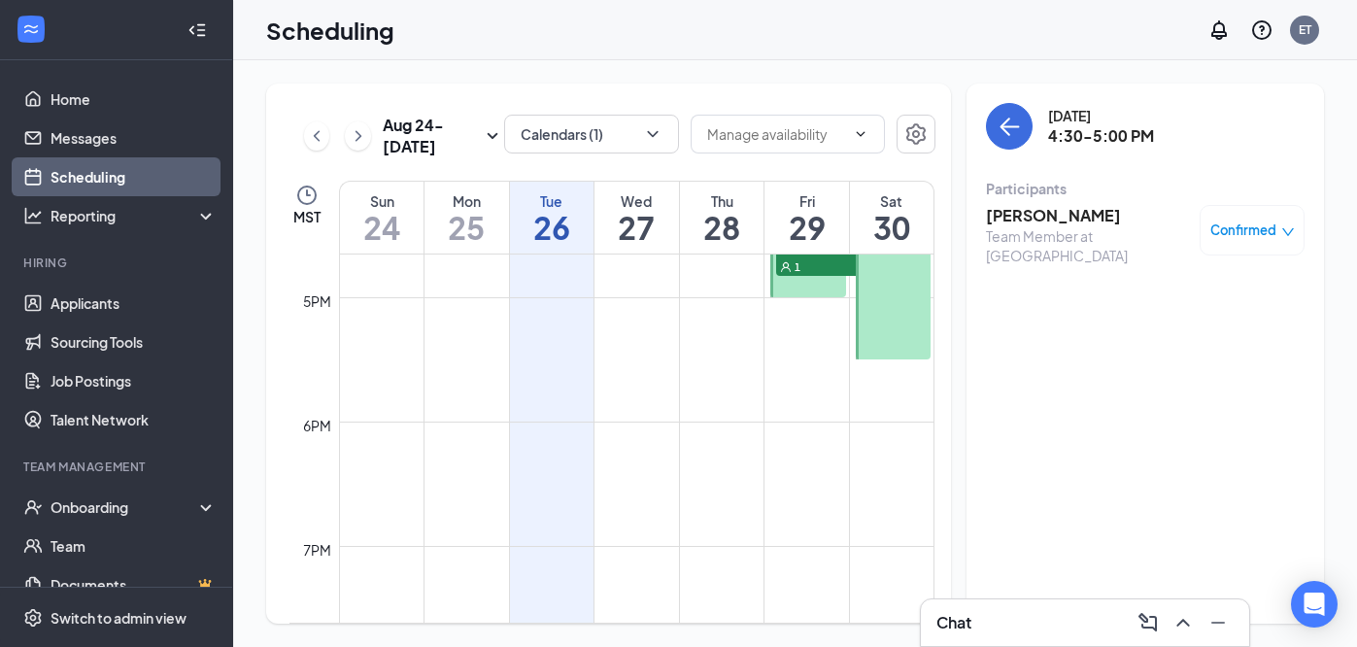
scroll to position [2095, 0]
